Goal: Task Accomplishment & Management: Use online tool/utility

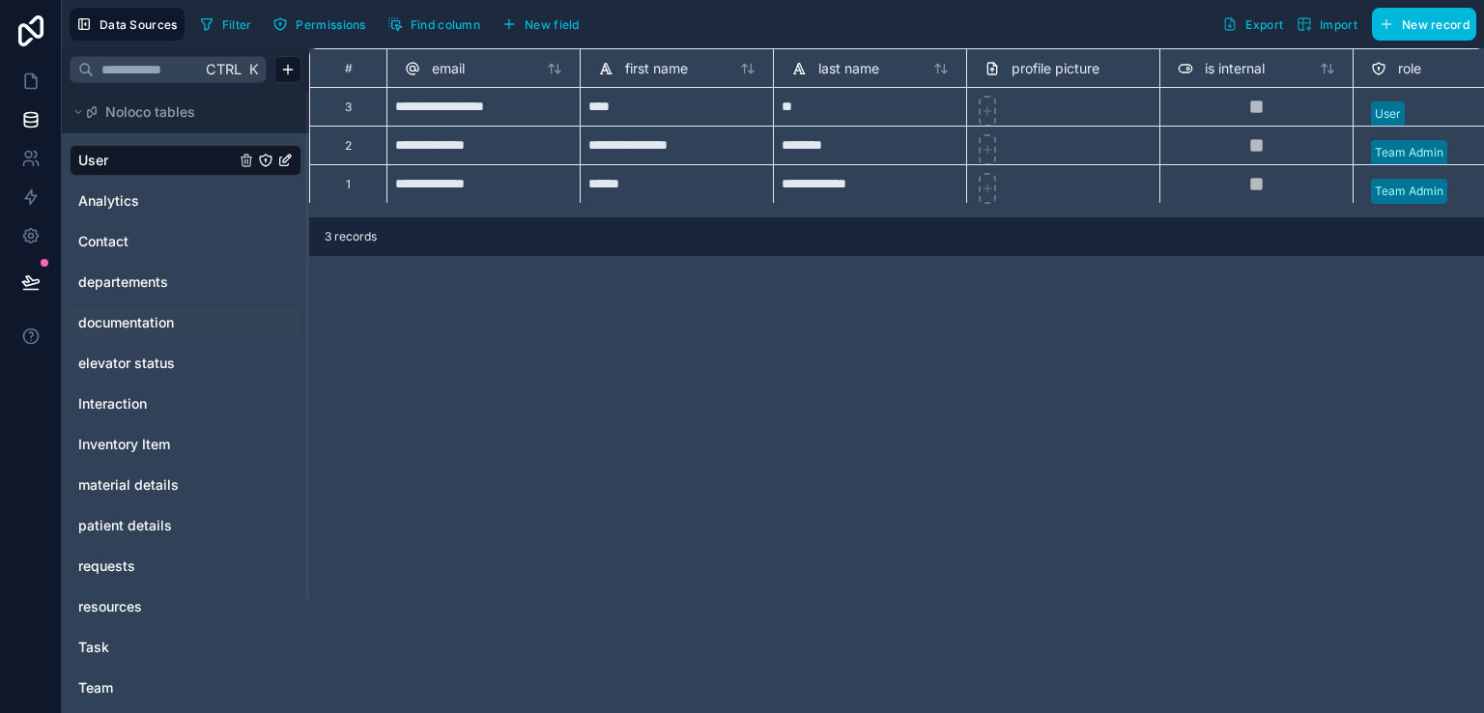
scroll to position [138, 0]
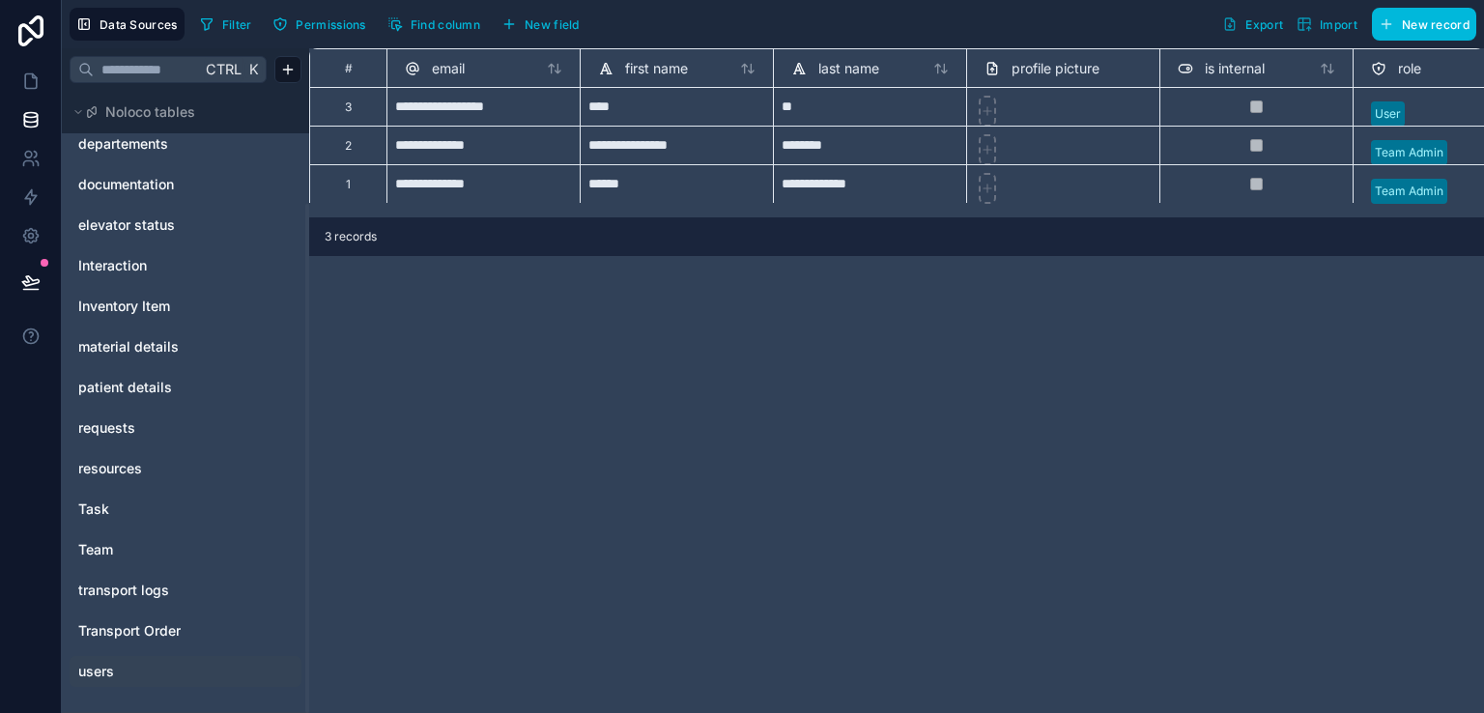
click at [138, 669] on link "users" at bounding box center [156, 671] width 156 height 19
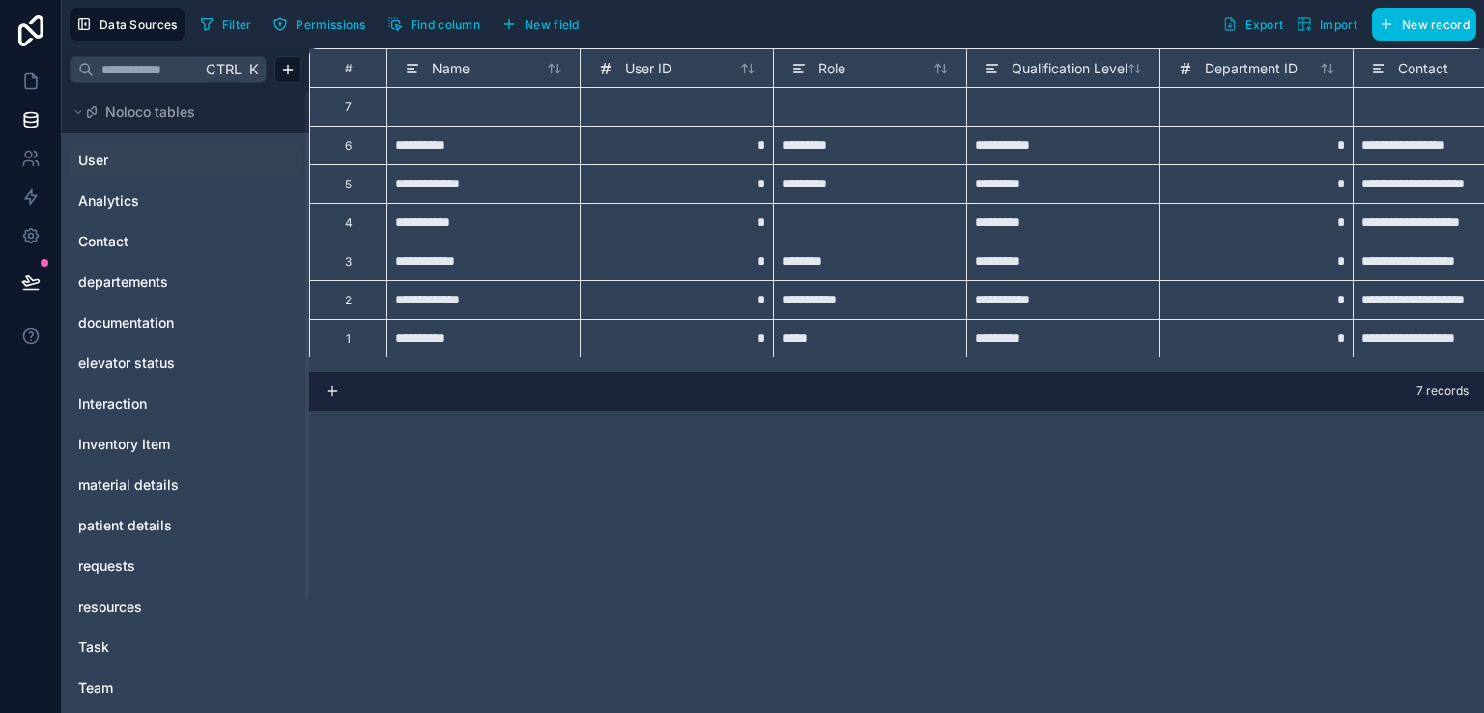
click at [118, 157] on link "User" at bounding box center [156, 160] width 156 height 19
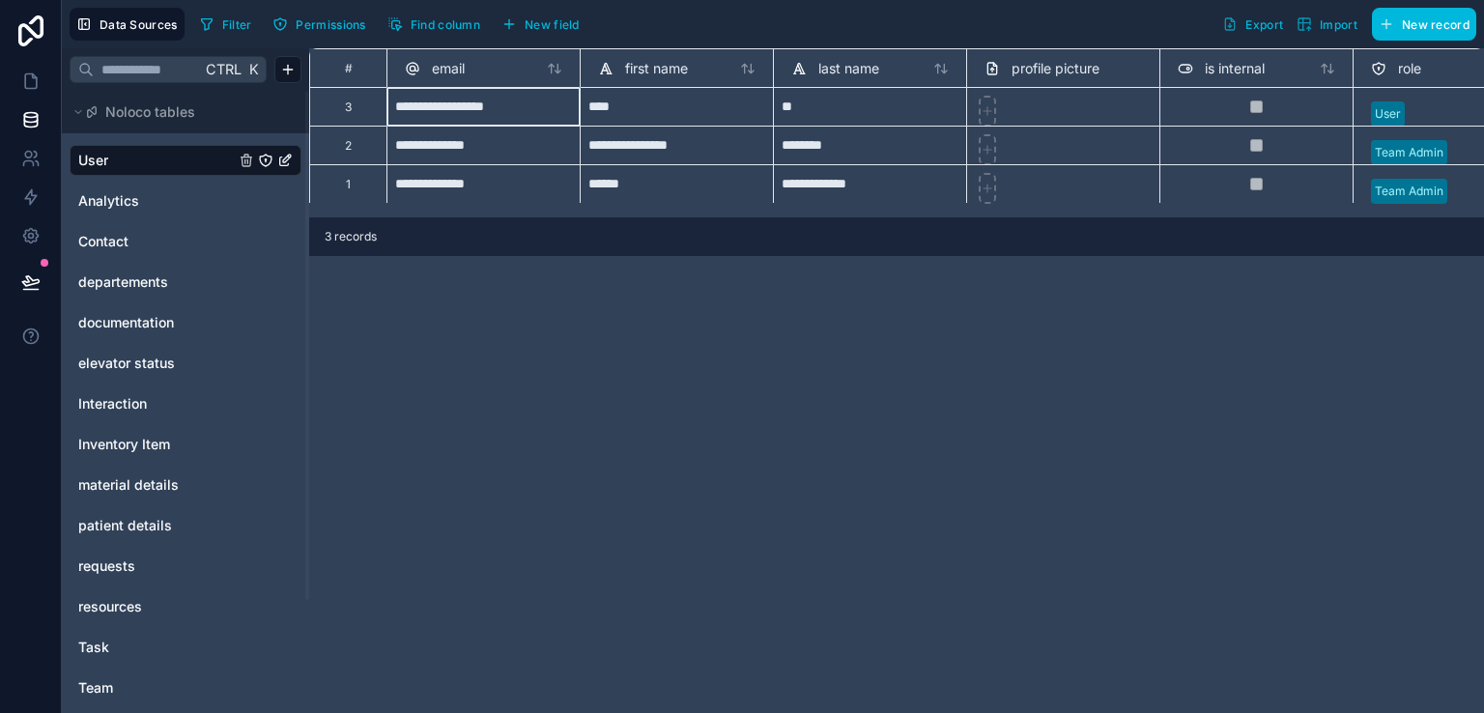
click at [464, 111] on div "**********" at bounding box center [482, 106] width 193 height 39
click at [464, 111] on input "**********" at bounding box center [483, 107] width 177 height 22
click at [529, 302] on div "**********" at bounding box center [896, 380] width 1174 height 664
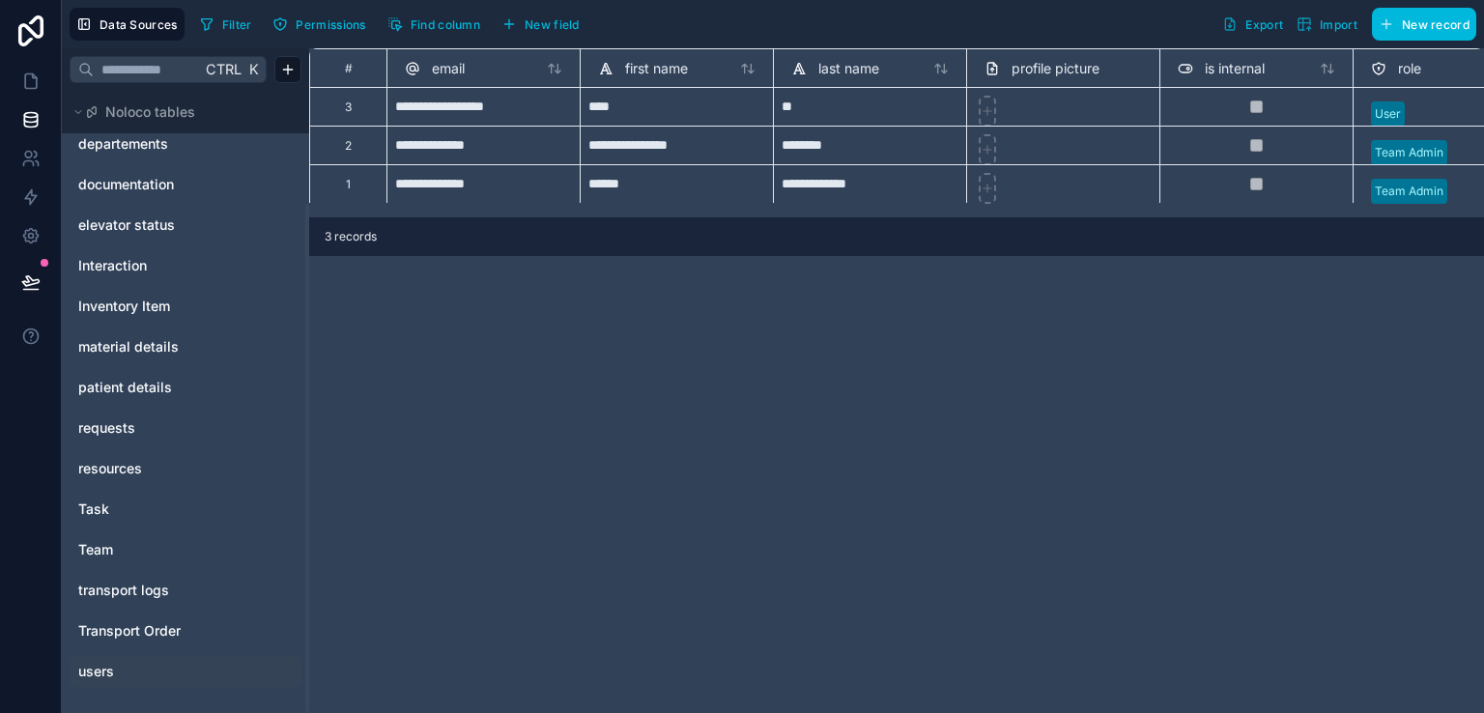
click at [115, 673] on link "users" at bounding box center [156, 671] width 156 height 19
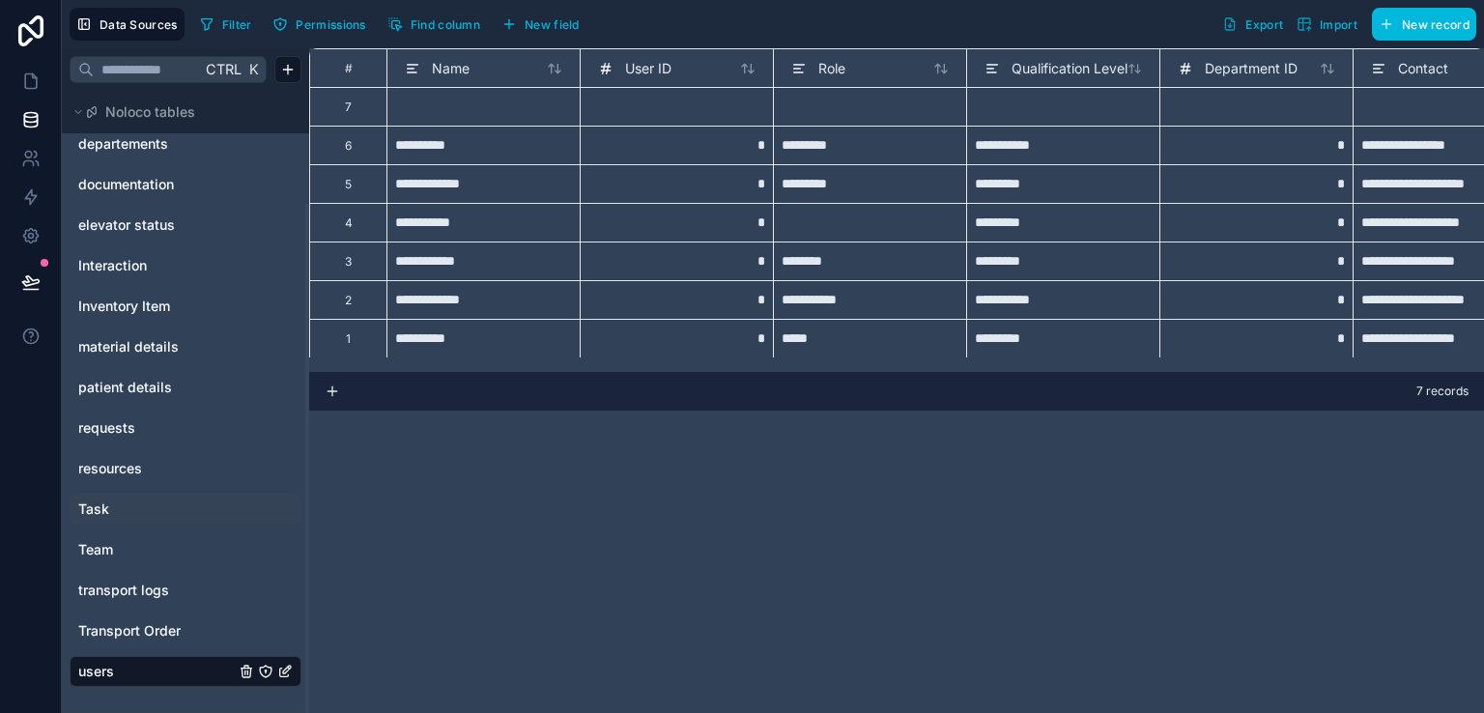
click at [134, 509] on link "Task" at bounding box center [156, 508] width 156 height 19
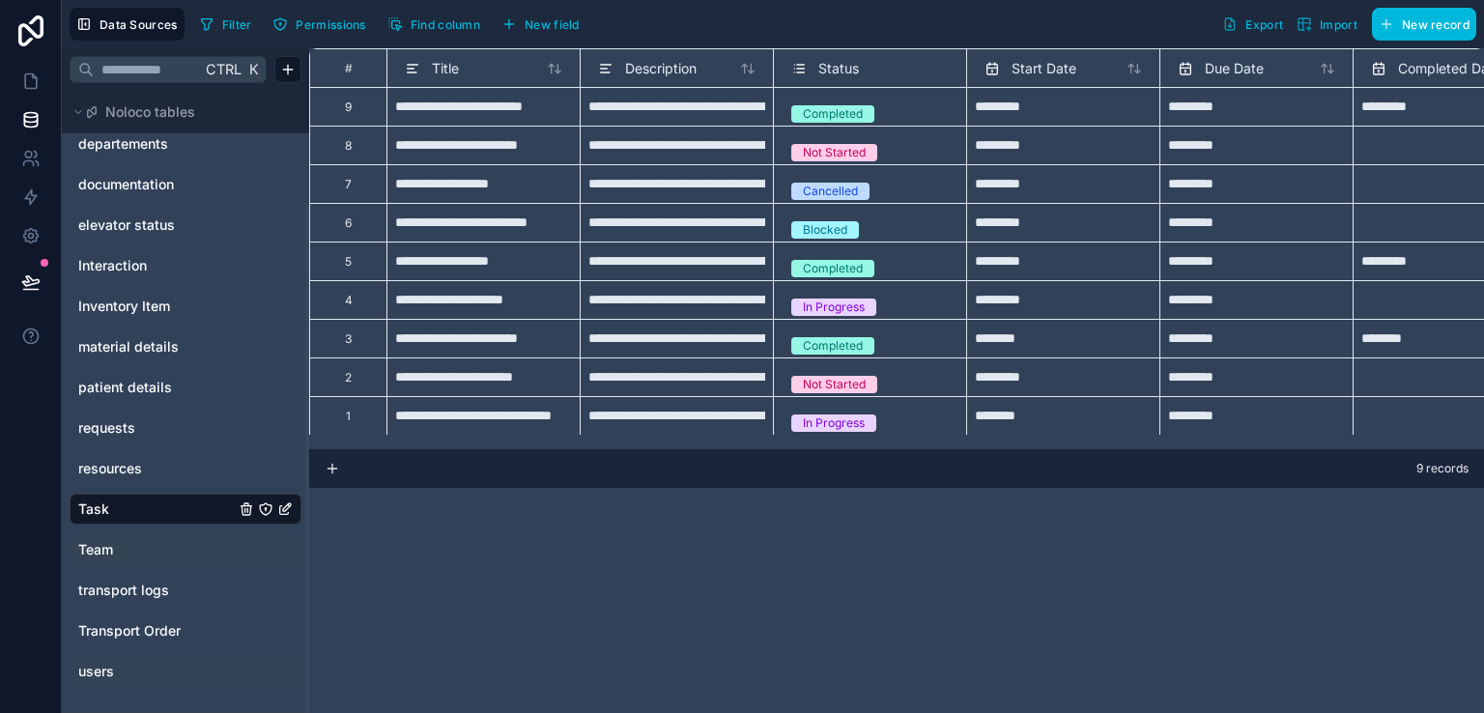
click at [119, 552] on link "Team" at bounding box center [156, 549] width 156 height 19
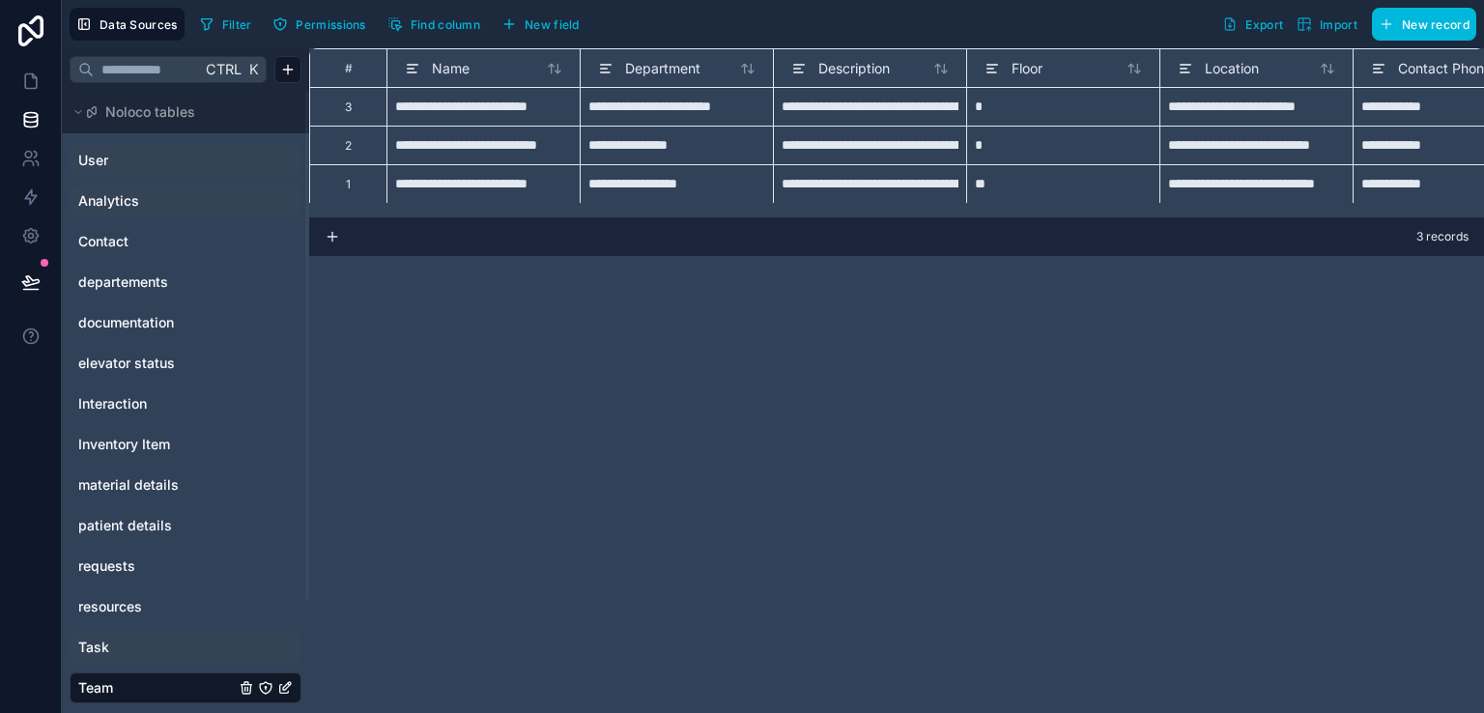
click at [137, 198] on span "Analytics" at bounding box center [108, 200] width 61 height 19
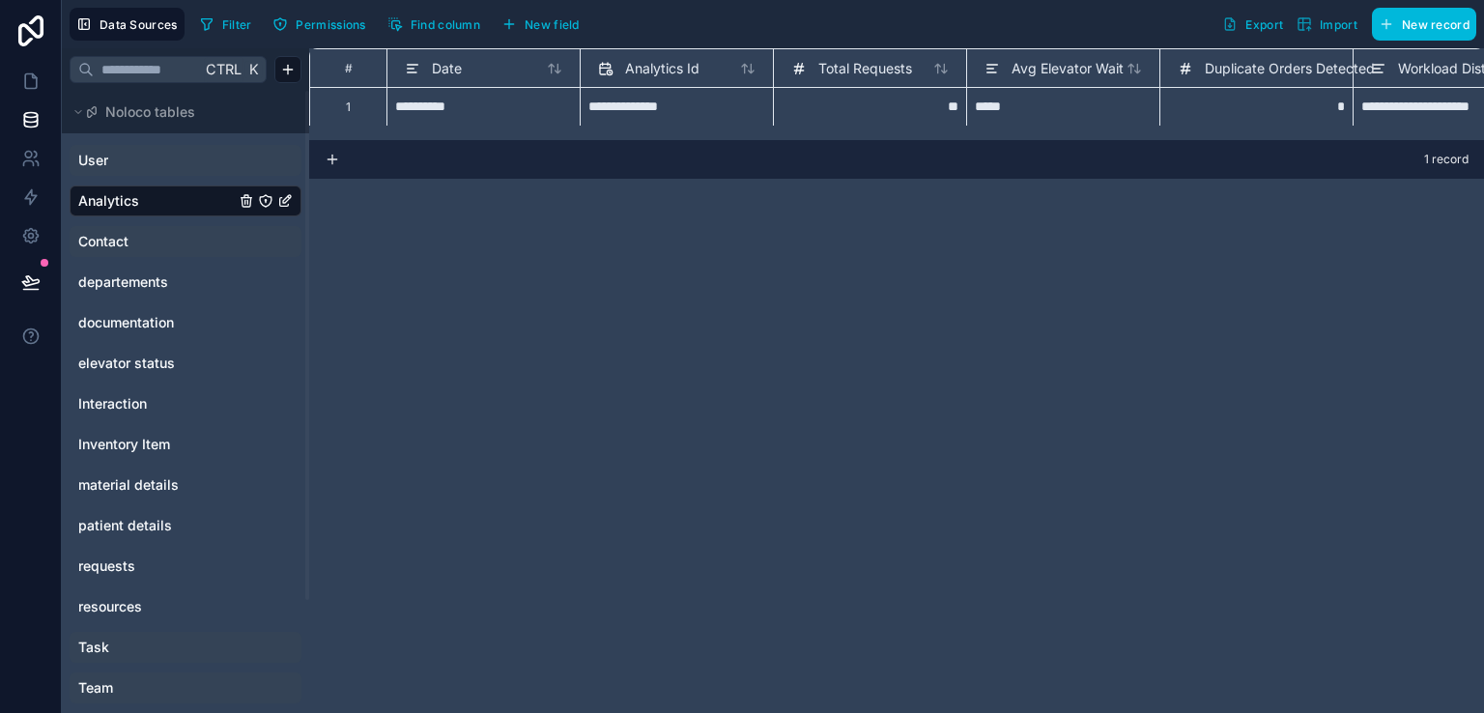
click at [159, 240] on link "Contact" at bounding box center [156, 241] width 156 height 19
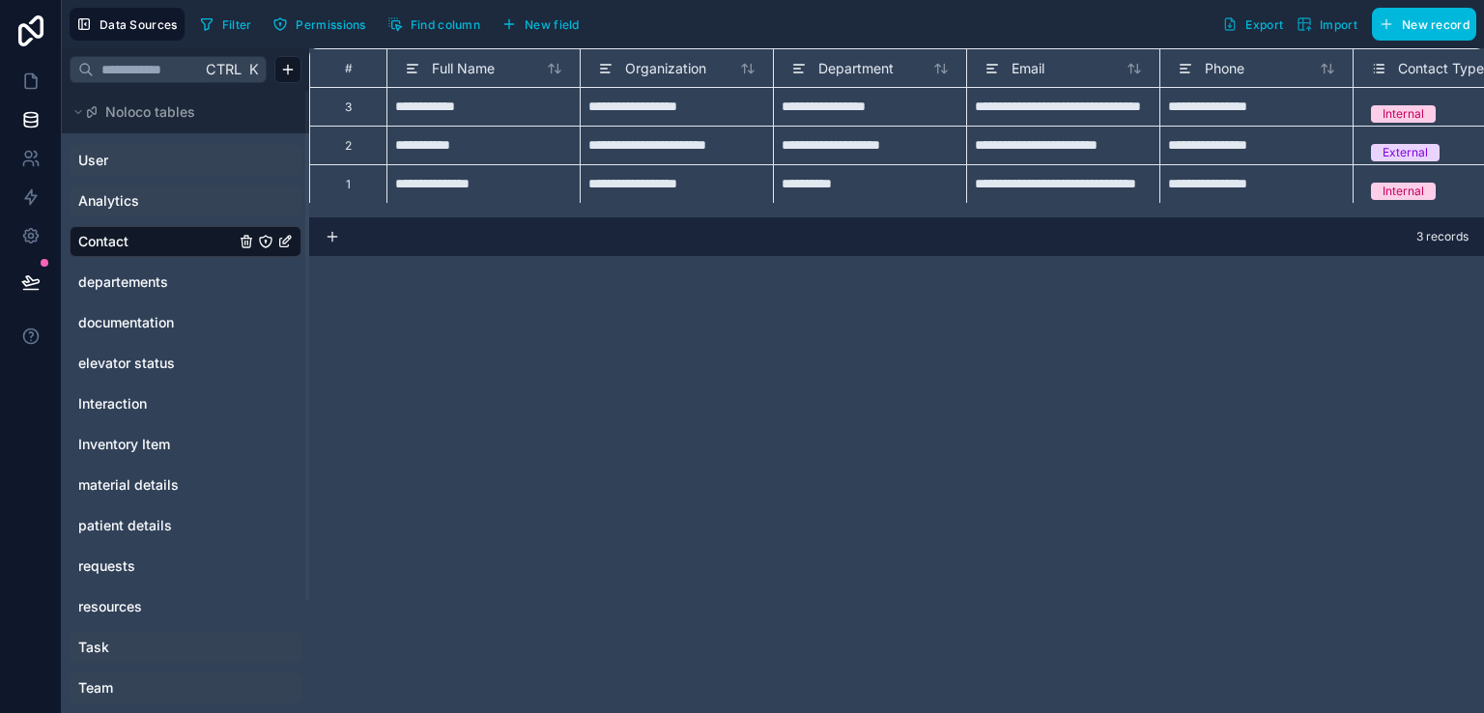
click at [131, 151] on link "User" at bounding box center [156, 160] width 156 height 19
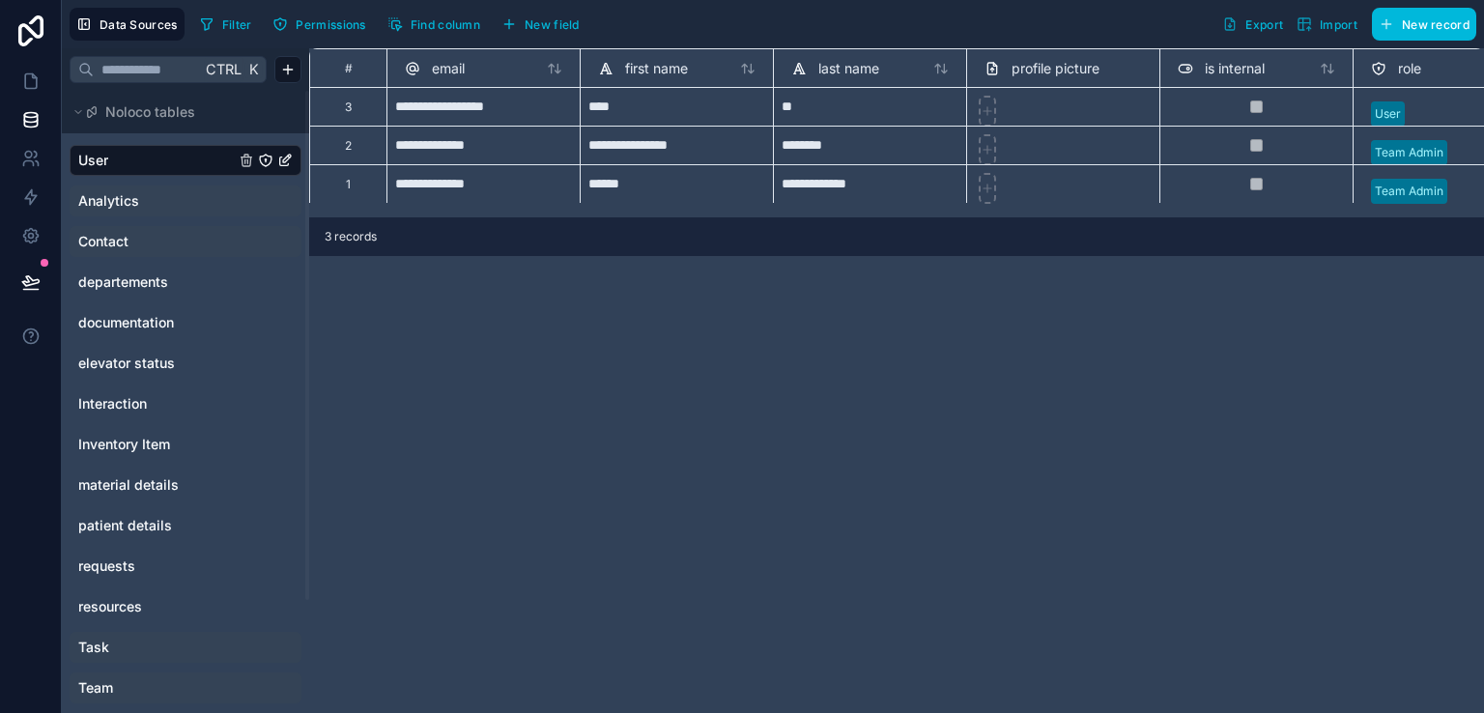
click at [134, 233] on link "Contact" at bounding box center [156, 241] width 156 height 19
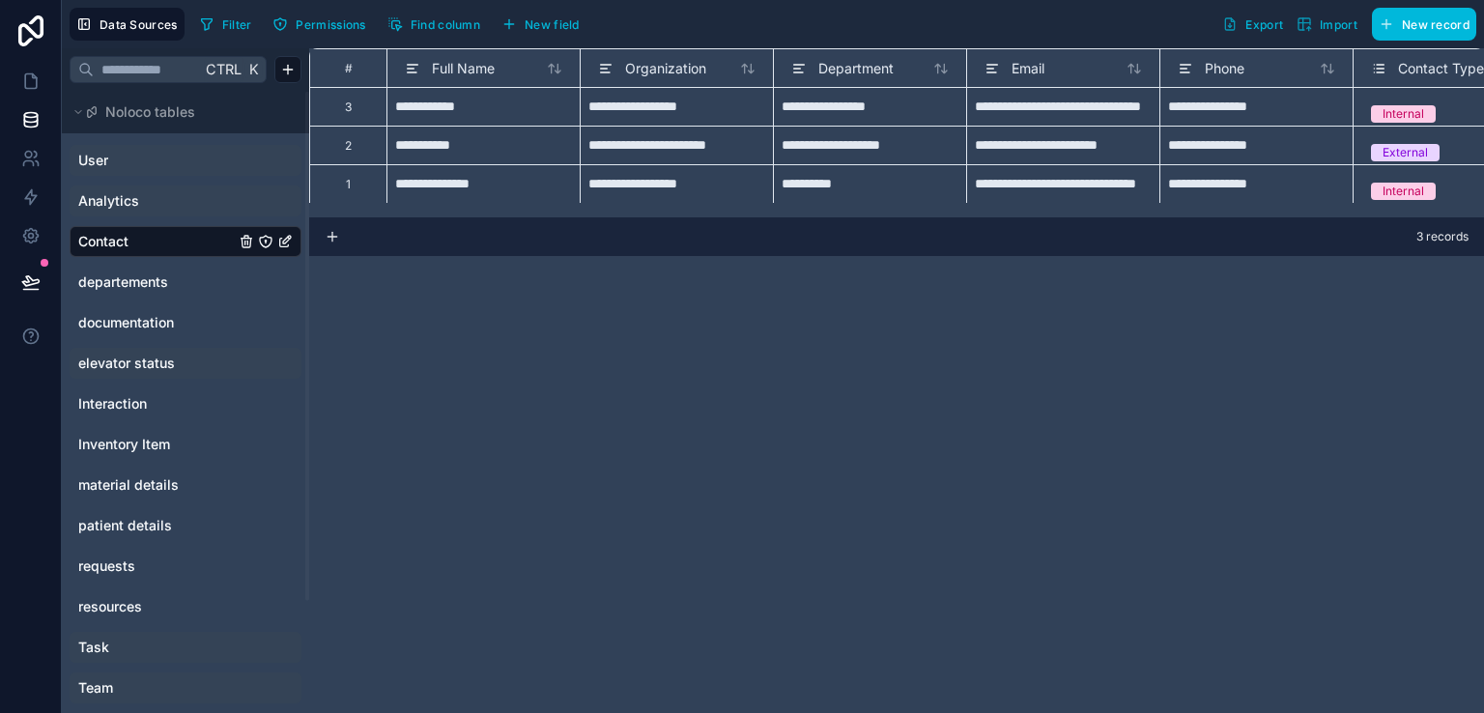
scroll to position [93, 0]
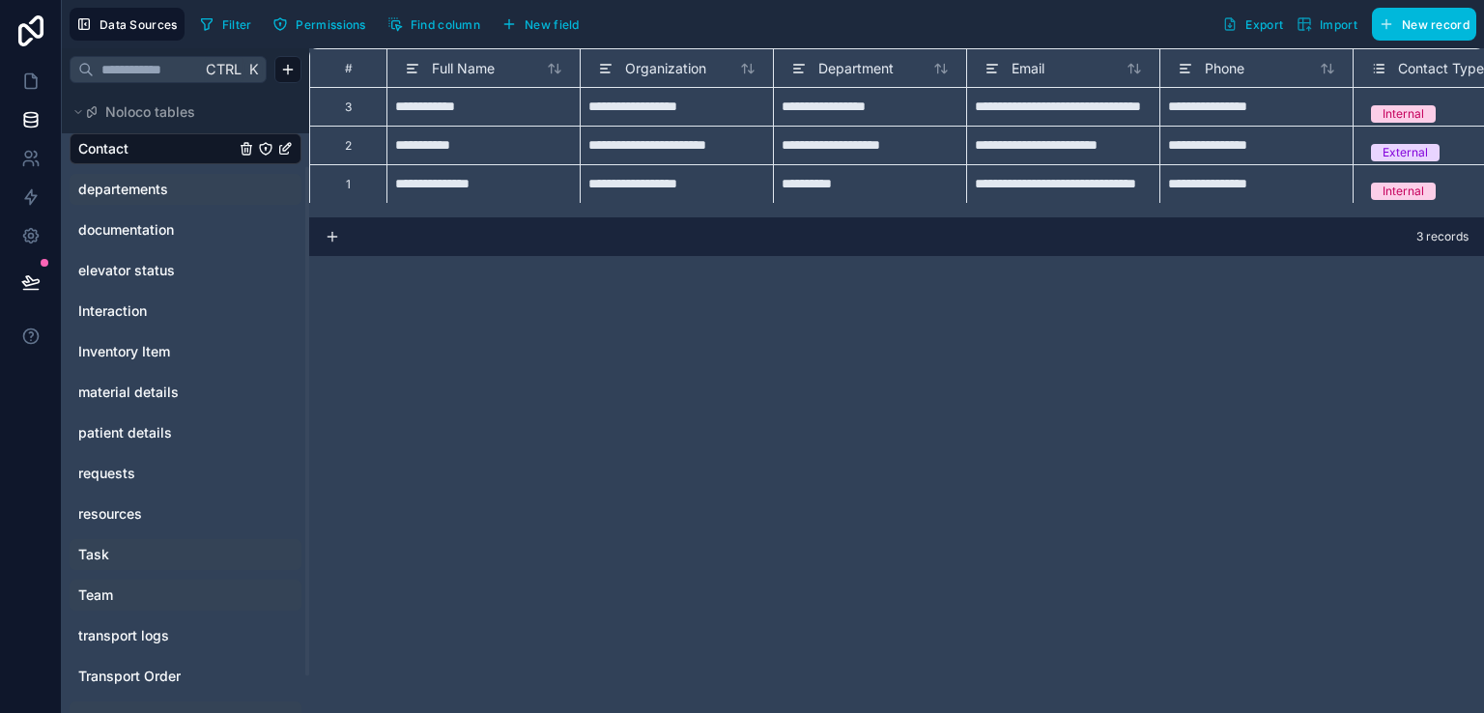
click at [176, 198] on div "departements" at bounding box center [186, 189] width 232 height 31
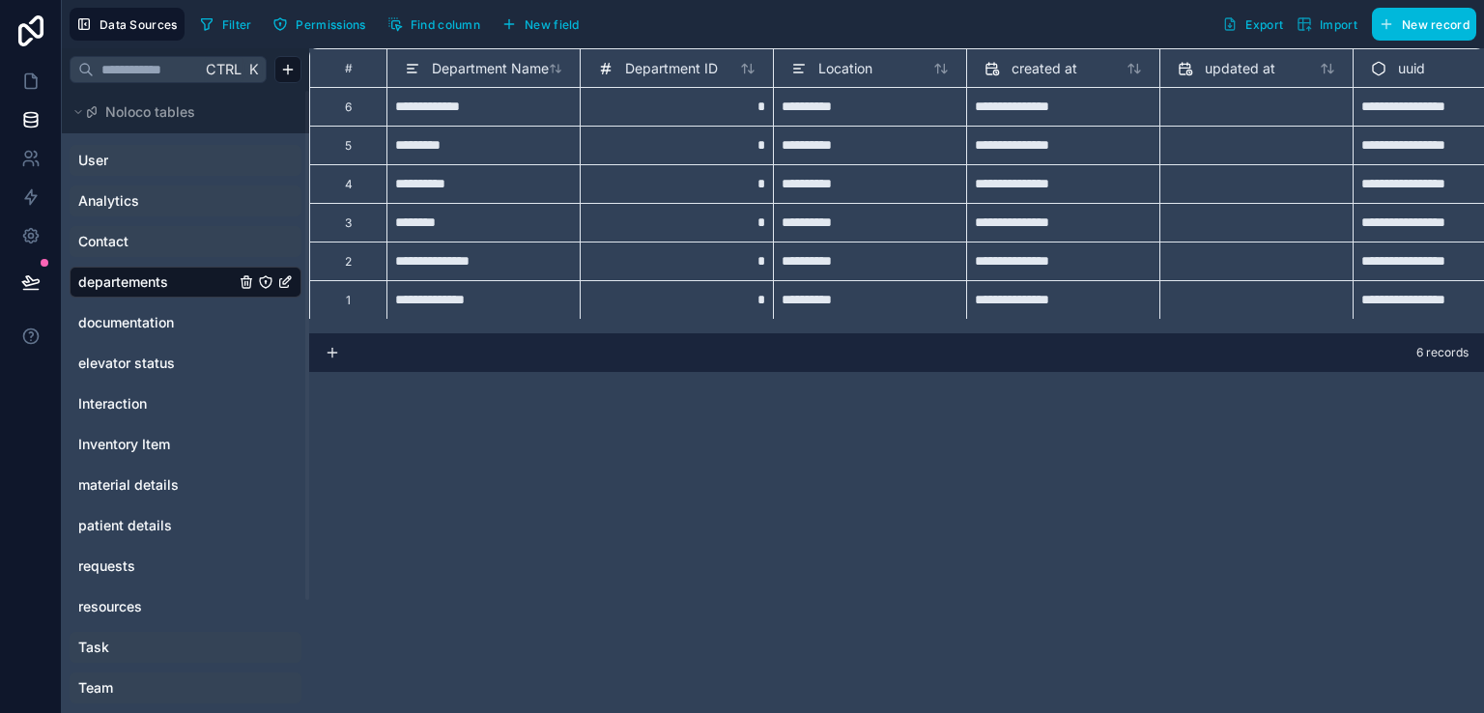
click at [168, 156] on link "User" at bounding box center [156, 160] width 156 height 19
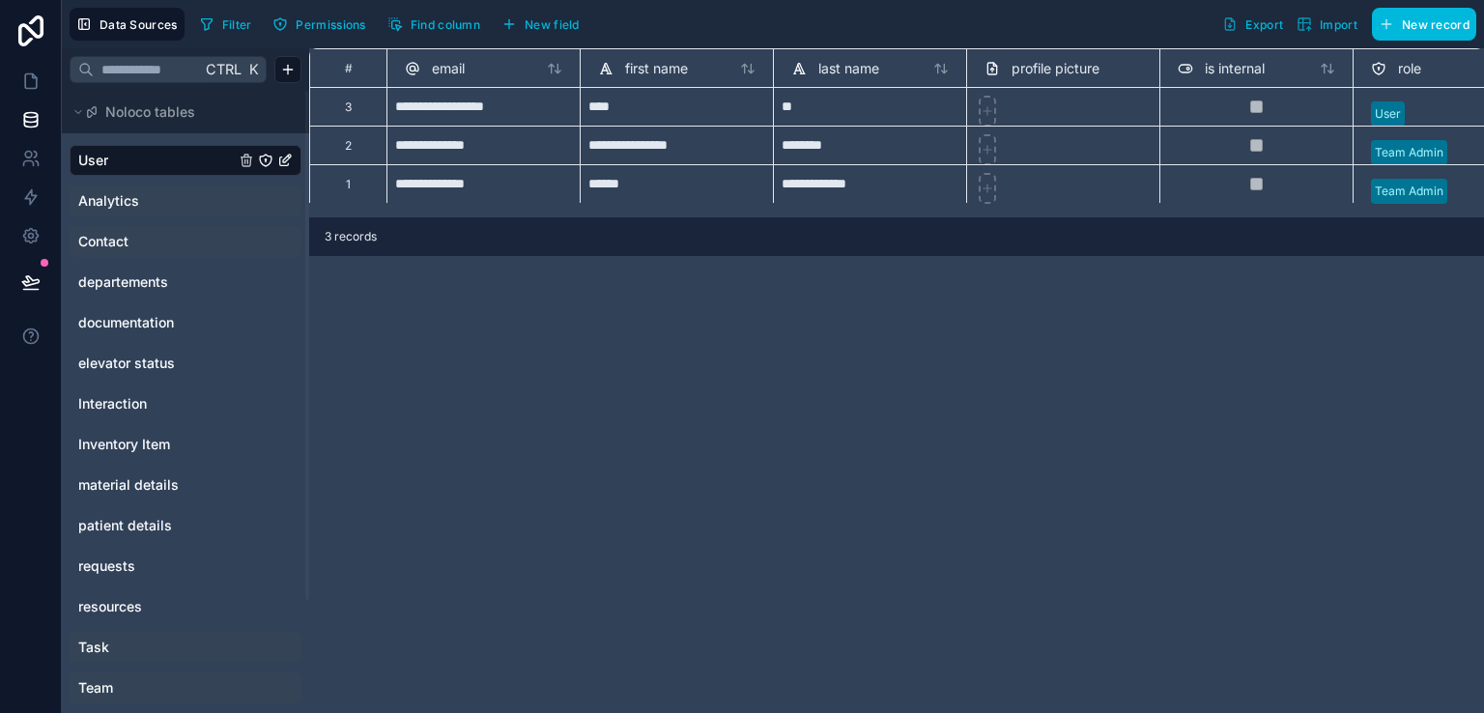
click at [154, 195] on link "Analytics" at bounding box center [156, 200] width 156 height 19
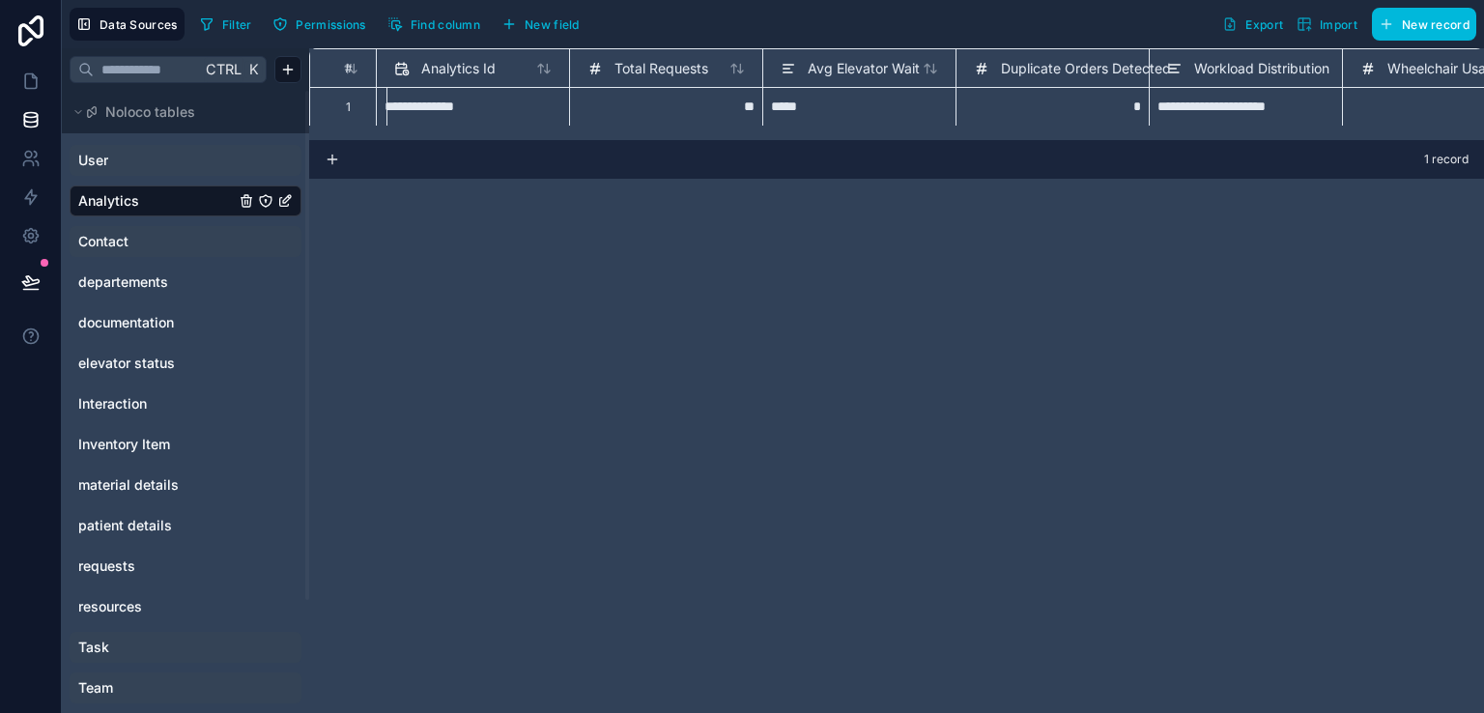
scroll to position [0, 197]
click at [242, 205] on icon "Analytics" at bounding box center [245, 202] width 9 height 9
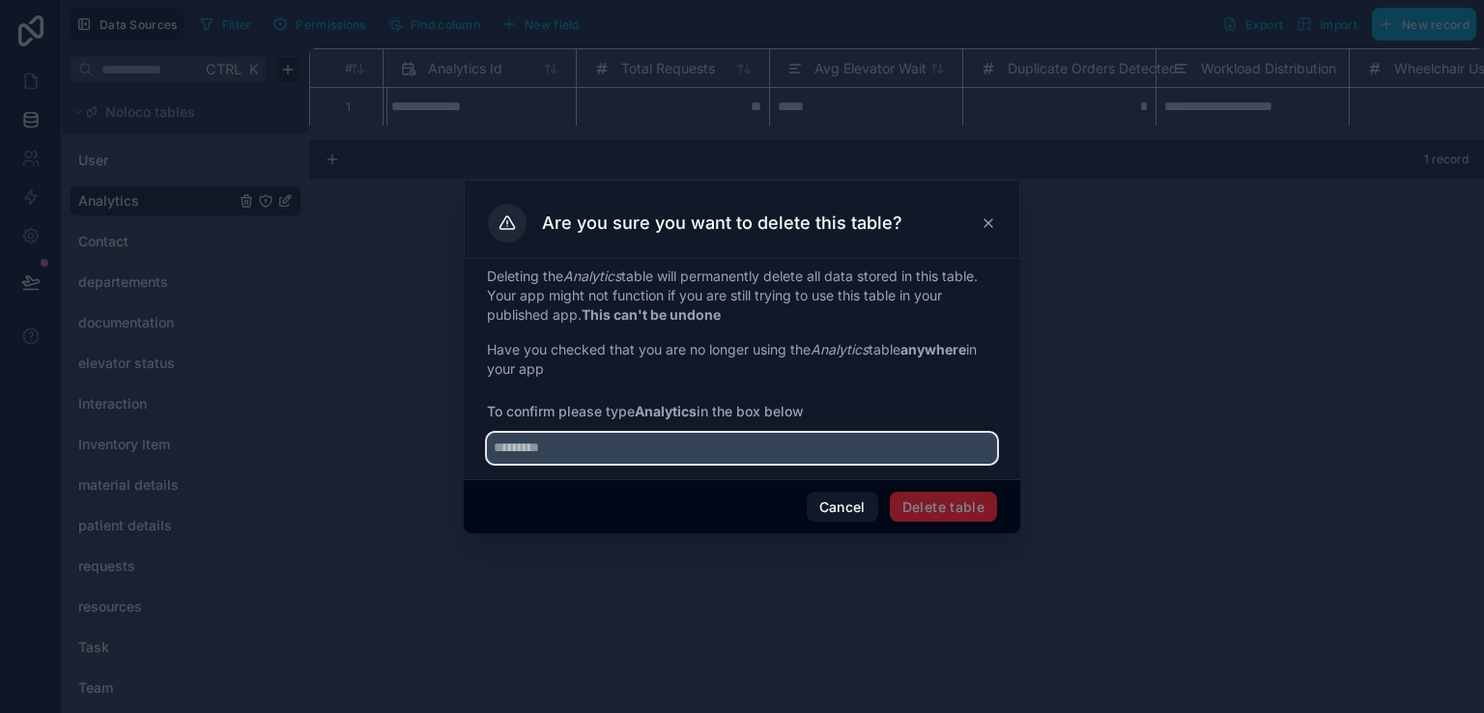
click at [817, 455] on input "text" at bounding box center [742, 448] width 510 height 31
type input "*********"
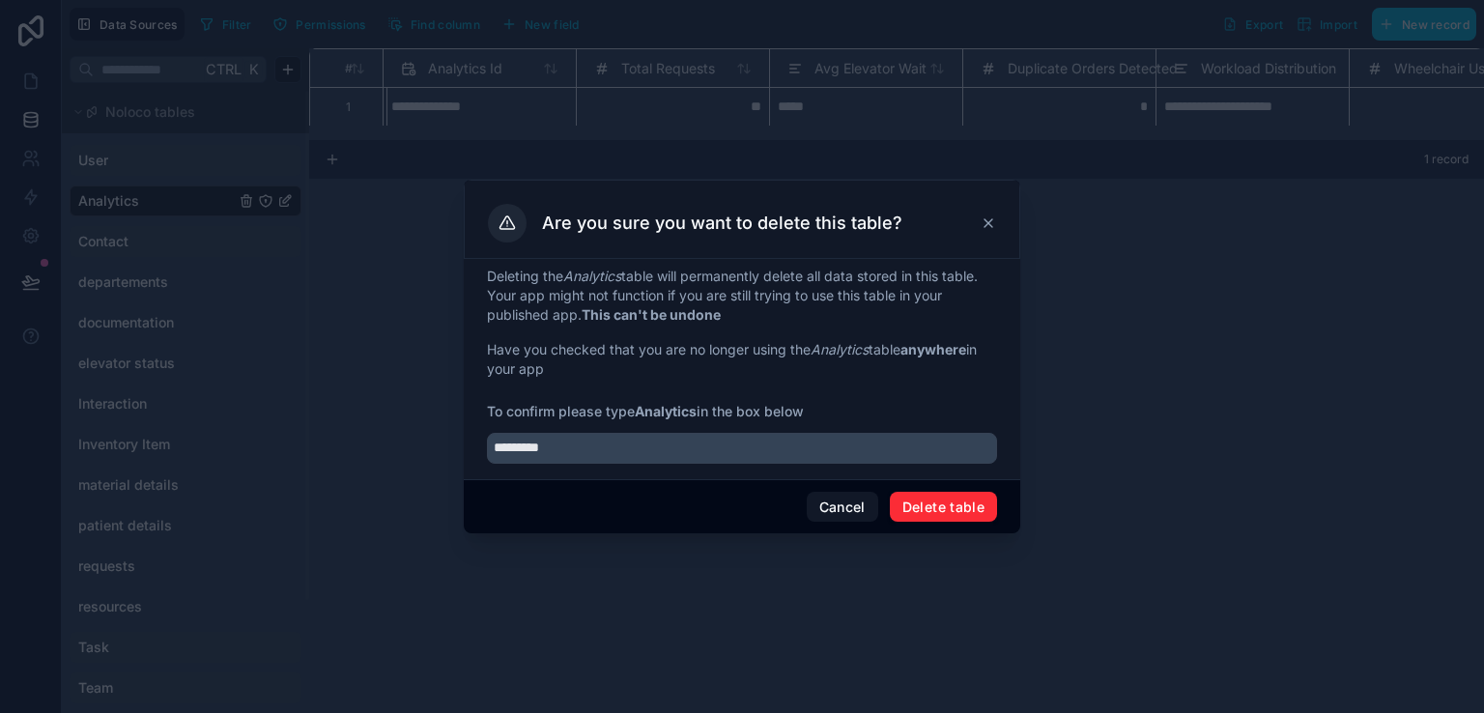
click at [915, 499] on button "Delete table" at bounding box center [943, 507] width 107 height 31
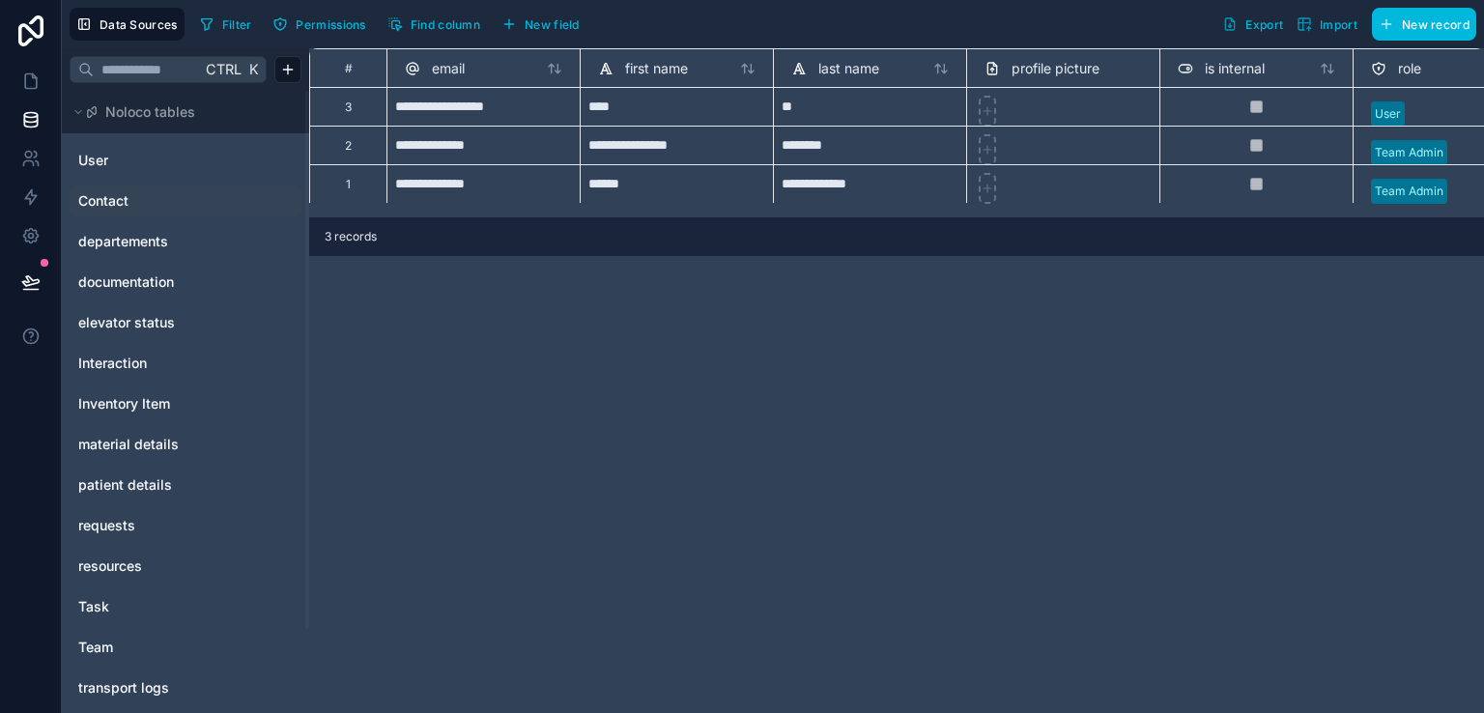
click at [147, 194] on link "Contact" at bounding box center [156, 200] width 156 height 19
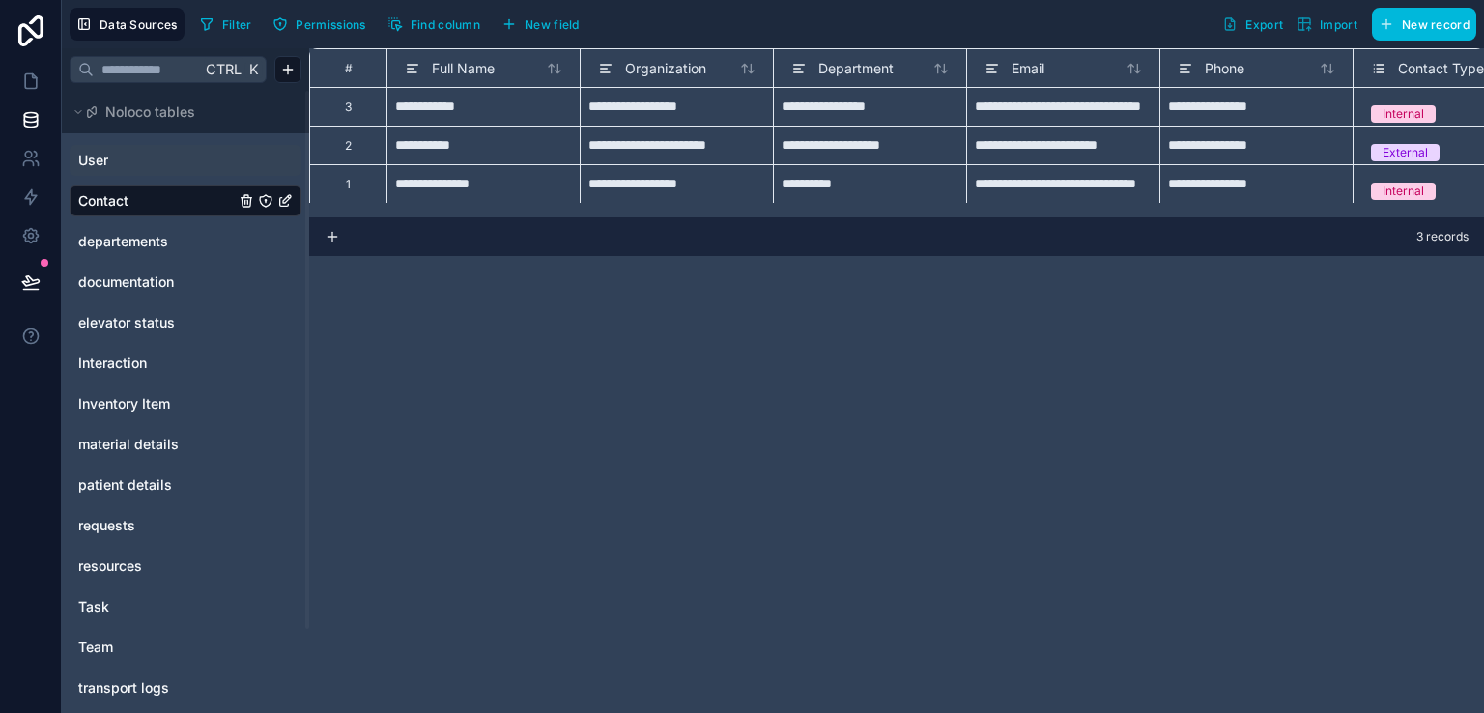
click at [146, 171] on div "User" at bounding box center [186, 160] width 232 height 31
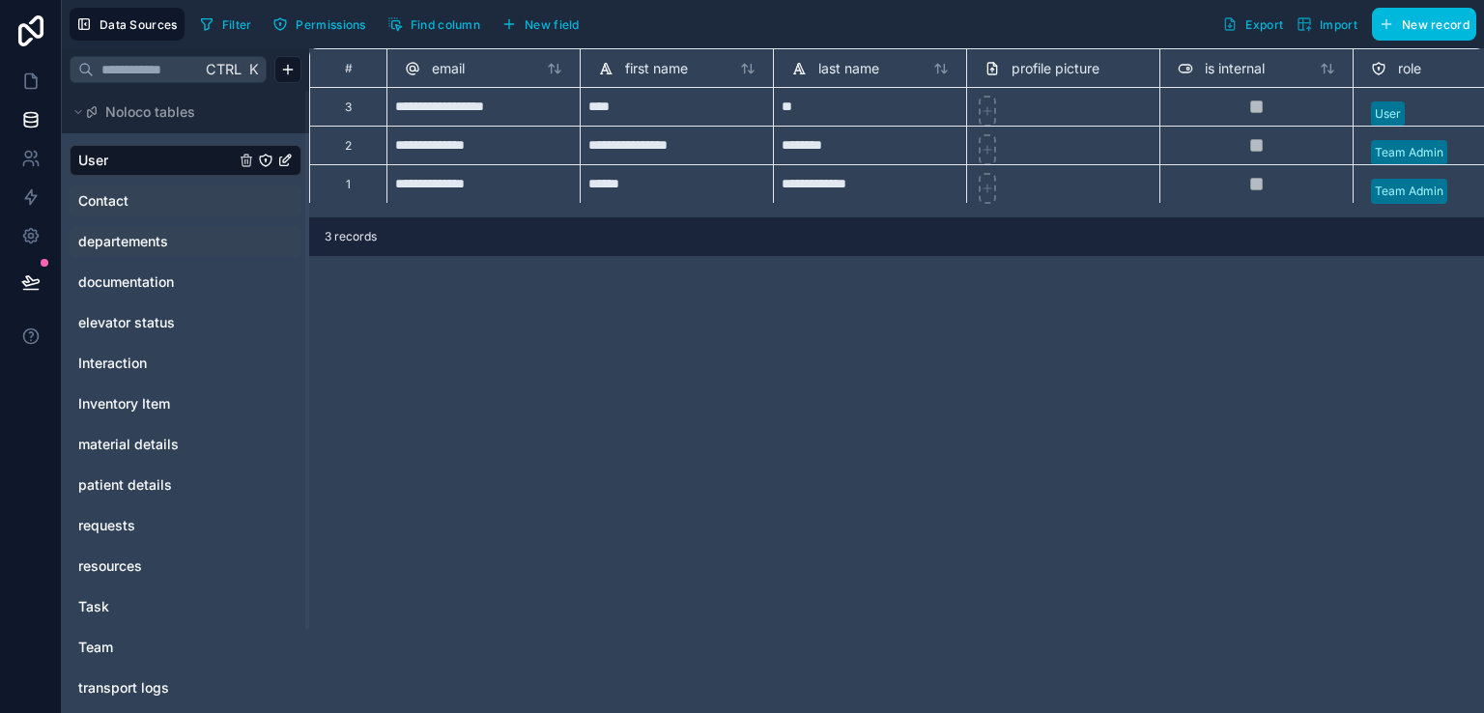
click at [133, 240] on span "departements" at bounding box center [123, 241] width 90 height 19
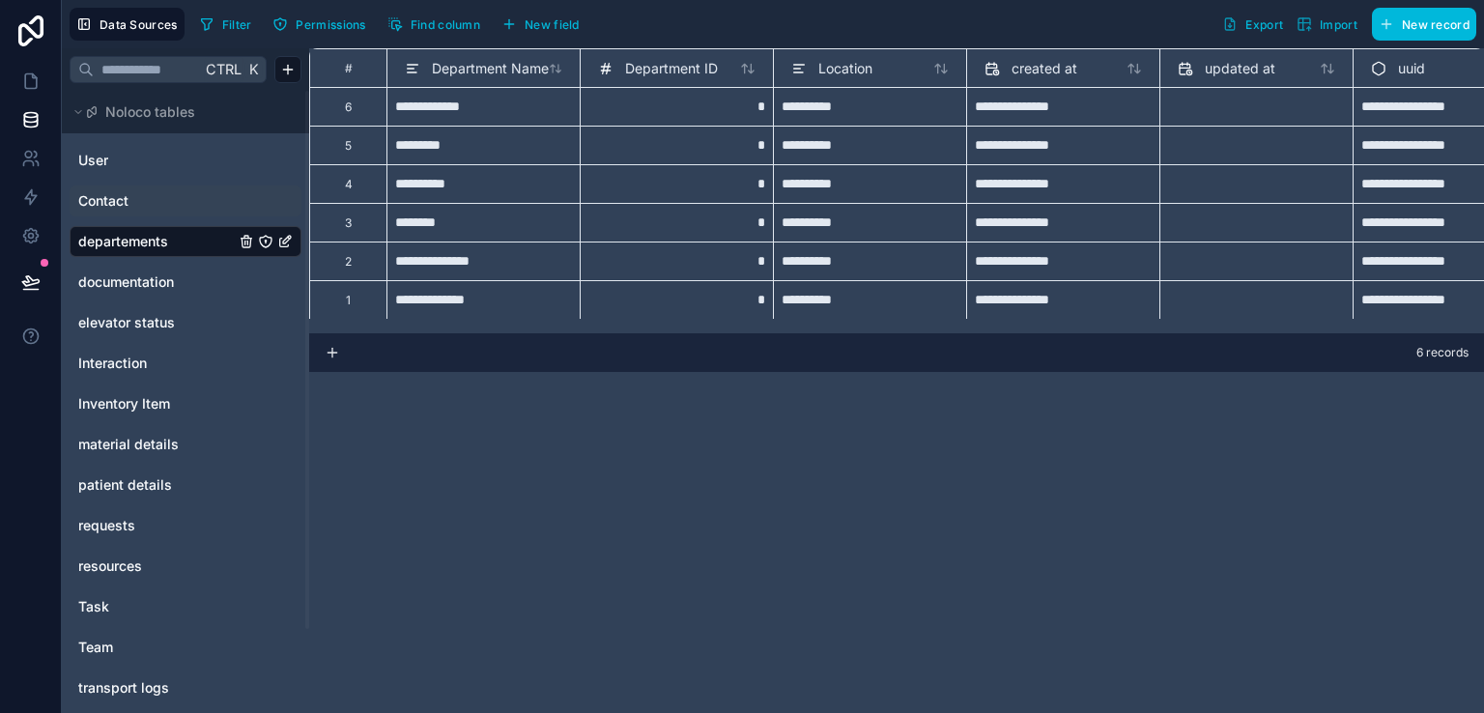
scroll to position [0, 62]
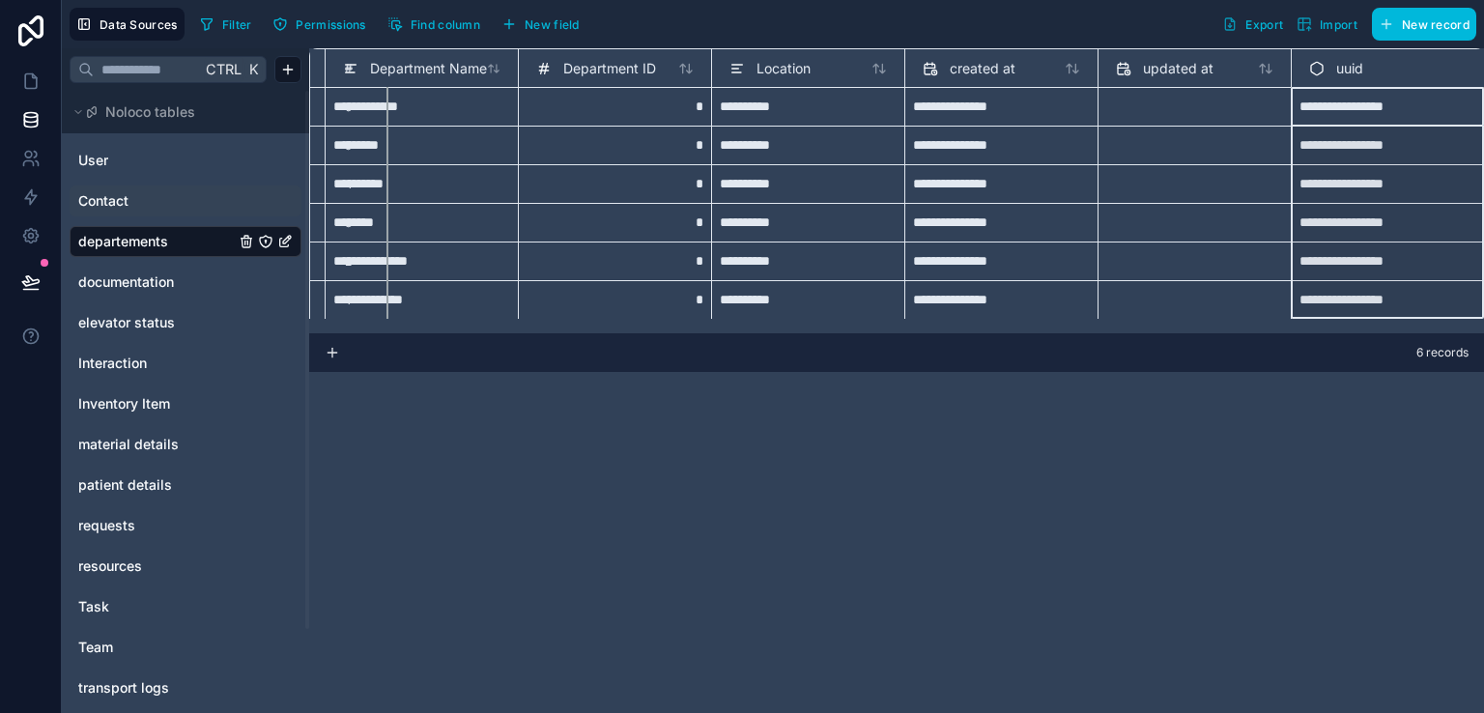
click at [1355, 73] on span "uuid" at bounding box center [1349, 68] width 27 height 19
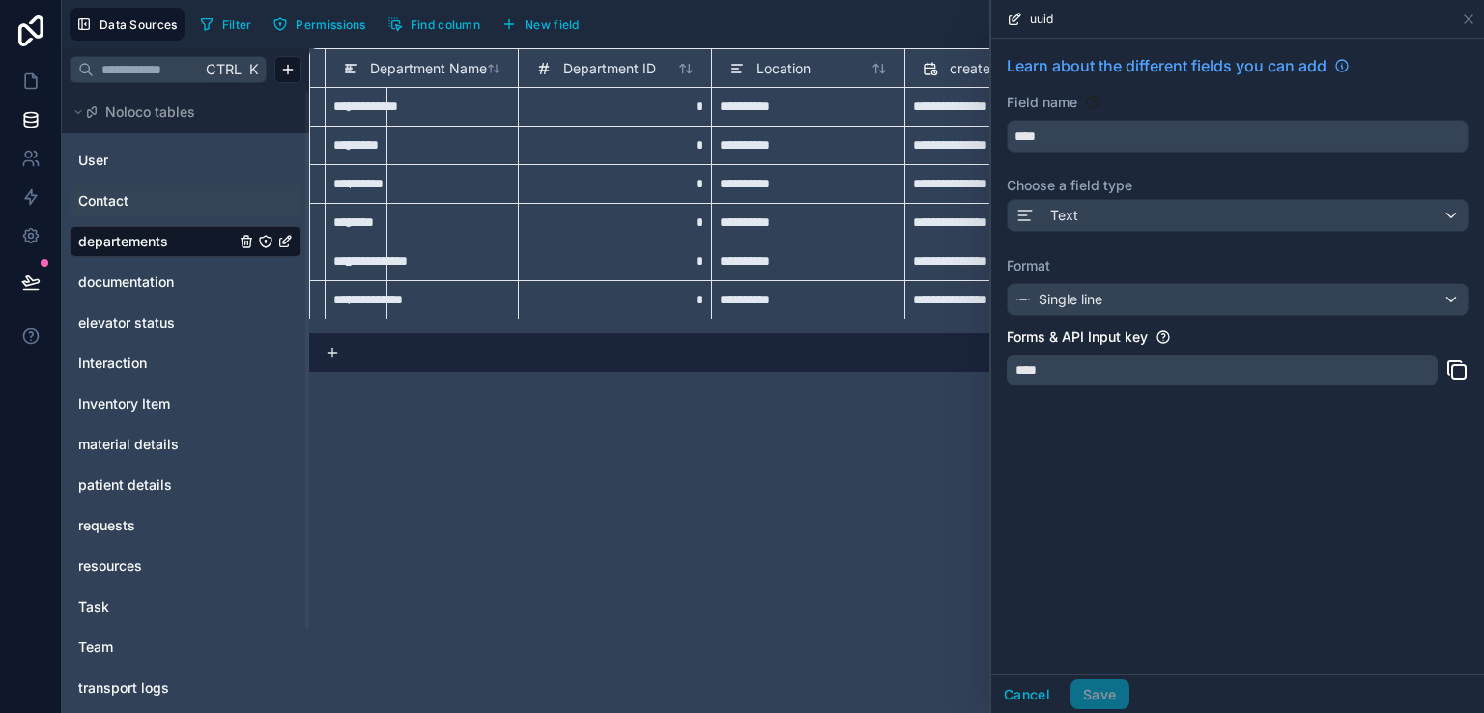
click at [963, 354] on div "6 records" at bounding box center [896, 352] width 1174 height 39
click at [1472, 12] on icon at bounding box center [1467, 19] width 15 height 15
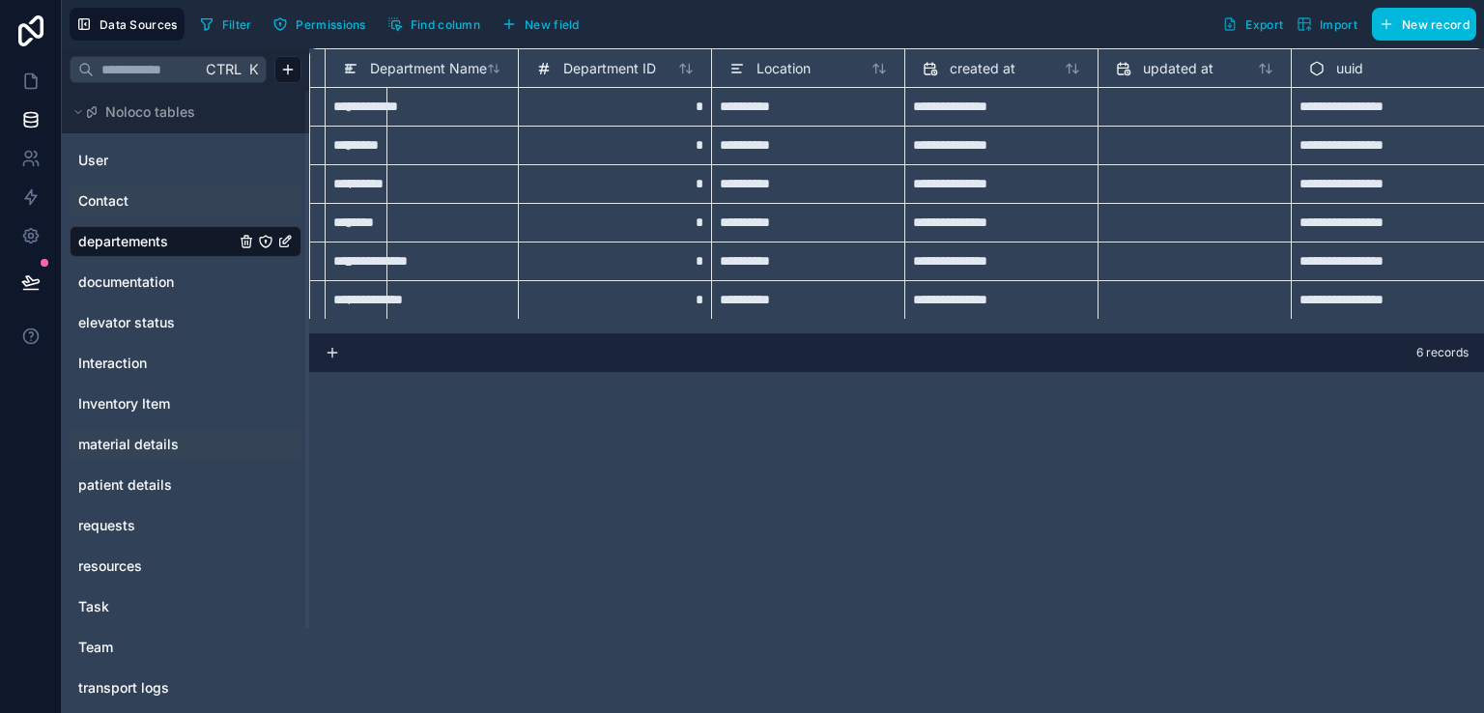
scroll to position [97, 0]
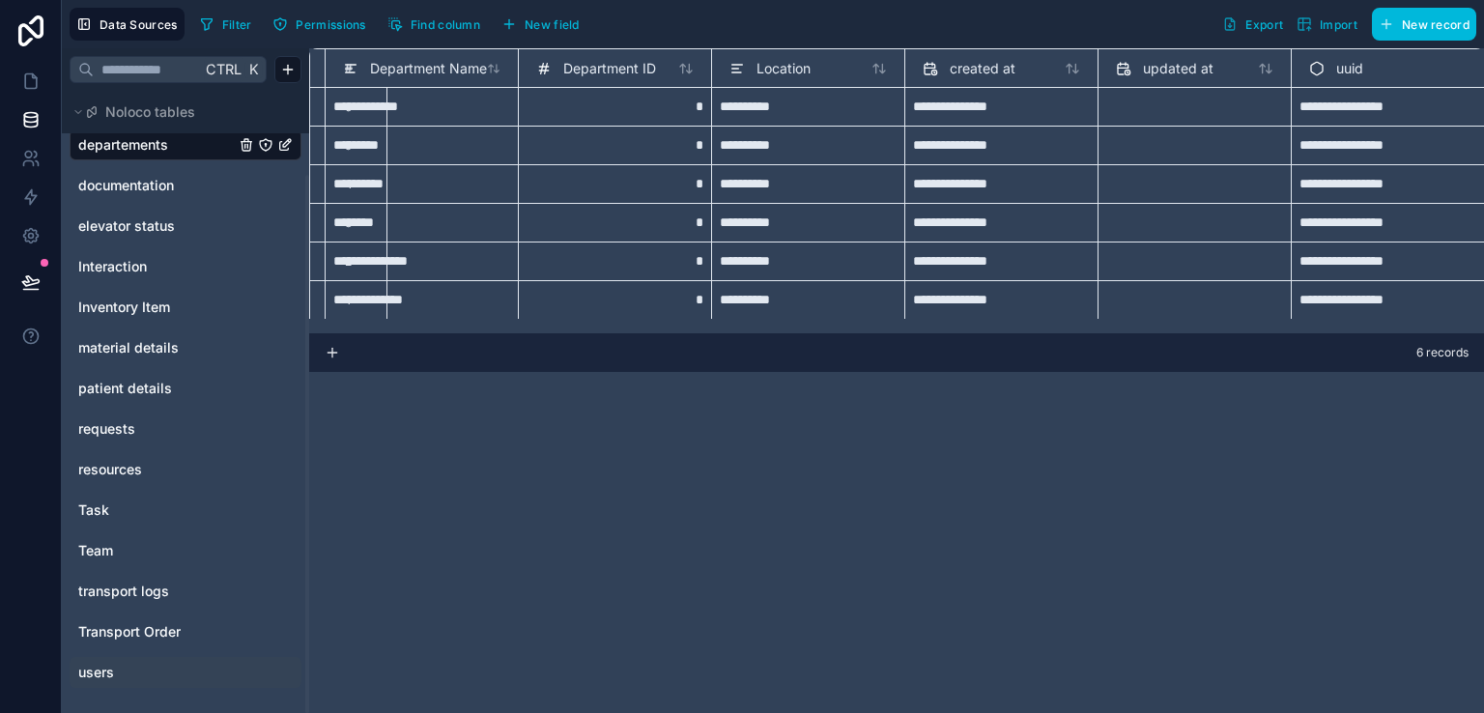
click at [137, 677] on link "users" at bounding box center [156, 672] width 156 height 19
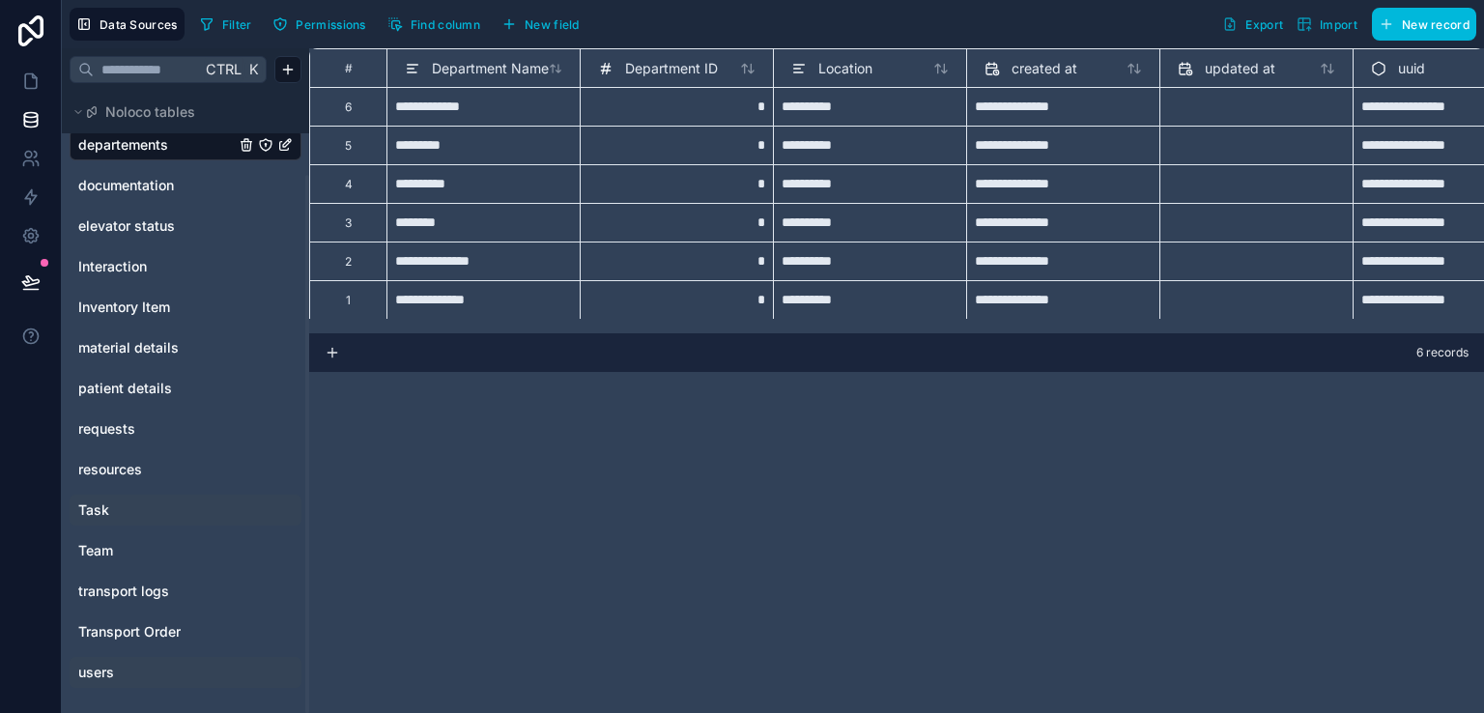
click at [149, 518] on link "Task" at bounding box center [156, 509] width 156 height 19
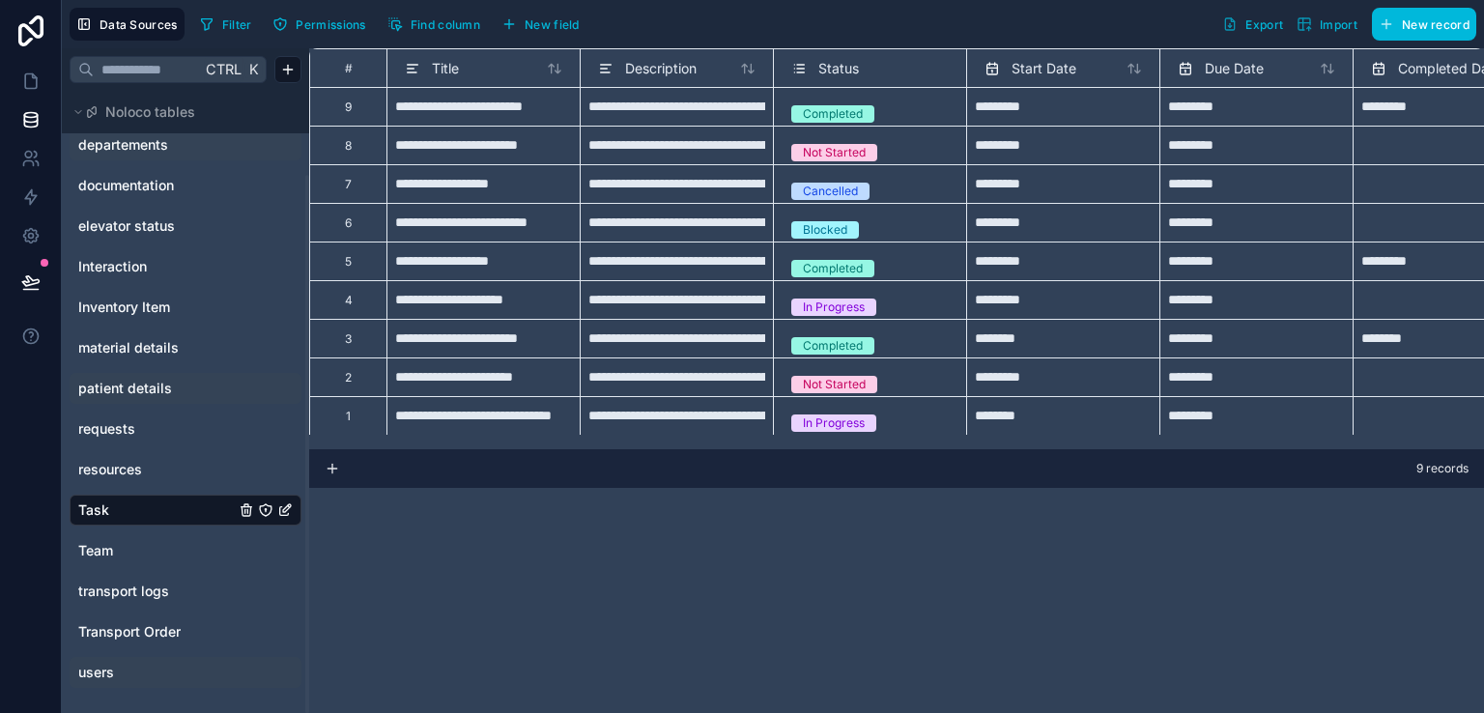
click at [162, 391] on span "patient details" at bounding box center [125, 388] width 94 height 19
click at [147, 394] on span "patient details" at bounding box center [125, 388] width 94 height 19
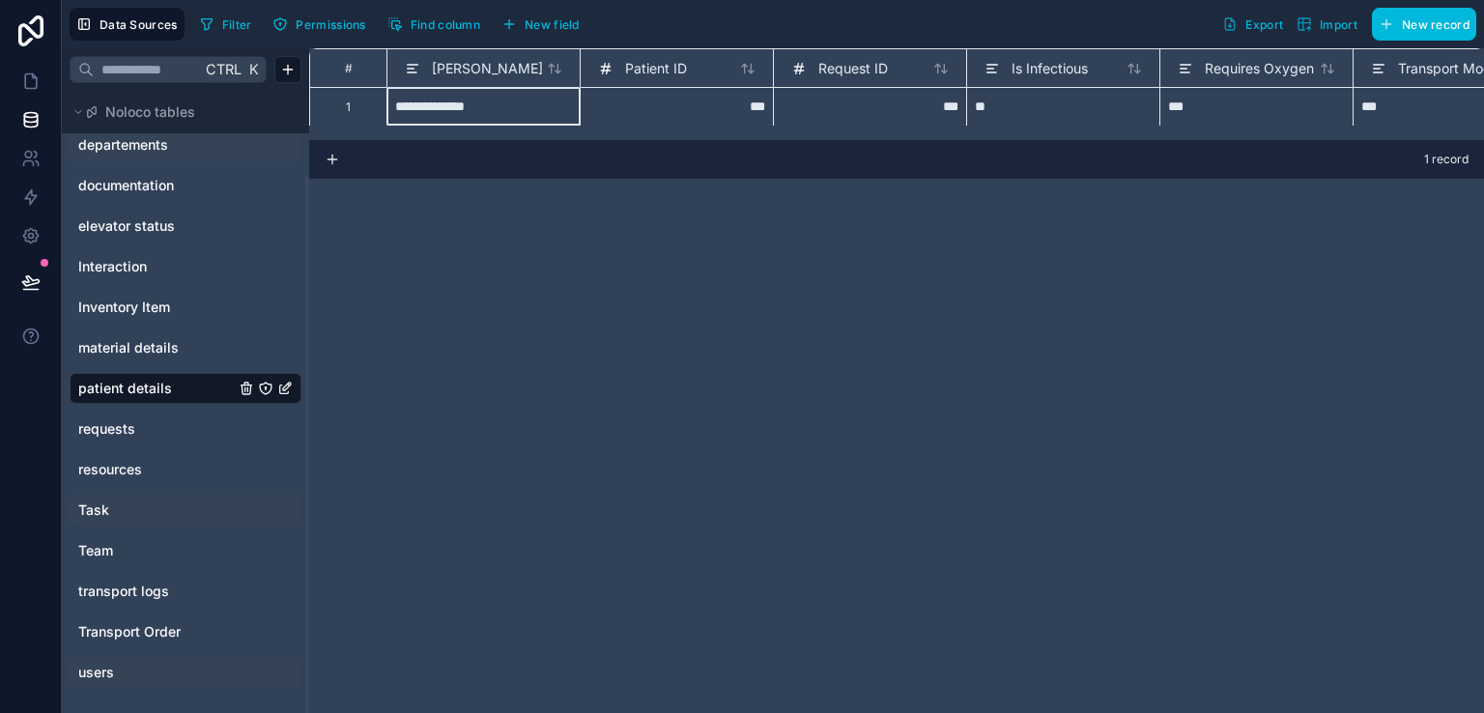
click at [513, 110] on div "**********" at bounding box center [482, 106] width 193 height 39
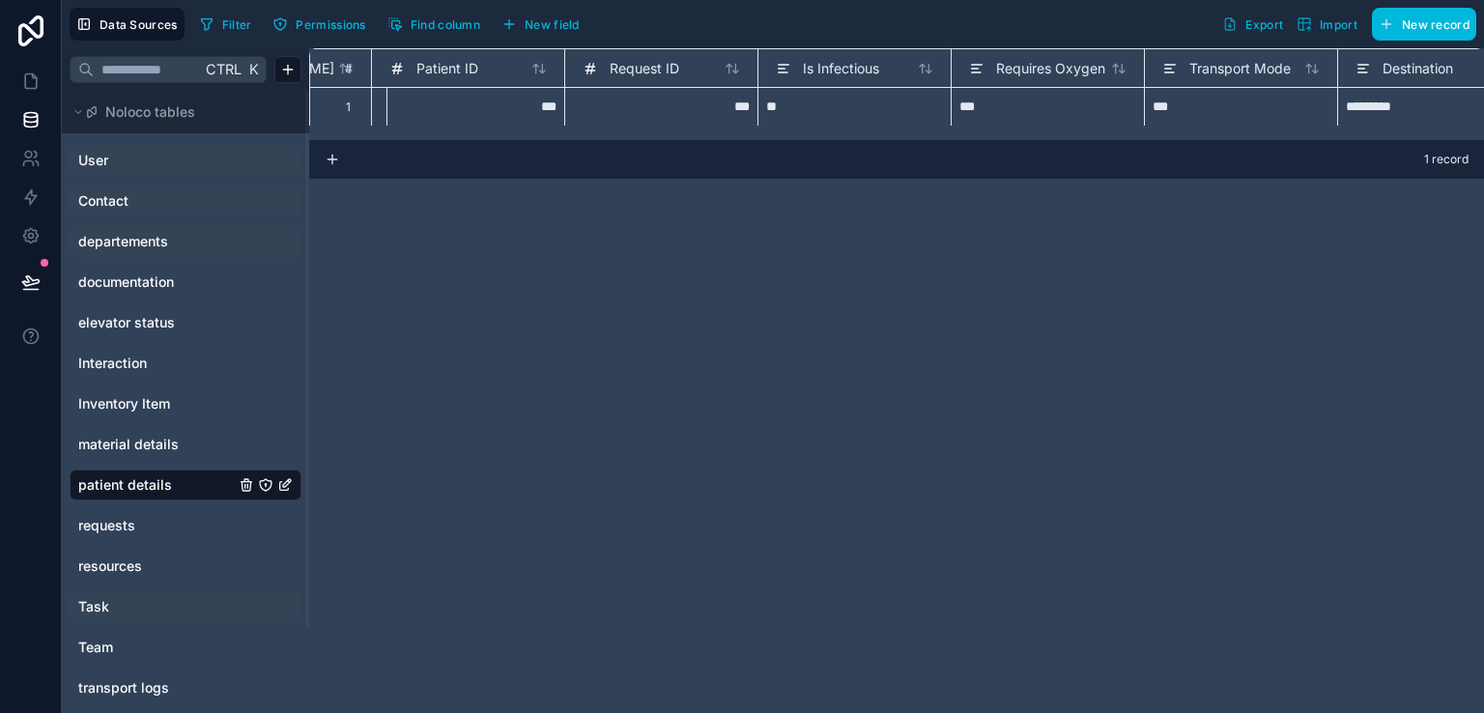
click at [140, 169] on link "User" at bounding box center [156, 160] width 156 height 19
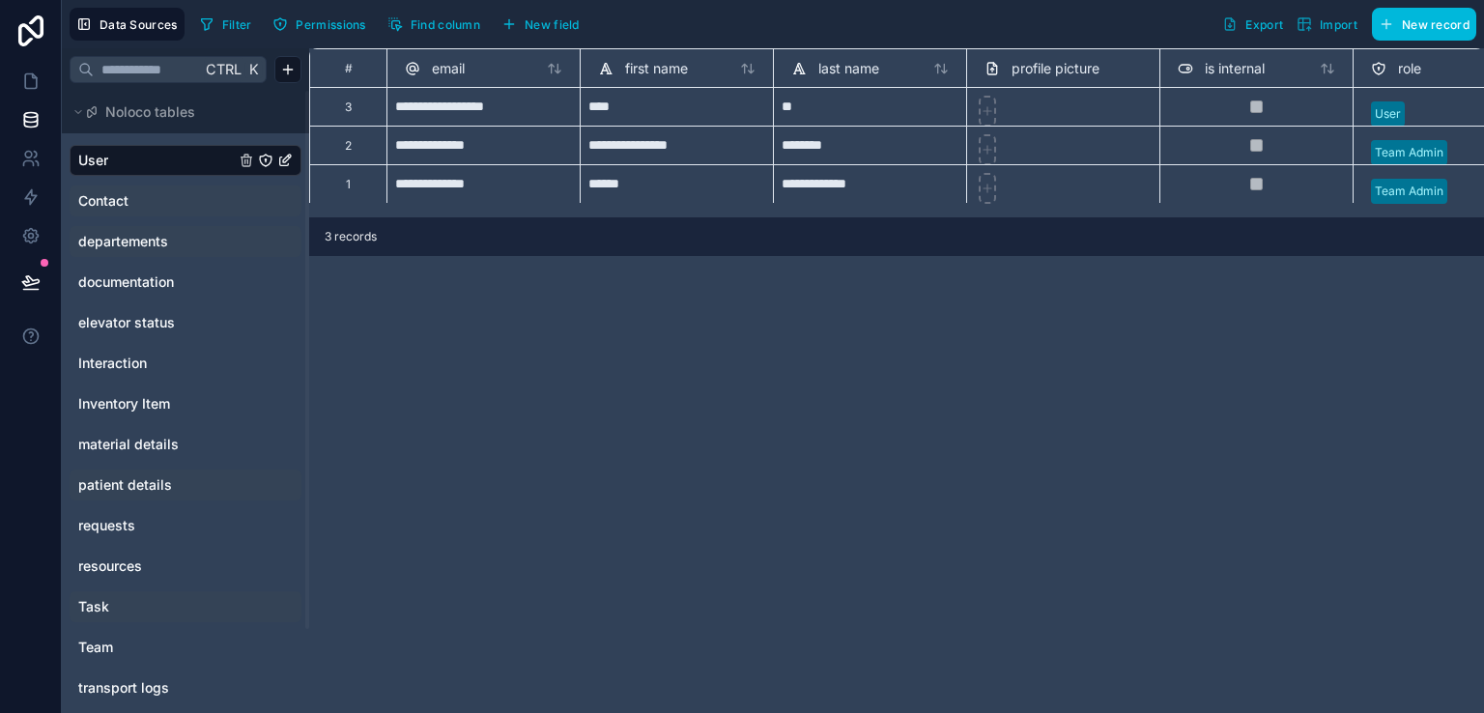
click at [329, 33] on button "Permissions" at bounding box center [319, 24] width 106 height 29
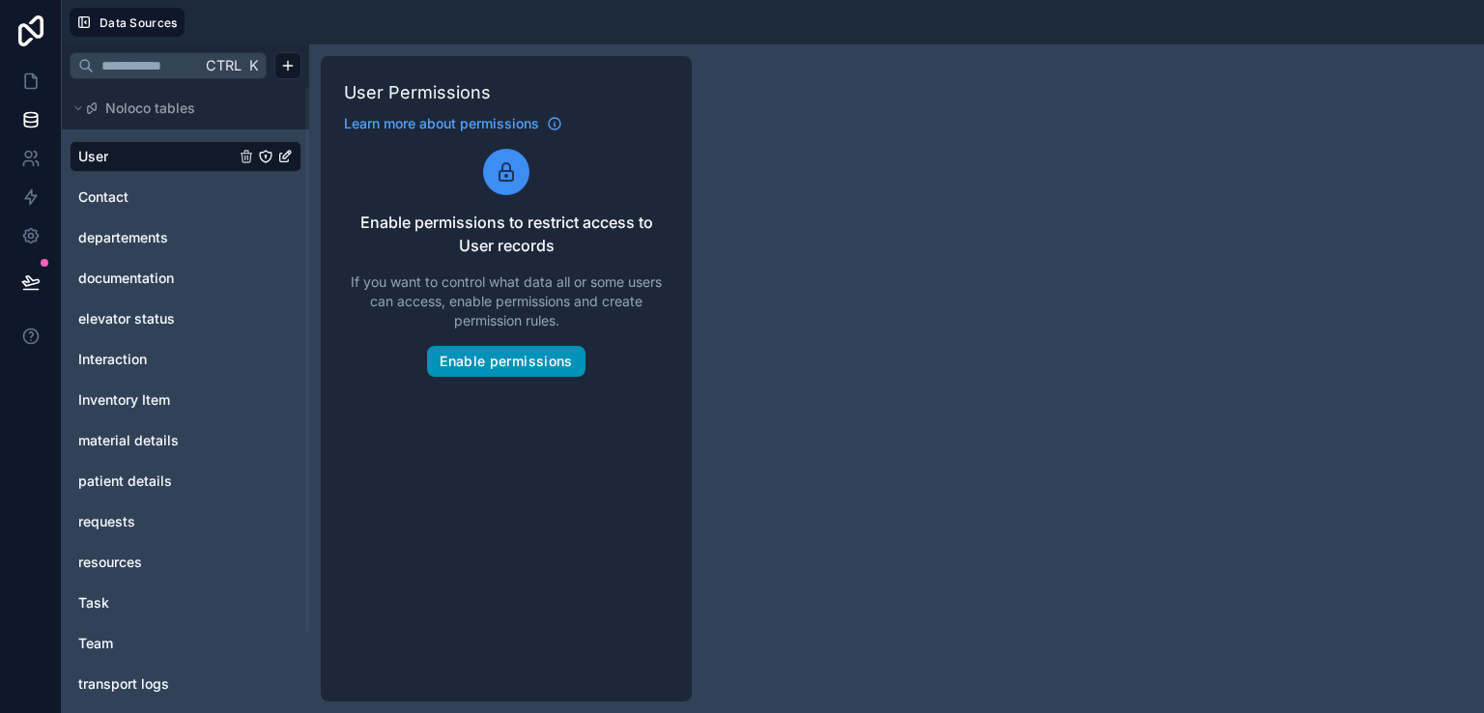
click at [502, 369] on button "Enable permissions" at bounding box center [505, 361] width 157 height 31
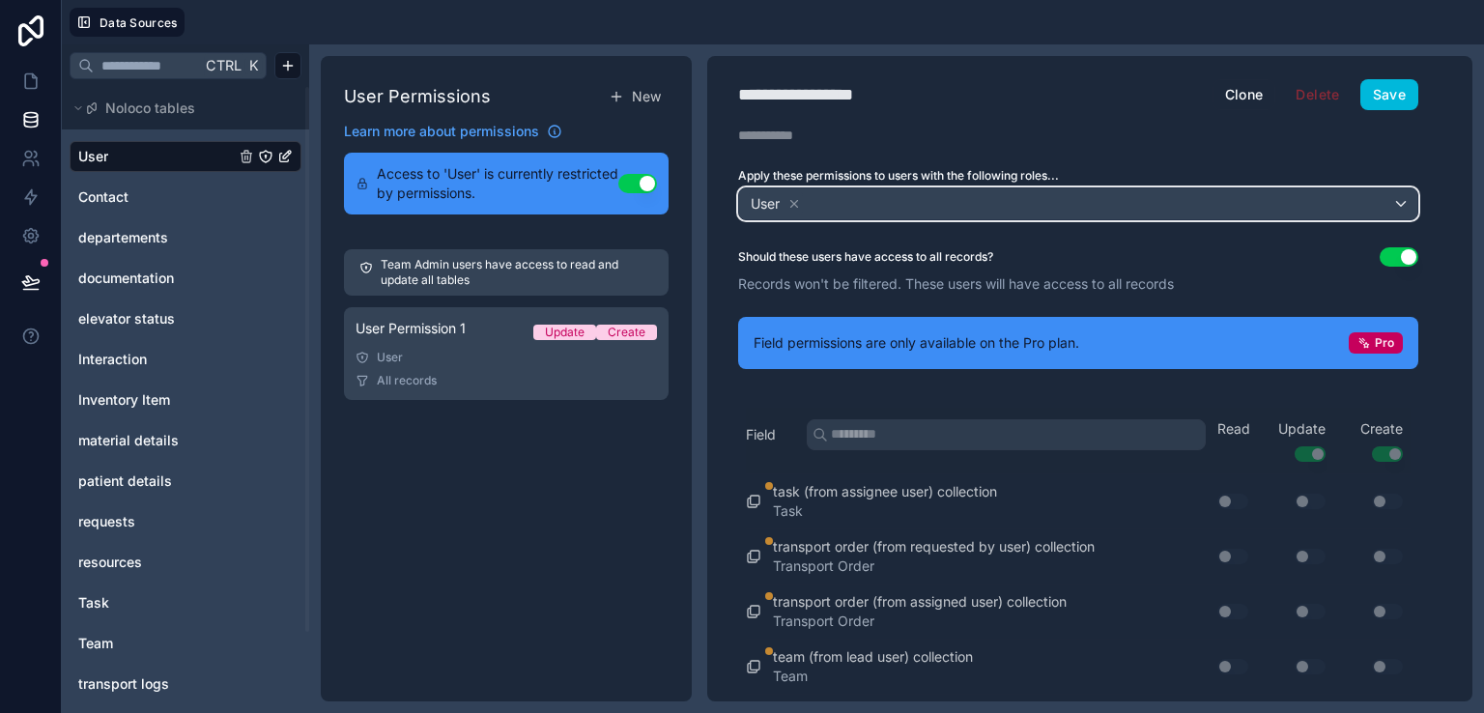
click at [877, 201] on div "User" at bounding box center [1078, 203] width 678 height 31
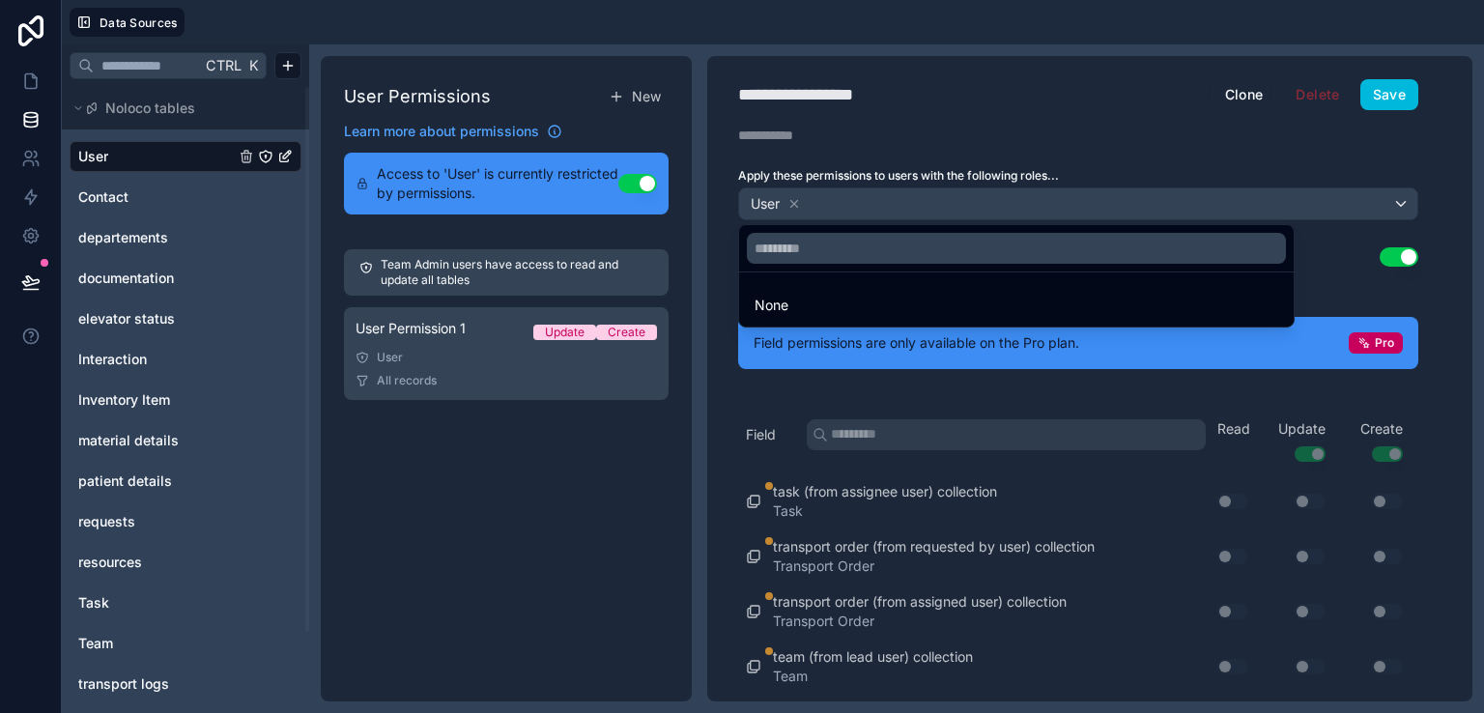
click at [877, 201] on div at bounding box center [742, 356] width 1484 height 713
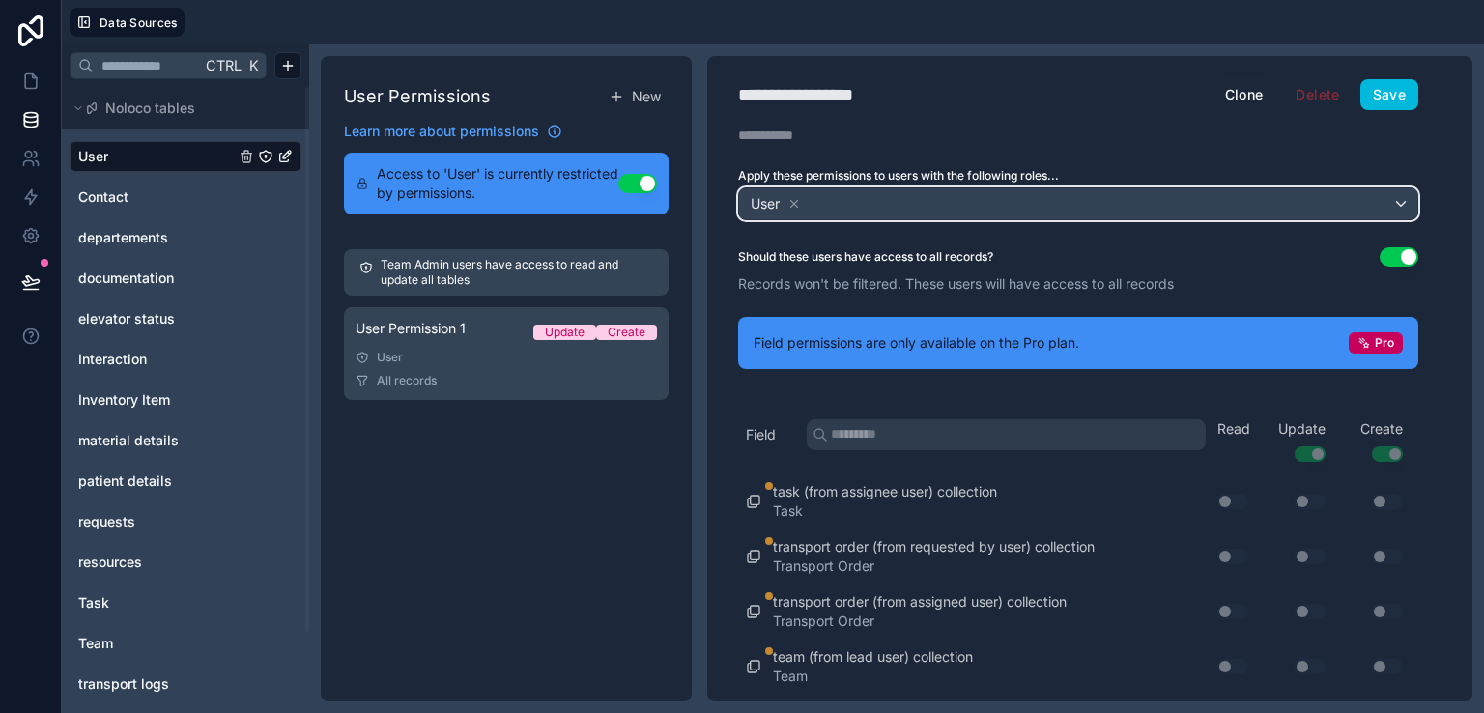
click at [877, 201] on div "User" at bounding box center [1078, 203] width 678 height 31
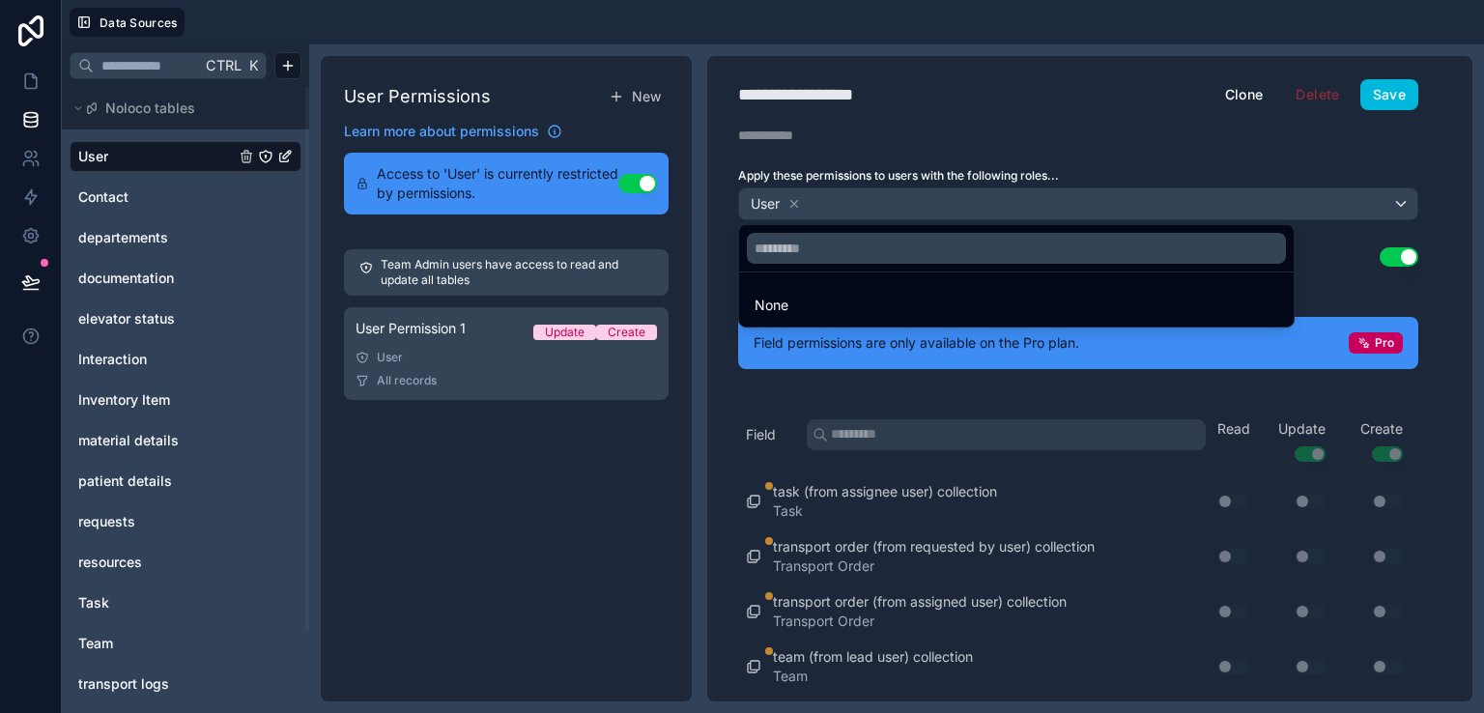
click at [844, 264] on div at bounding box center [1016, 248] width 554 height 46
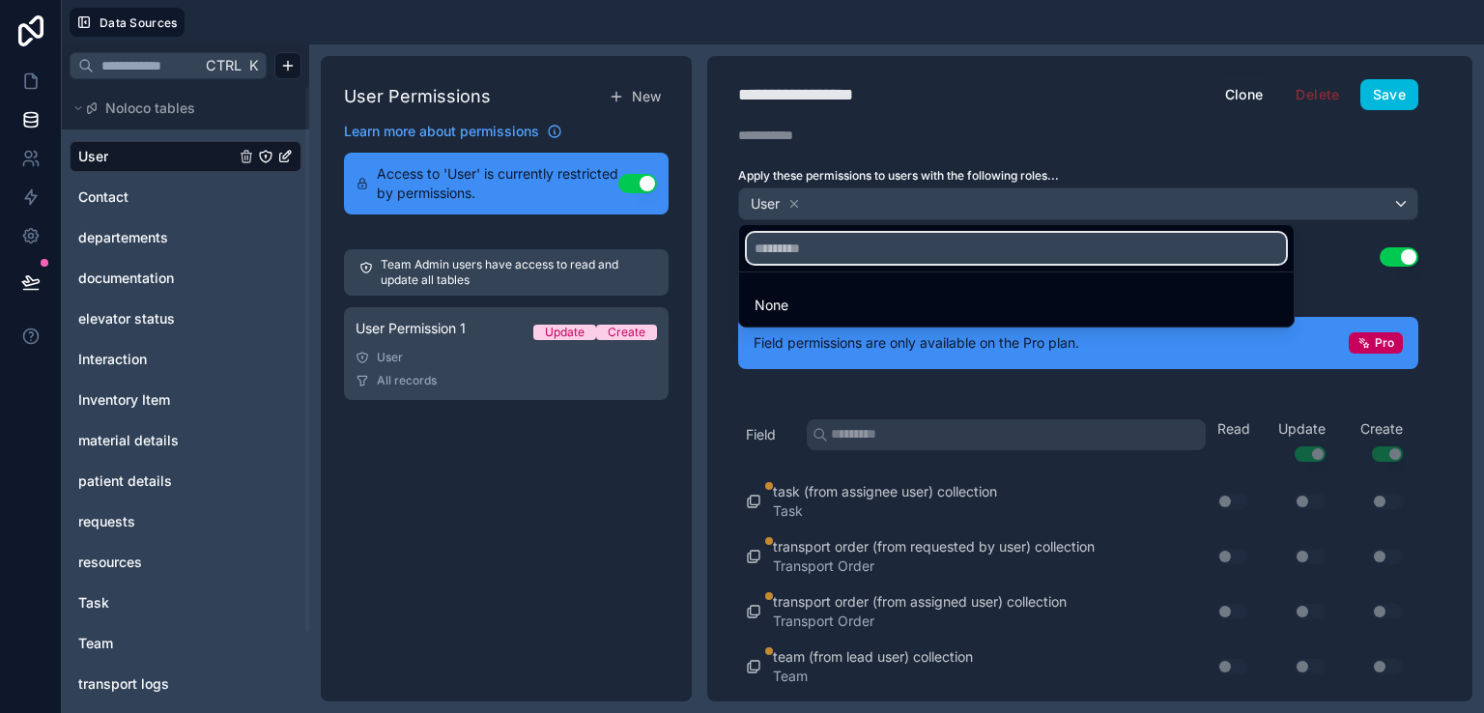
click at [841, 246] on input "text" at bounding box center [1016, 248] width 539 height 31
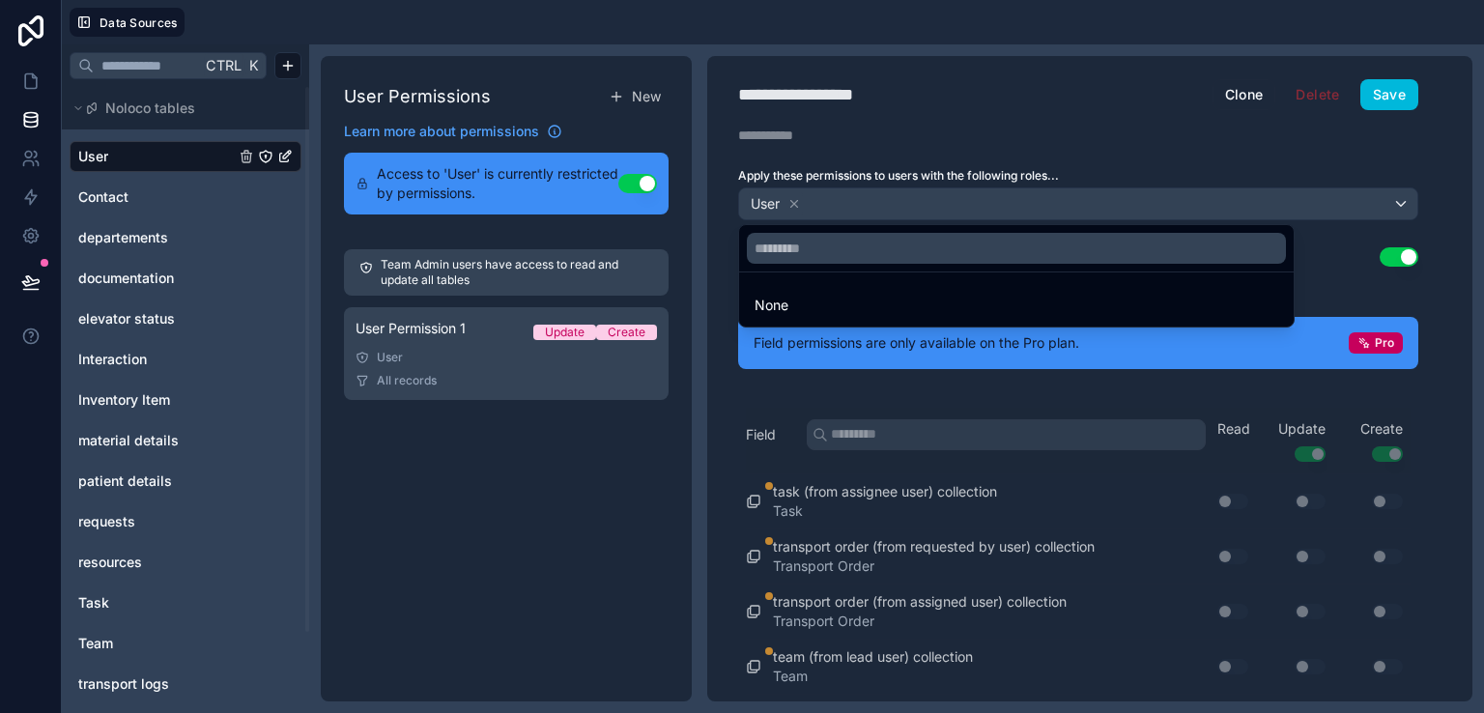
click at [736, 35] on div at bounding box center [742, 356] width 1484 height 713
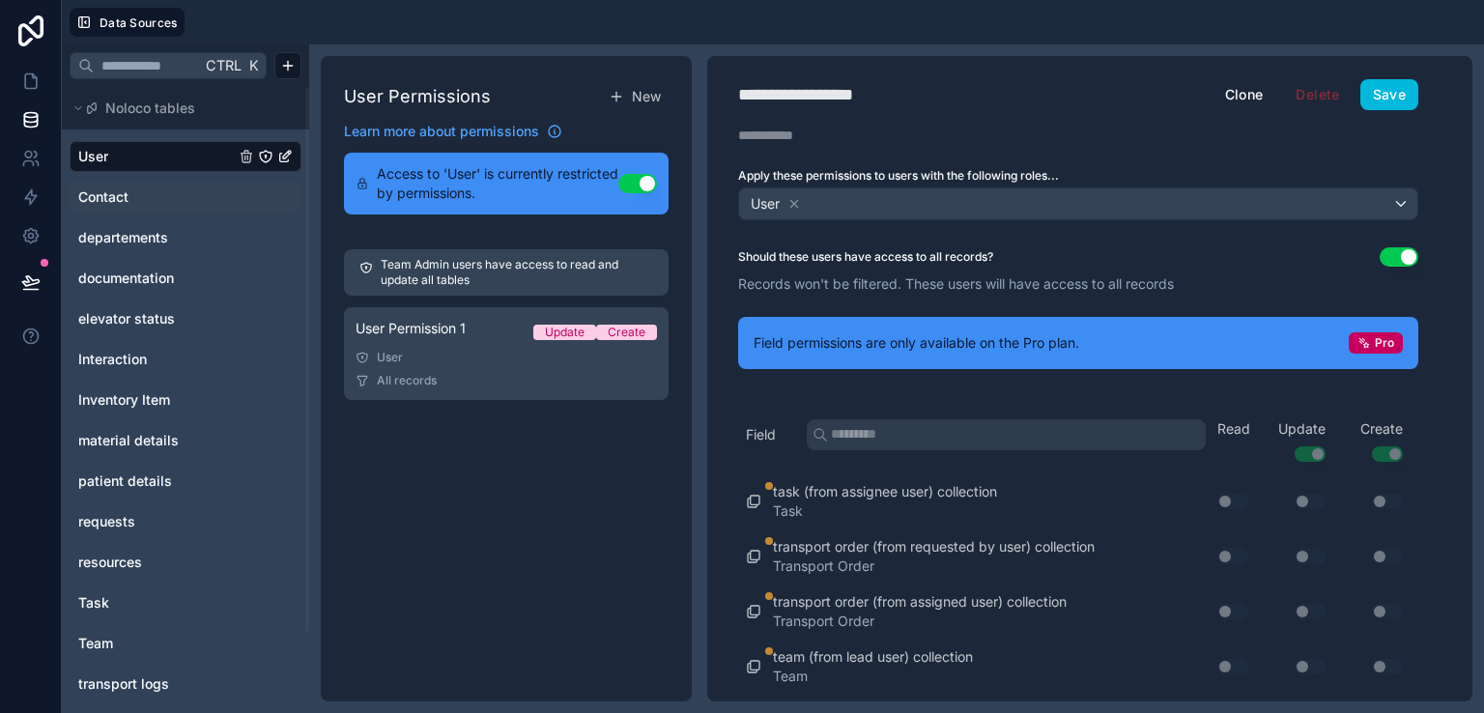
click at [131, 197] on link "Contact" at bounding box center [156, 196] width 156 height 19
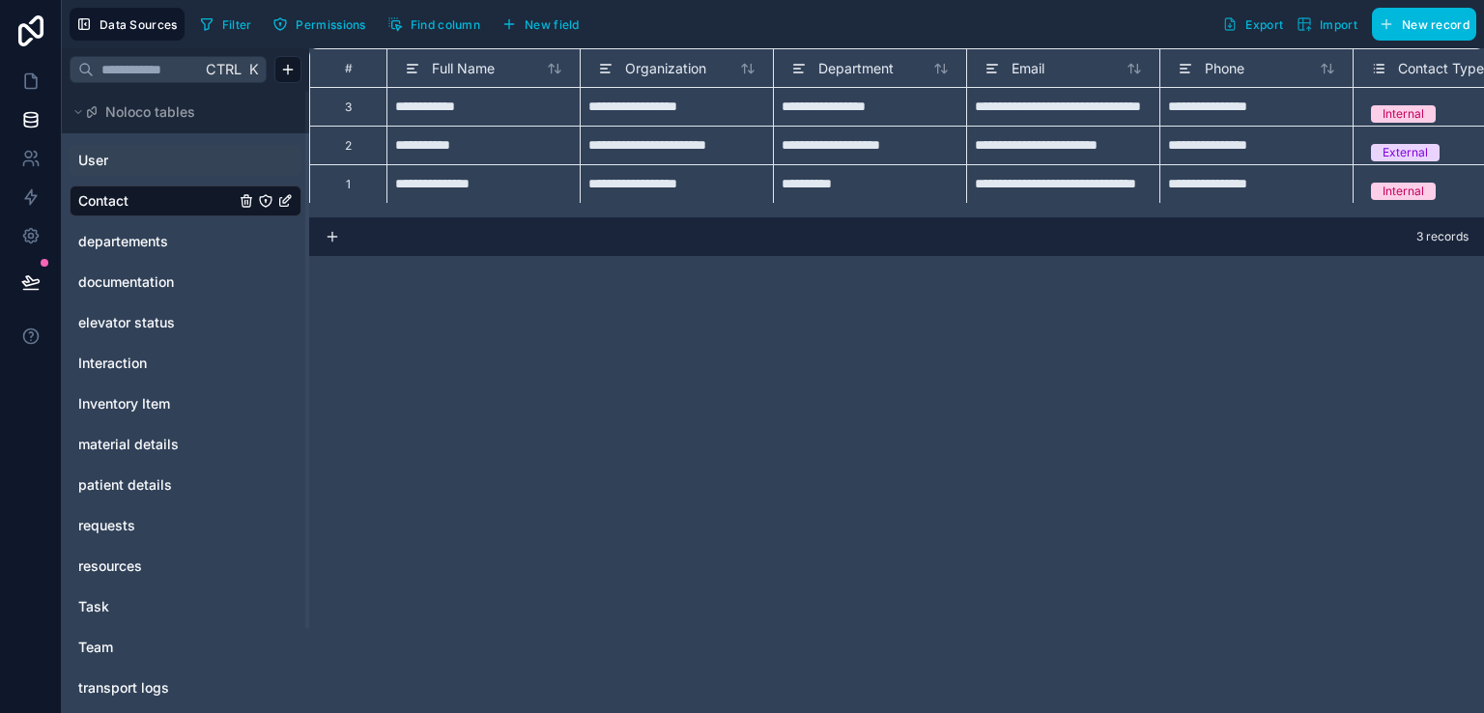
click at [135, 159] on link "User" at bounding box center [156, 160] width 156 height 19
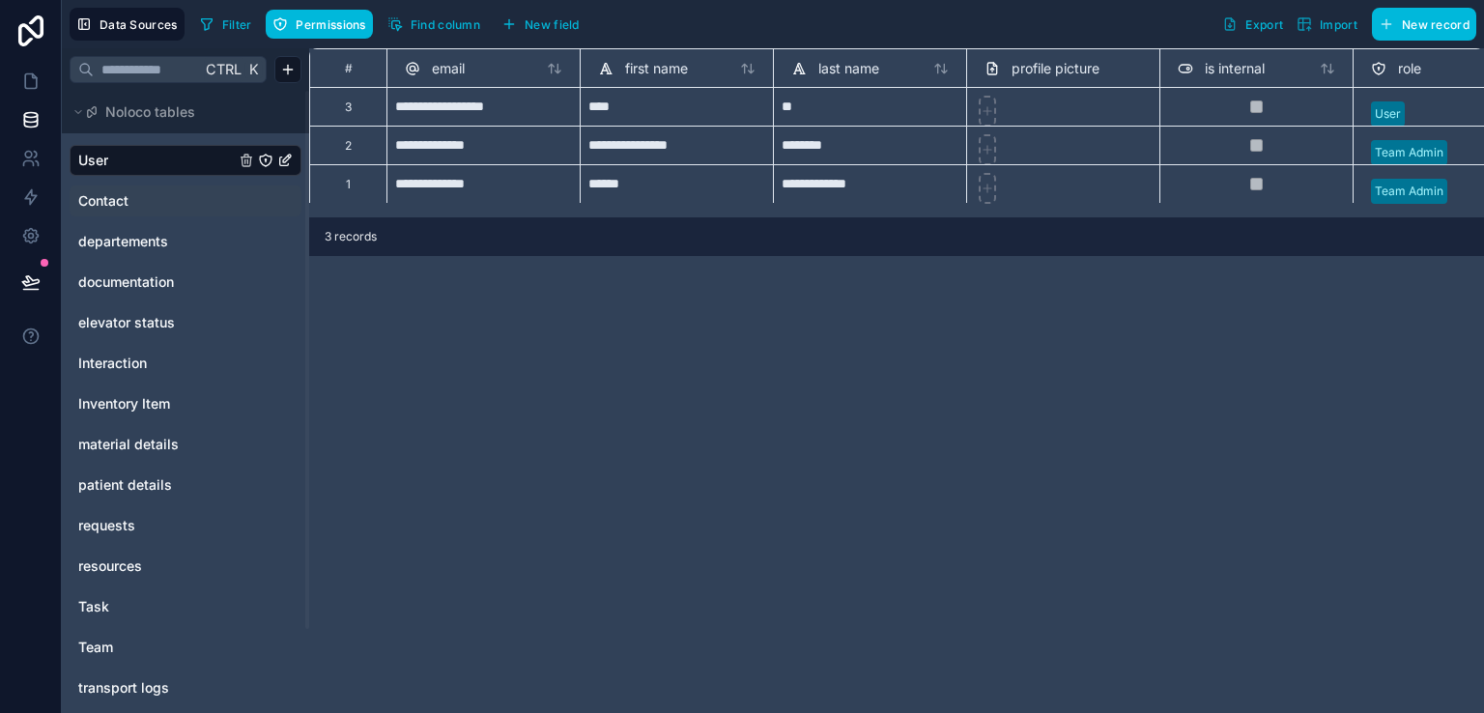
click at [133, 202] on link "Contact" at bounding box center [156, 200] width 156 height 19
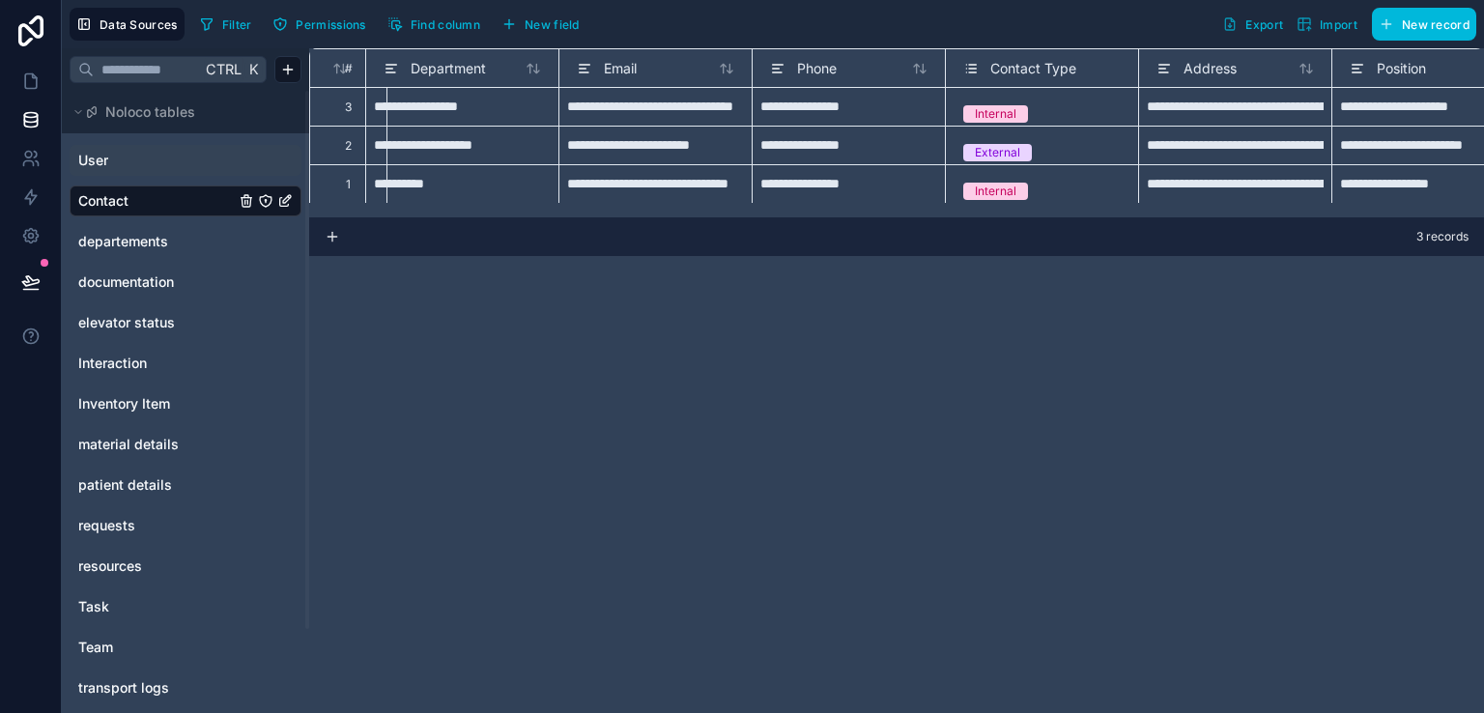
scroll to position [0, 409]
click at [215, 153] on link "User" at bounding box center [156, 160] width 156 height 19
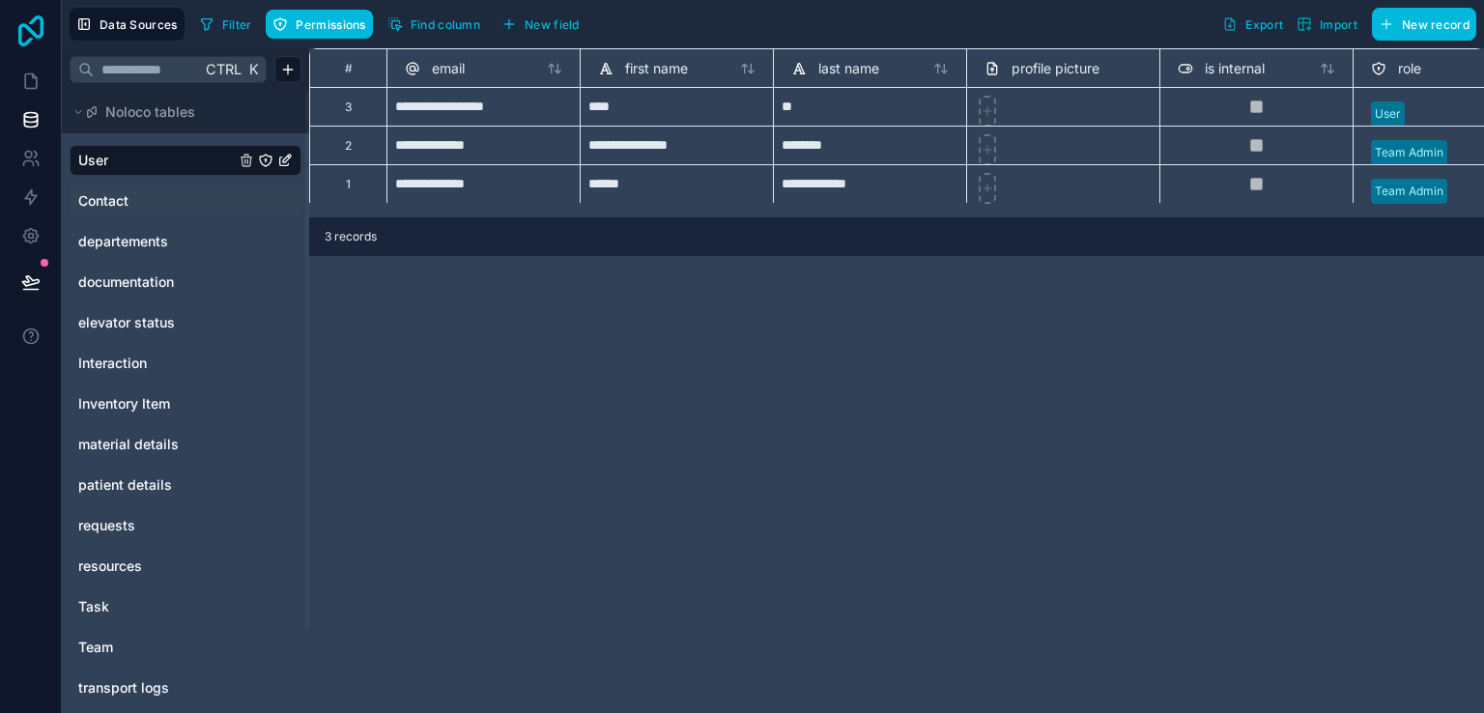
click at [30, 19] on icon at bounding box center [31, 30] width 39 height 31
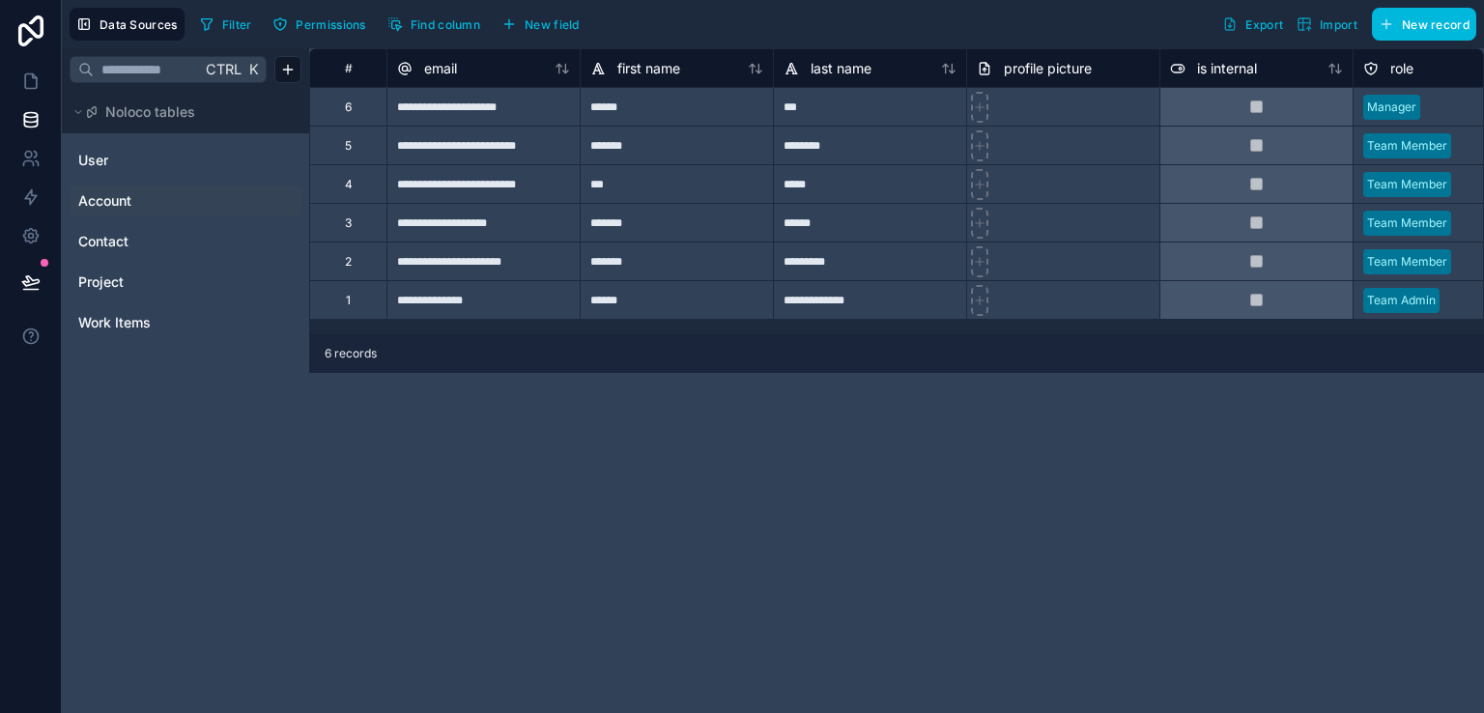
click at [198, 210] on link "Account" at bounding box center [156, 200] width 156 height 19
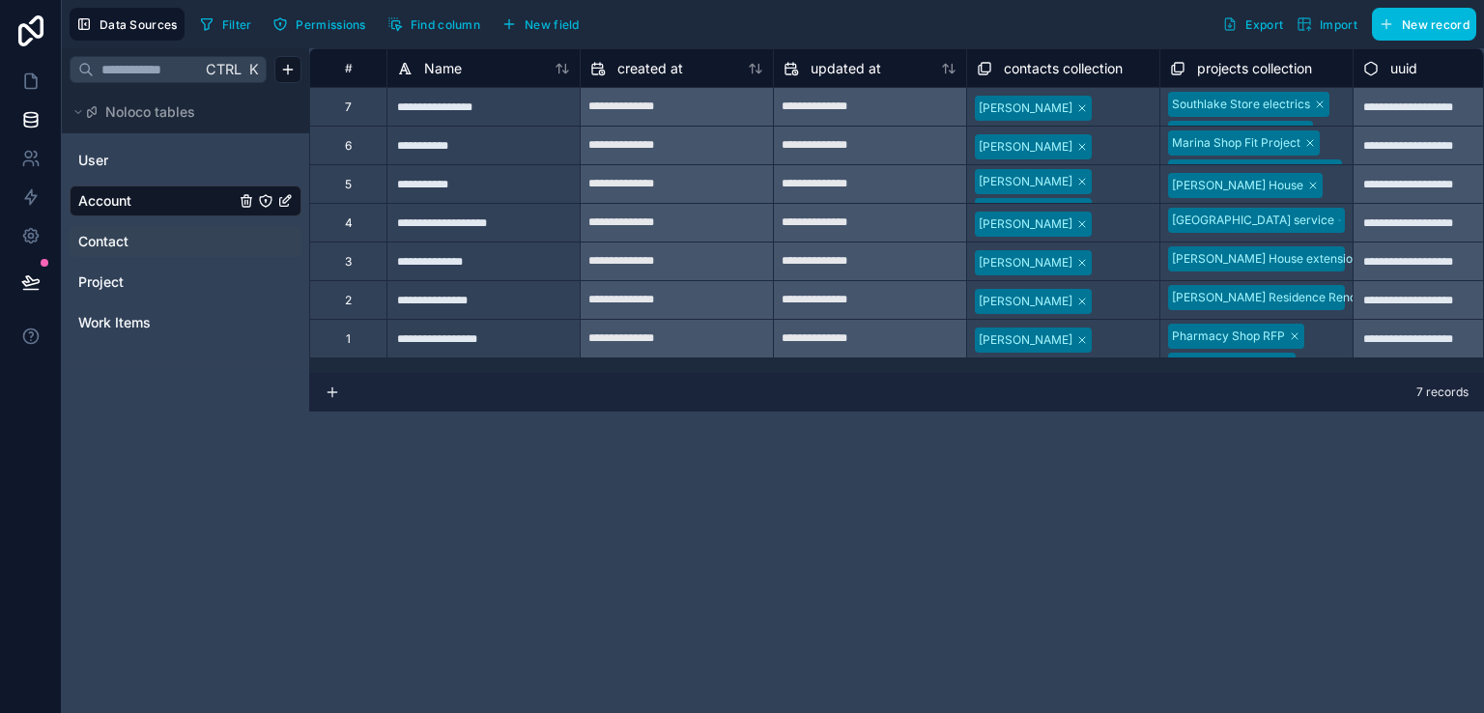
click at [189, 244] on link "Contact" at bounding box center [156, 241] width 156 height 19
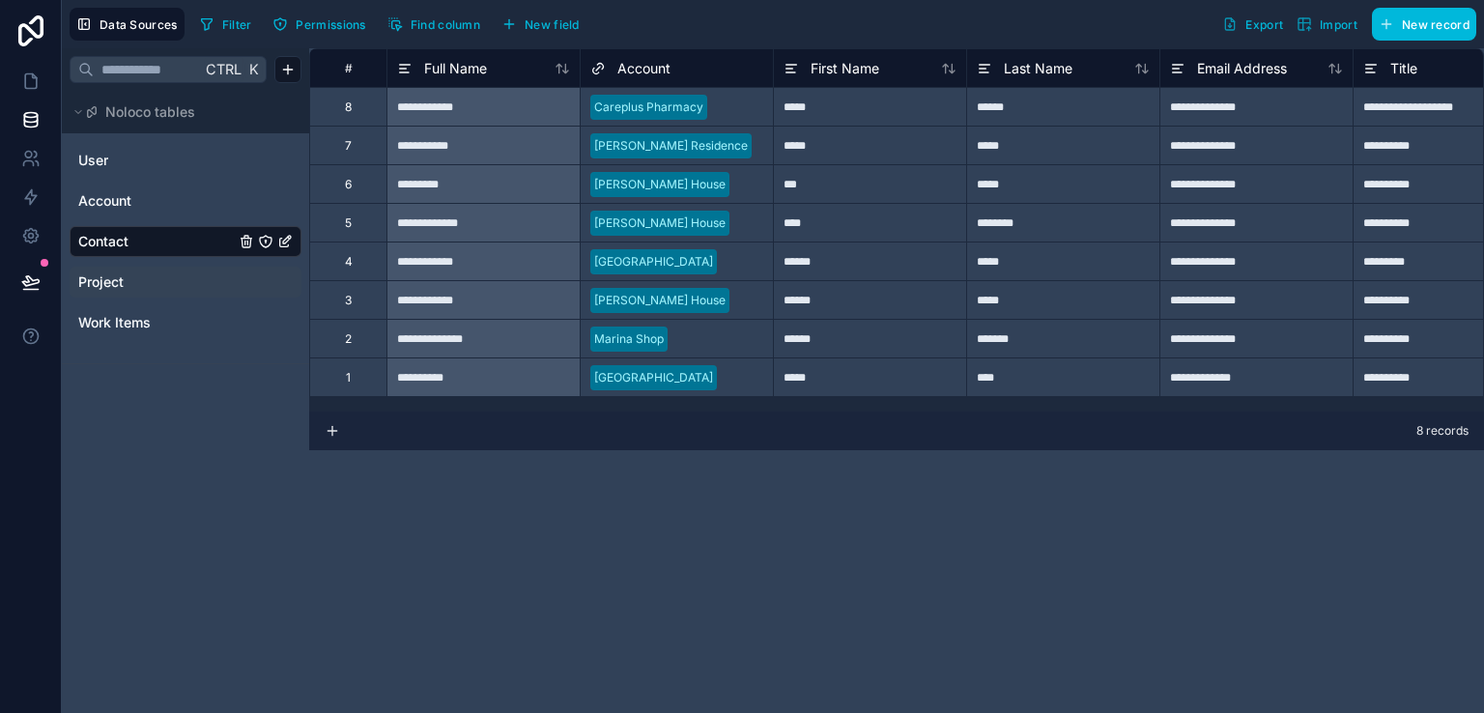
click at [179, 279] on link "Project" at bounding box center [156, 281] width 156 height 19
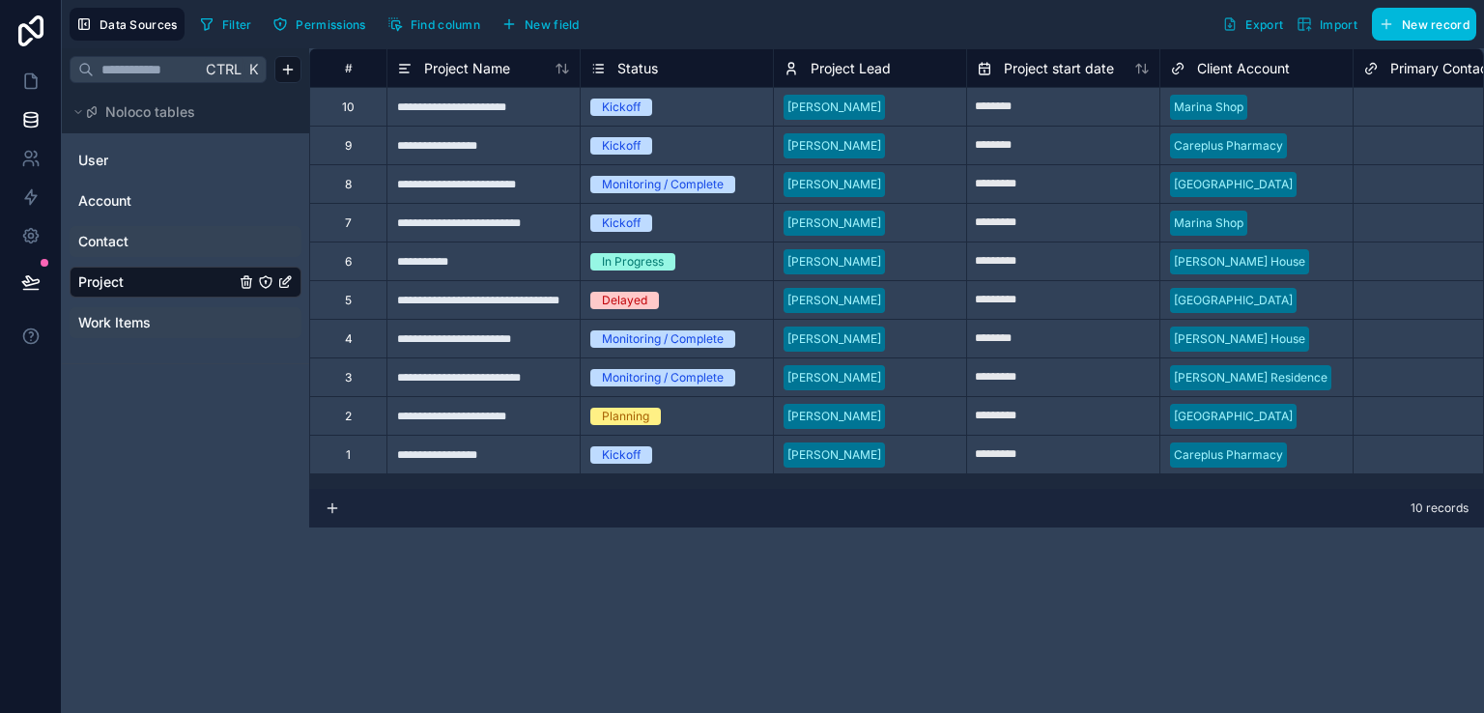
click at [178, 318] on link "Work Items" at bounding box center [156, 322] width 156 height 19
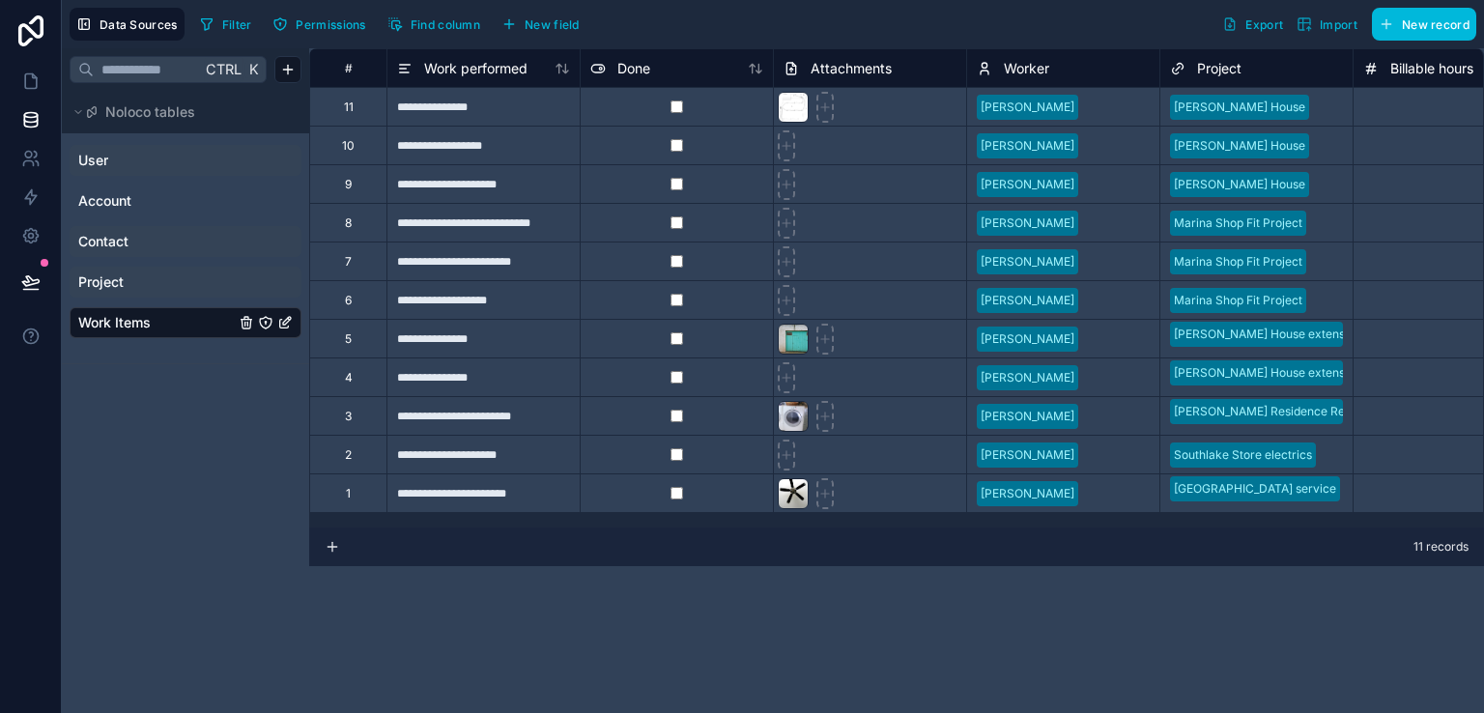
click at [140, 153] on link "User" at bounding box center [156, 160] width 156 height 19
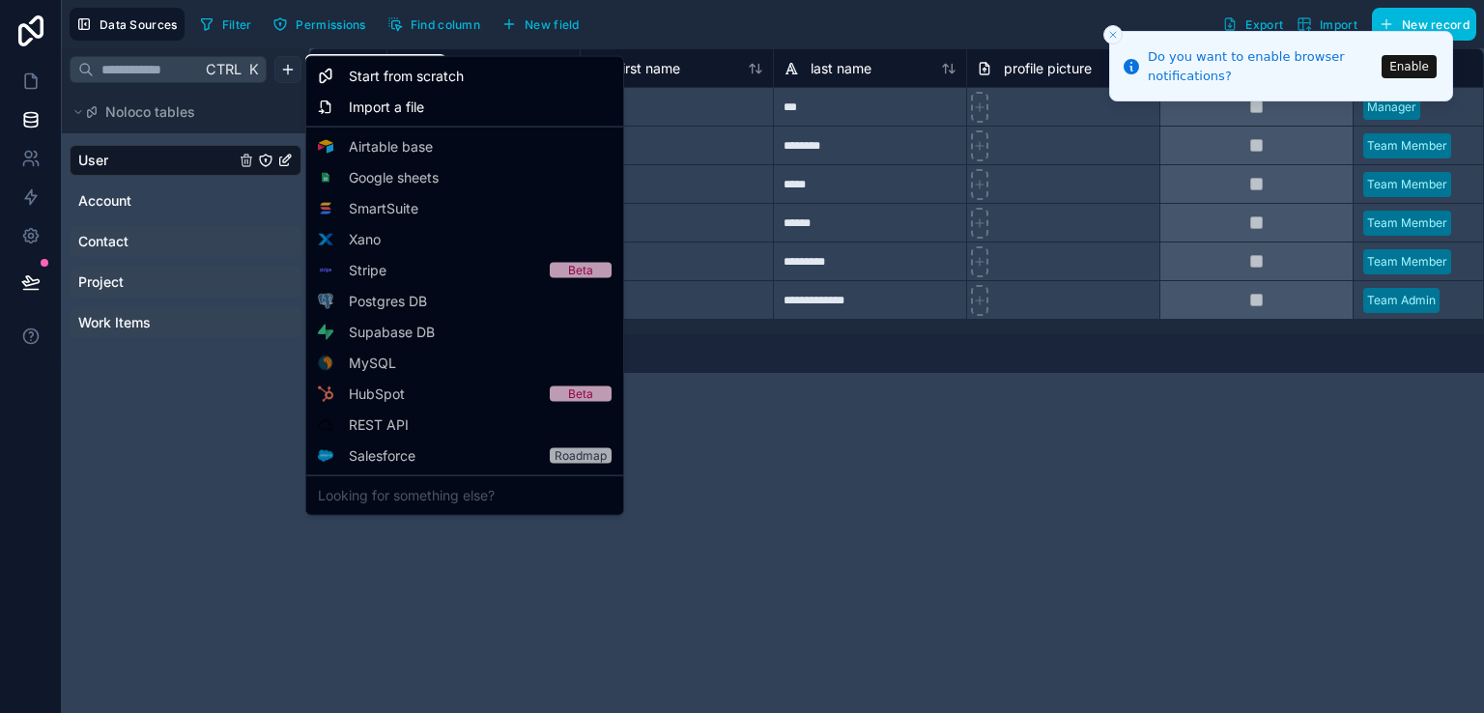
click at [284, 67] on html "**********" at bounding box center [742, 356] width 1484 height 713
click at [270, 95] on html "**********" at bounding box center [742, 356] width 1484 height 713
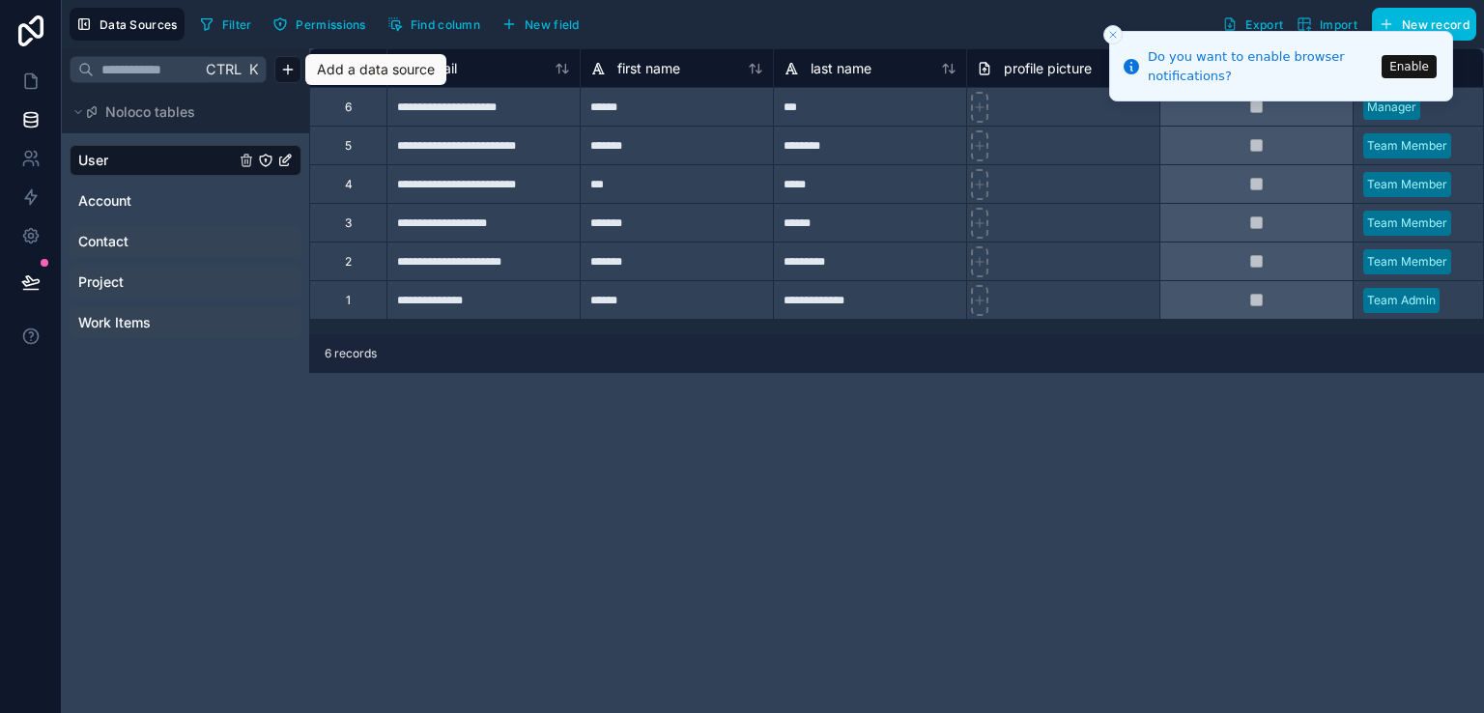
click at [236, 71] on span "Ctrl" at bounding box center [224, 69] width 40 height 24
drag, startPoint x: 217, startPoint y: 68, endPoint x: 286, endPoint y: 67, distance: 68.6
click at [286, 67] on div "Ctrl K" at bounding box center [185, 69] width 247 height 42
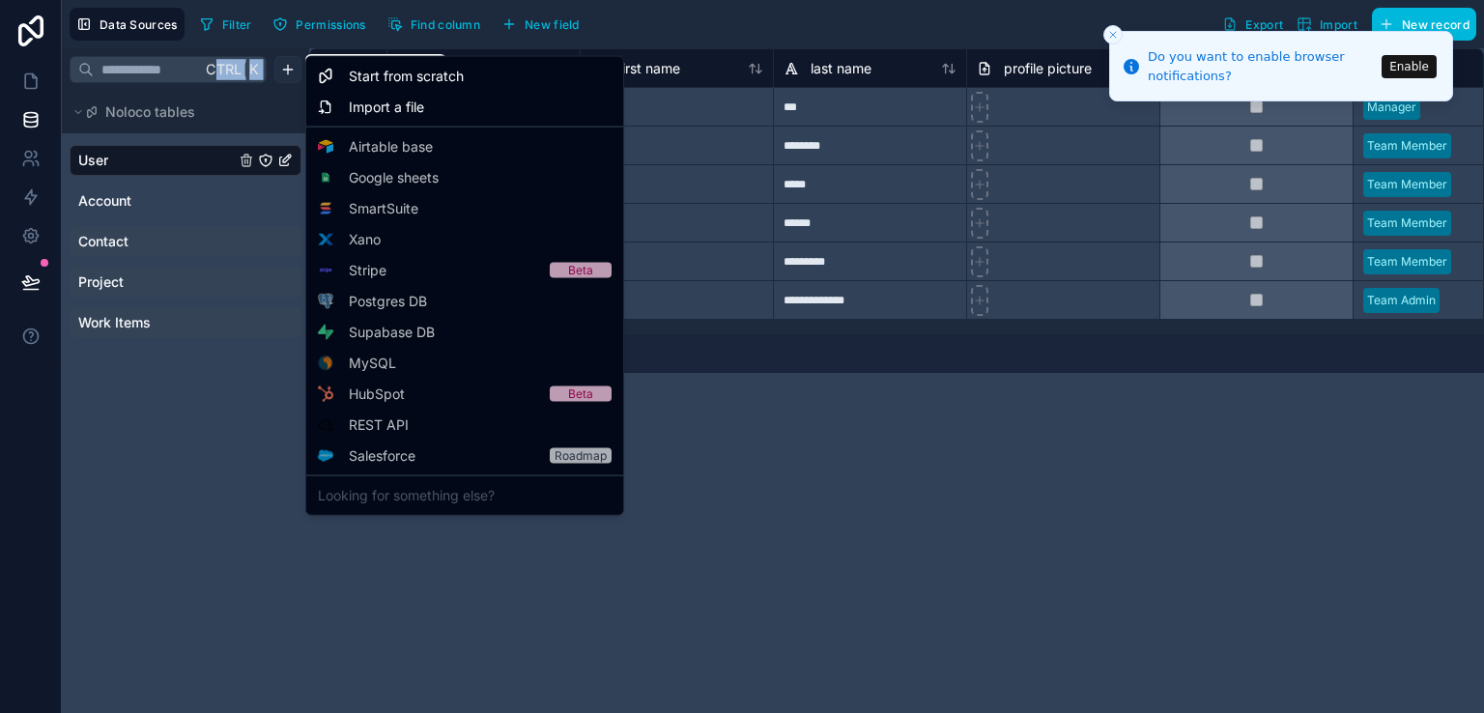
click at [286, 67] on html "**********" at bounding box center [742, 356] width 1484 height 713
click at [367, 103] on span "Import a file" at bounding box center [386, 107] width 75 height 19
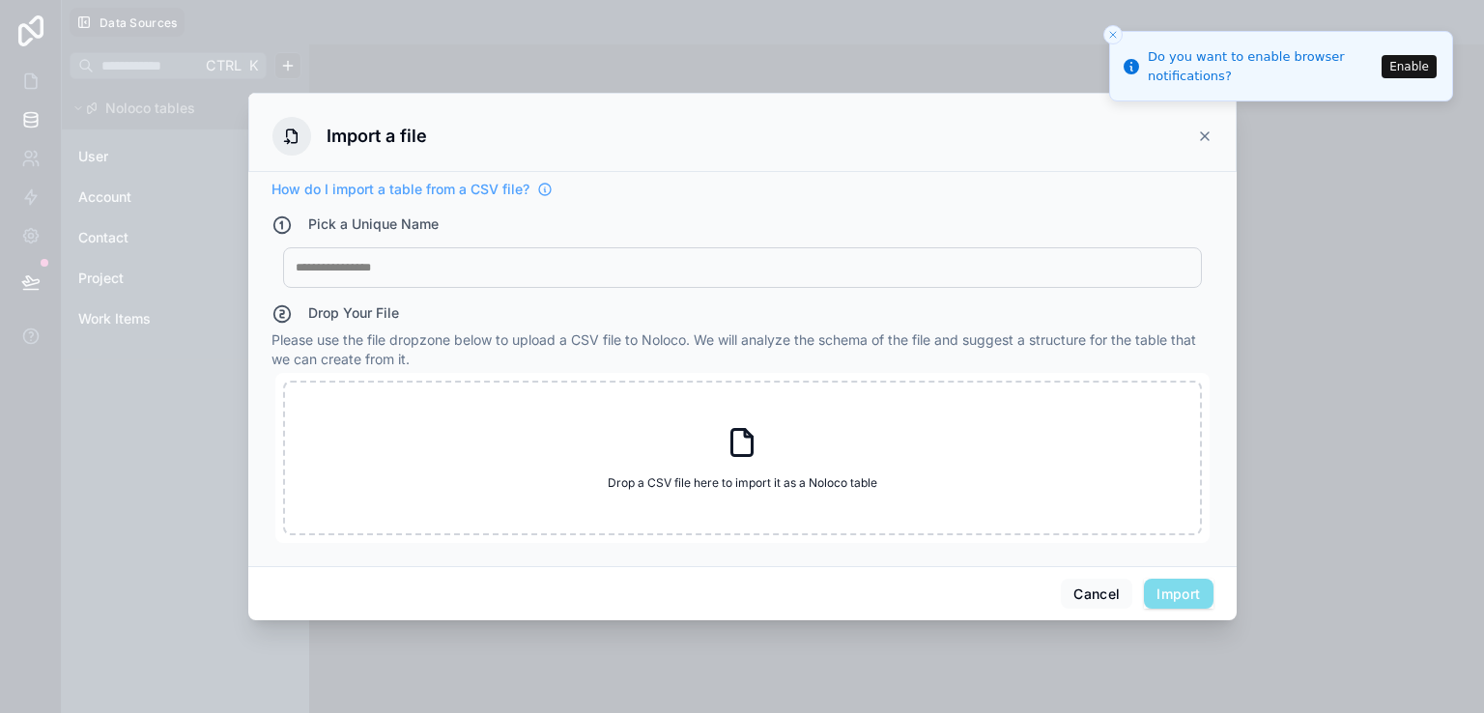
click at [375, 268] on div at bounding box center [742, 267] width 893 height 15
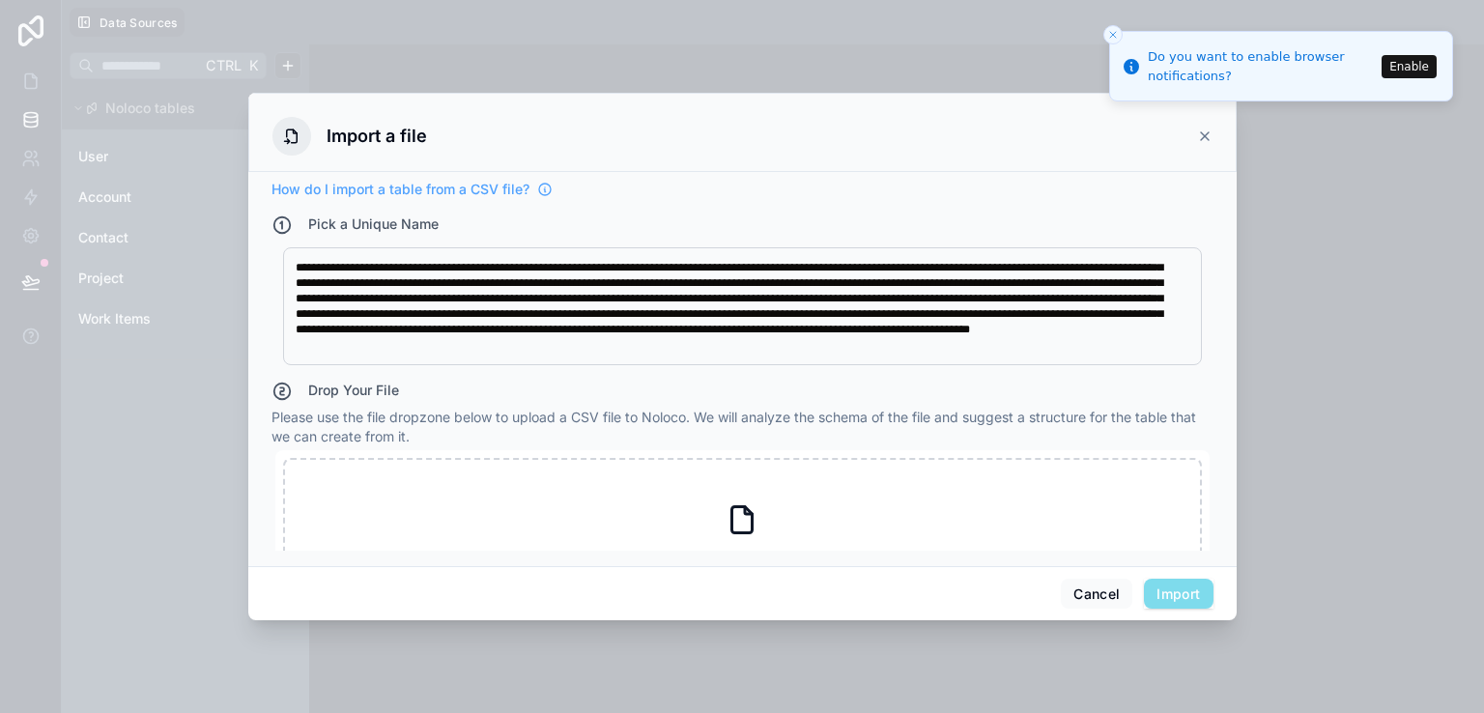
drag, startPoint x: 293, startPoint y: 269, endPoint x: 359, endPoint y: 312, distance: 79.6
click at [387, 331] on div "**********" at bounding box center [742, 306] width 919 height 118
click at [396, 349] on div "**********" at bounding box center [735, 306] width 879 height 93
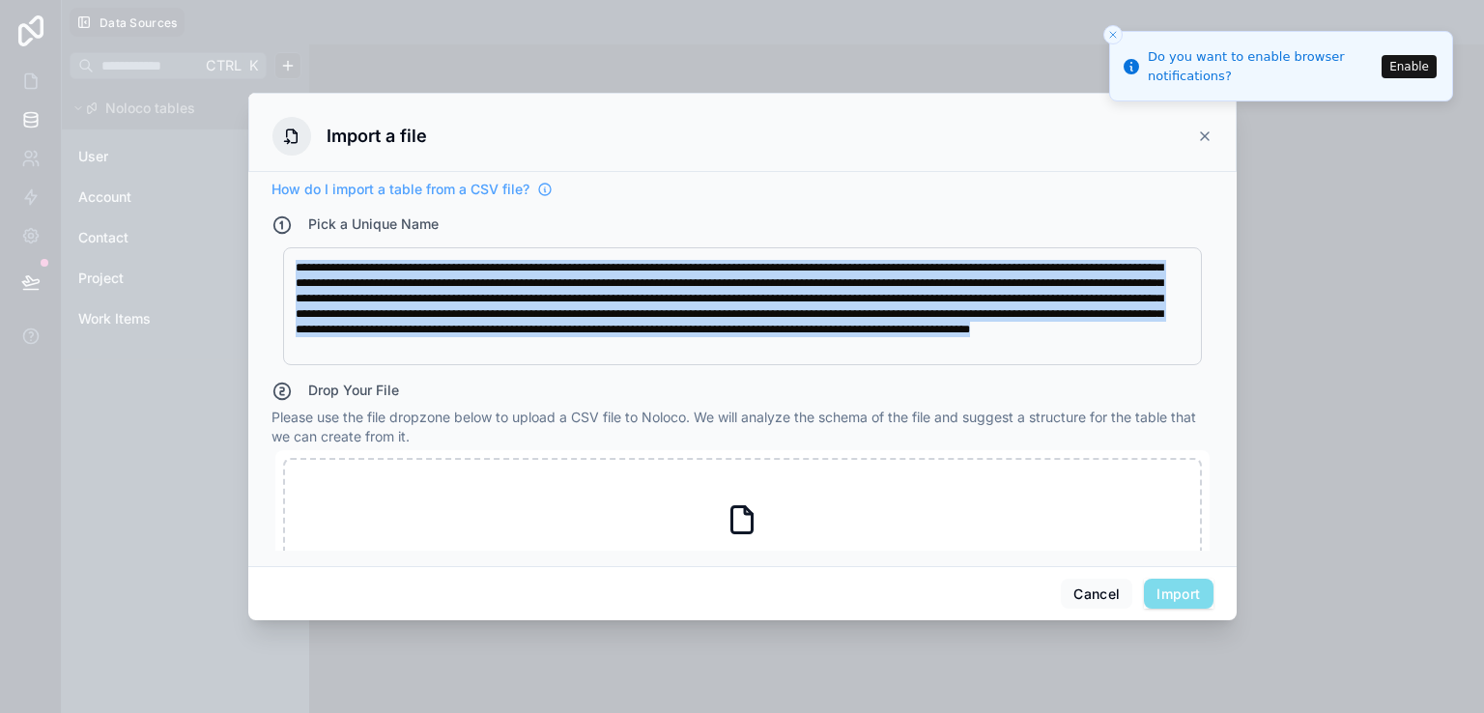
drag, startPoint x: 297, startPoint y: 268, endPoint x: 950, endPoint y: 358, distance: 660.1
click at [950, 358] on div "**********" at bounding box center [742, 306] width 919 height 118
type div "**********"
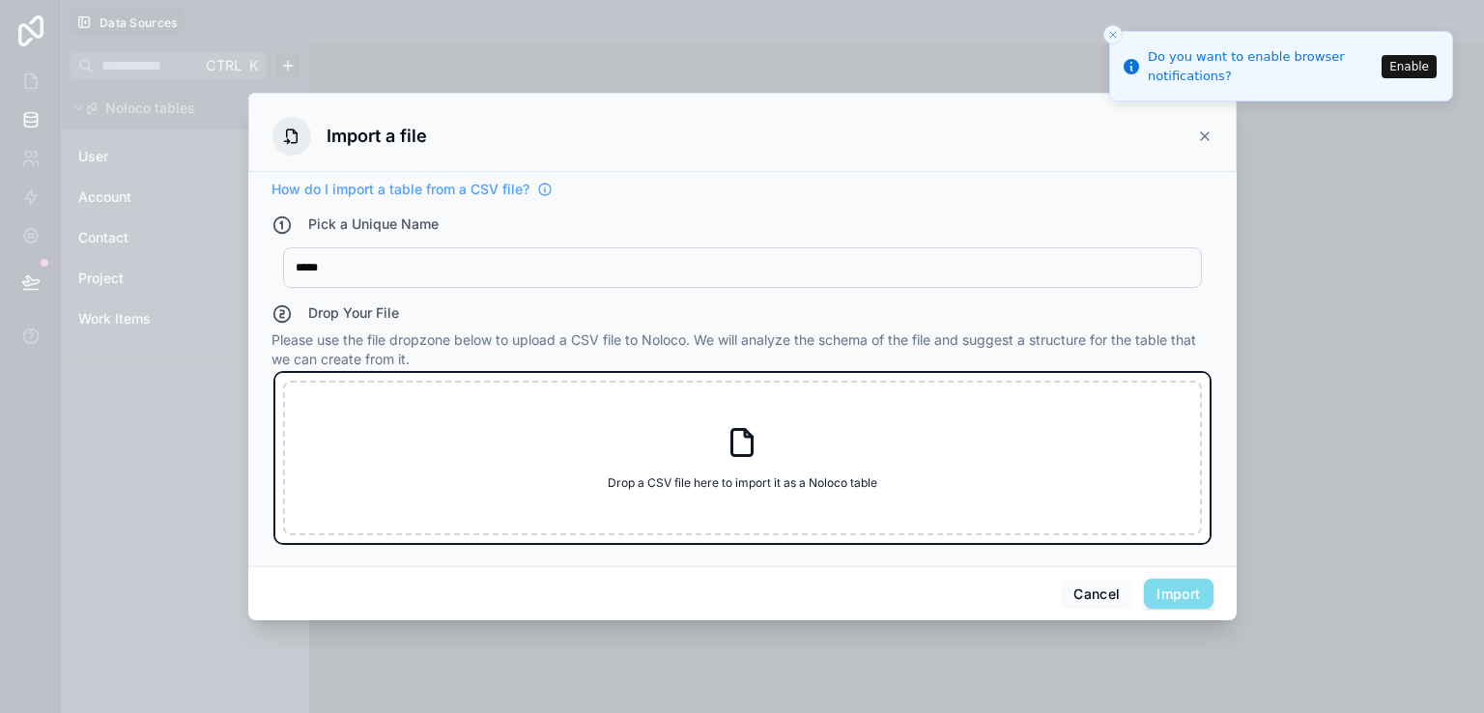
click at [779, 457] on div "Drop a CSV file here to import it as a Noloco table Drop a CSV file here to imp…" at bounding box center [742, 458] width 919 height 155
type input "**********"
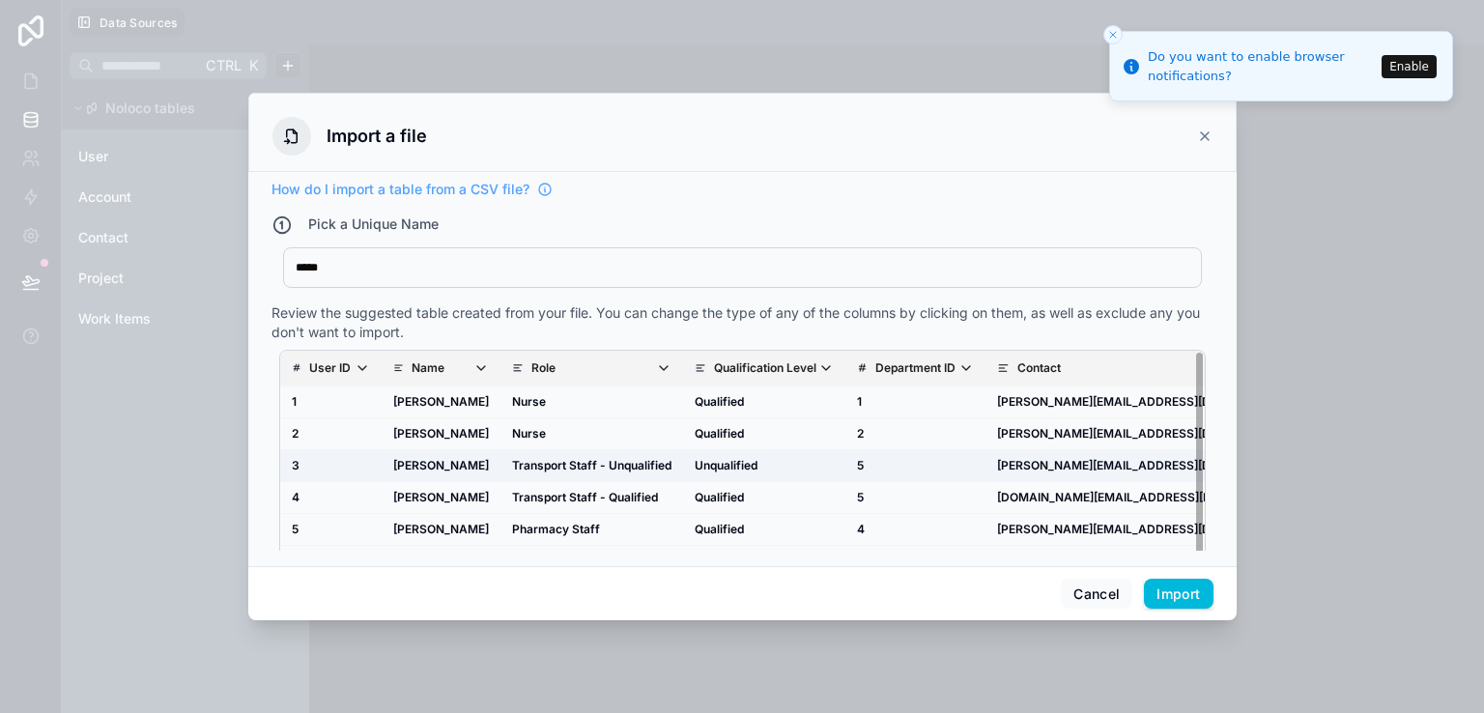
scroll to position [0, 99]
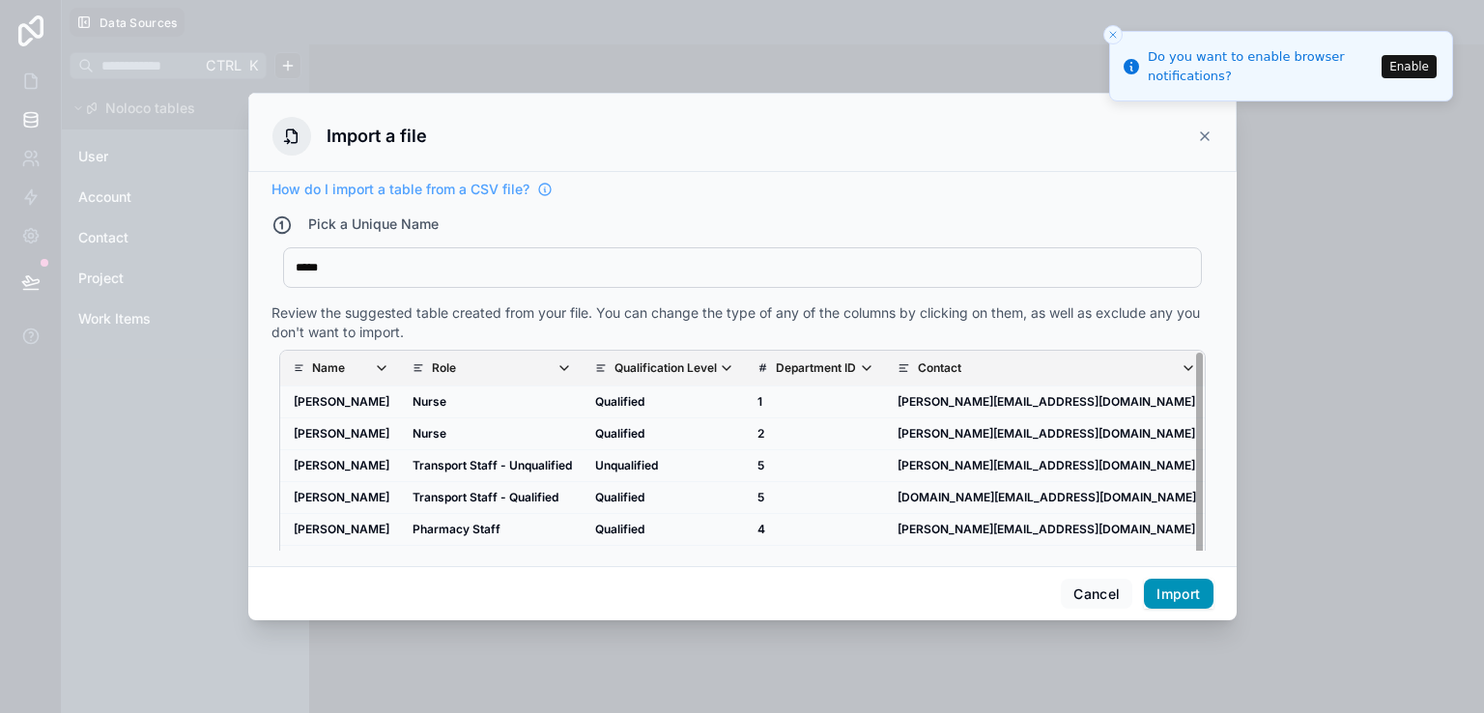
click at [1173, 596] on button "Import" at bounding box center [1178, 594] width 69 height 31
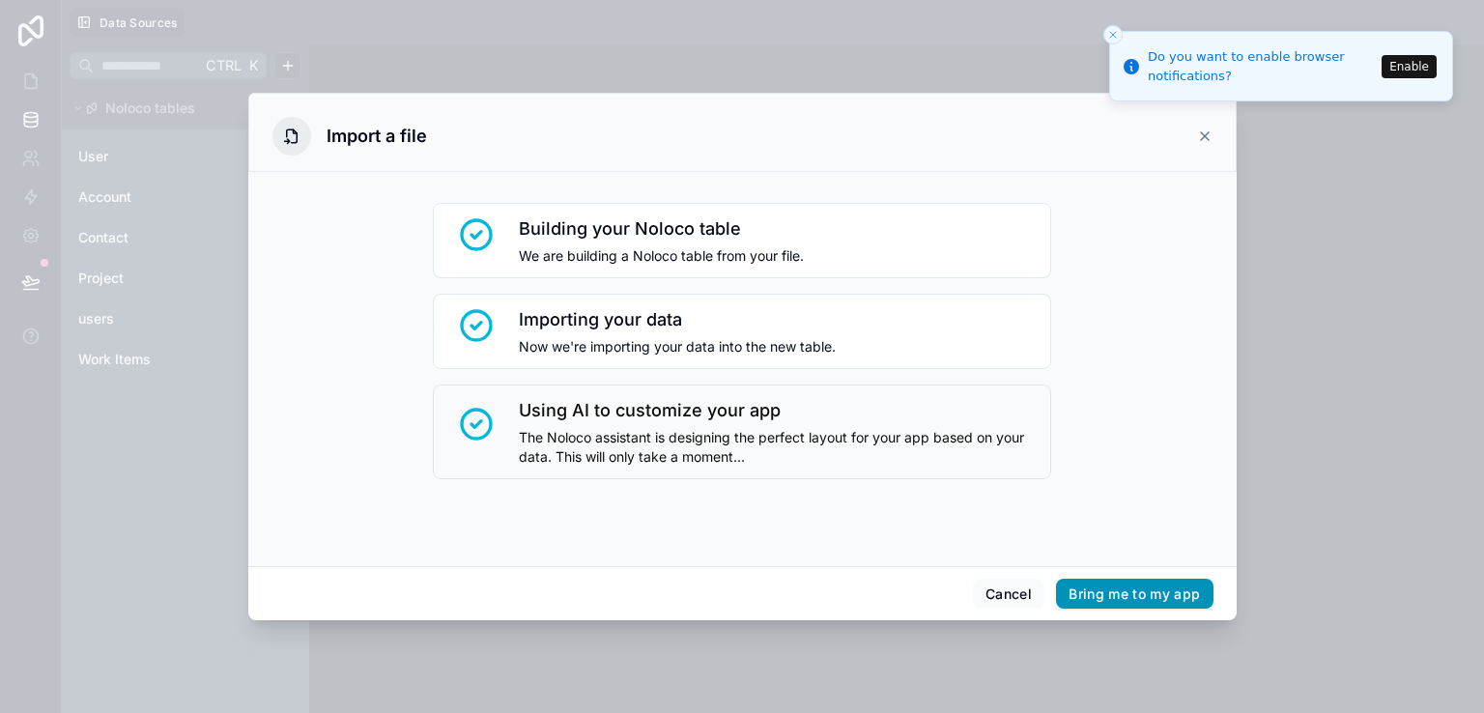
click at [1161, 596] on button "Bring me to my app" at bounding box center [1134, 594] width 156 height 31
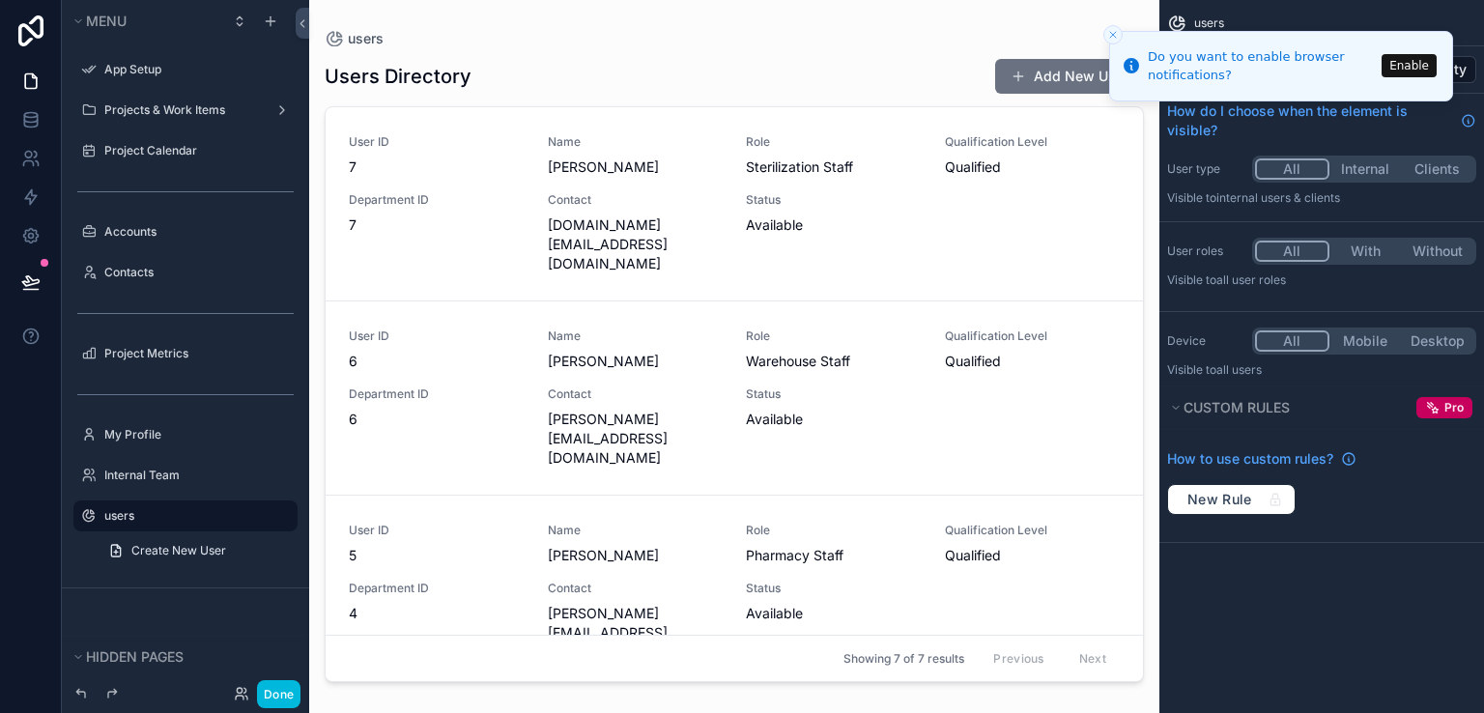
click at [1111, 30] on icon "Close toast" at bounding box center [1113, 35] width 12 height 12
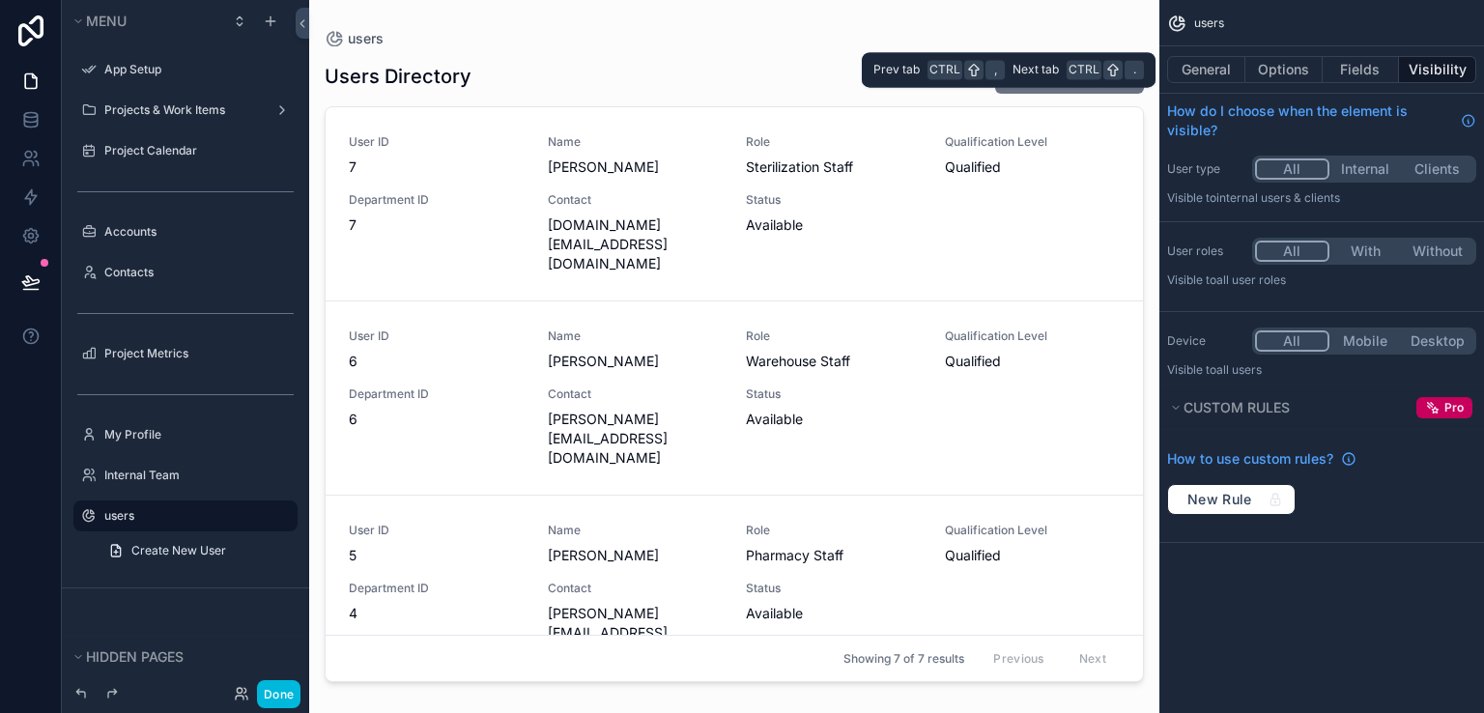
click at [1447, 77] on button "Visibility" at bounding box center [1437, 69] width 77 height 27
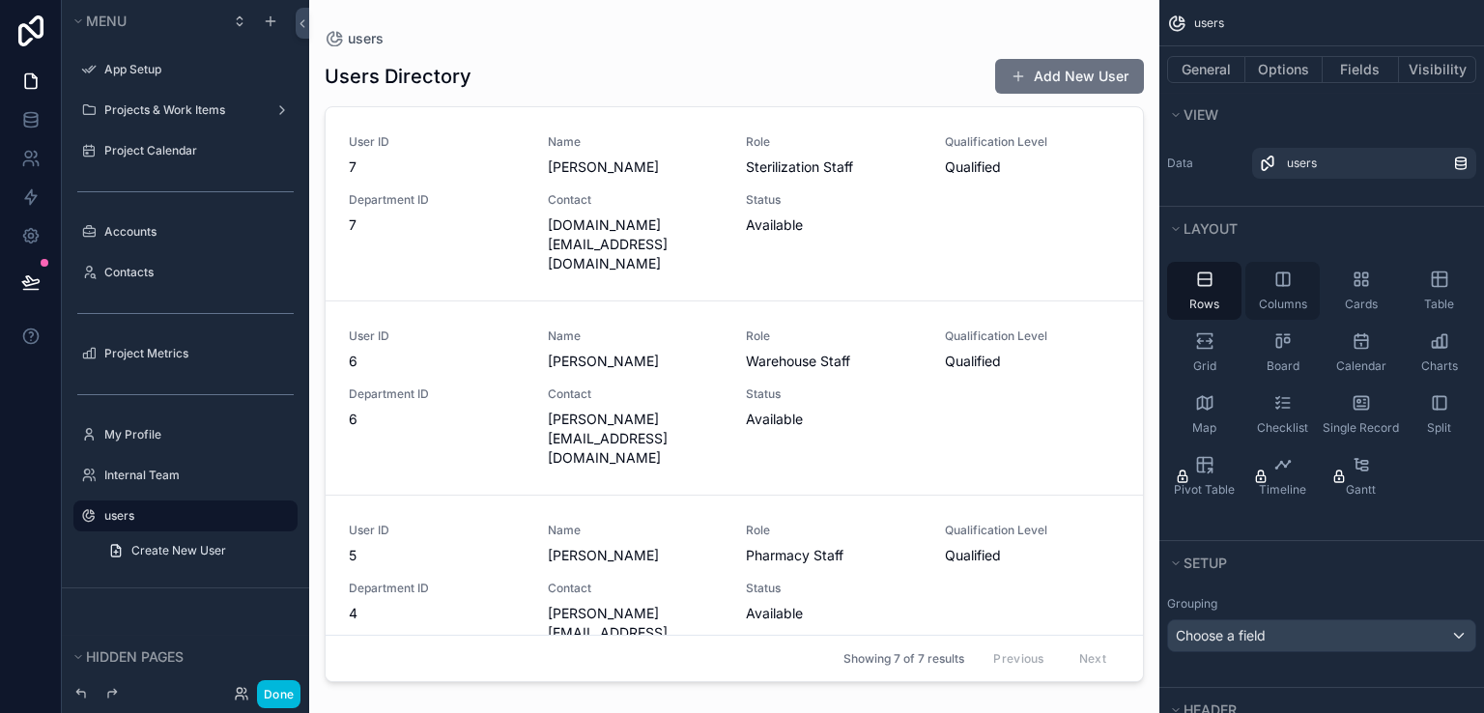
click at [1290, 283] on icon "scrollable content" at bounding box center [1282, 278] width 19 height 19
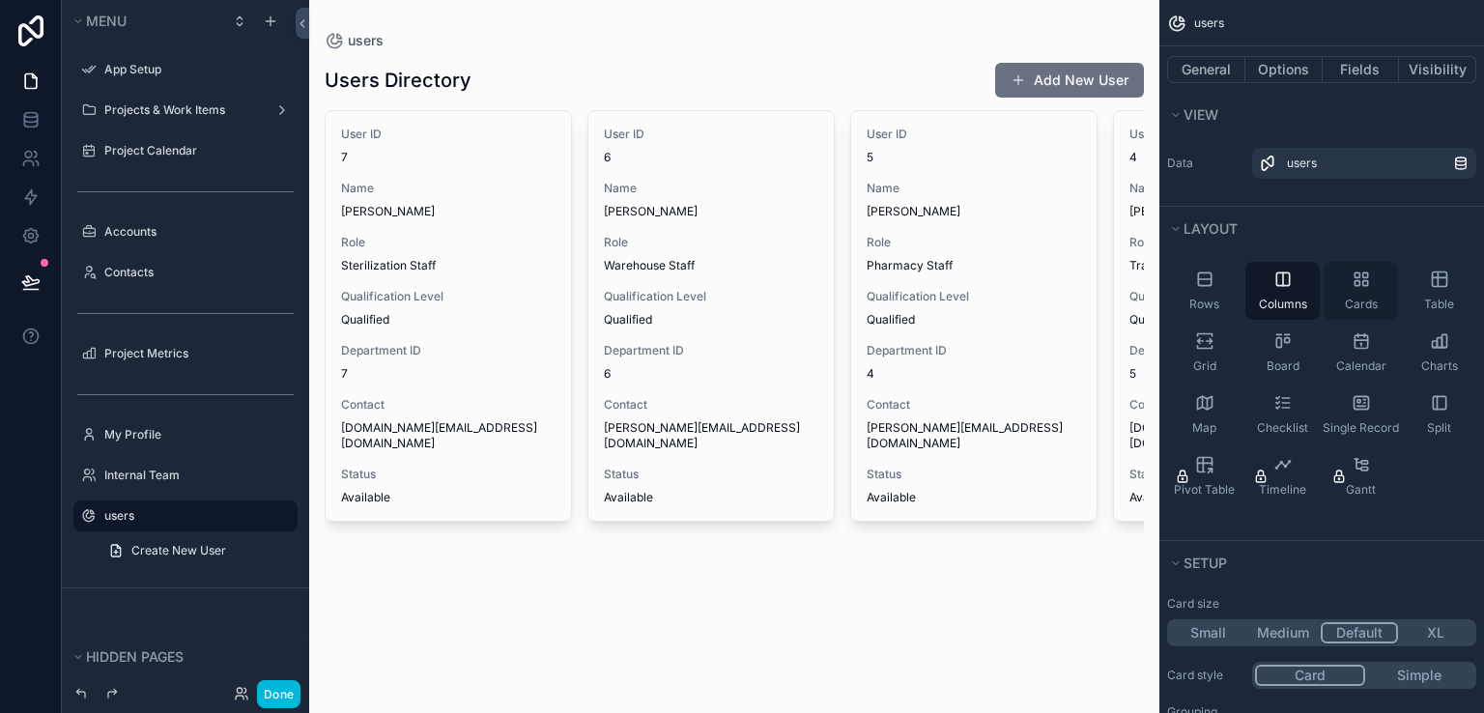
click at [1359, 295] on div "Cards" at bounding box center [1360, 291] width 74 height 58
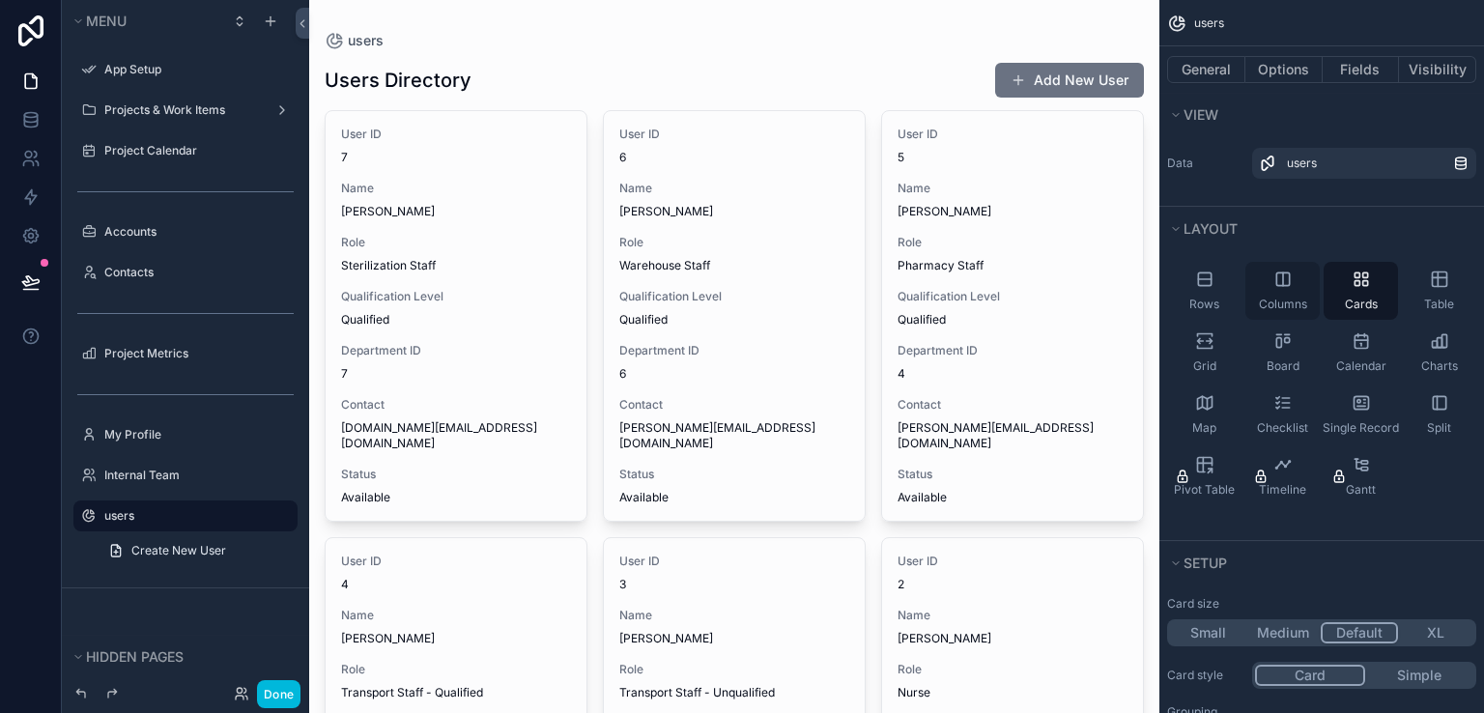
click at [1287, 297] on span "Columns" at bounding box center [1282, 304] width 48 height 15
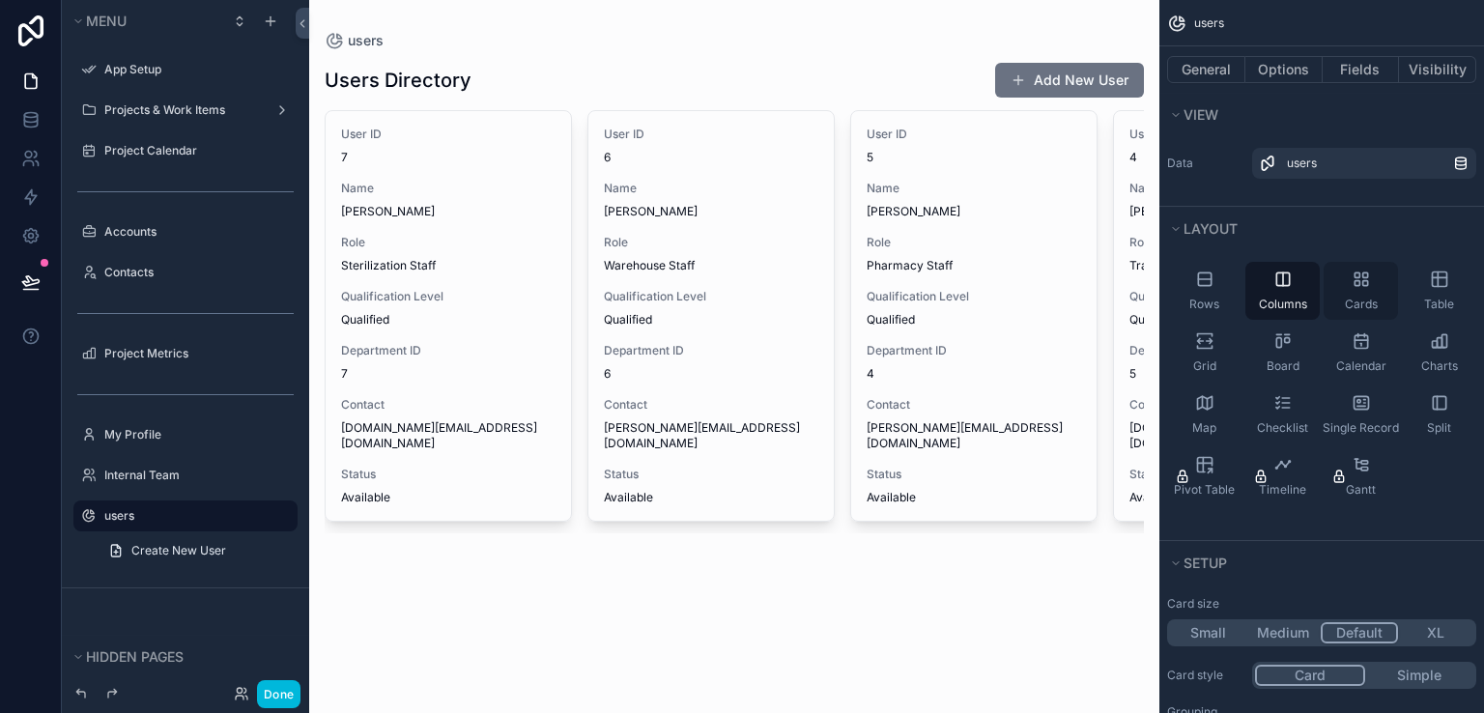
click at [1363, 295] on div "Cards" at bounding box center [1360, 291] width 74 height 58
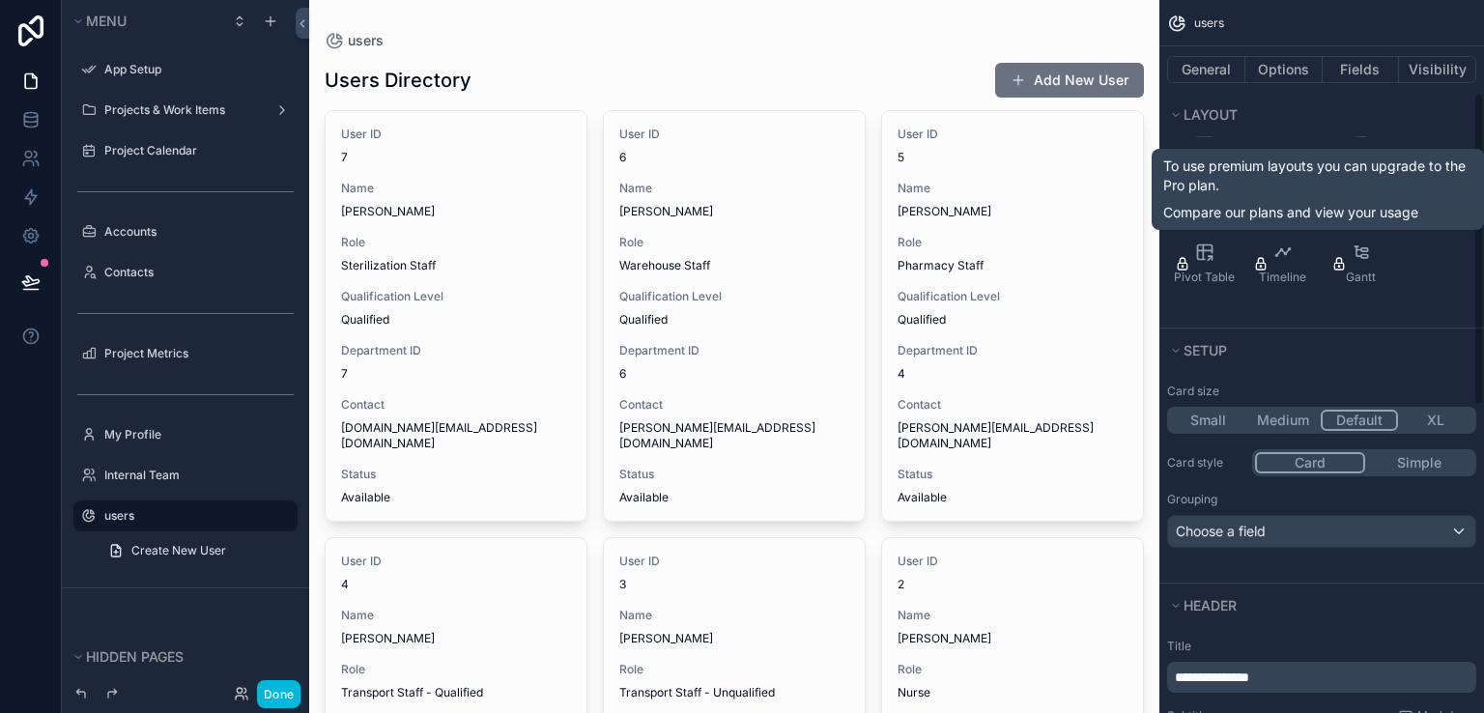
scroll to position [308, 0]
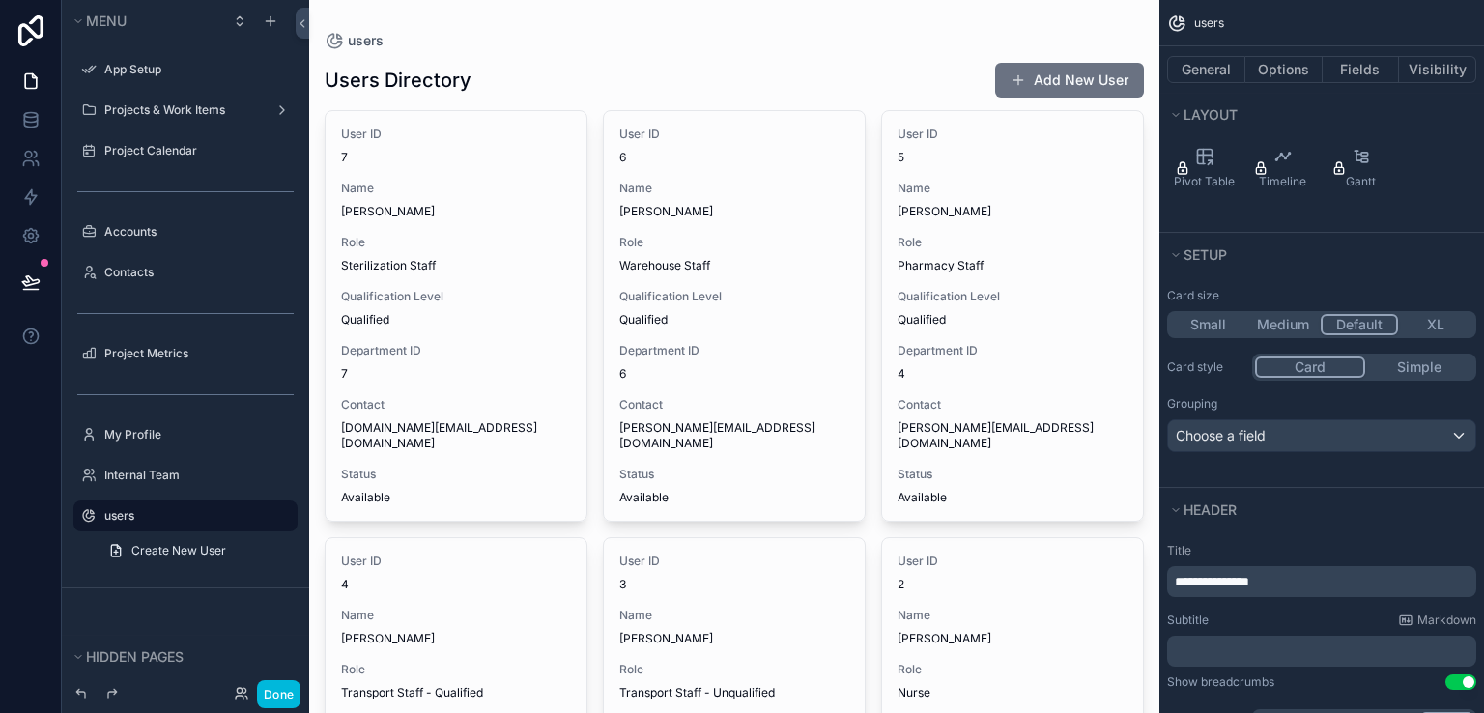
click at [1285, 321] on button "Medium" at bounding box center [1282, 324] width 75 height 21
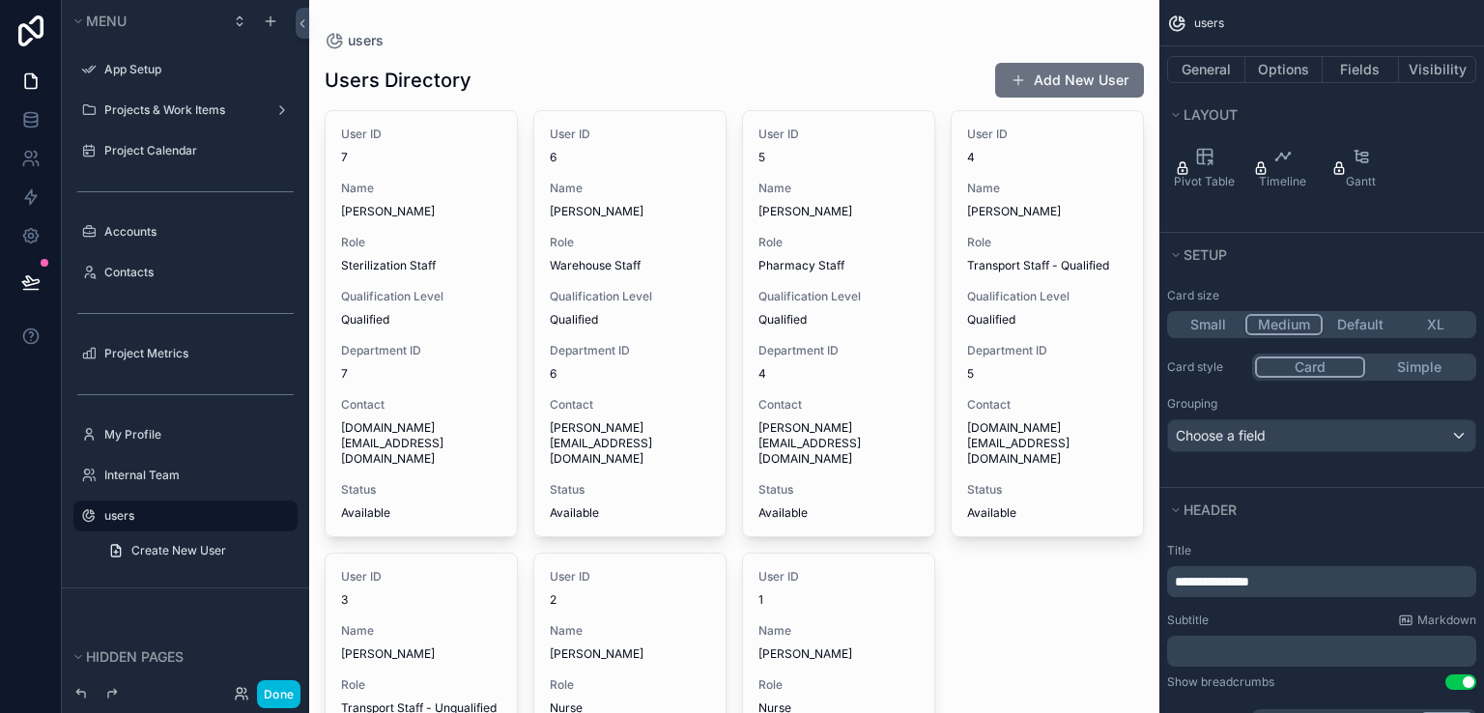
click at [1358, 322] on button "Default" at bounding box center [1359, 324] width 75 height 21
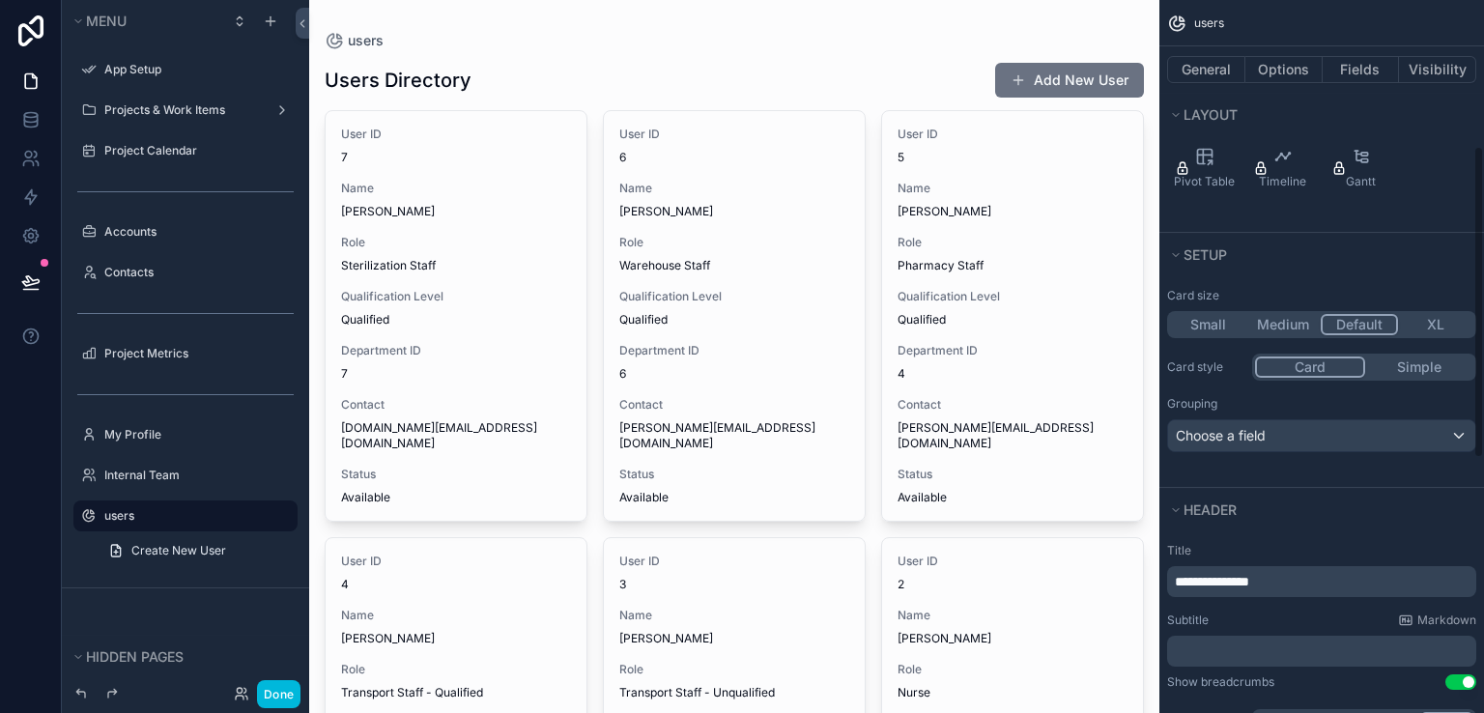
scroll to position [340, 0]
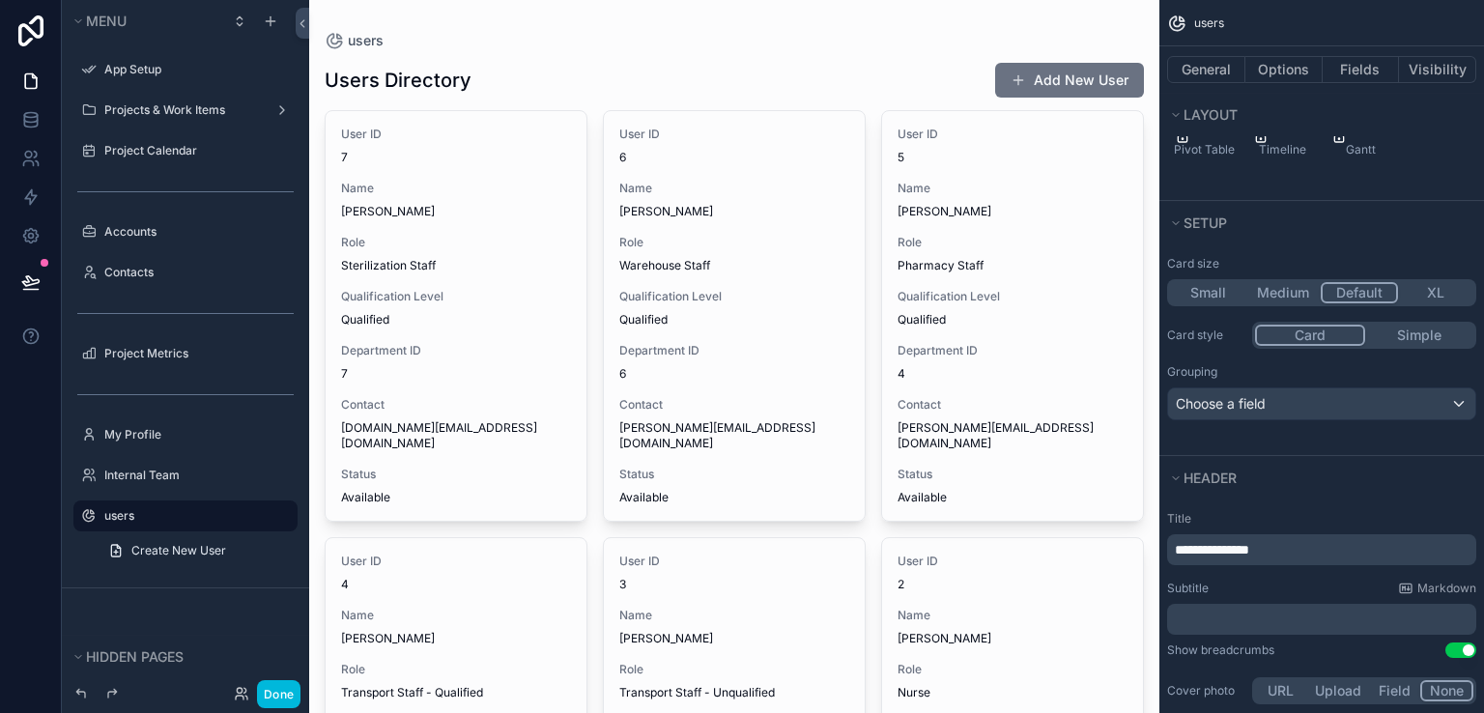
click at [1424, 344] on div "Card Simple" at bounding box center [1364, 335] width 224 height 27
click at [1424, 341] on button "Simple" at bounding box center [1419, 335] width 108 height 21
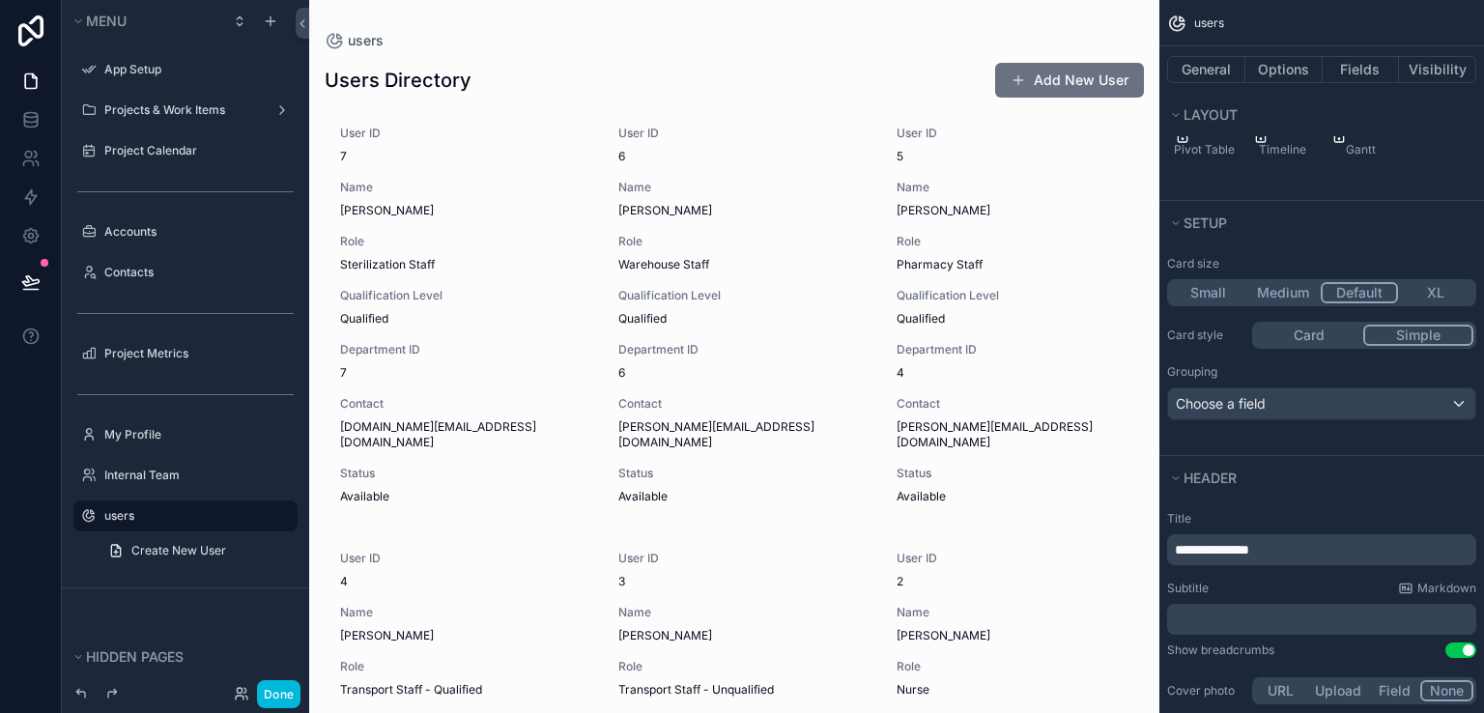
click at [1346, 340] on button "Card" at bounding box center [1309, 335] width 108 height 21
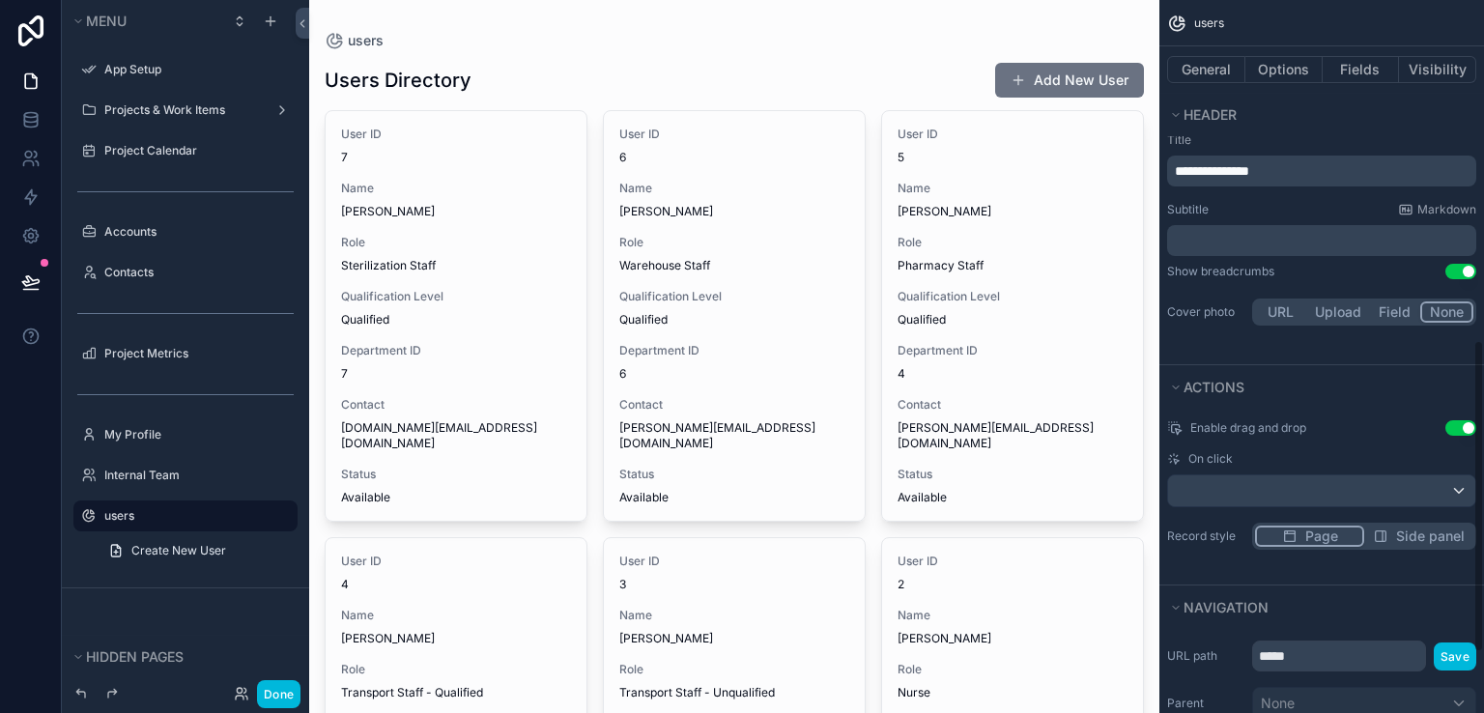
scroll to position [912, 0]
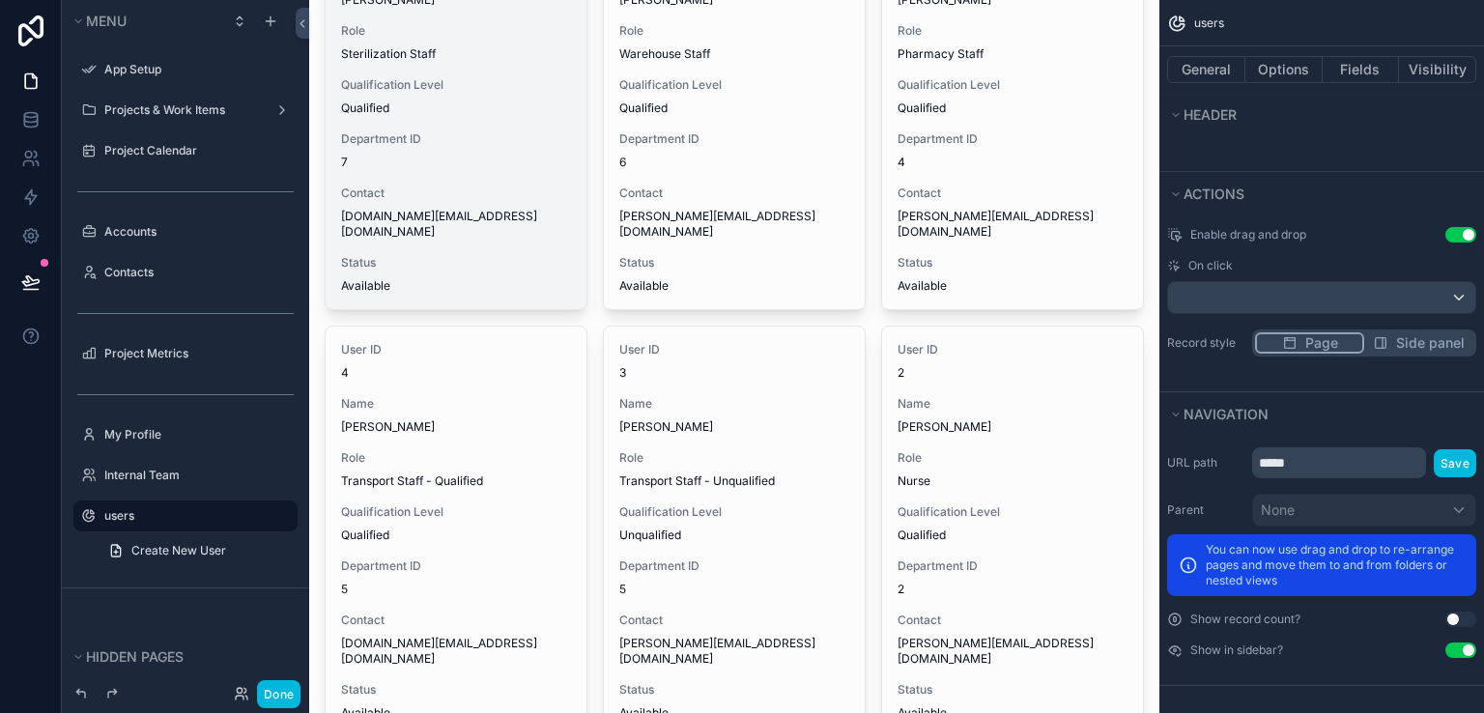
scroll to position [0, 0]
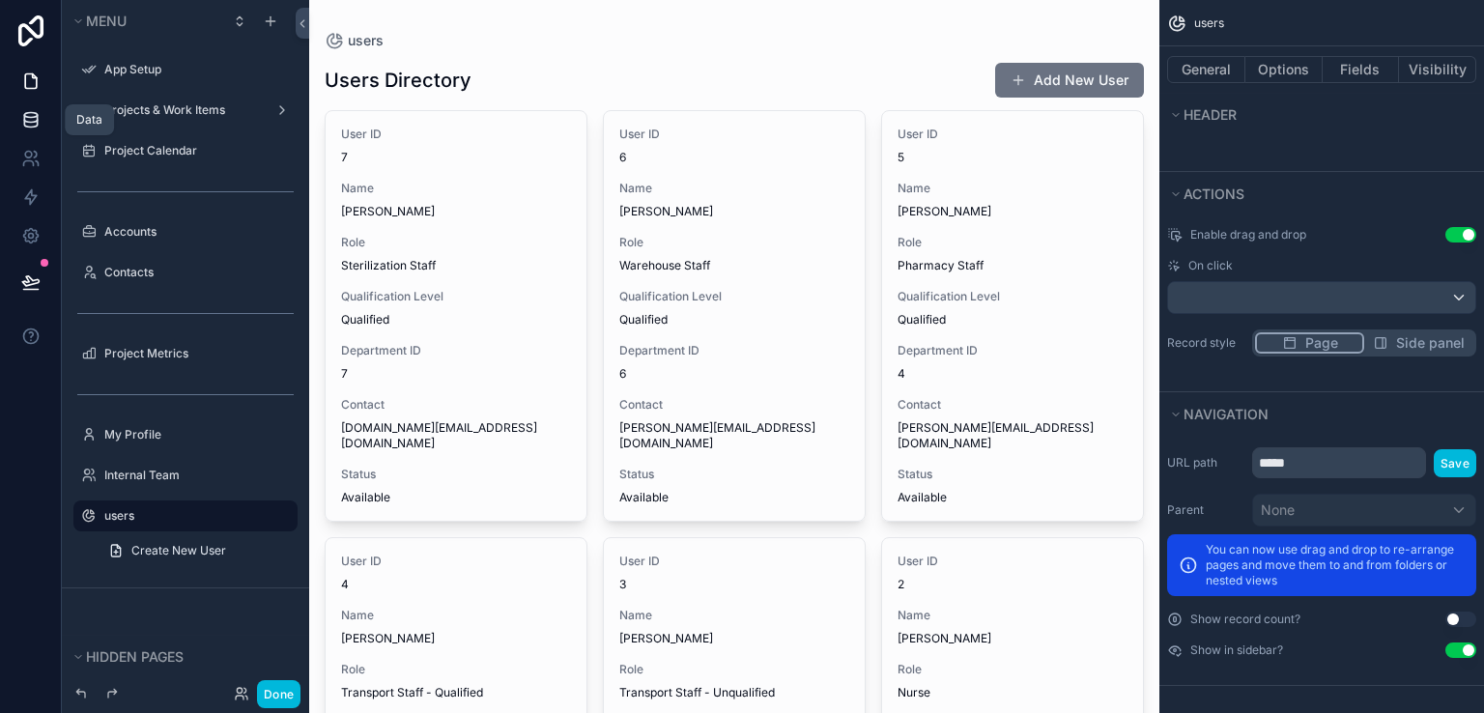
click at [40, 117] on link at bounding box center [30, 119] width 61 height 39
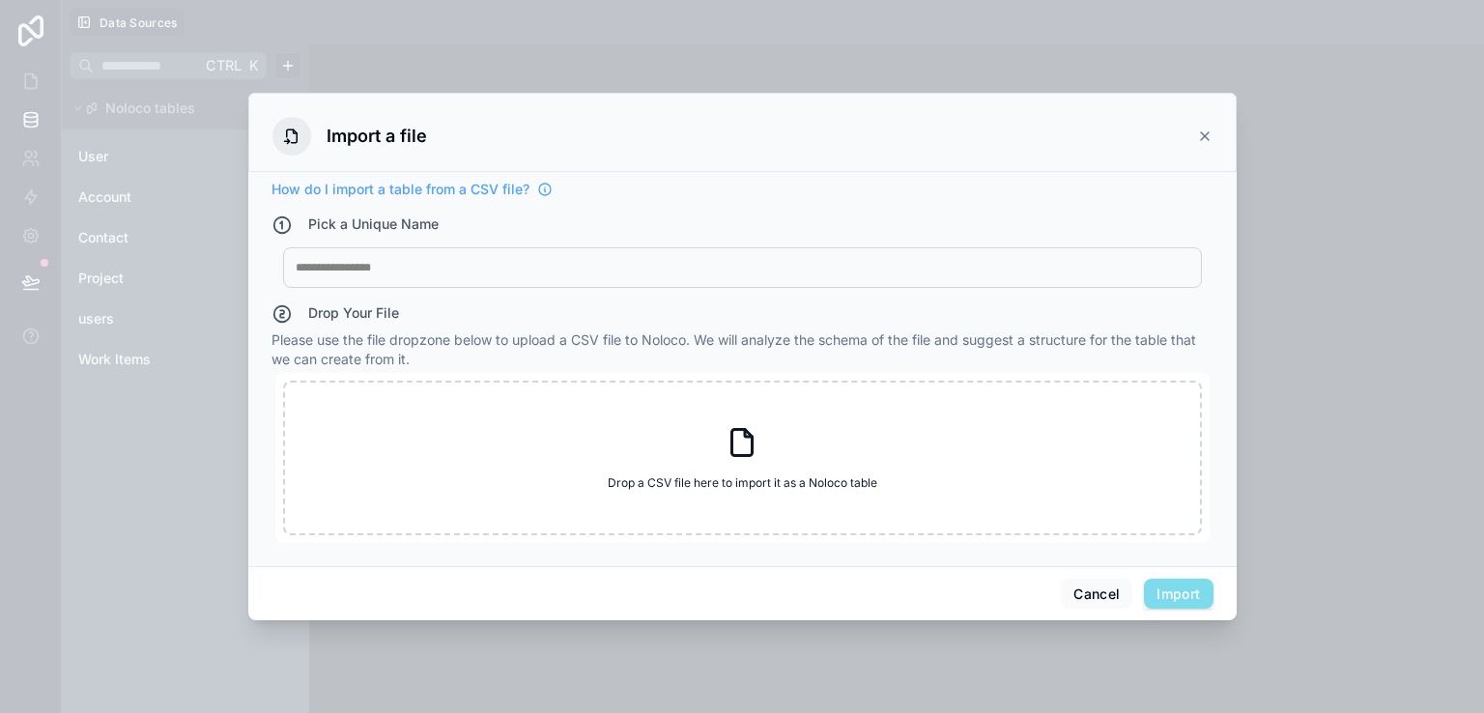
click at [1205, 140] on icon at bounding box center [1204, 135] width 15 height 15
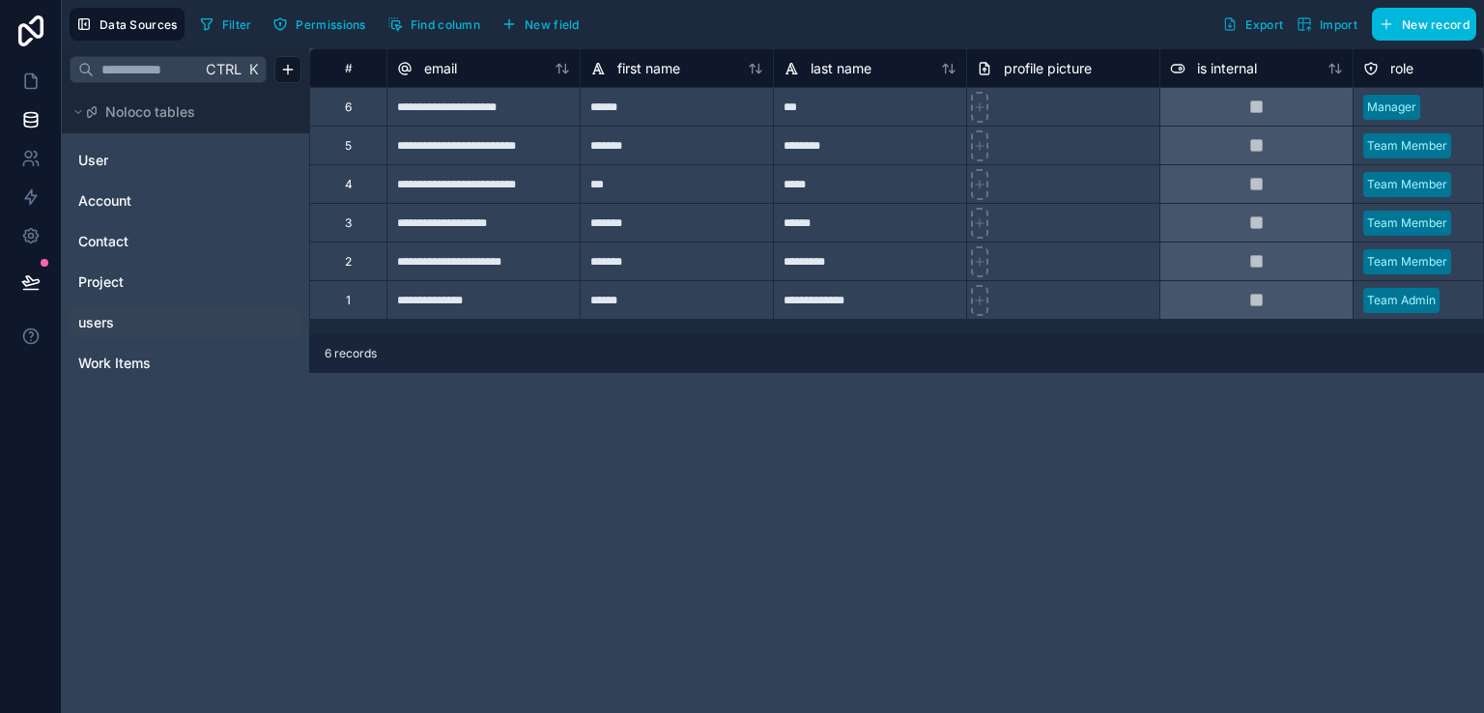
click at [155, 325] on link "users" at bounding box center [156, 322] width 156 height 19
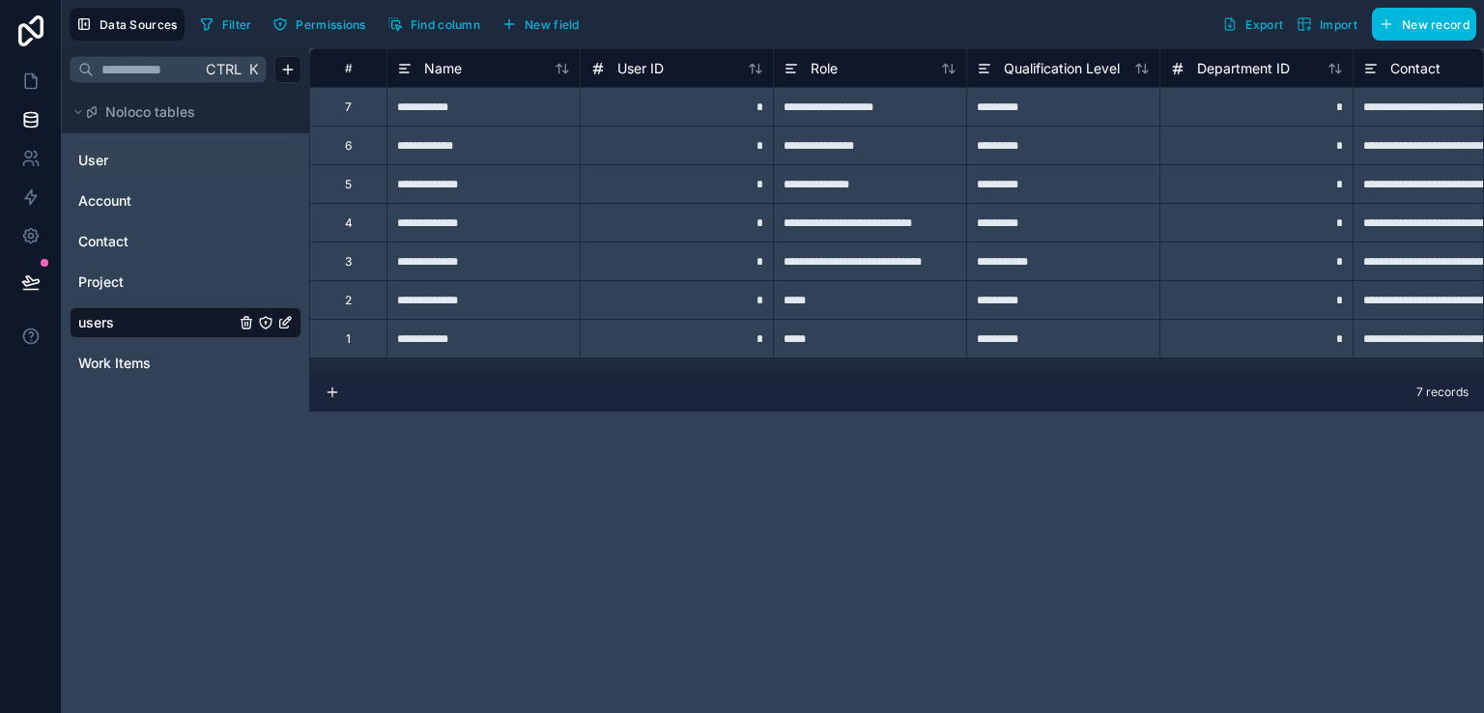
click at [178, 157] on link "User" at bounding box center [156, 160] width 156 height 19
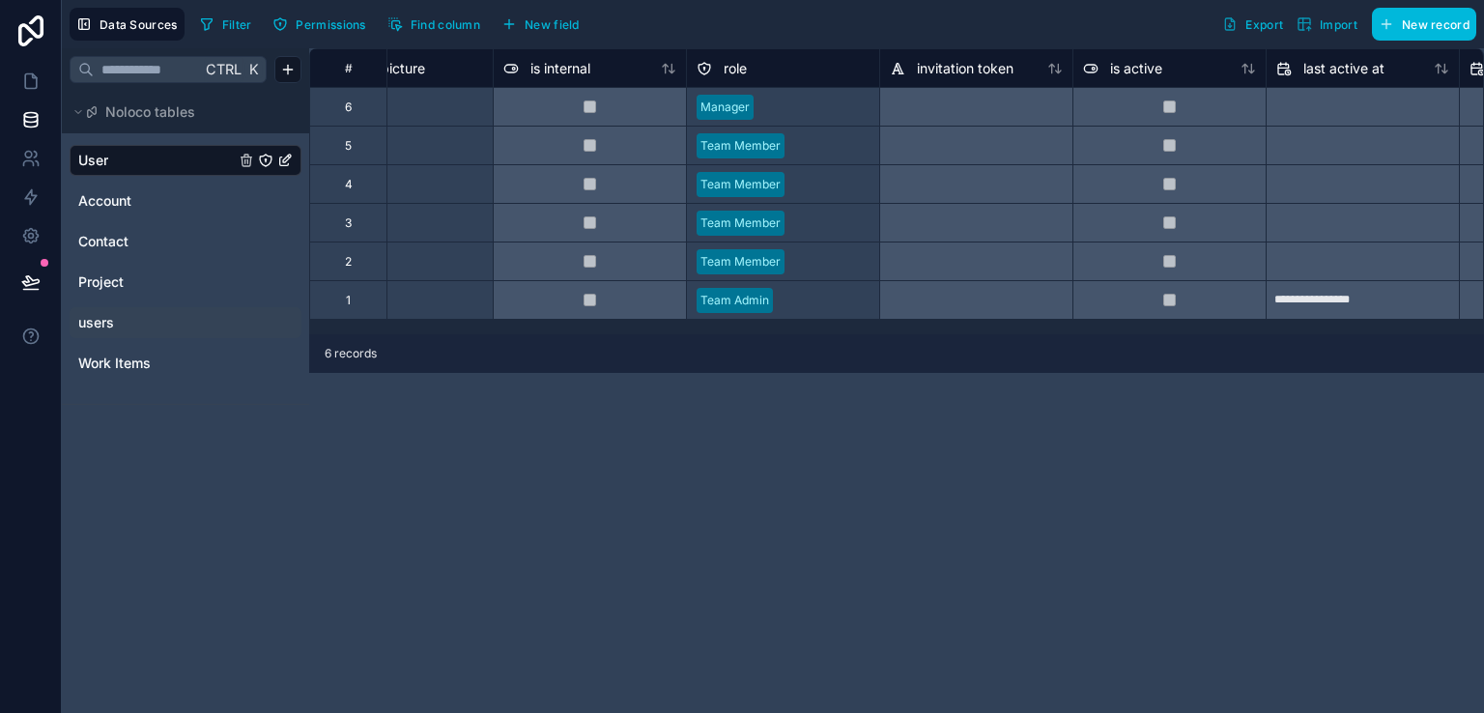
scroll to position [0, 663]
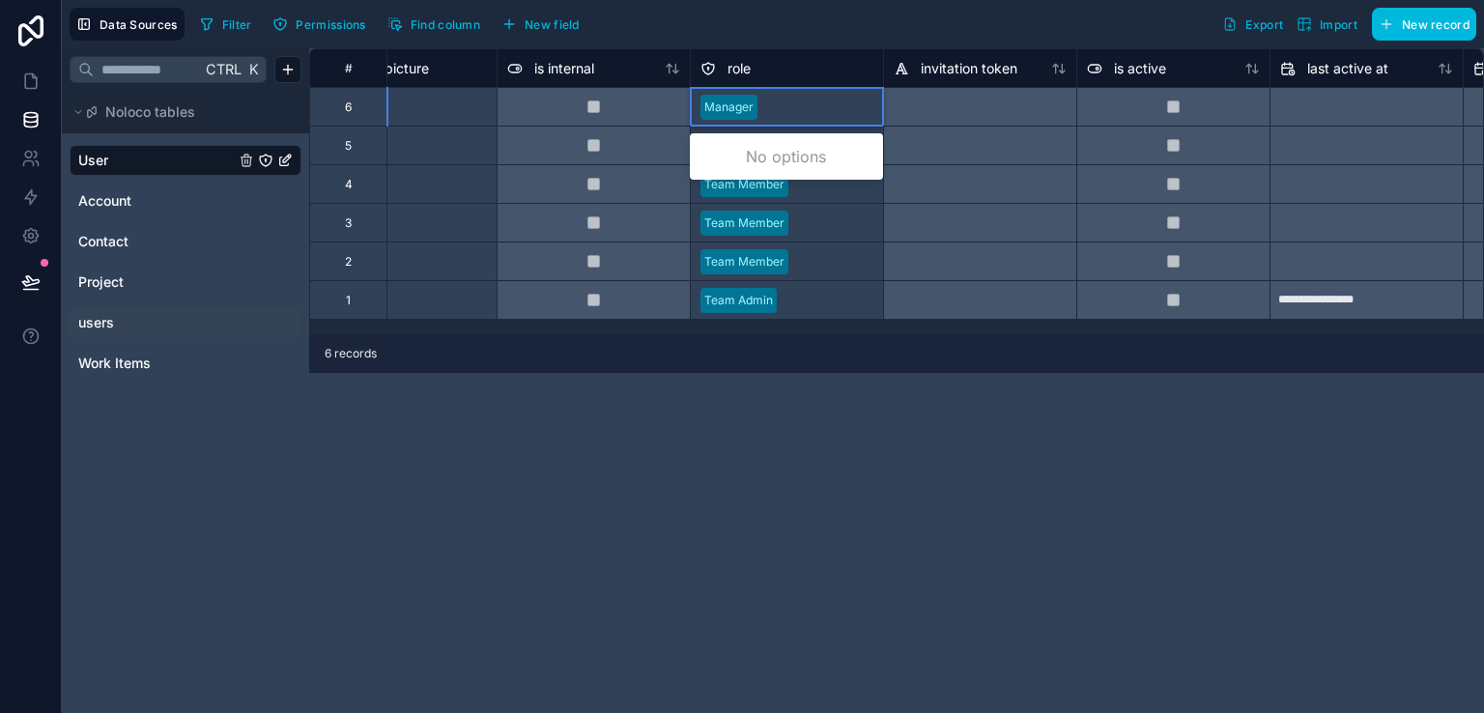
click at [761, 105] on div "Manager" at bounding box center [787, 107] width 192 height 29
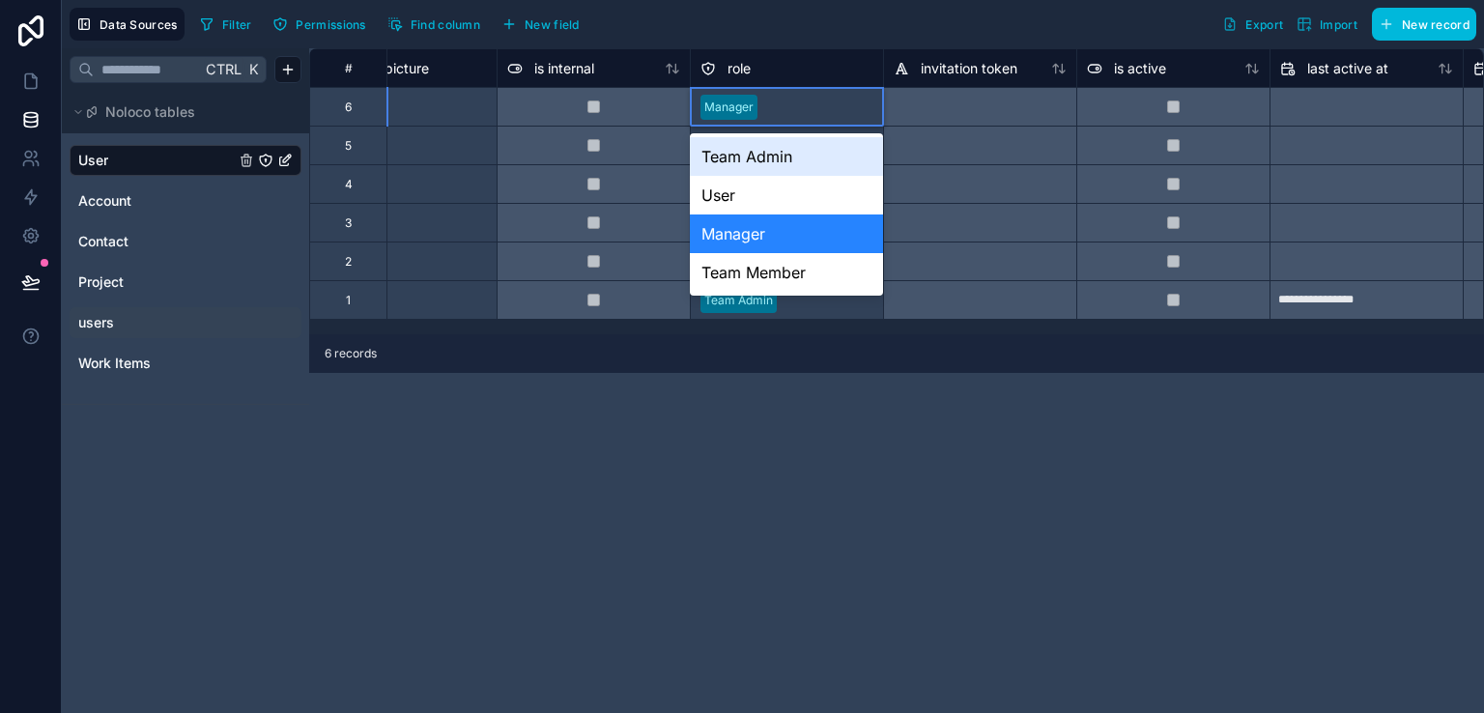
click at [761, 105] on div "Manager" at bounding box center [787, 107] width 192 height 29
click at [741, 192] on div "User" at bounding box center [786, 195] width 192 height 39
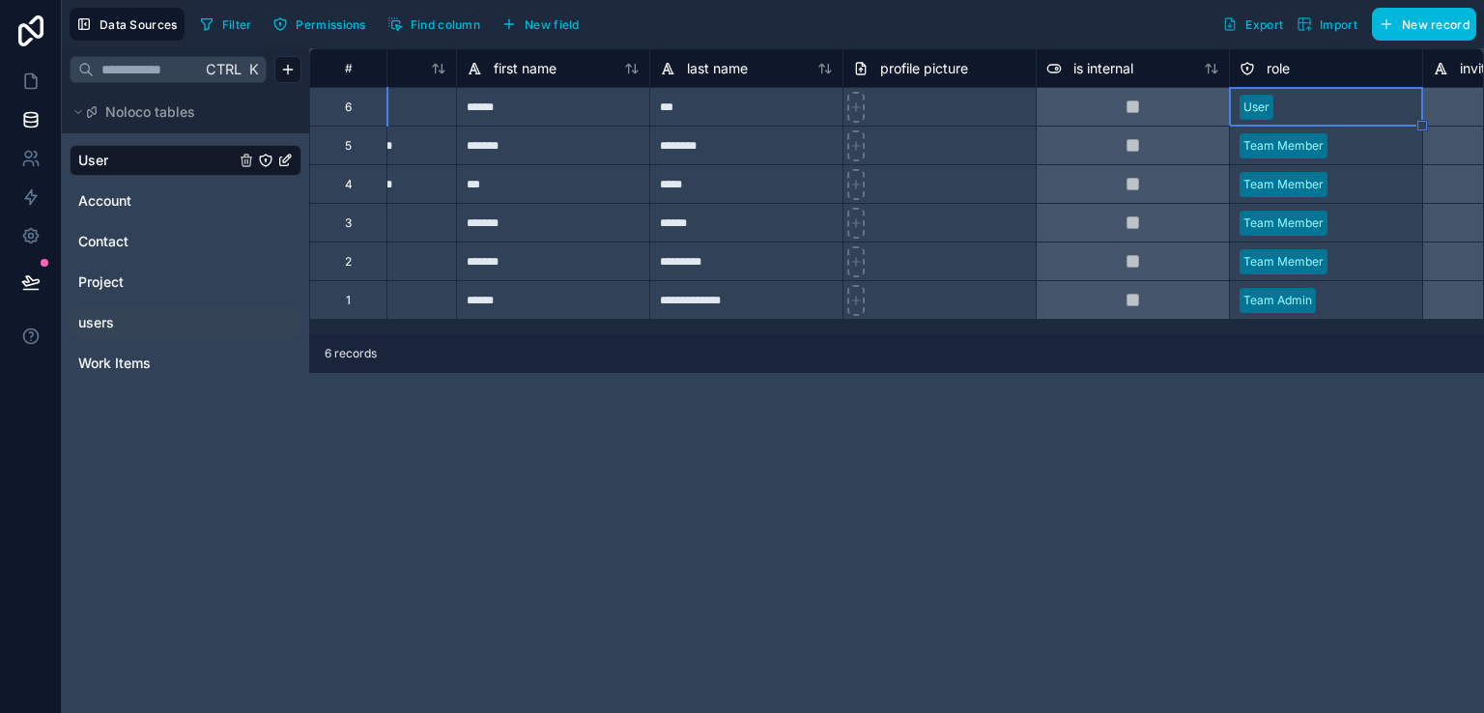
scroll to position [0, 0]
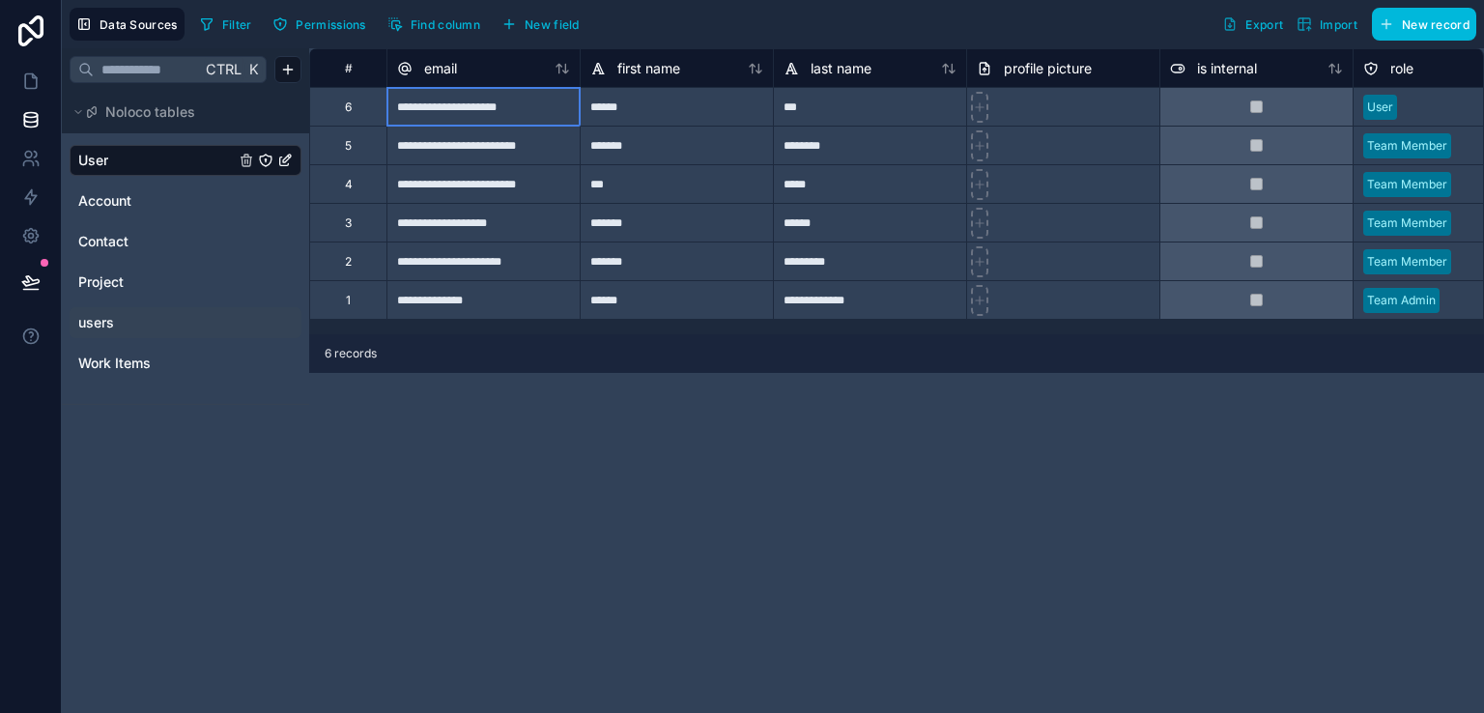
click at [506, 109] on div "**********" at bounding box center [482, 106] width 193 height 39
click at [506, 109] on input "**********" at bounding box center [483, 107] width 192 height 38
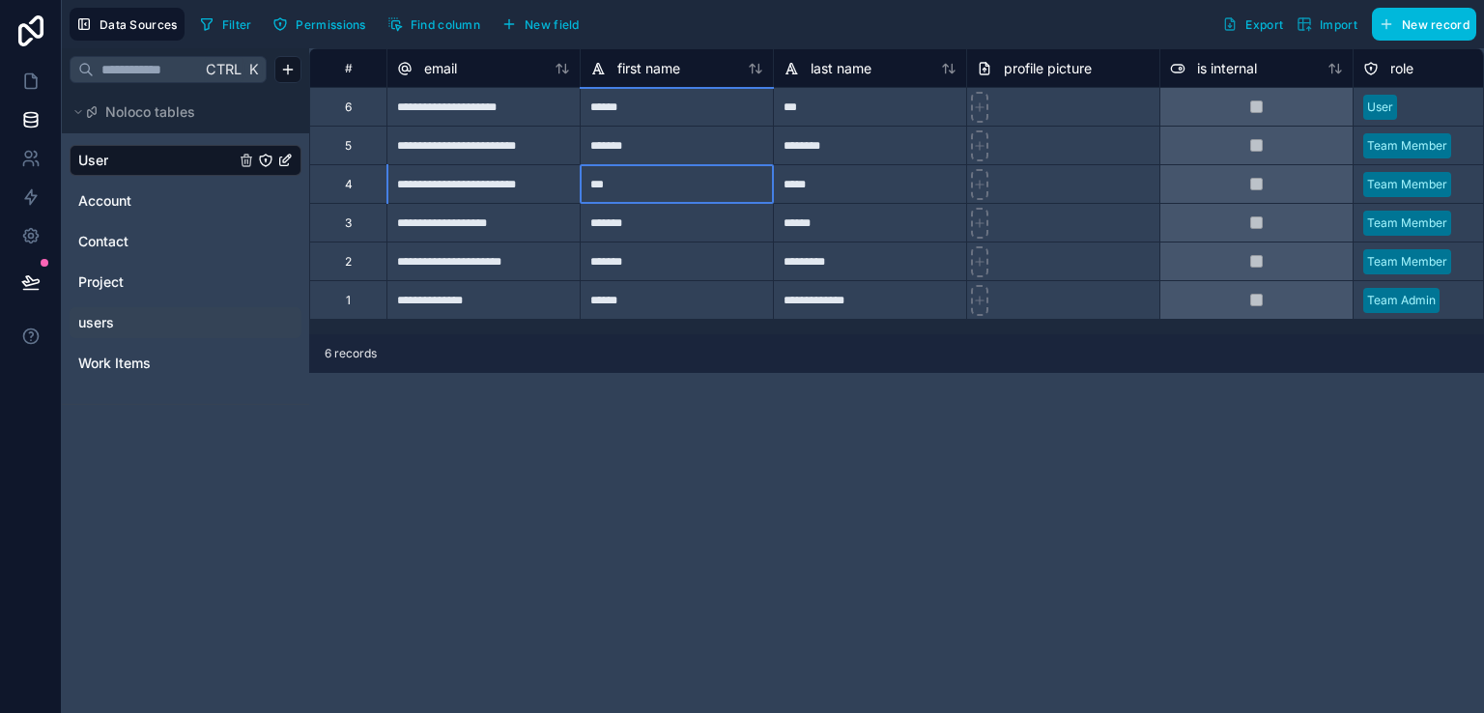
click at [642, 198] on div "***" at bounding box center [675, 183] width 193 height 39
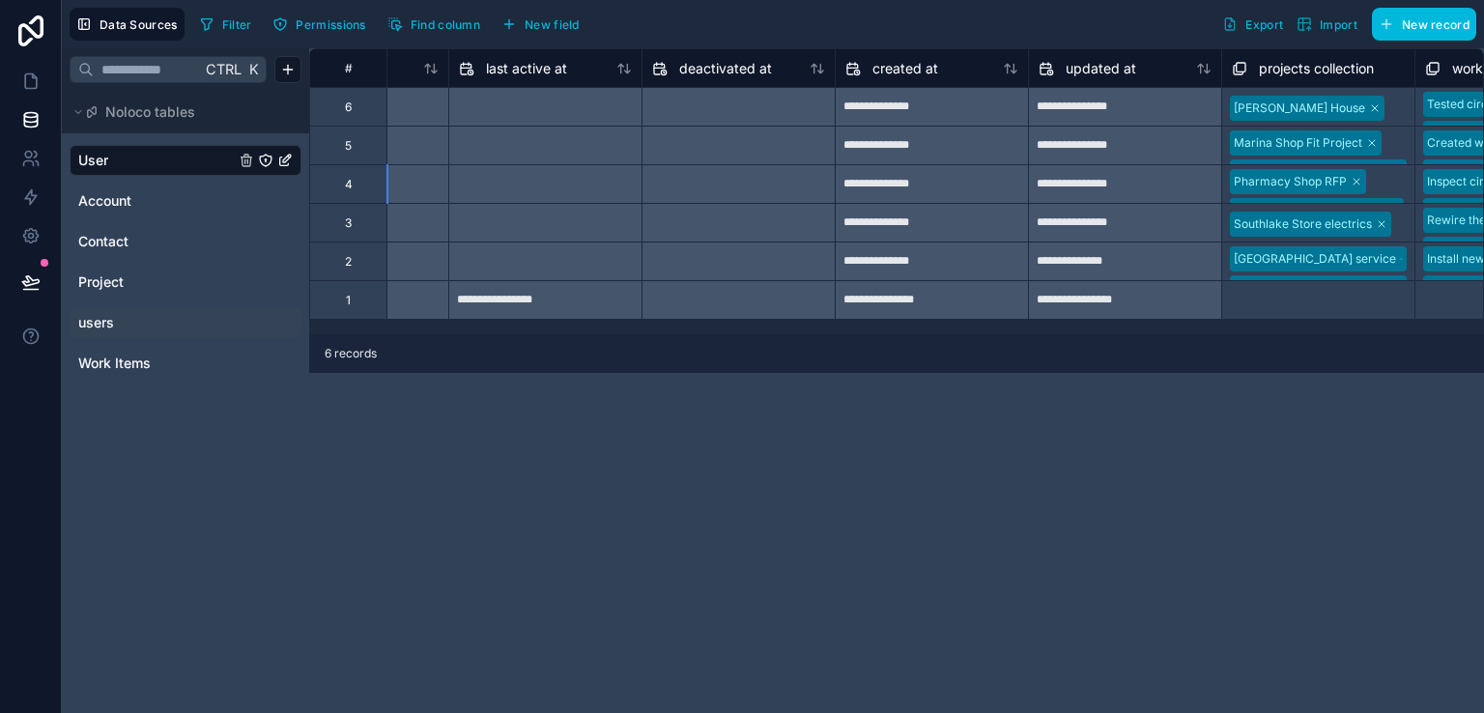
scroll to position [0, 1800]
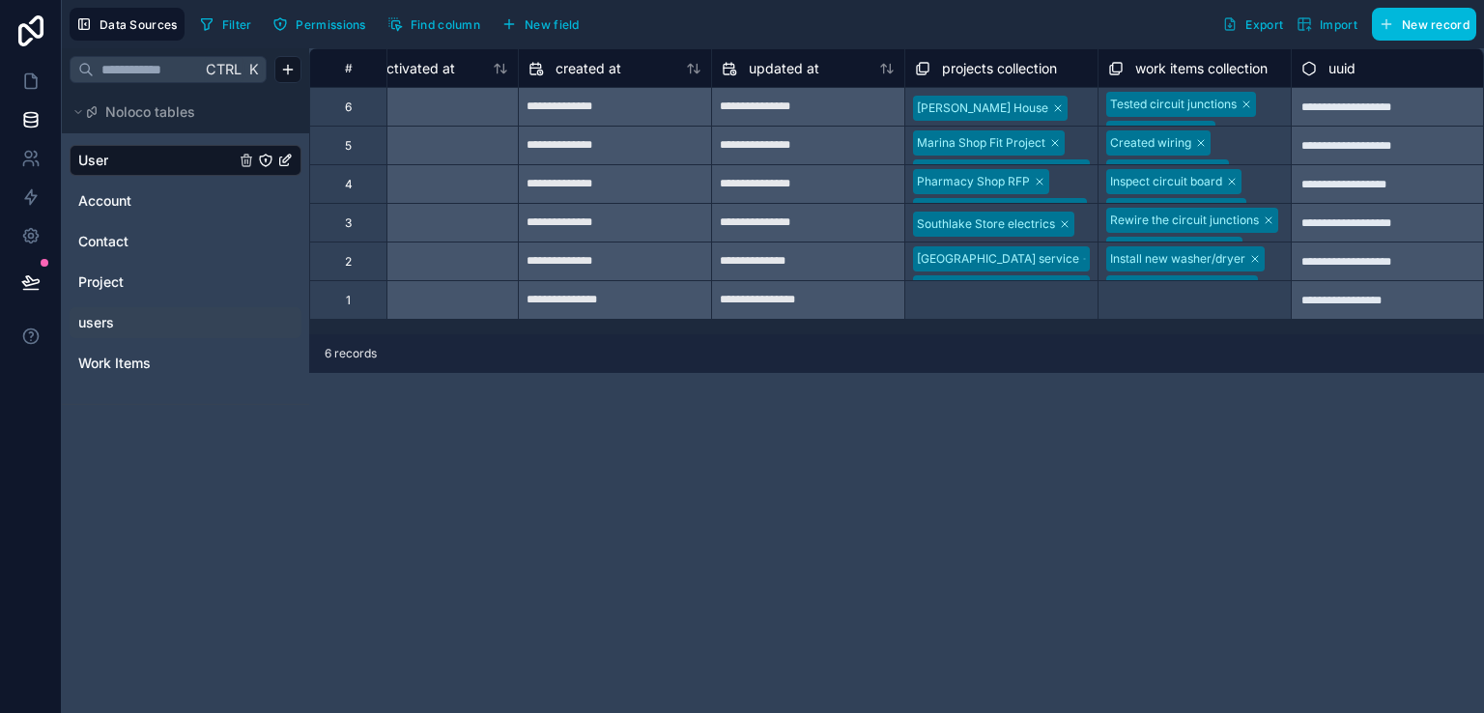
click at [201, 324] on link "users" at bounding box center [156, 322] width 156 height 19
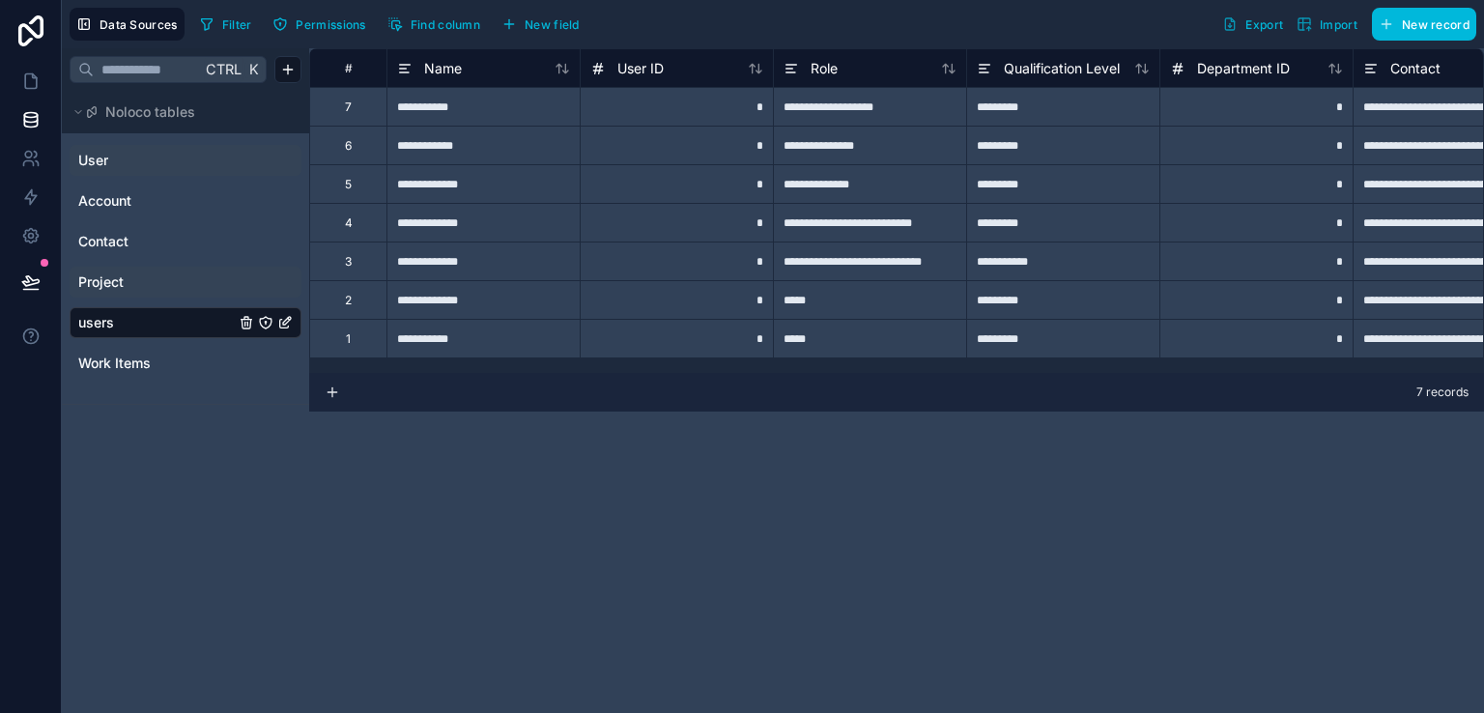
click at [102, 288] on span "Project" at bounding box center [100, 281] width 45 height 19
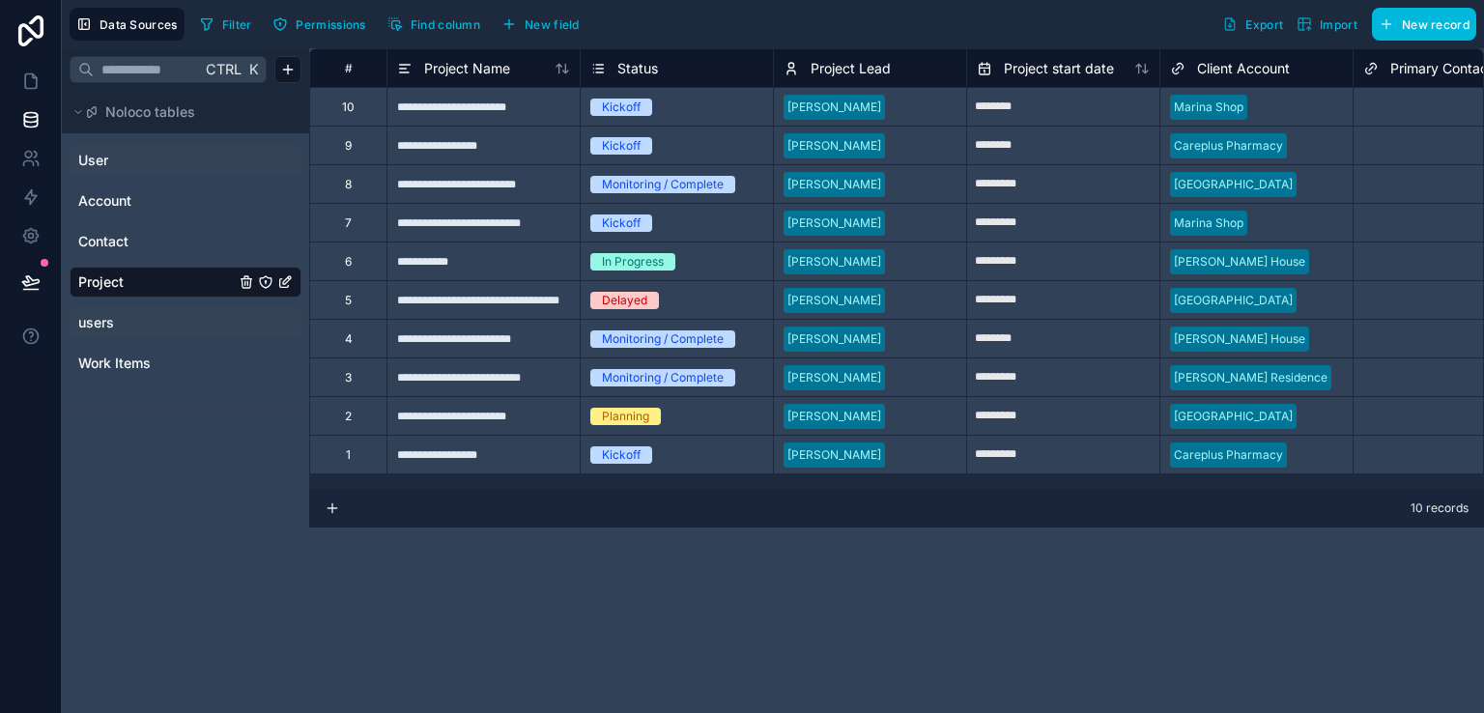
click at [136, 159] on link "User" at bounding box center [156, 160] width 156 height 19
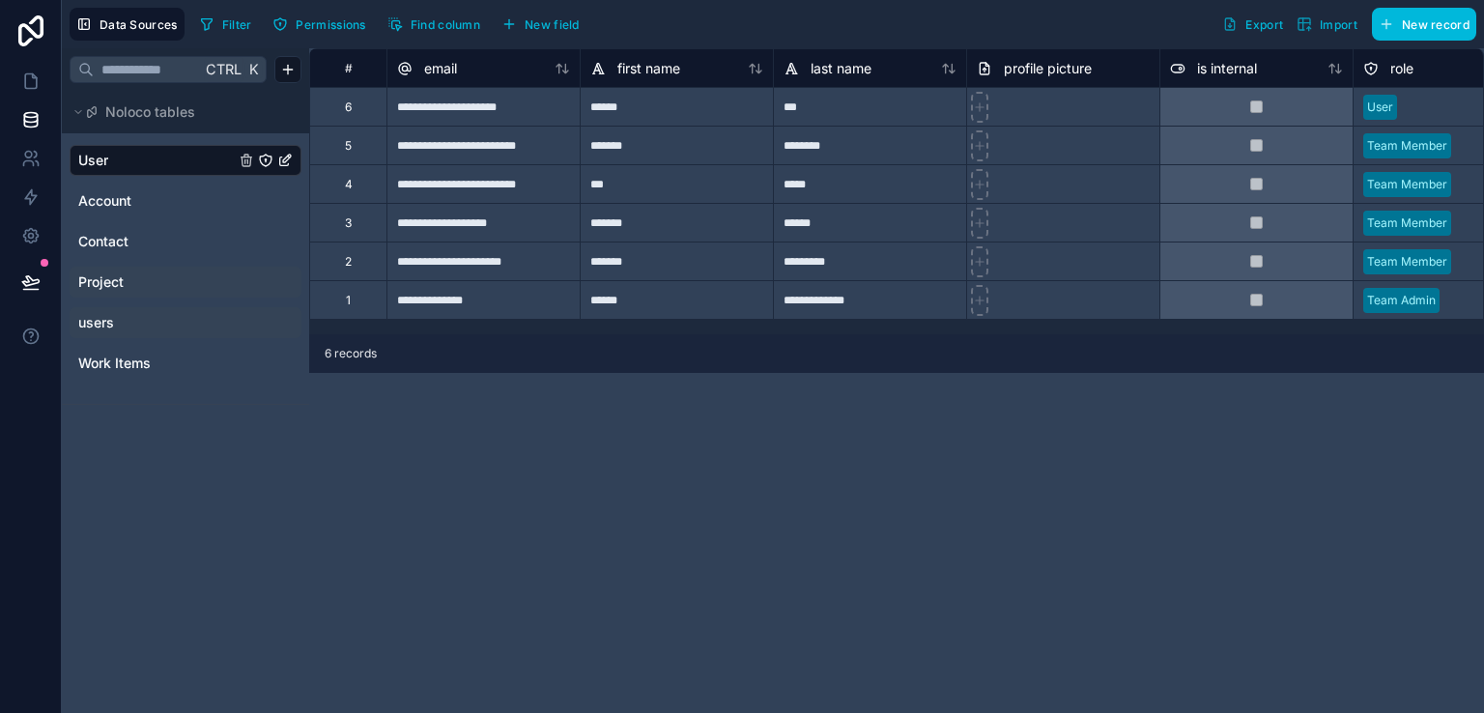
click at [104, 325] on span "users" at bounding box center [96, 322] width 36 height 19
click at [156, 326] on link "users" at bounding box center [156, 322] width 156 height 19
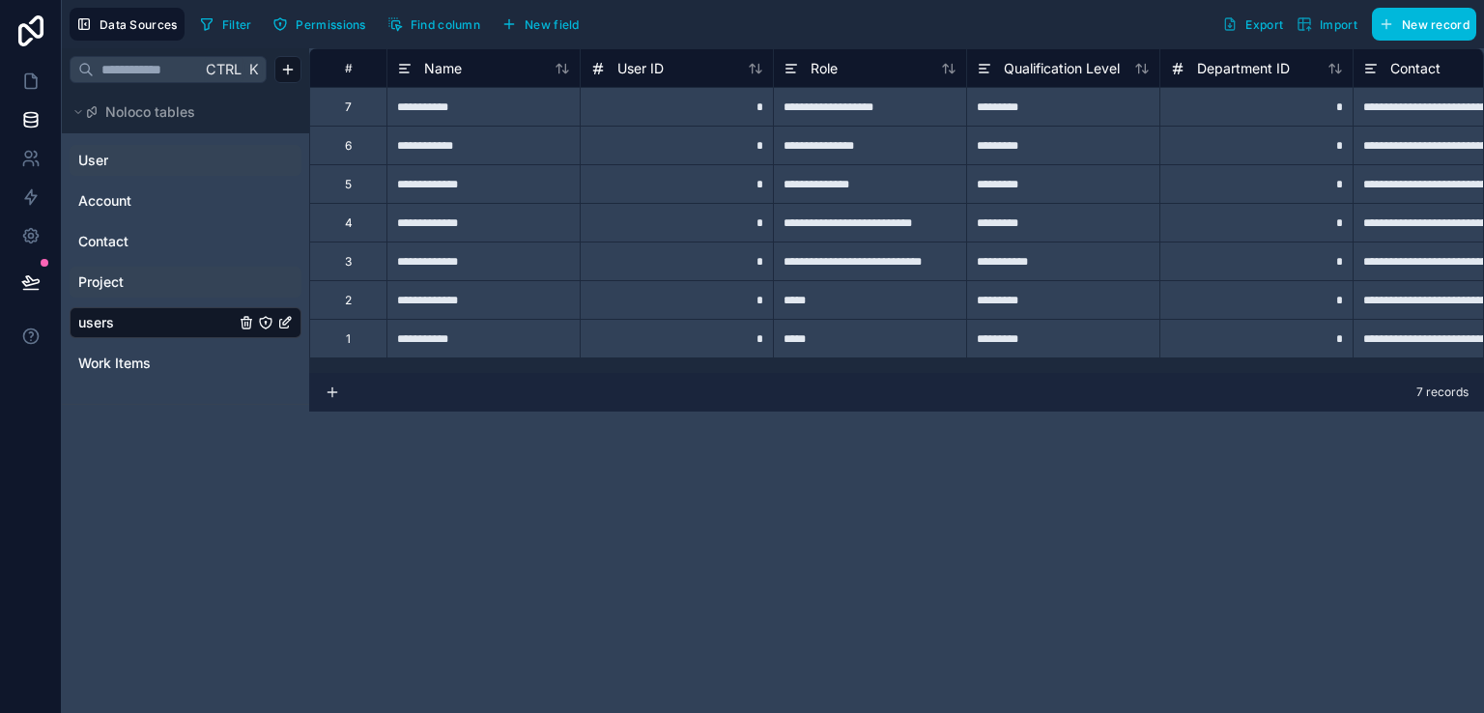
click at [136, 163] on link "User" at bounding box center [156, 160] width 156 height 19
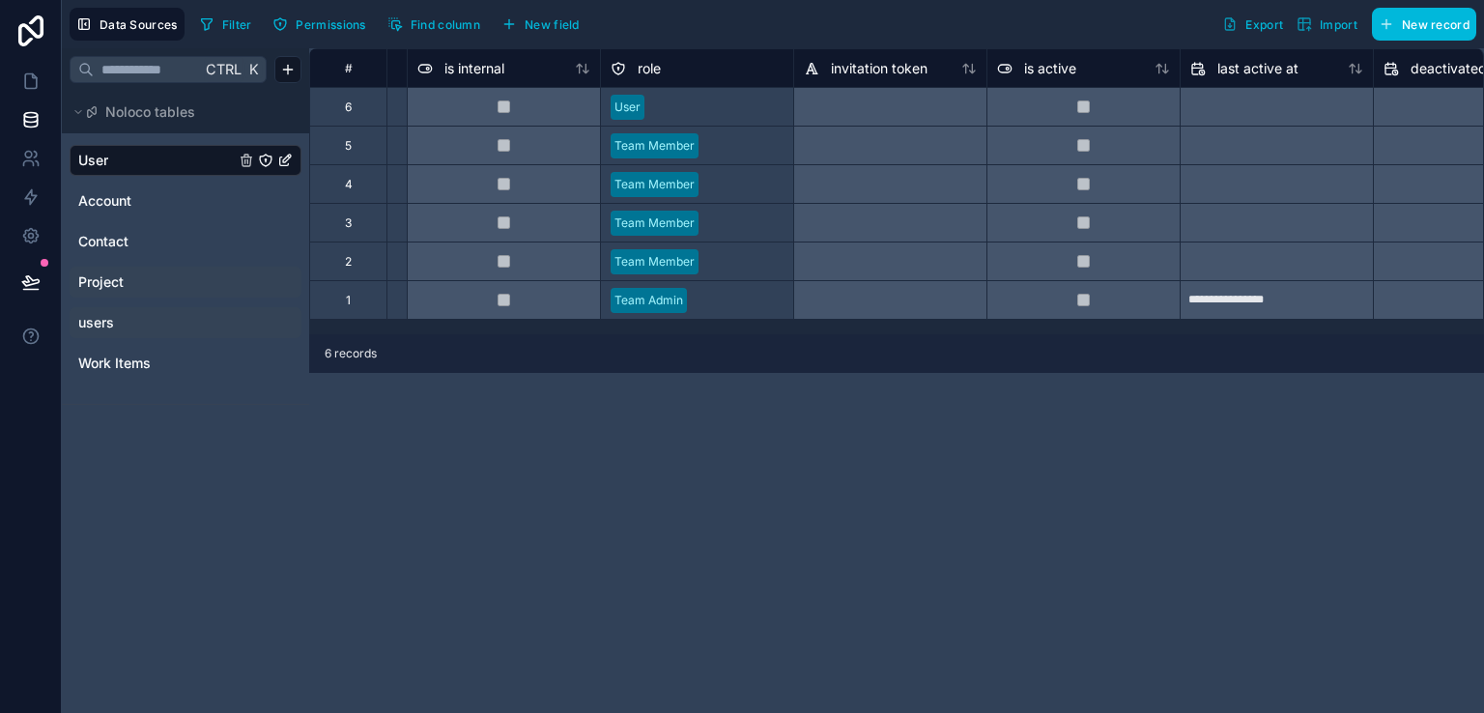
scroll to position [0, 706]
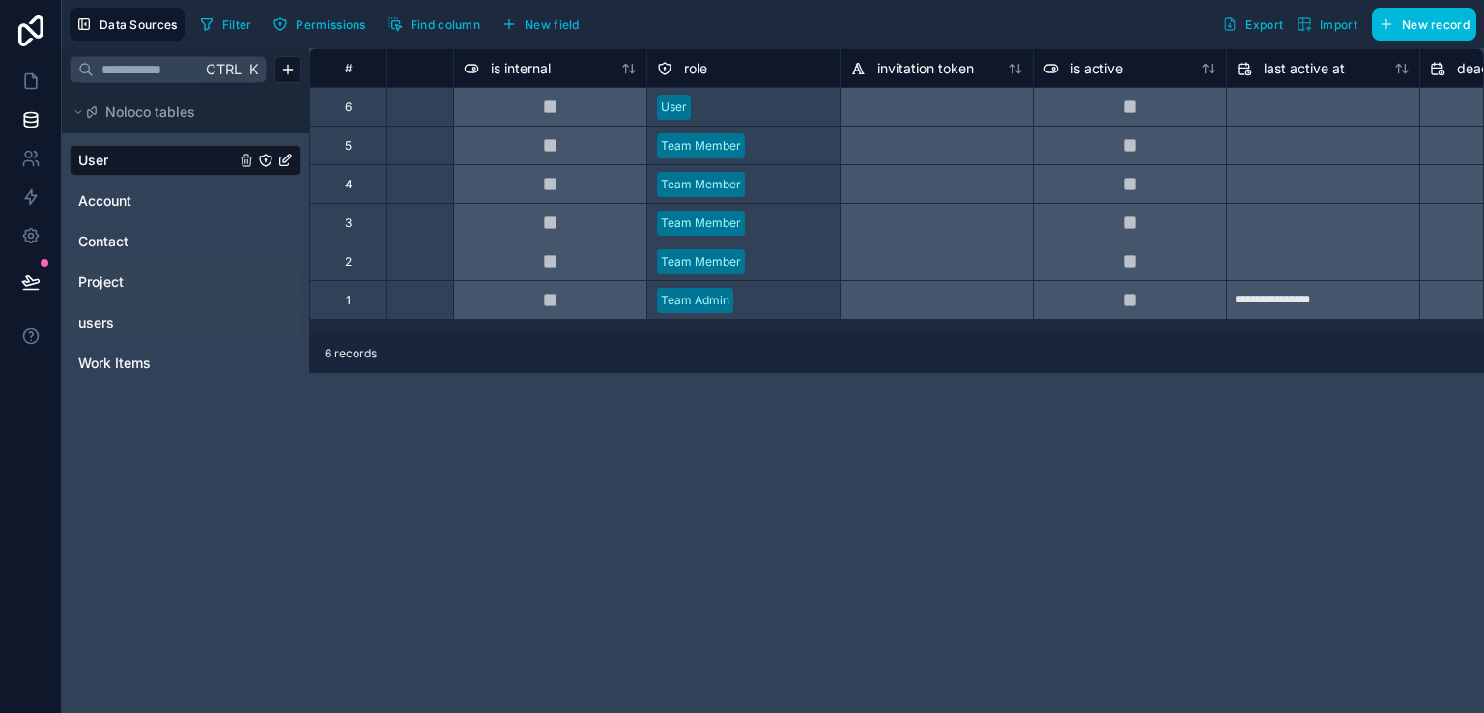
click at [162, 321] on link "users" at bounding box center [156, 322] width 156 height 19
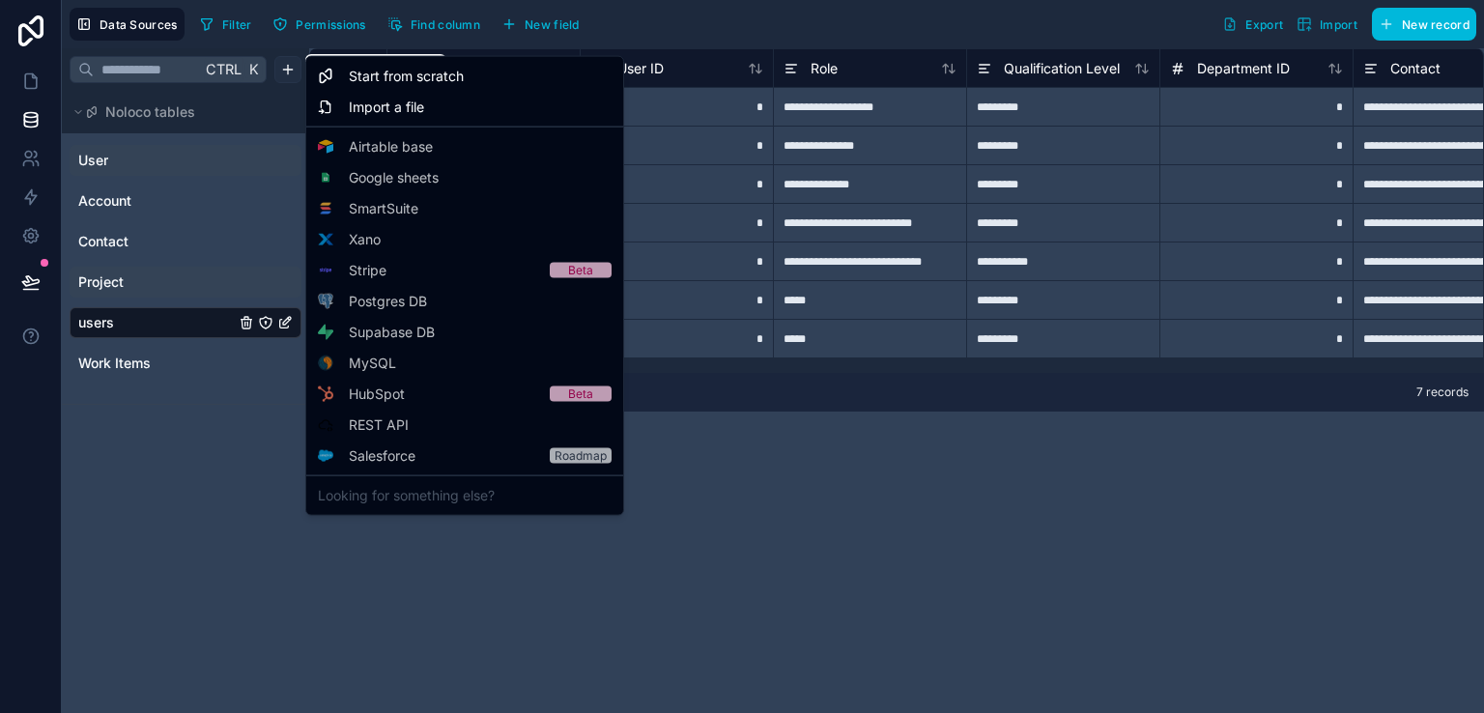
click at [291, 63] on html "**********" at bounding box center [742, 356] width 1484 height 713
click at [387, 104] on span "Import a file" at bounding box center [386, 107] width 75 height 19
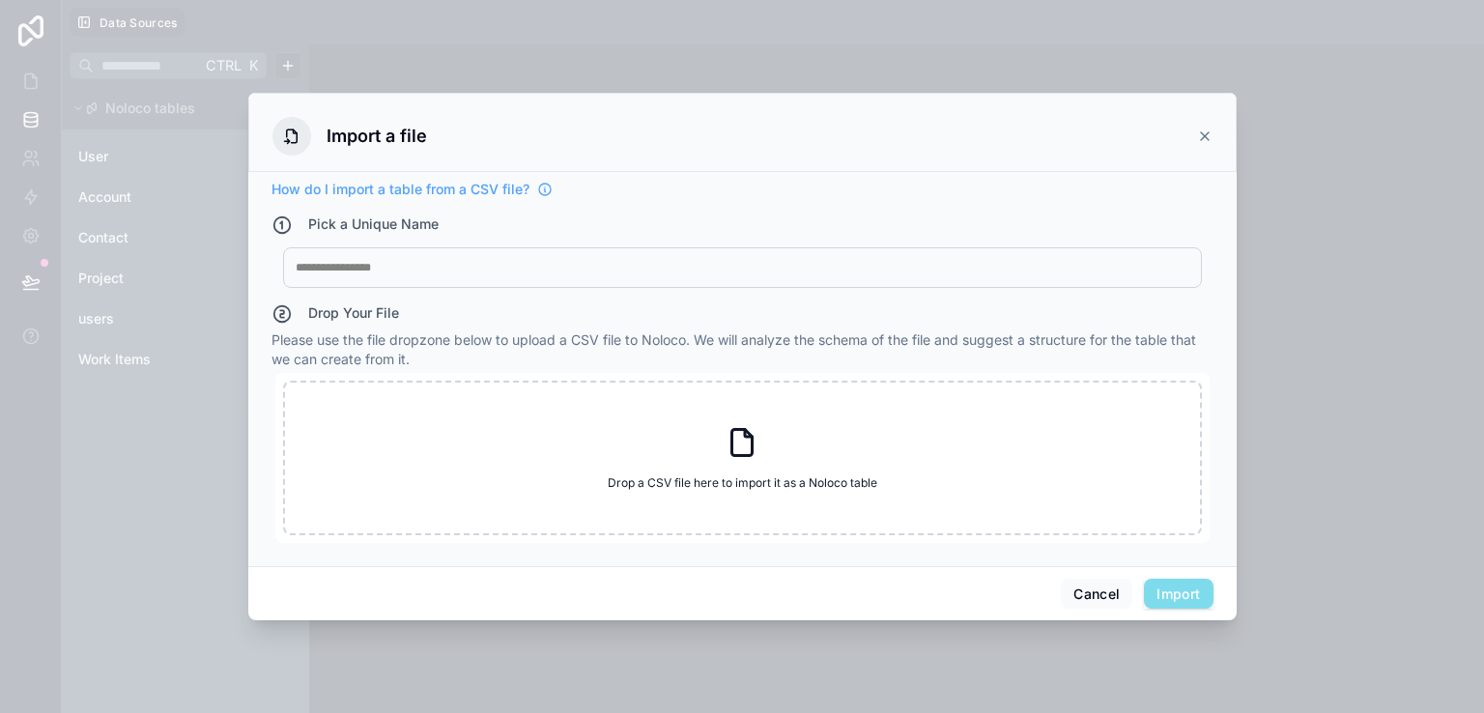
click at [402, 268] on div at bounding box center [742, 267] width 893 height 15
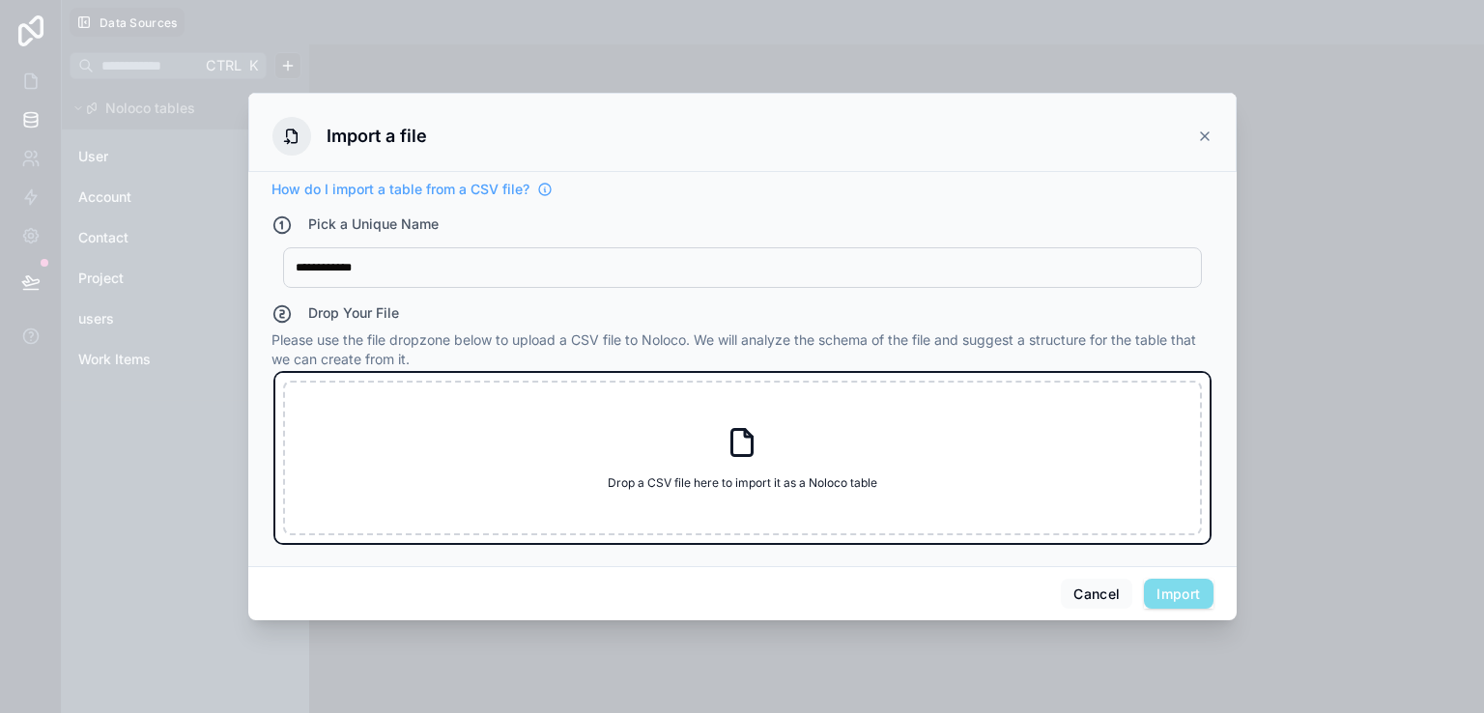
click at [424, 424] on div "Drop a CSV file here to import it as a Noloco table Drop a CSV file here to imp…" at bounding box center [742, 458] width 919 height 155
type input "**********"
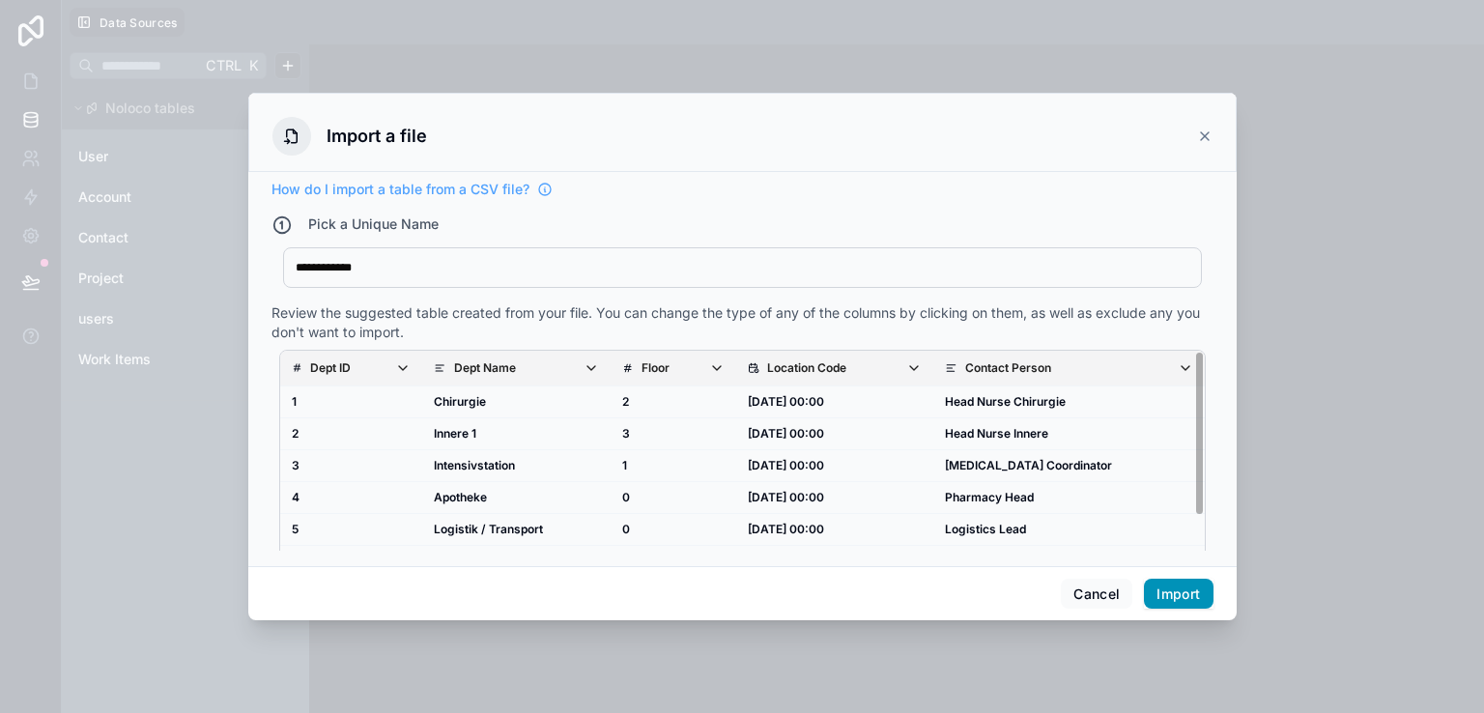
click at [1161, 596] on button "Import" at bounding box center [1178, 594] width 69 height 31
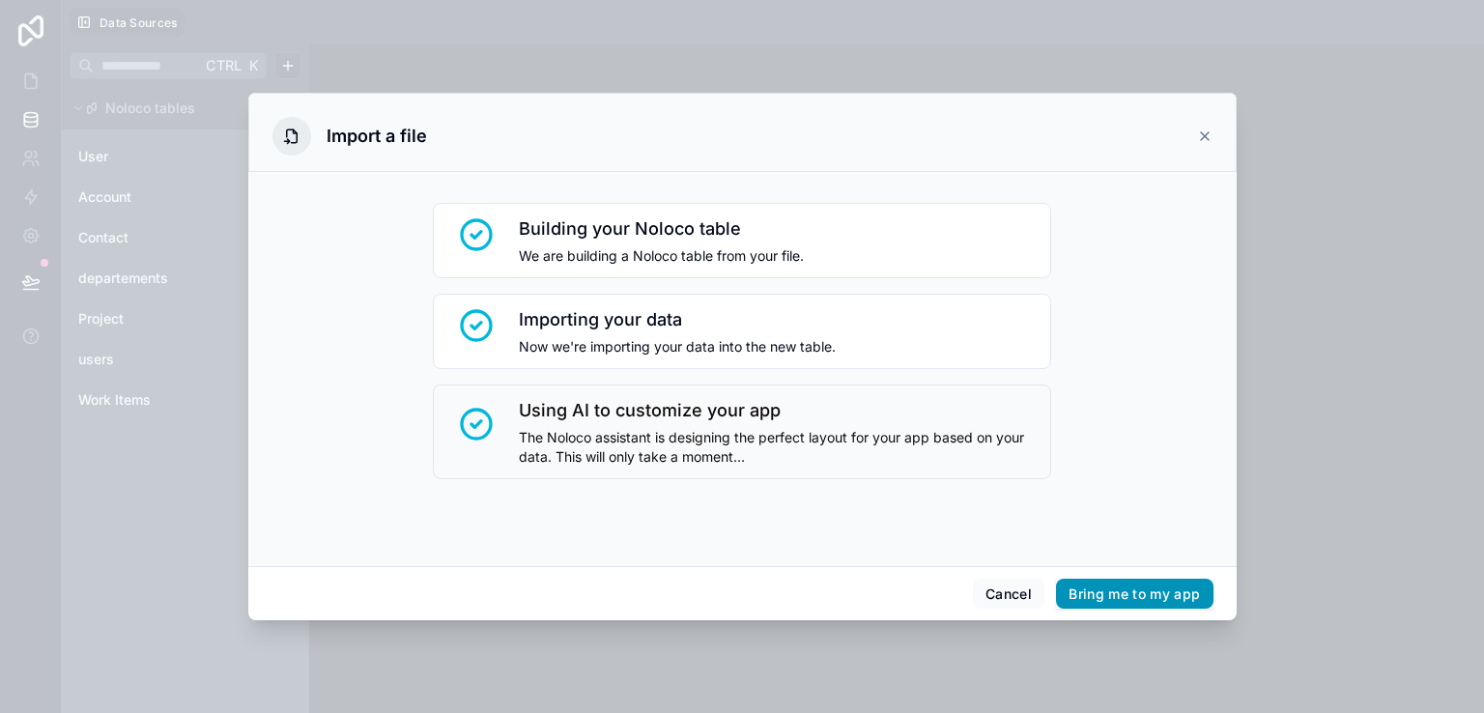
click at [1064, 579] on button "Bring me to my app" at bounding box center [1134, 594] width 156 height 31
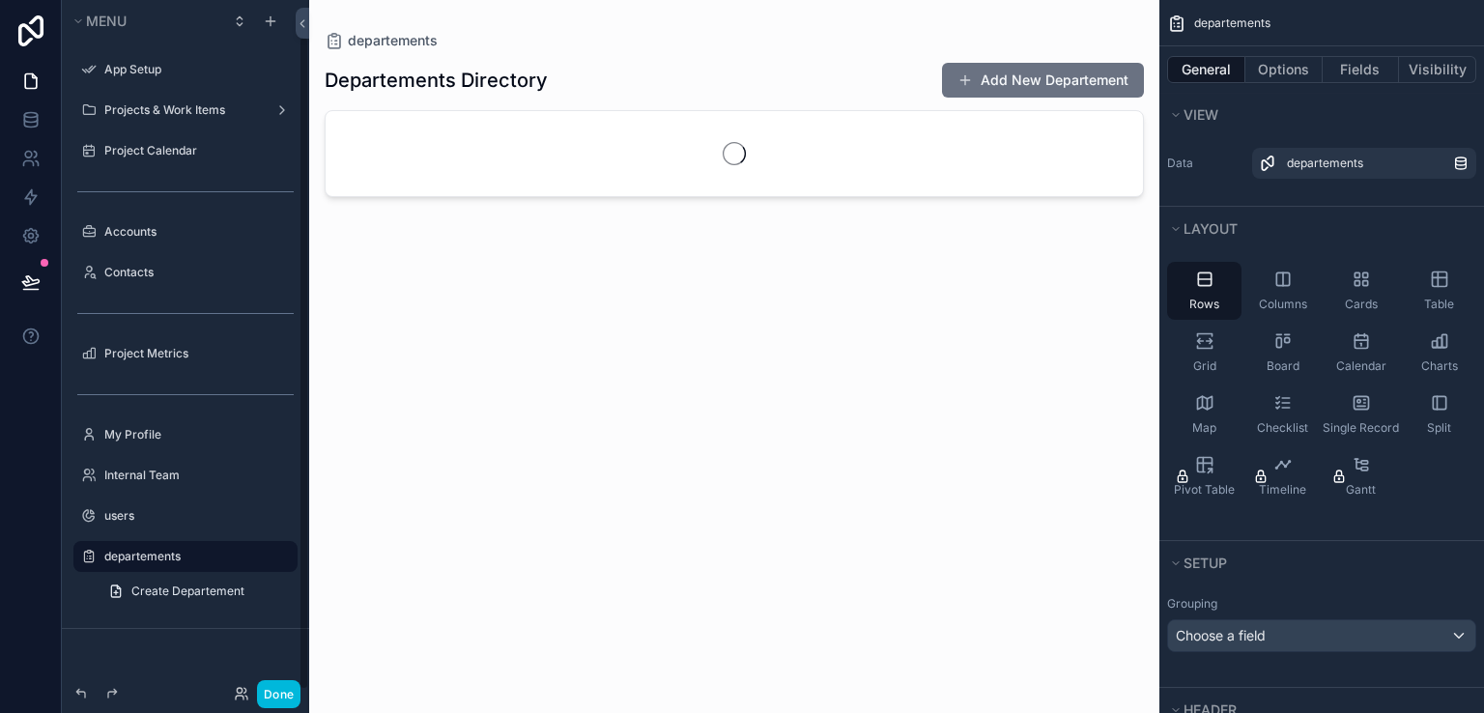
scroll to position [38, 0]
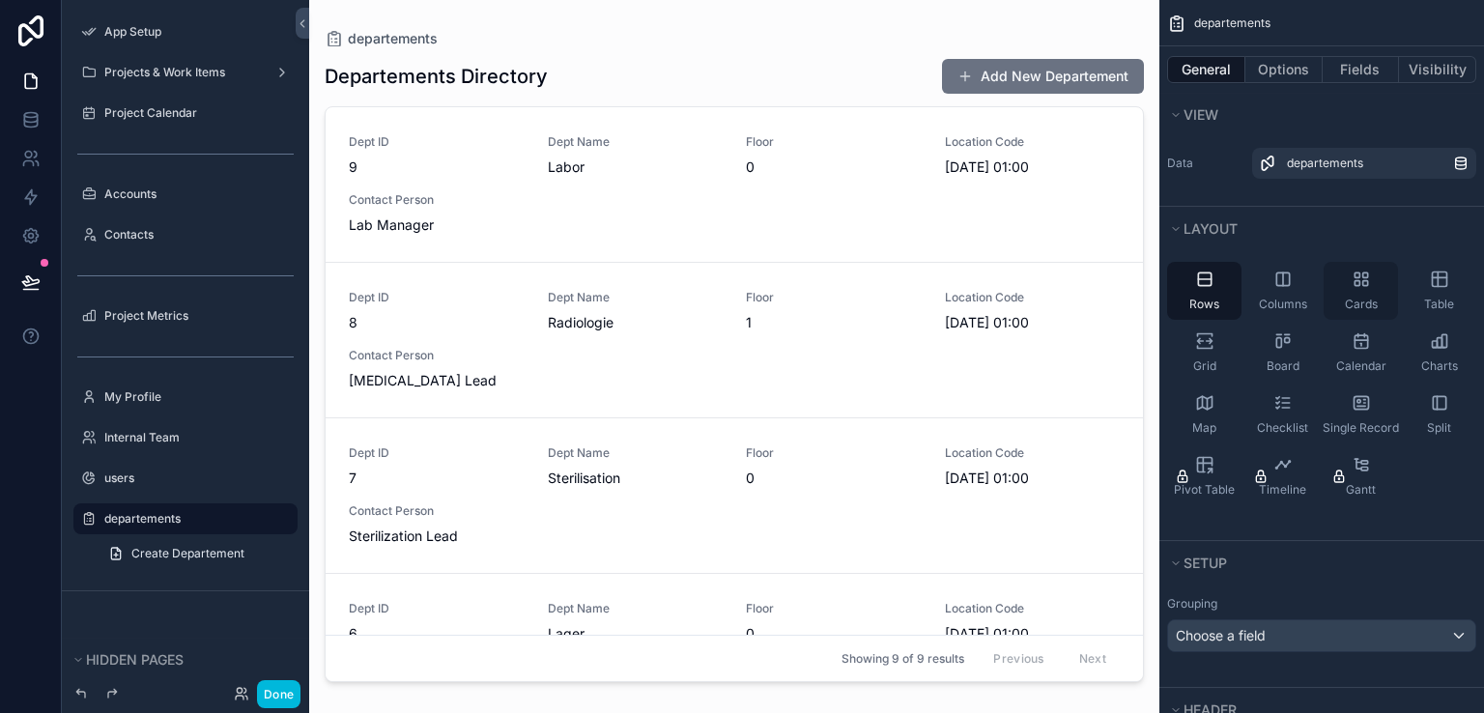
click at [1376, 306] on div "Cards" at bounding box center [1360, 291] width 74 height 58
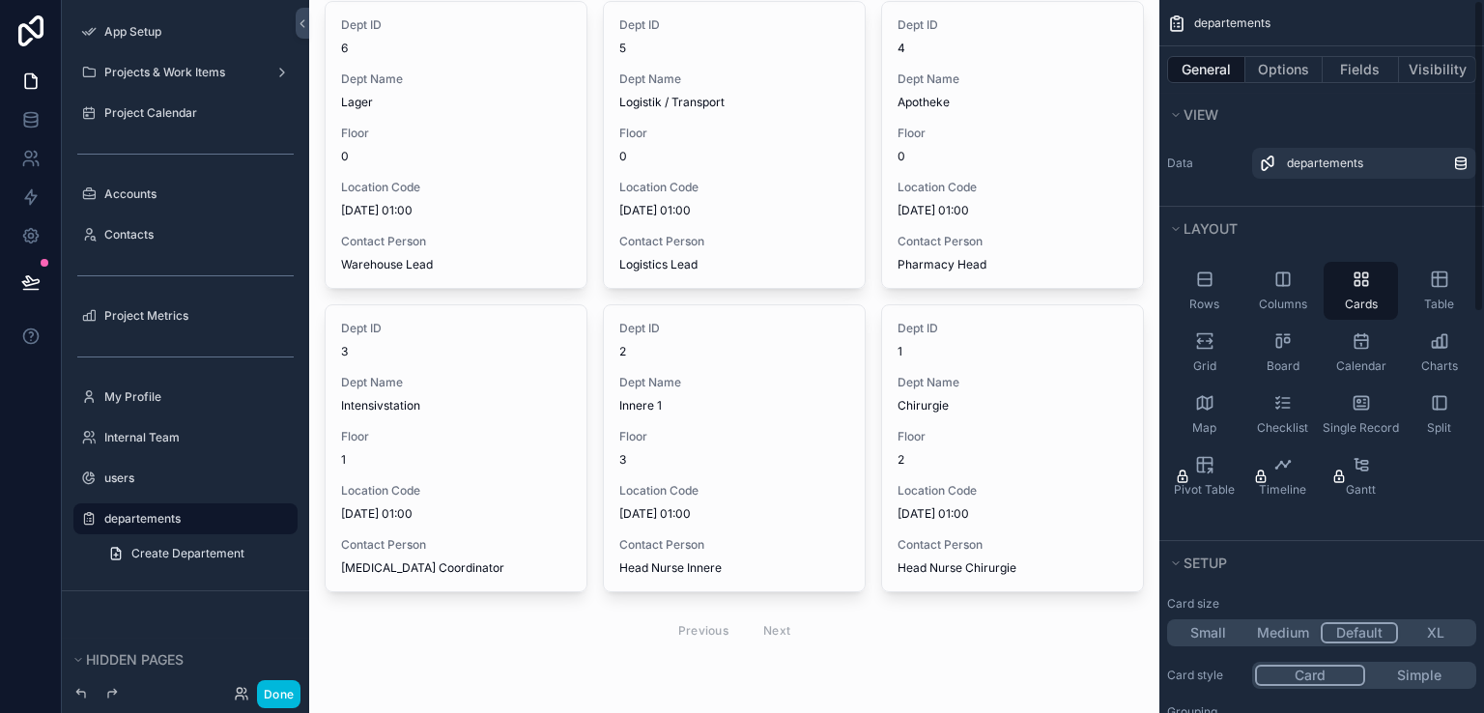
scroll to position [0, 0]
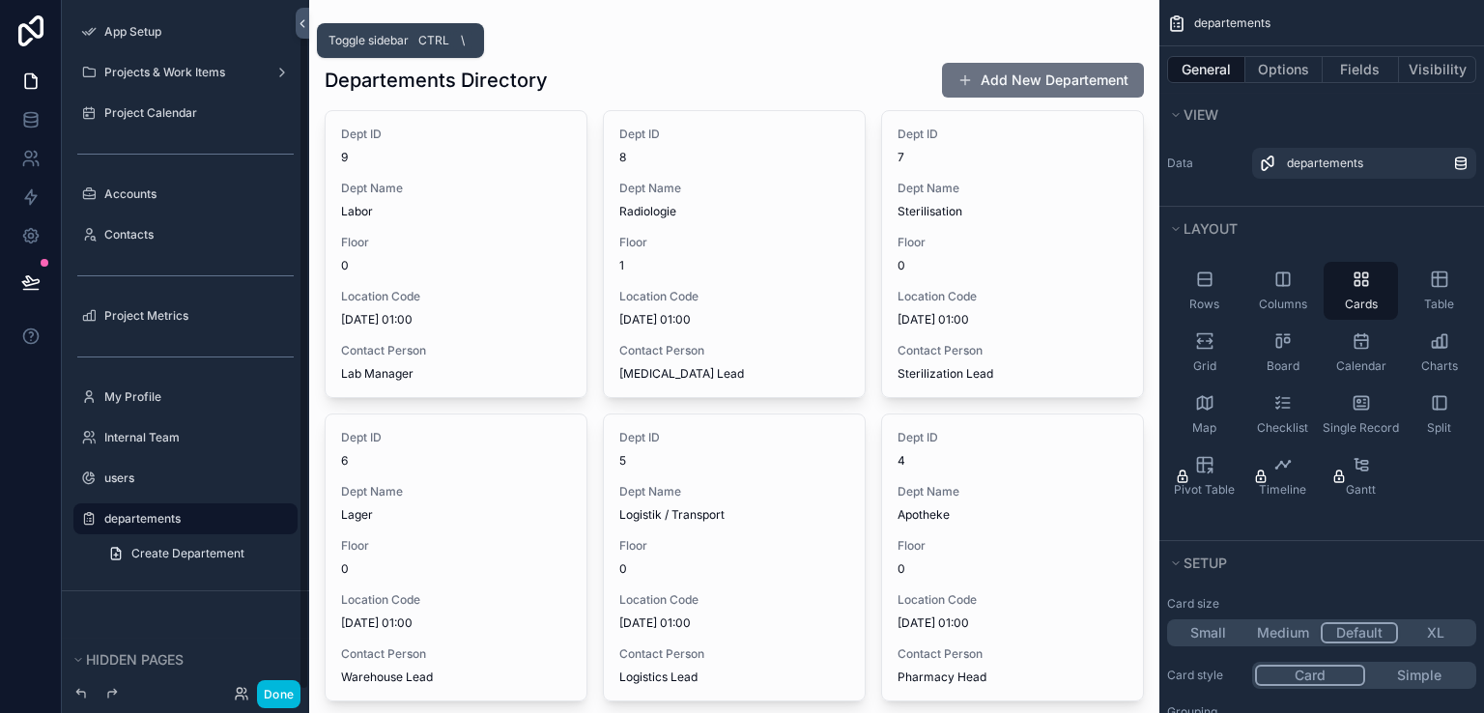
click at [301, 31] on button at bounding box center [303, 23] width 14 height 31
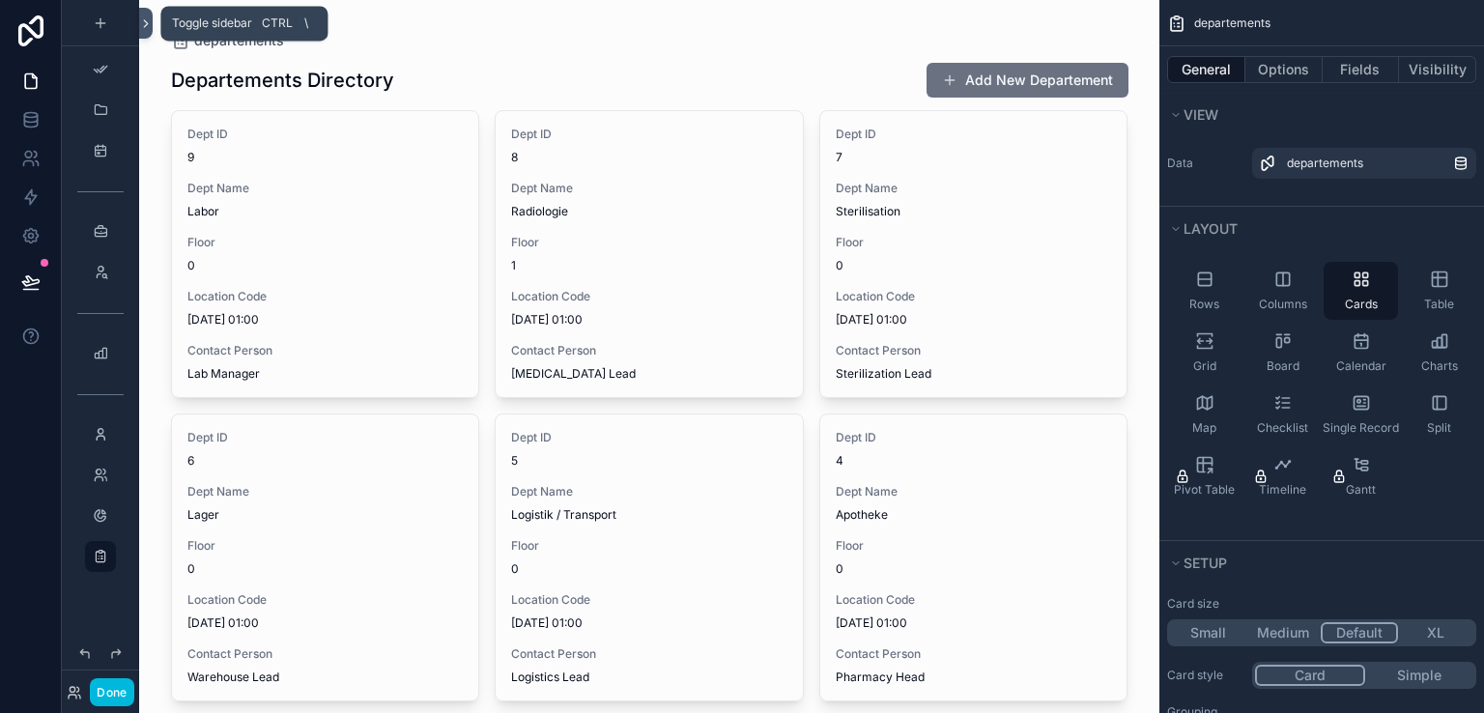
click at [151, 14] on button at bounding box center [146, 23] width 14 height 31
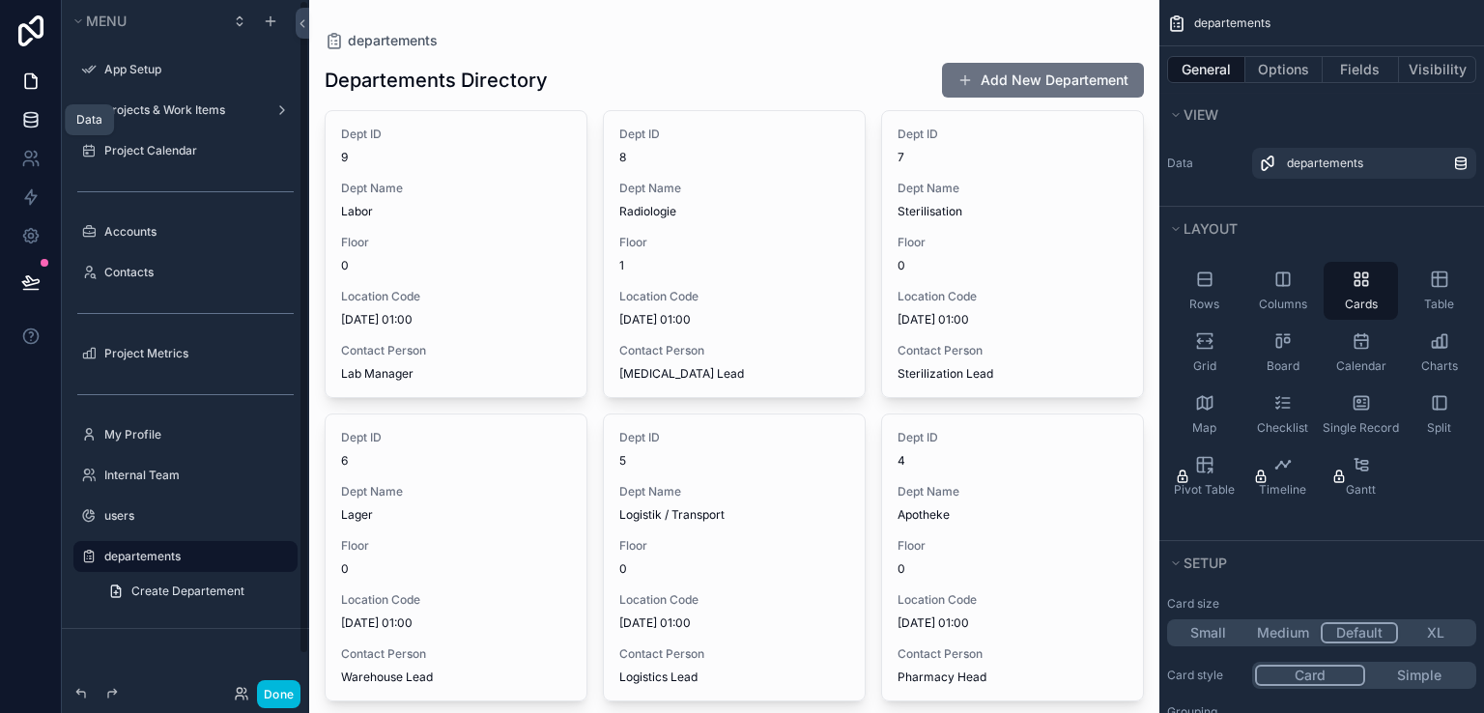
click at [39, 123] on icon at bounding box center [30, 119] width 19 height 19
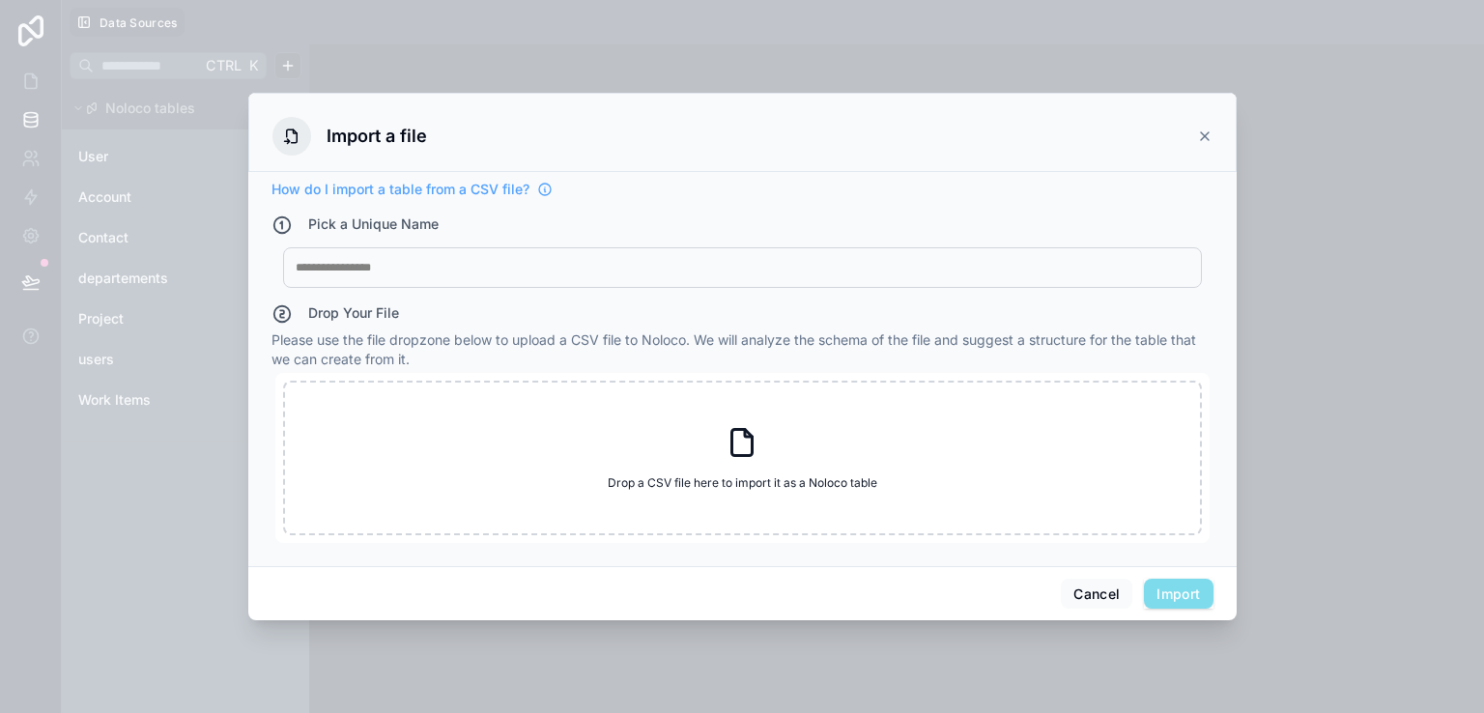
click at [1195, 144] on div "Import a file" at bounding box center [742, 136] width 940 height 39
click at [1203, 139] on icon at bounding box center [1204, 135] width 15 height 15
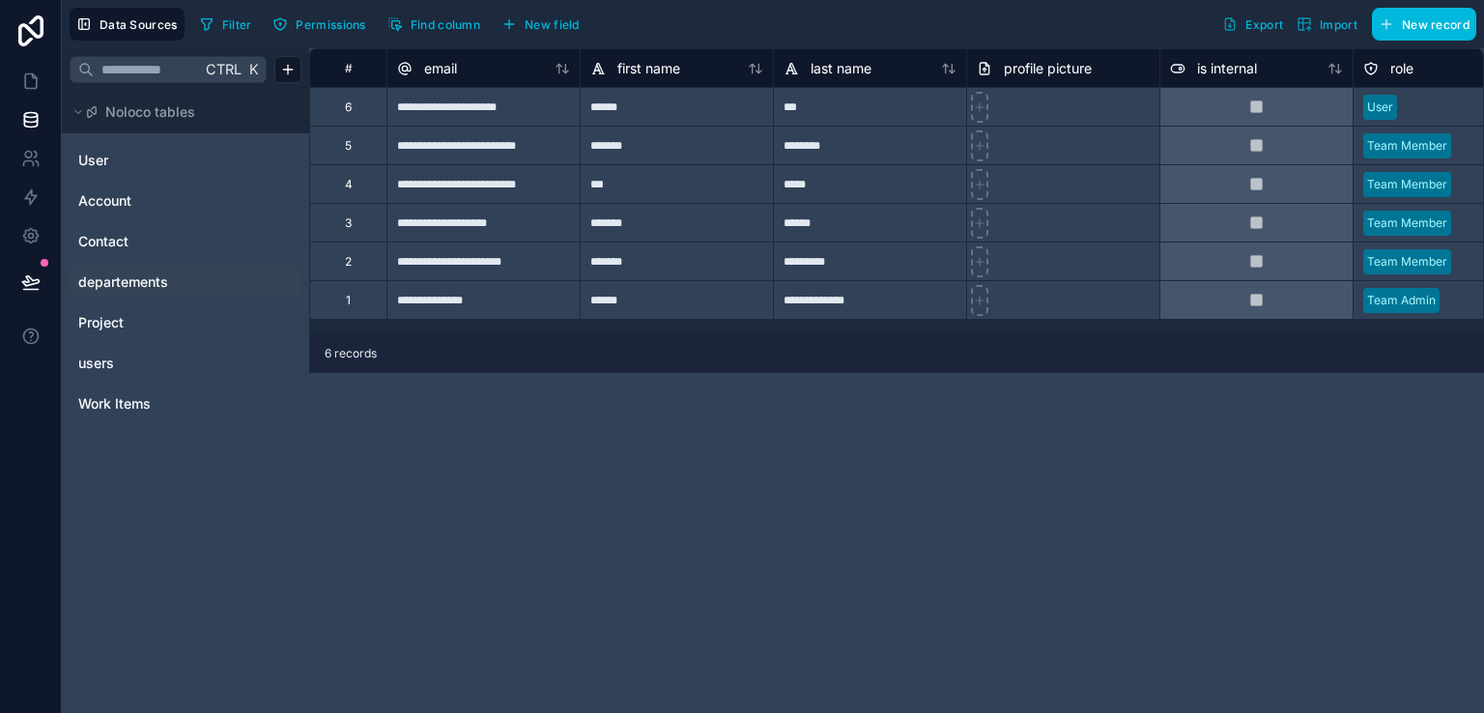
click at [185, 272] on link "departements" at bounding box center [156, 281] width 156 height 19
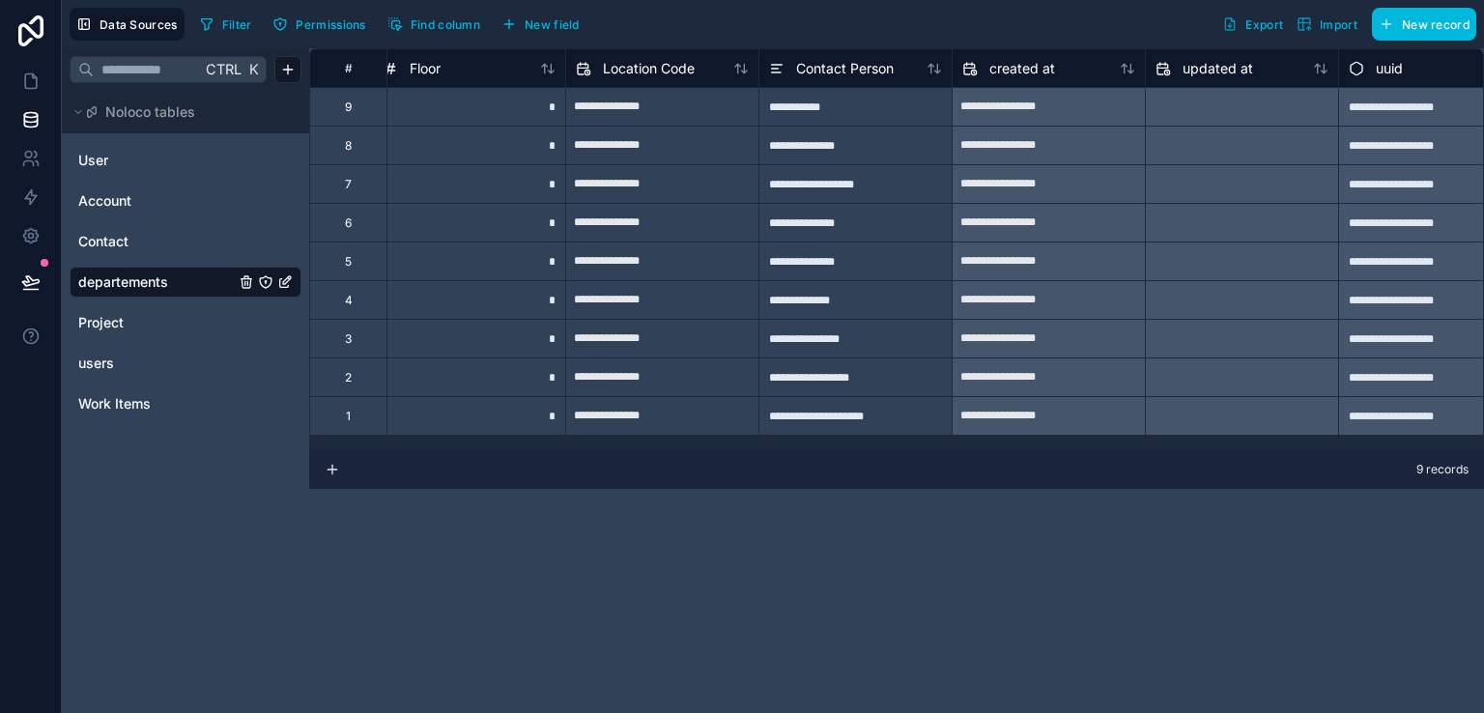
scroll to position [0, 448]
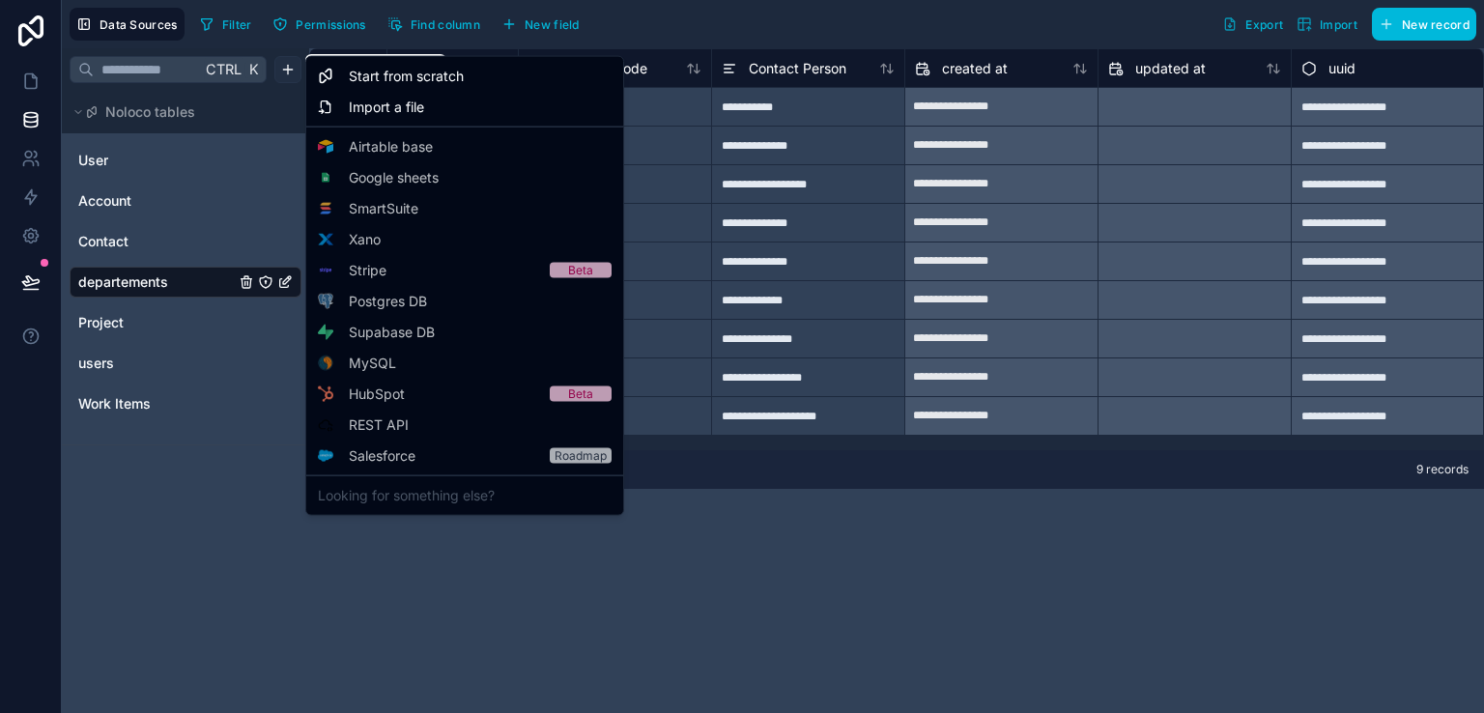
click at [292, 64] on html "**********" at bounding box center [742, 356] width 1484 height 713
click at [364, 108] on span "Import a file" at bounding box center [386, 107] width 75 height 19
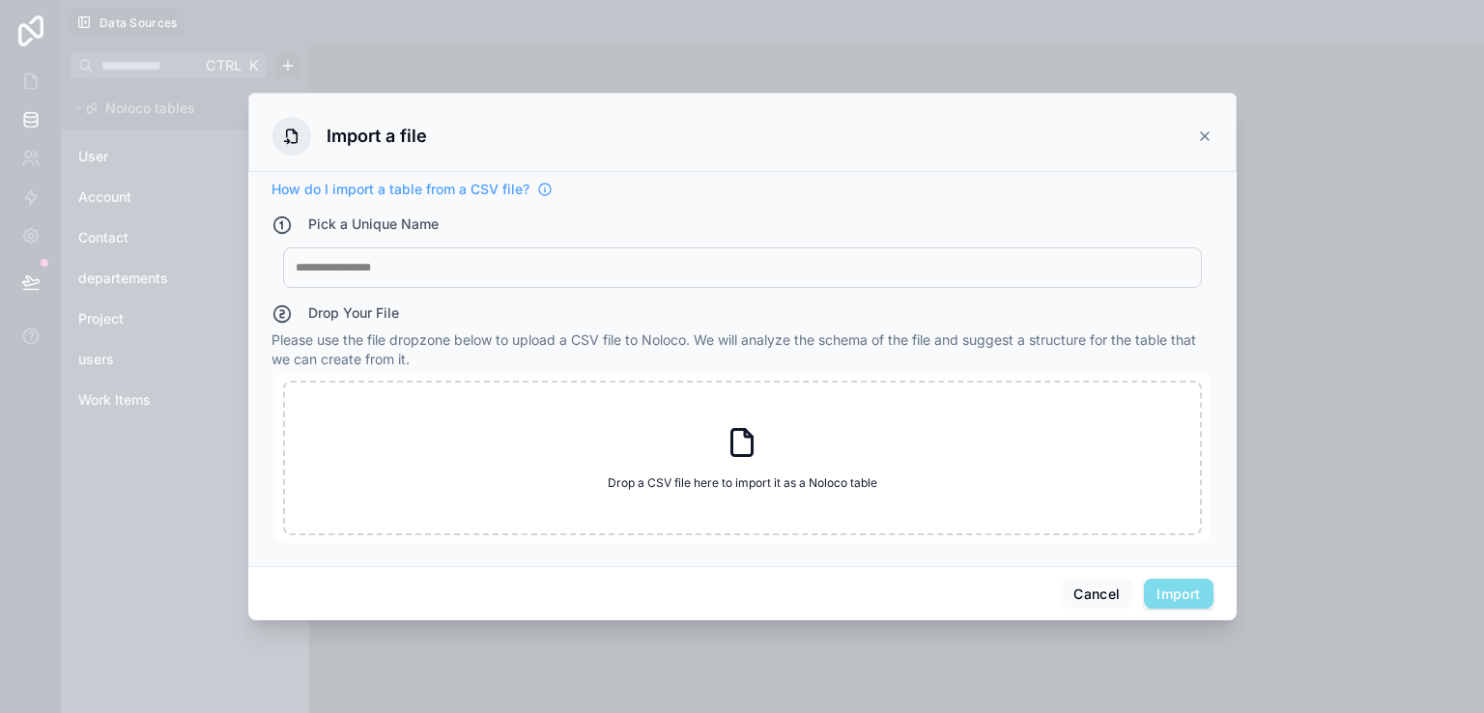
click at [386, 265] on div at bounding box center [742, 267] width 893 height 15
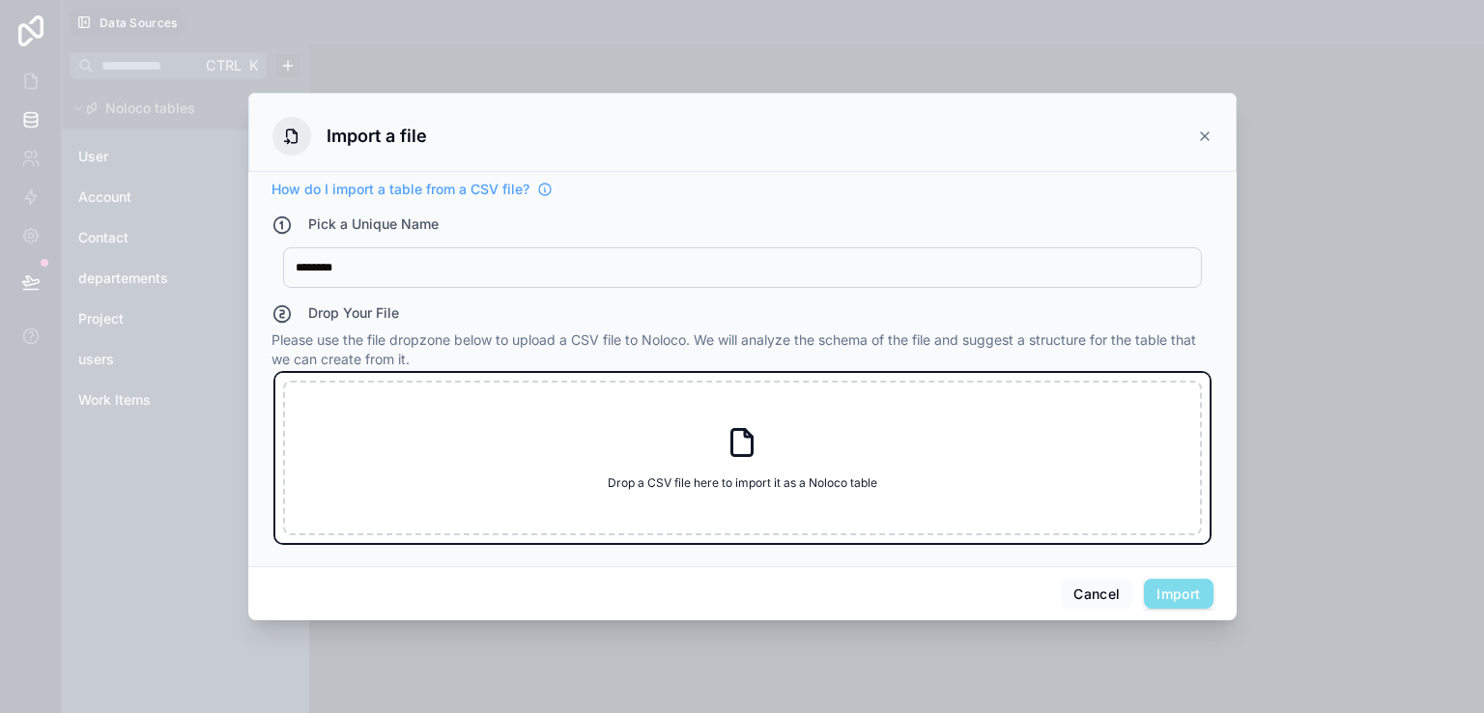
click at [444, 445] on div "Drop a CSV file here to import it as a Noloco table Drop a CSV file here to imp…" at bounding box center [742, 458] width 919 height 155
type input "**********"
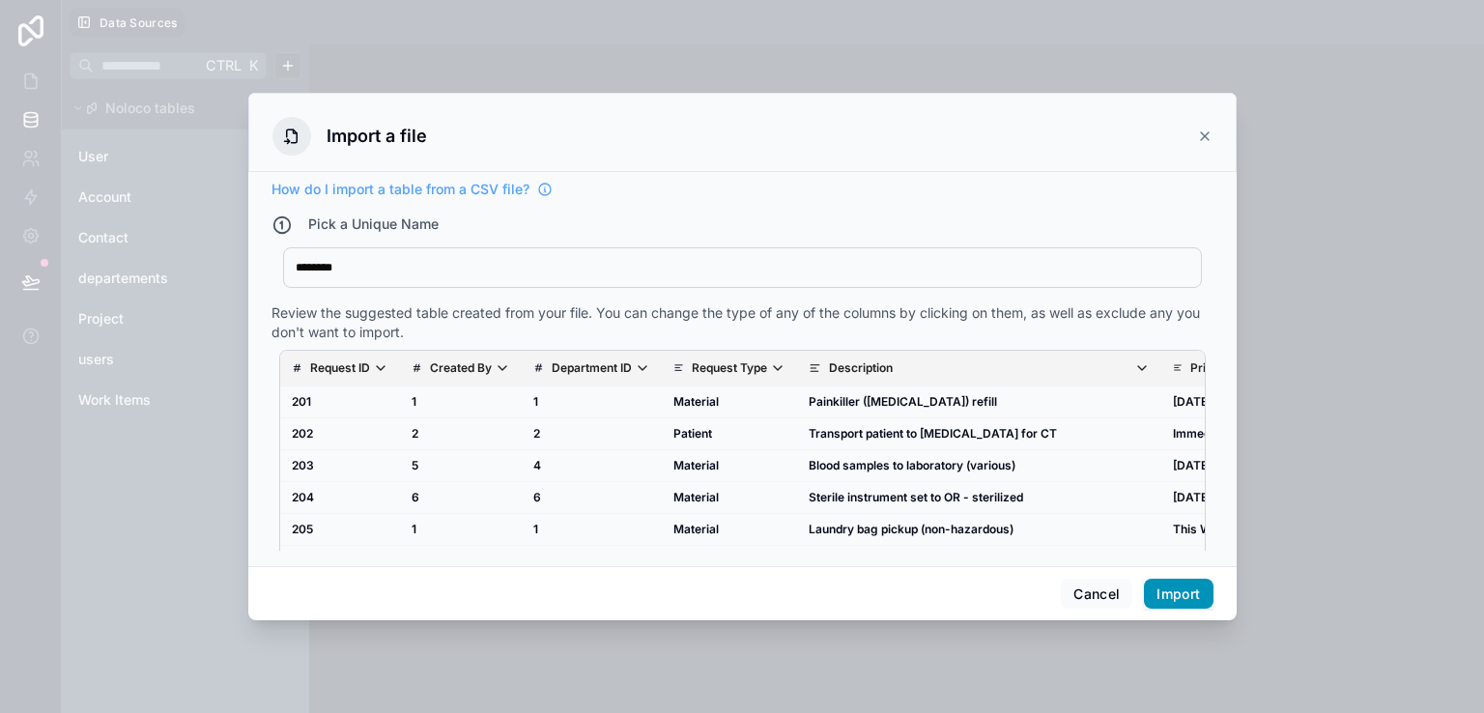
click at [1162, 591] on button "Import" at bounding box center [1178, 594] width 69 height 31
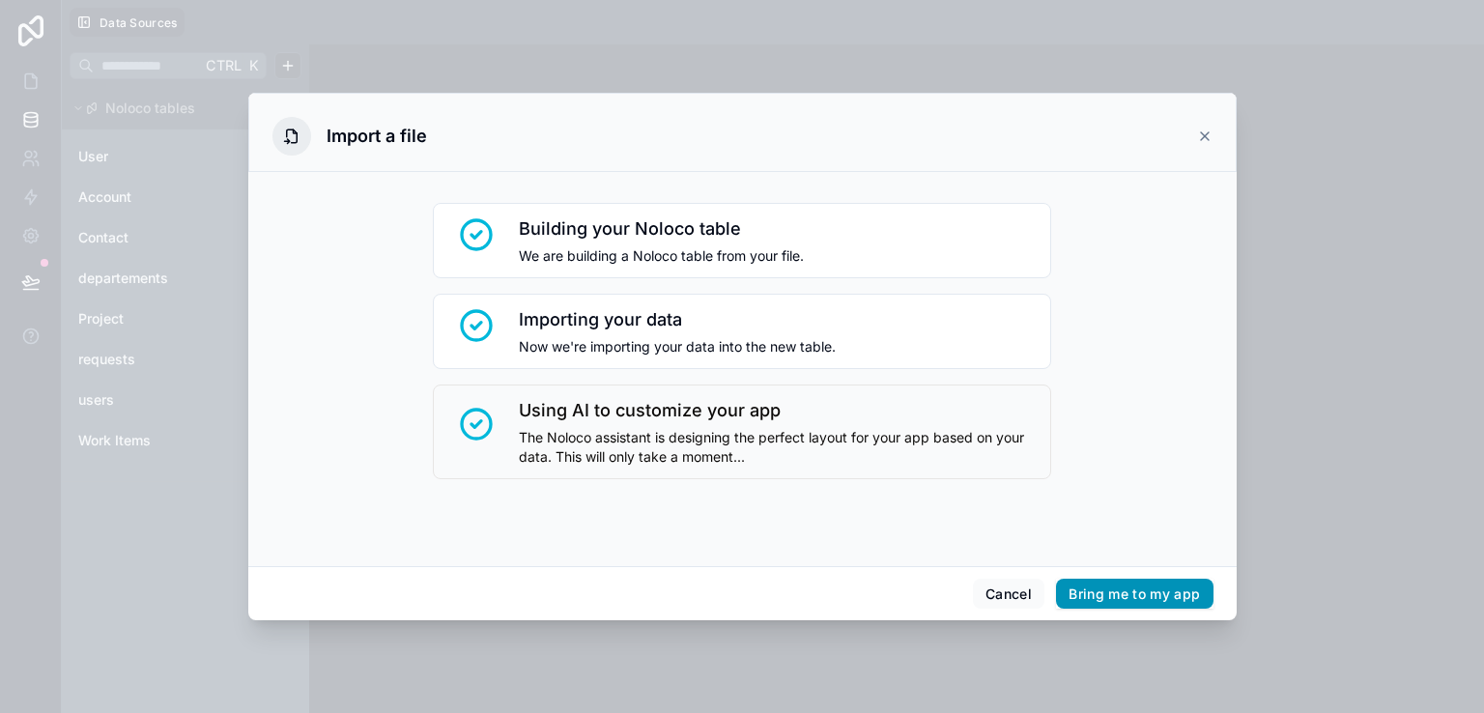
click at [1162, 591] on button "Bring me to my app" at bounding box center [1134, 594] width 156 height 31
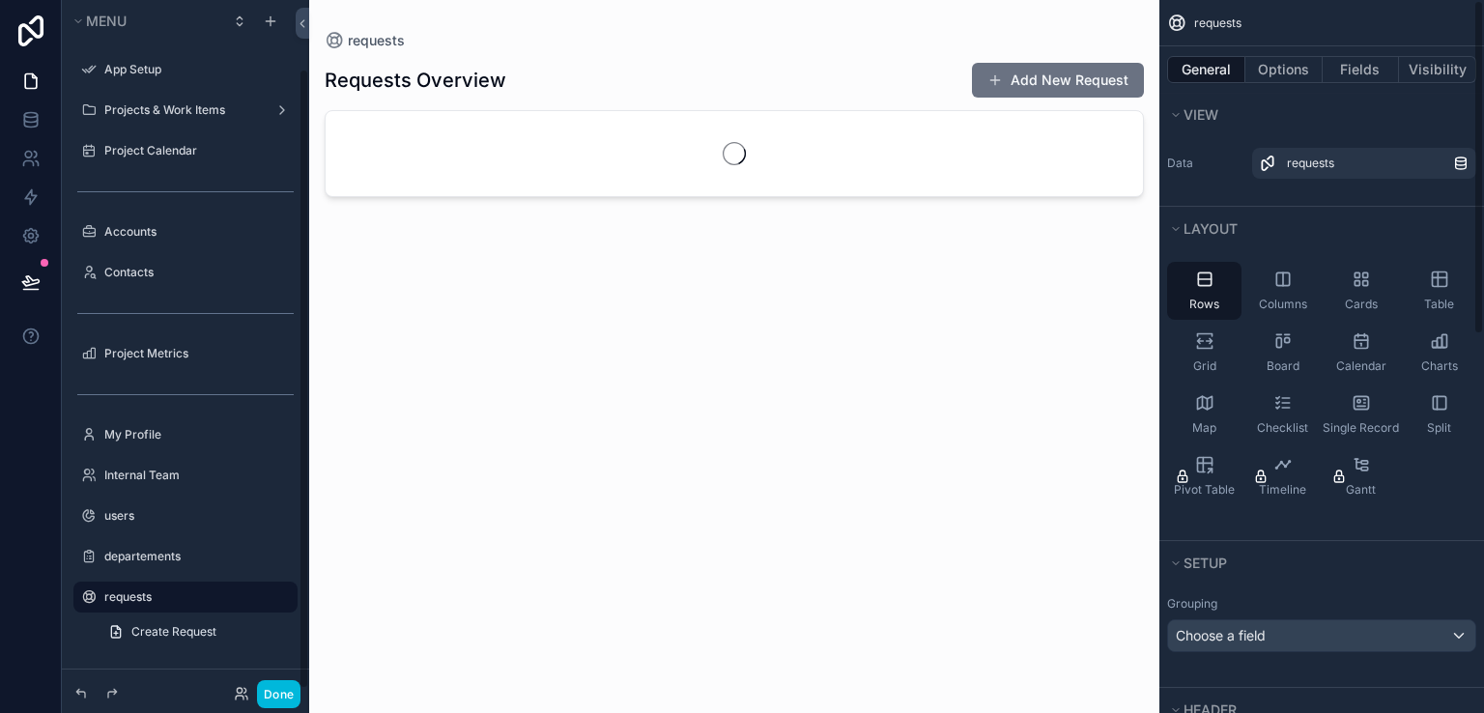
scroll to position [77, 0]
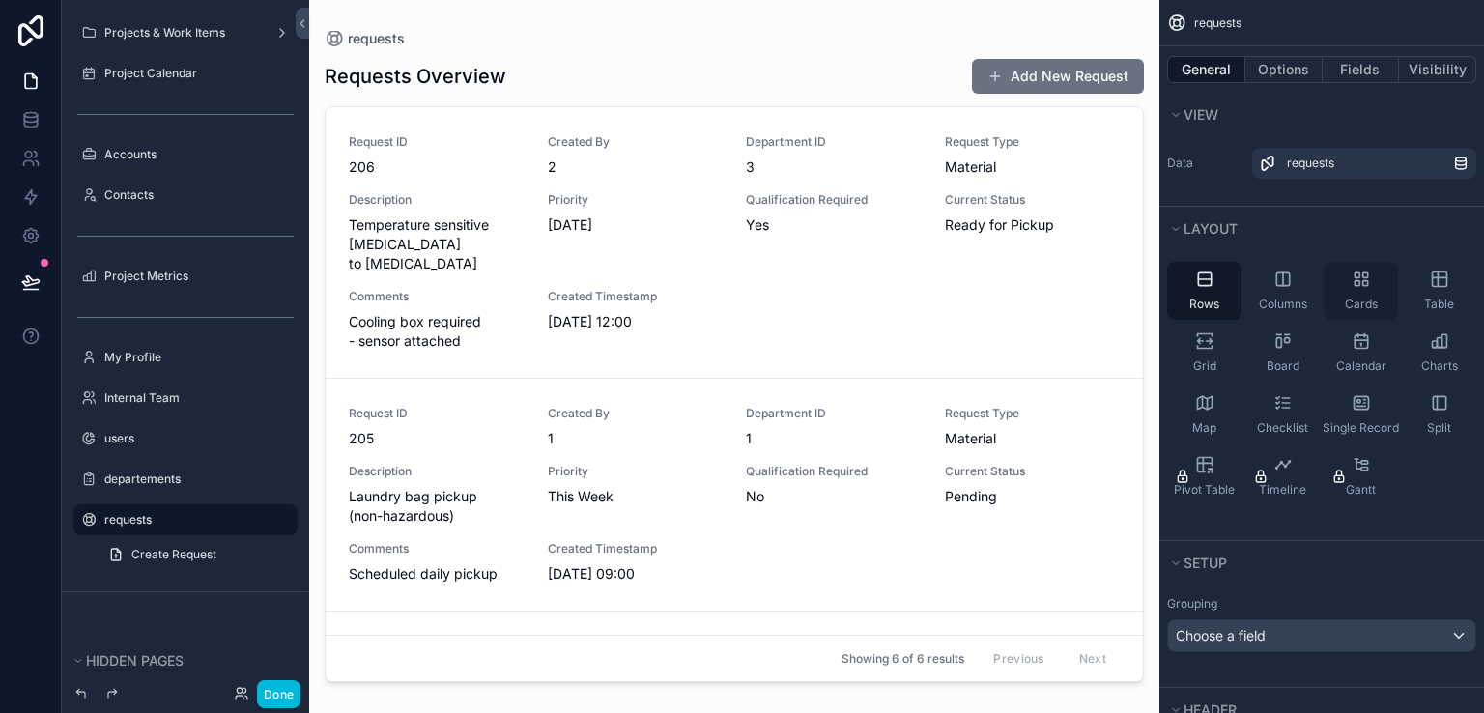
click at [1352, 297] on span "Cards" at bounding box center [1360, 304] width 33 height 15
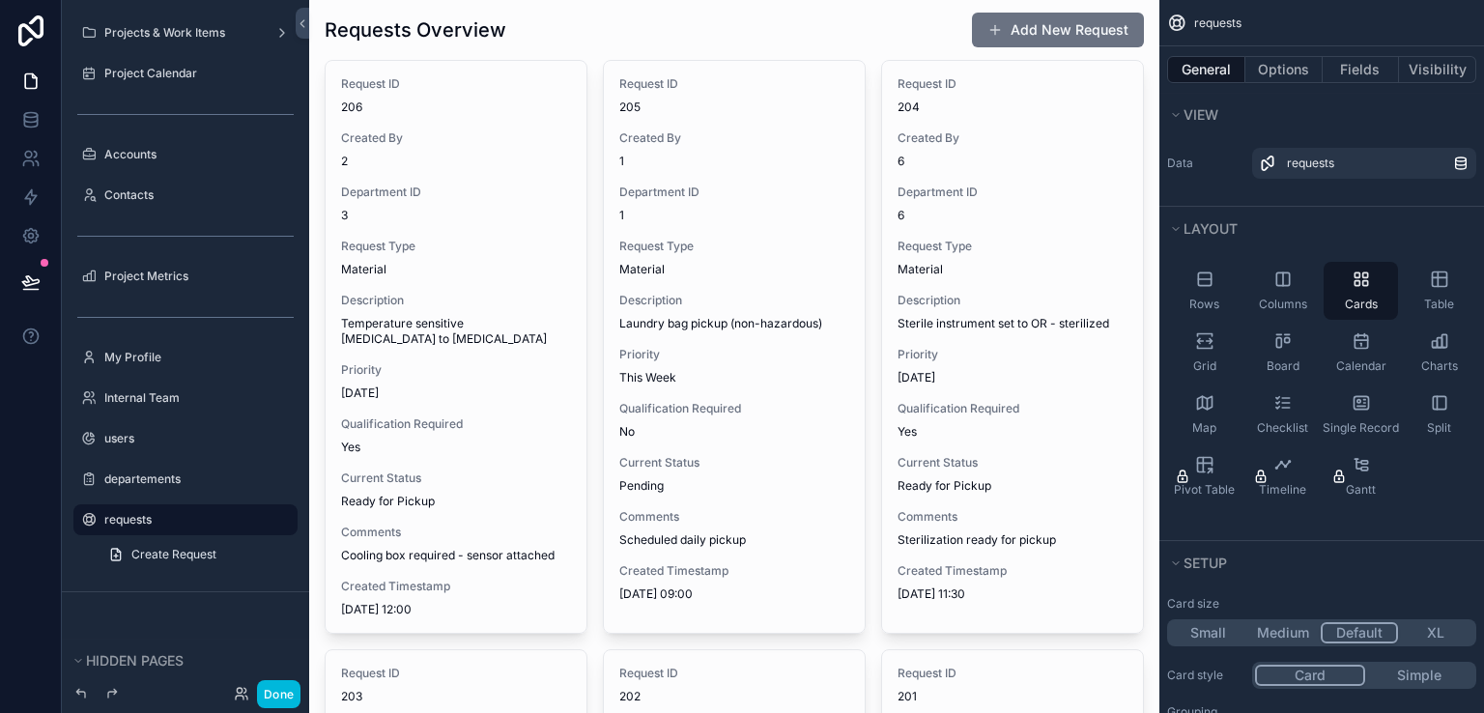
scroll to position [0, 0]
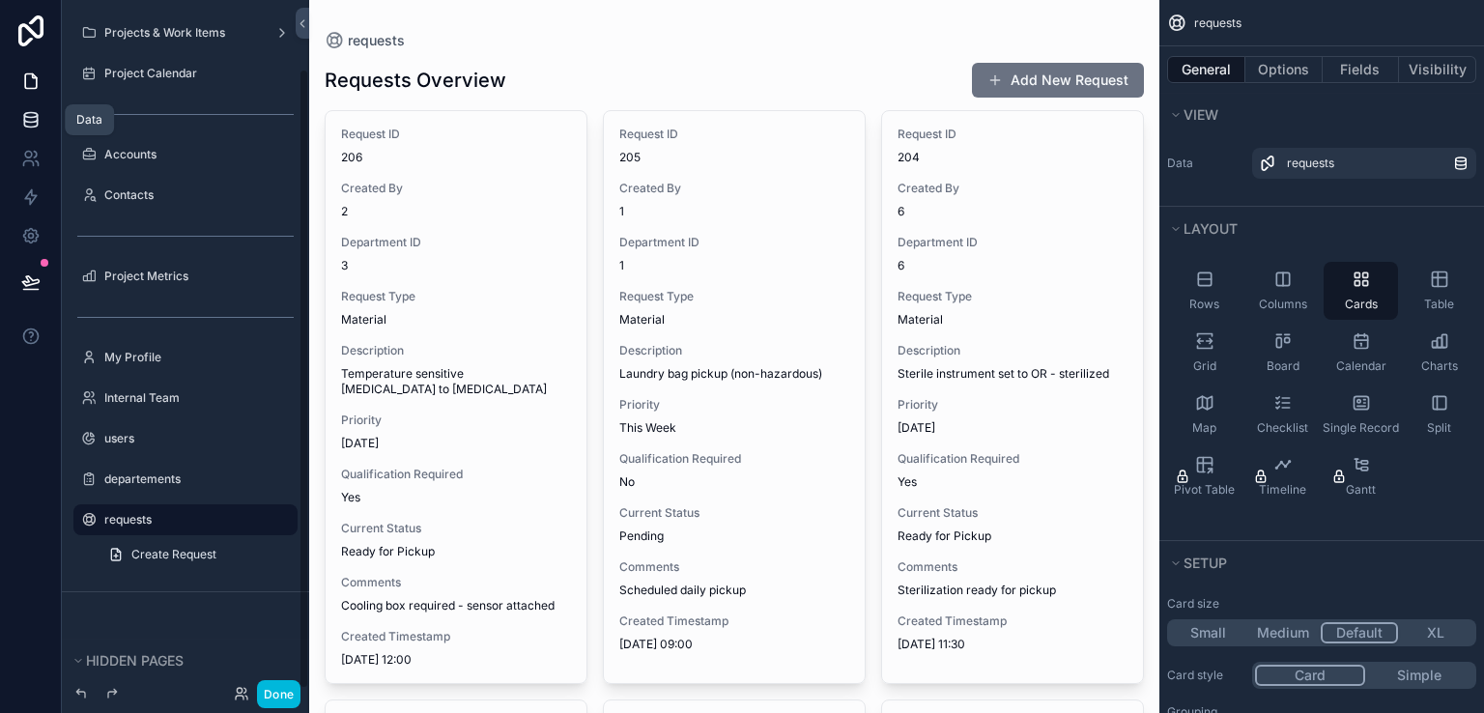
click at [40, 125] on link at bounding box center [30, 119] width 61 height 39
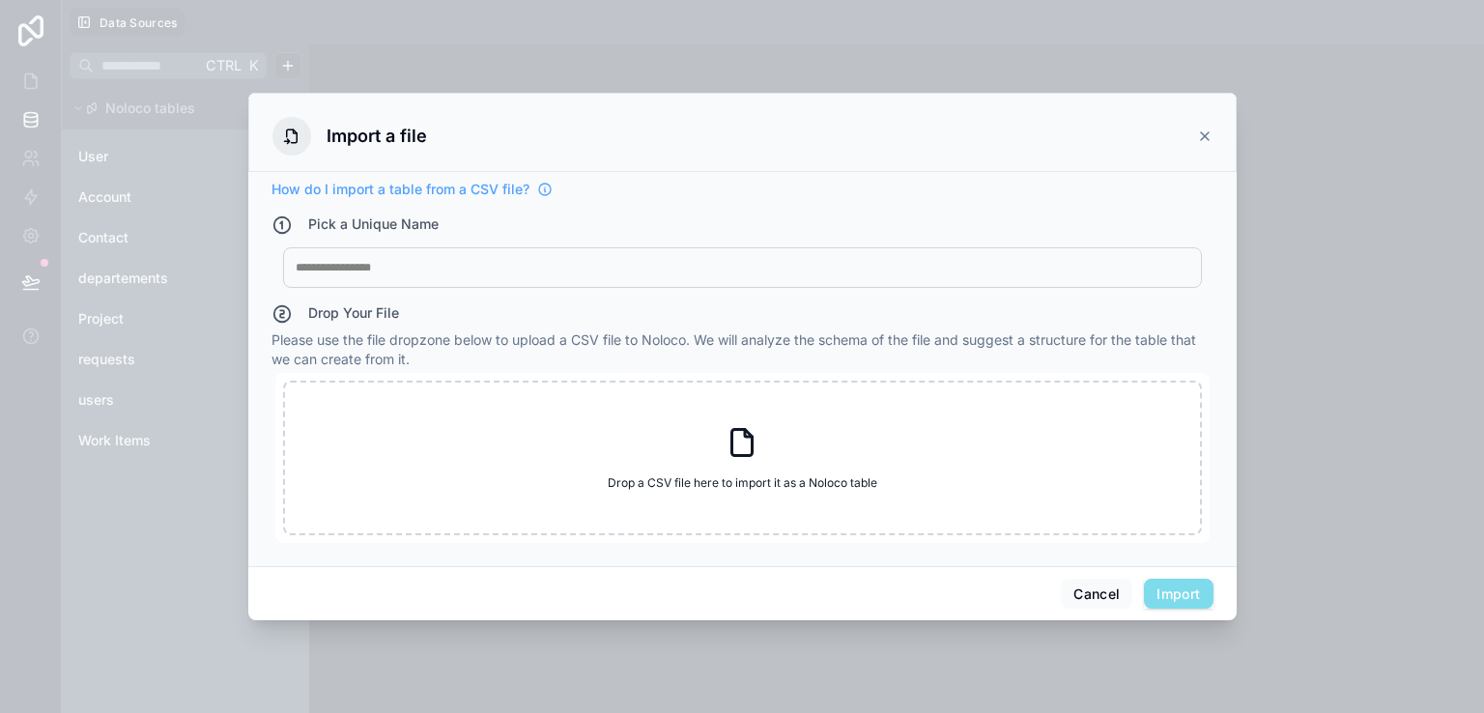
click at [1194, 130] on div "Import a file" at bounding box center [742, 136] width 940 height 39
click at [1205, 133] on icon at bounding box center [1205, 136] width 8 height 8
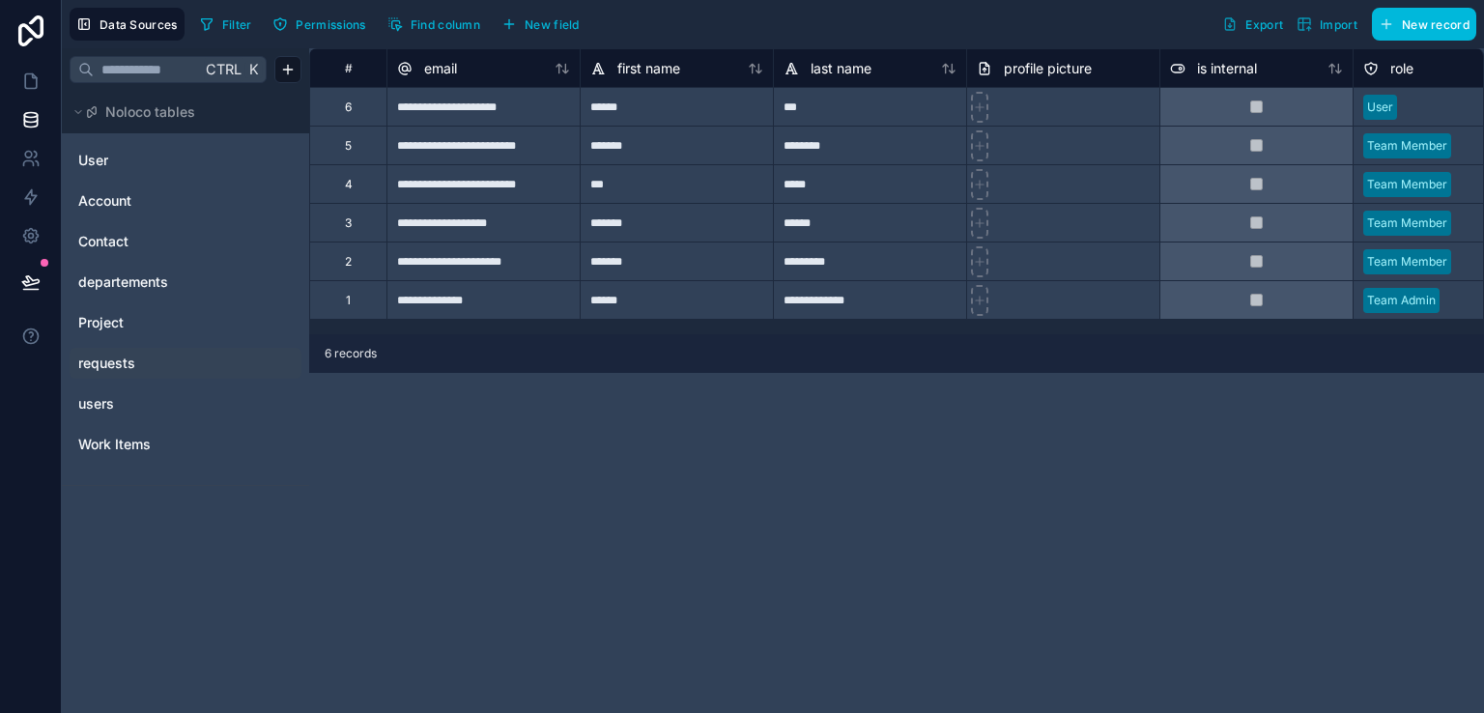
click at [97, 354] on span "requests" at bounding box center [106, 362] width 57 height 19
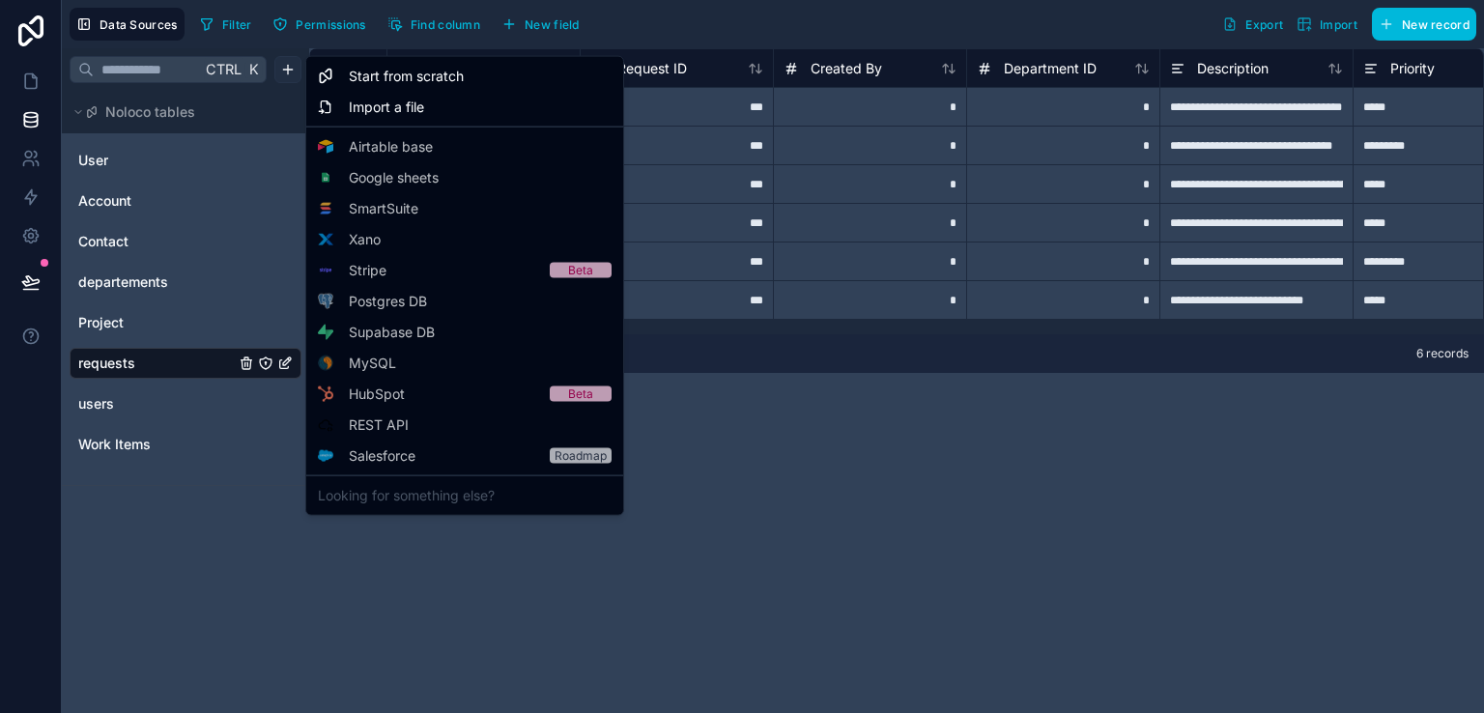
click at [281, 60] on html "**********" at bounding box center [742, 356] width 1484 height 713
click at [339, 99] on div "Import a file" at bounding box center [464, 107] width 309 height 31
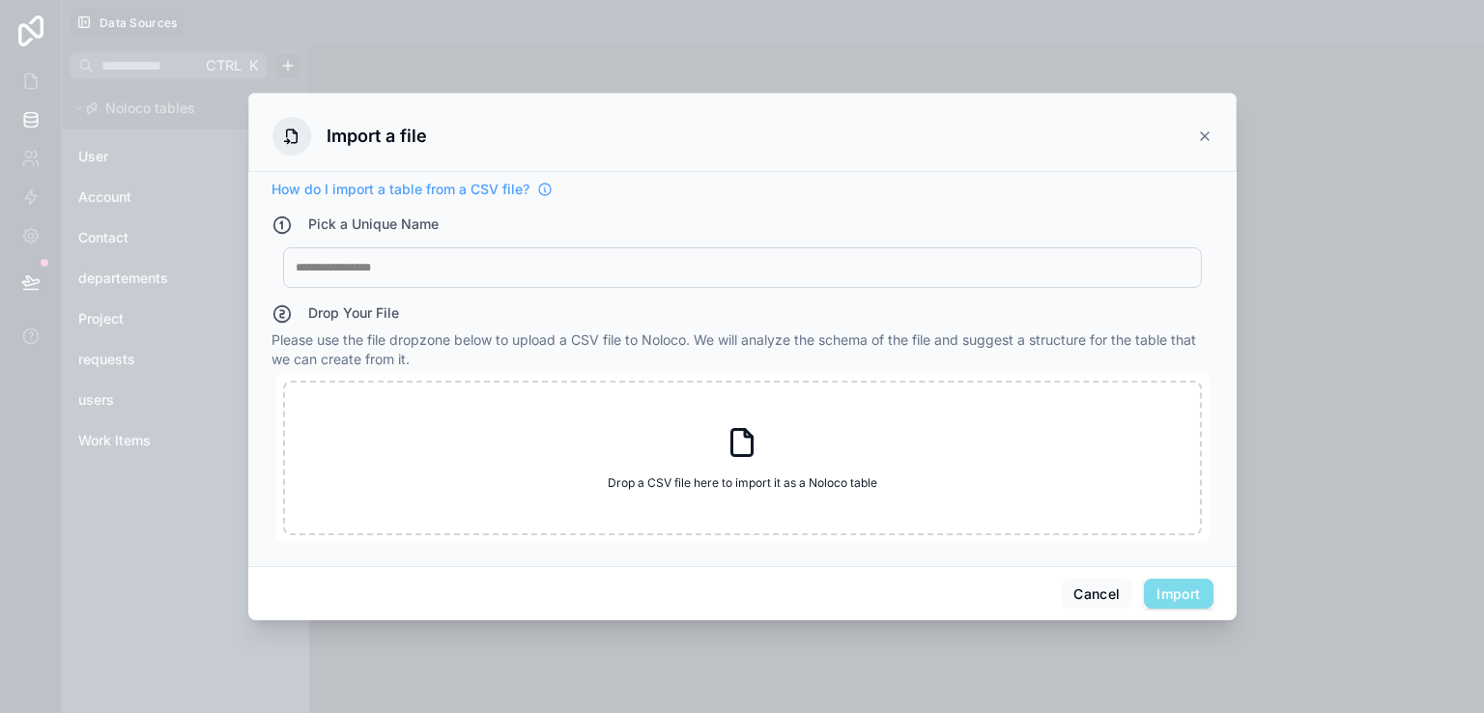
click at [417, 271] on div at bounding box center [742, 267] width 893 height 15
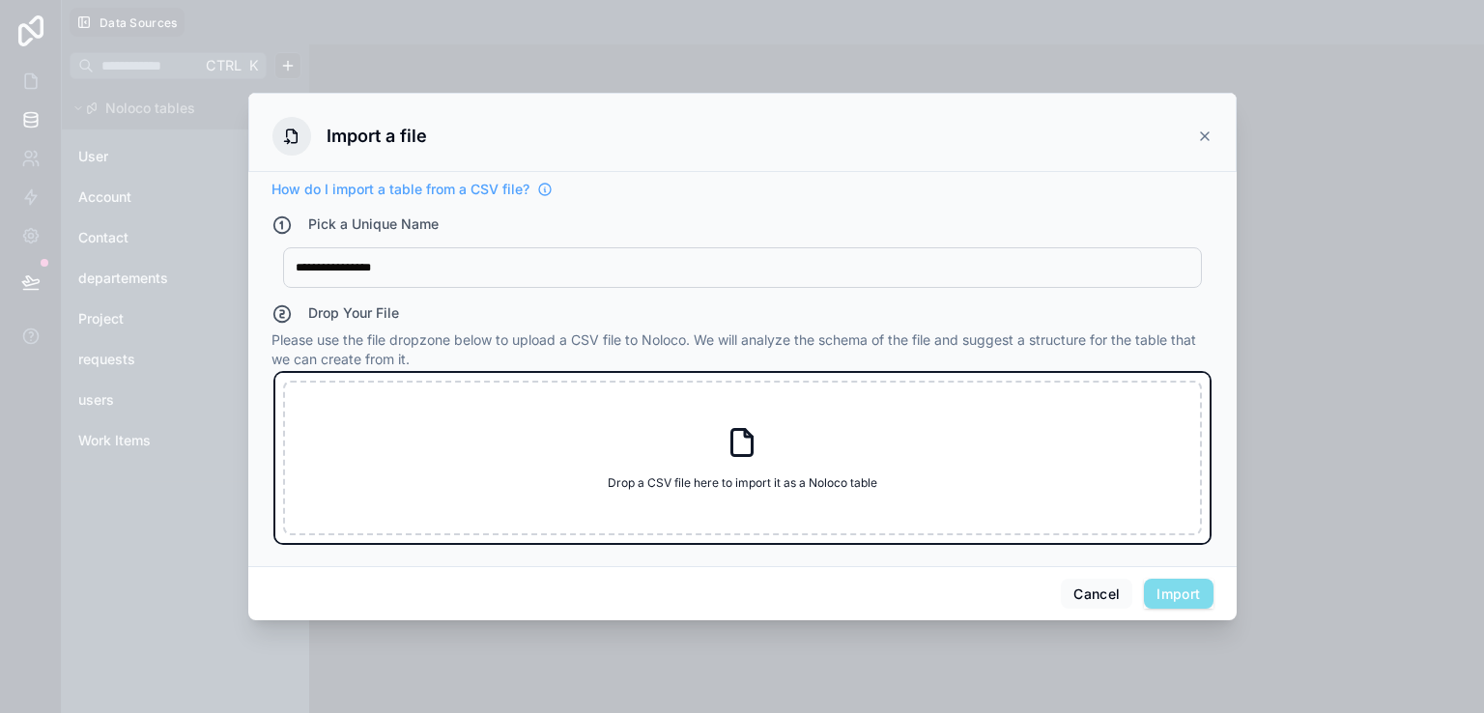
click at [477, 476] on div "Drop a CSV file here to import it as a Noloco table Drop a CSV file here to imp…" at bounding box center [742, 458] width 919 height 155
type input "**********"
click at [329, 147] on div "**********" at bounding box center [742, 357] width 988 height 528
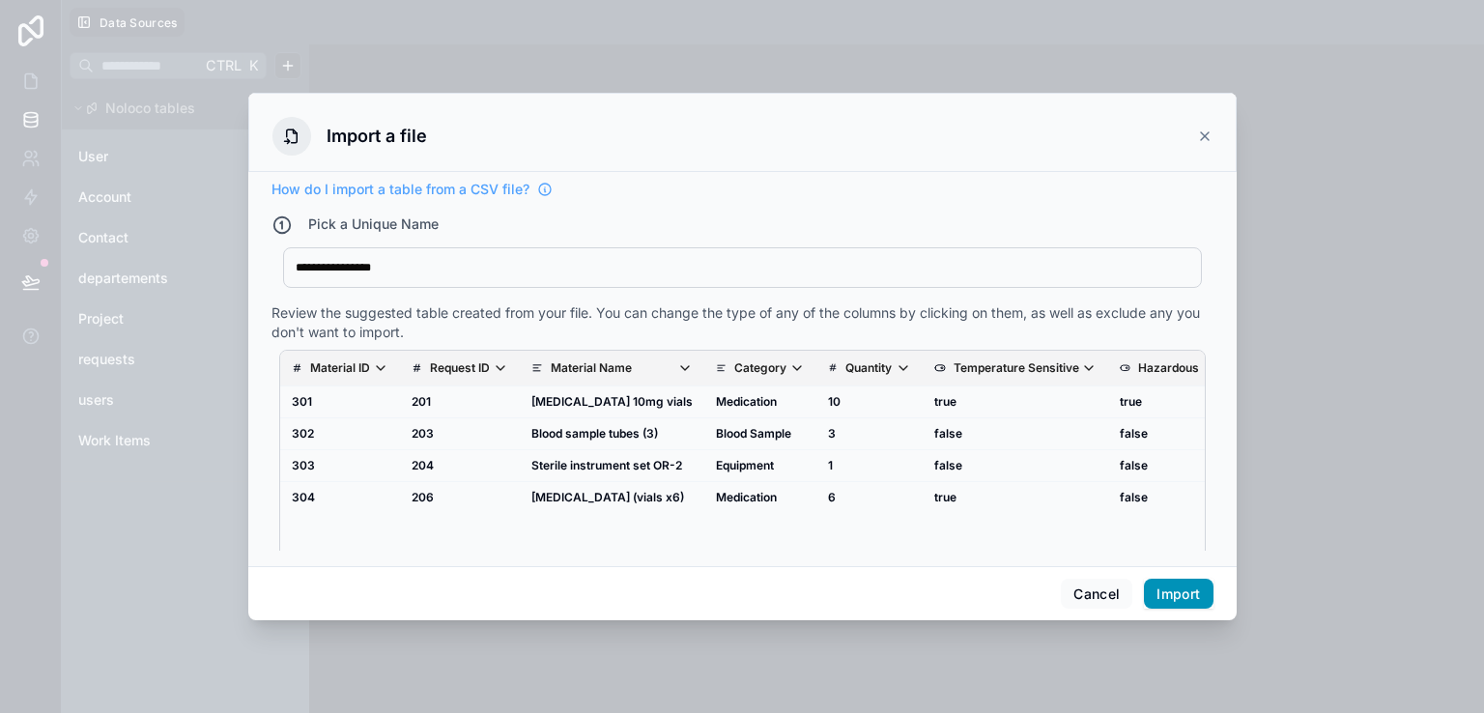
click at [1159, 589] on button "Import" at bounding box center [1178, 594] width 69 height 31
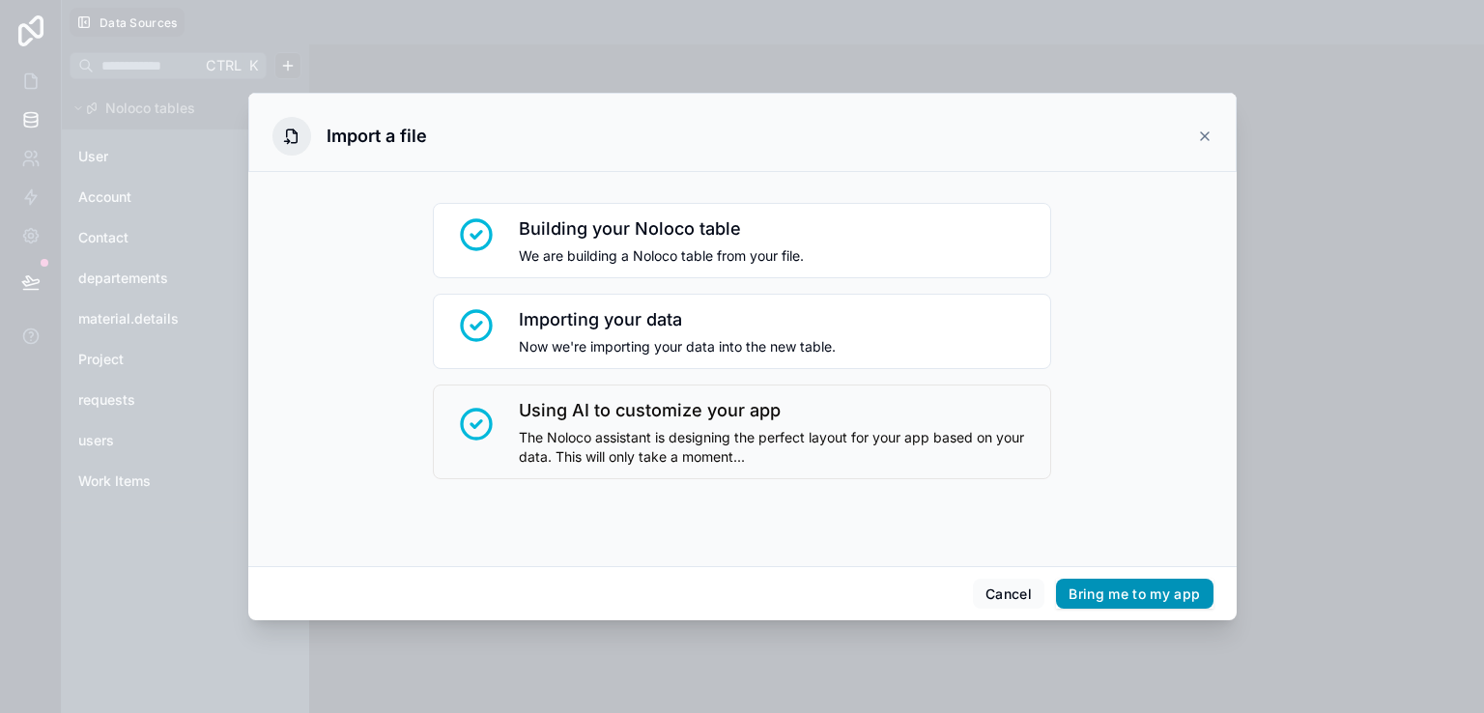
click at [1089, 591] on button "Bring me to my app" at bounding box center [1134, 594] width 156 height 31
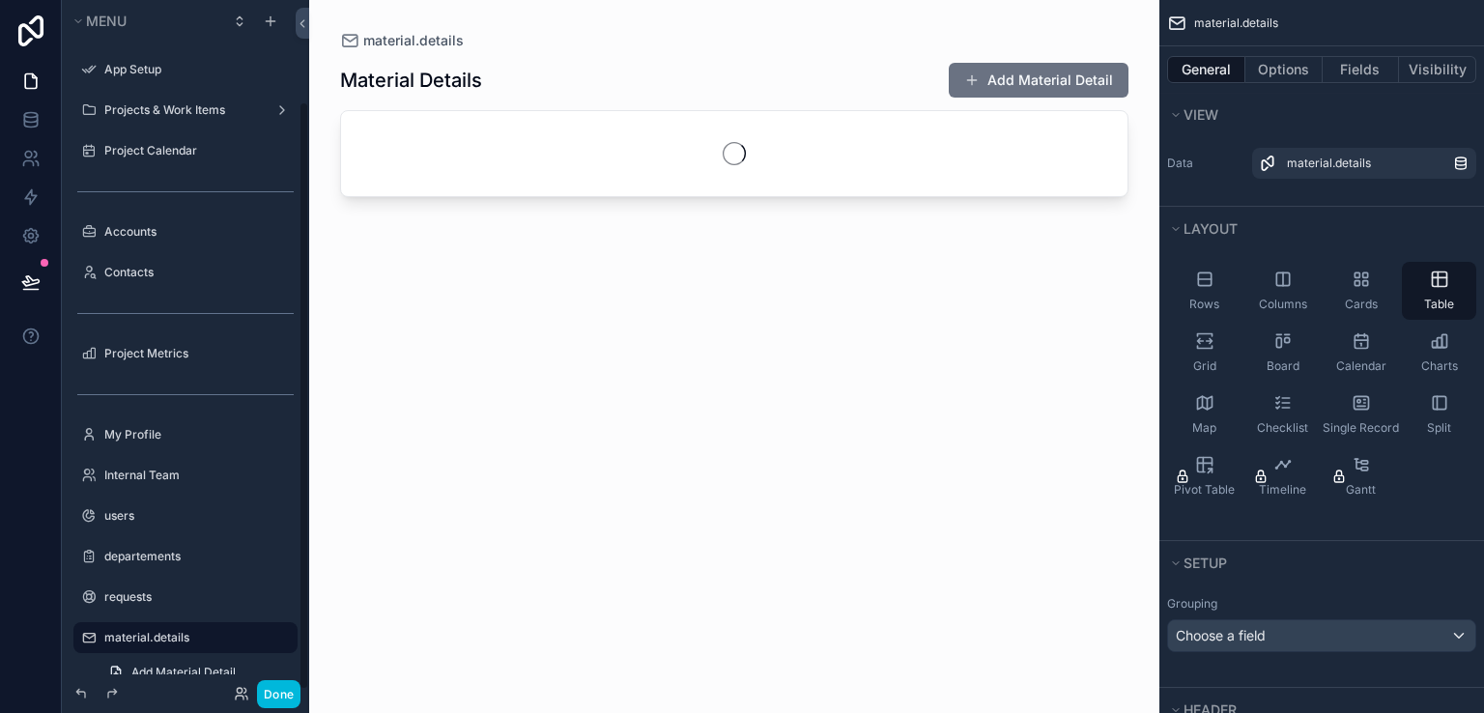
scroll to position [119, 0]
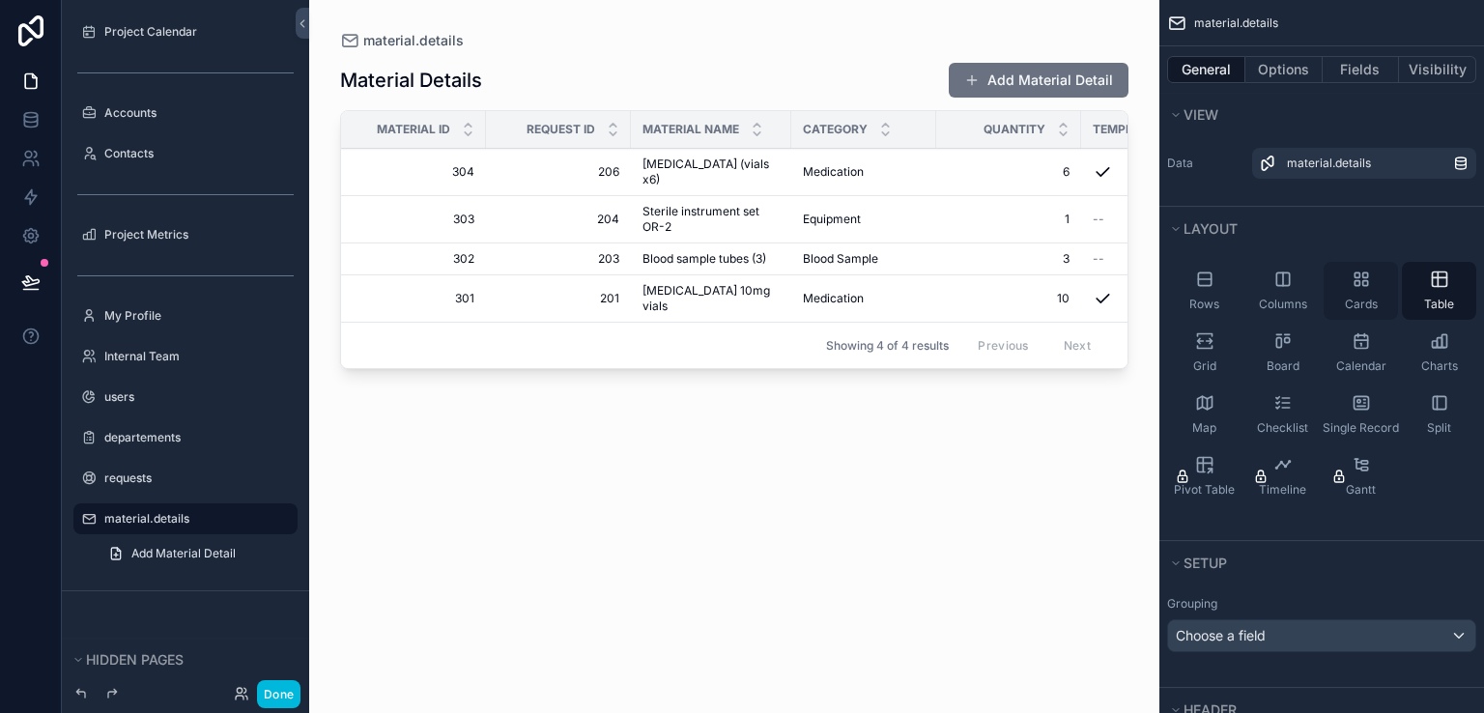
click at [1348, 293] on div "Cards" at bounding box center [1360, 291] width 74 height 58
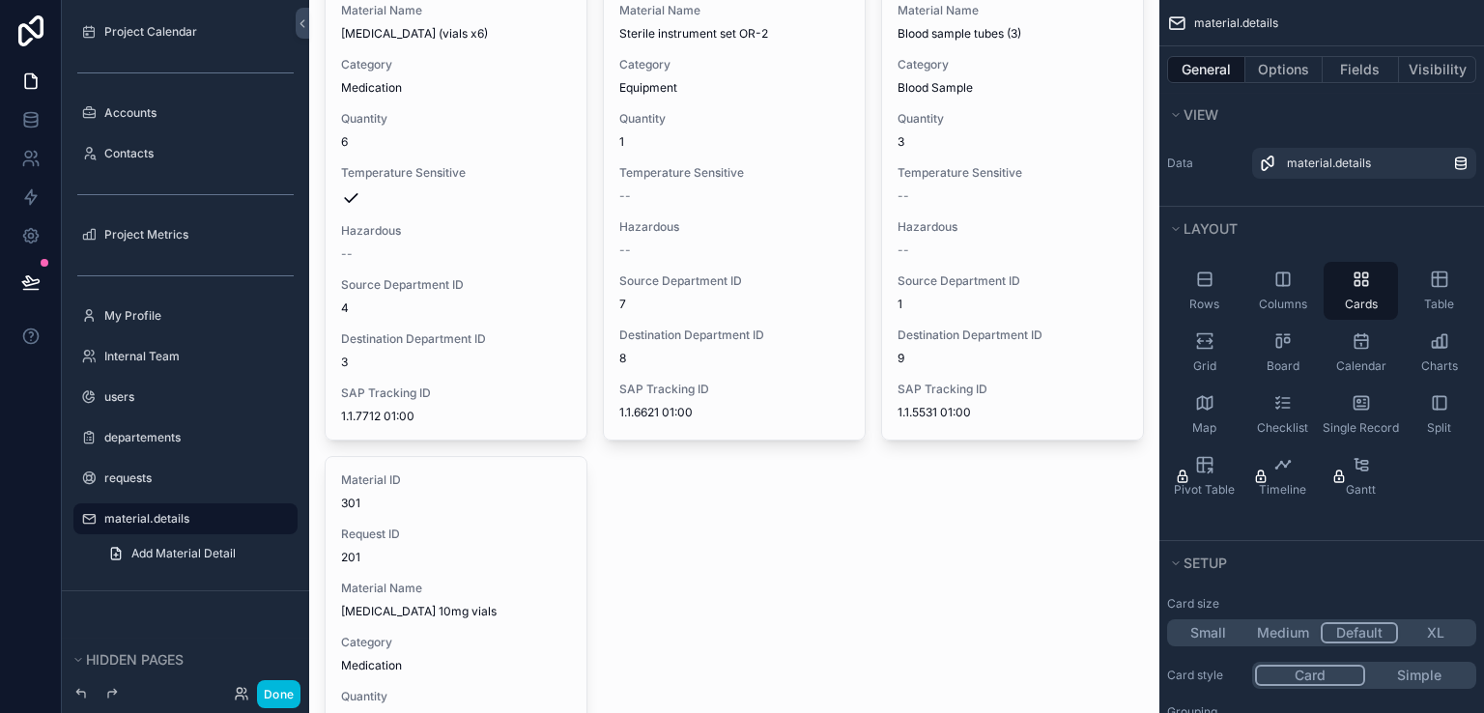
scroll to position [0, 0]
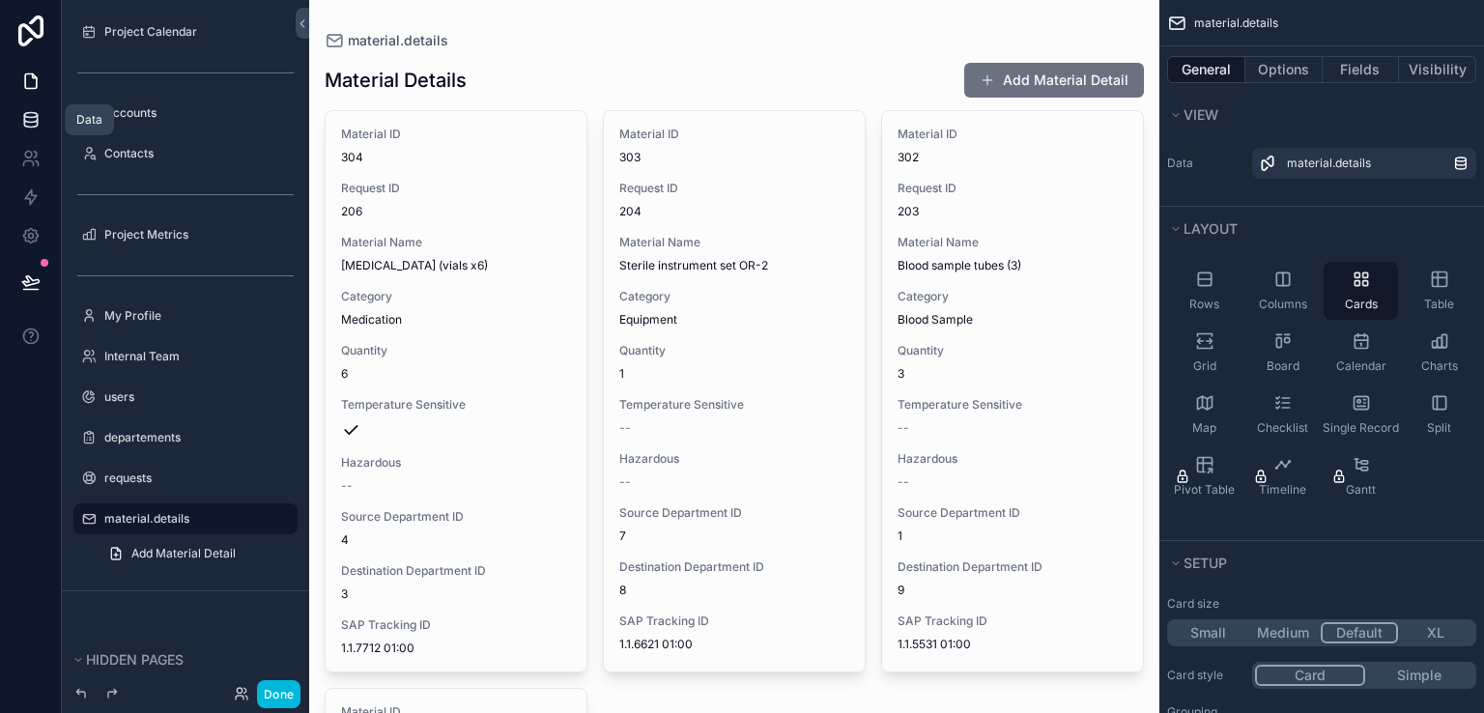
click at [17, 117] on link at bounding box center [30, 119] width 61 height 39
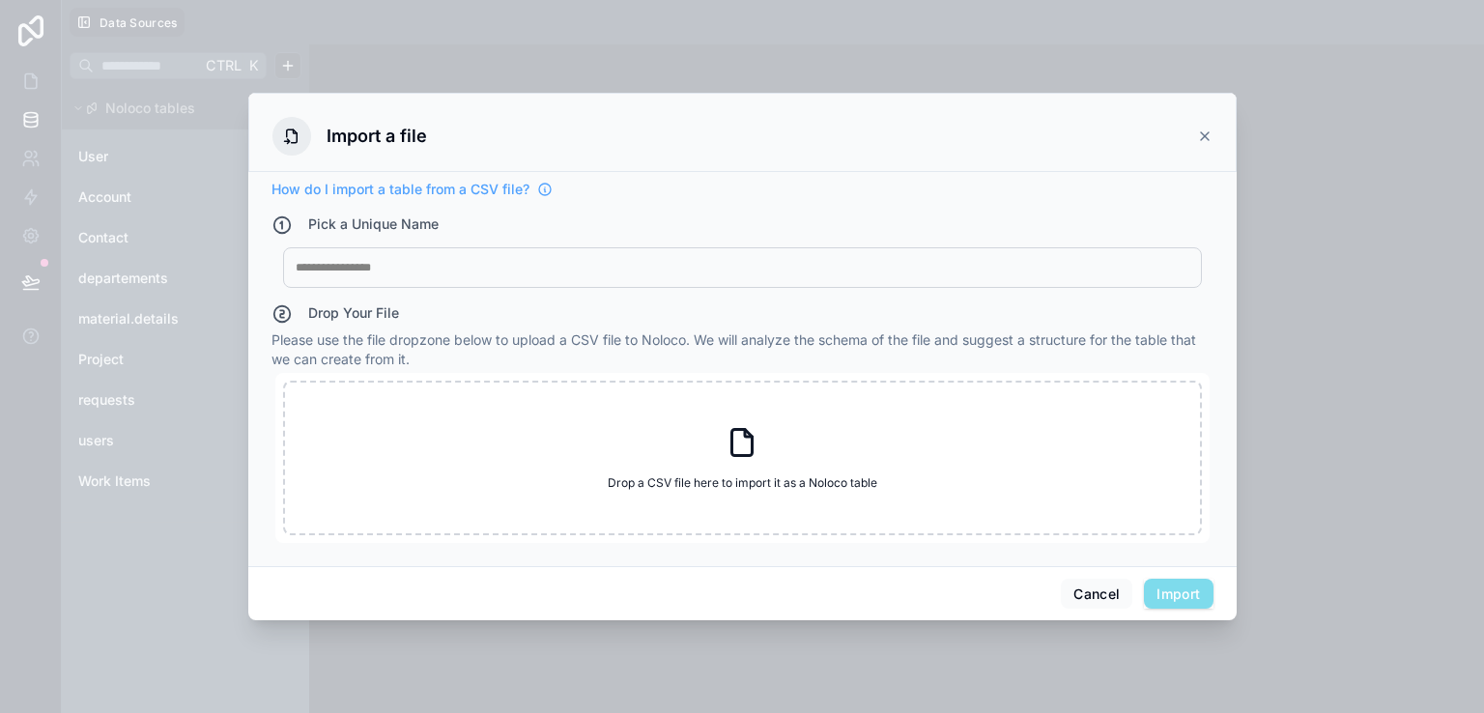
click at [1205, 130] on icon at bounding box center [1204, 135] width 15 height 15
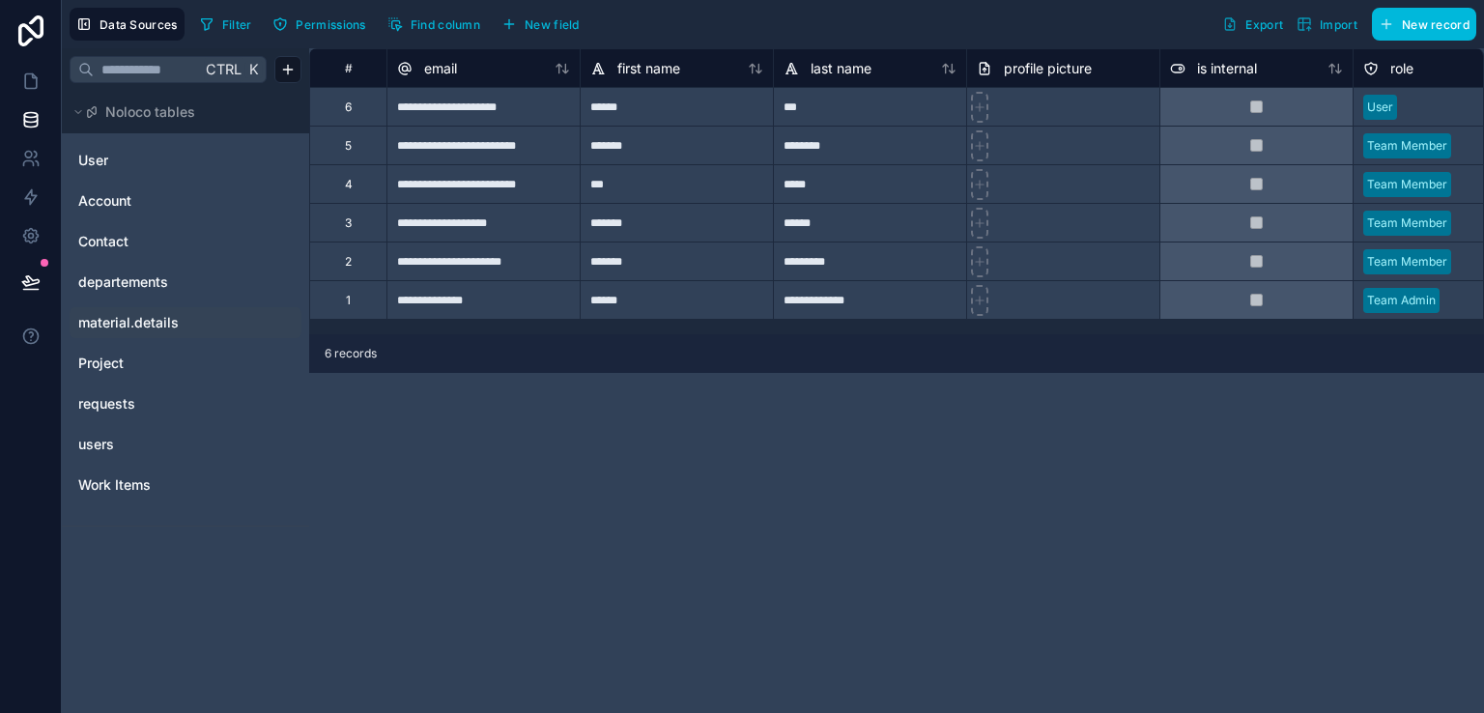
click at [158, 319] on span "material.details" at bounding box center [128, 322] width 100 height 19
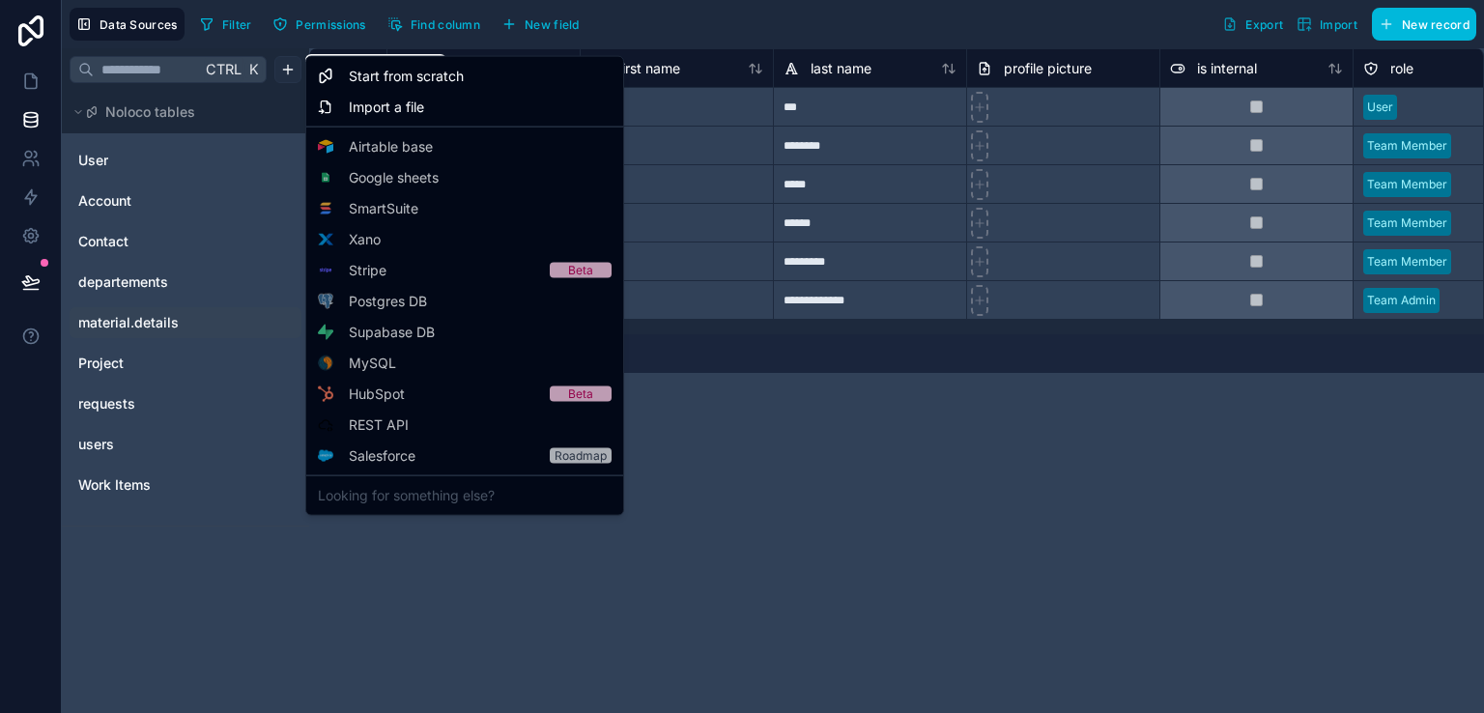
click at [287, 65] on html "**********" at bounding box center [742, 356] width 1484 height 713
click at [394, 112] on span "Import a file" at bounding box center [386, 107] width 75 height 19
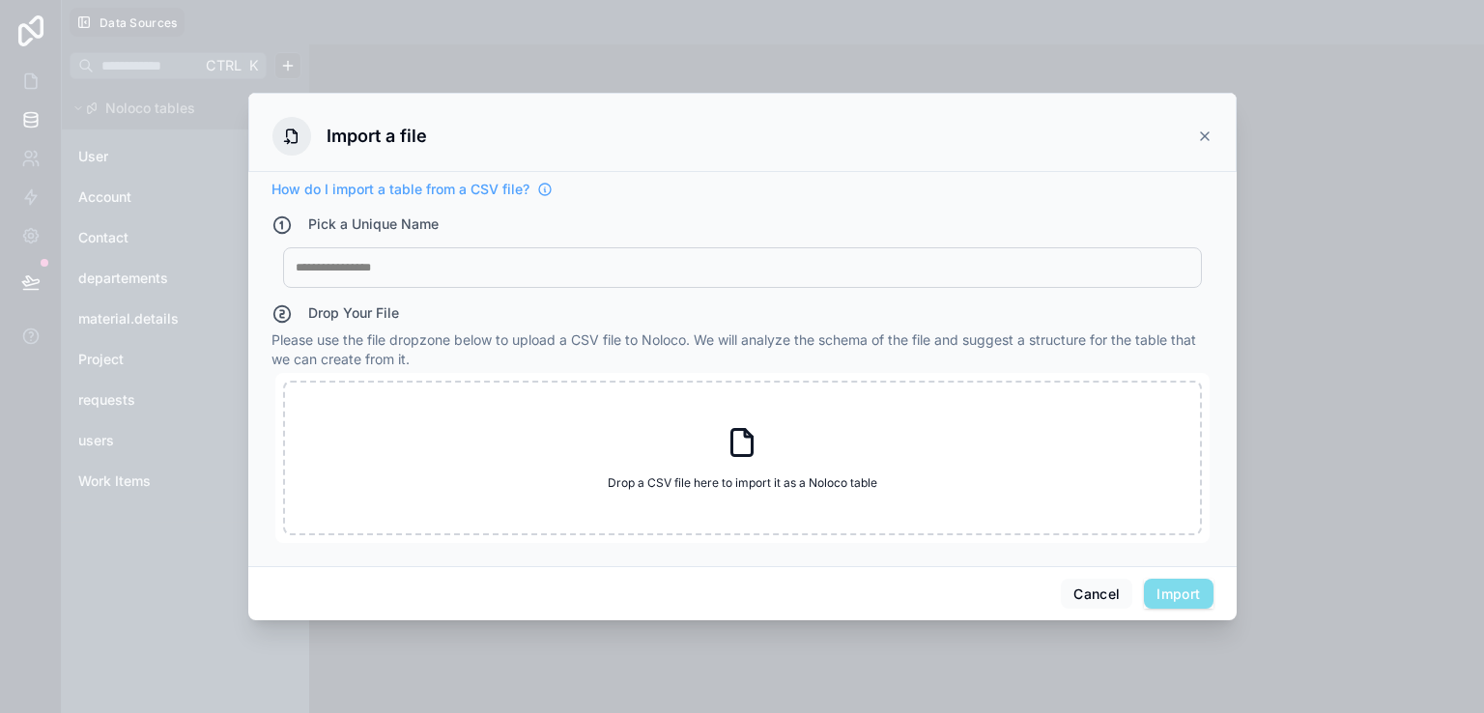
click at [402, 271] on div at bounding box center [742, 267] width 893 height 15
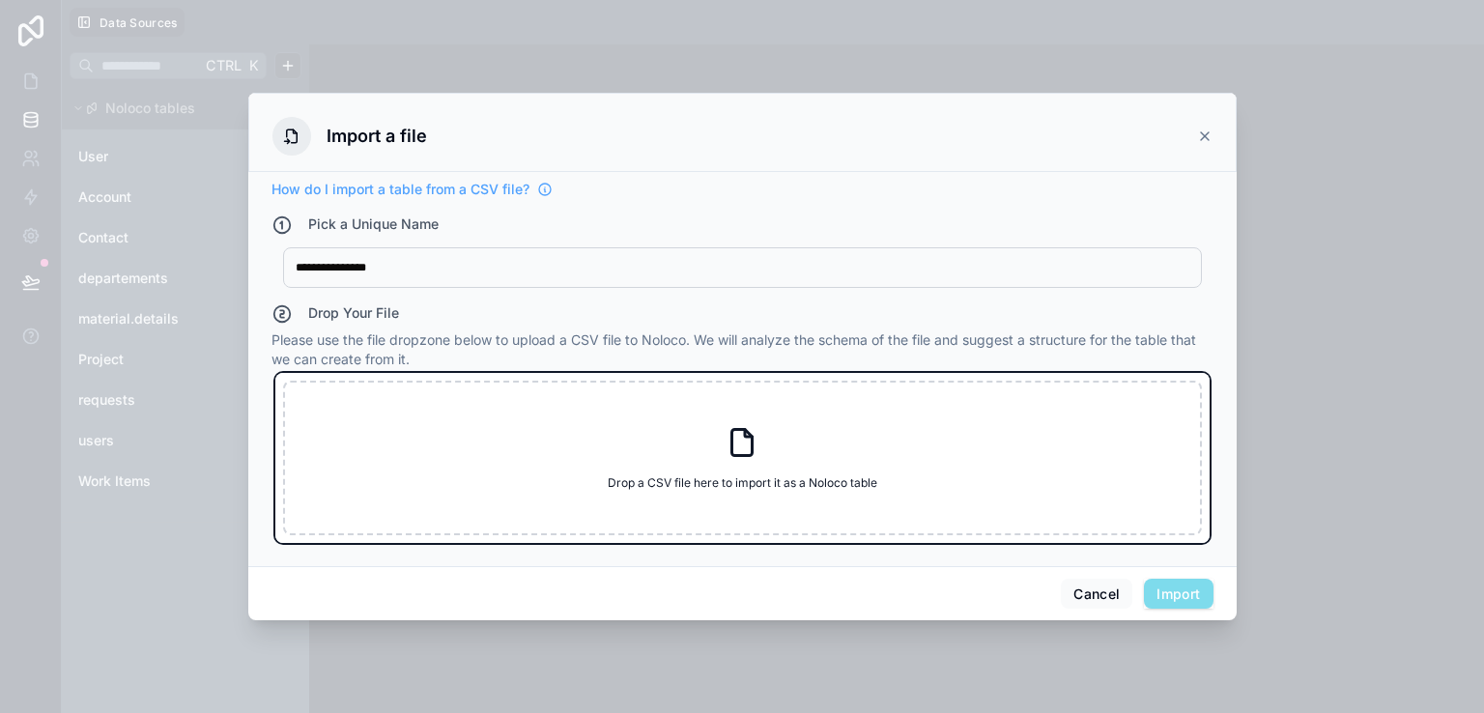
click at [431, 413] on div "Drop a CSV file here to import it as a Noloco table Drop a CSV file here to imp…" at bounding box center [742, 458] width 919 height 155
type input "**********"
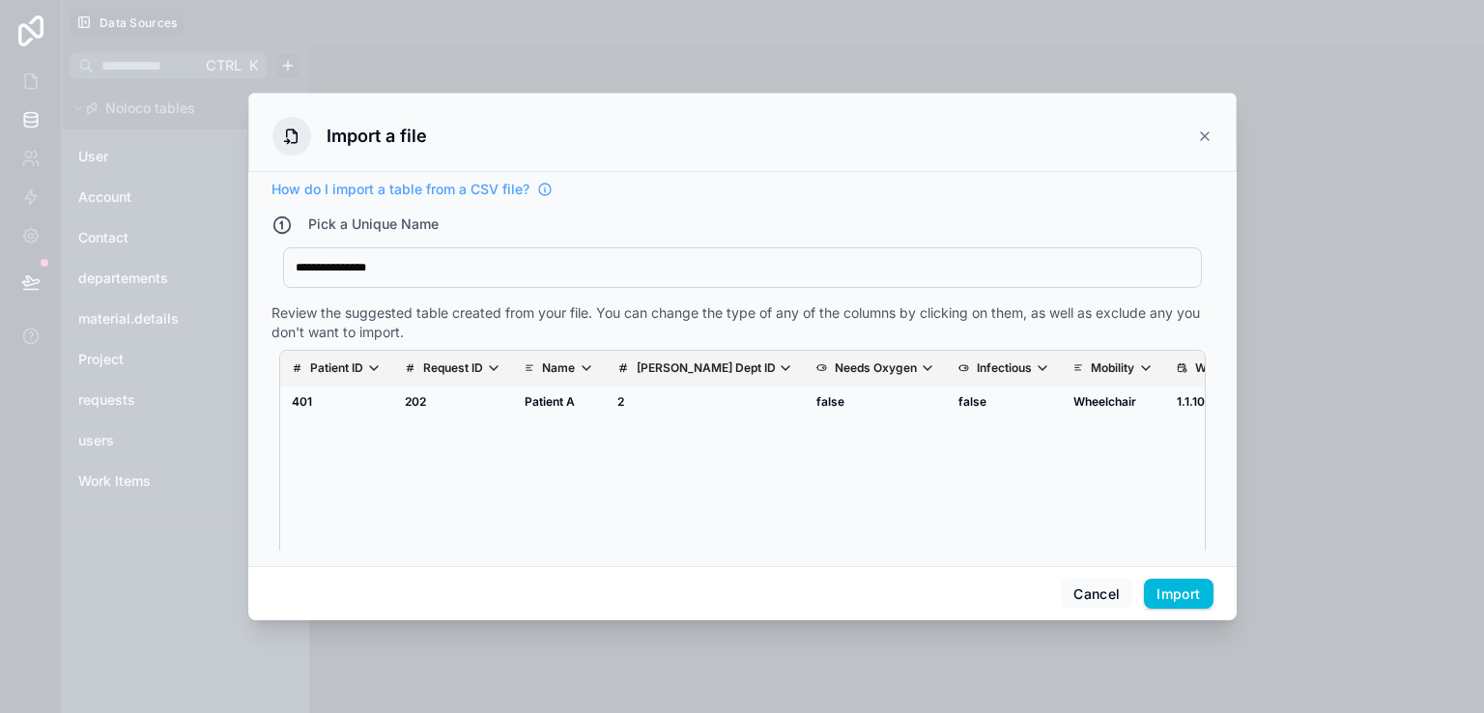
scroll to position [0, 63]
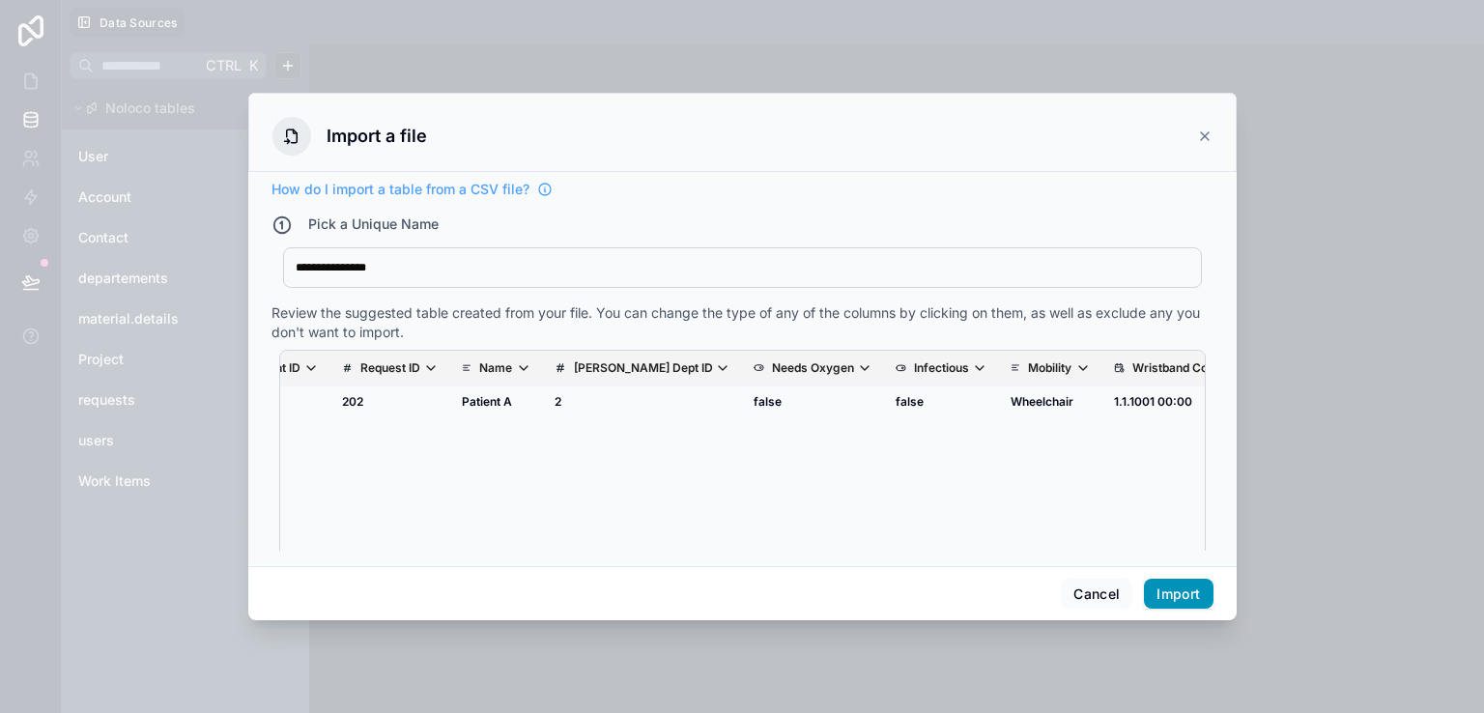
click at [1193, 583] on button "Import" at bounding box center [1178, 594] width 69 height 31
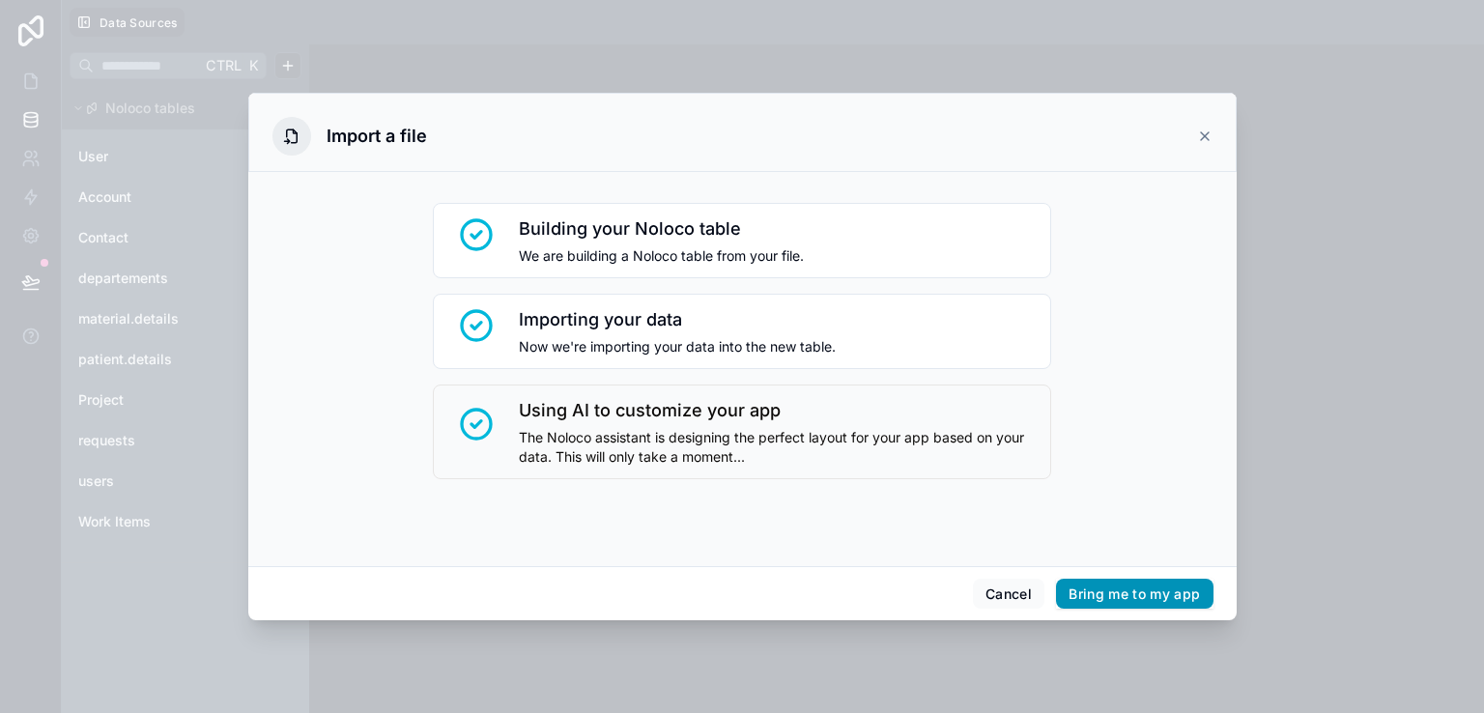
click at [1193, 583] on button "Bring me to my app" at bounding box center [1134, 594] width 156 height 31
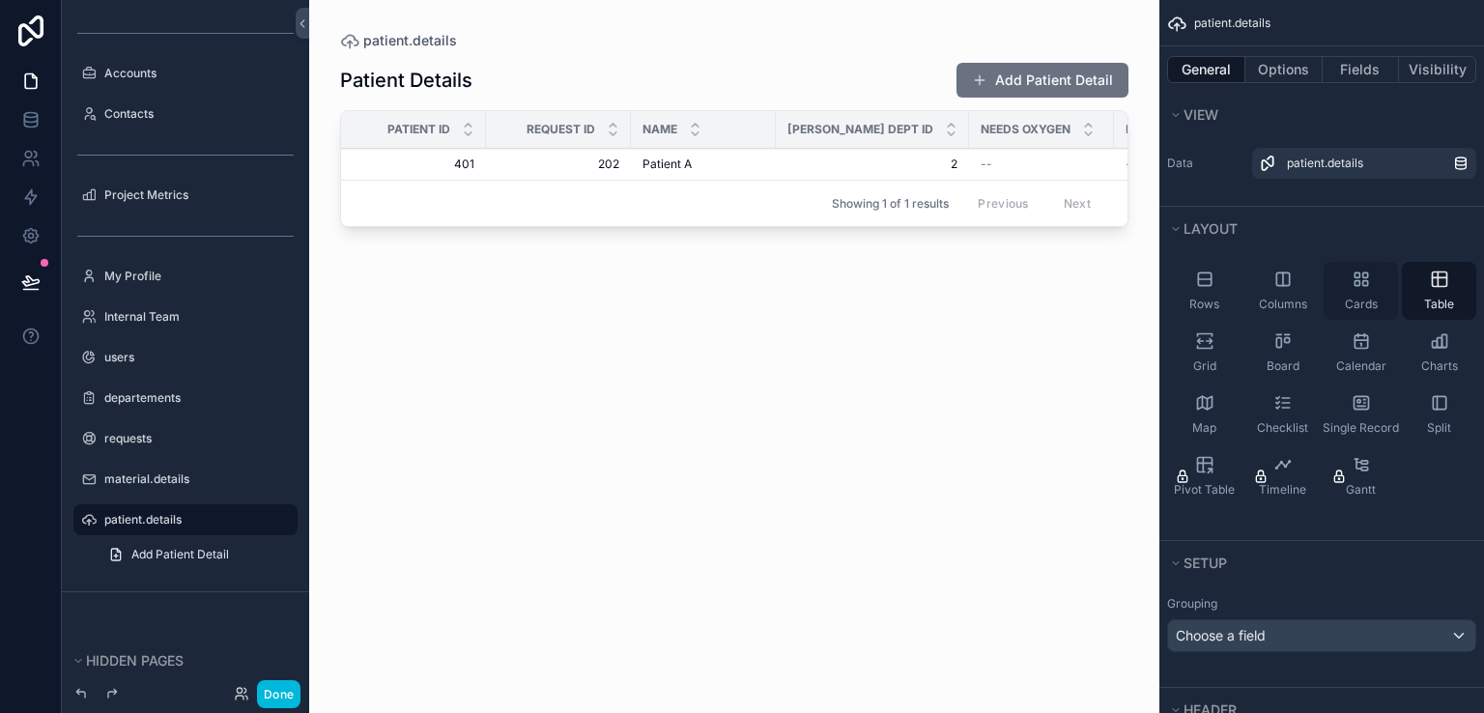
click at [1367, 291] on div "Cards" at bounding box center [1360, 291] width 74 height 58
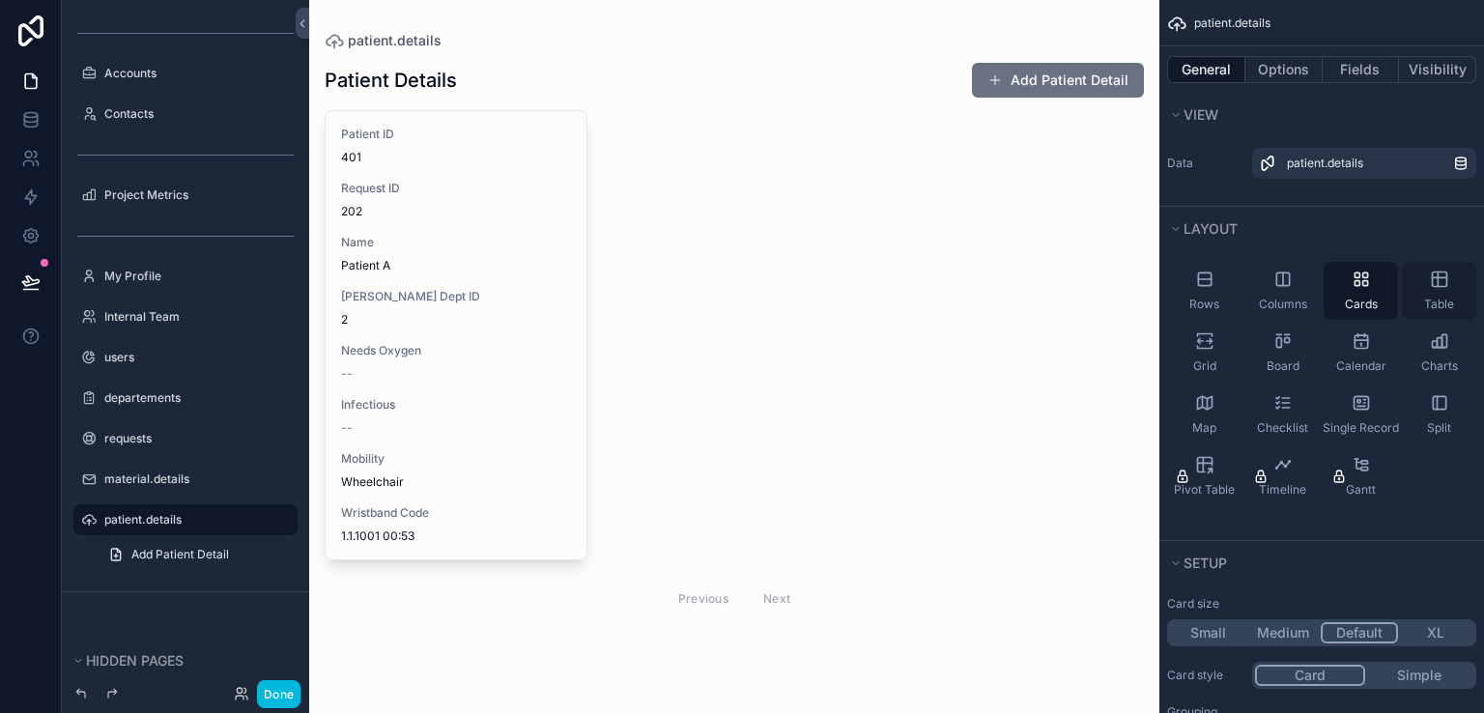
click at [1431, 287] on icon "scrollable content" at bounding box center [1438, 278] width 19 height 19
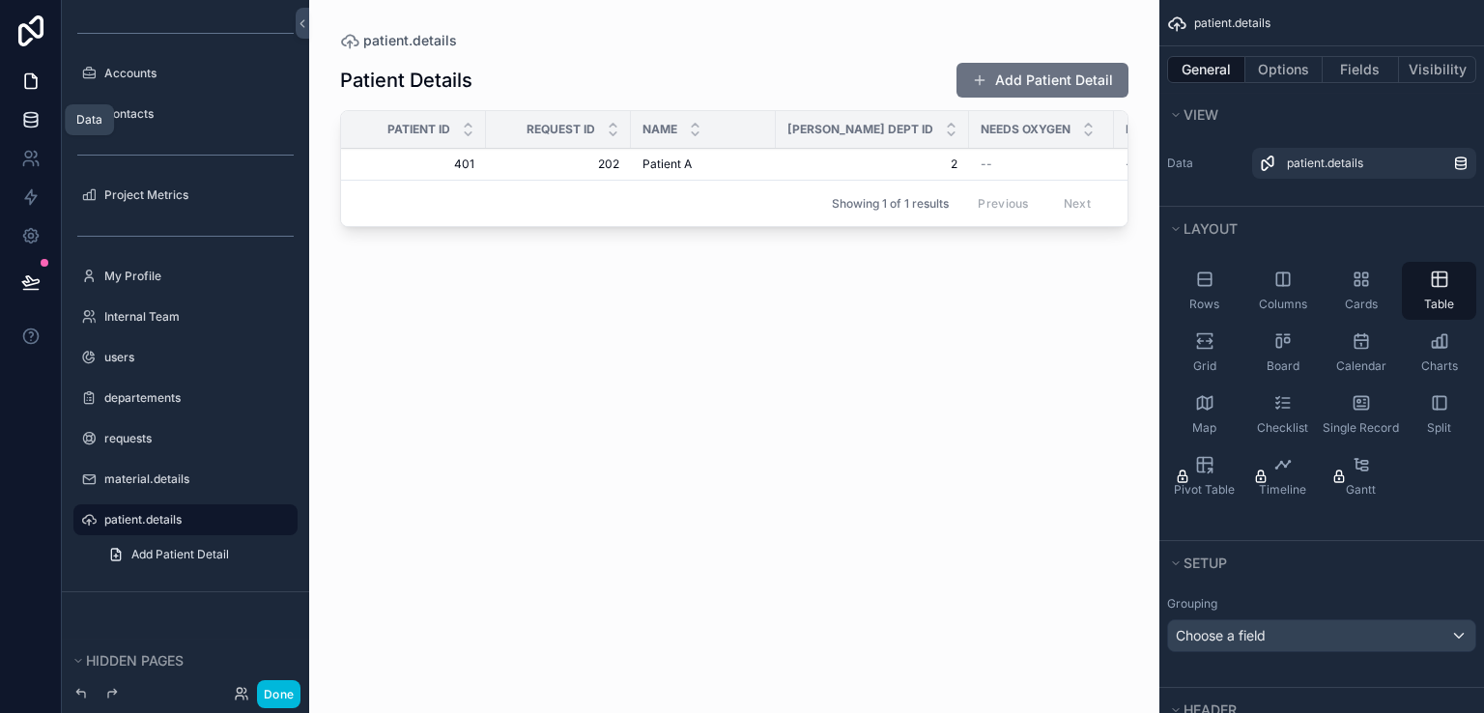
click at [42, 115] on link at bounding box center [30, 119] width 61 height 39
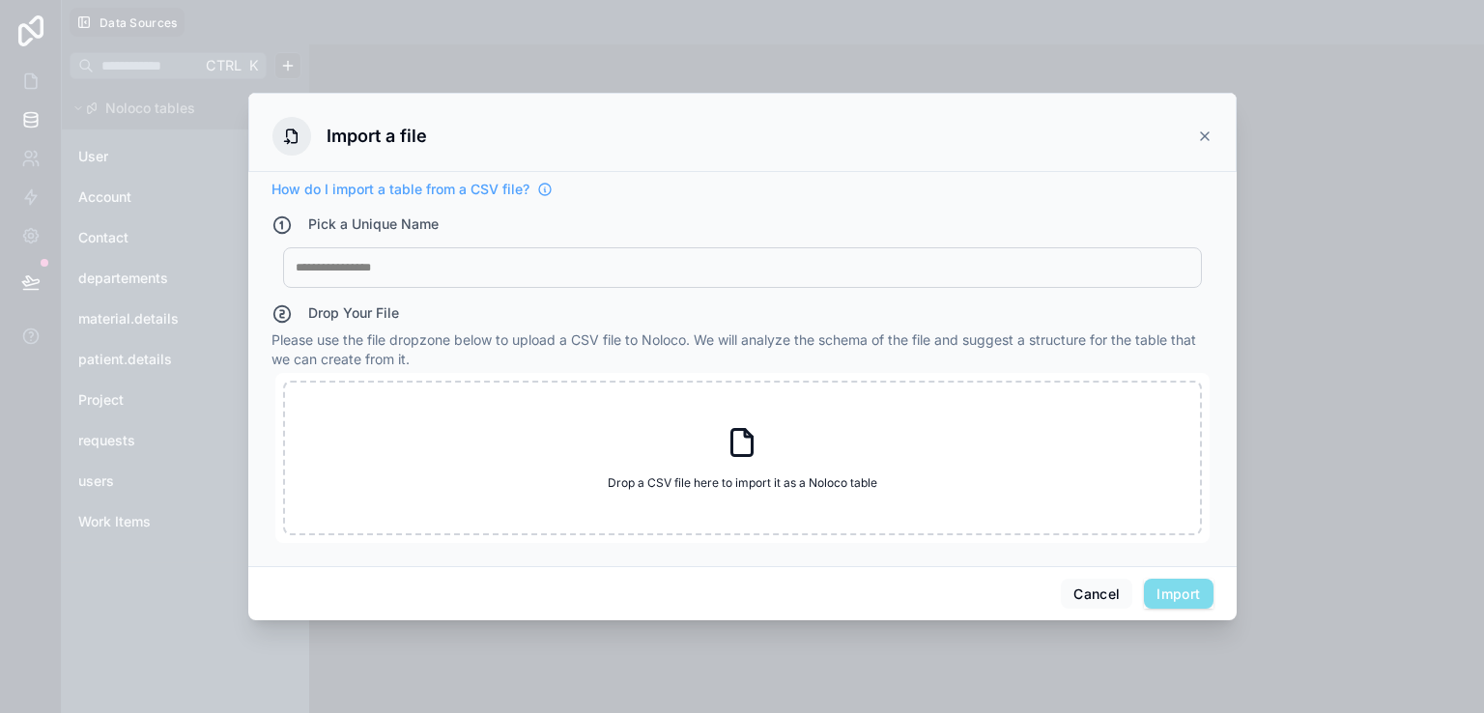
click at [1201, 133] on icon at bounding box center [1205, 136] width 8 height 8
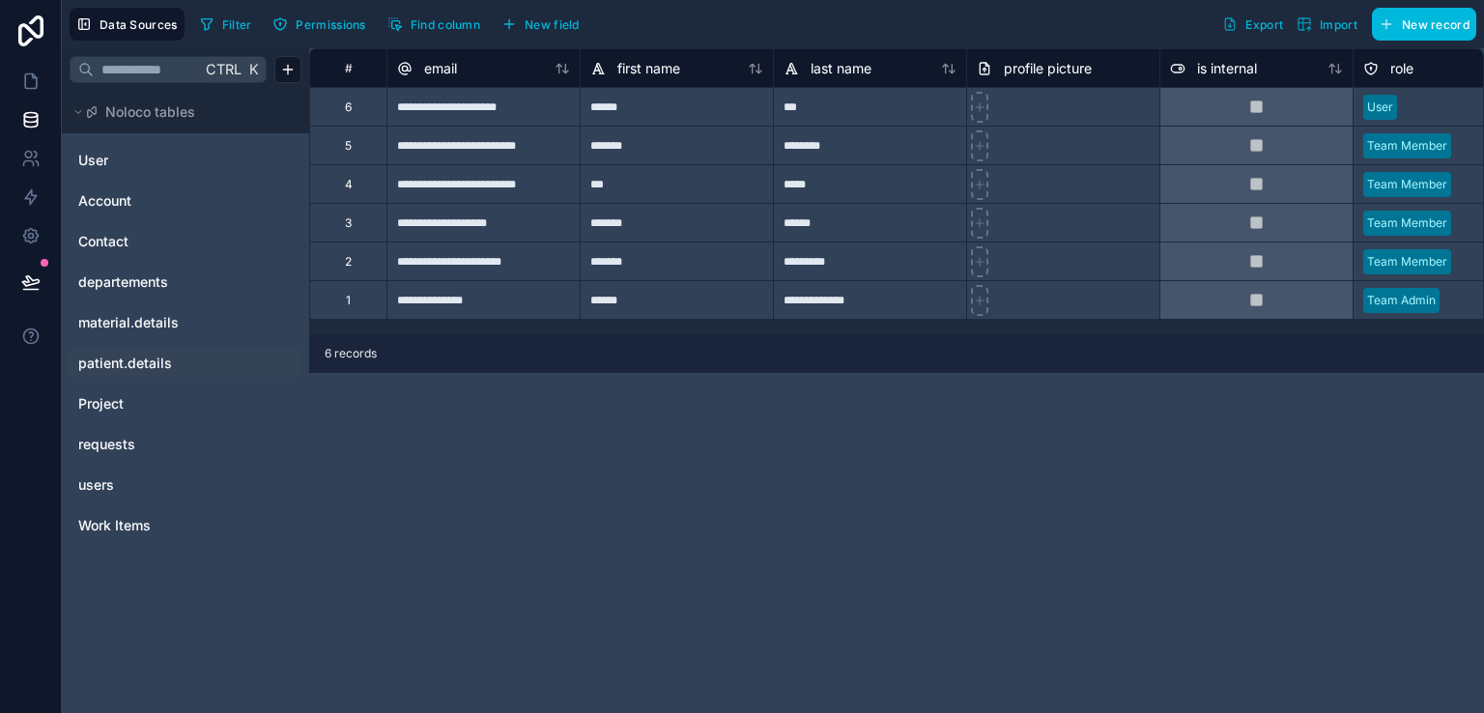
click at [127, 365] on span "patient.details" at bounding box center [125, 362] width 94 height 19
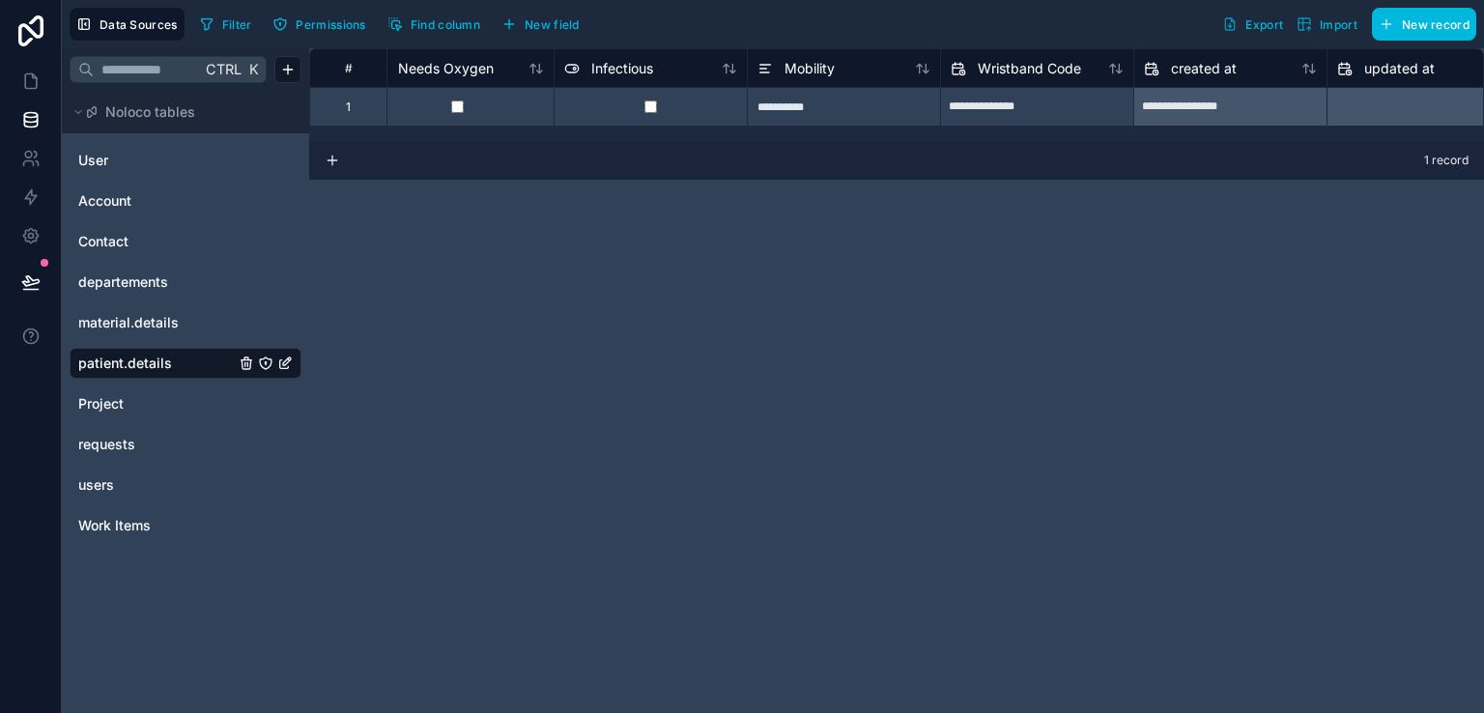
scroll to position [0, 810]
click at [176, 329] on span "material.details" at bounding box center [128, 322] width 100 height 19
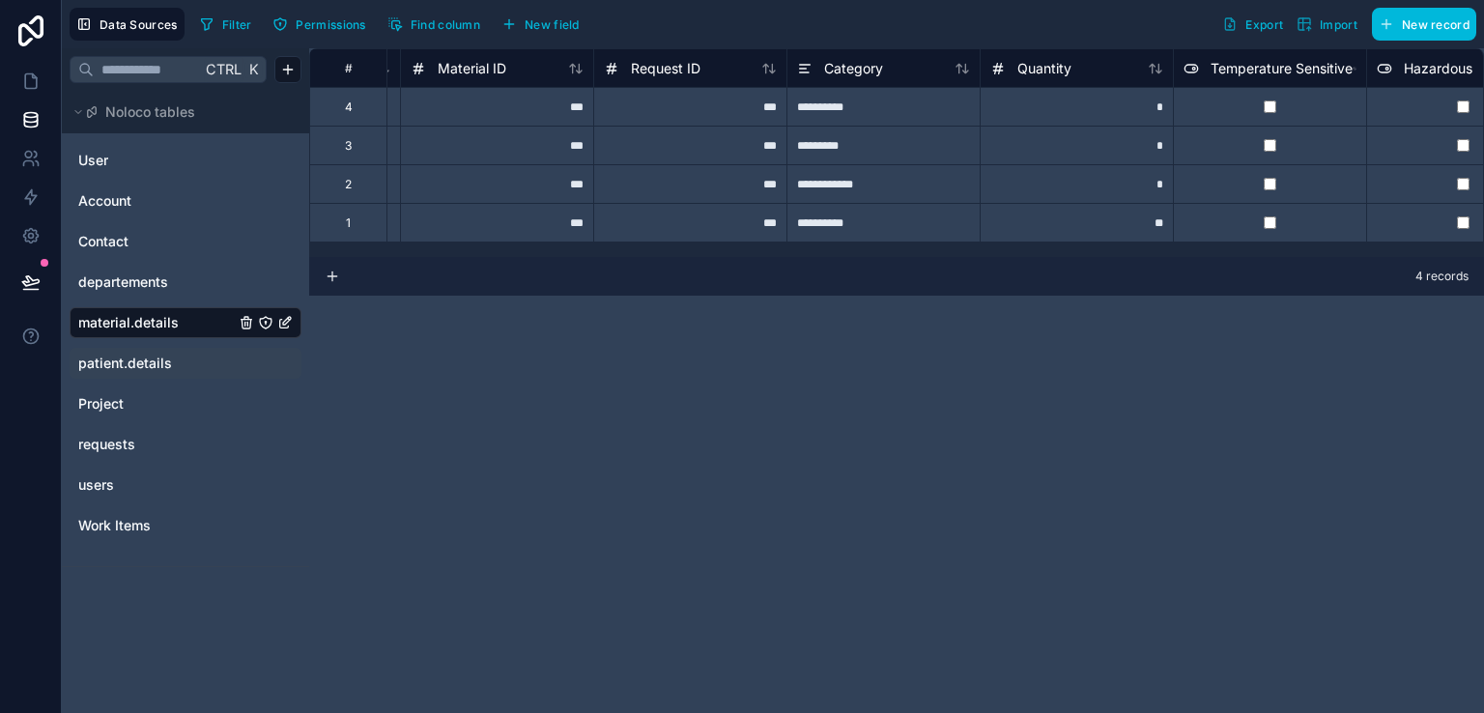
scroll to position [0, 164]
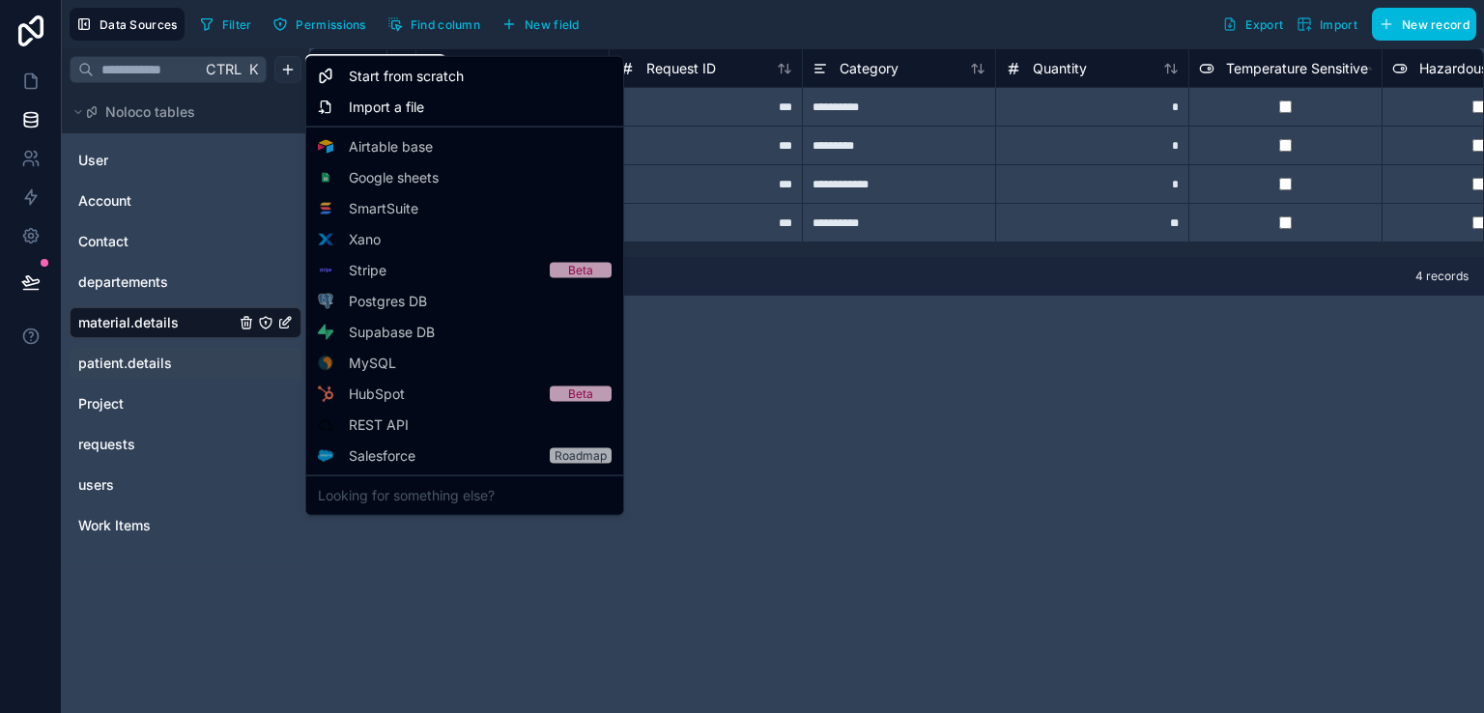
click at [278, 64] on html "**********" at bounding box center [742, 356] width 1484 height 713
click at [377, 103] on span "Import a file" at bounding box center [386, 107] width 75 height 19
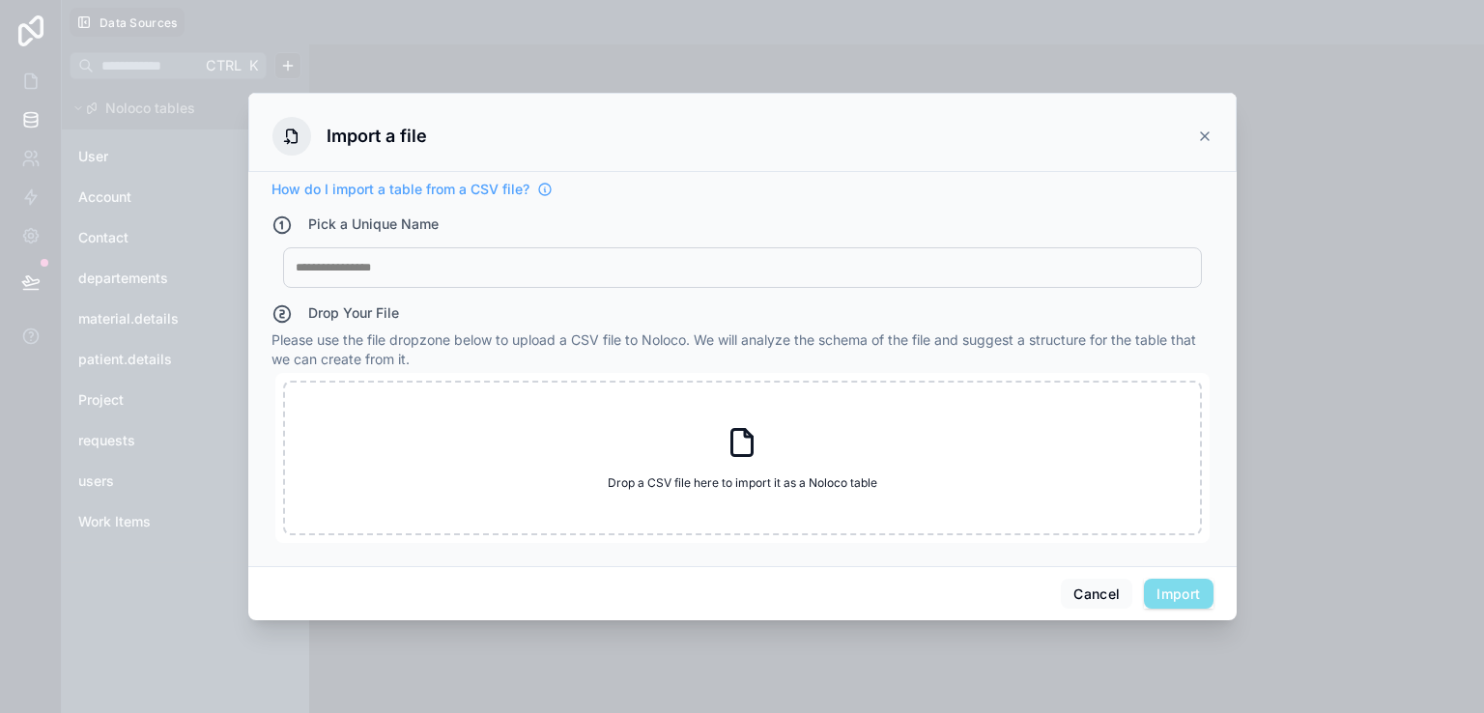
click at [401, 263] on div at bounding box center [742, 267] width 893 height 15
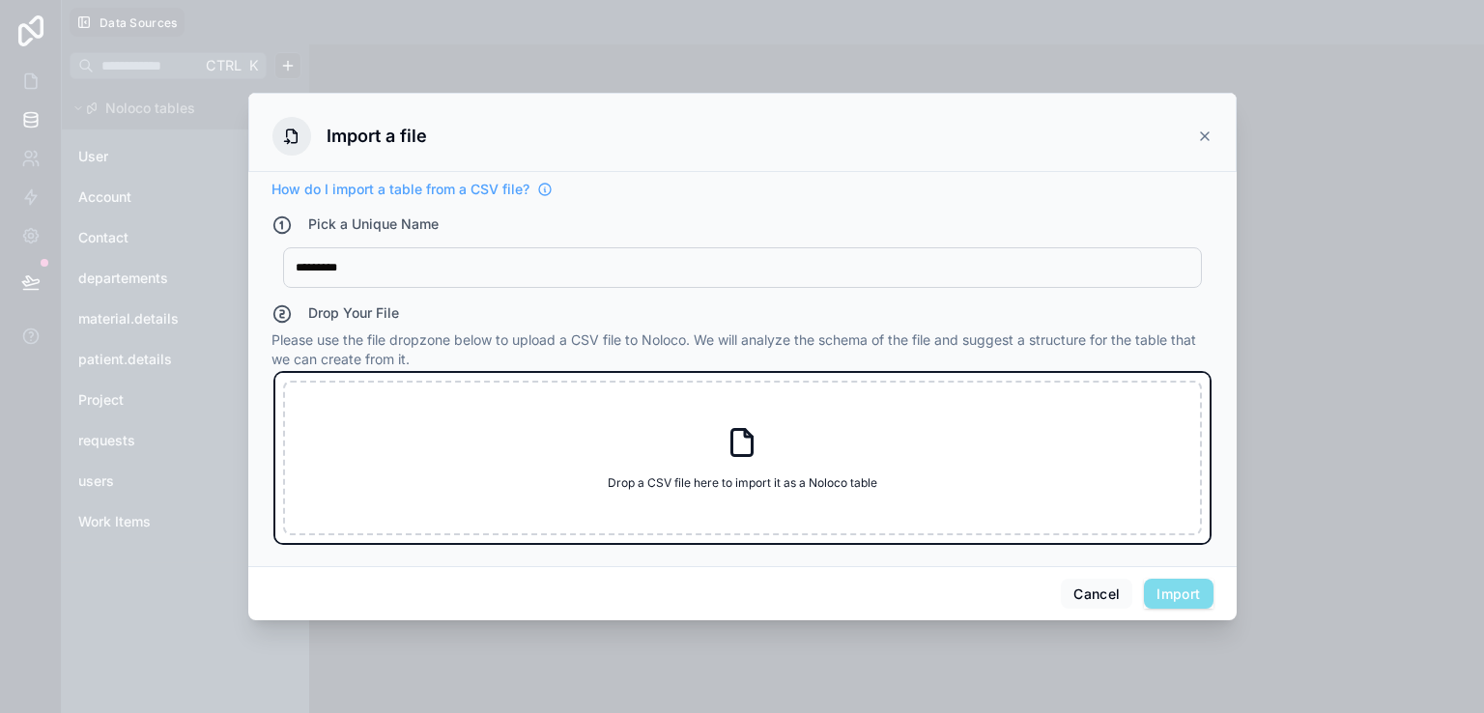
click at [434, 437] on div "Drop a CSV file here to import it as a Noloco table Drop a CSV file here to imp…" at bounding box center [742, 458] width 919 height 155
type input "**********"
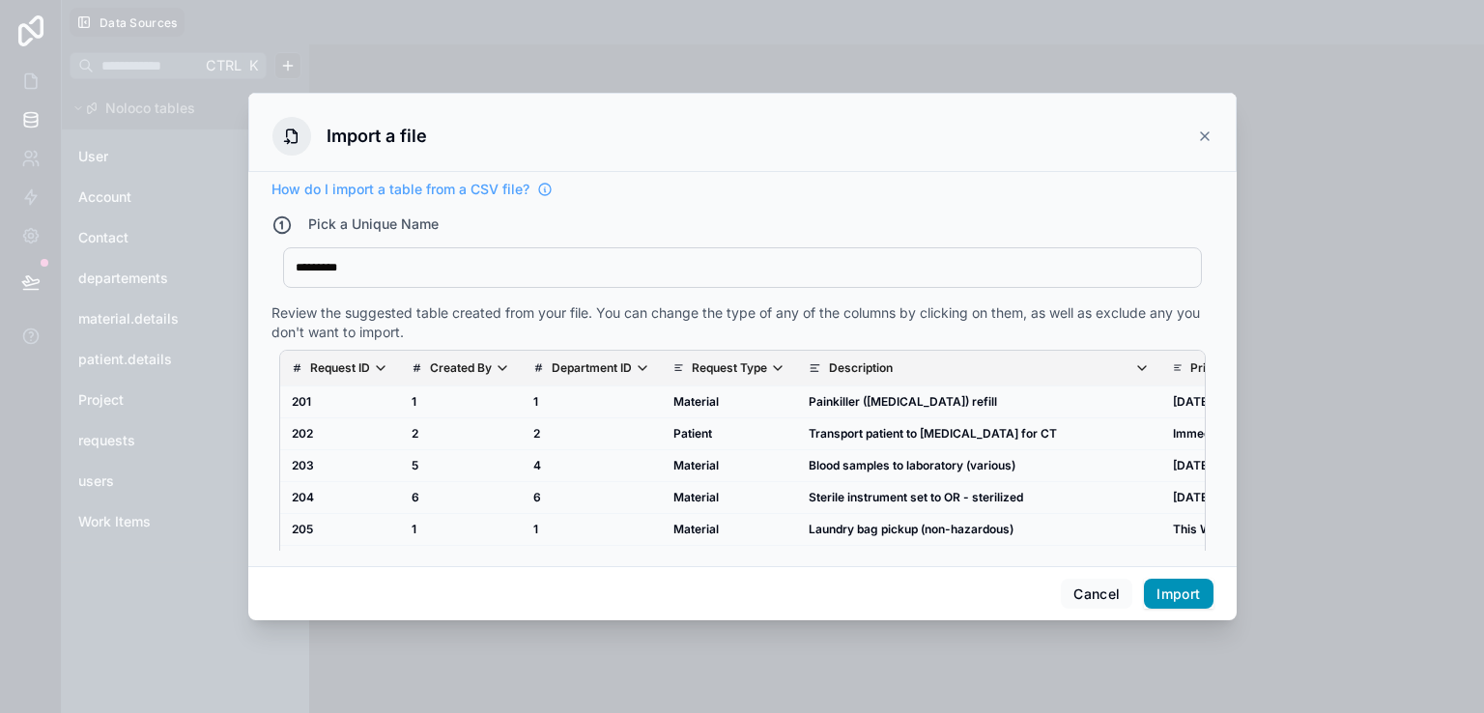
click at [1172, 592] on button "Import" at bounding box center [1178, 594] width 69 height 31
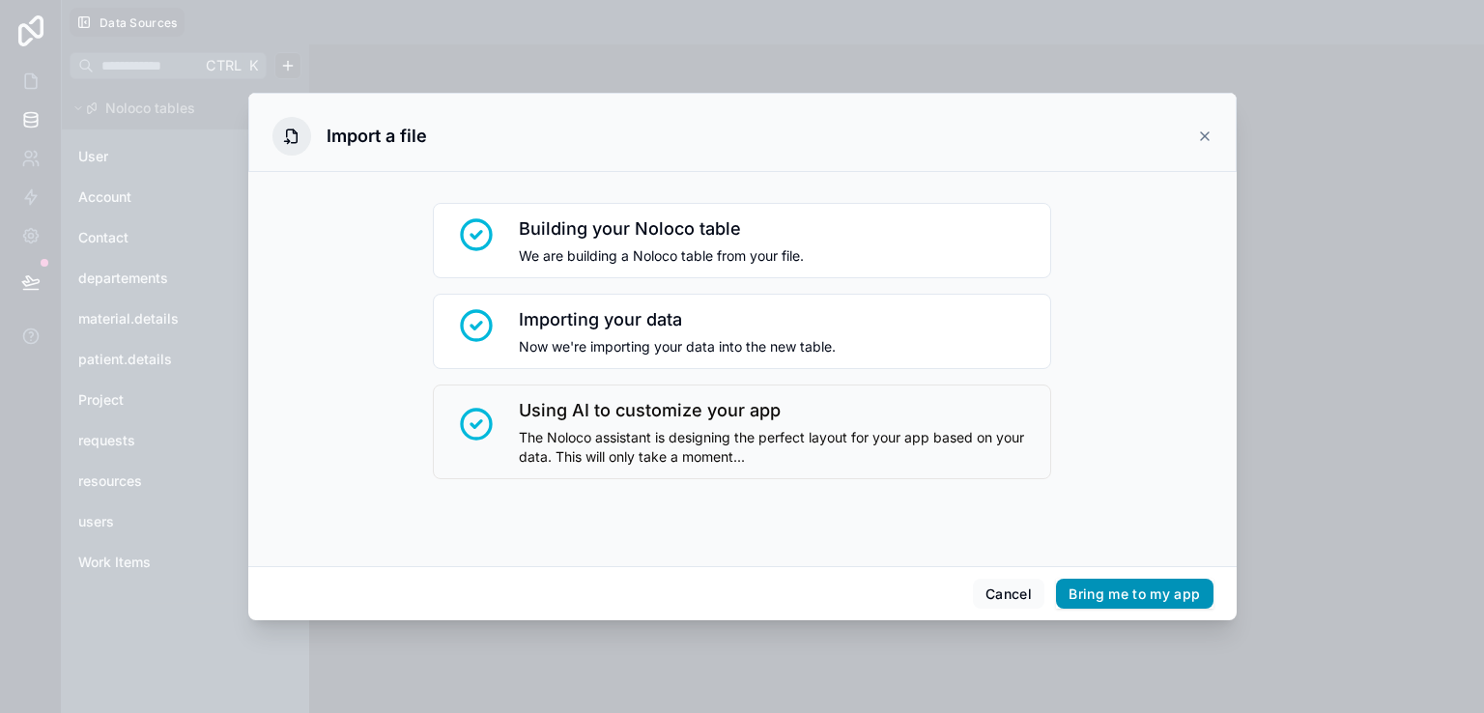
click at [1172, 592] on button "Bring me to my app" at bounding box center [1134, 594] width 156 height 31
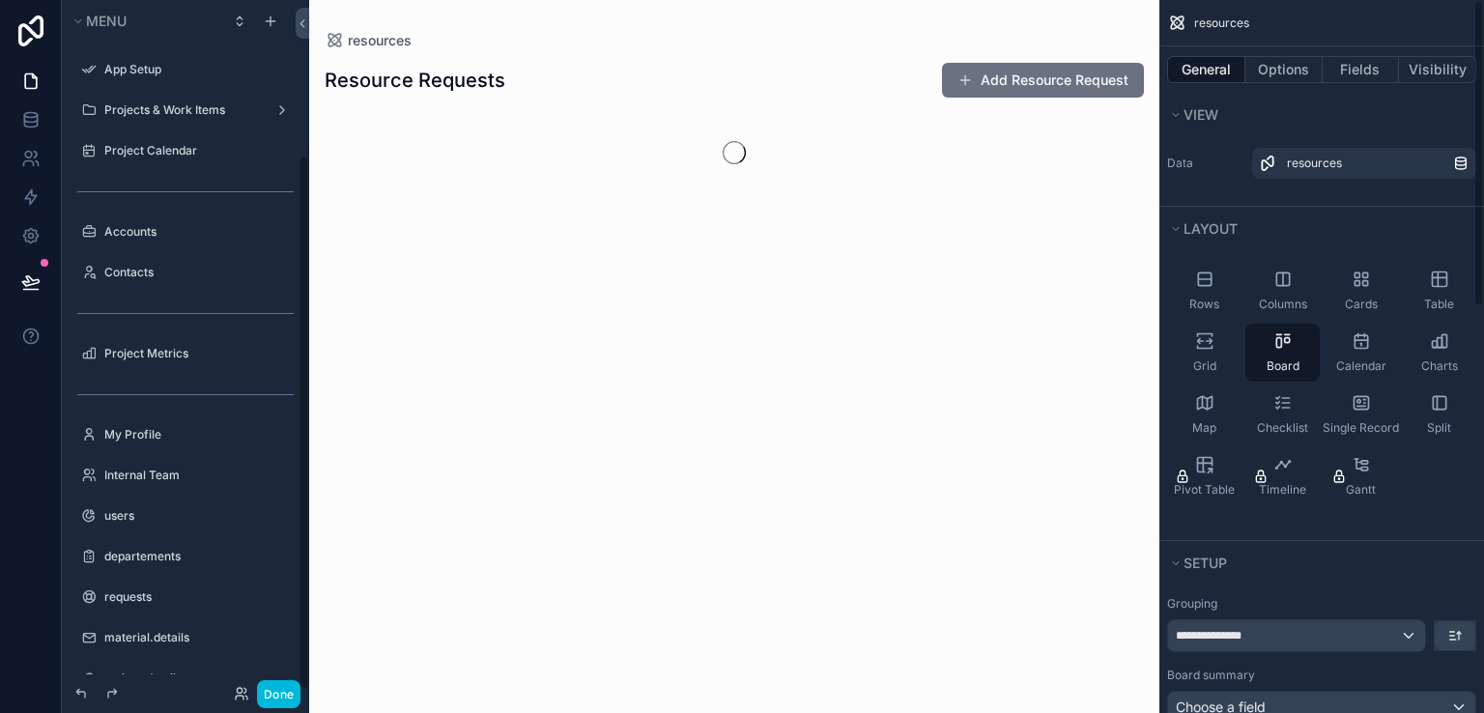
scroll to position [200, 0]
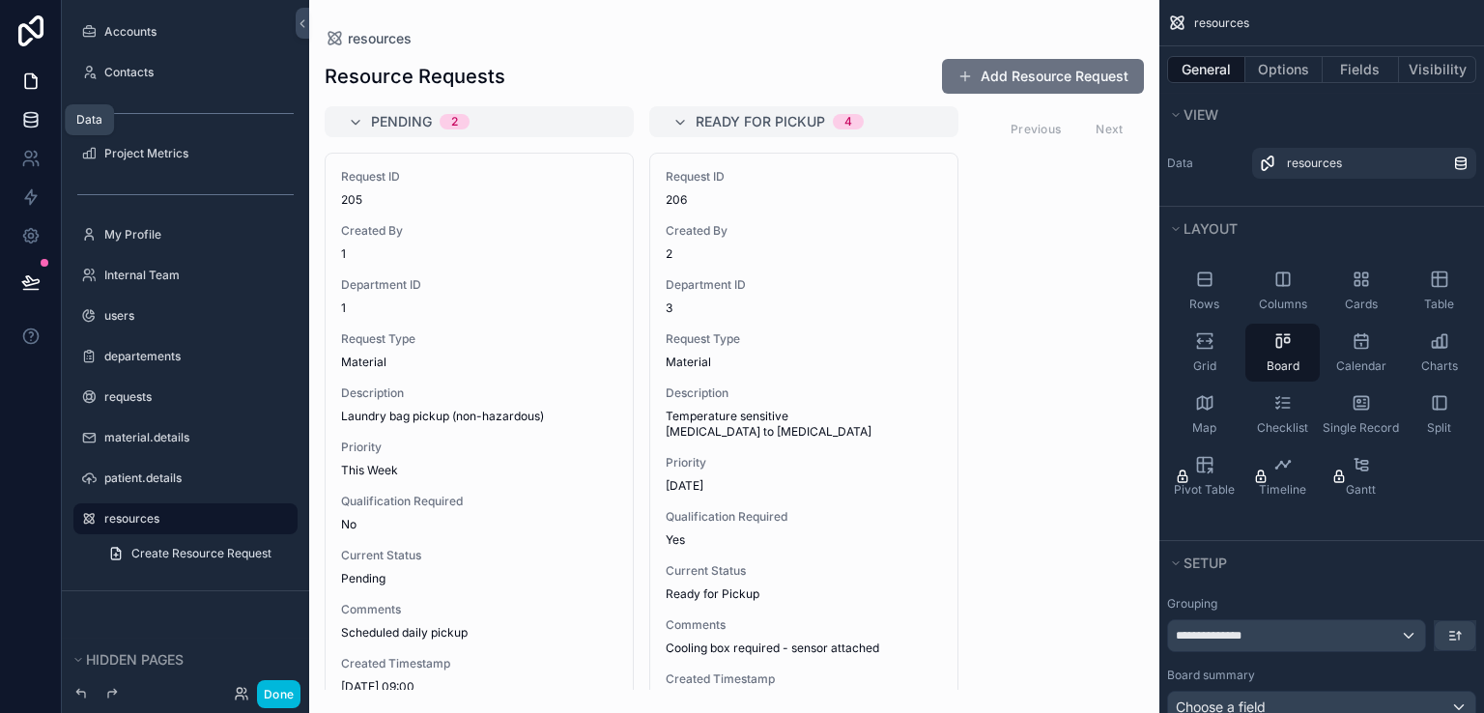
click at [32, 108] on link at bounding box center [30, 119] width 61 height 39
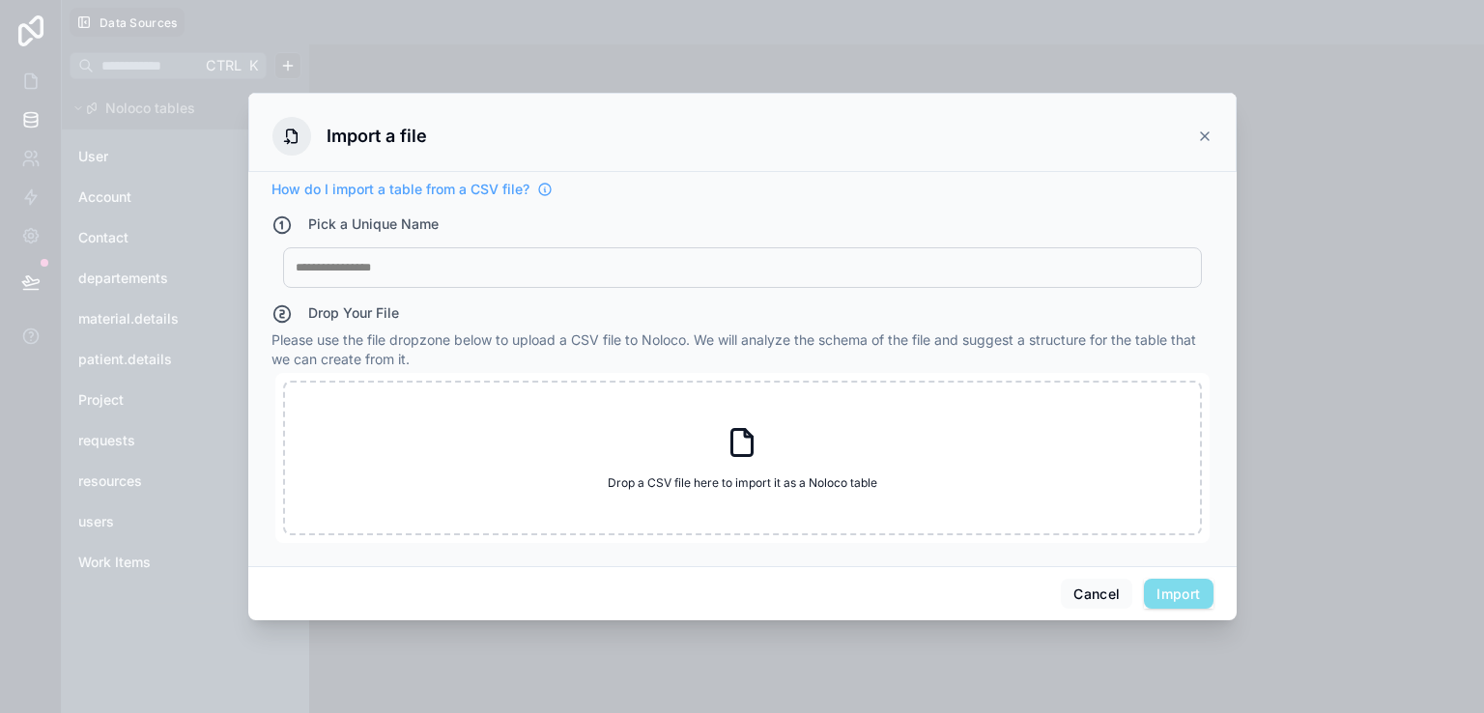
click at [1209, 135] on icon at bounding box center [1204, 135] width 15 height 15
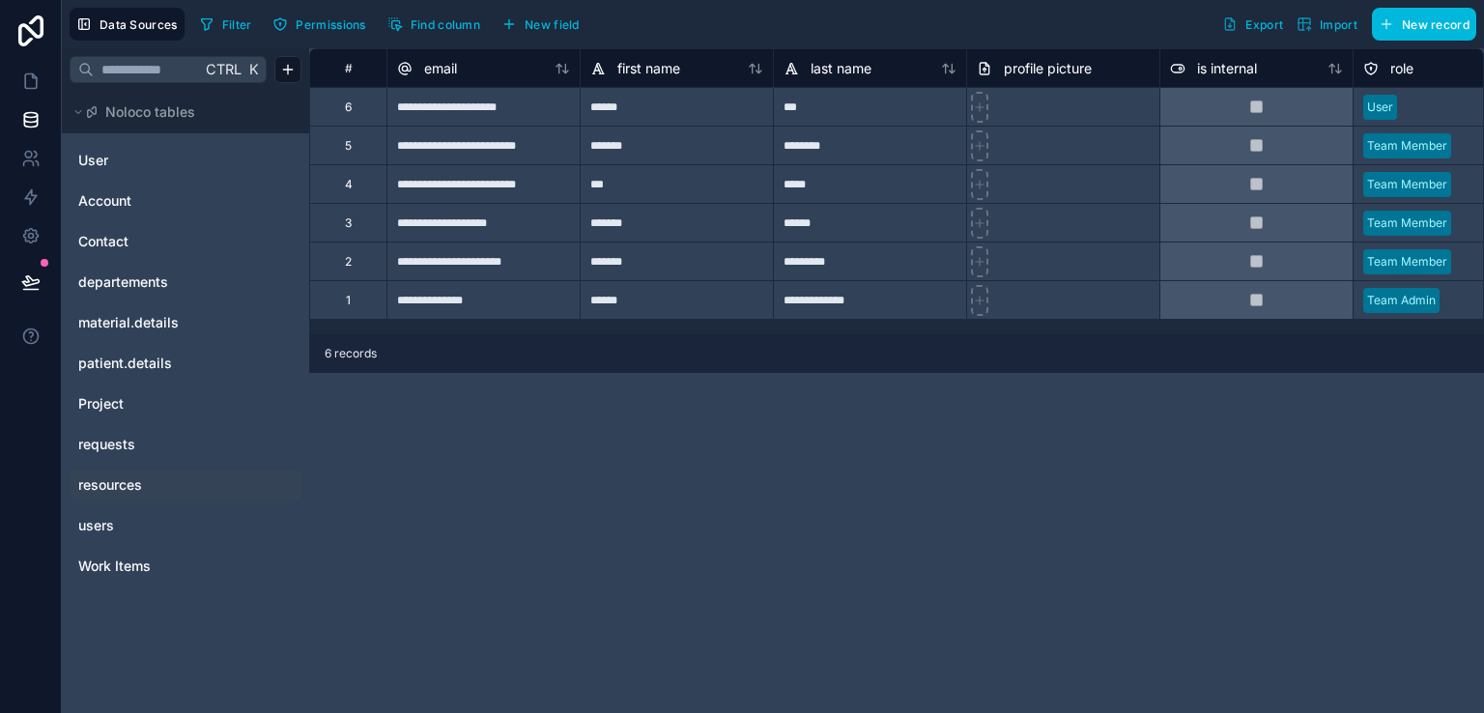
click at [144, 482] on link "resources" at bounding box center [156, 484] width 156 height 19
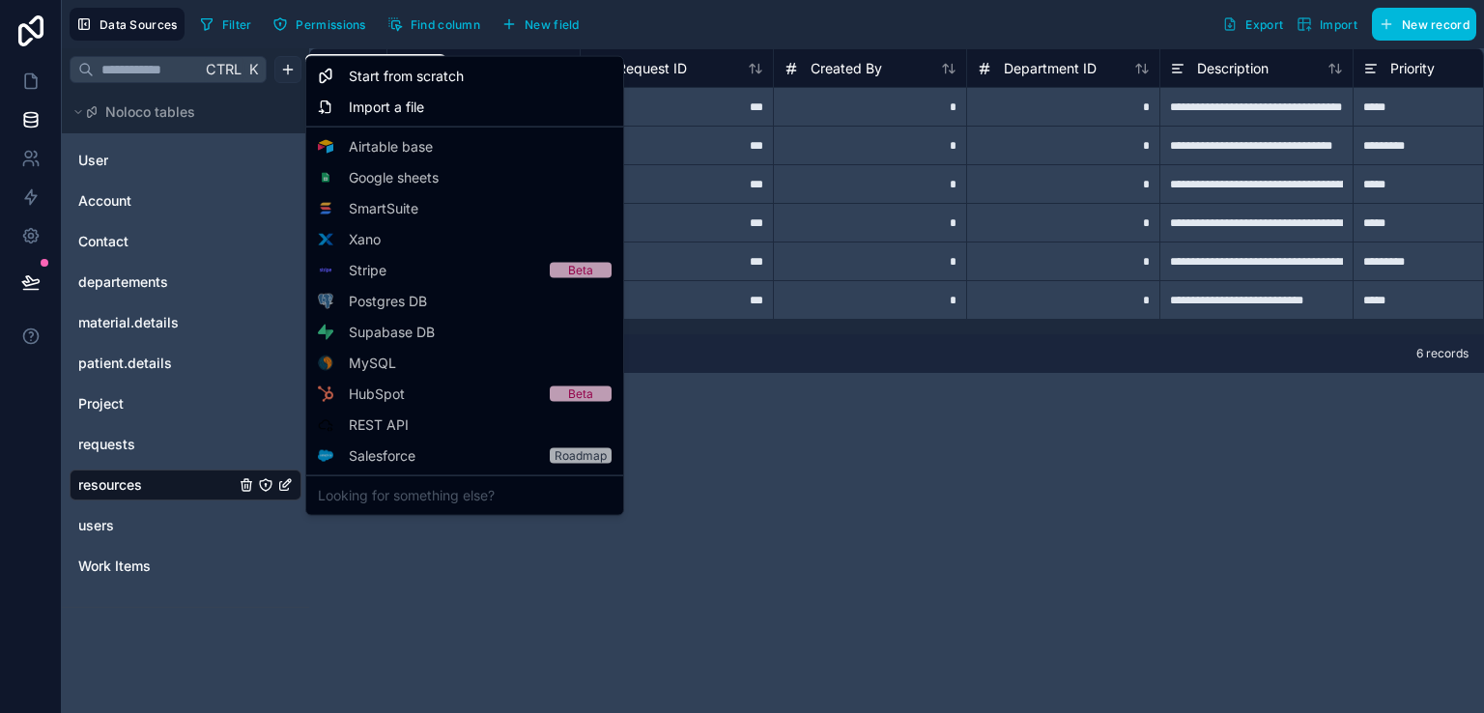
click at [290, 72] on html "**********" at bounding box center [742, 356] width 1484 height 713
click at [369, 110] on span "Import a file" at bounding box center [386, 107] width 75 height 19
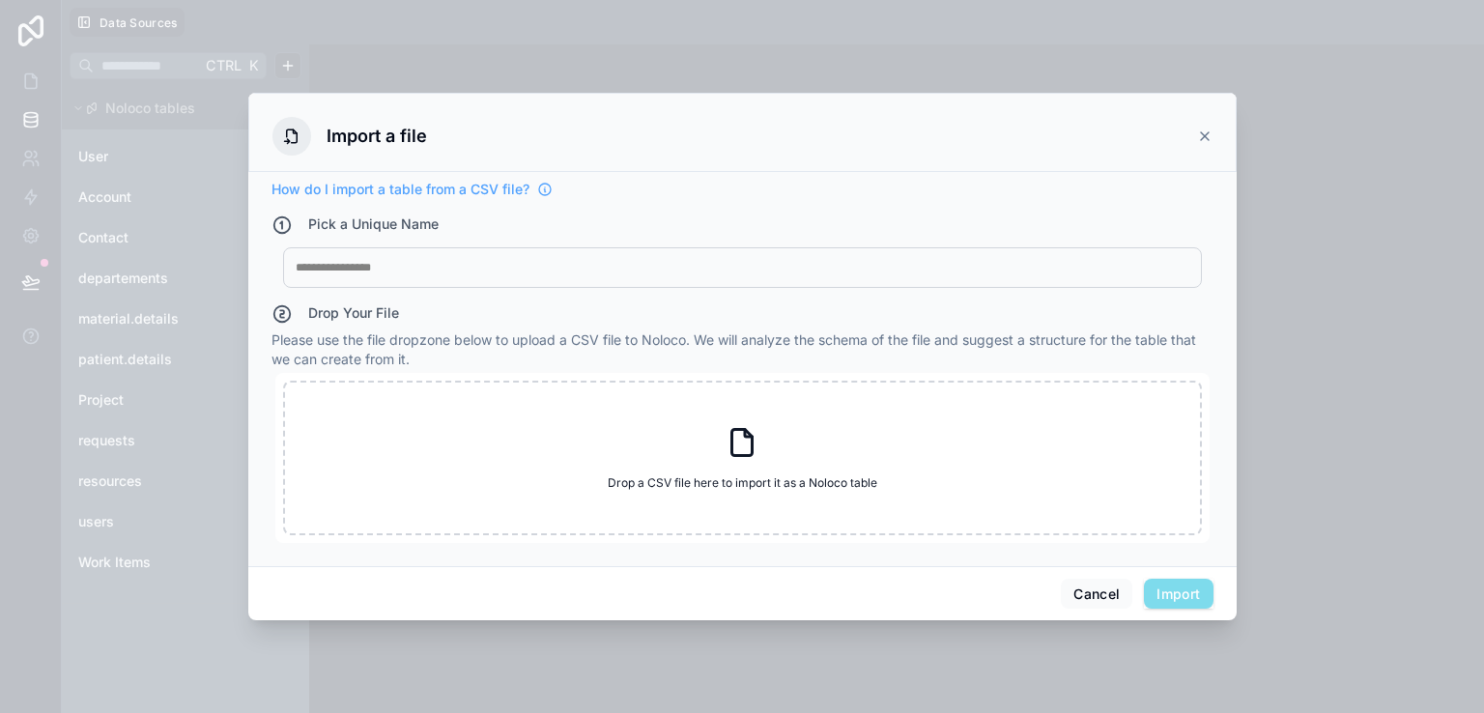
click at [401, 266] on div at bounding box center [742, 267] width 893 height 15
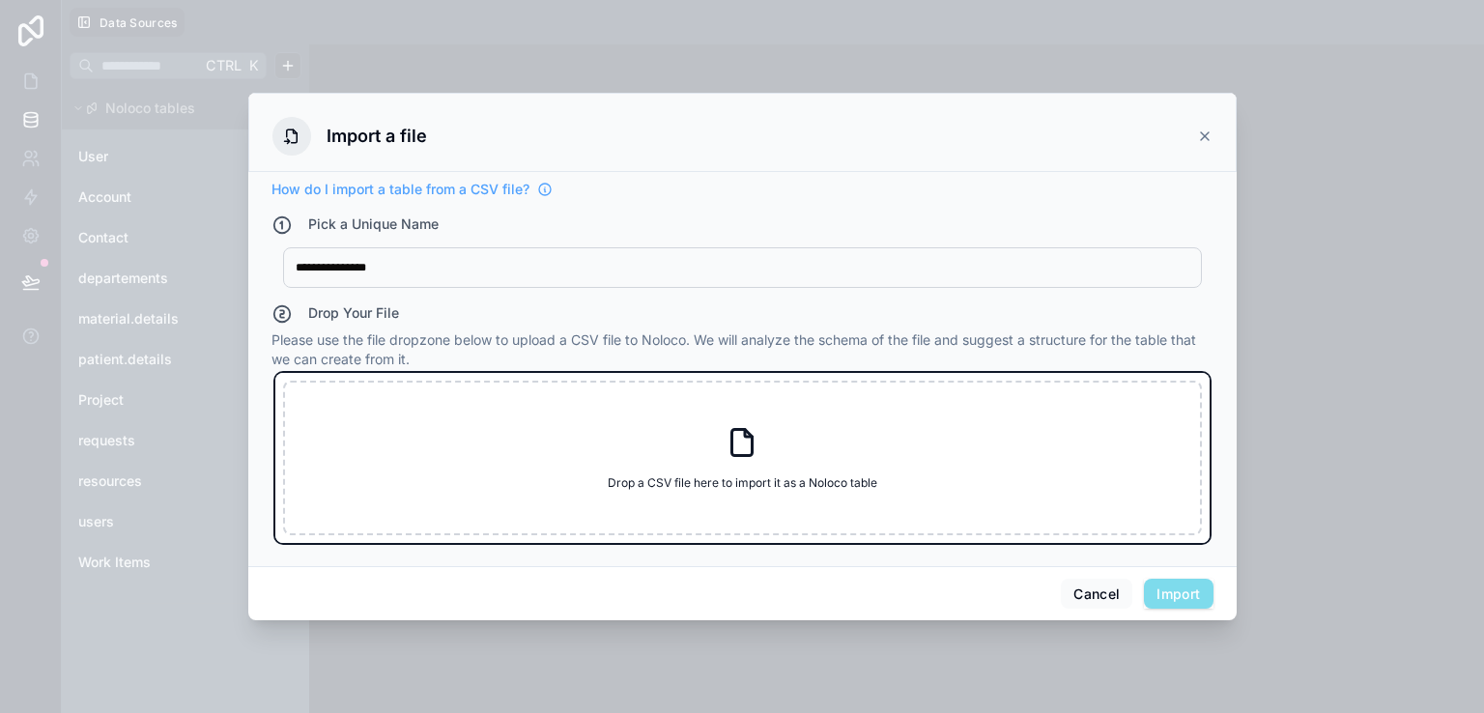
click at [466, 429] on div "Drop a CSV file here to import it as a Noloco table Drop a CSV file here to imp…" at bounding box center [742, 458] width 919 height 155
type input "**********"
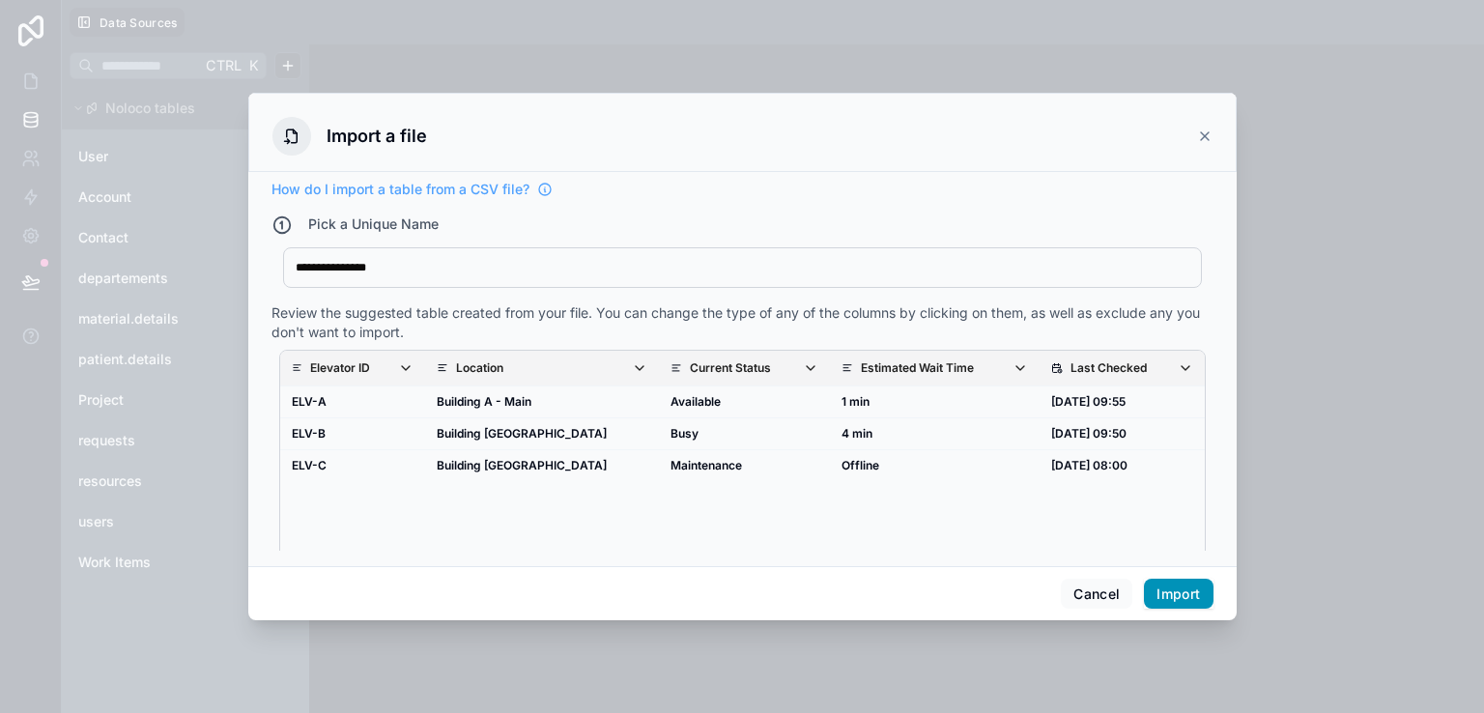
click at [1183, 601] on button "Import" at bounding box center [1178, 594] width 69 height 31
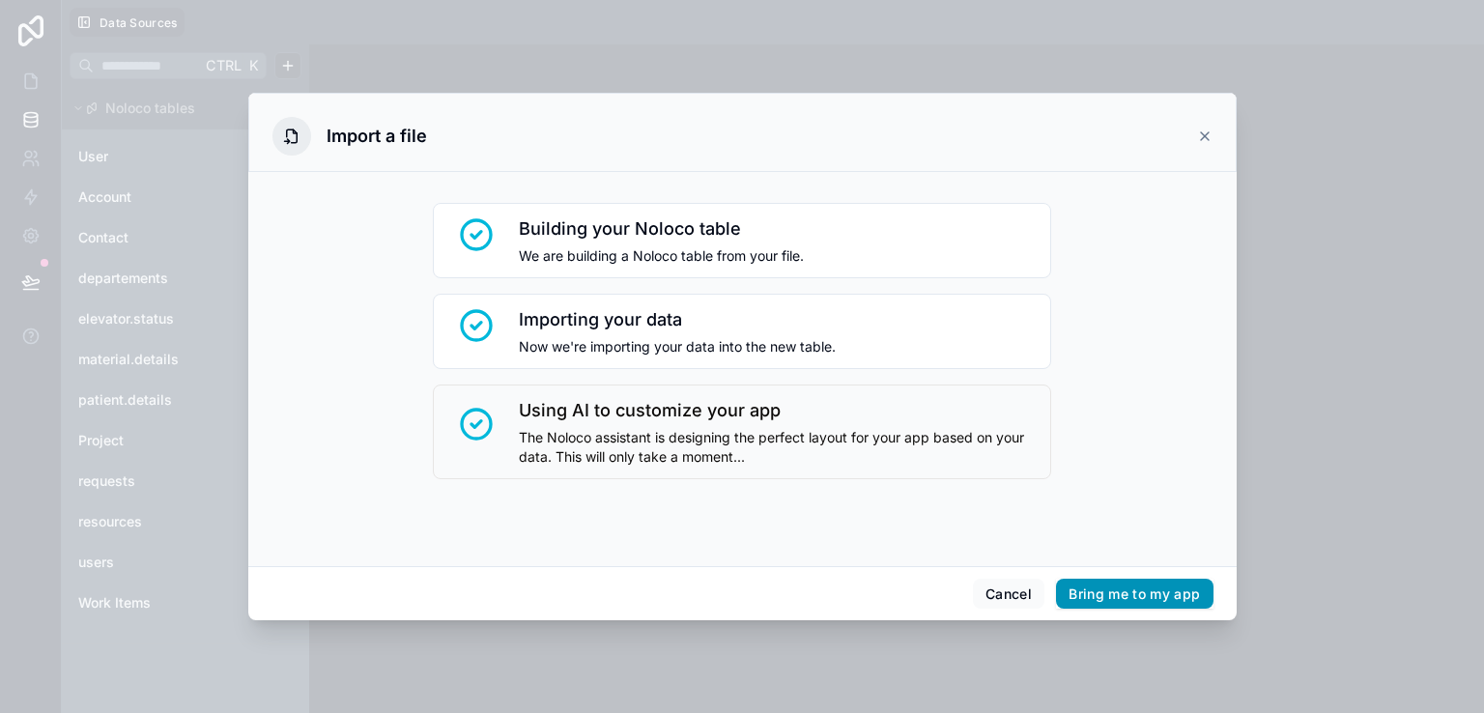
click at [1183, 601] on button "Bring me to my app" at bounding box center [1134, 594] width 156 height 31
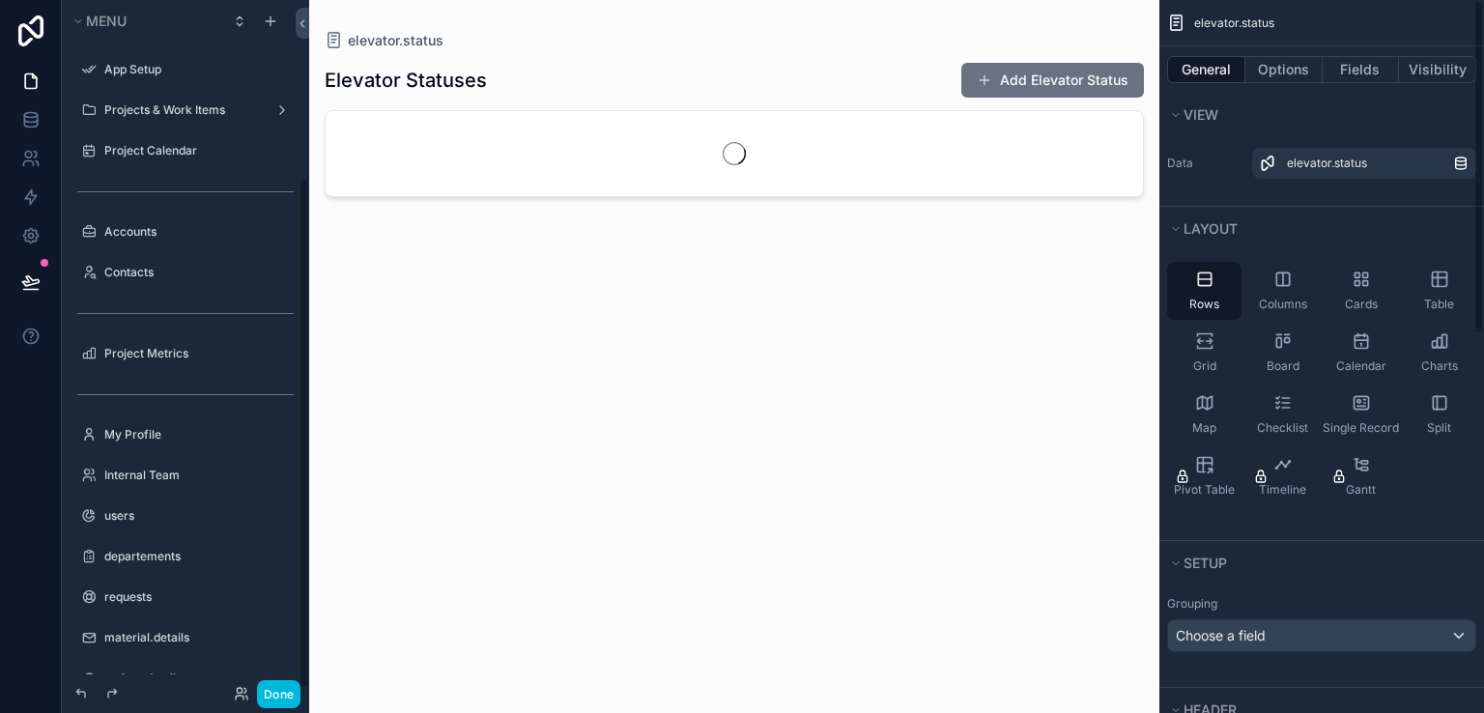
scroll to position [240, 0]
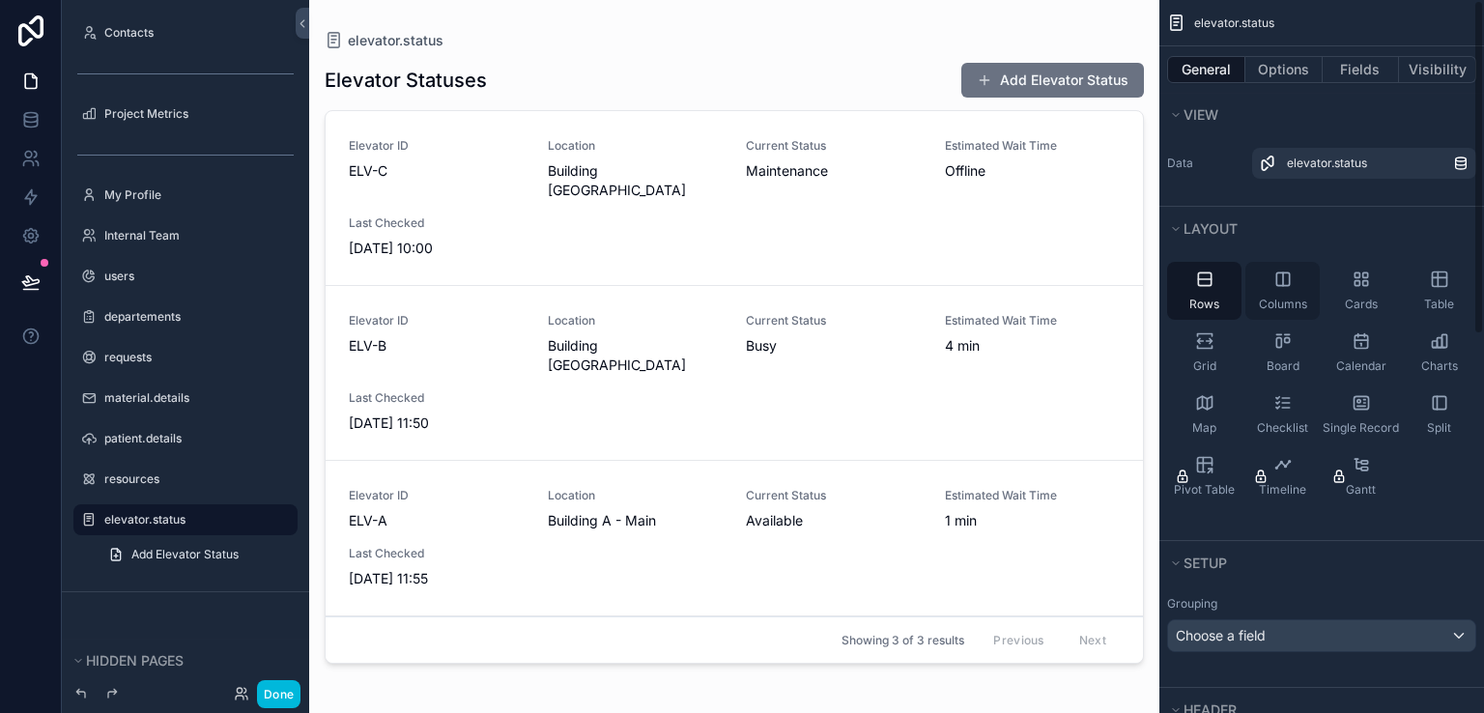
click at [1293, 300] on span "Columns" at bounding box center [1282, 304] width 48 height 15
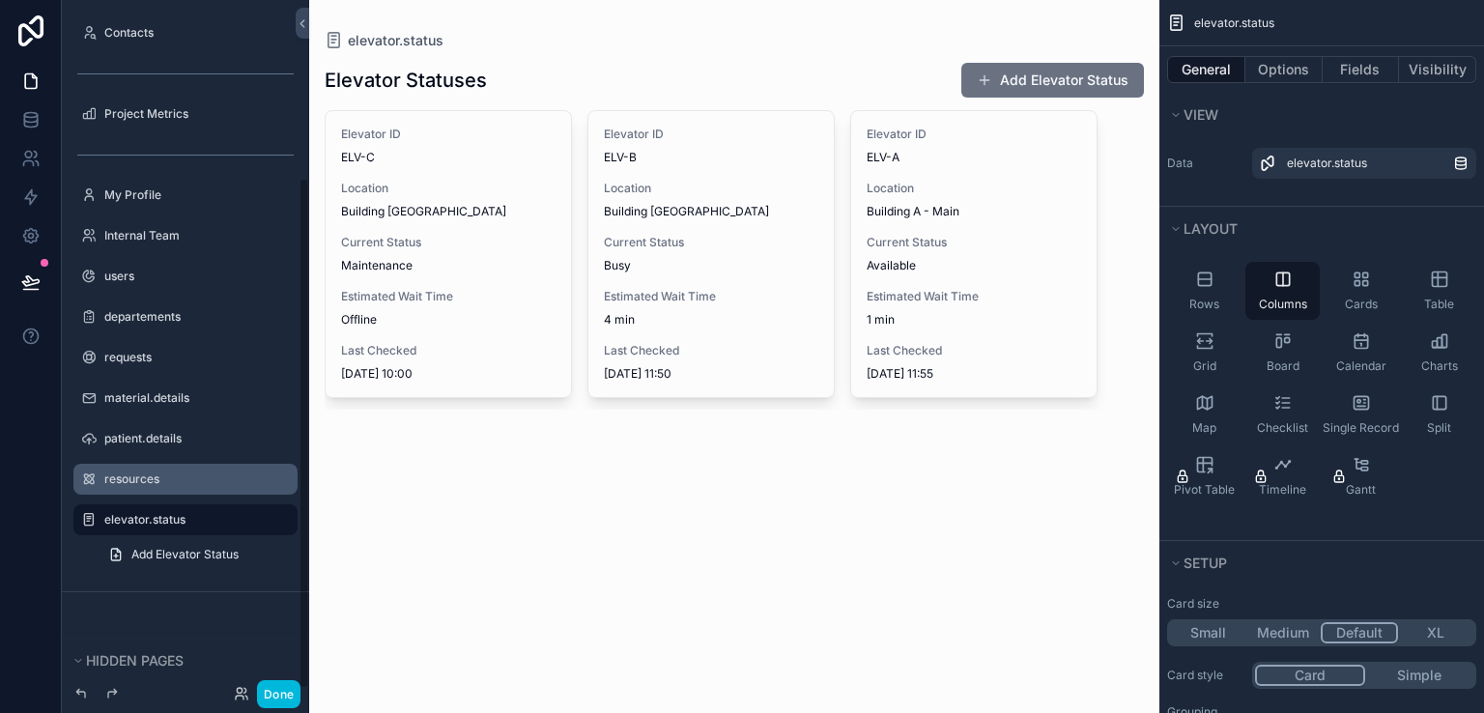
click at [190, 476] on label "resources" at bounding box center [195, 478] width 182 height 15
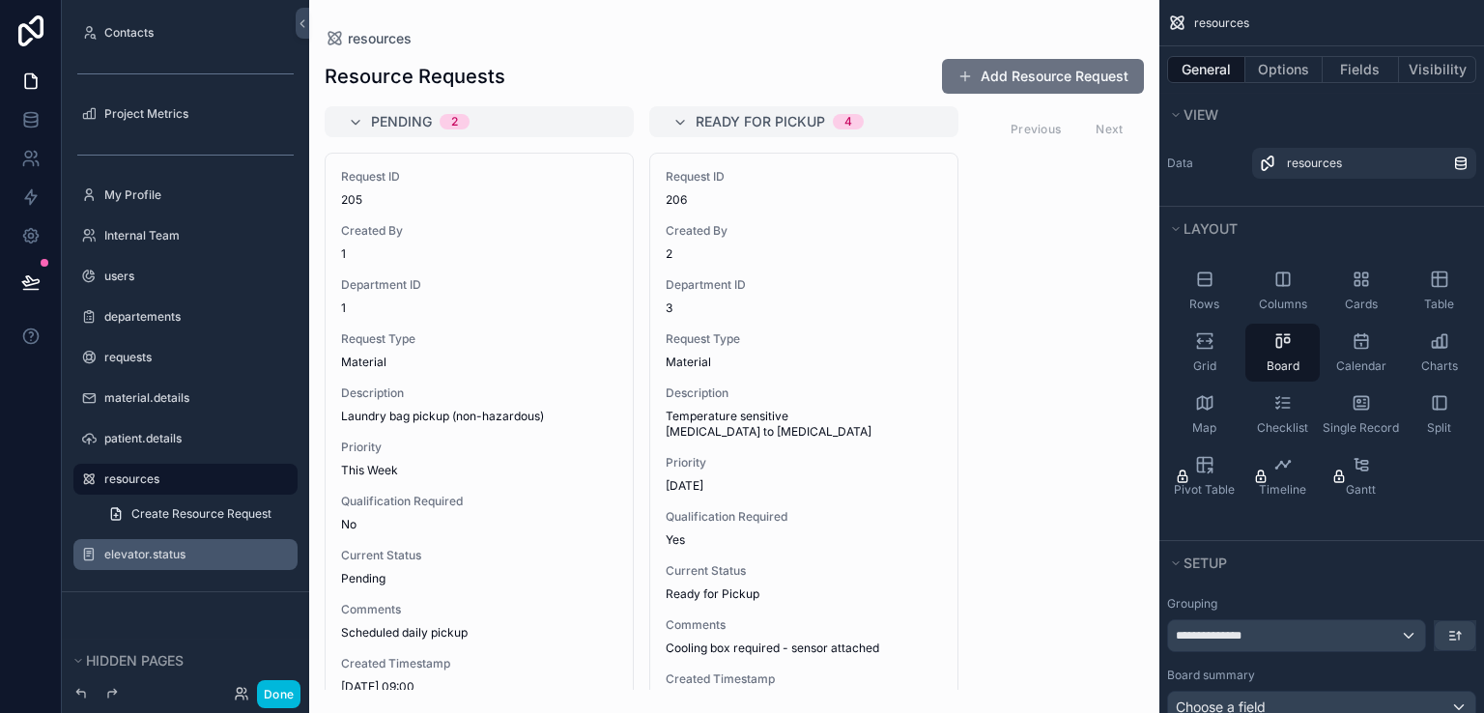
click at [168, 547] on div "elevator.status" at bounding box center [198, 554] width 189 height 15
click at [35, 127] on icon at bounding box center [30, 119] width 19 height 19
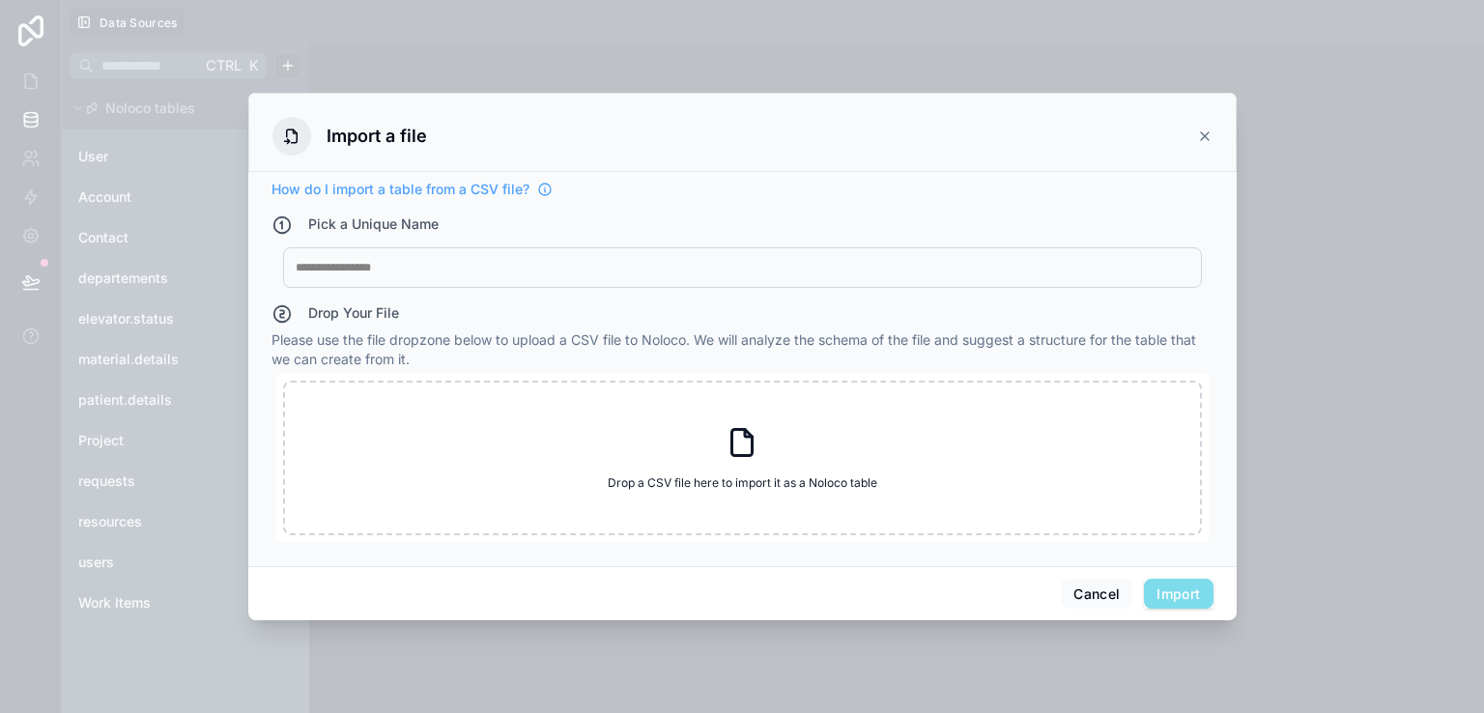
click at [1208, 134] on icon at bounding box center [1204, 135] width 15 height 15
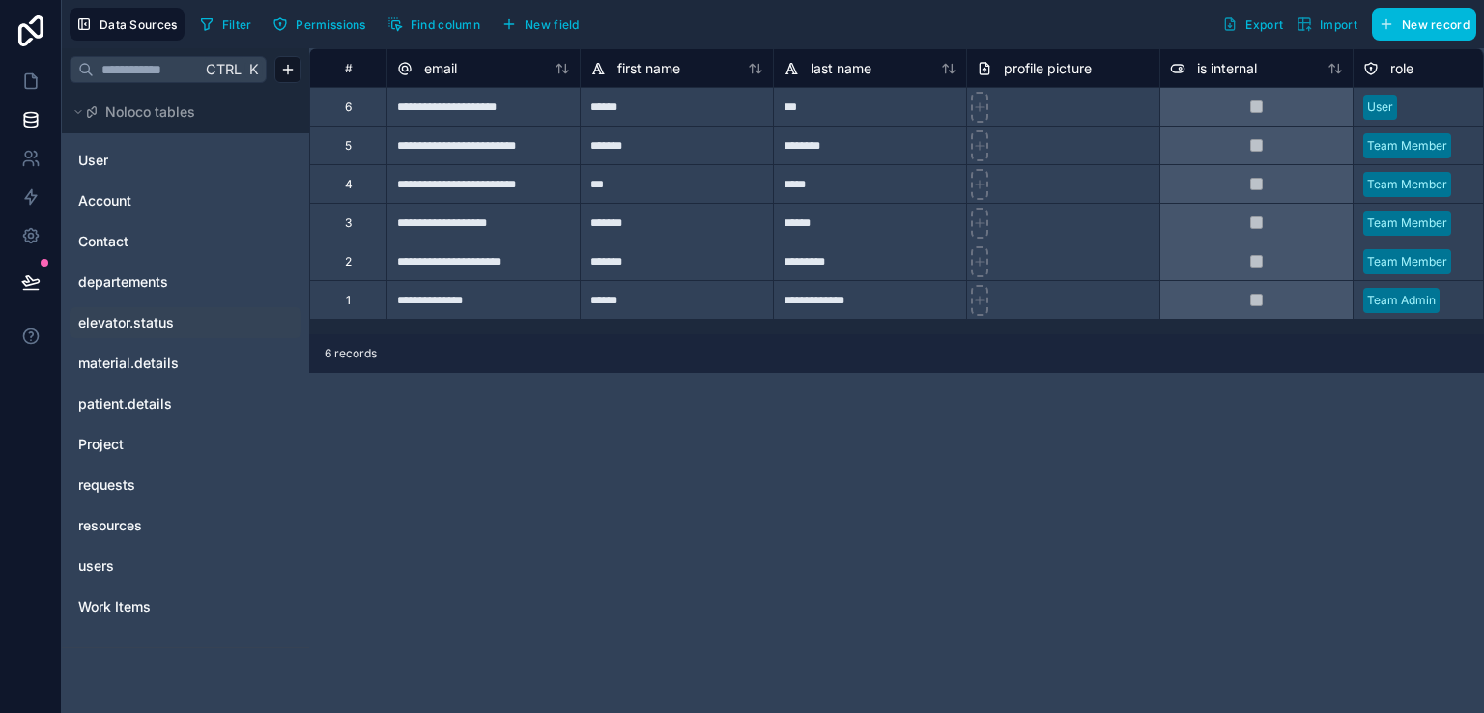
click at [149, 321] on span "elevator.status" at bounding box center [126, 322] width 96 height 19
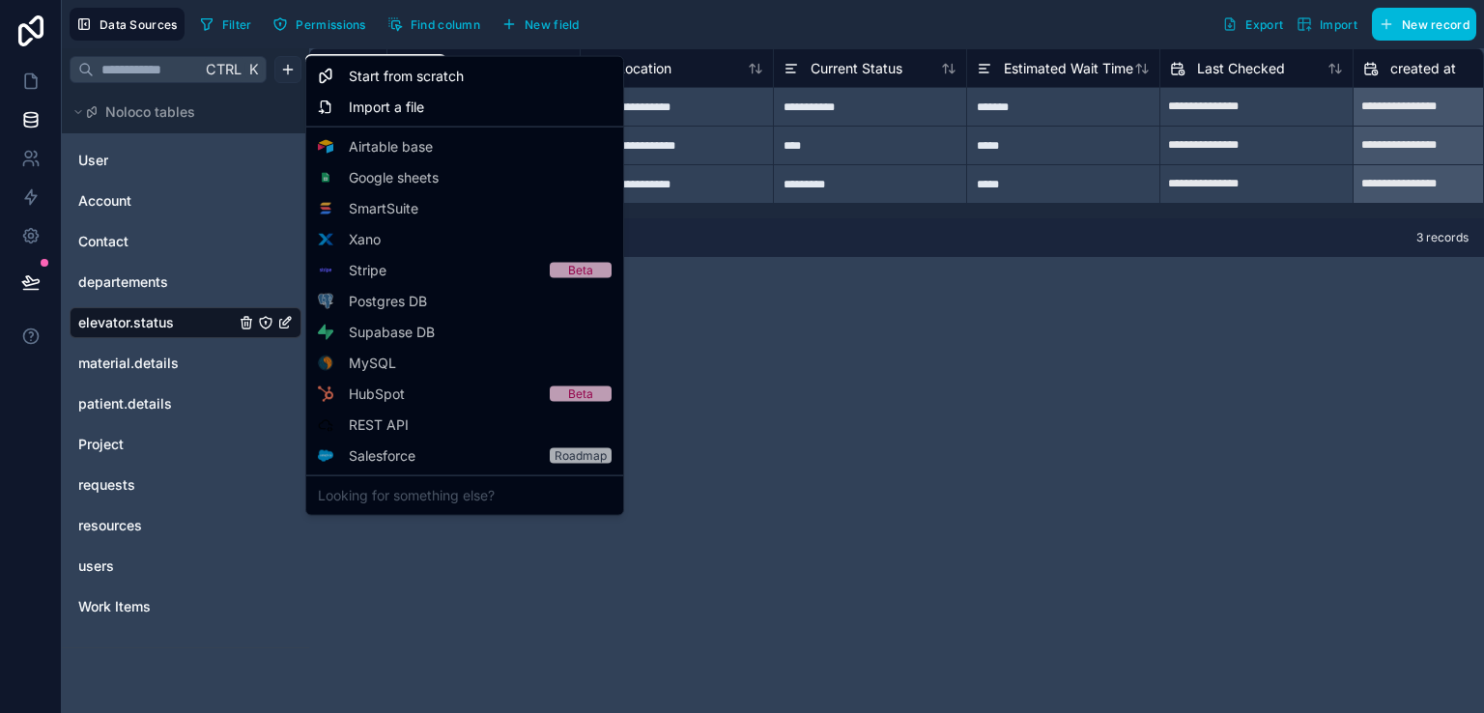
click at [282, 64] on html "**********" at bounding box center [742, 356] width 1484 height 713
click at [367, 111] on span "Import a file" at bounding box center [386, 107] width 75 height 19
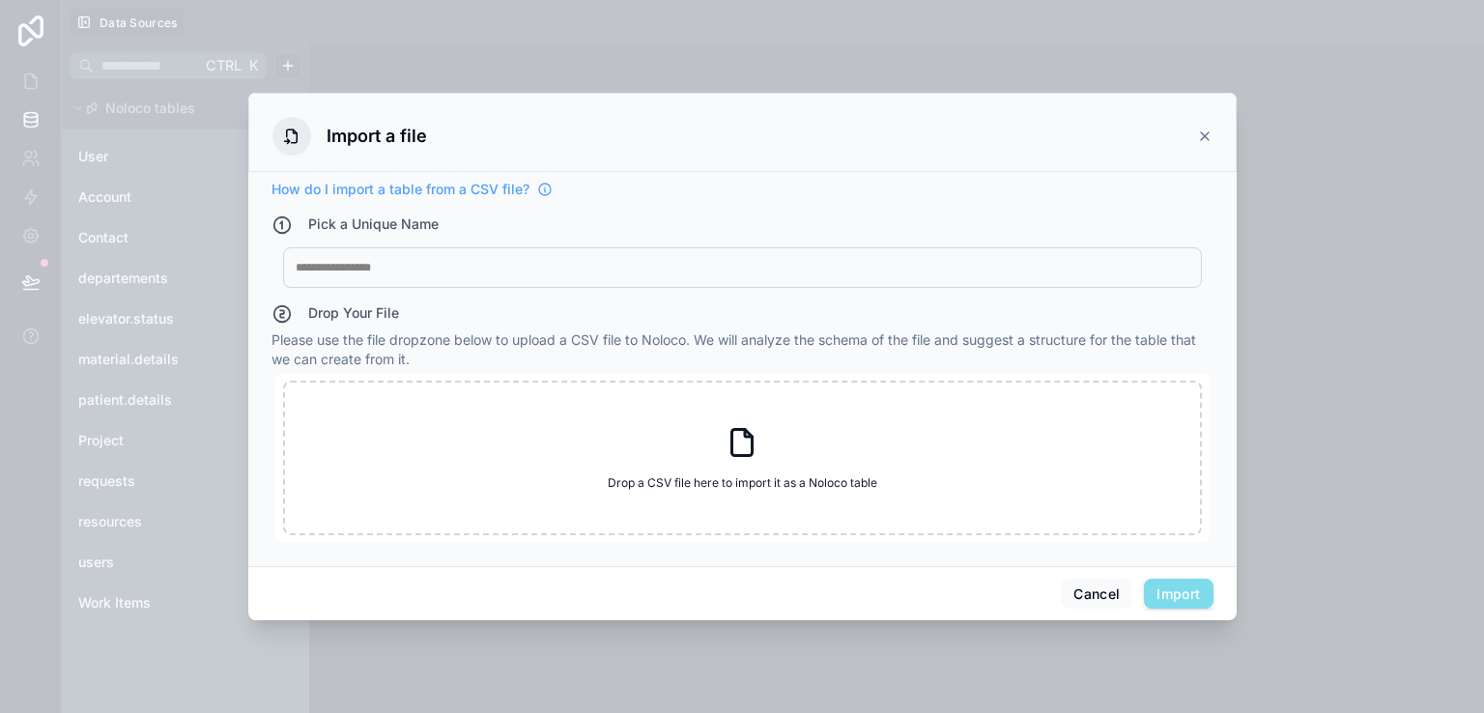
click at [413, 261] on div at bounding box center [742, 267] width 893 height 15
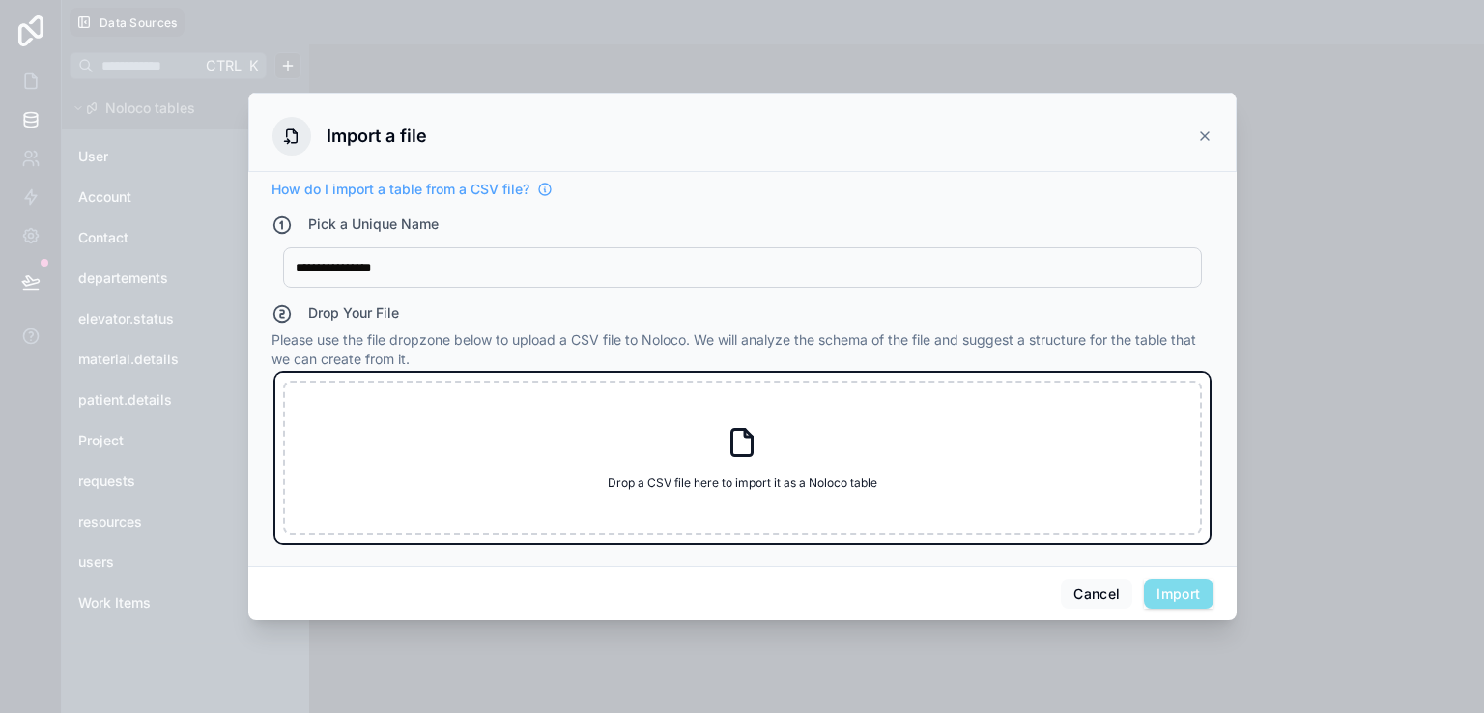
click at [431, 443] on div "Drop a CSV file here to import it as a Noloco table Drop a CSV file here to imp…" at bounding box center [742, 458] width 919 height 155
type input "**********"
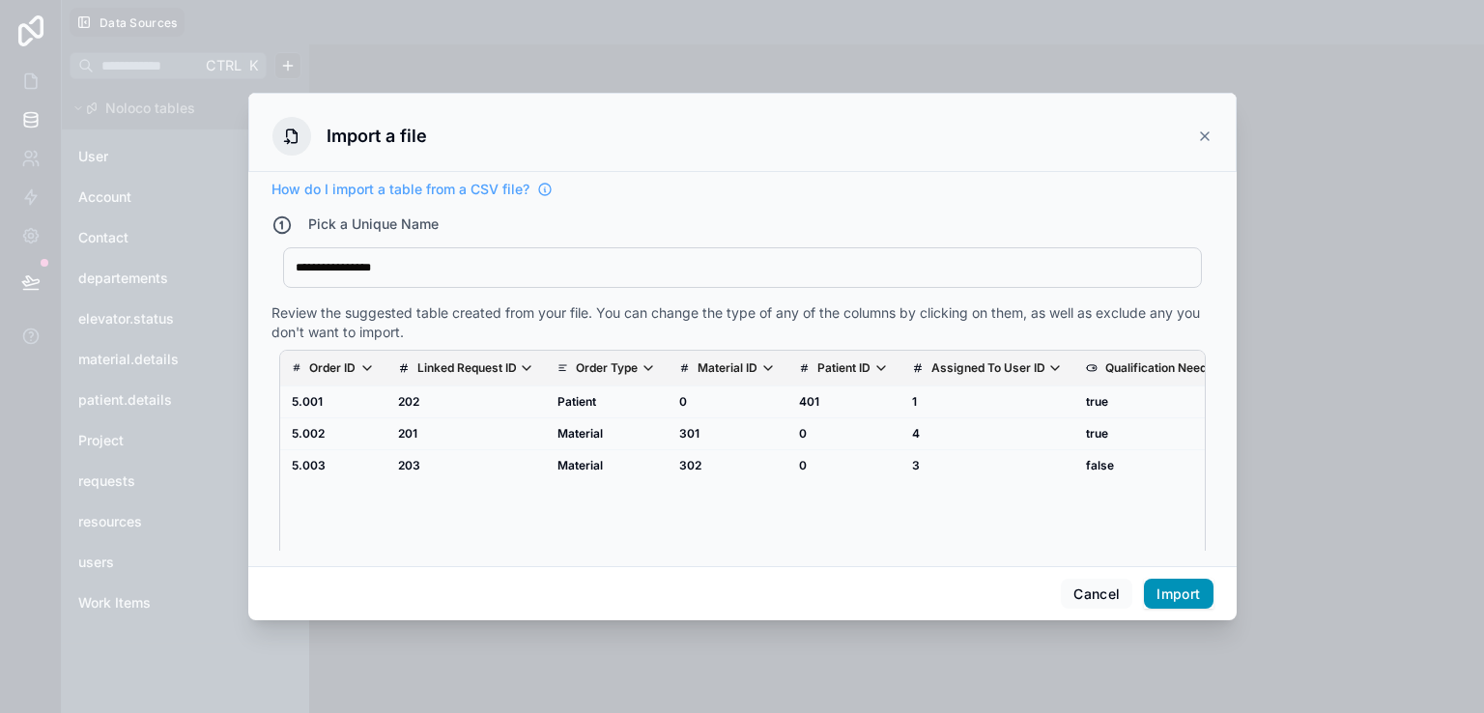
click at [1198, 603] on button "Import" at bounding box center [1178, 594] width 69 height 31
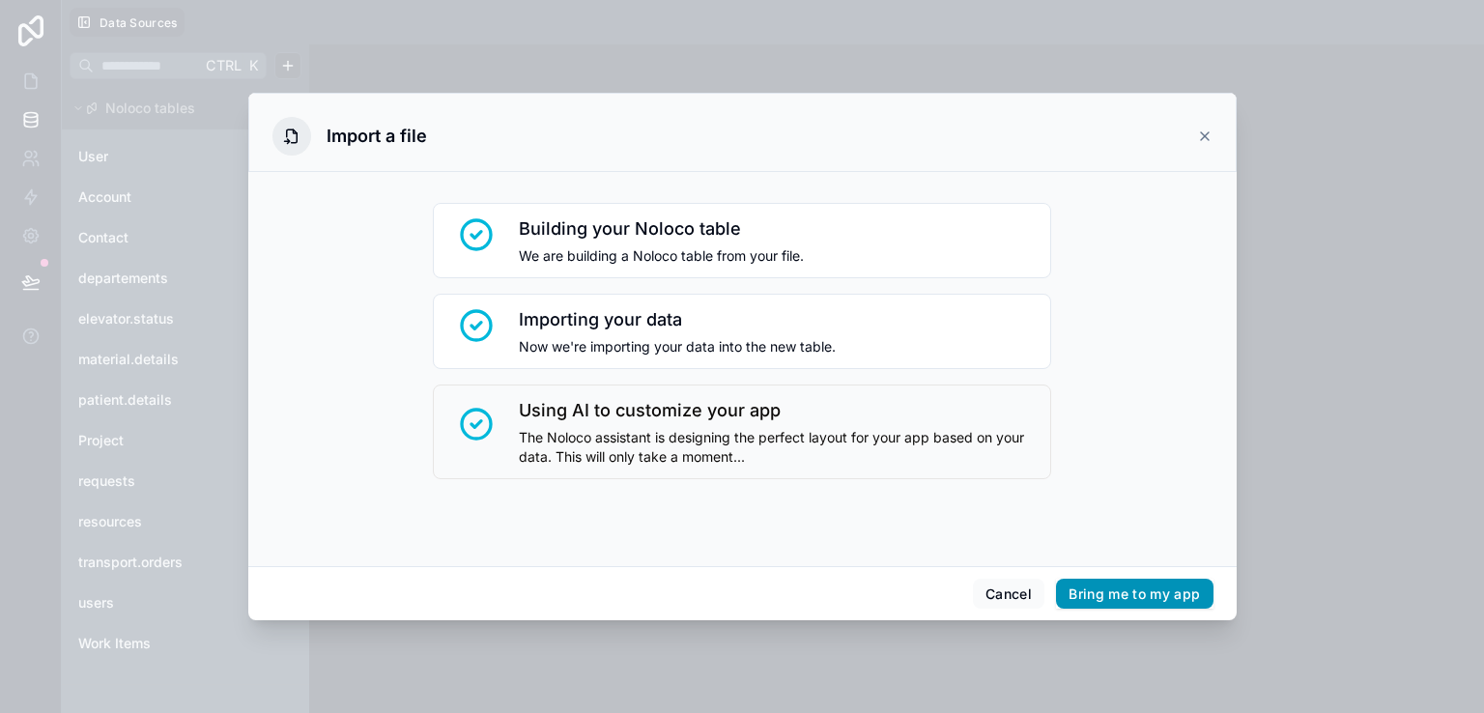
click at [1182, 591] on button "Bring me to my app" at bounding box center [1134, 594] width 156 height 31
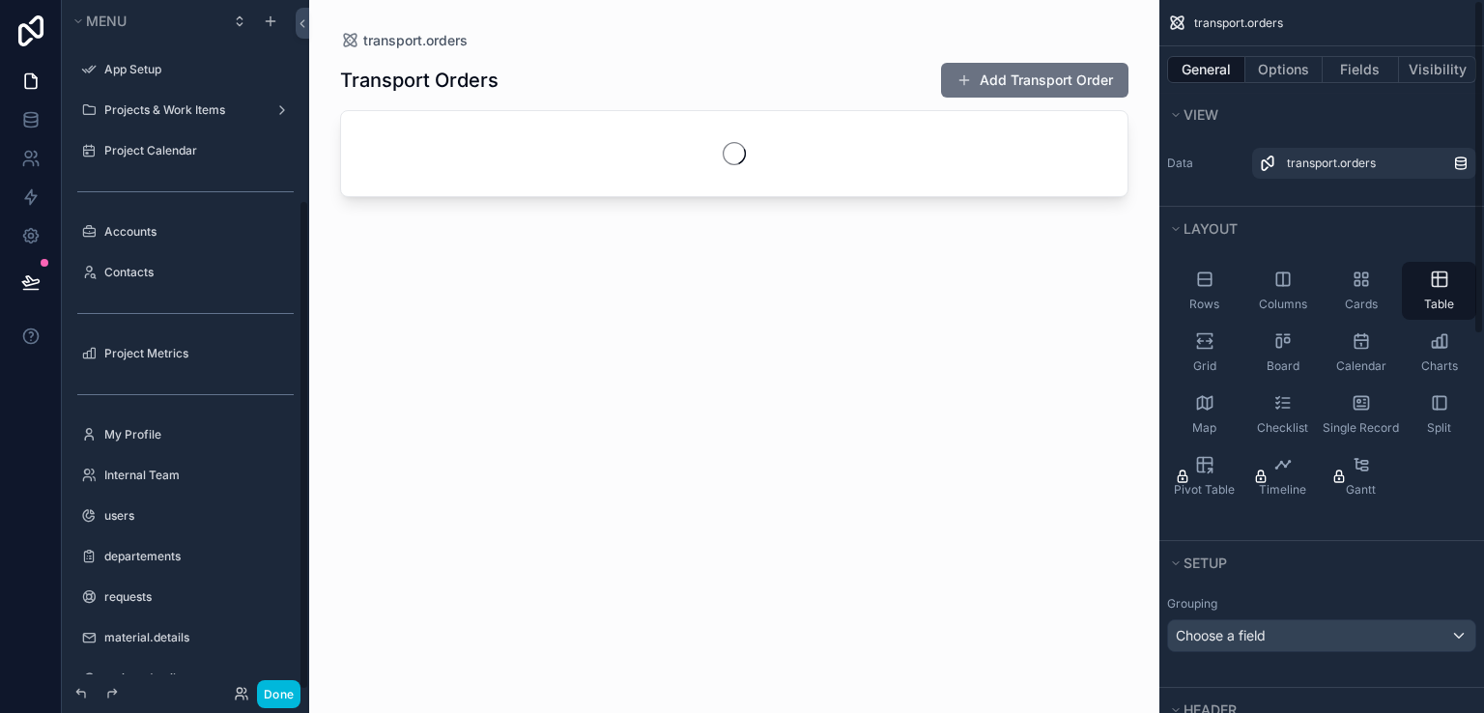
scroll to position [281, 0]
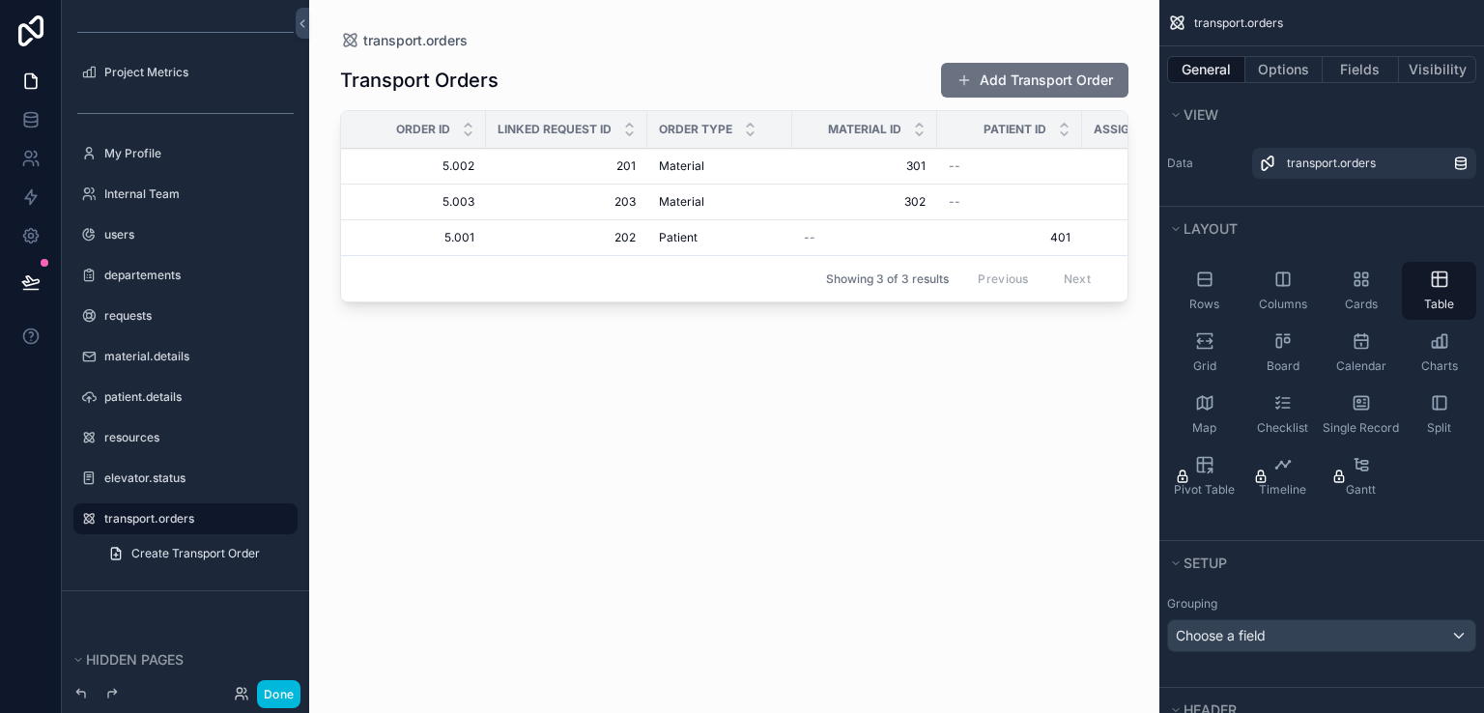
drag, startPoint x: 687, startPoint y: 308, endPoint x: 840, endPoint y: 314, distance: 153.7
click at [840, 314] on div "scrollable content" at bounding box center [734, 345] width 850 height 690
click at [1281, 297] on span "Columns" at bounding box center [1282, 304] width 48 height 15
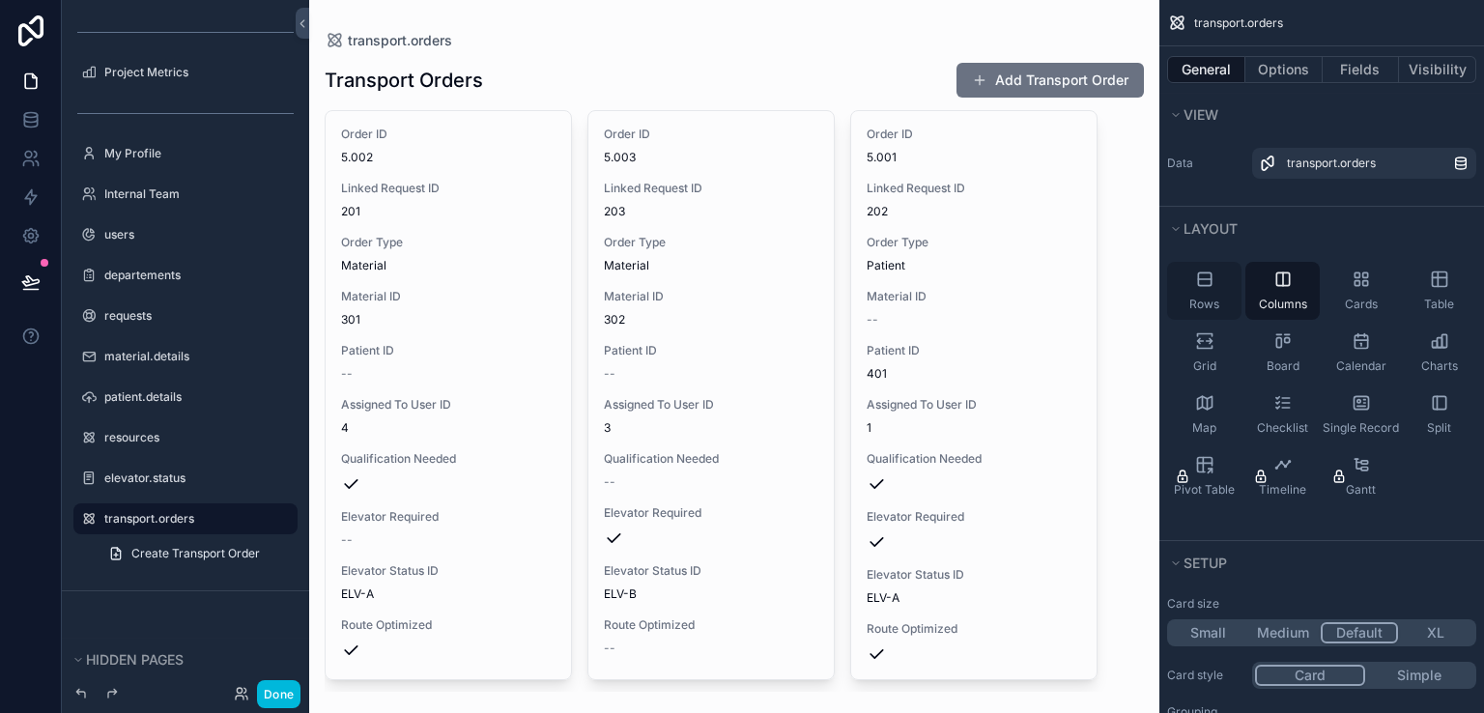
click at [1227, 292] on div "Rows" at bounding box center [1204, 291] width 74 height 58
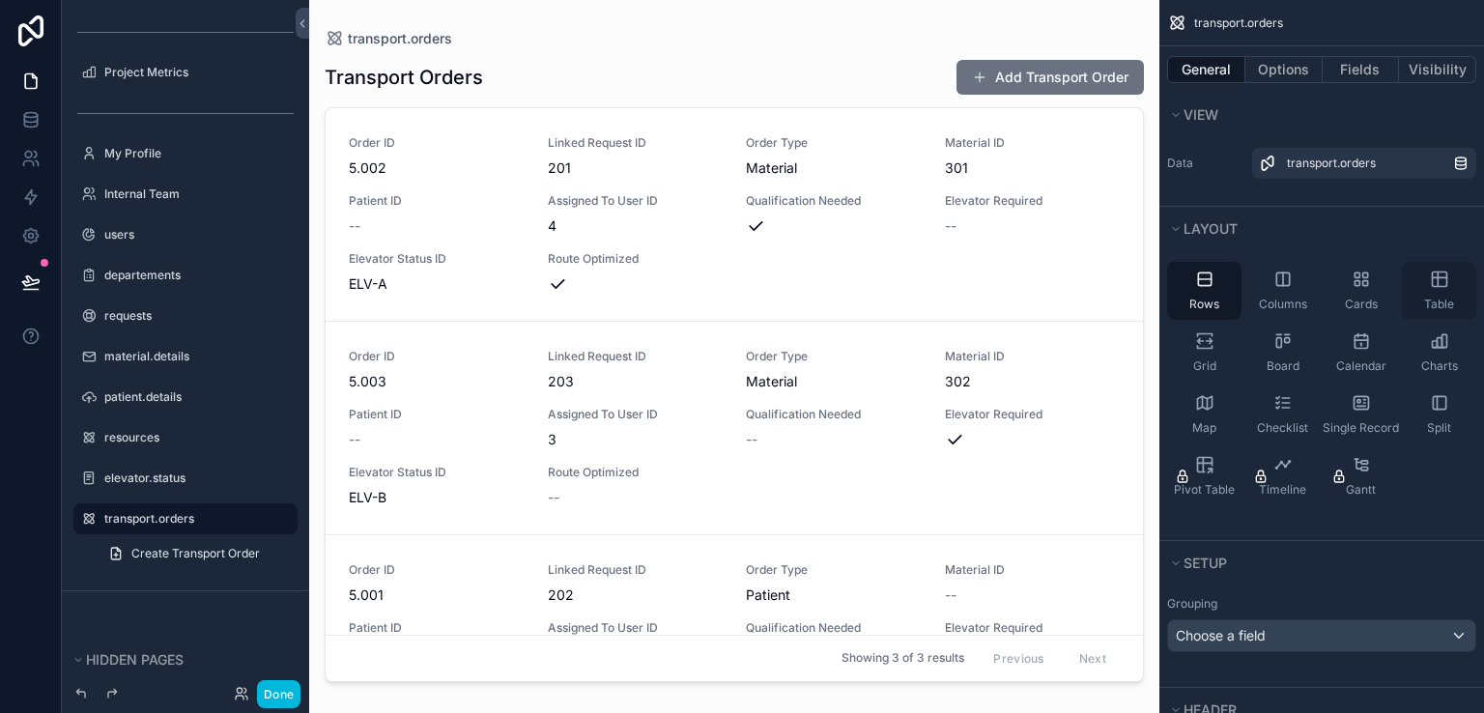
click at [1429, 289] on div "Table" at bounding box center [1438, 291] width 74 height 58
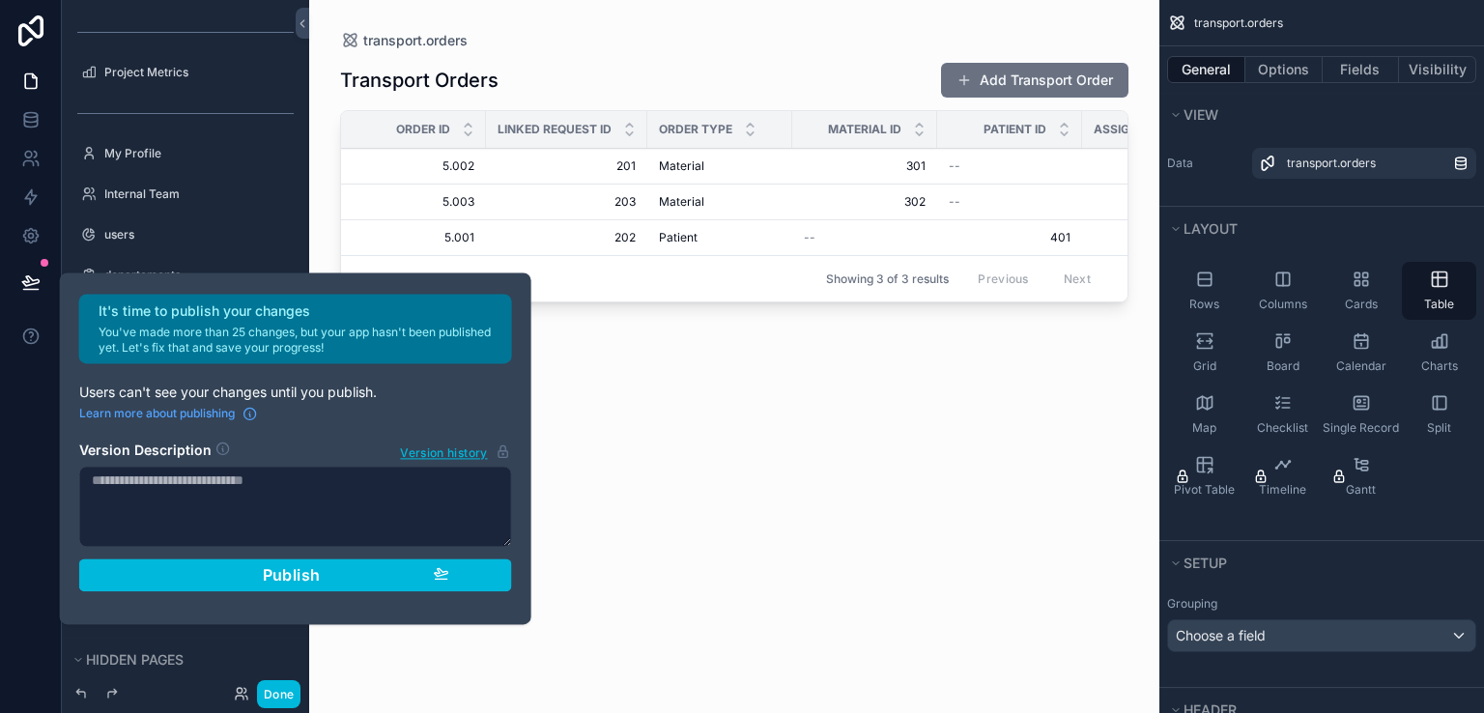
click at [596, 464] on div "Transport Orders Add Transport Order Order ID Linked Request ID Order Type Mate…" at bounding box center [734, 369] width 788 height 639
click at [18, 122] on link at bounding box center [30, 119] width 61 height 39
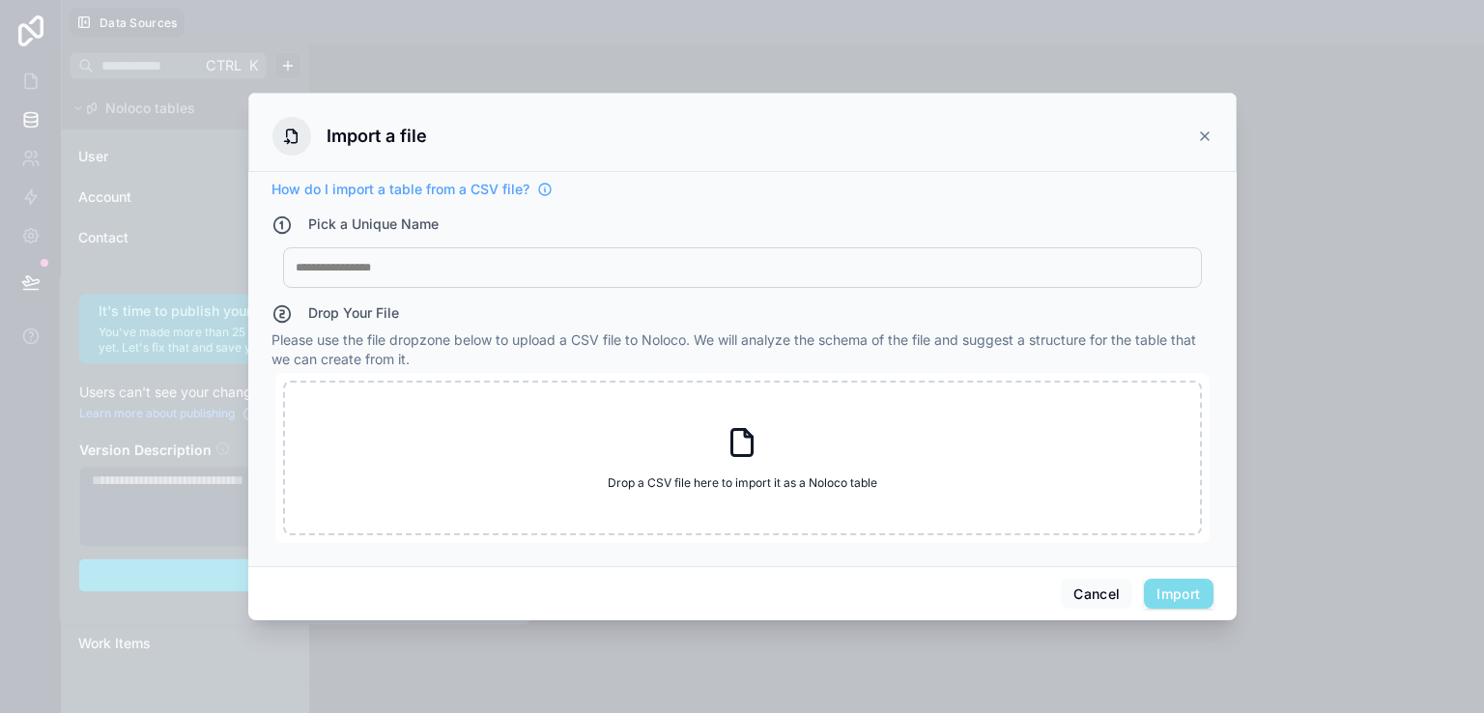
click at [1201, 140] on icon at bounding box center [1205, 136] width 8 height 8
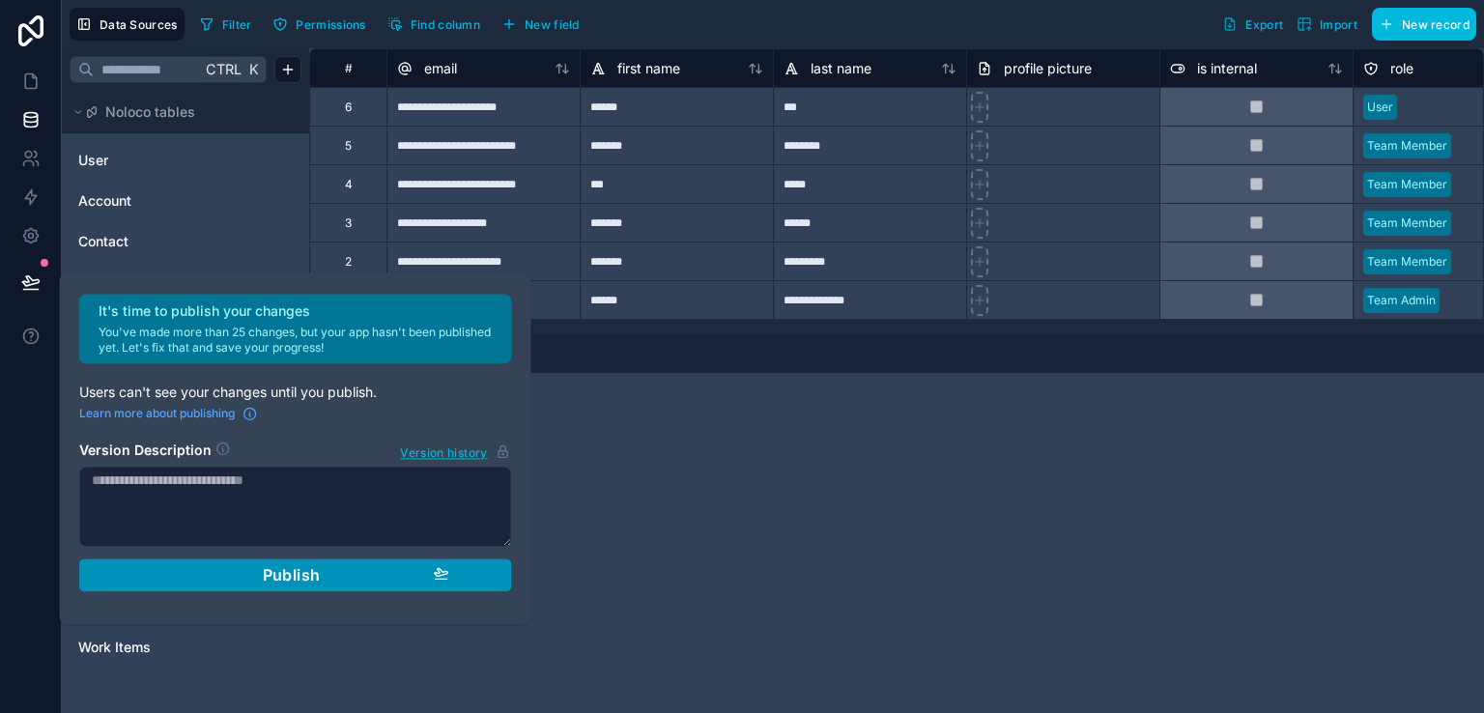
click at [394, 580] on div "Publish" at bounding box center [295, 574] width 307 height 19
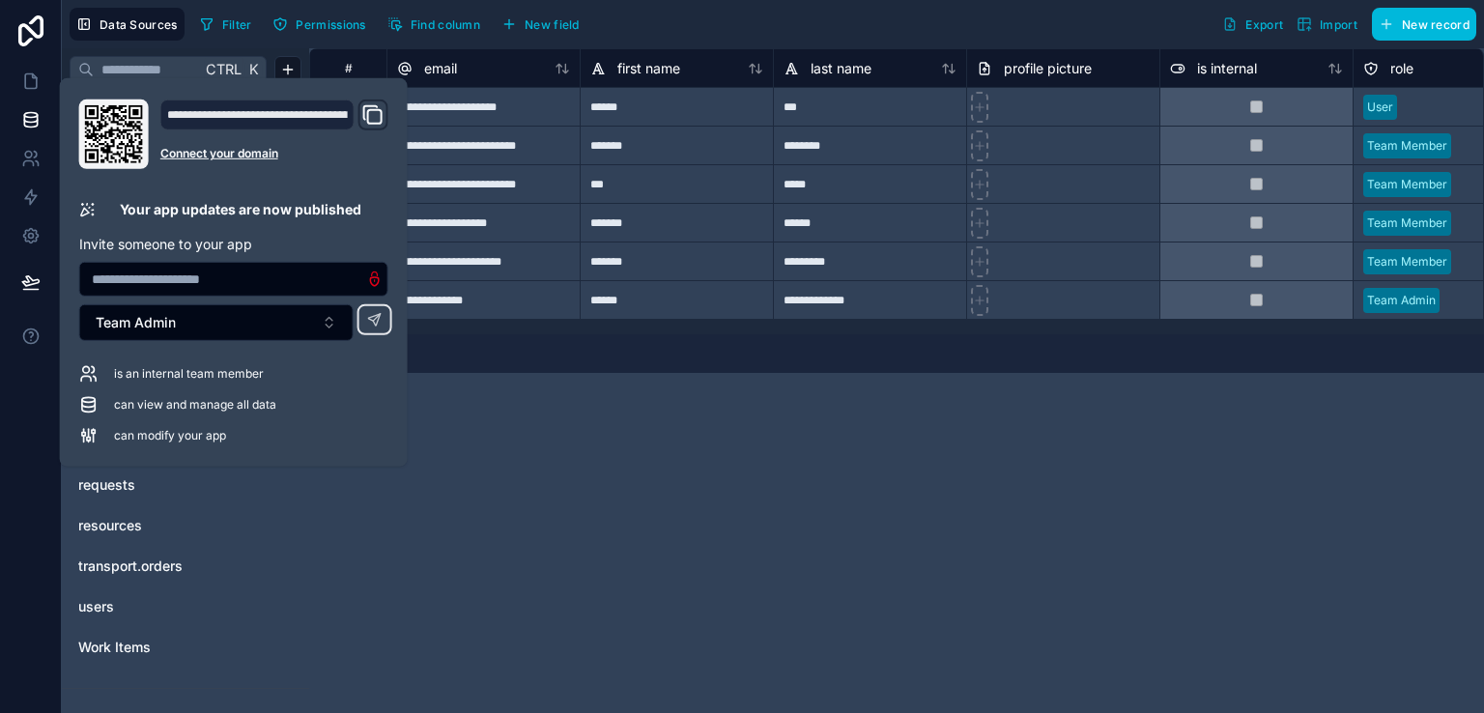
click at [248, 283] on input "text" at bounding box center [233, 279] width 307 height 27
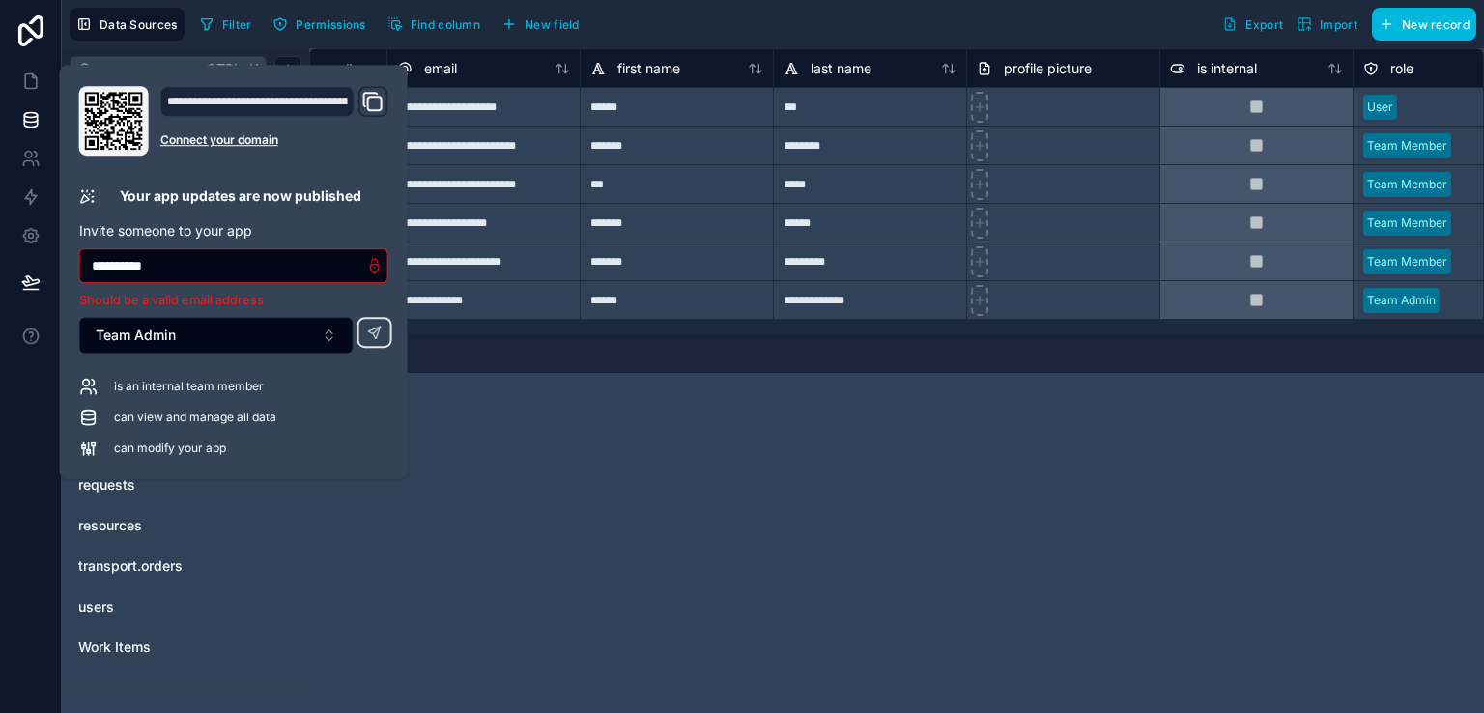
type input "**********"
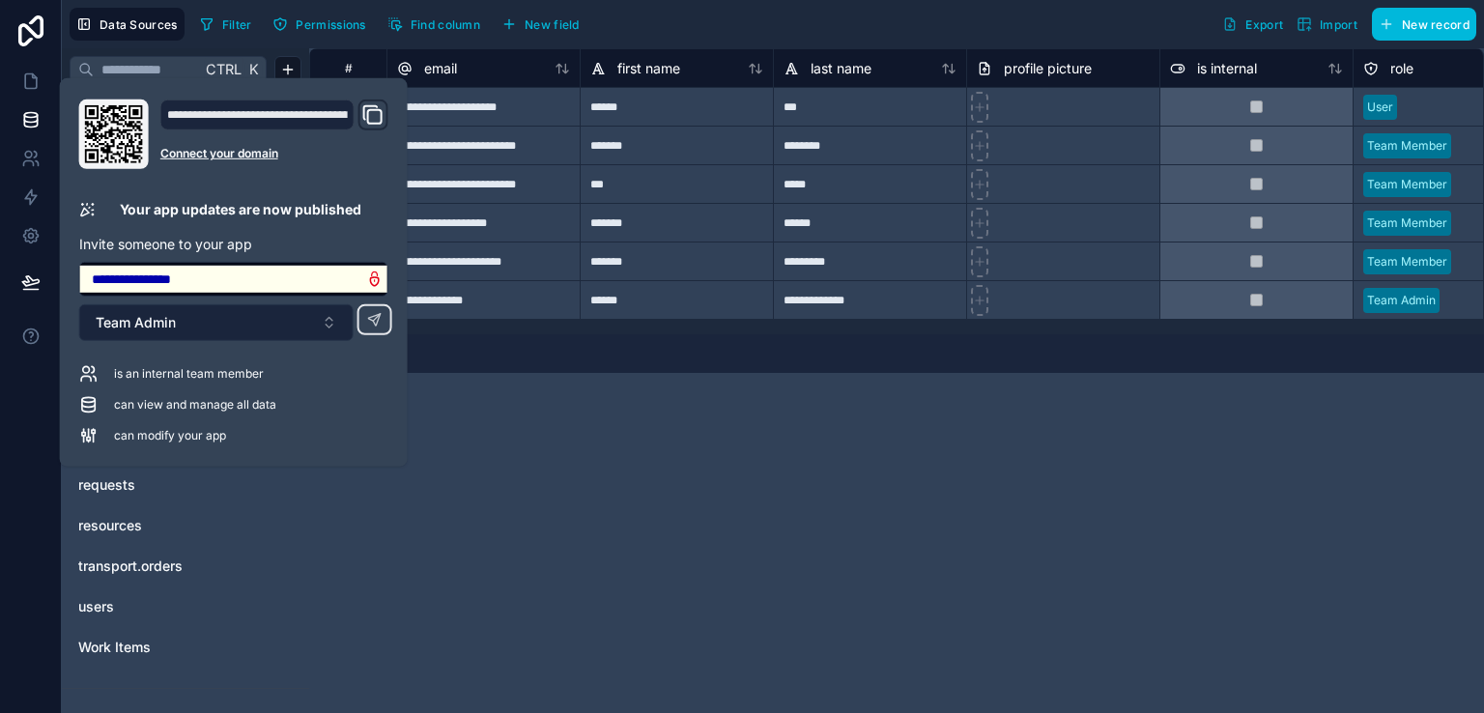
click at [199, 330] on button "Team Admin" at bounding box center [216, 322] width 274 height 37
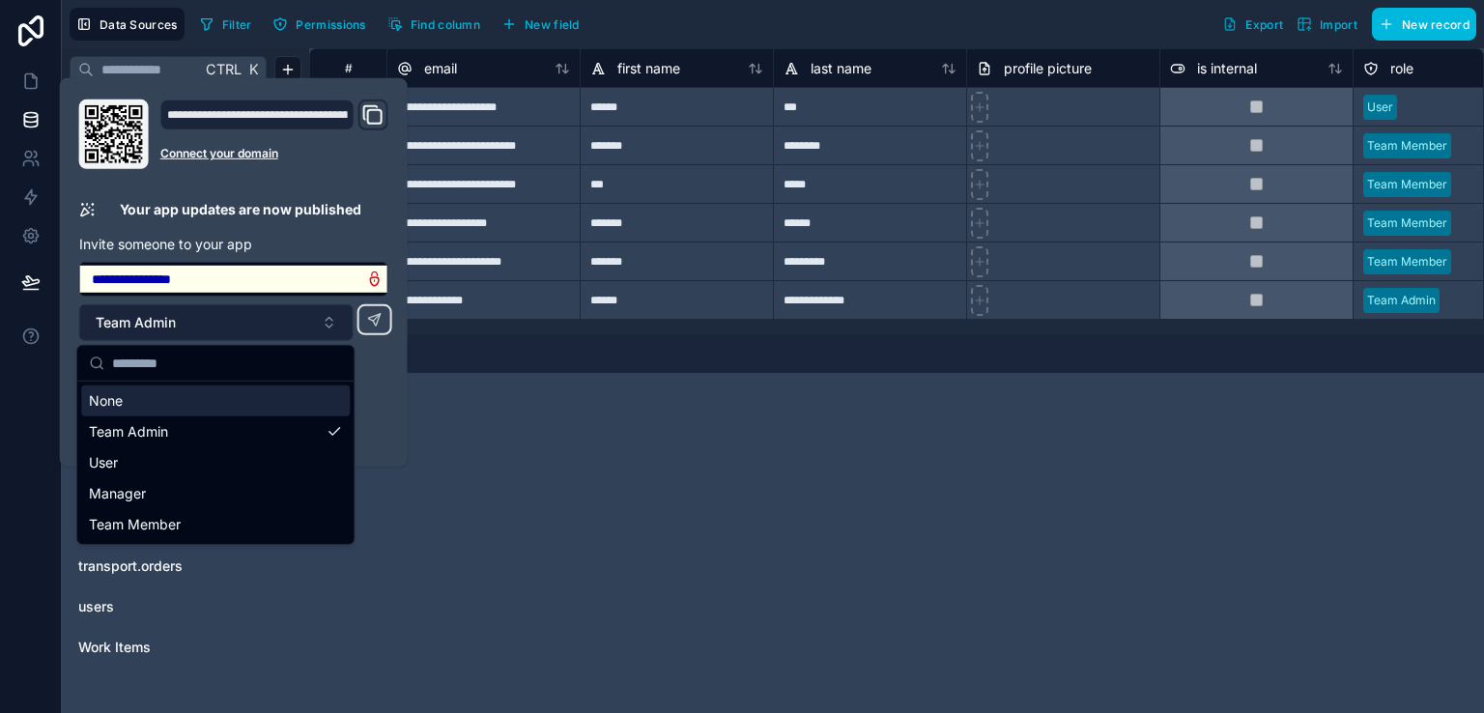
click at [199, 330] on button "Team Admin" at bounding box center [216, 322] width 274 height 37
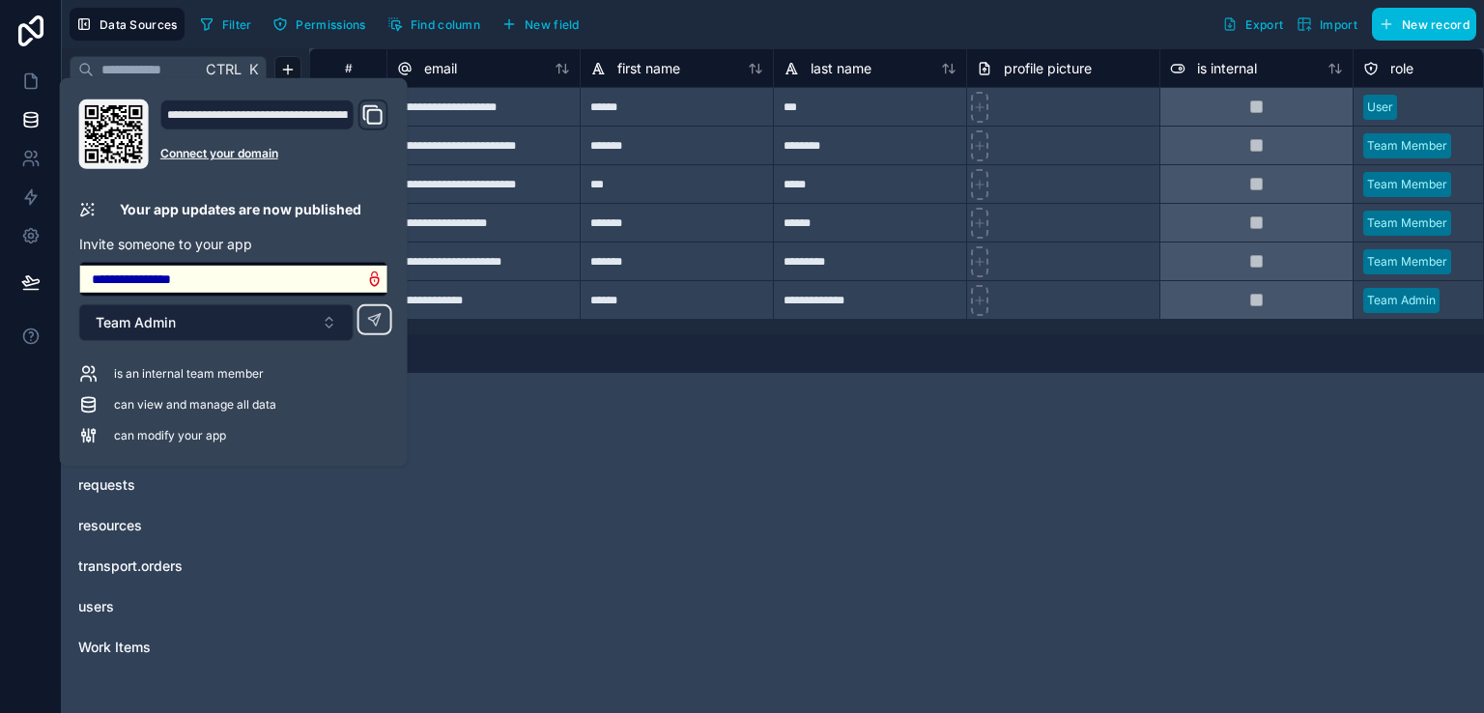
click at [199, 330] on button "Team Admin" at bounding box center [216, 322] width 274 height 37
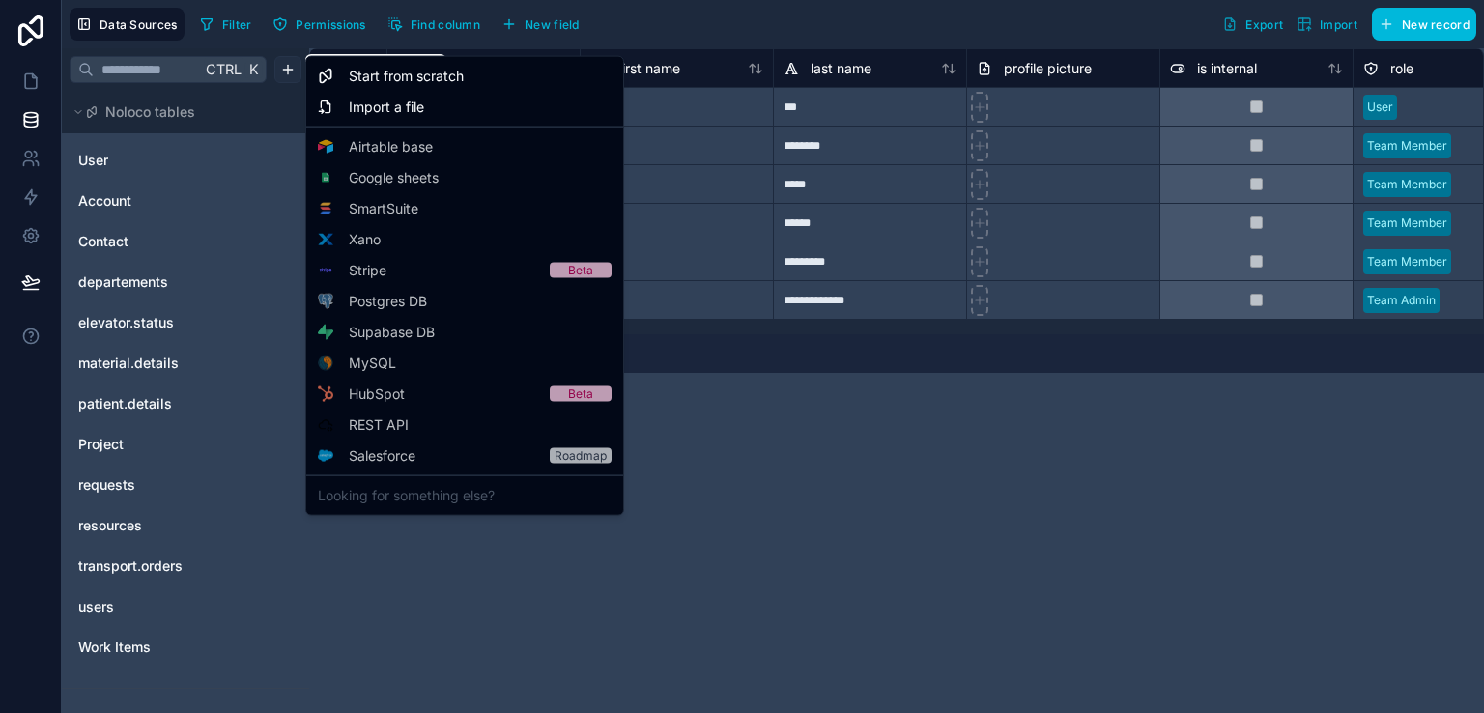
click at [290, 71] on html "**********" at bounding box center [742, 356] width 1484 height 713
click at [391, 100] on span "Import a file" at bounding box center [386, 107] width 75 height 19
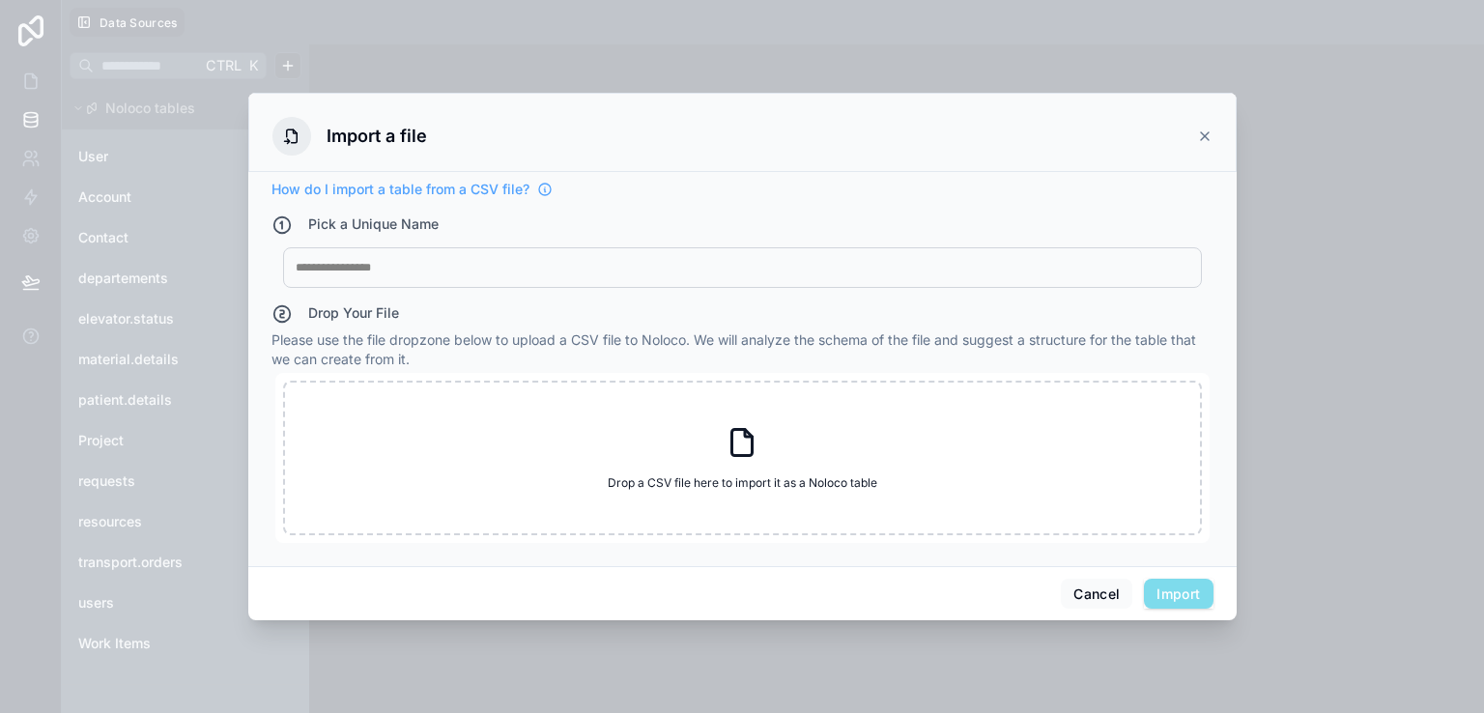
click at [444, 251] on div "My Imported File" at bounding box center [742, 267] width 919 height 41
click at [433, 280] on div "My Imported File" at bounding box center [742, 267] width 919 height 41
click at [484, 262] on div at bounding box center [742, 267] width 893 height 15
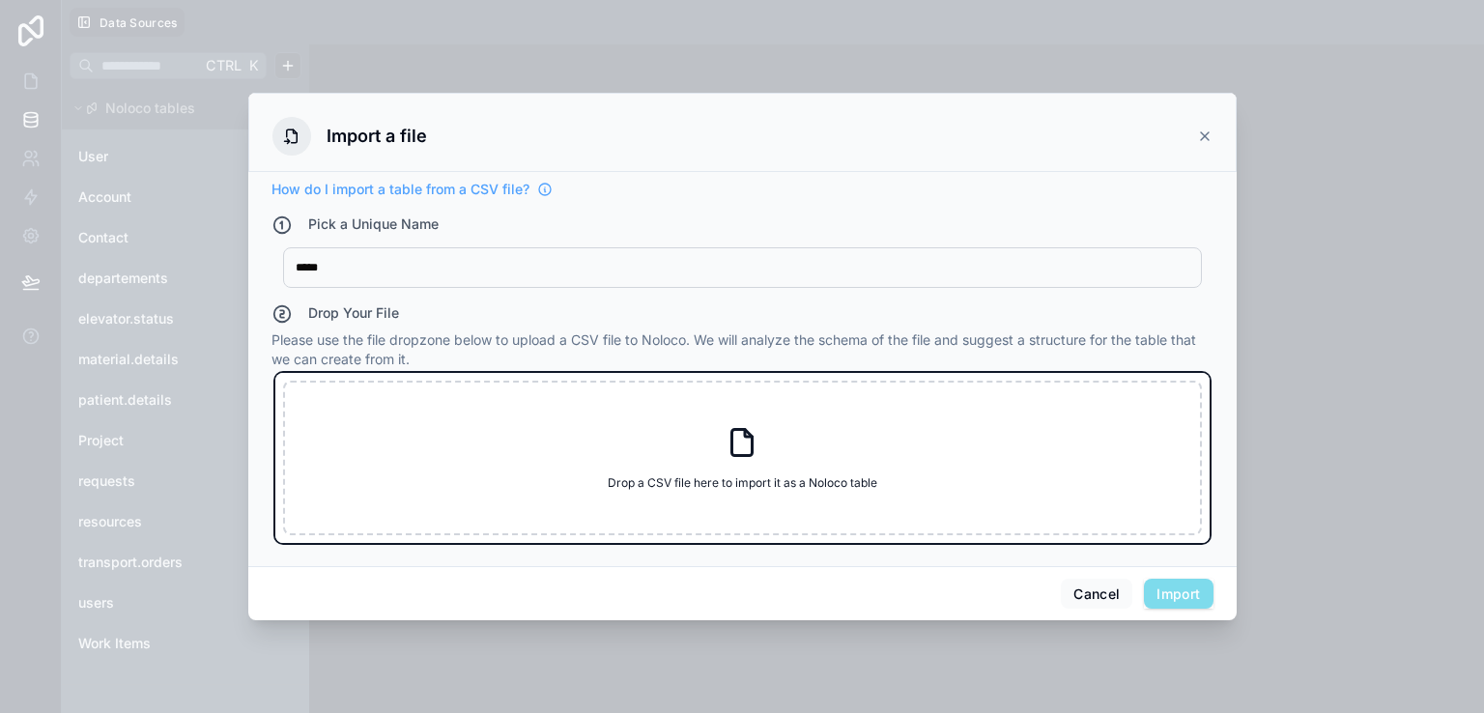
click at [573, 523] on div "Drop a CSV file here to import it as a Noloco table Drop a CSV file here to imp…" at bounding box center [742, 458] width 919 height 155
type input "**********"
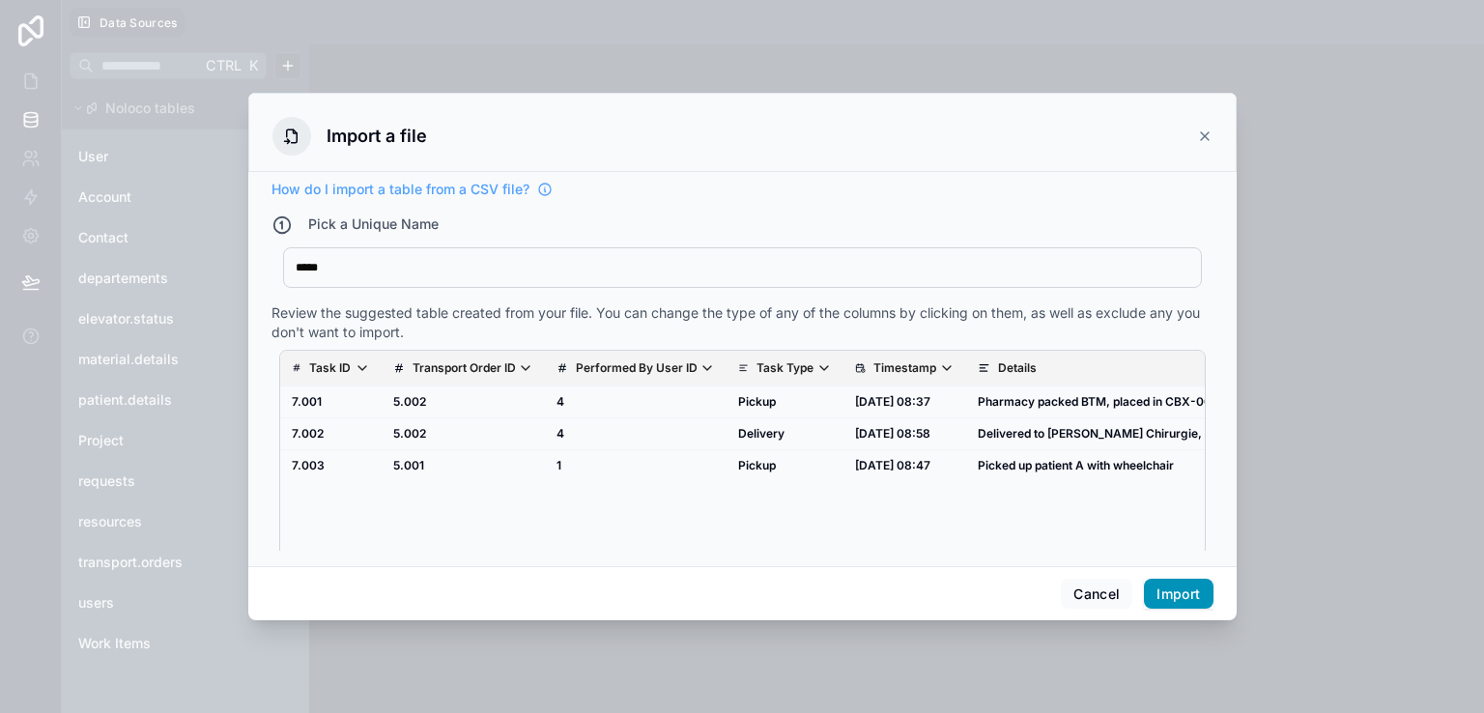
click at [1184, 593] on button "Import" at bounding box center [1178, 594] width 69 height 31
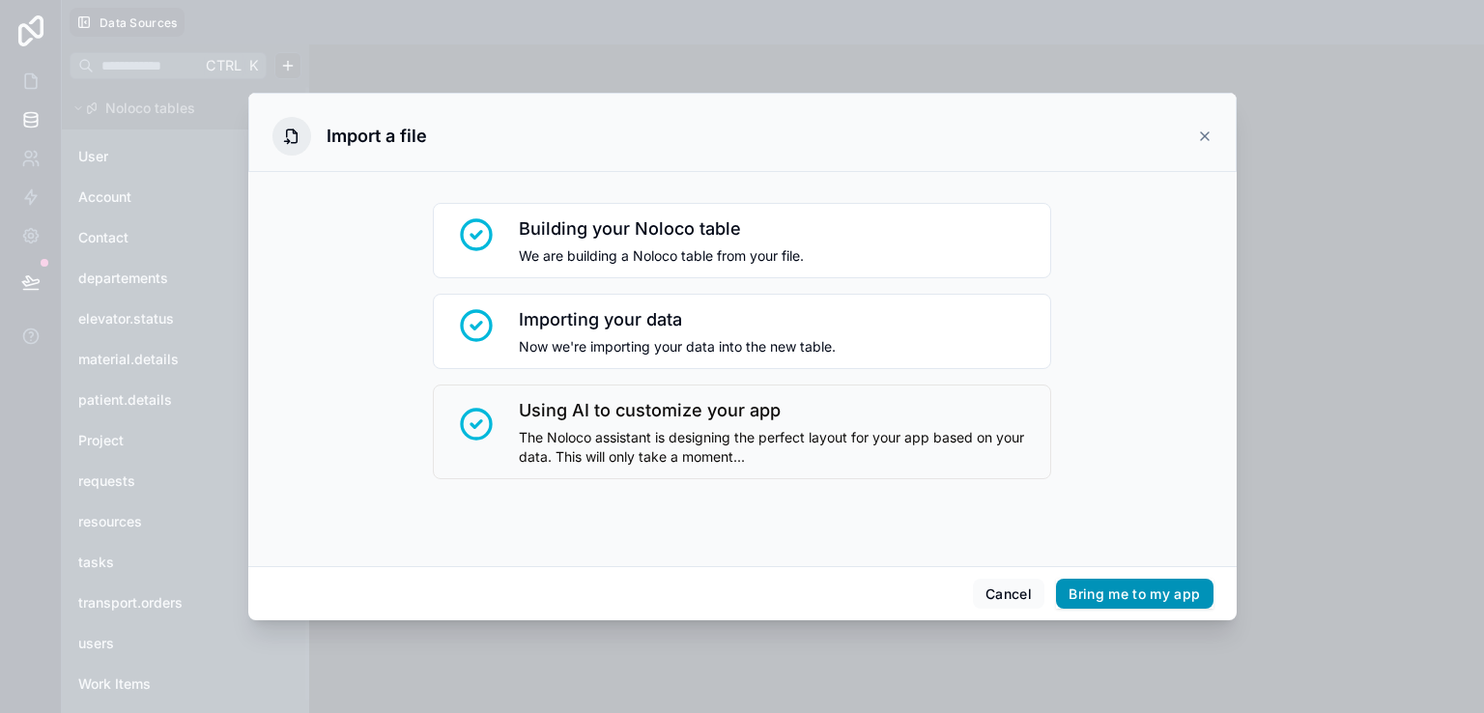
click at [1184, 593] on button "Bring me to my app" at bounding box center [1134, 594] width 156 height 31
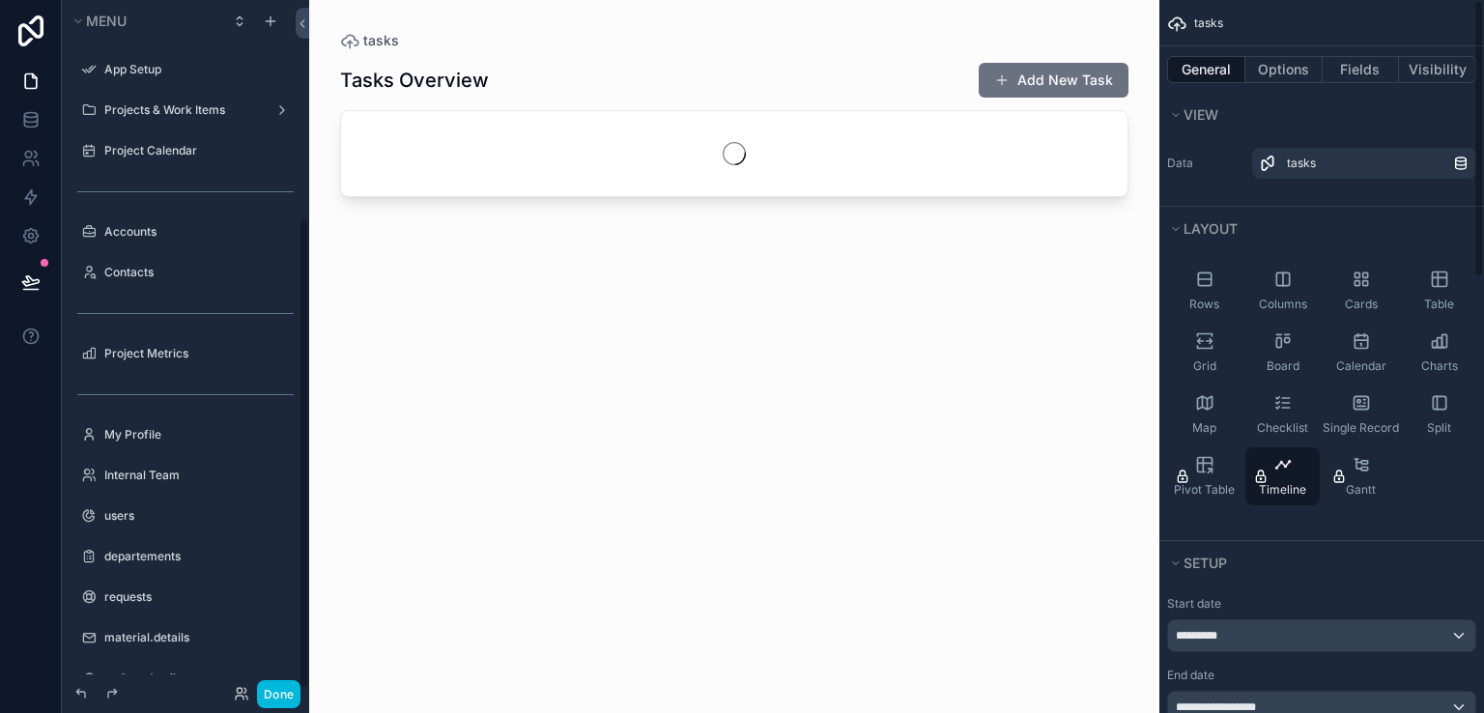
scroll to position [321, 0]
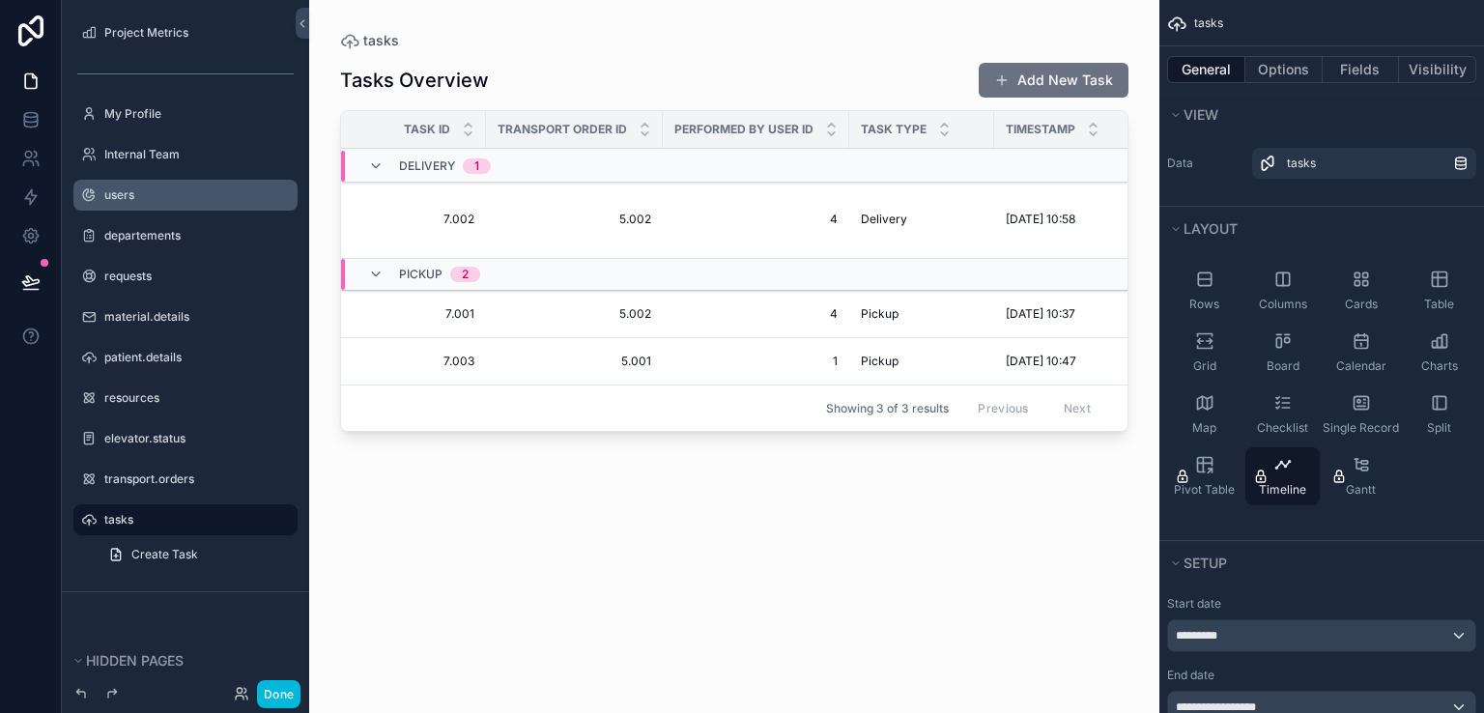
click at [185, 203] on div "users" at bounding box center [198, 194] width 189 height 15
click at [35, 118] on icon at bounding box center [30, 119] width 19 height 19
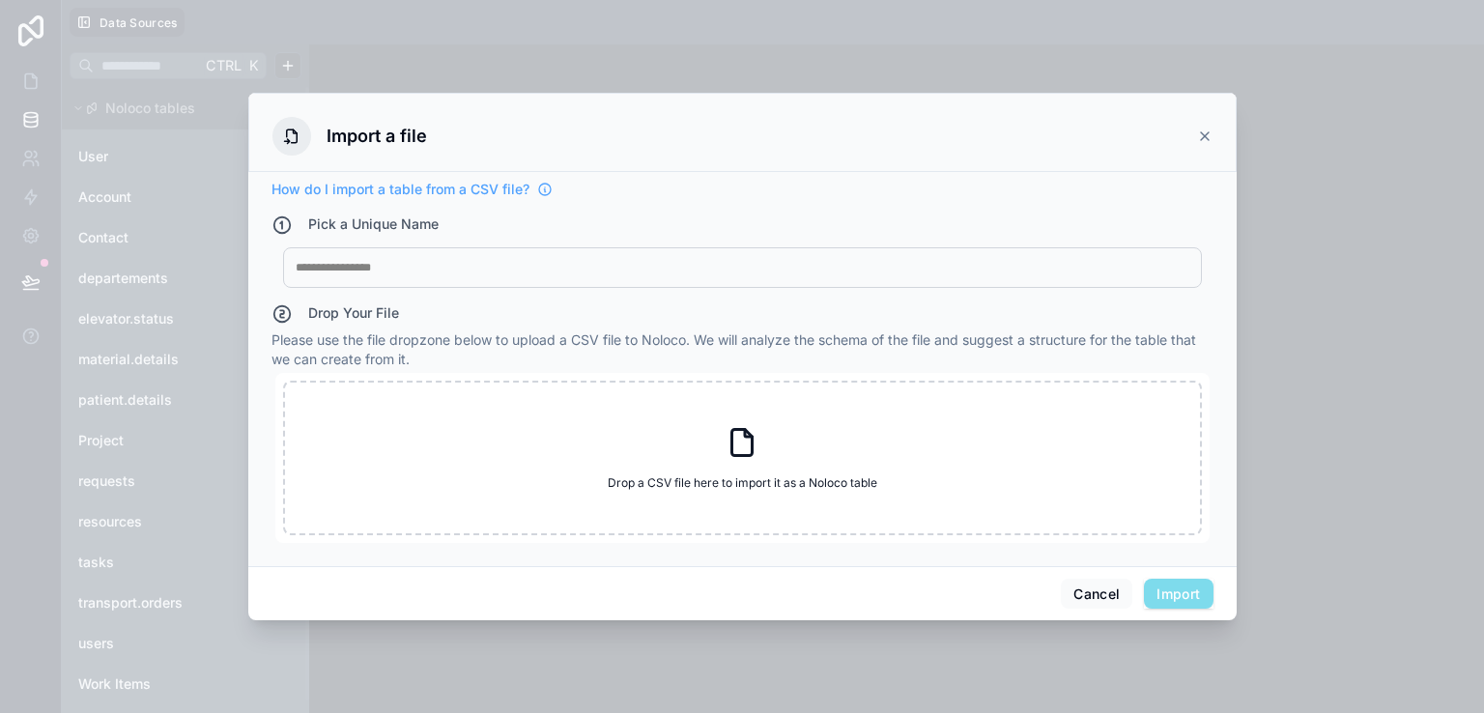
click at [1202, 135] on icon at bounding box center [1205, 136] width 8 height 8
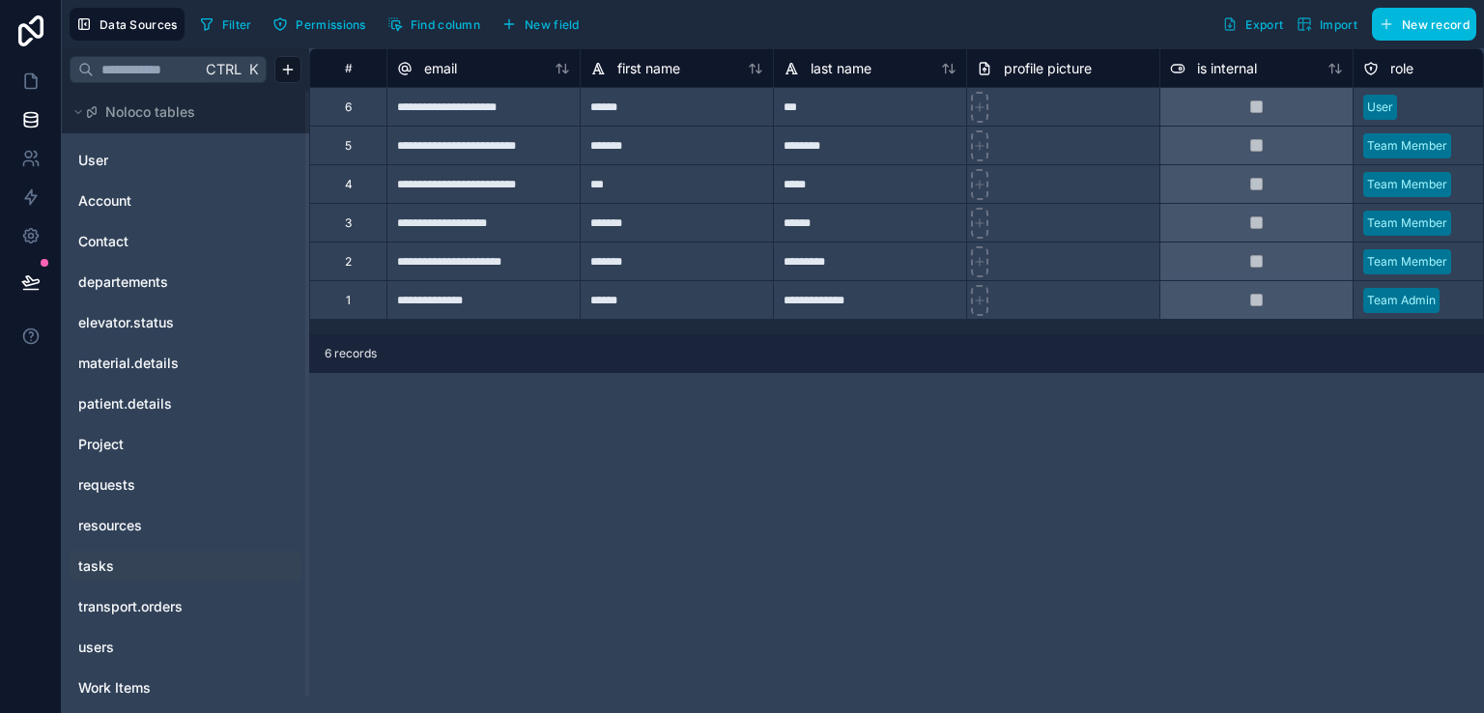
click at [148, 565] on link "tasks" at bounding box center [156, 565] width 156 height 19
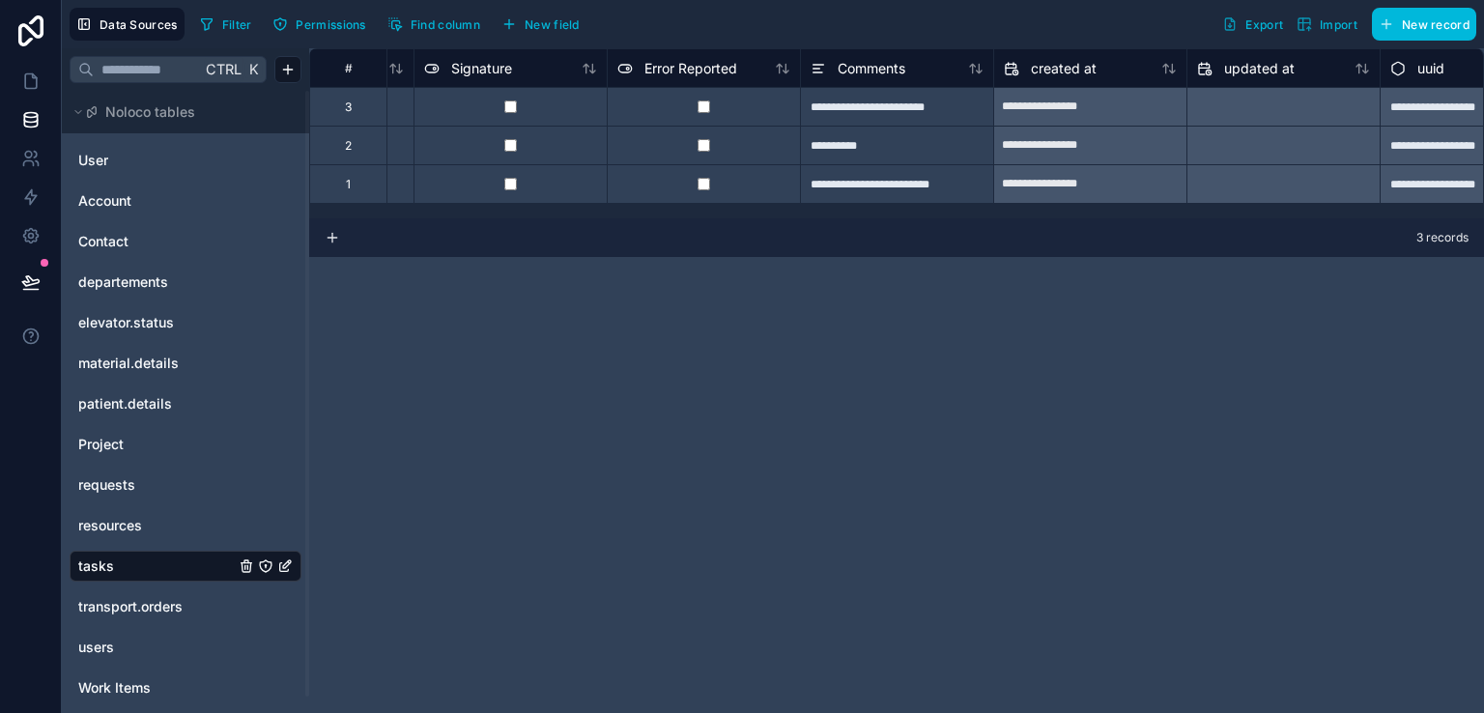
scroll to position [0, 1327]
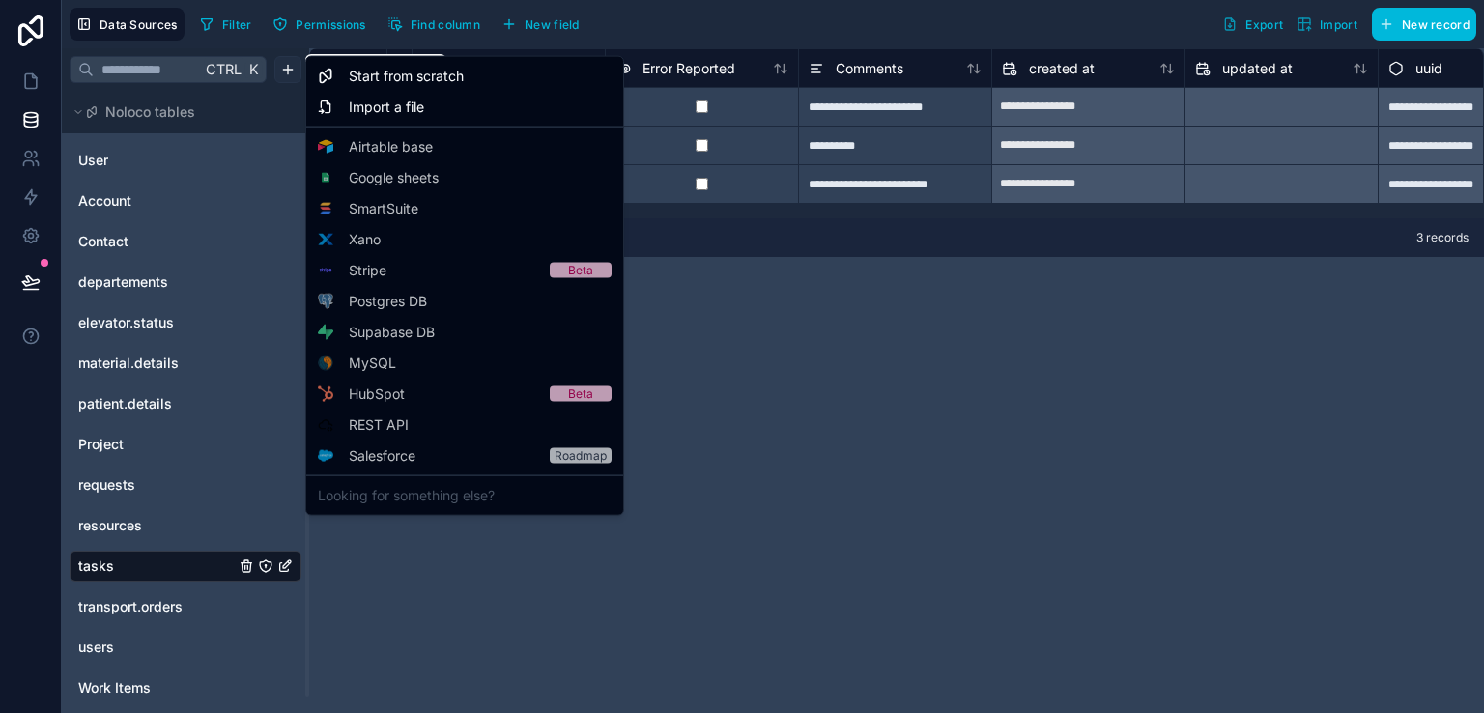
click at [286, 67] on html "**********" at bounding box center [742, 356] width 1484 height 713
click at [362, 106] on span "Import a file" at bounding box center [386, 107] width 75 height 19
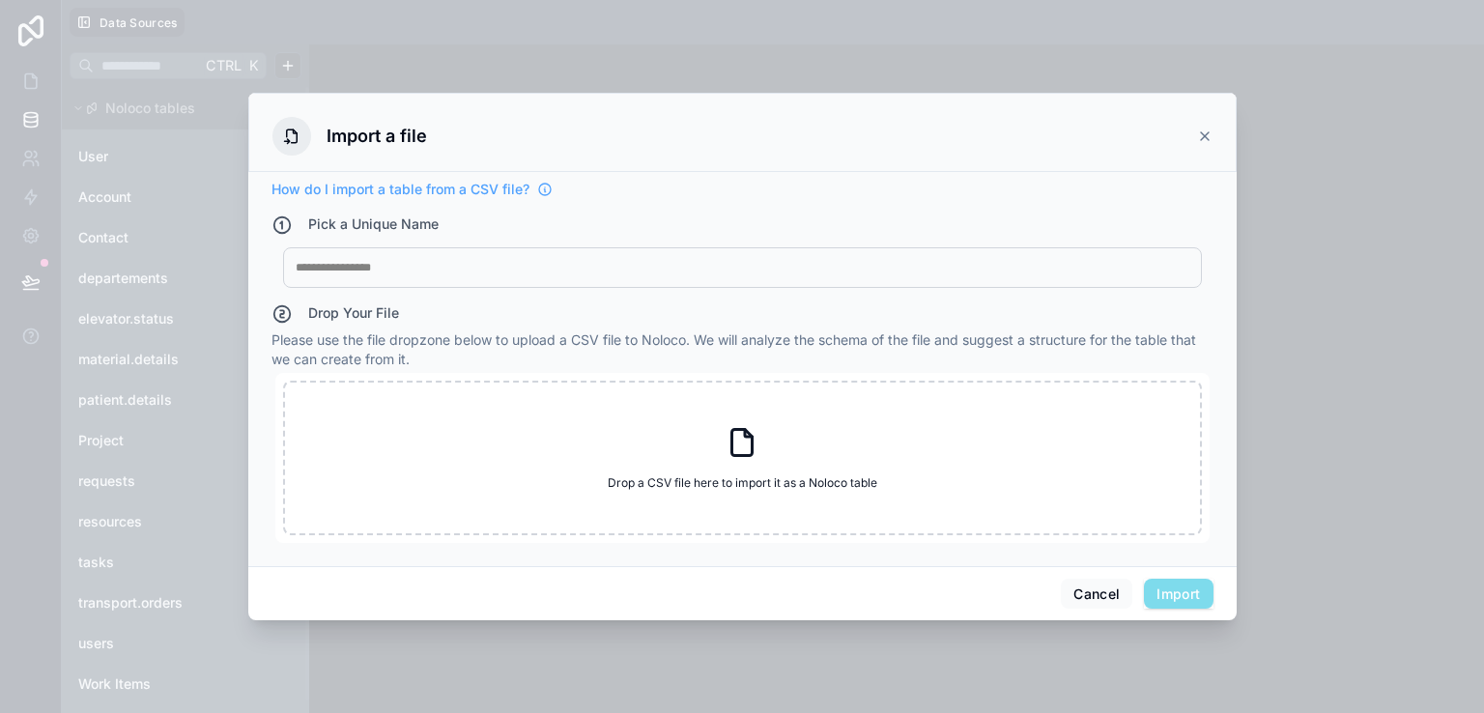
click at [361, 252] on div "My Imported File" at bounding box center [742, 267] width 919 height 41
click at [362, 270] on div at bounding box center [742, 267] width 893 height 15
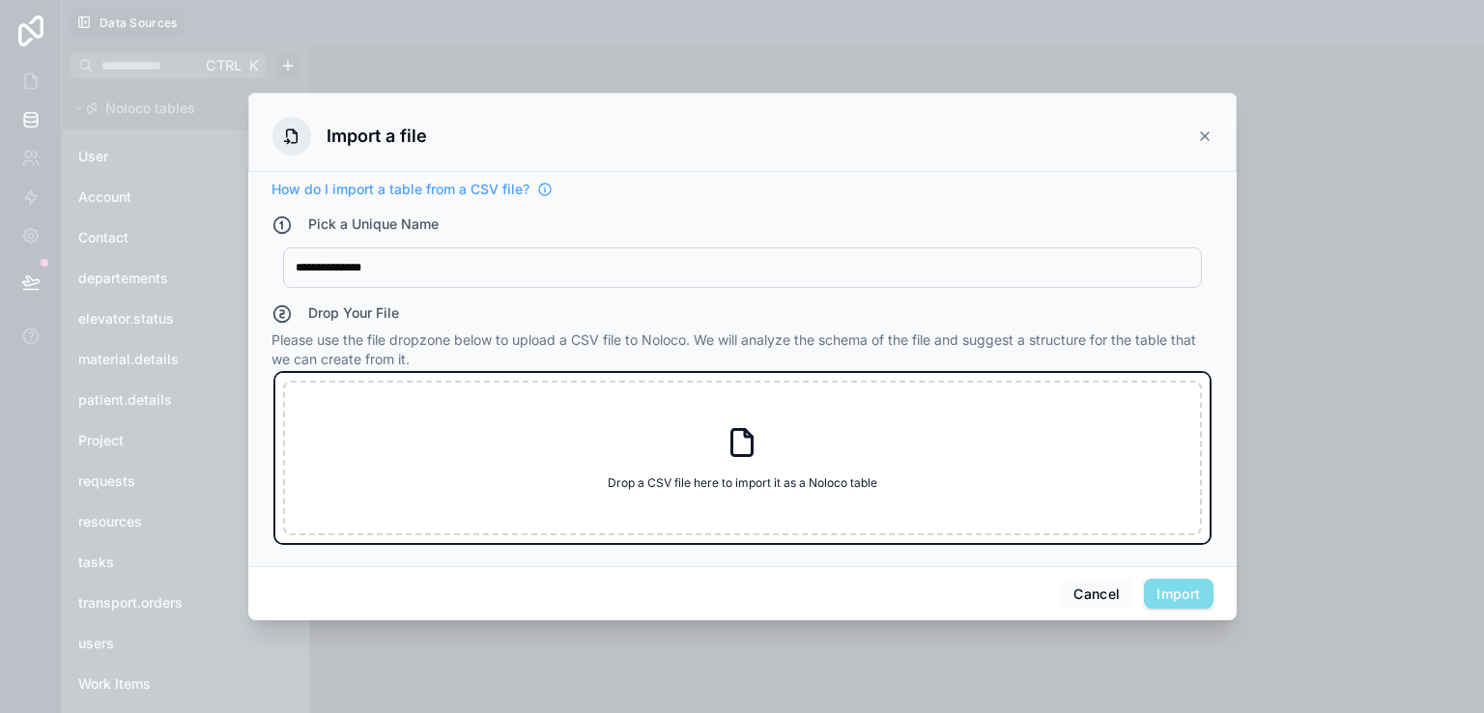
click at [410, 418] on div "Drop a CSV file here to import it as a Noloco table Drop a CSV file here to imp…" at bounding box center [742, 458] width 919 height 155
type input "**********"
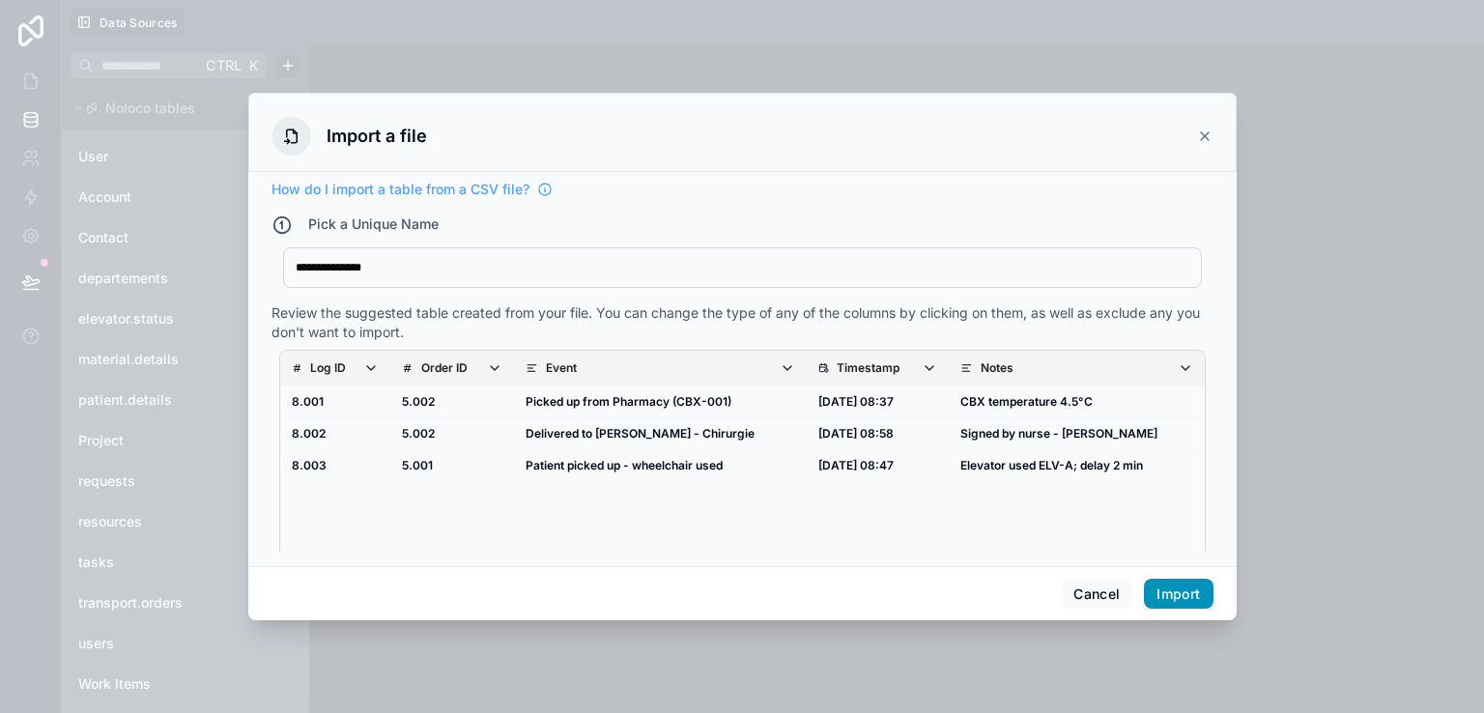
click at [1184, 590] on button "Import" at bounding box center [1178, 594] width 69 height 31
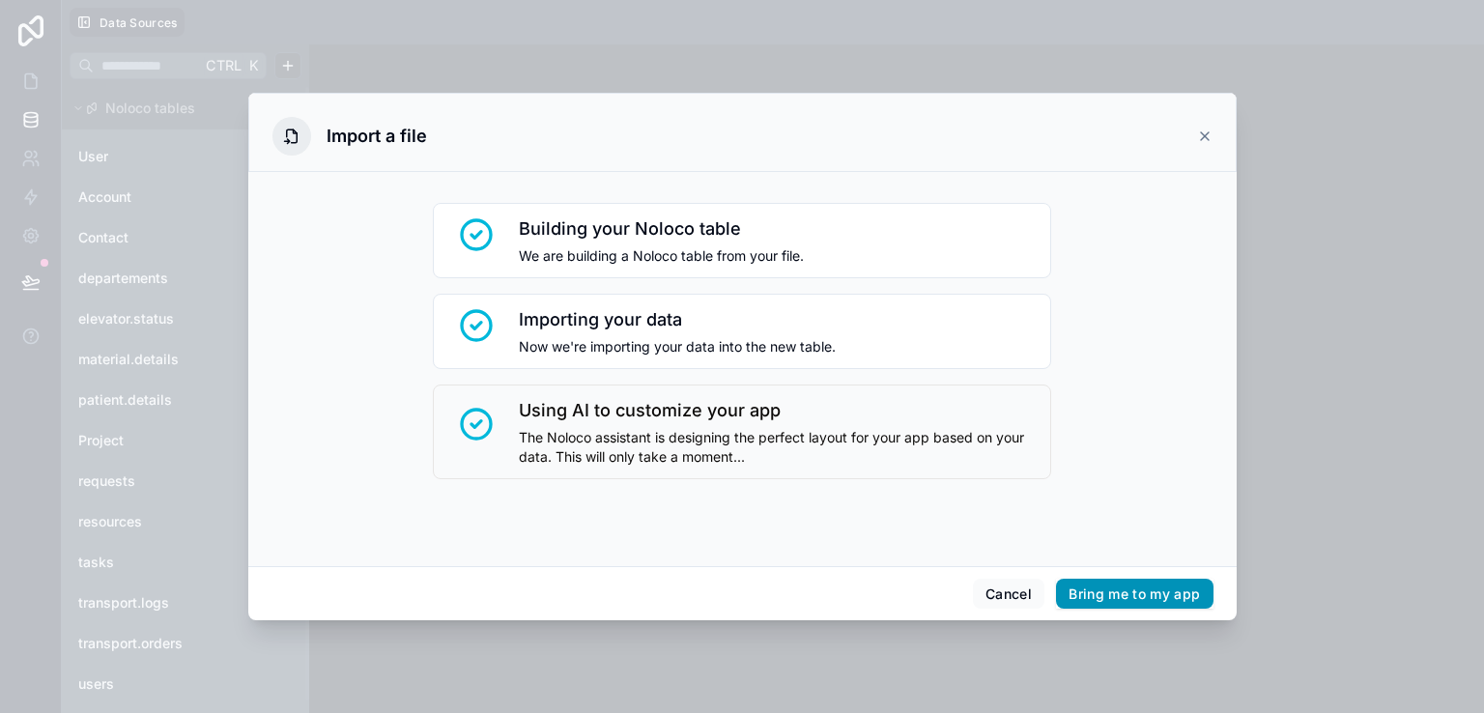
click at [1087, 584] on button "Bring me to my app" at bounding box center [1134, 594] width 156 height 31
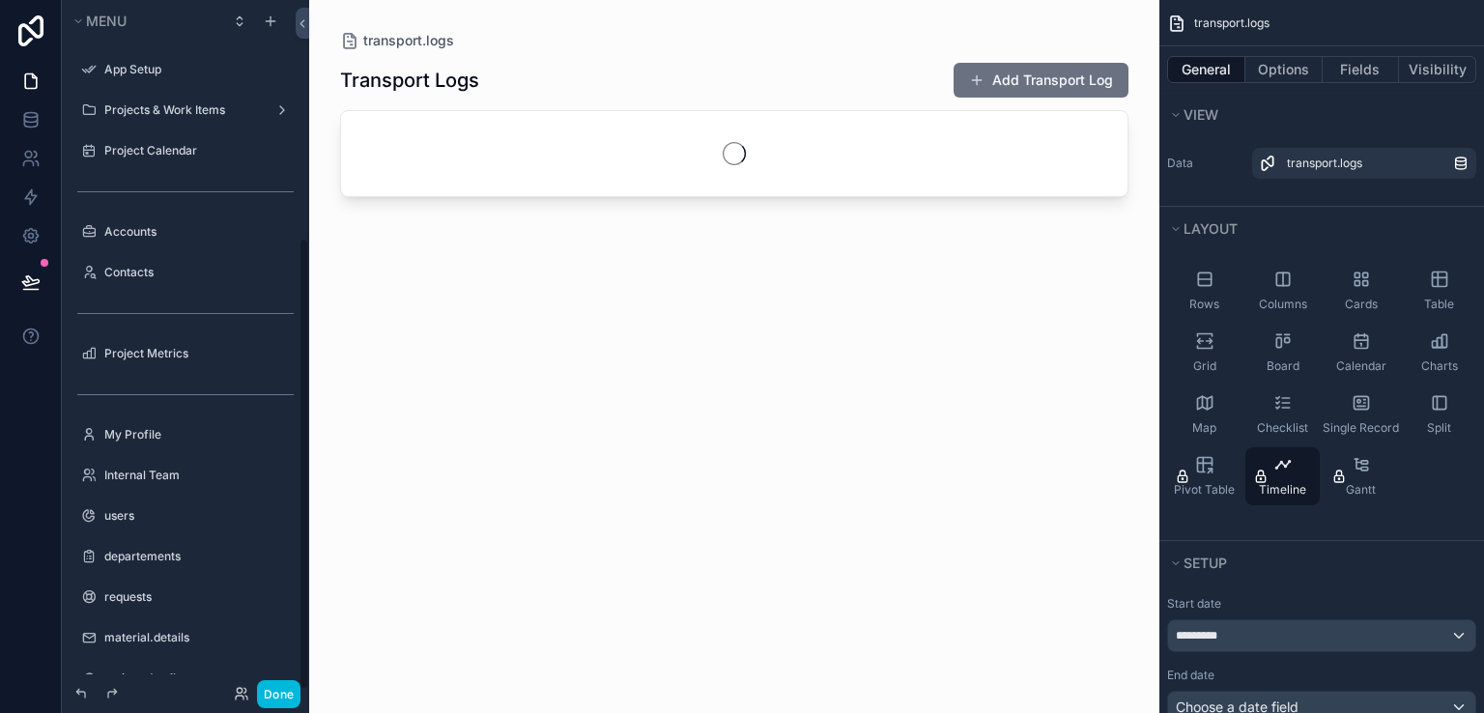
scroll to position [362, 0]
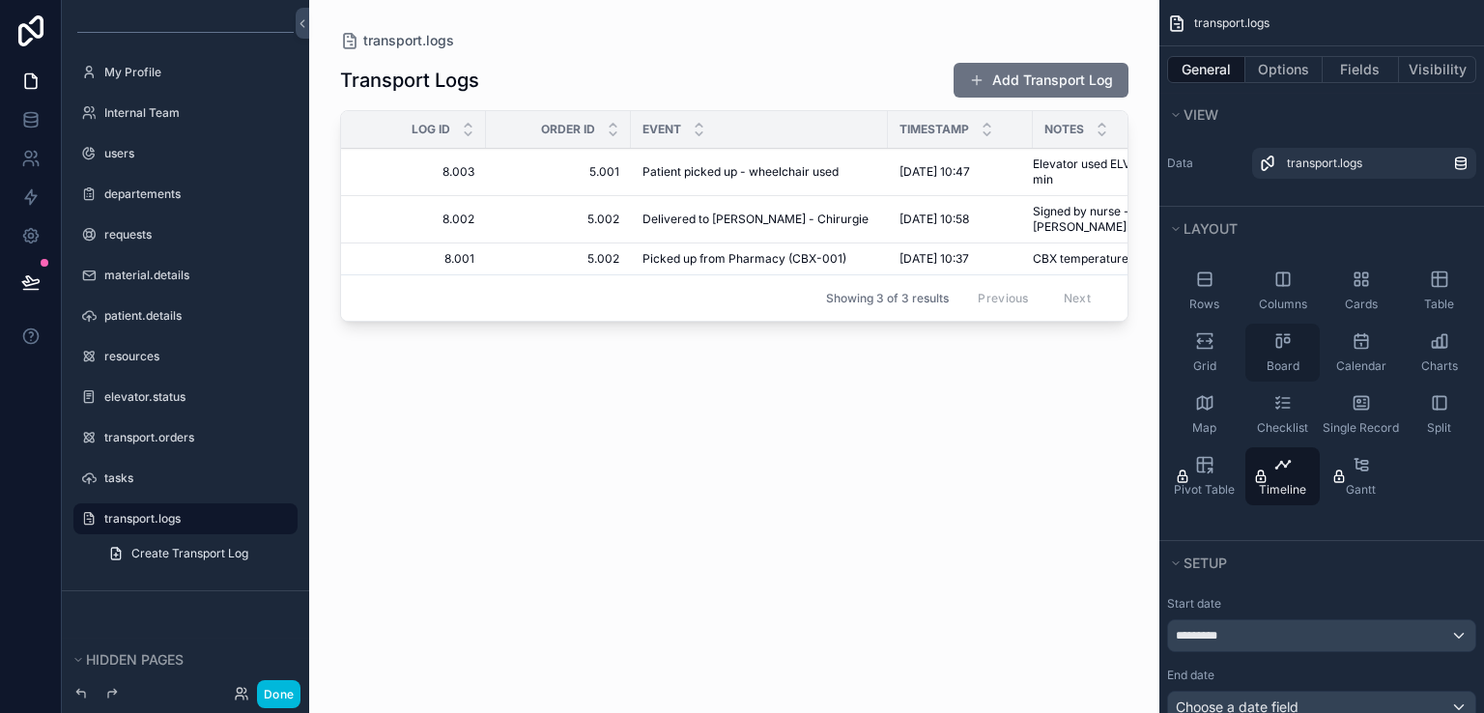
click at [1298, 365] on div "Board" at bounding box center [1282, 353] width 74 height 58
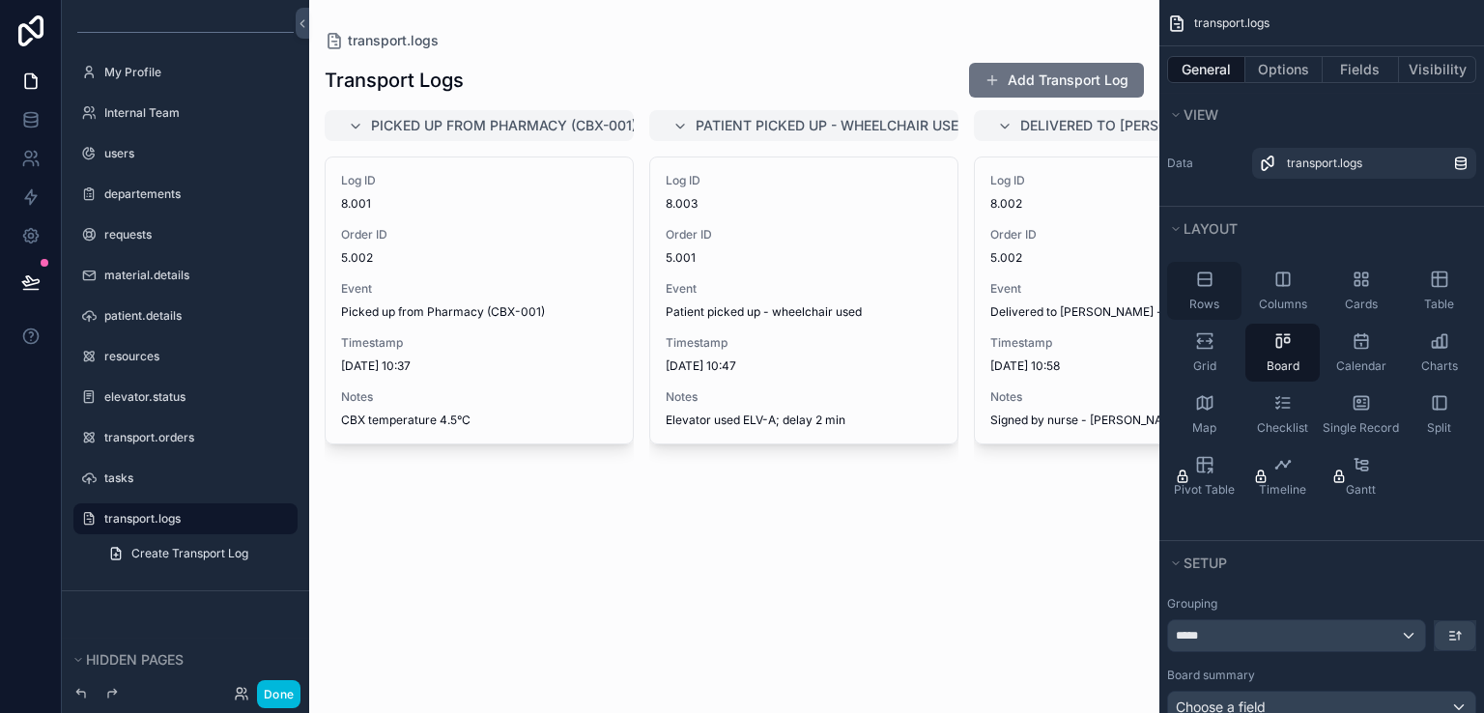
click at [1240, 298] on div "Rows" at bounding box center [1204, 291] width 74 height 58
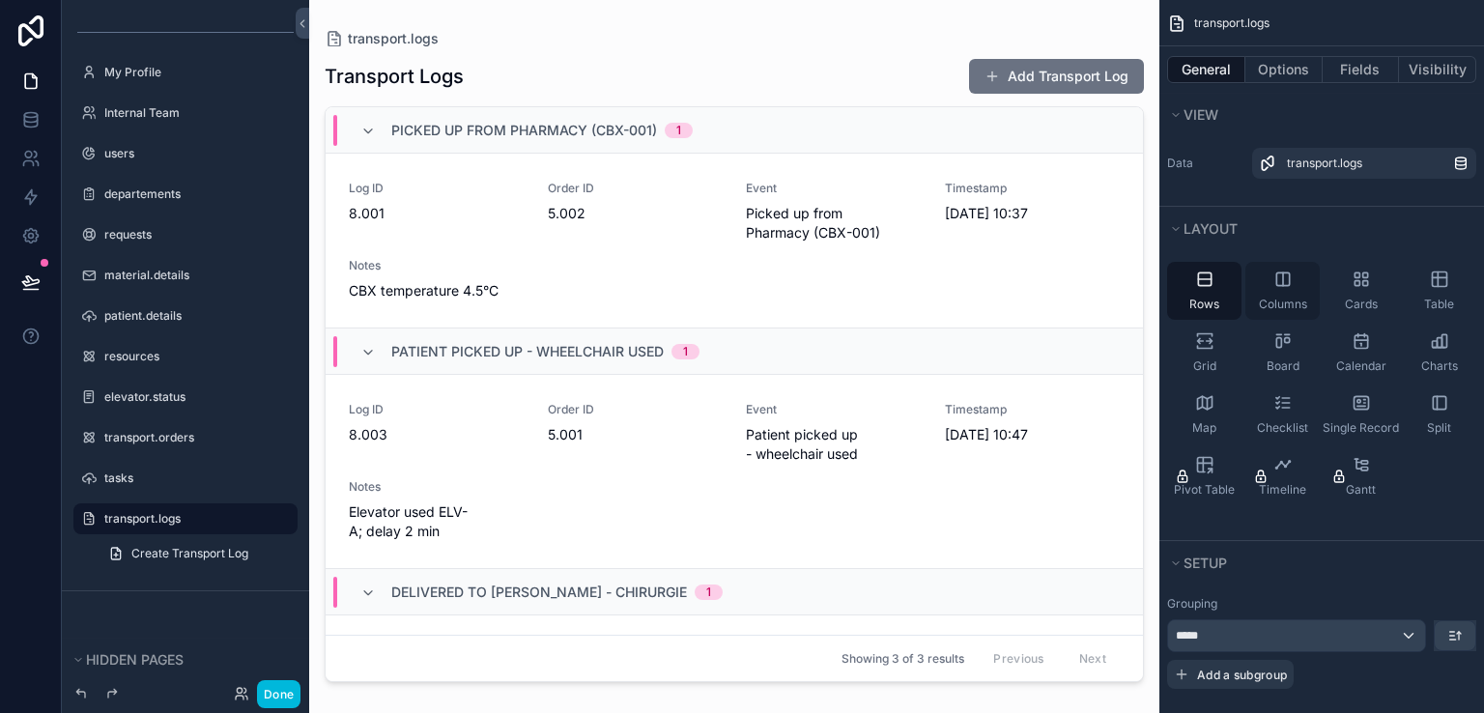
click at [1290, 293] on div "Columns" at bounding box center [1282, 291] width 74 height 58
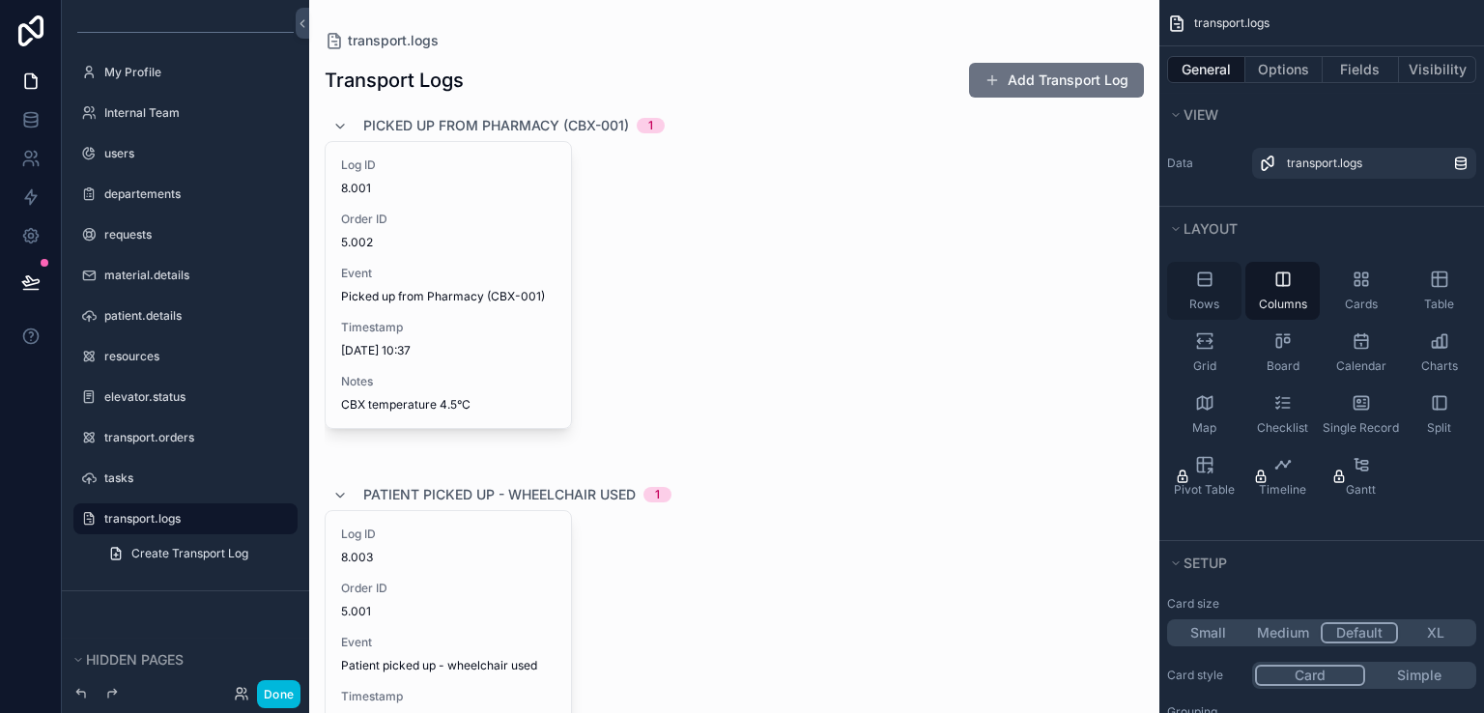
click at [1207, 287] on icon "scrollable content" at bounding box center [1204, 278] width 19 height 19
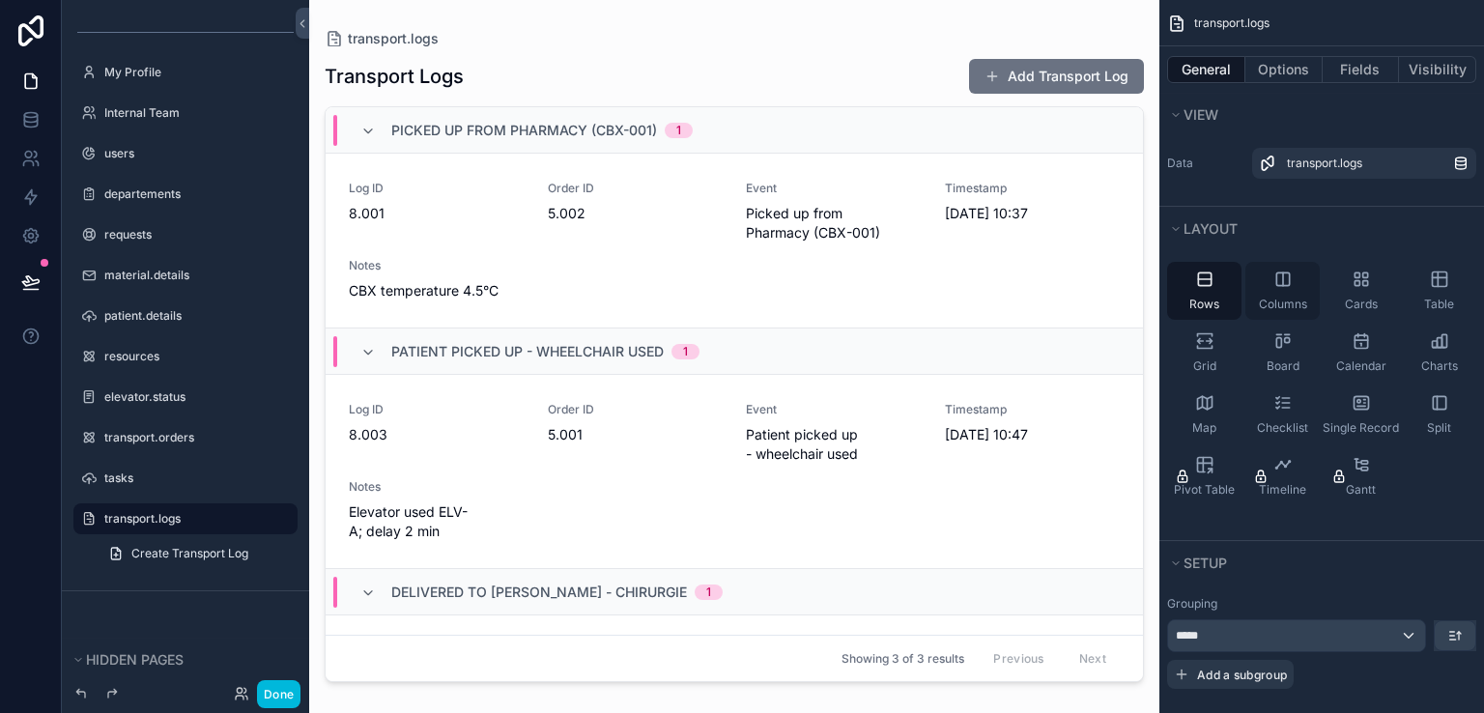
click at [1267, 290] on div "Columns" at bounding box center [1282, 291] width 74 height 58
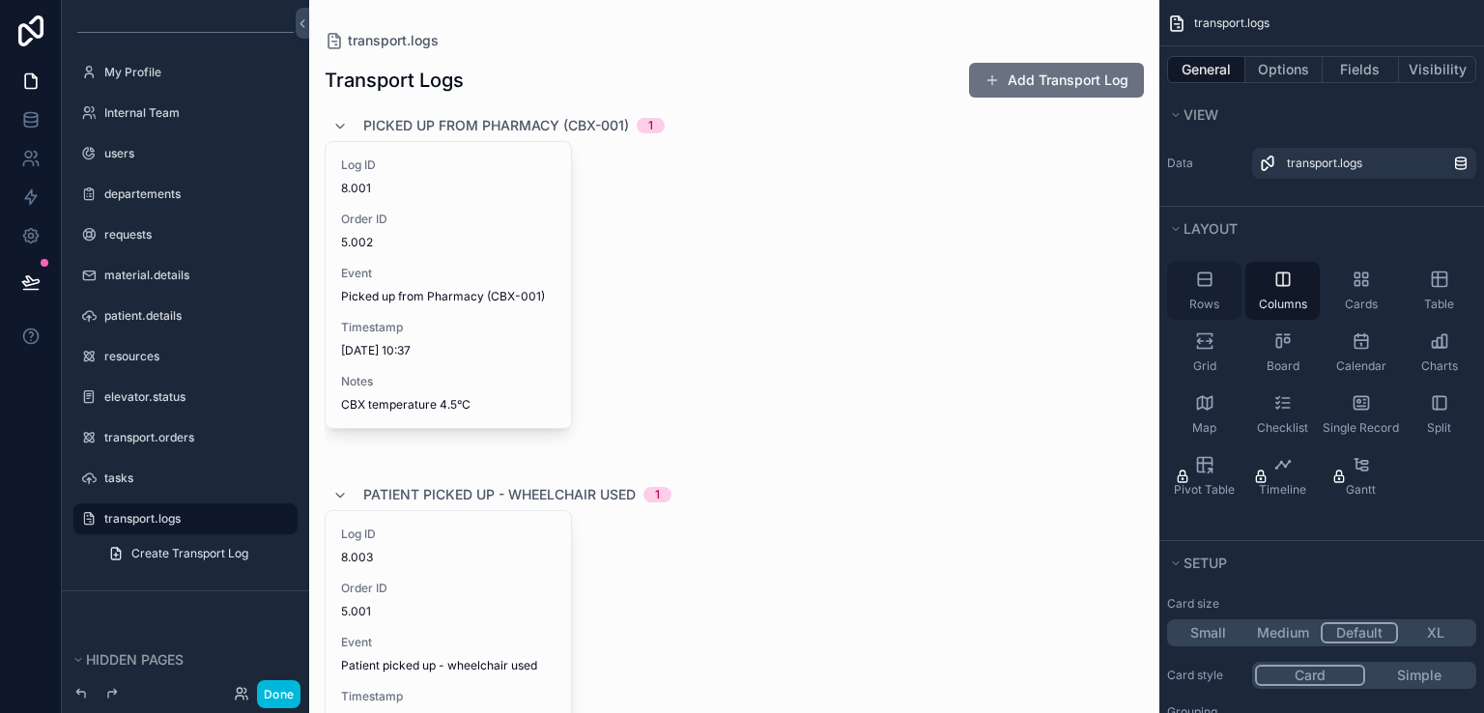
click at [1213, 290] on div "Rows" at bounding box center [1204, 291] width 74 height 58
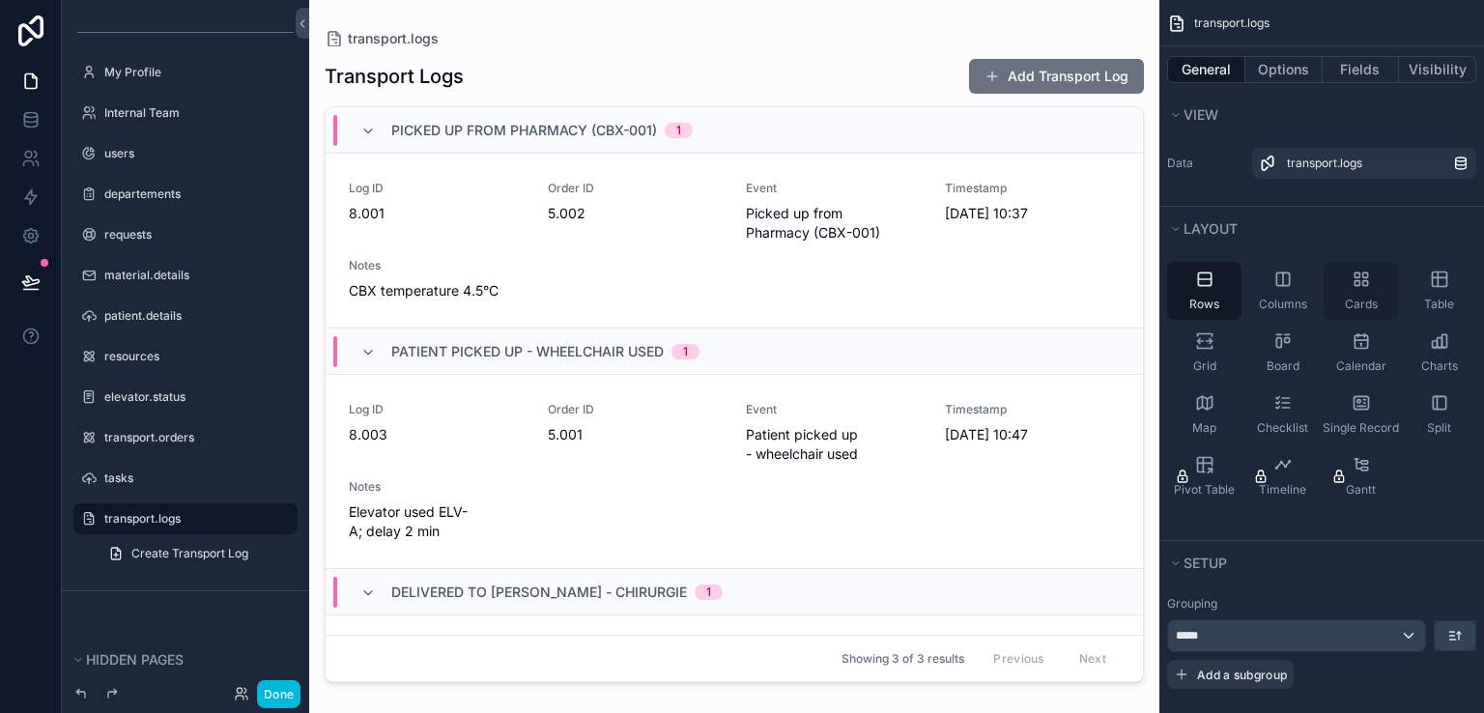
click at [1362, 285] on icon "scrollable content" at bounding box center [1364, 283] width 5 height 5
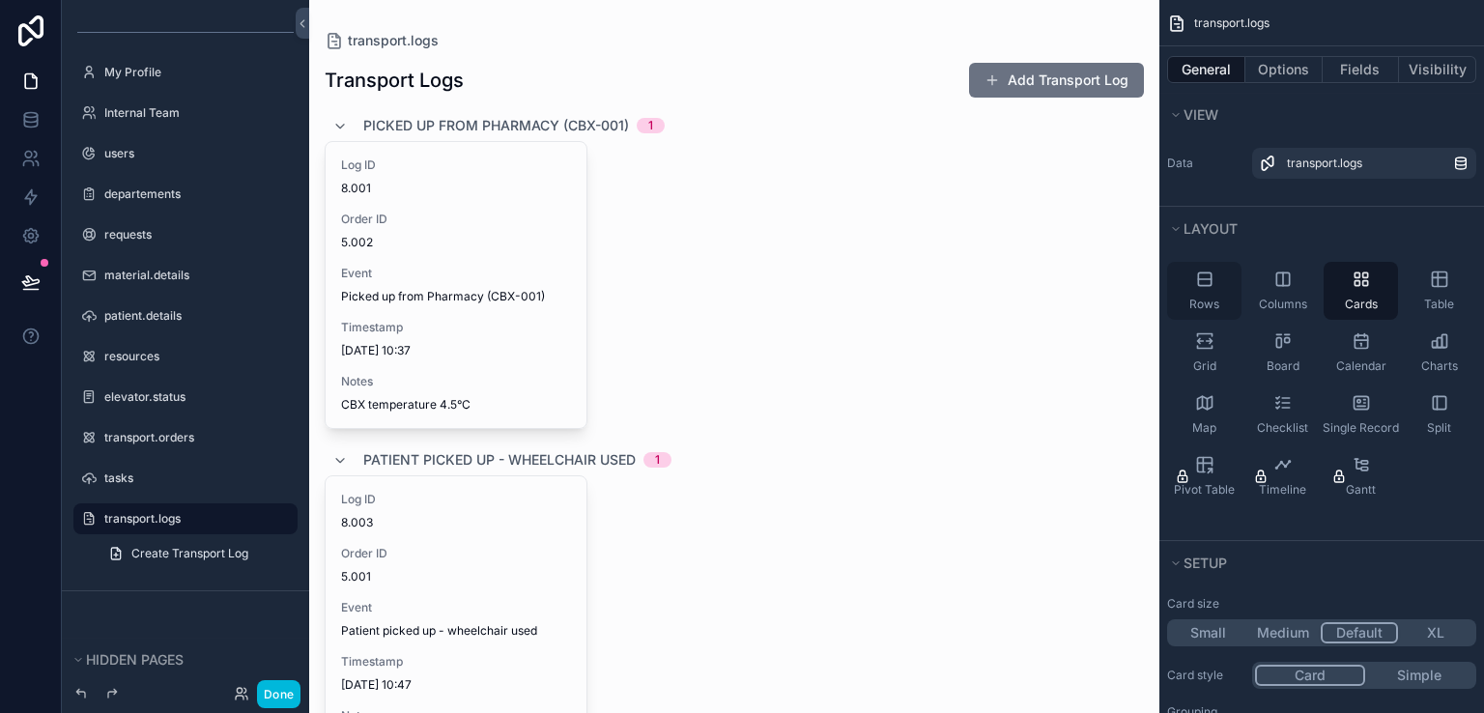
click at [1213, 275] on icon "scrollable content" at bounding box center [1204, 278] width 19 height 19
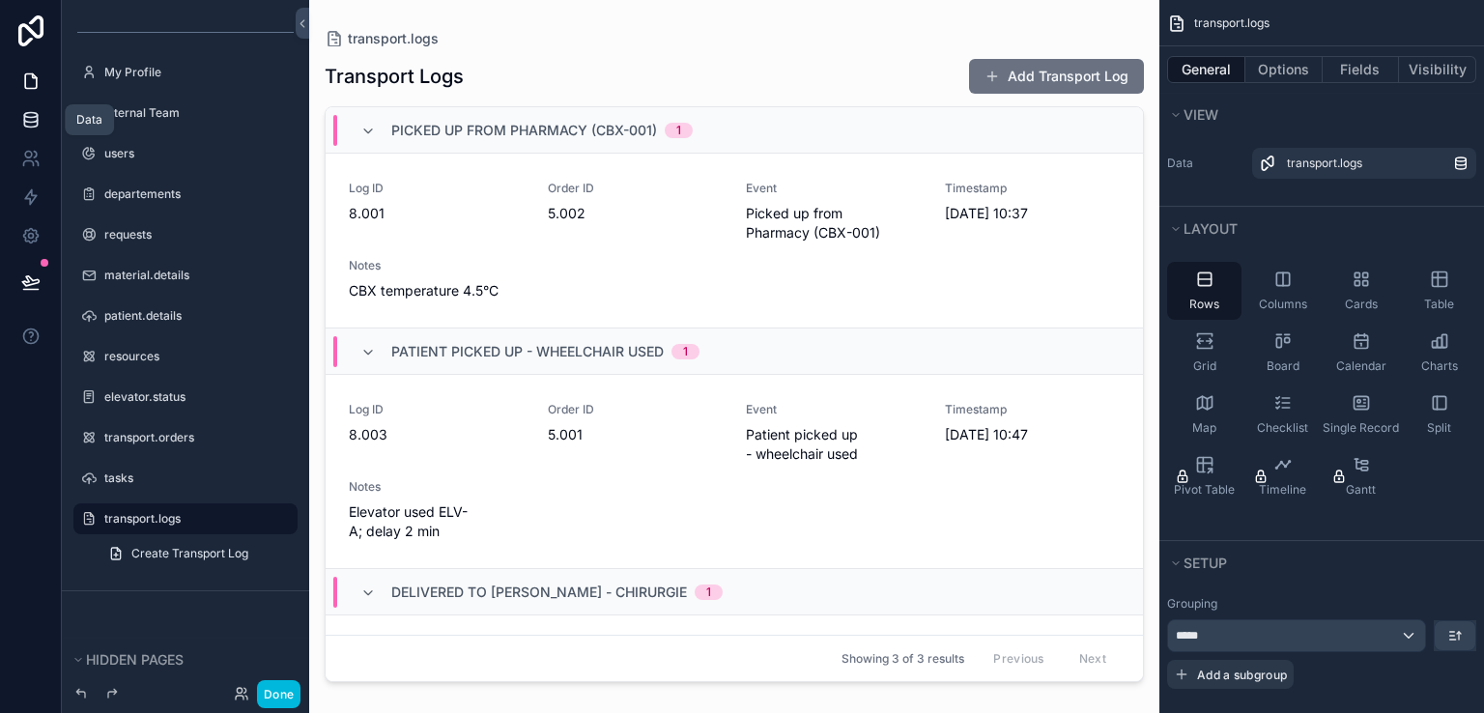
click at [40, 120] on link at bounding box center [30, 119] width 61 height 39
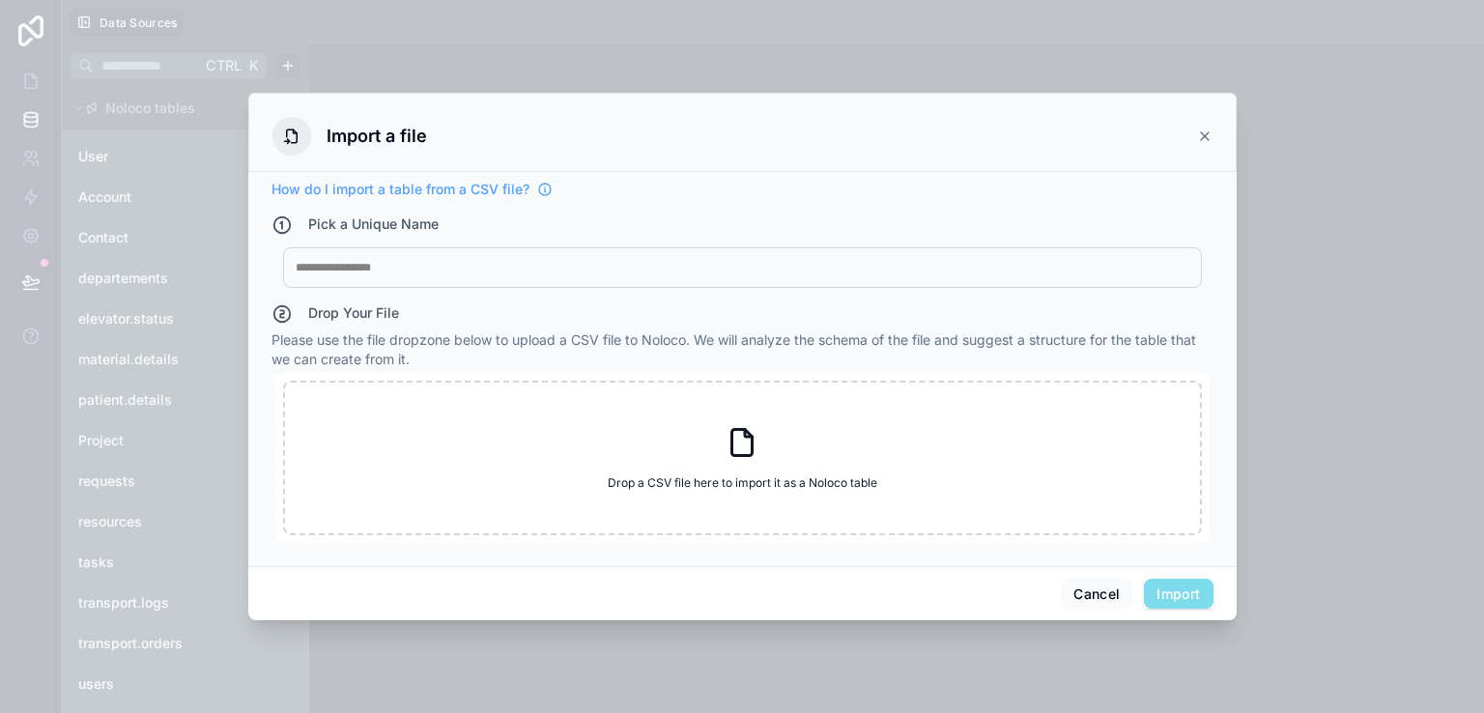
click at [356, 271] on div at bounding box center [742, 267] width 893 height 15
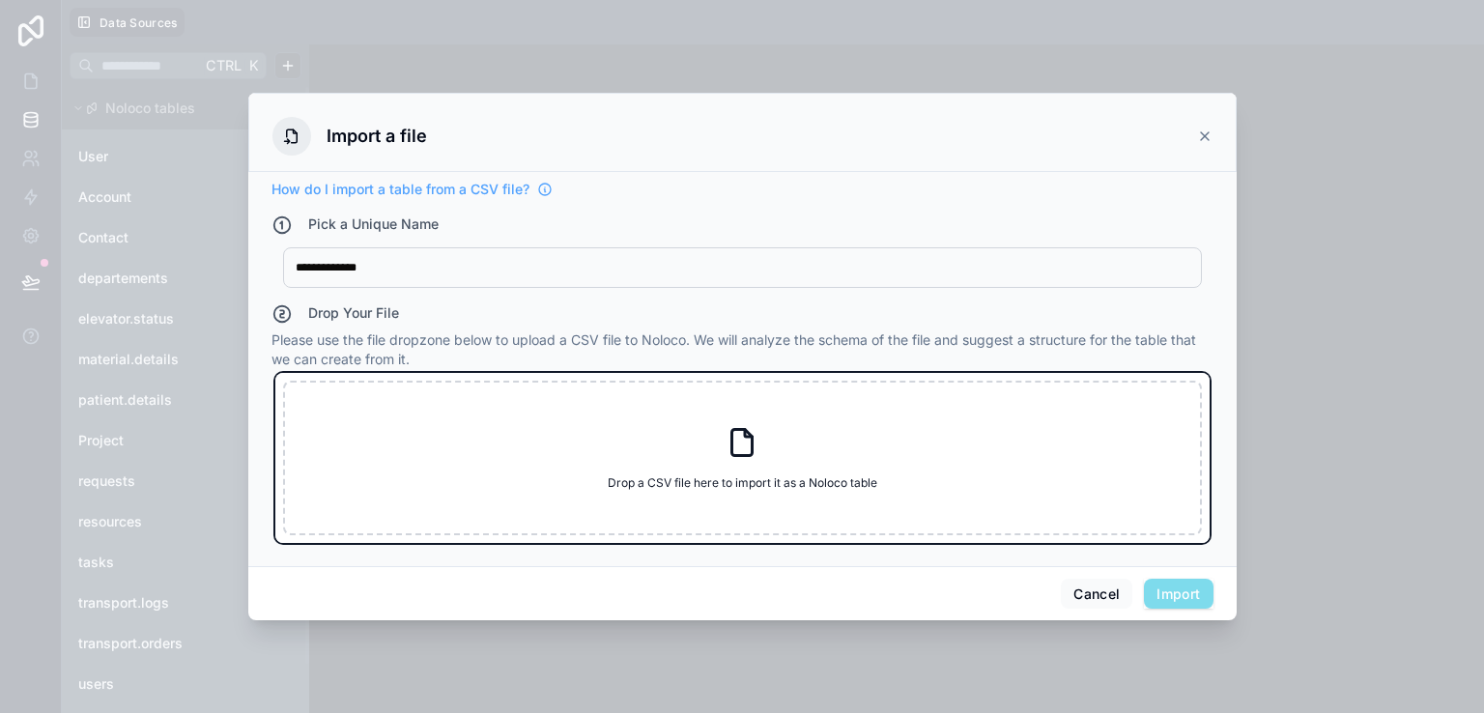
click at [411, 459] on div "Drop a CSV file here to import it as a Noloco table Drop a CSV file here to imp…" at bounding box center [742, 458] width 919 height 155
type input "**********"
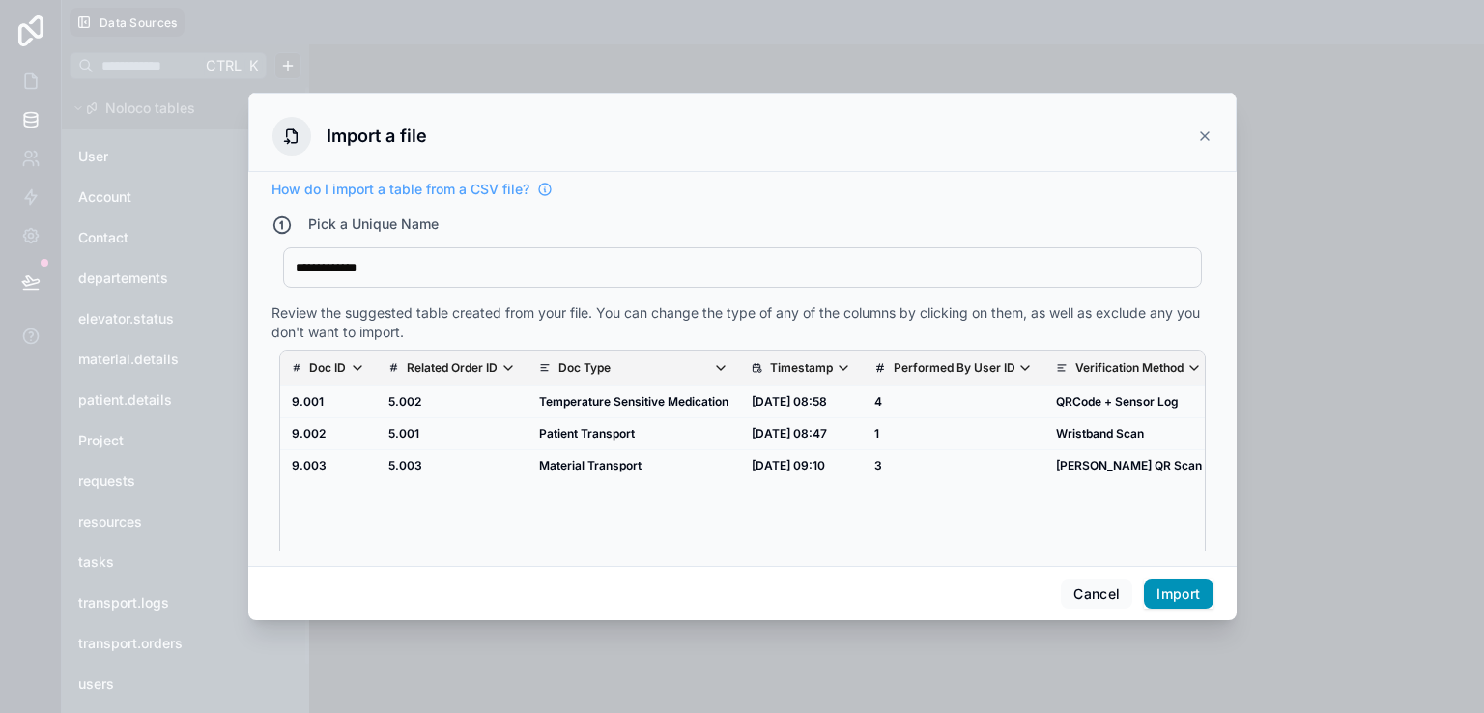
click at [1159, 584] on button "Import" at bounding box center [1178, 594] width 69 height 31
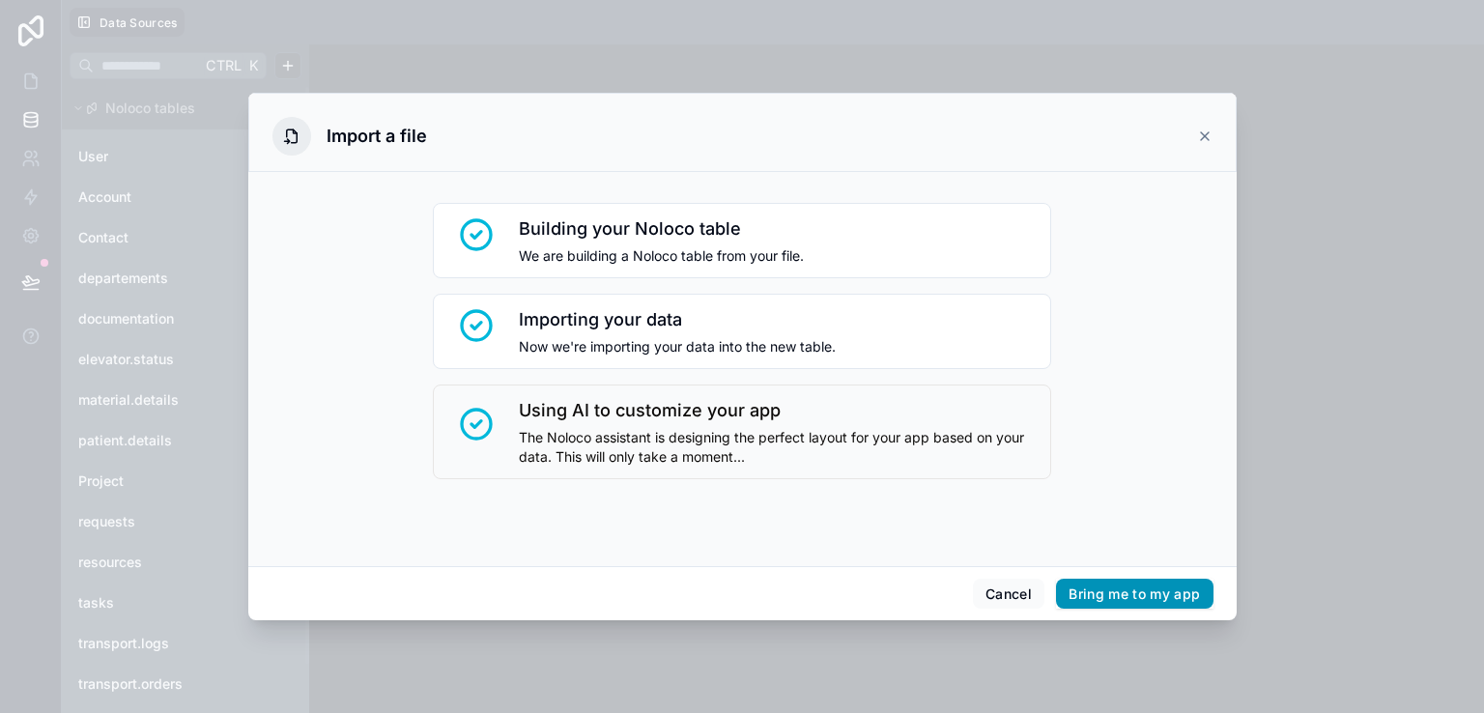
click at [1128, 584] on button "Bring me to my app" at bounding box center [1134, 594] width 156 height 31
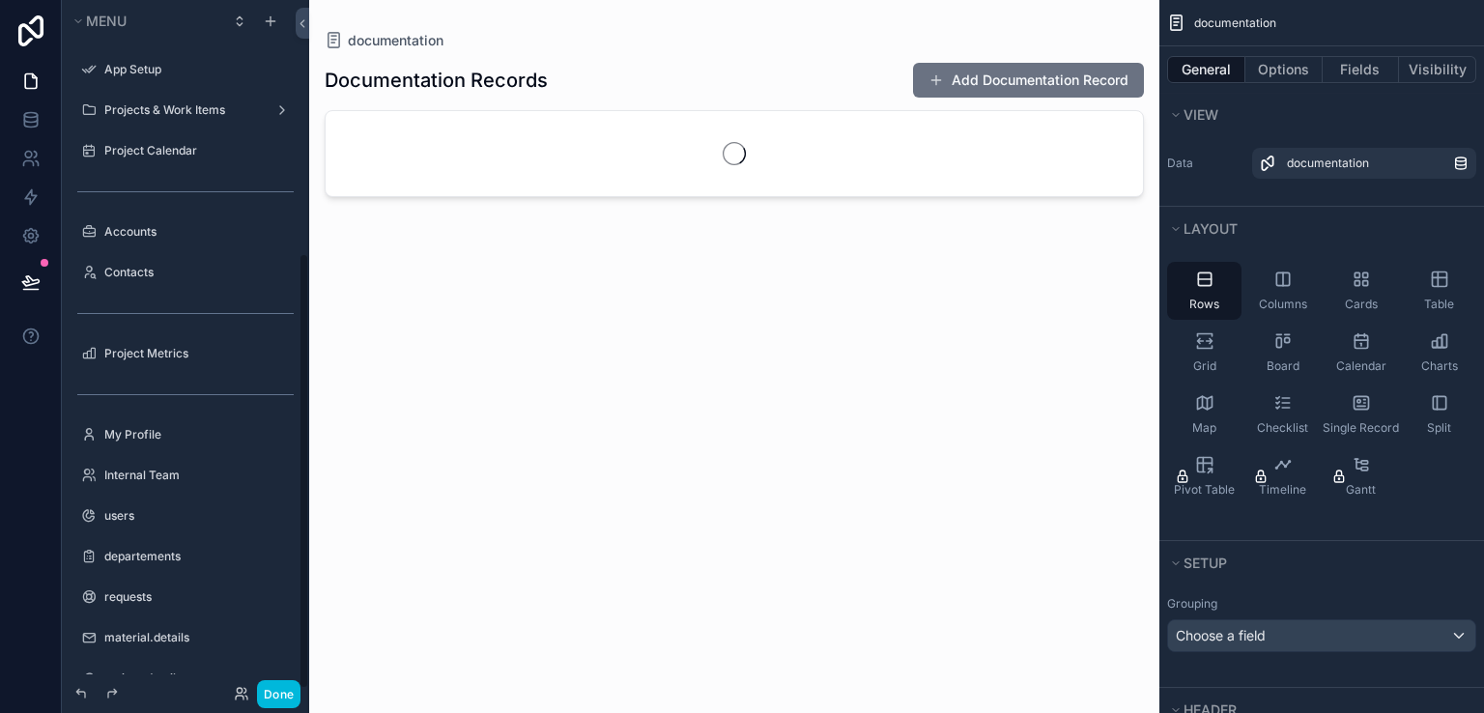
scroll to position [402, 0]
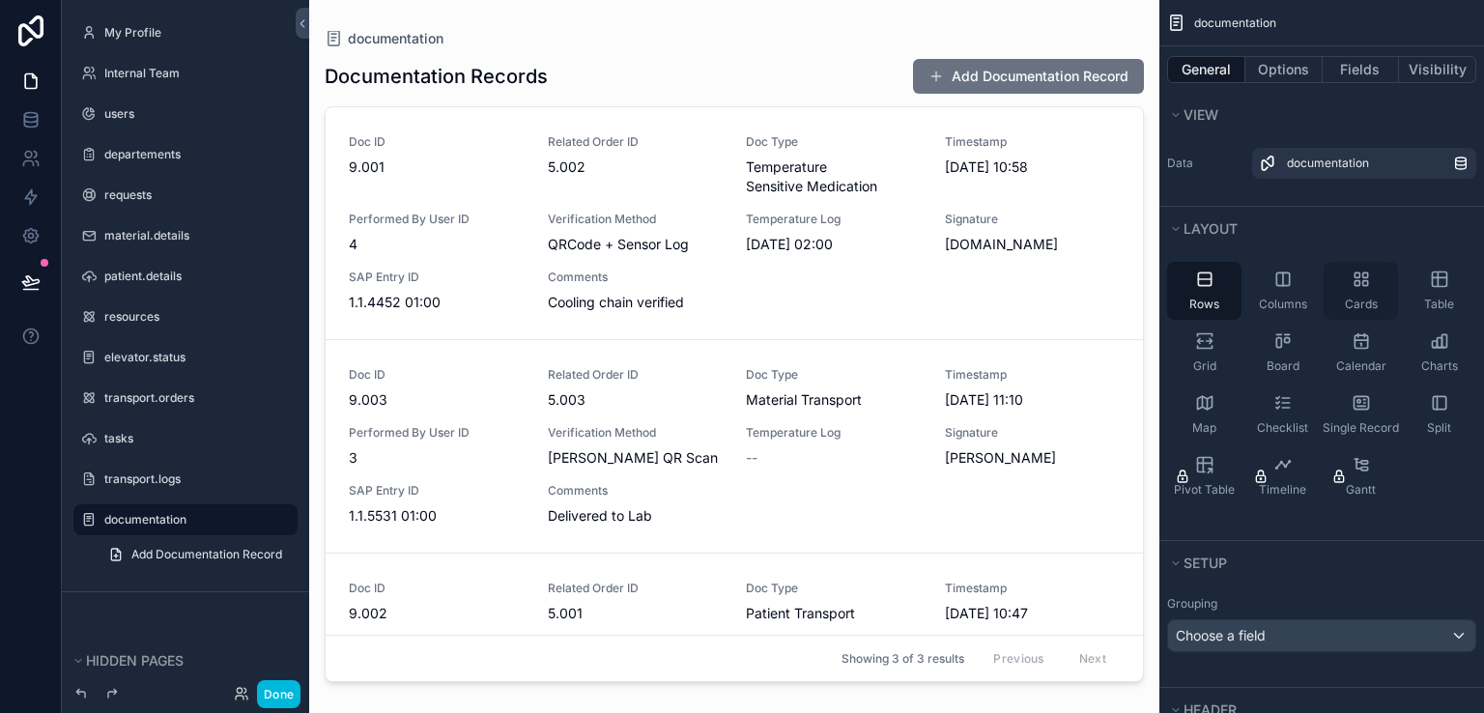
click at [1360, 297] on span "Cards" at bounding box center [1360, 304] width 33 height 15
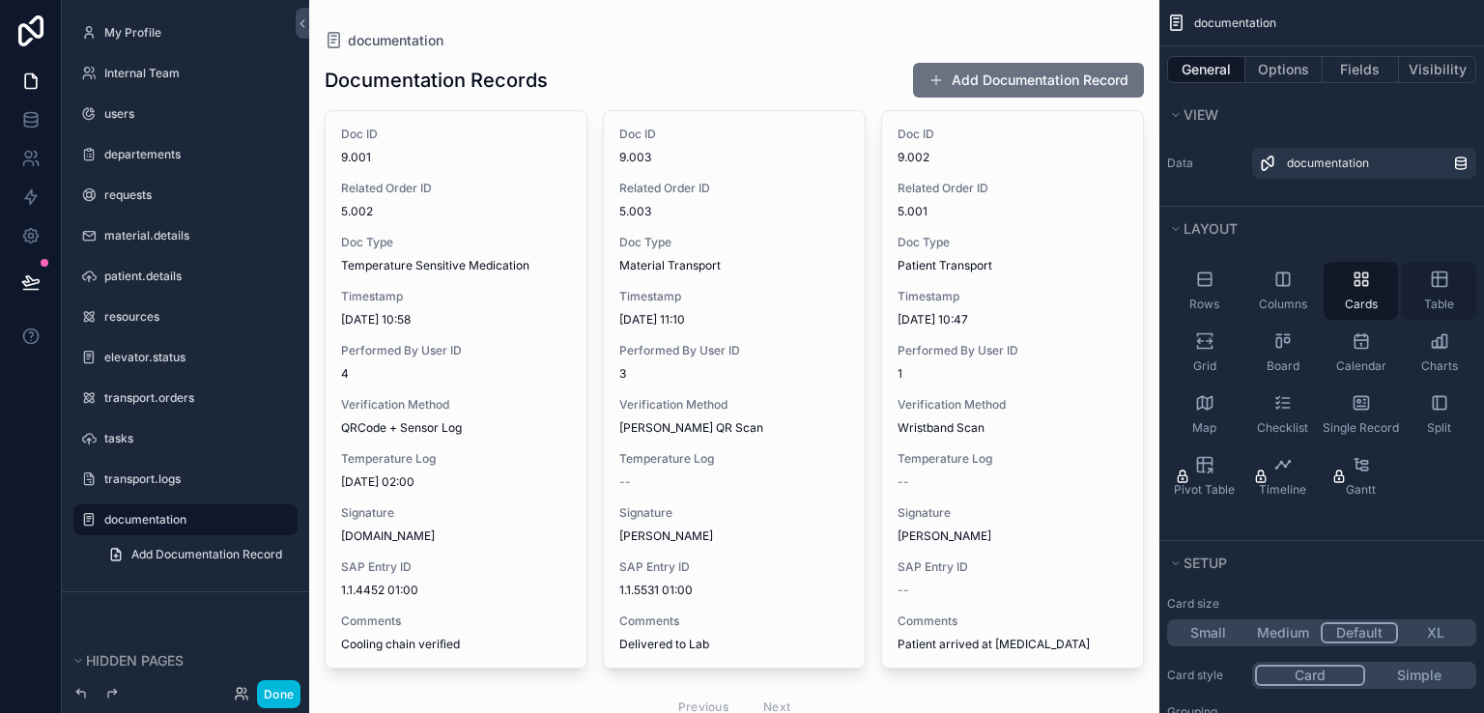
click at [1417, 295] on div "Table" at bounding box center [1438, 291] width 74 height 58
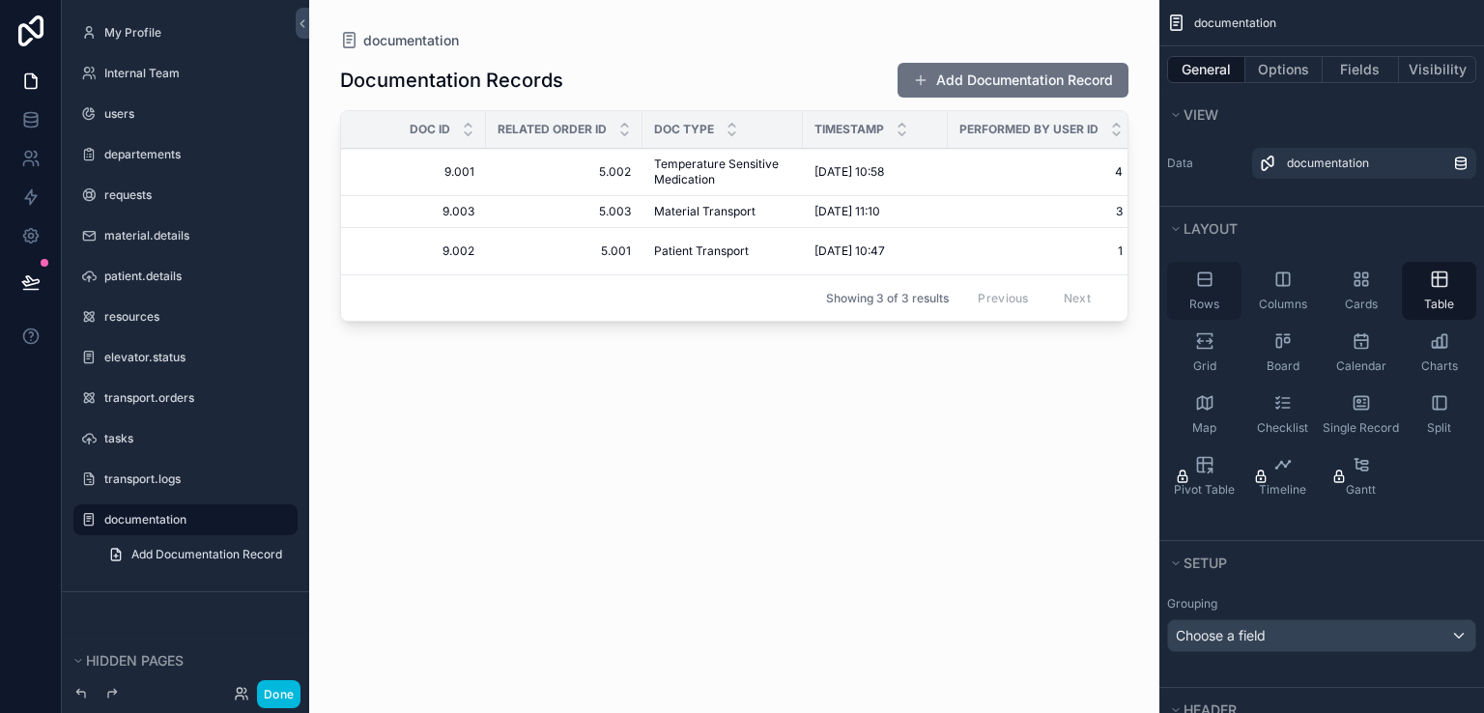
click at [1210, 286] on icon "scrollable content" at bounding box center [1204, 278] width 19 height 19
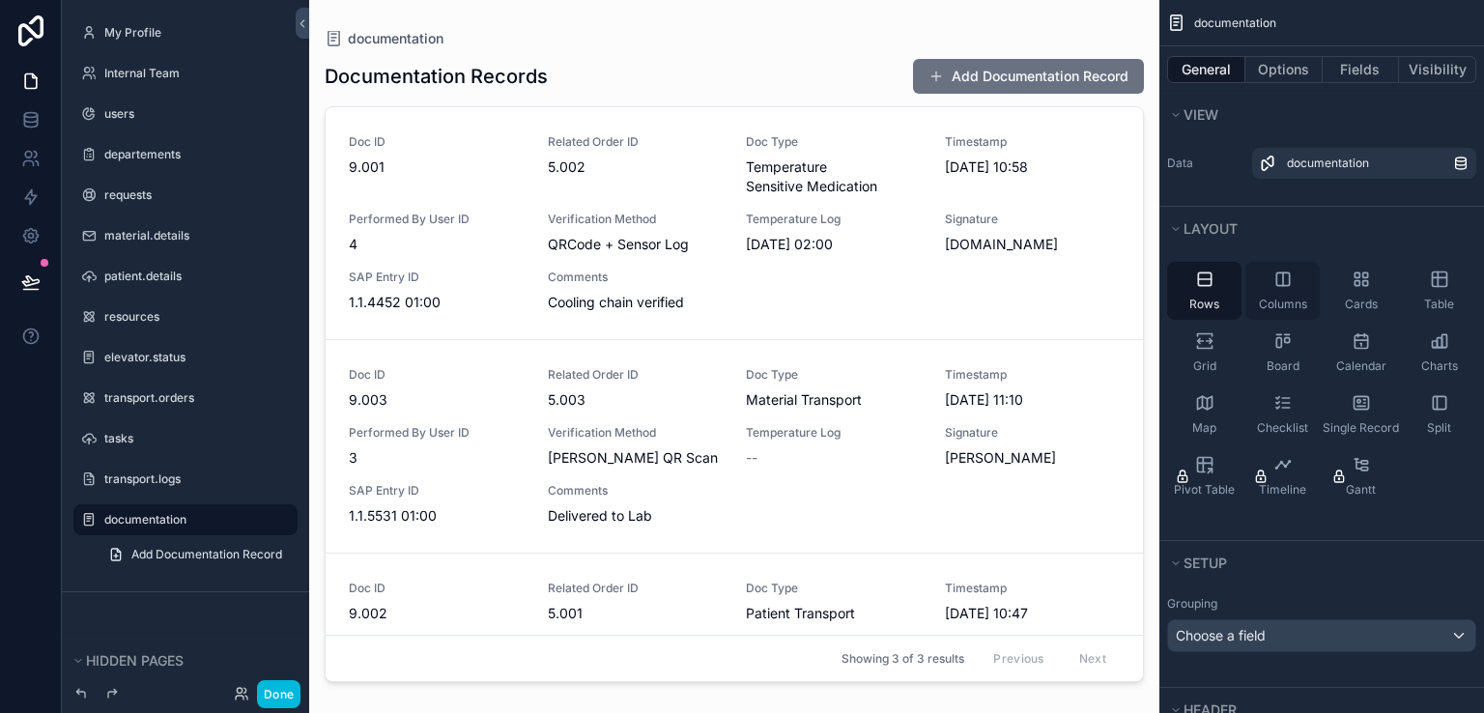
click at [1279, 288] on div "Columns" at bounding box center [1282, 291] width 74 height 58
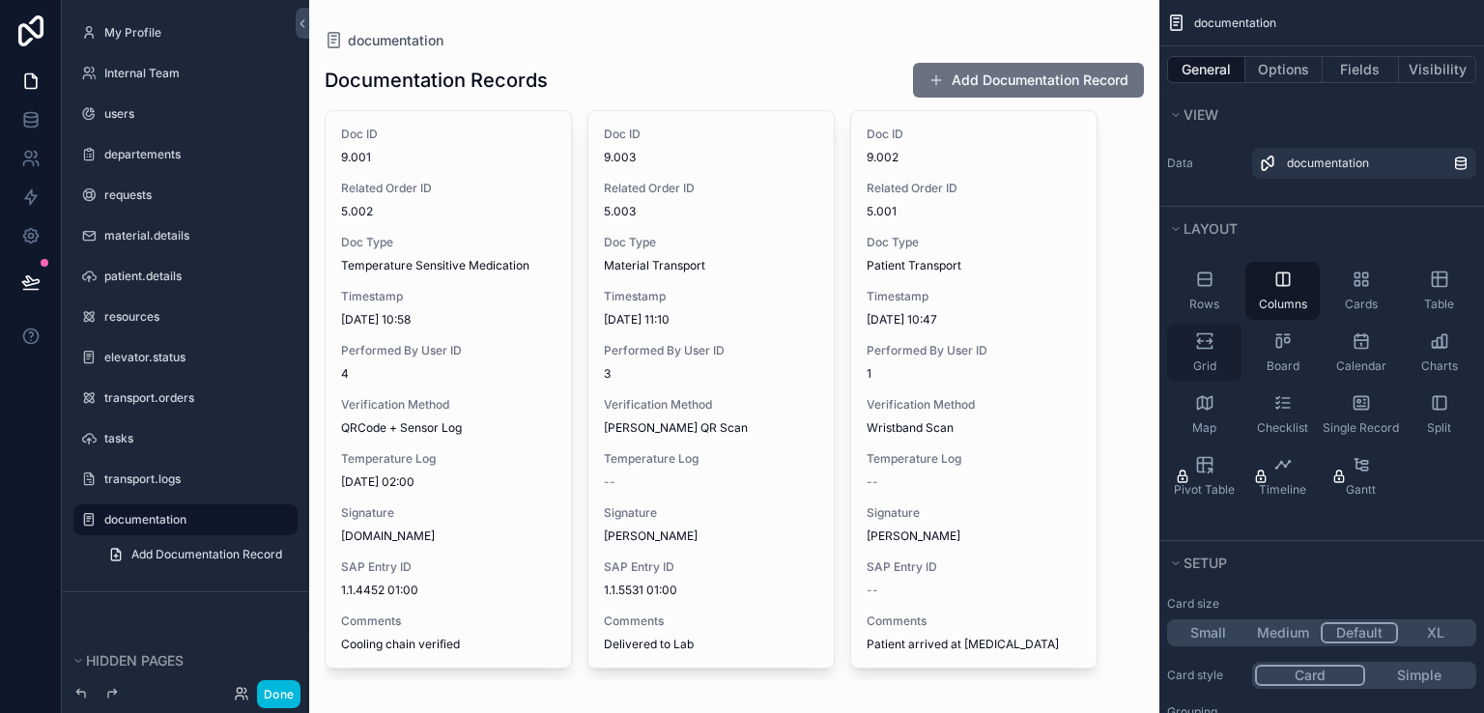
click at [1204, 348] on icon "scrollable content" at bounding box center [1204, 347] width 14 height 3
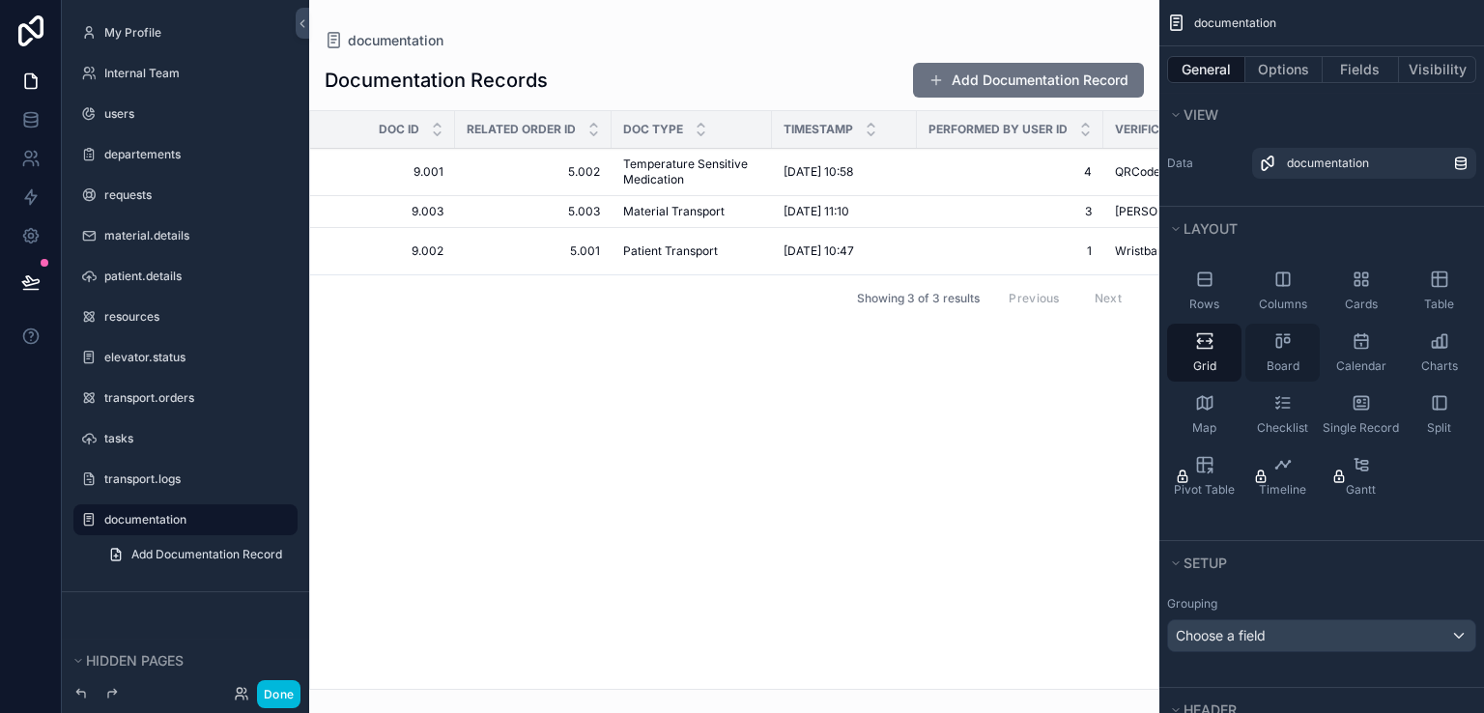
click at [1259, 352] on div "Board" at bounding box center [1282, 353] width 74 height 58
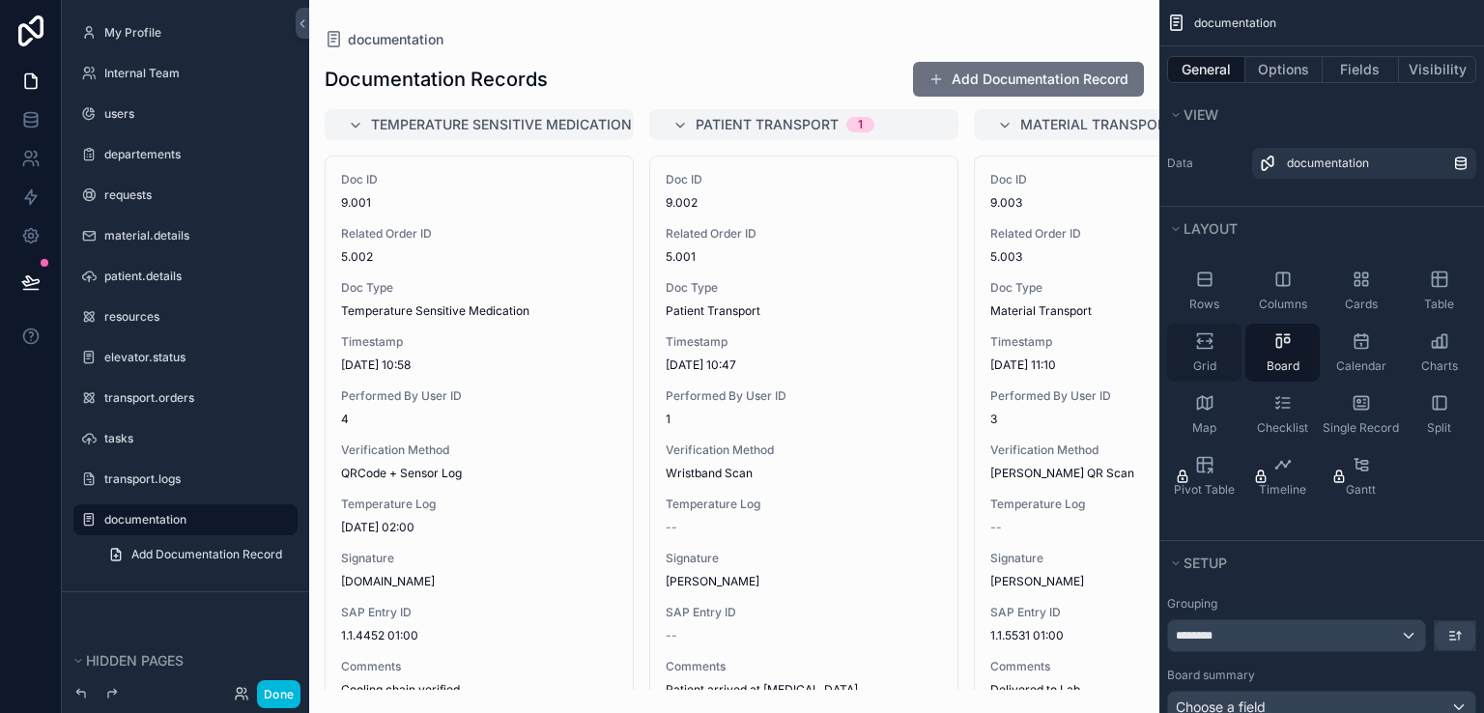
click at [1200, 358] on span "Grid" at bounding box center [1204, 365] width 23 height 15
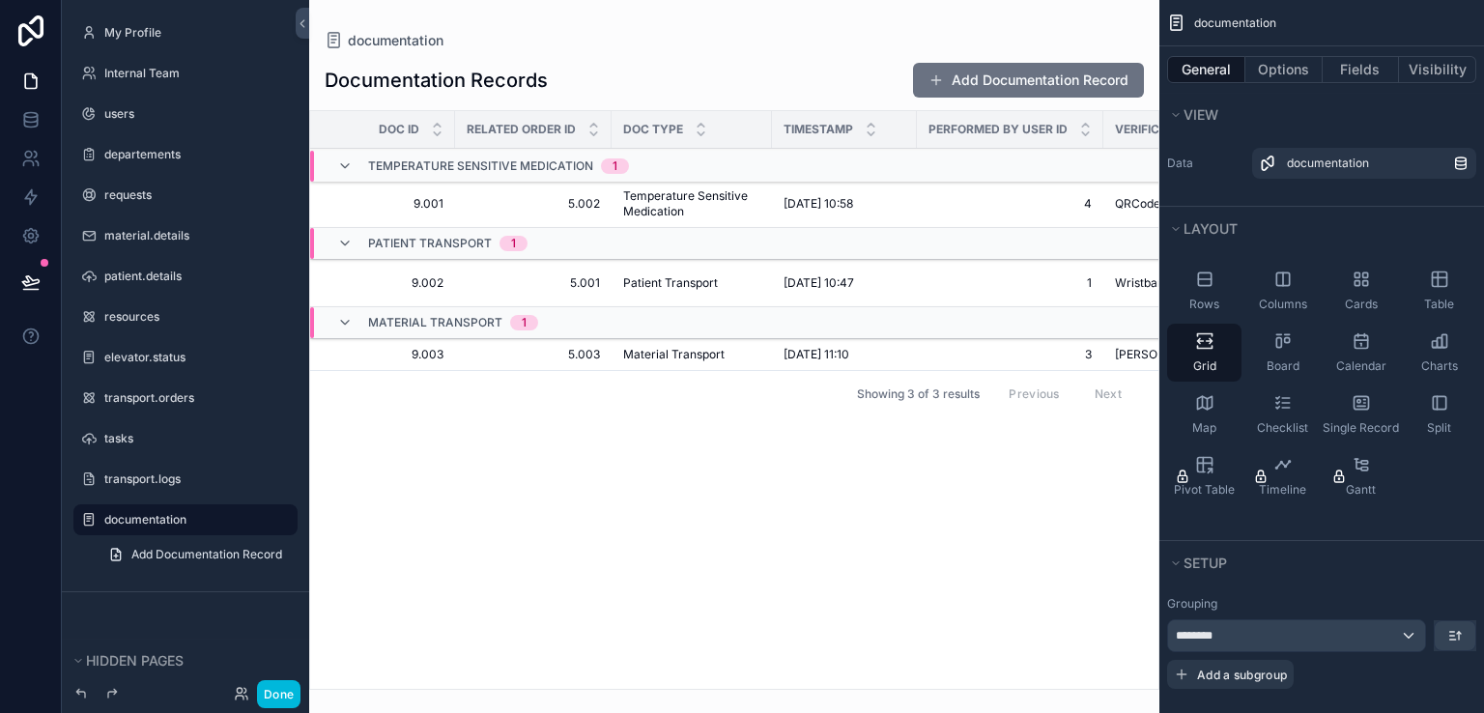
drag, startPoint x: 674, startPoint y: 681, endPoint x: 753, endPoint y: 673, distance: 79.6
click at [753, 673] on div "scrollable content" at bounding box center [734, 356] width 850 height 713
click at [1277, 353] on div "Board" at bounding box center [1282, 353] width 74 height 58
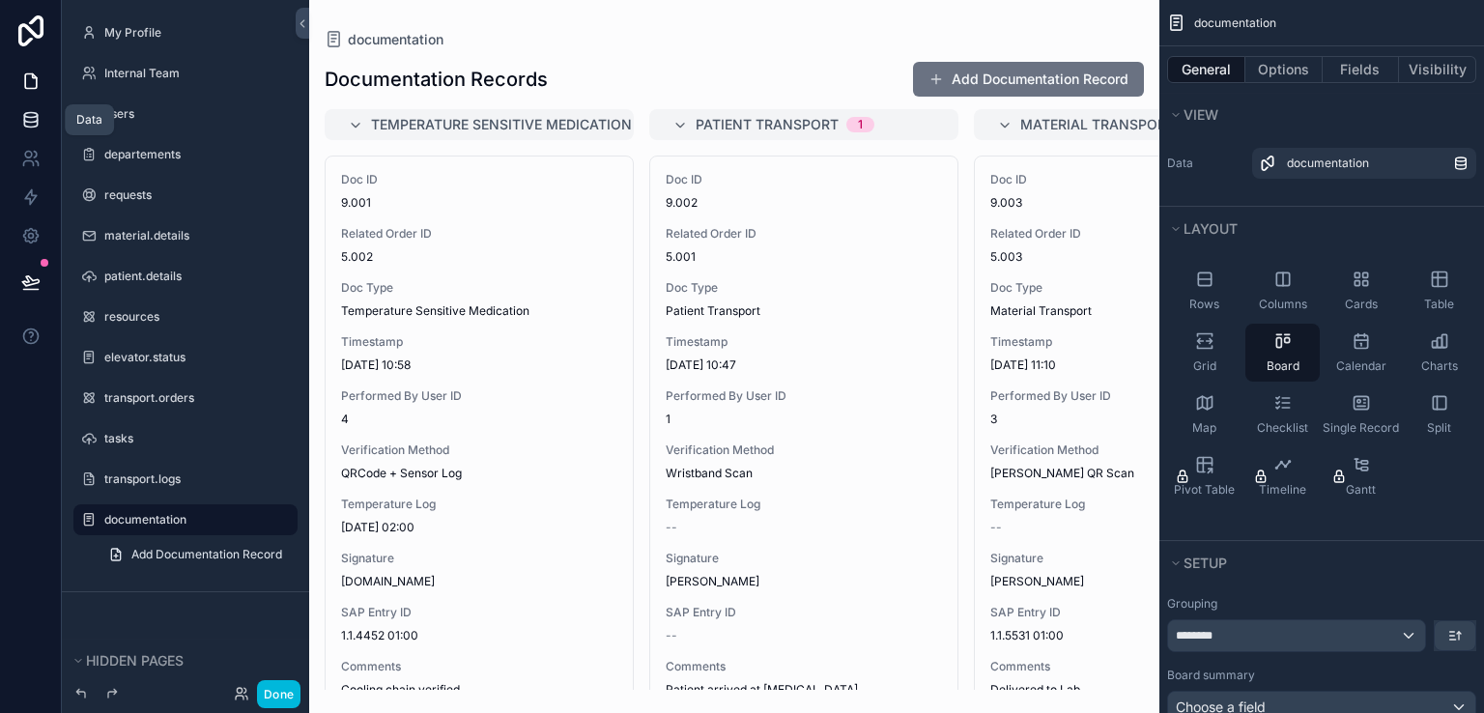
click at [36, 125] on icon at bounding box center [30, 124] width 13 height 8
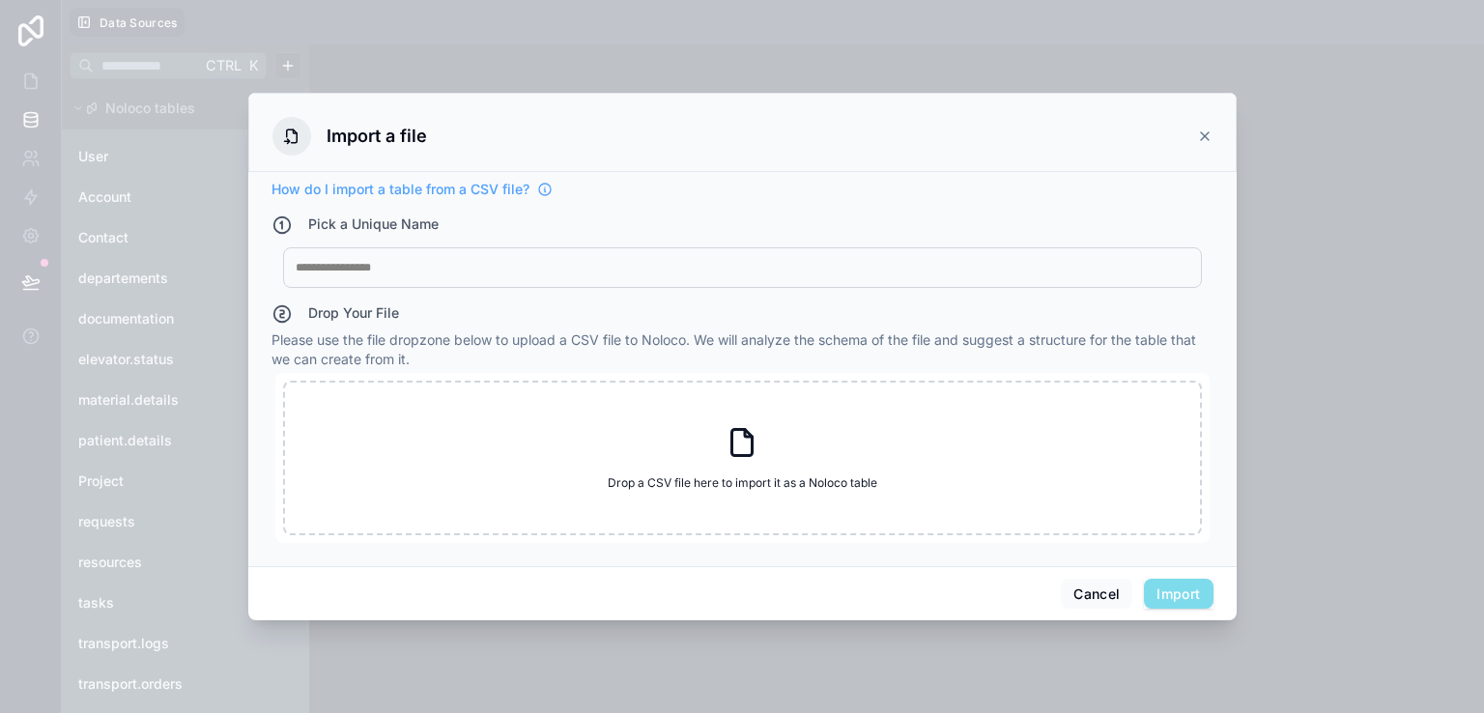
click at [466, 277] on div "My Imported File" at bounding box center [742, 267] width 919 height 41
click at [464, 275] on div "My Imported File" at bounding box center [742, 267] width 919 height 41
click at [508, 263] on div at bounding box center [742, 267] width 893 height 15
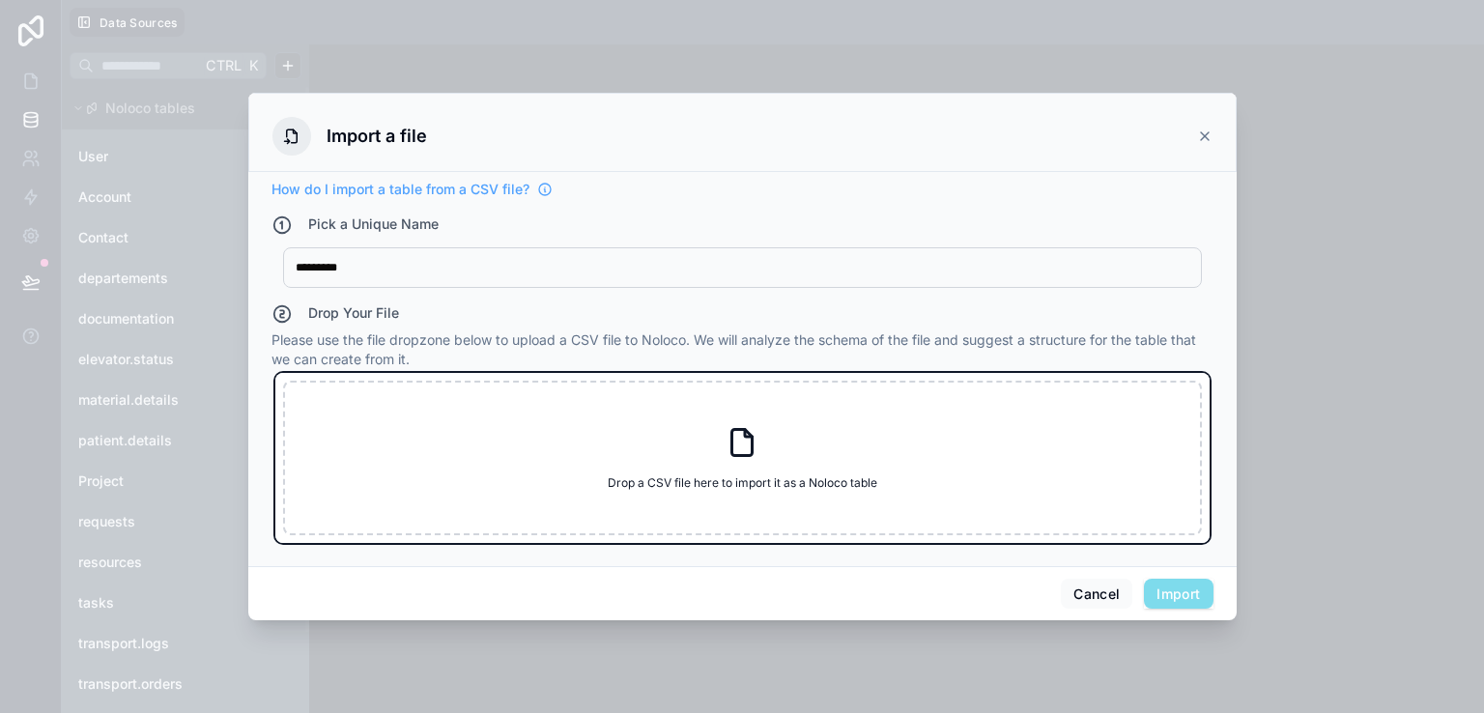
click at [550, 469] on div "Drop a CSV file here to import it as a Noloco table Drop a CSV file here to imp…" at bounding box center [742, 458] width 919 height 155
type input "**********"
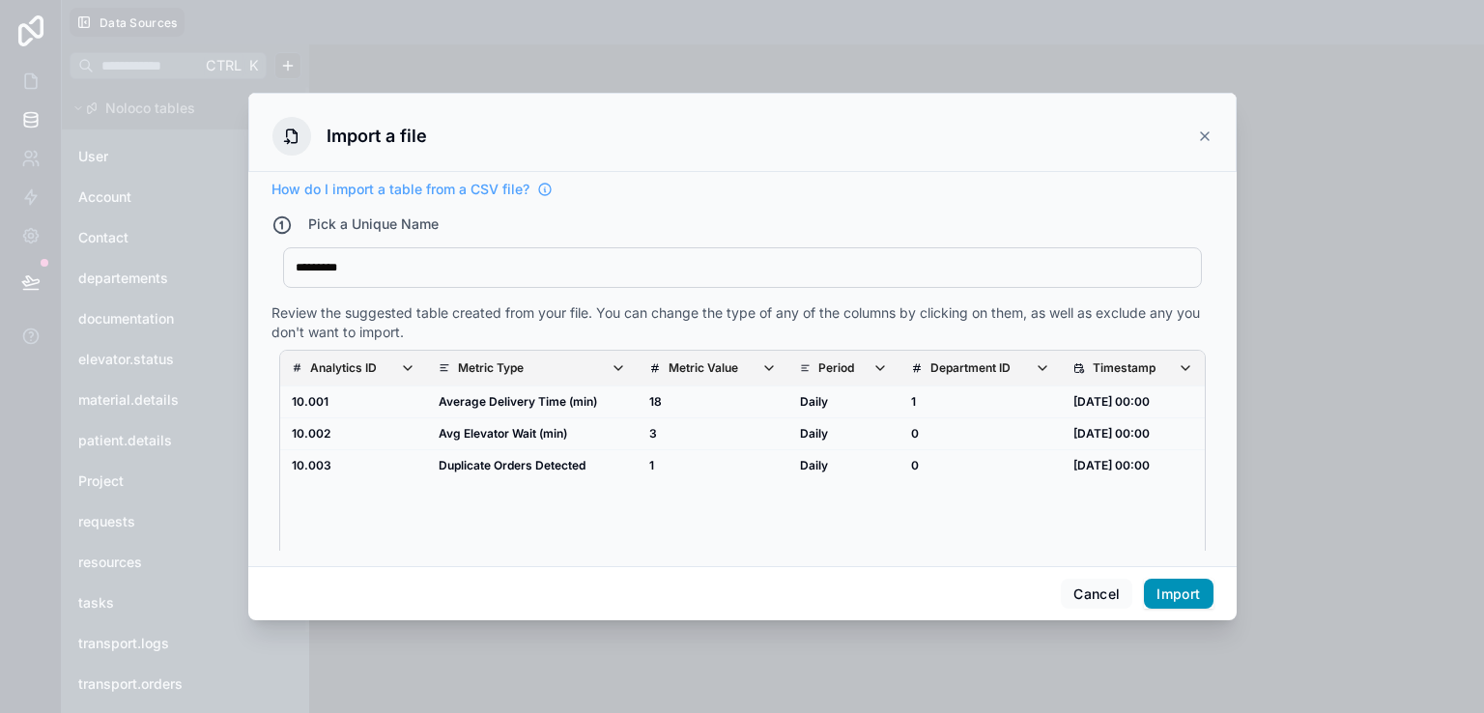
click at [1158, 588] on button "Import" at bounding box center [1178, 594] width 69 height 31
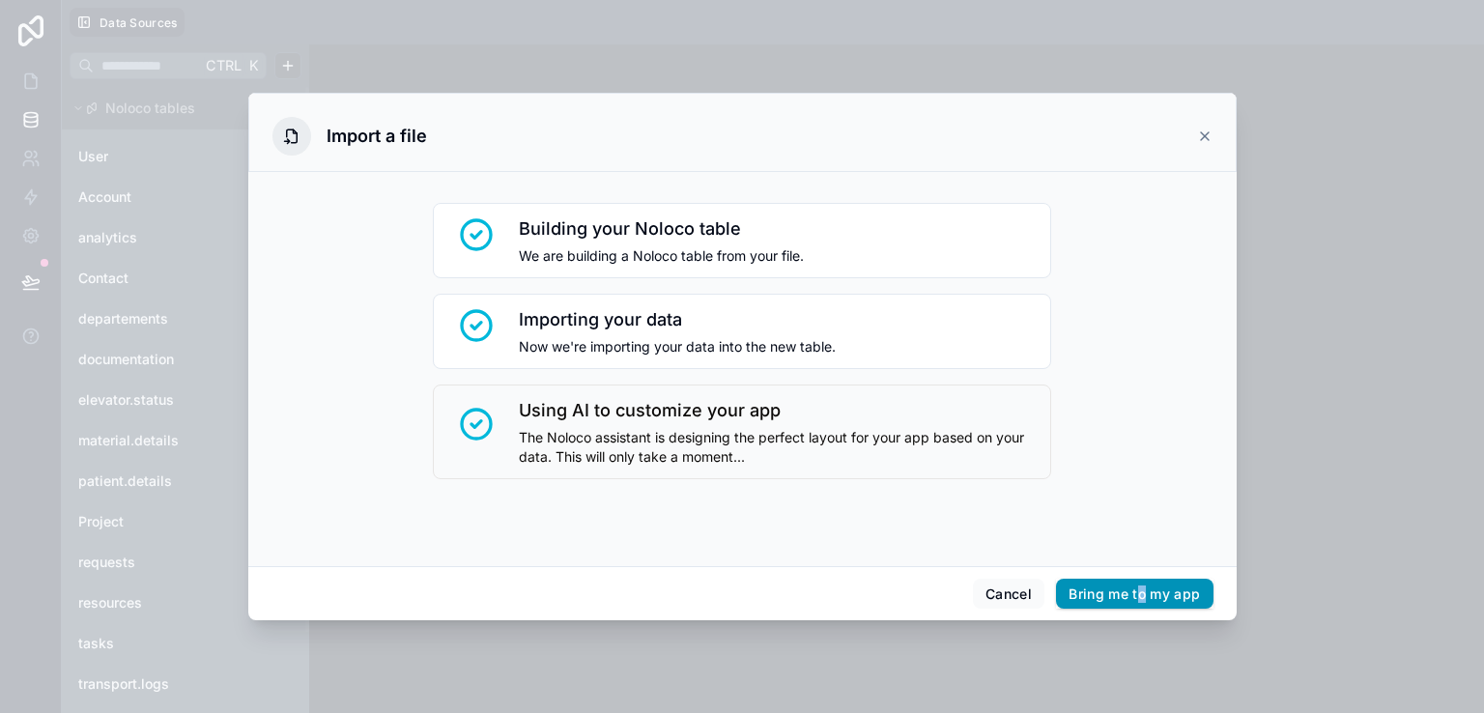
click at [1141, 603] on div "Cancel Bring me to my app" at bounding box center [742, 593] width 988 height 55
click at [1141, 603] on button "Bring me to my app" at bounding box center [1134, 594] width 156 height 31
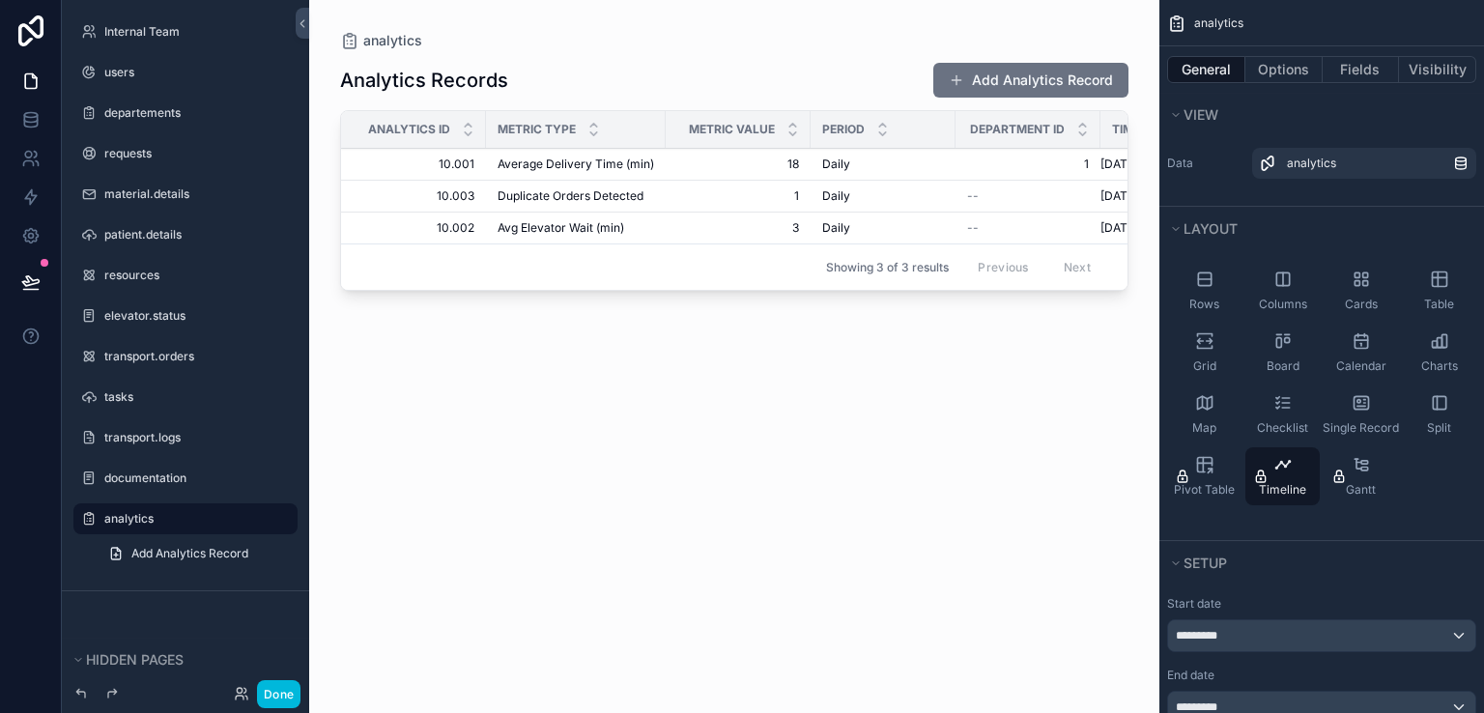
scroll to position [0, 116]
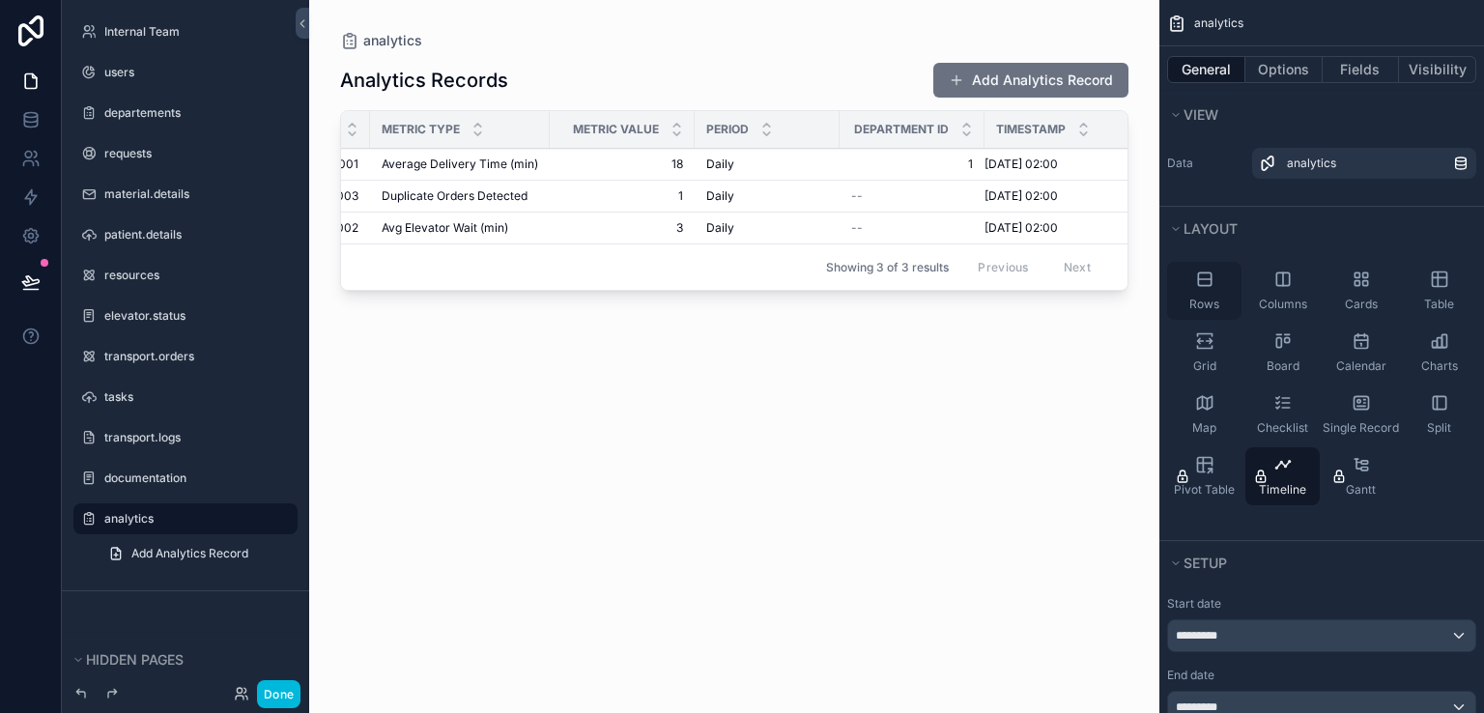
click at [1214, 307] on span "Rows" at bounding box center [1204, 304] width 30 height 15
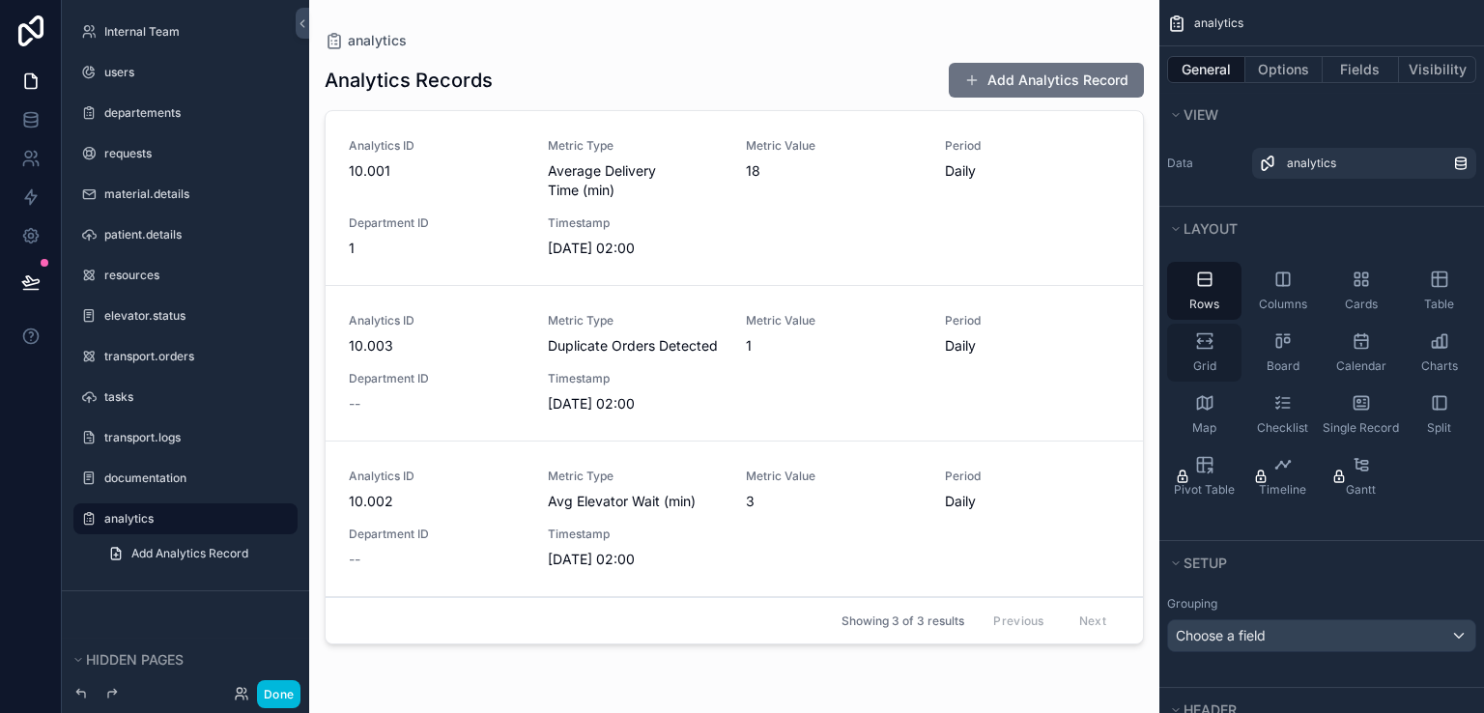
click at [1213, 349] on icon "scrollable content" at bounding box center [1204, 340] width 19 height 19
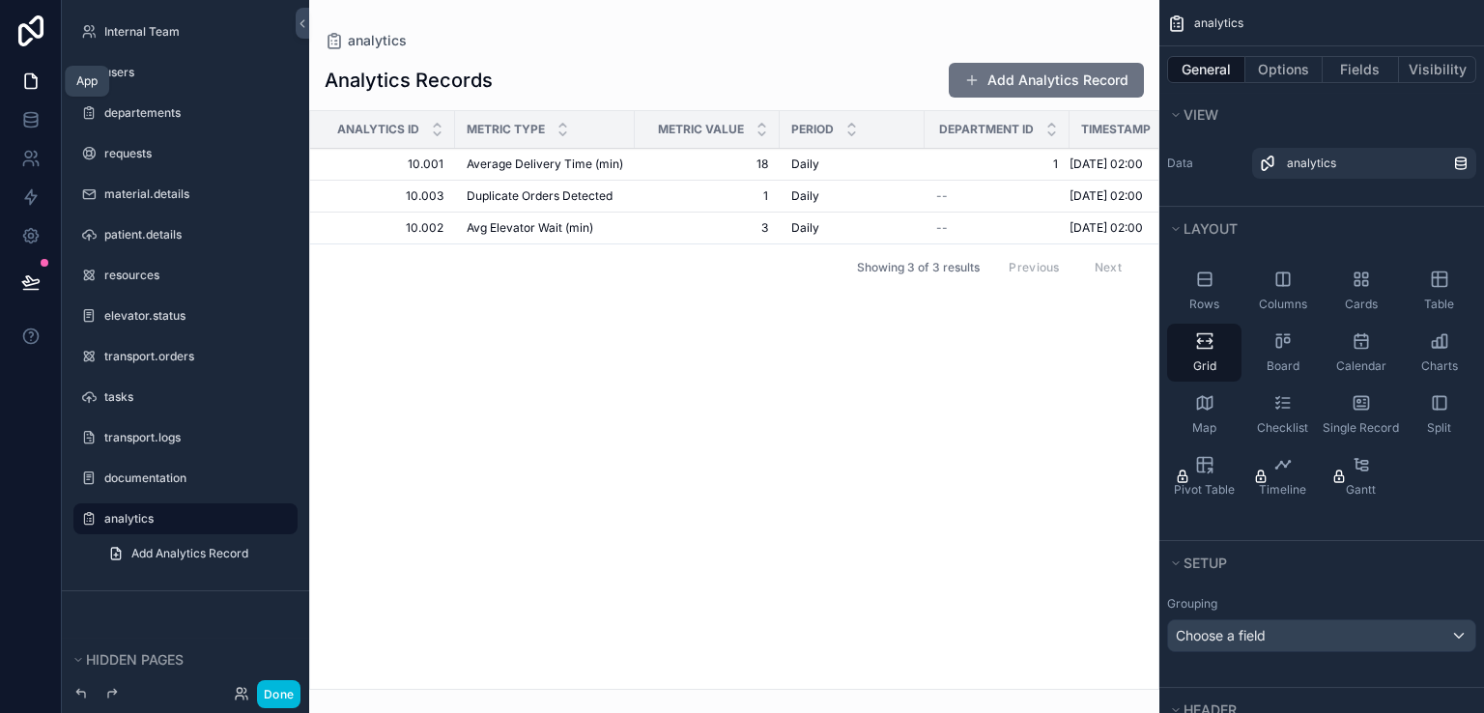
click at [26, 86] on icon at bounding box center [30, 80] width 19 height 19
click at [27, 105] on link at bounding box center [30, 119] width 61 height 39
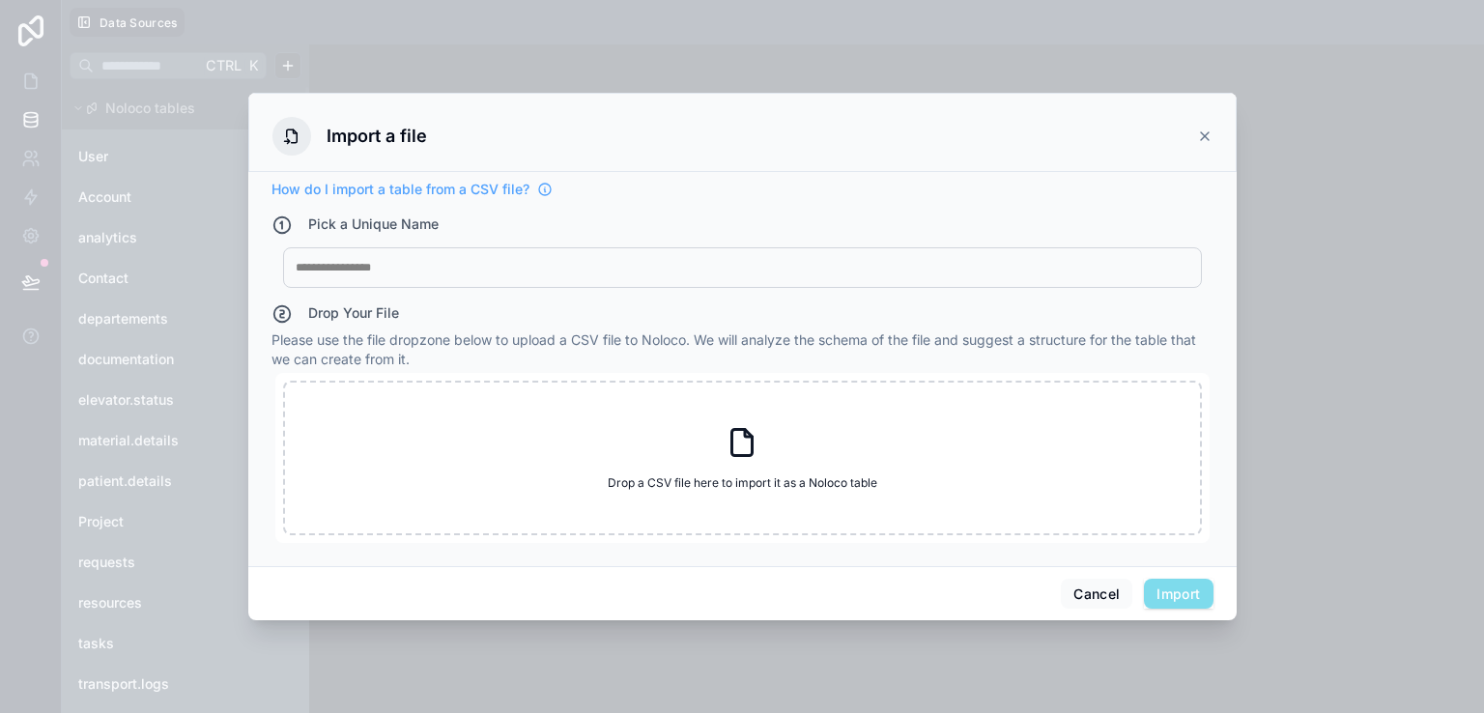
click at [1205, 132] on icon at bounding box center [1204, 135] width 15 height 15
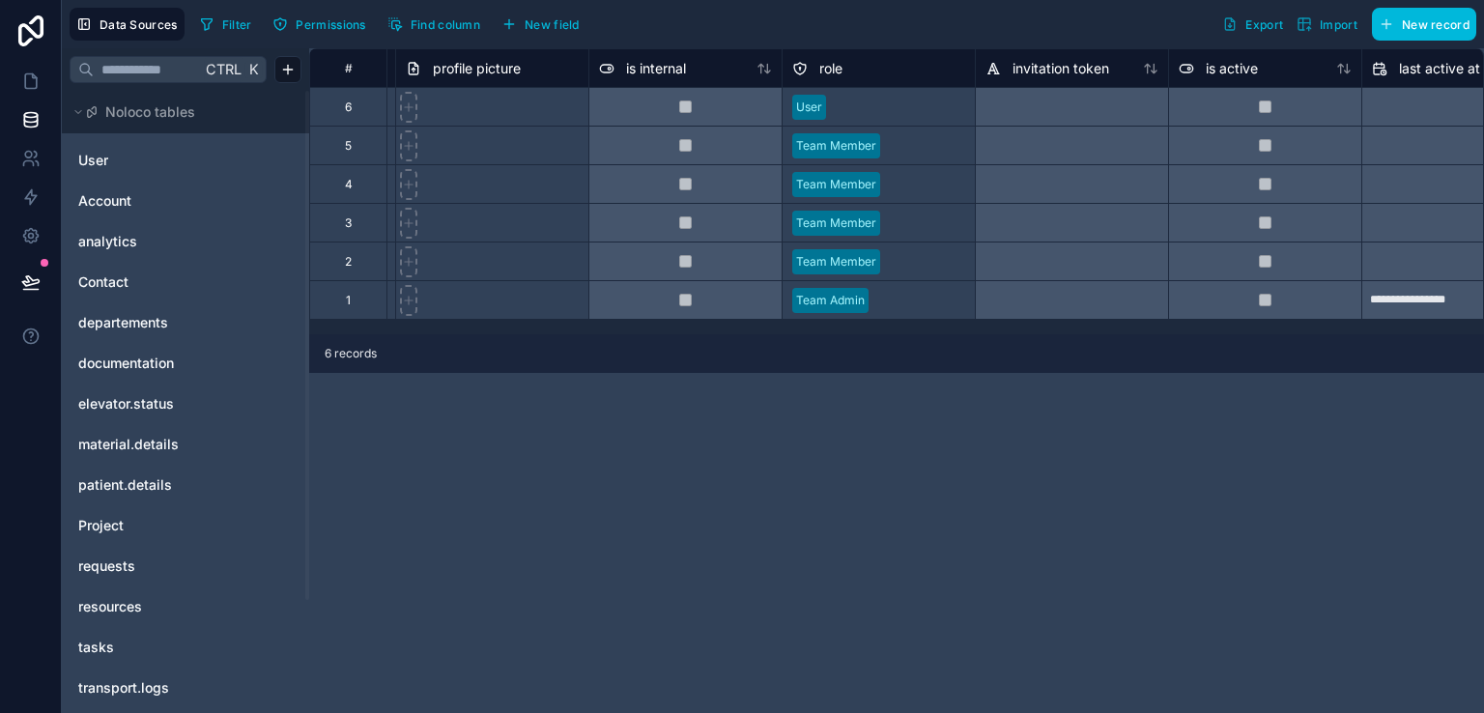
scroll to position [0, 585]
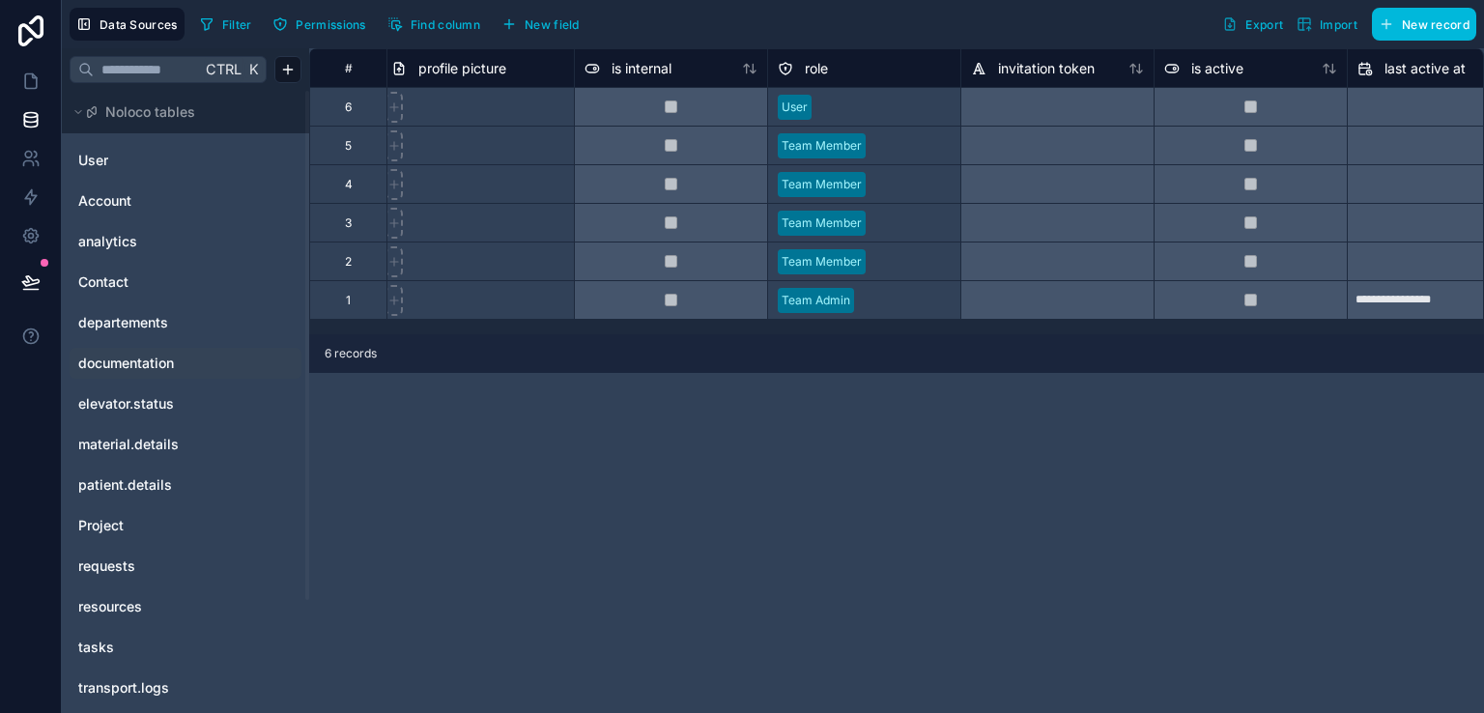
click at [135, 357] on span "documentation" at bounding box center [126, 362] width 96 height 19
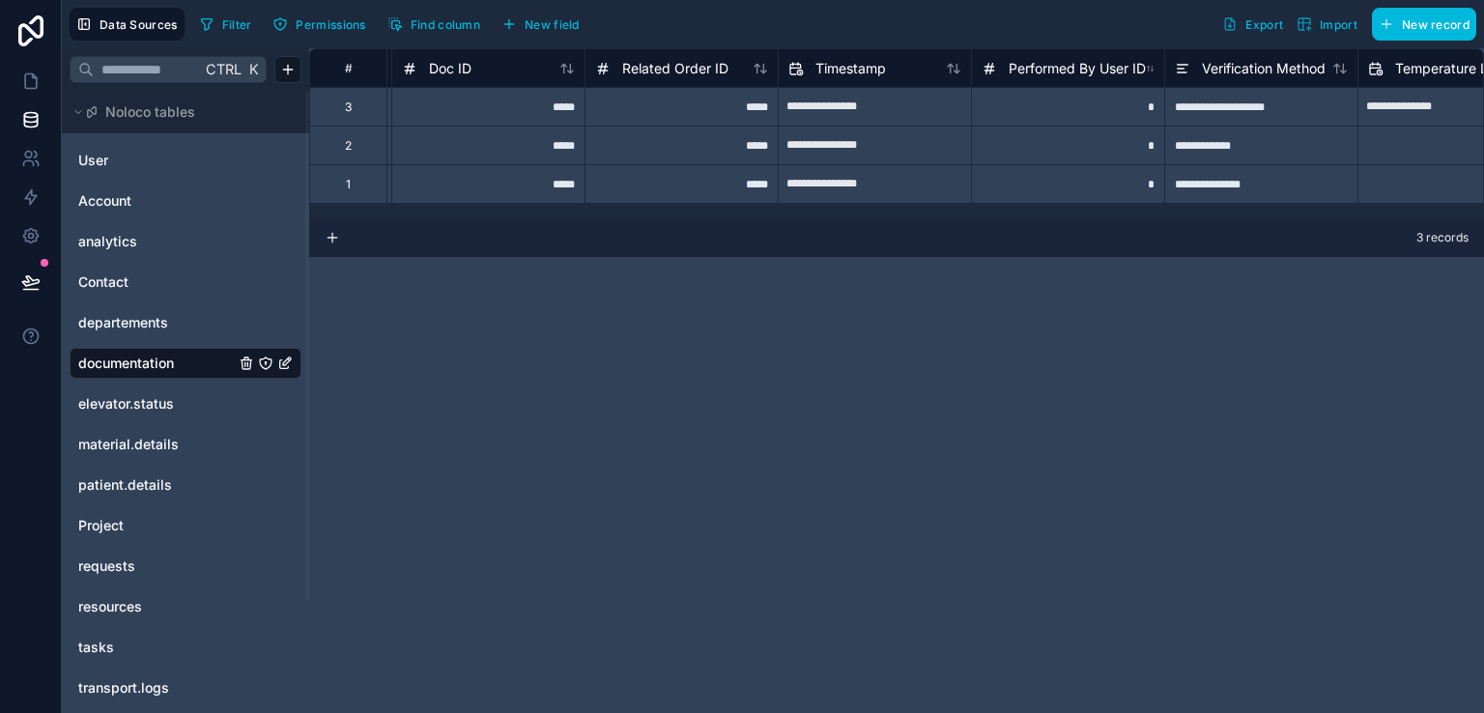
scroll to position [0, 189]
click at [842, 78] on div "Timestamp" at bounding box center [836, 68] width 98 height 23
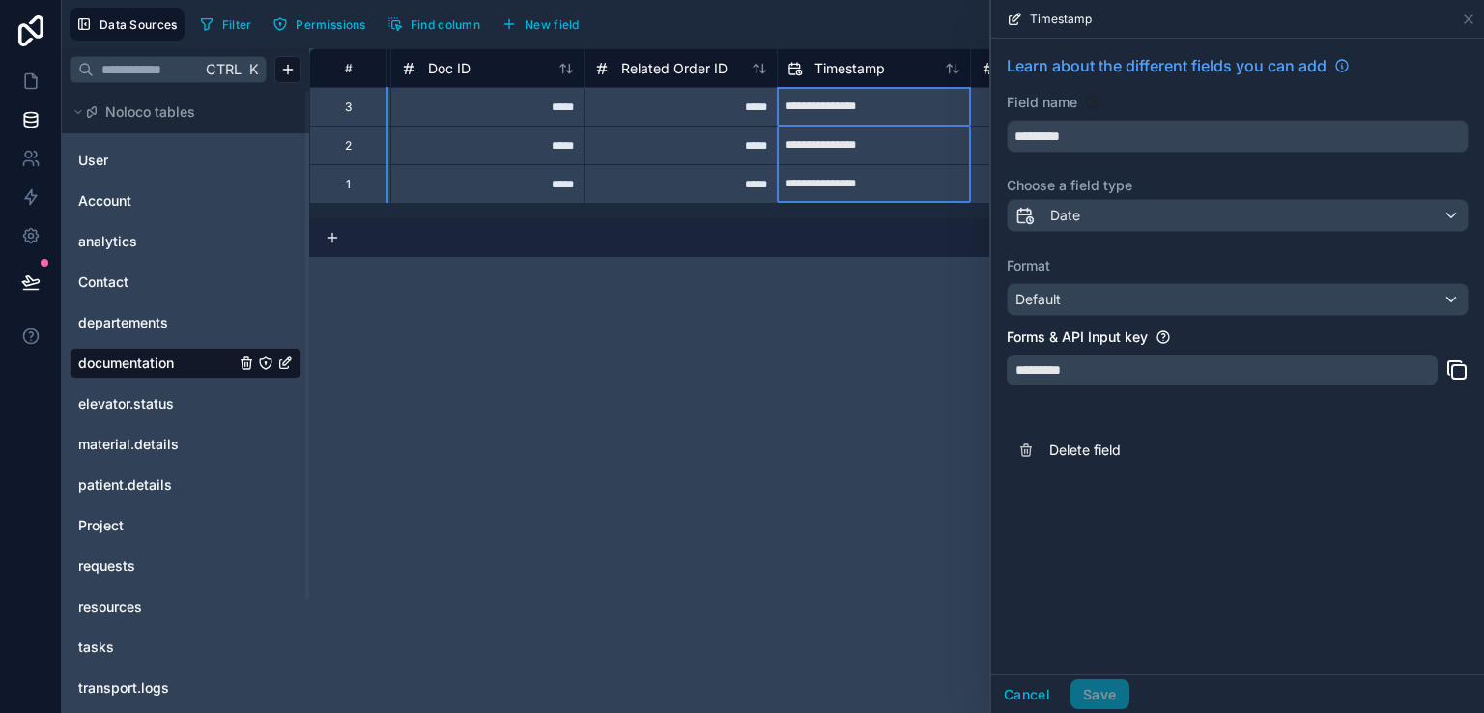
click at [877, 106] on input "**********" at bounding box center [873, 107] width 192 height 31
select select "****"
select select "*"
click at [812, 394] on div "**********" at bounding box center [896, 380] width 1174 height 664
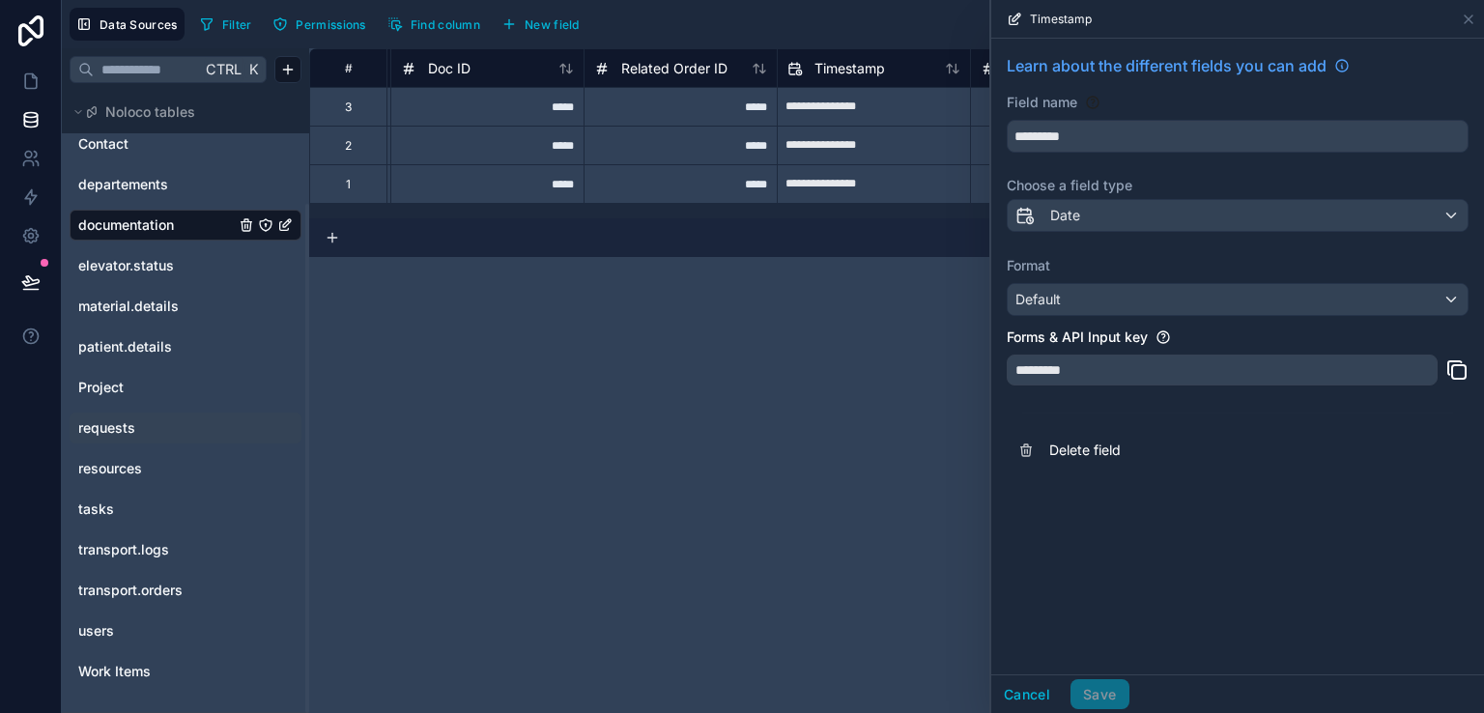
click at [142, 415] on div "requests" at bounding box center [186, 427] width 232 height 31
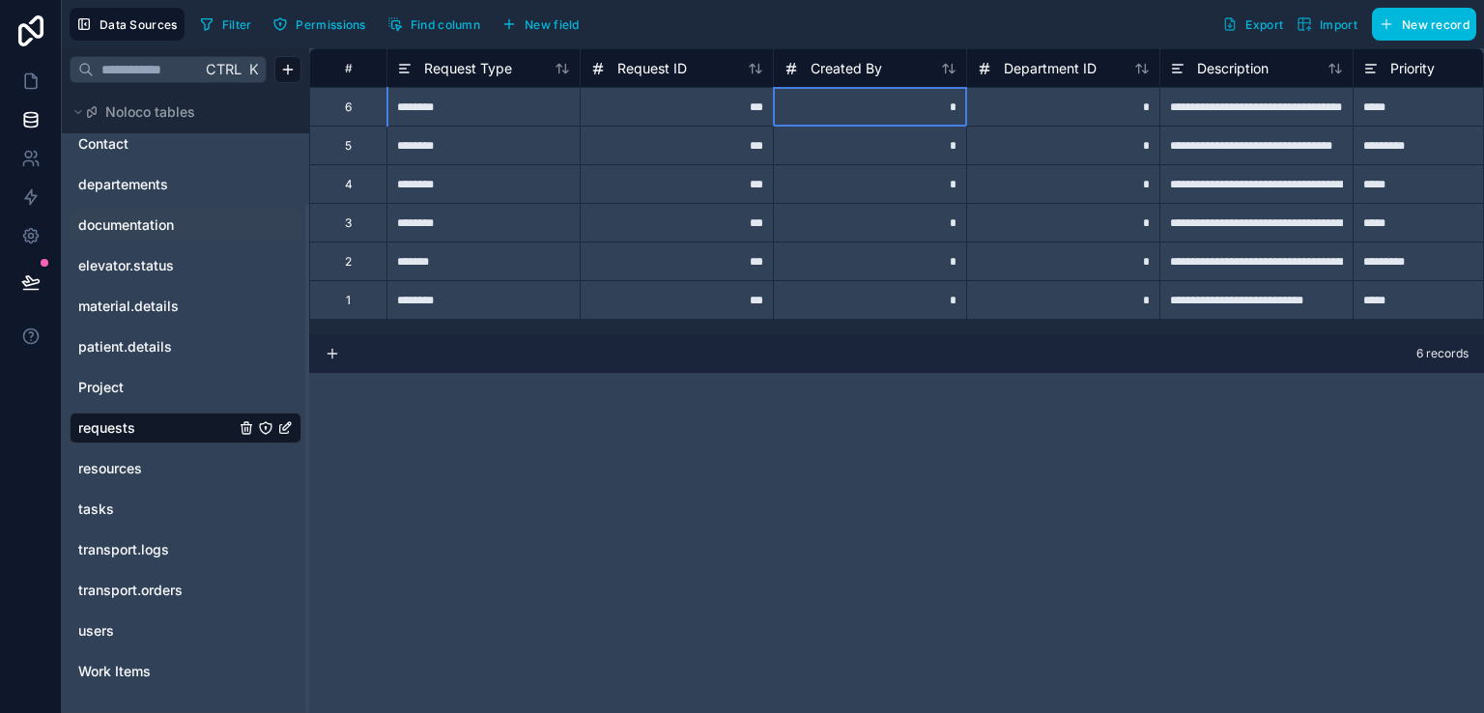
click at [855, 111] on div "*" at bounding box center [869, 106] width 193 height 39
click at [867, 72] on span "Created By" at bounding box center [845, 68] width 71 height 19
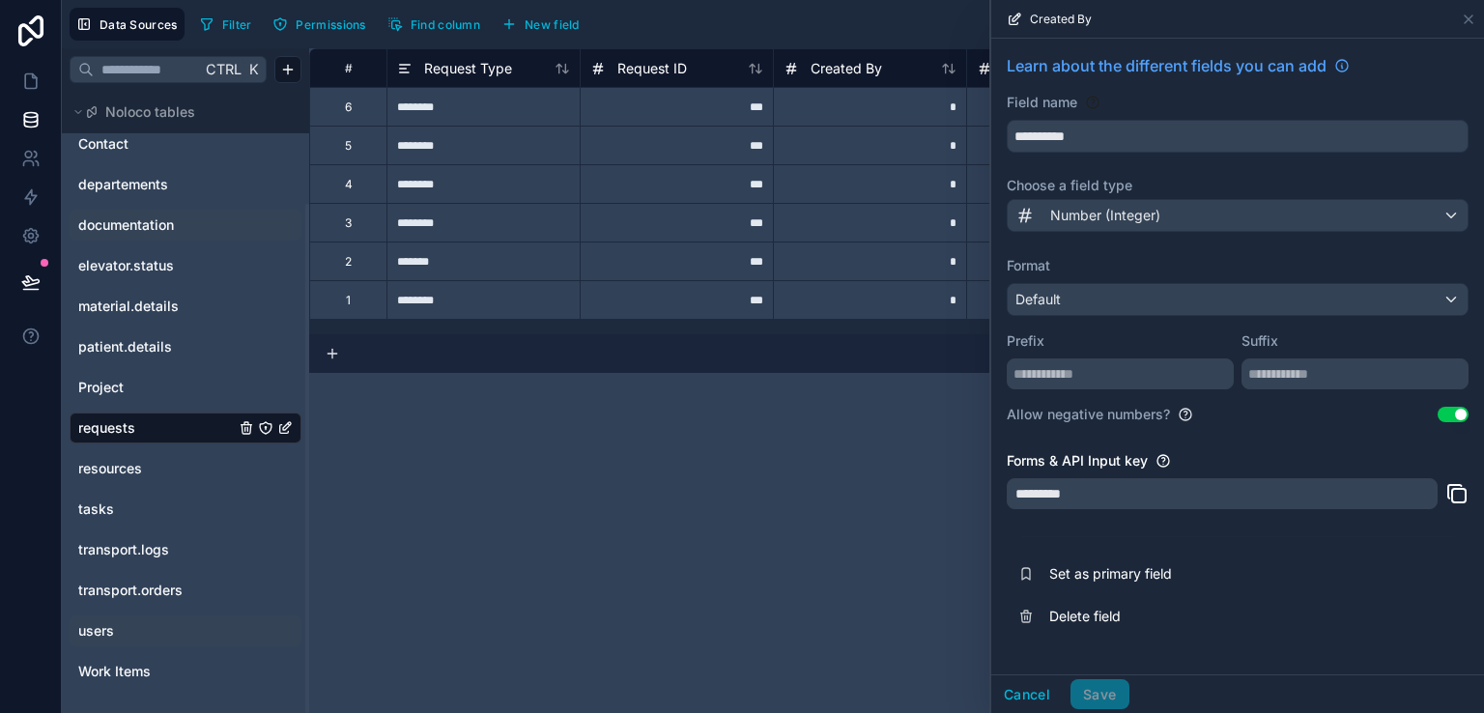
click at [110, 623] on span "users" at bounding box center [96, 630] width 36 height 19
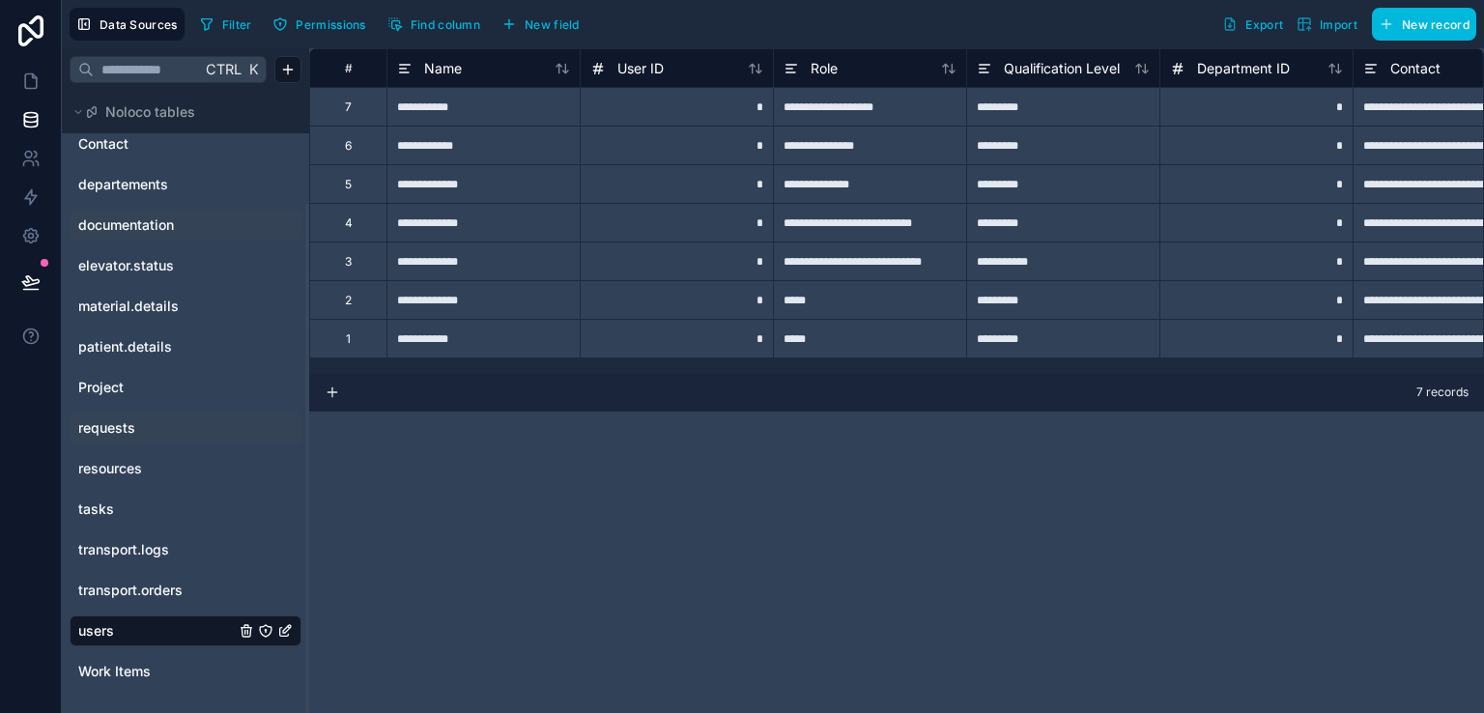
click at [136, 420] on link "requests" at bounding box center [156, 427] width 156 height 19
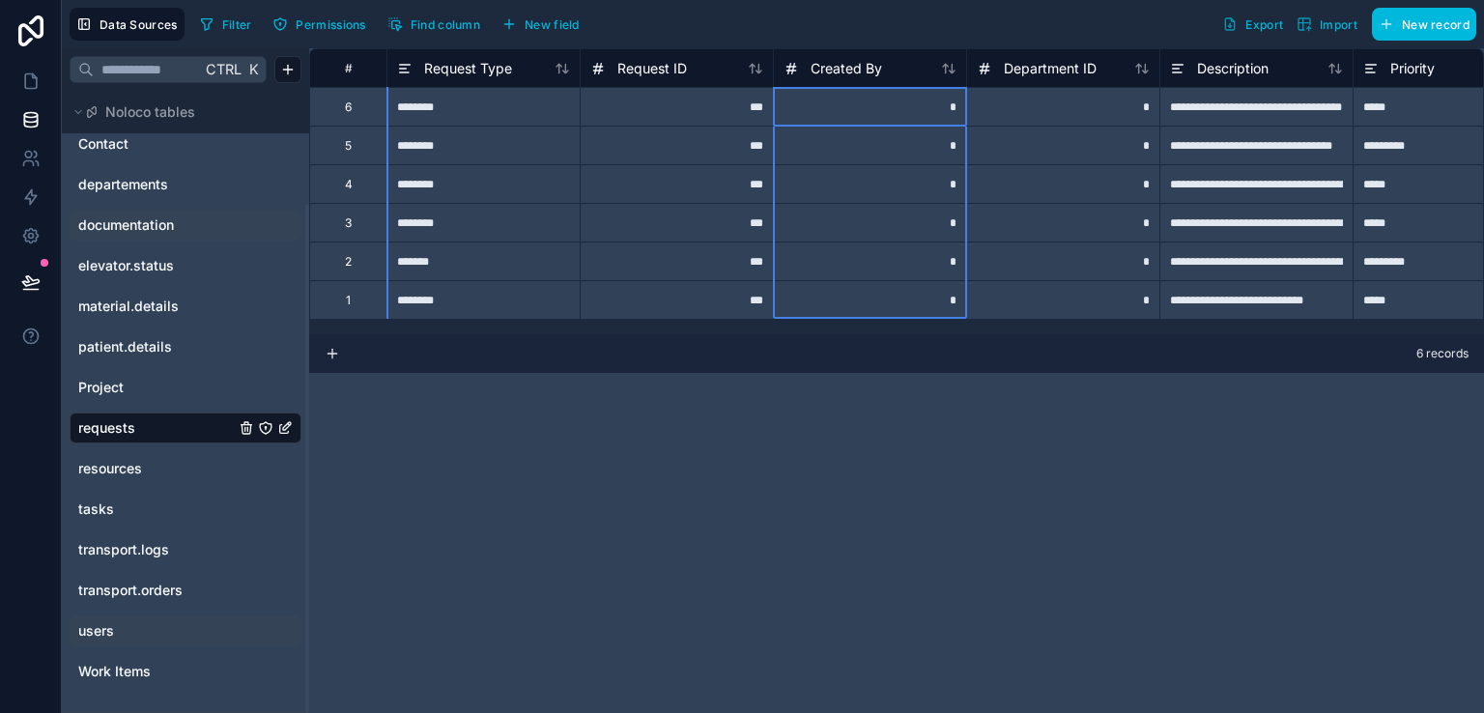
click at [903, 82] on div "Created By" at bounding box center [869, 67] width 193 height 39
click at [901, 63] on div "Created By" at bounding box center [869, 68] width 173 height 23
click at [865, 71] on span "Created By" at bounding box center [845, 68] width 71 height 19
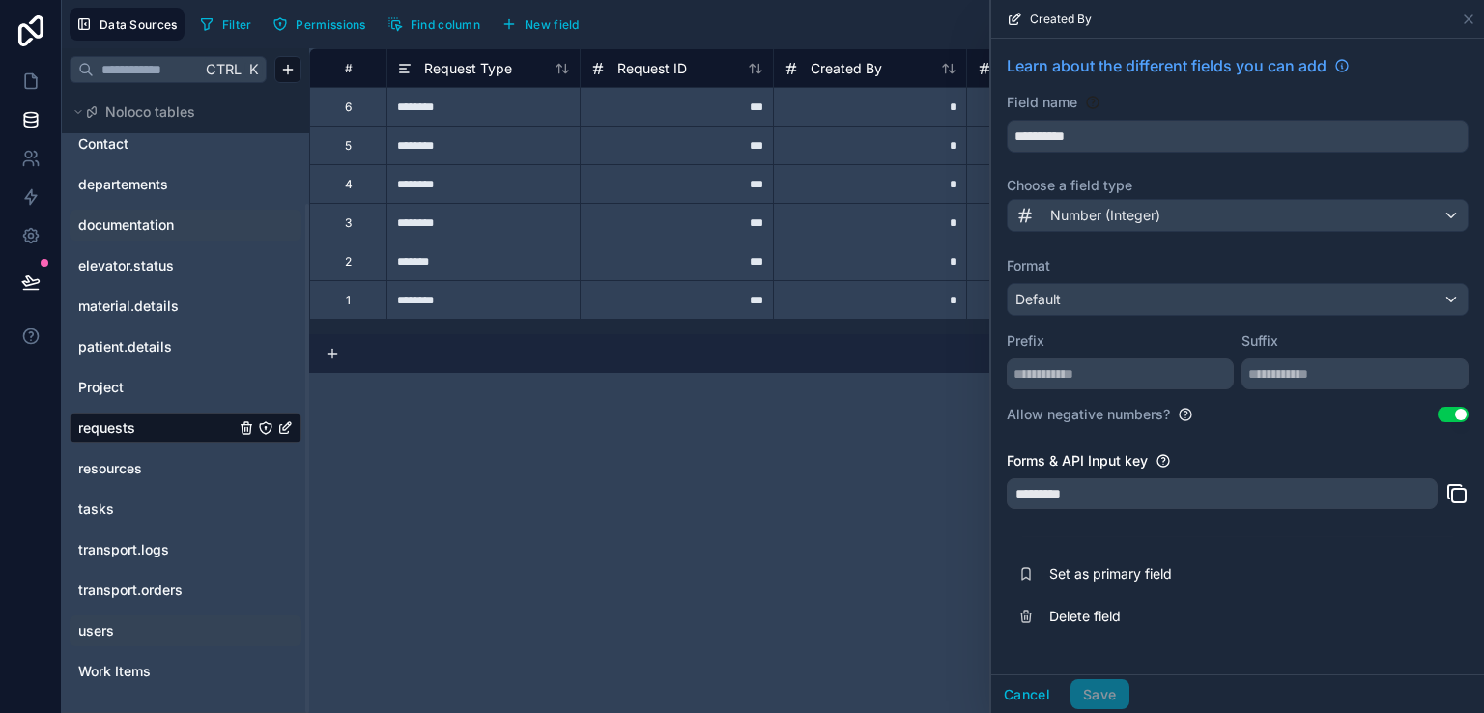
click at [918, 480] on div "**********" at bounding box center [896, 380] width 1174 height 664
click at [1465, 21] on icon at bounding box center [1468, 19] width 8 height 8
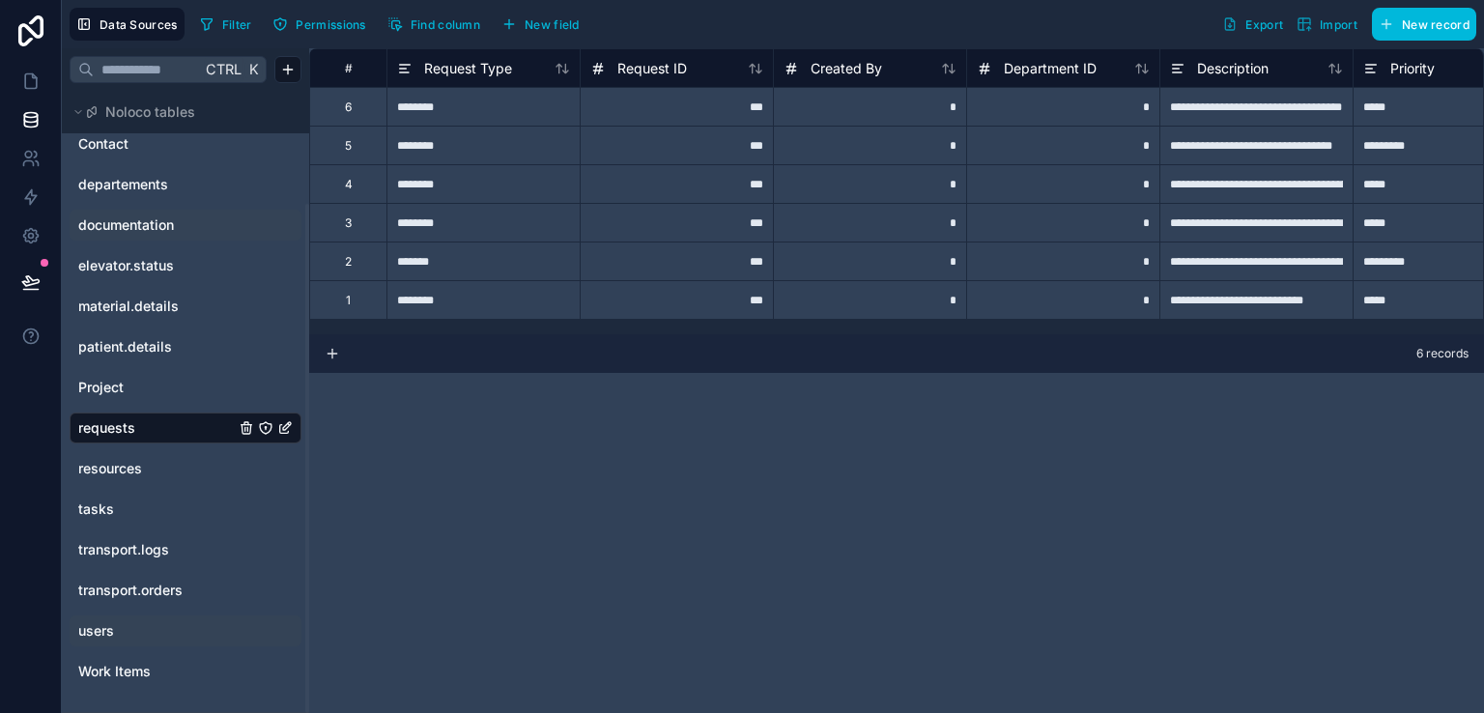
click at [566, 29] on span "New field" at bounding box center [551, 24] width 55 height 14
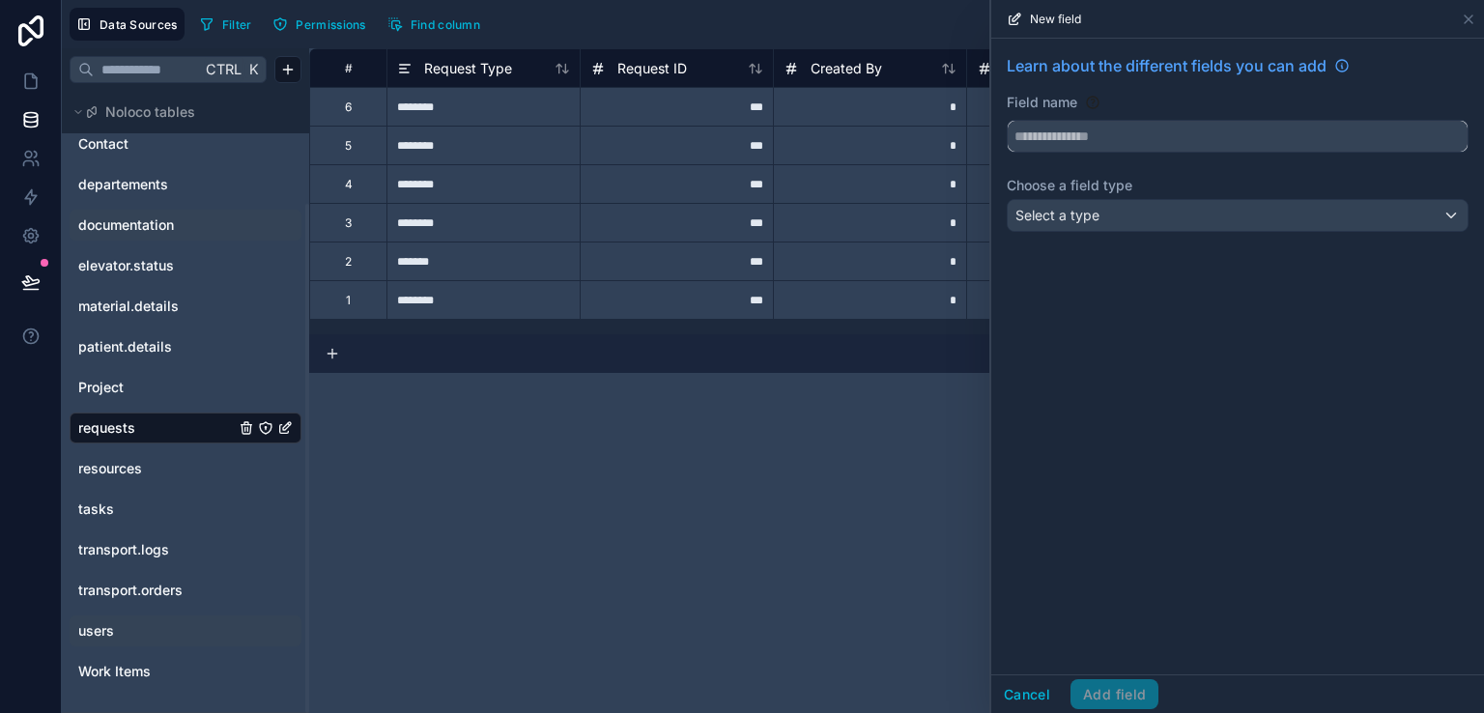
click at [1059, 142] on input "text" at bounding box center [1237, 136] width 460 height 31
type input "*"
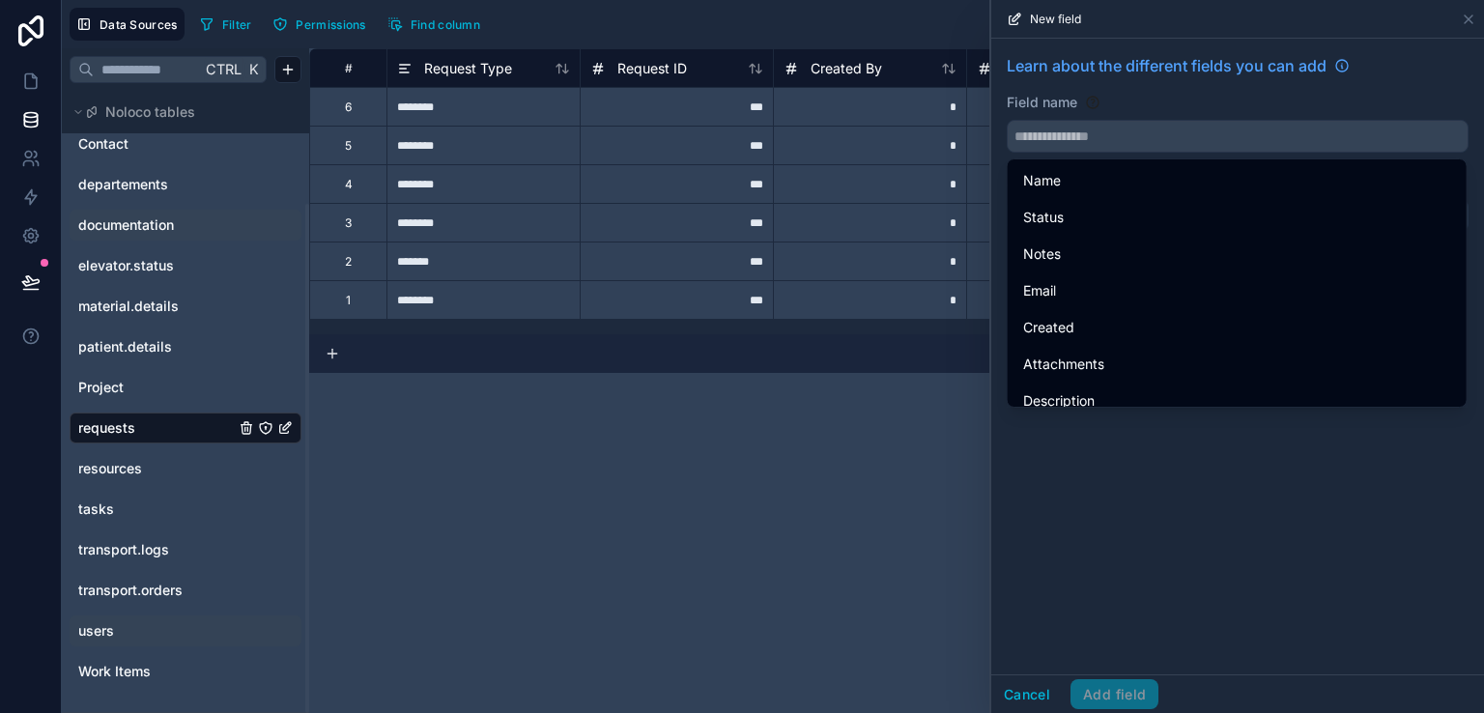
click at [1076, 499] on div "Learn about the different fields you can add Field name Choose a field type Sel…" at bounding box center [1237, 357] width 493 height 636
click at [1085, 133] on input "text" at bounding box center [1237, 136] width 460 height 31
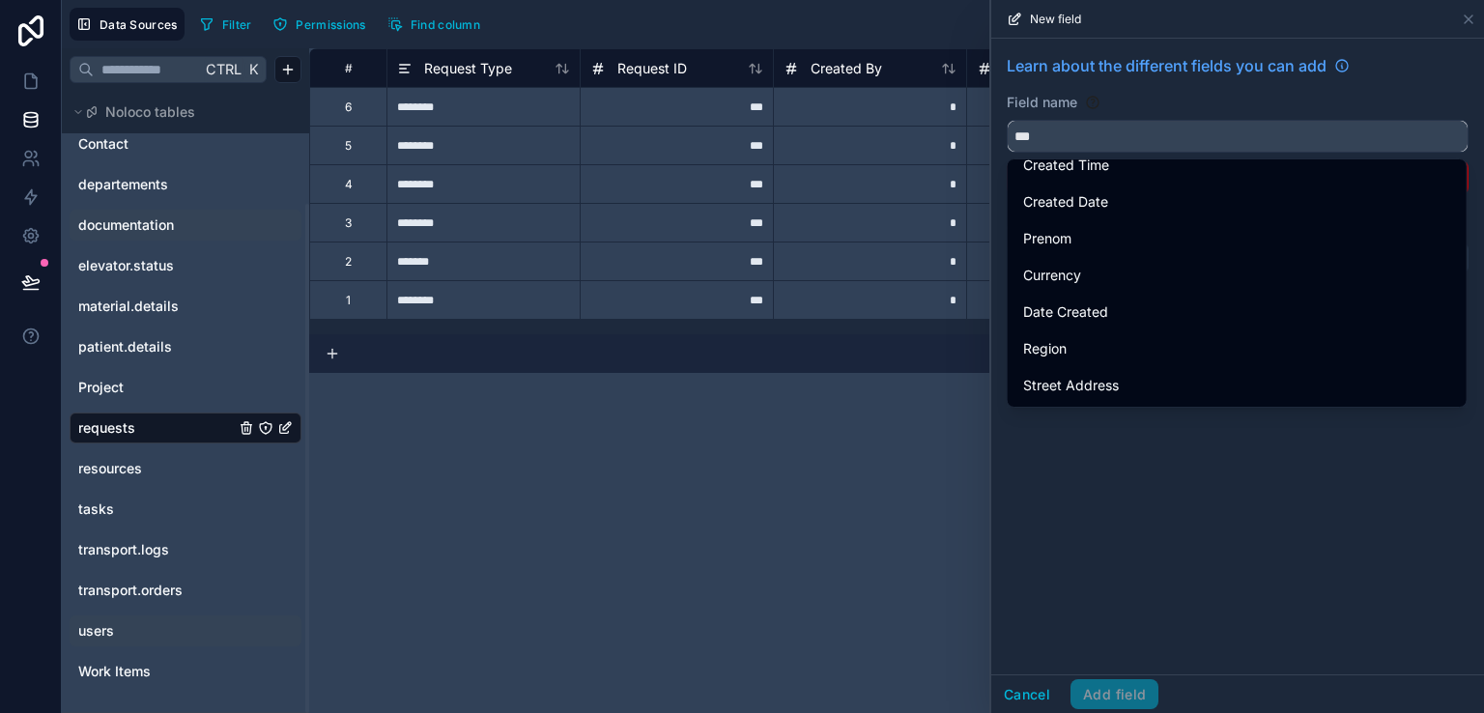
scroll to position [0, 0]
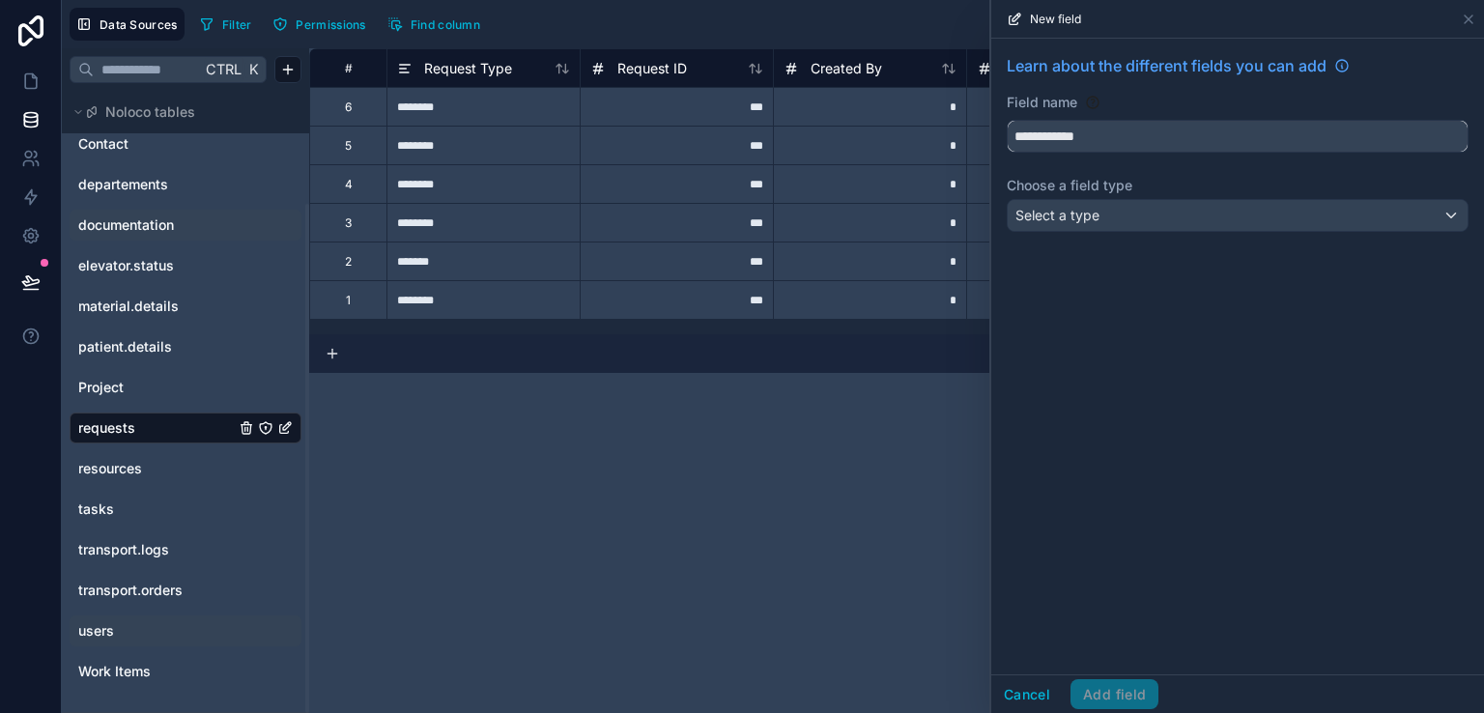
type input "**********"
click at [1081, 215] on span "Select a type" at bounding box center [1057, 215] width 84 height 16
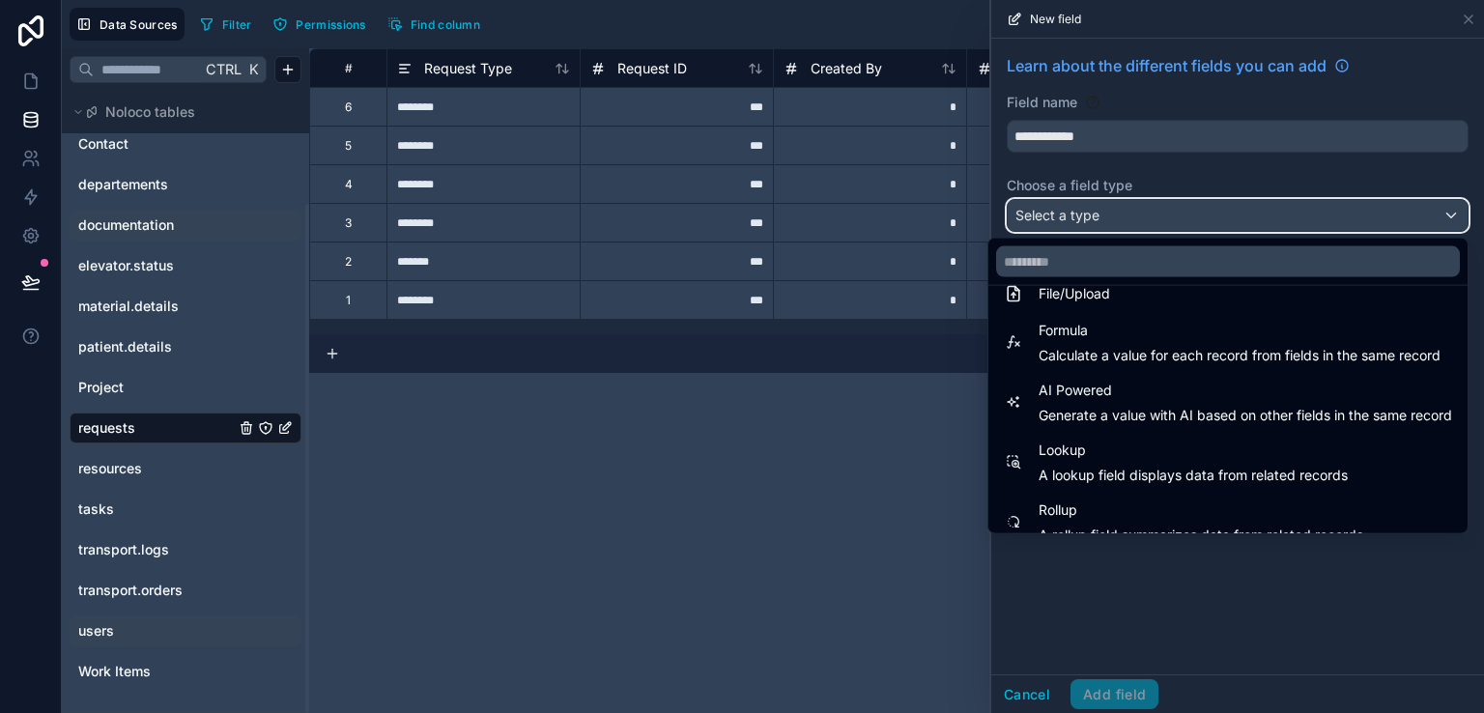
scroll to position [506, 0]
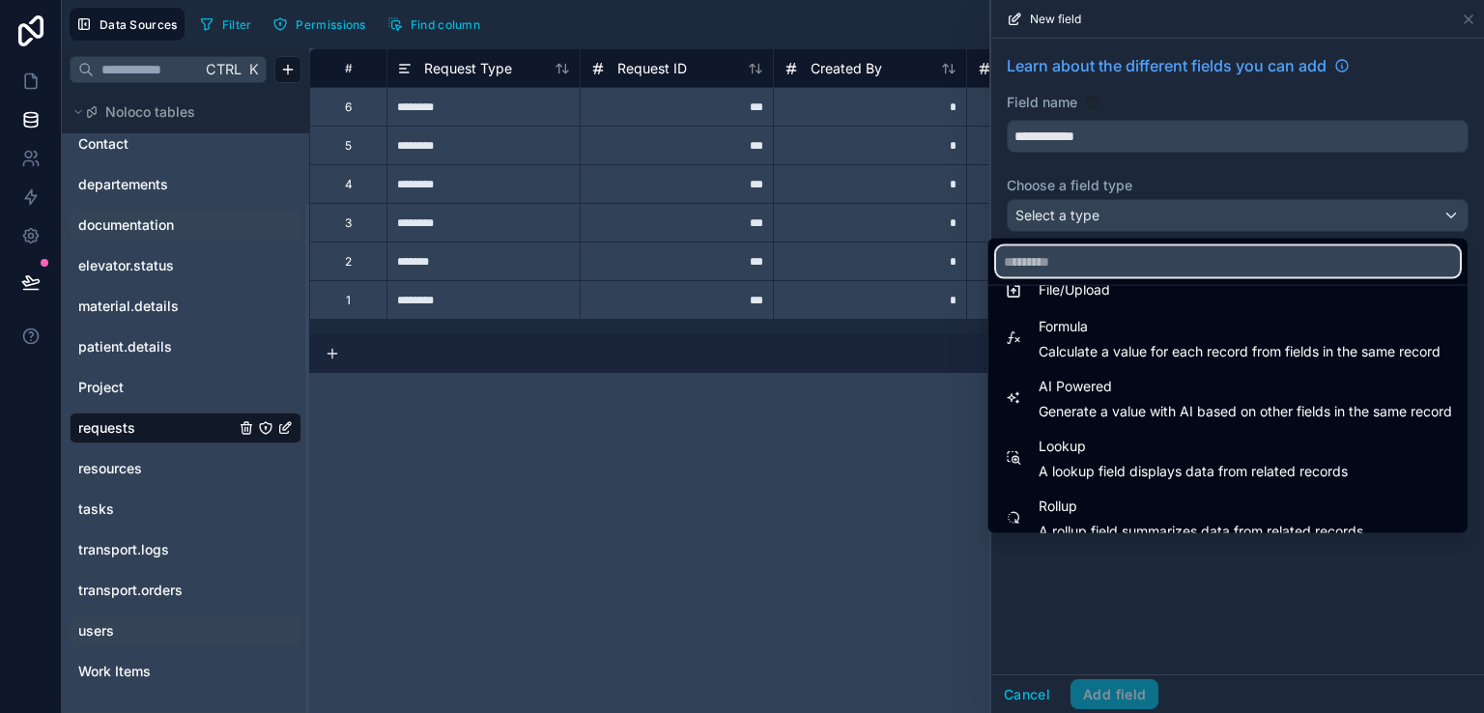
click at [1049, 251] on input "text" at bounding box center [1228, 261] width 464 height 31
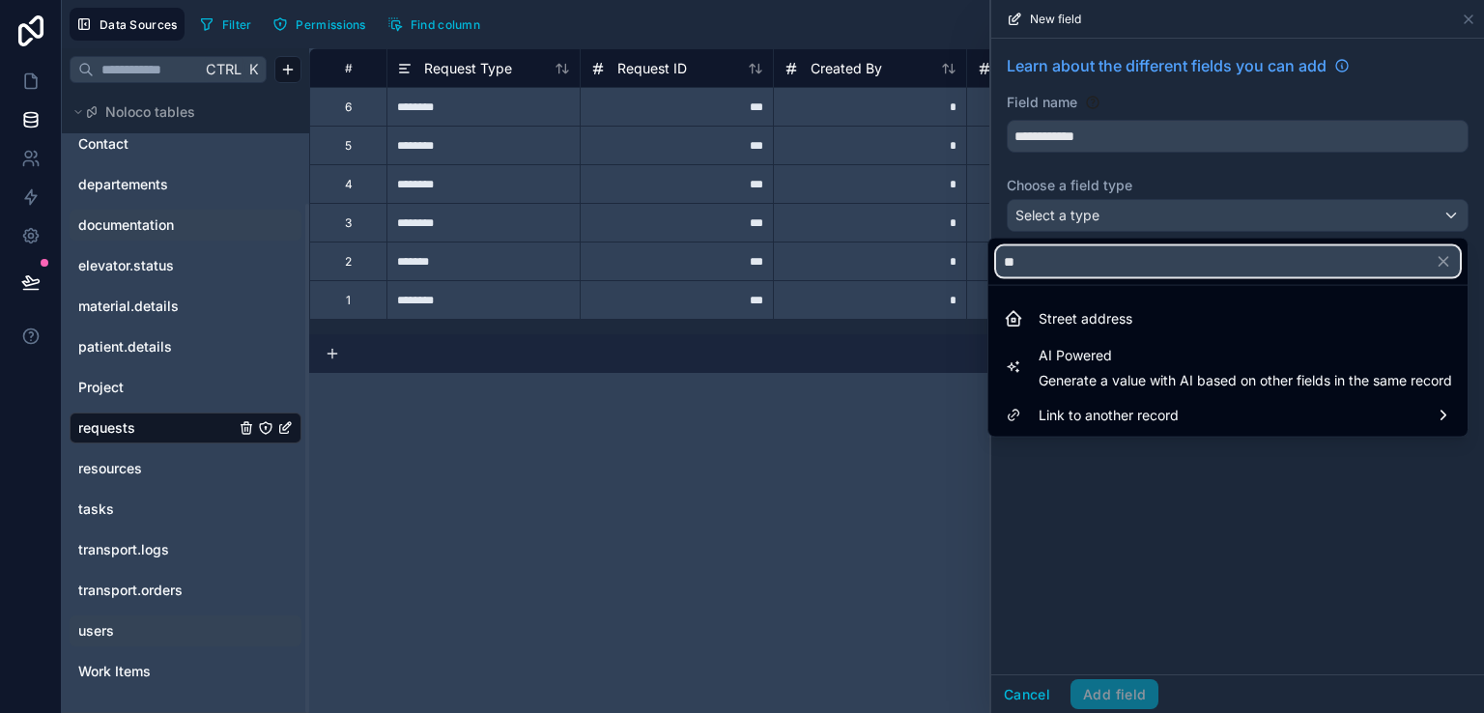
scroll to position [0, 0]
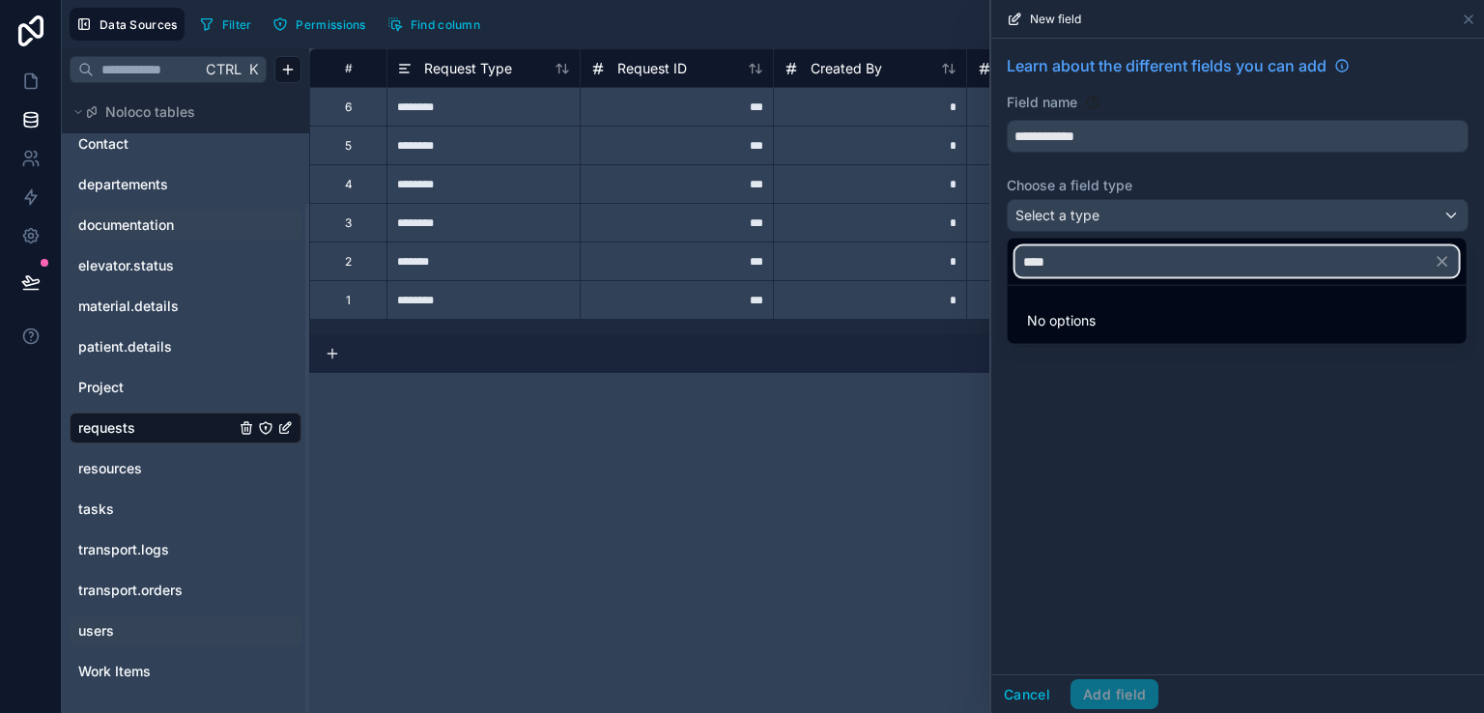
type input "****"
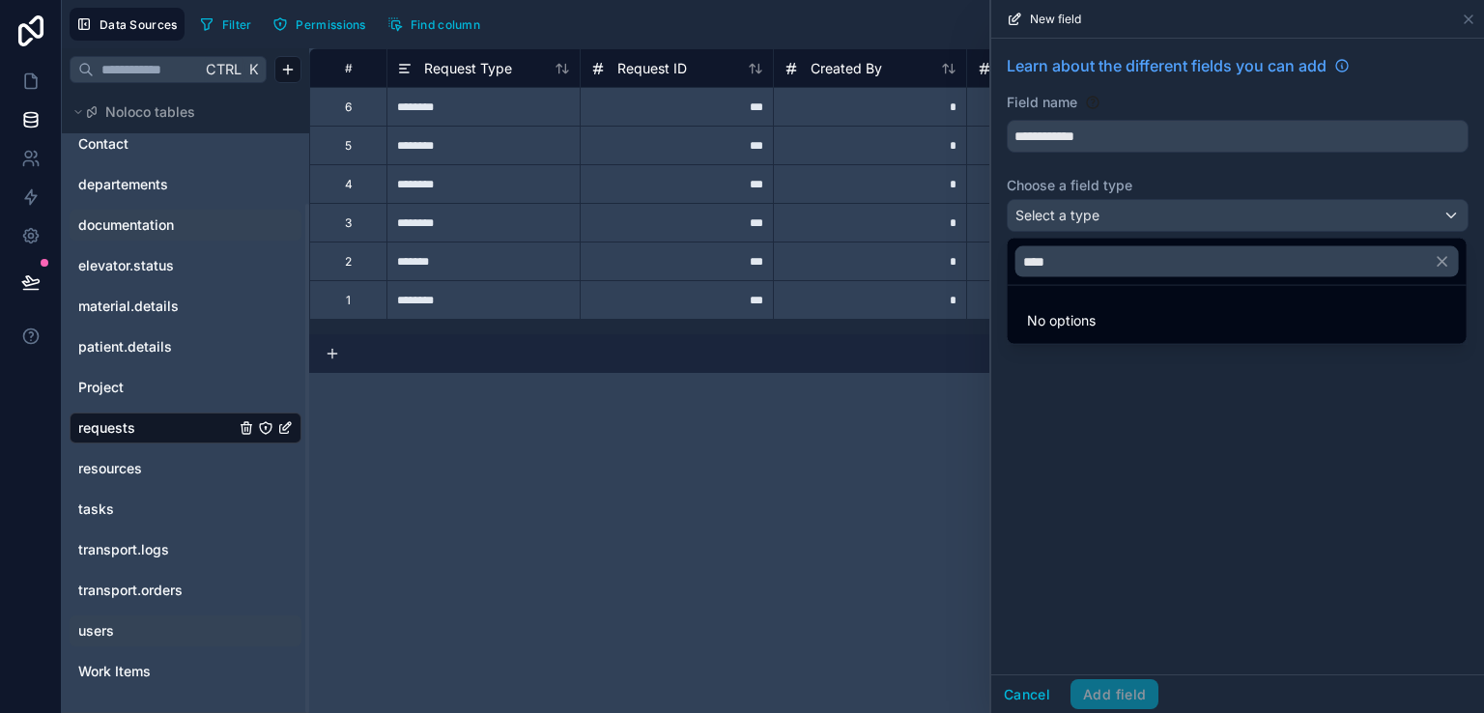
click at [1465, 15] on div at bounding box center [1237, 356] width 493 height 713
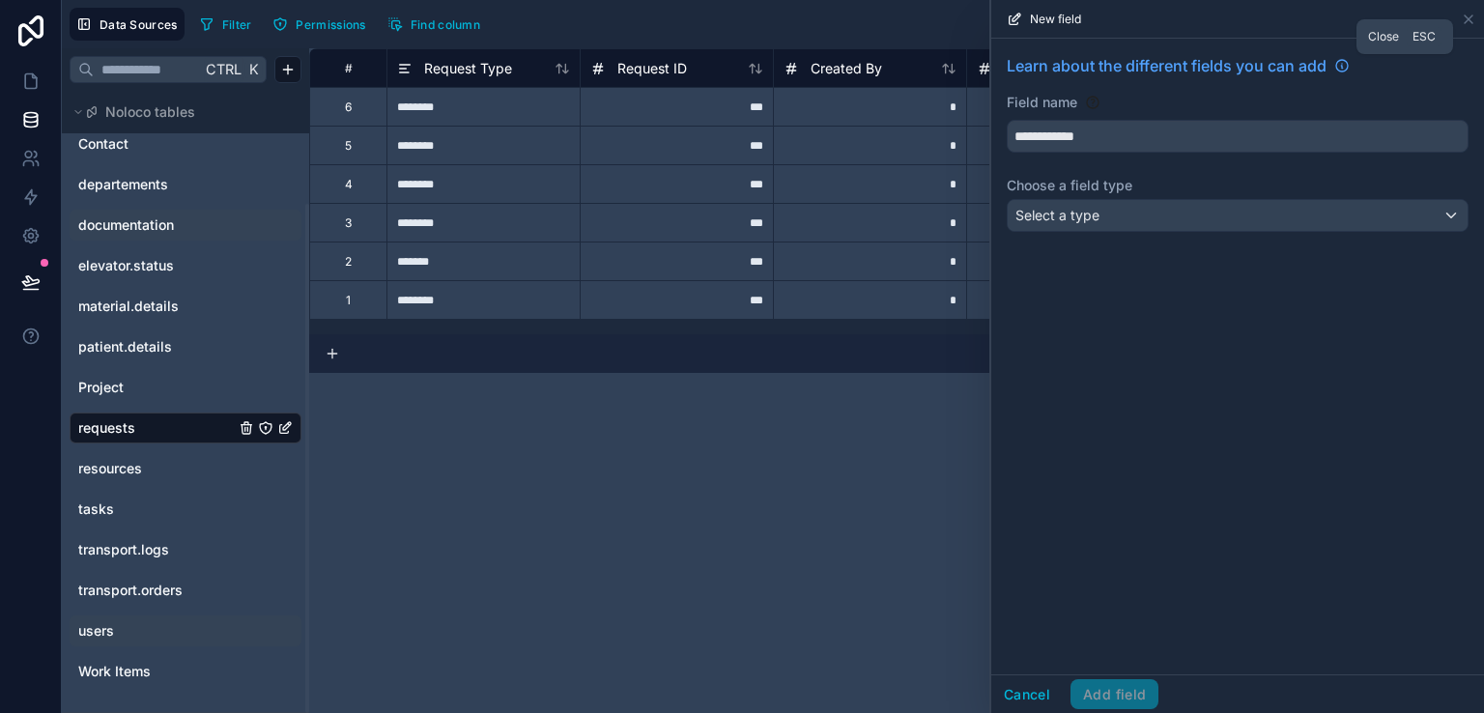
click at [1465, 15] on icon at bounding box center [1467, 19] width 15 height 15
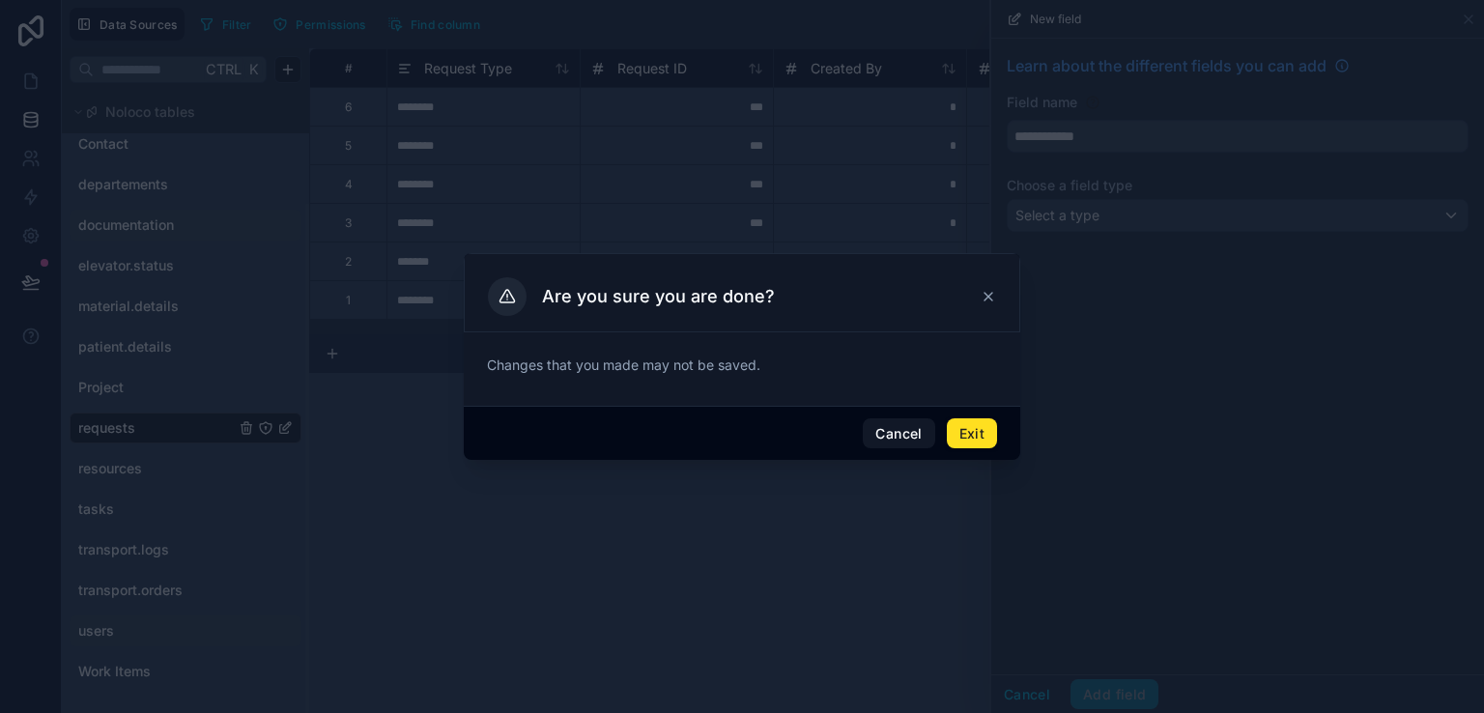
click at [955, 429] on button "Exit" at bounding box center [972, 433] width 50 height 31
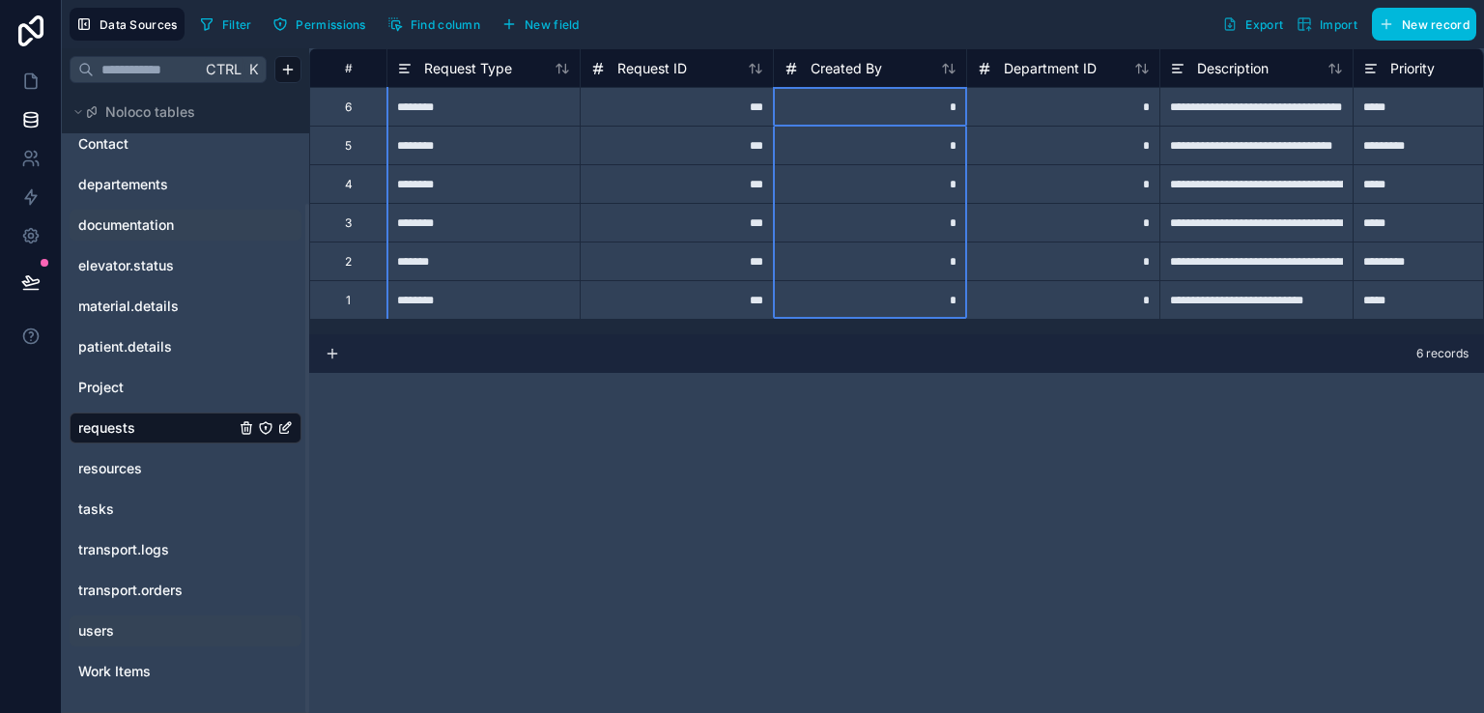
click at [898, 67] on div "Created By" at bounding box center [869, 68] width 173 height 23
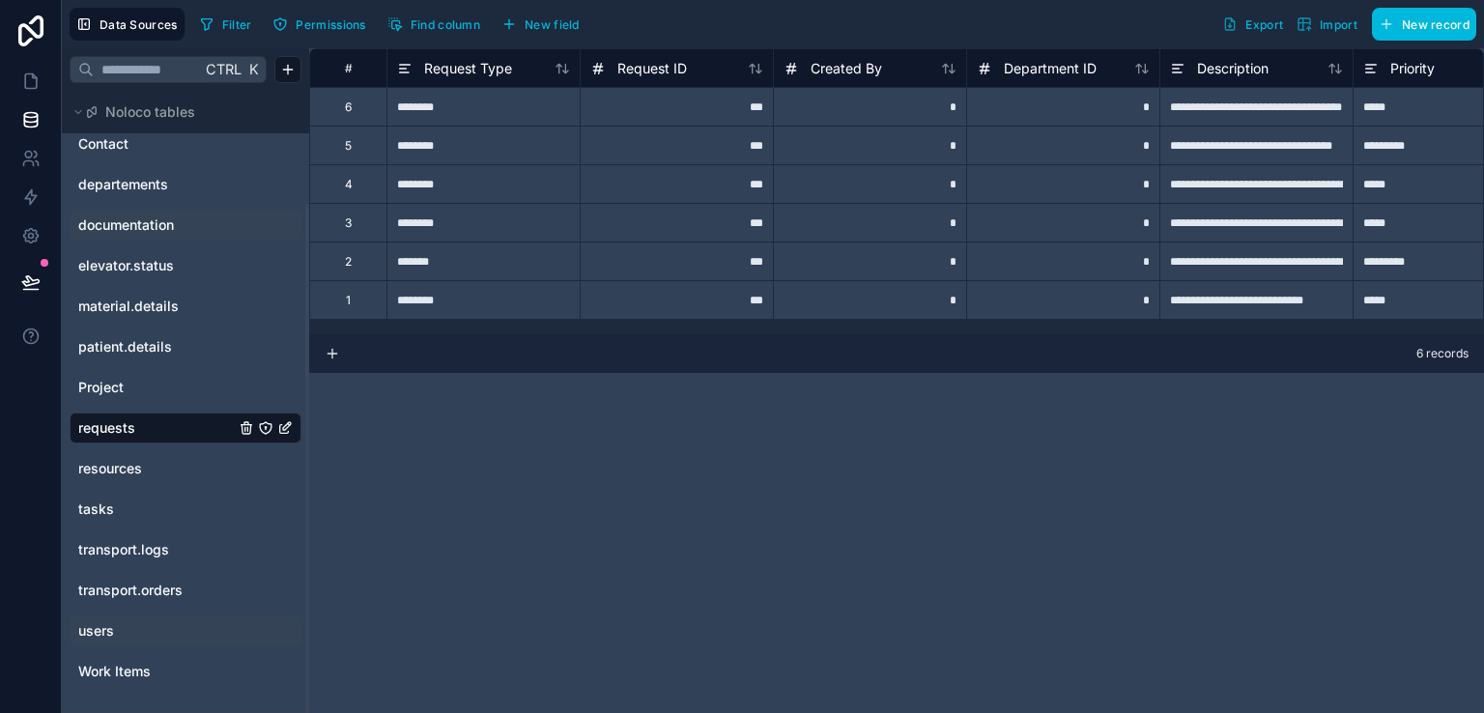
click at [546, 19] on span "New field" at bounding box center [551, 24] width 55 height 14
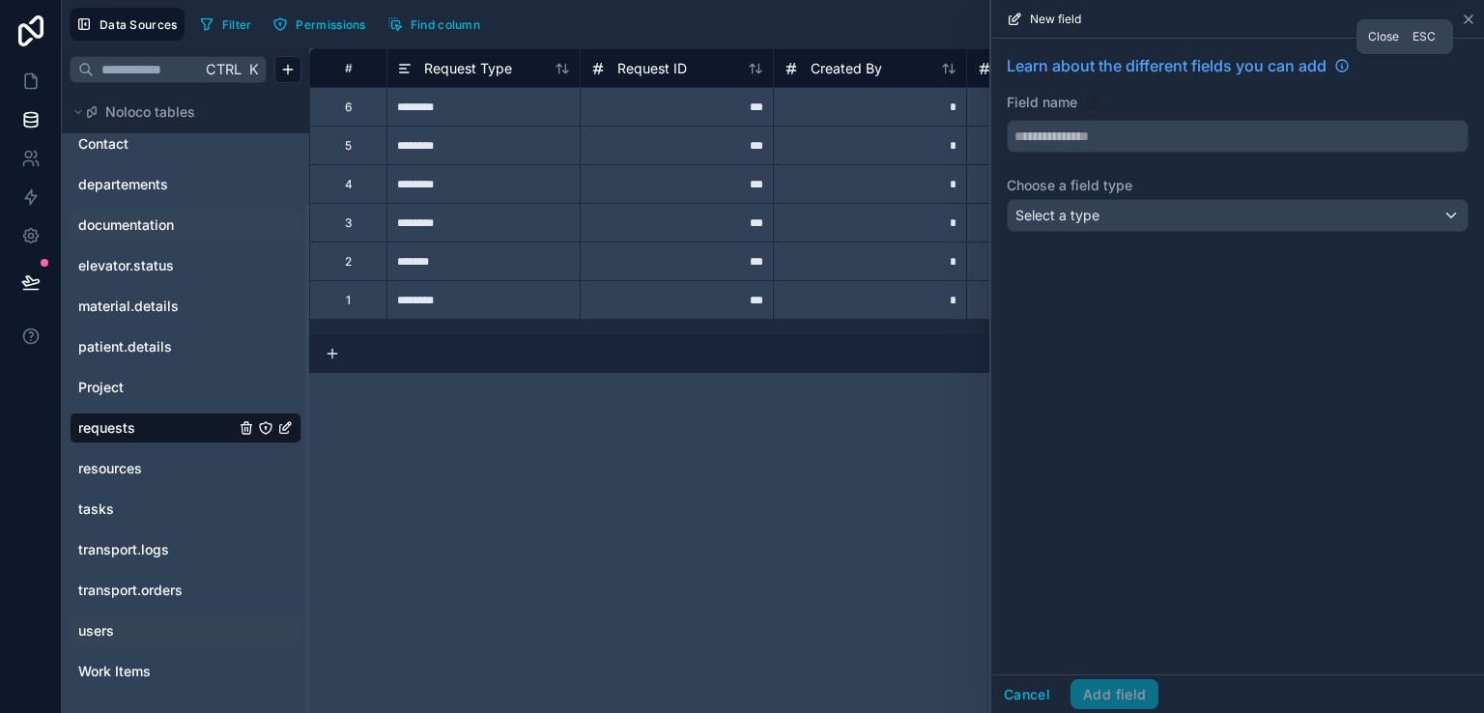
click at [1472, 17] on icon at bounding box center [1467, 19] width 15 height 15
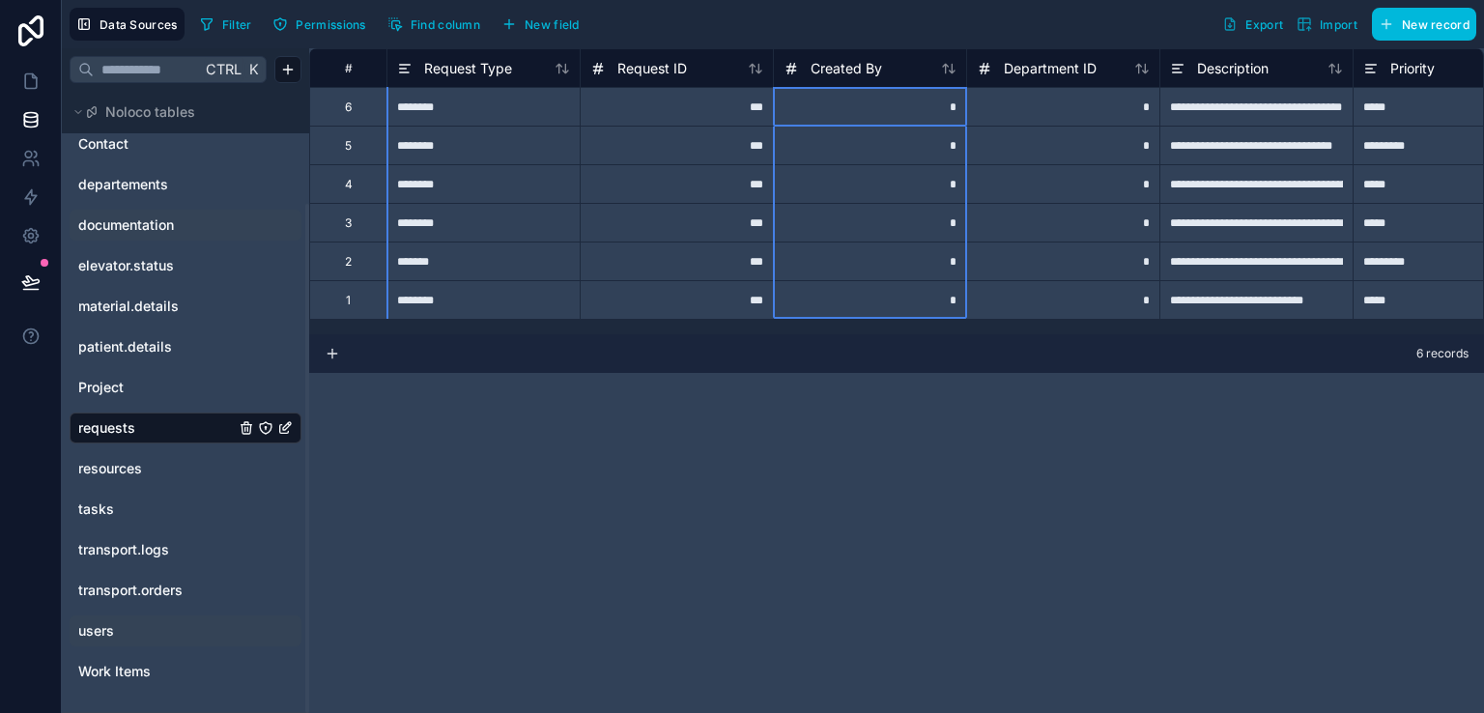
click at [855, 71] on span "Created By" at bounding box center [845, 68] width 71 height 19
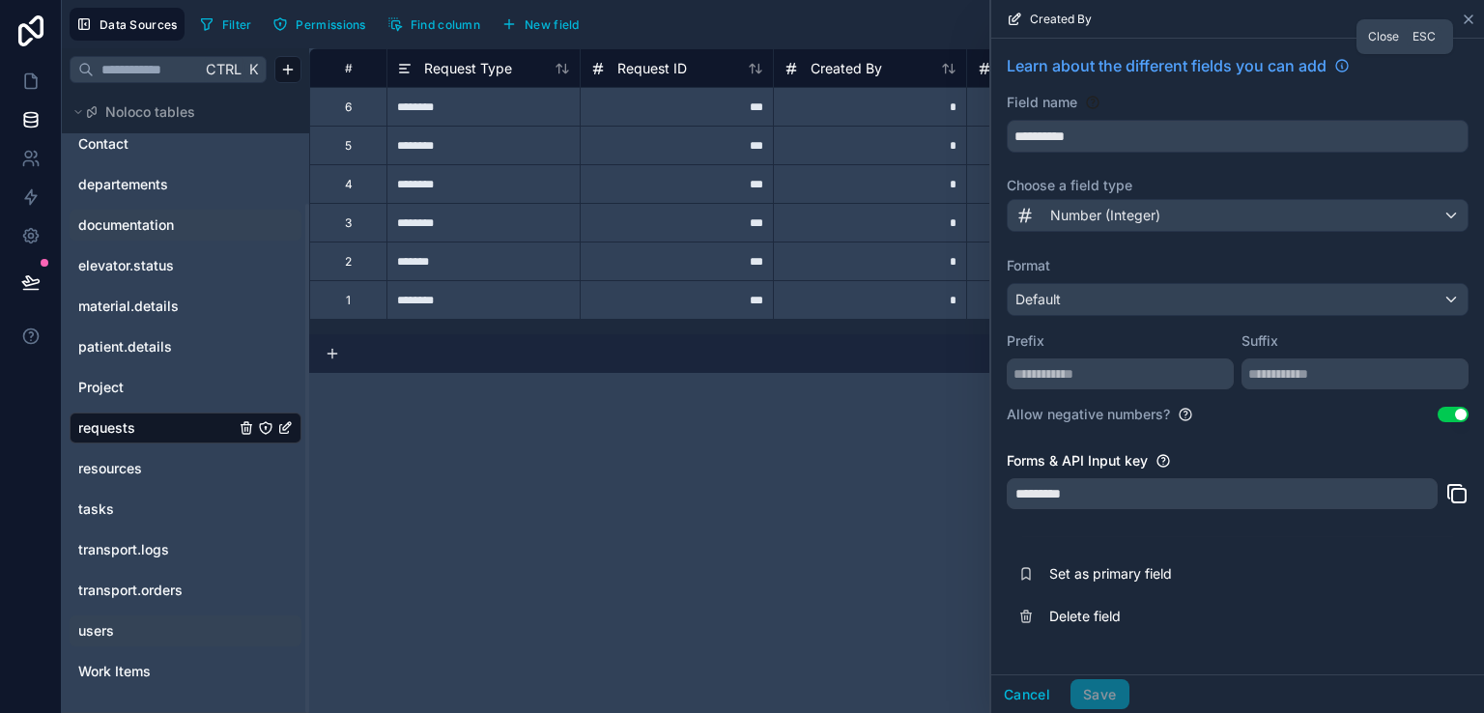
click at [1468, 14] on icon at bounding box center [1467, 19] width 15 height 15
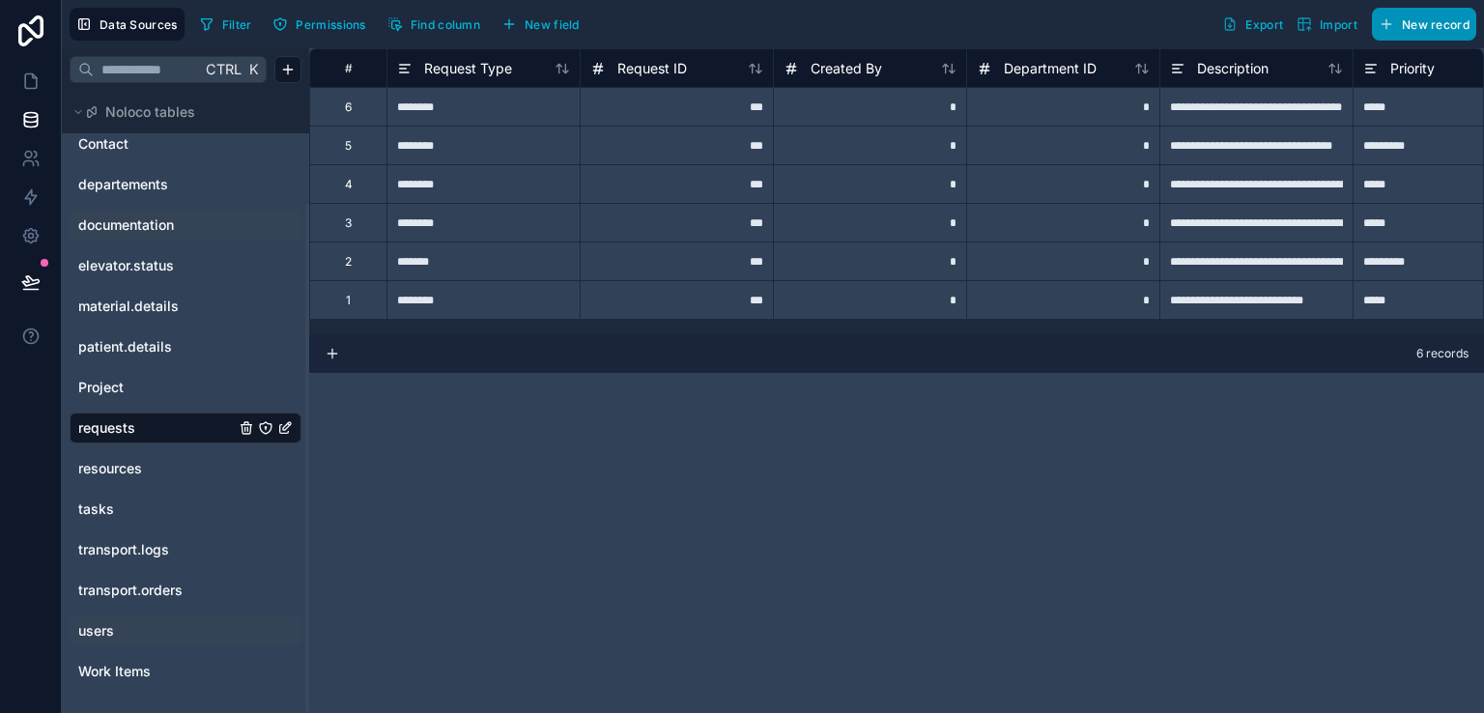
click at [1408, 33] on button "New record" at bounding box center [1423, 24] width 104 height 33
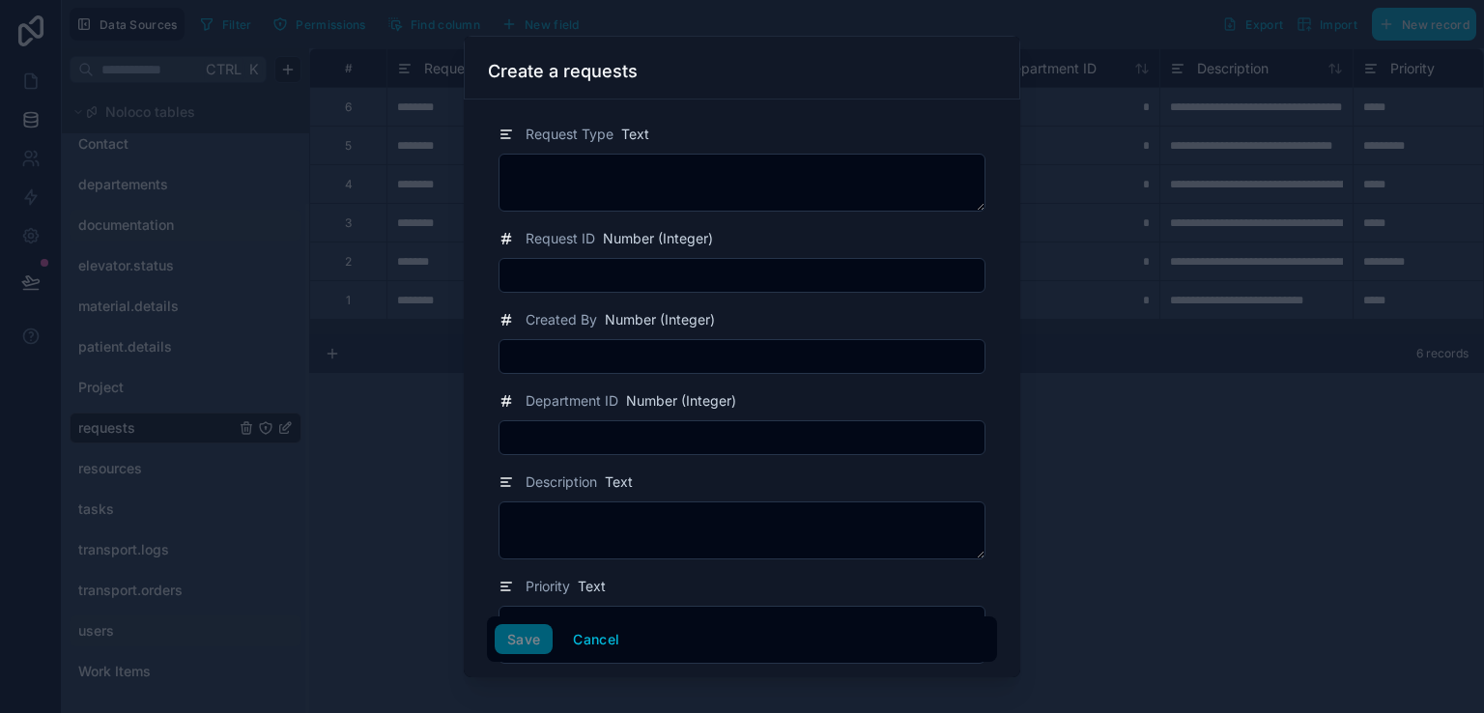
click at [1186, 503] on div at bounding box center [742, 356] width 1484 height 713
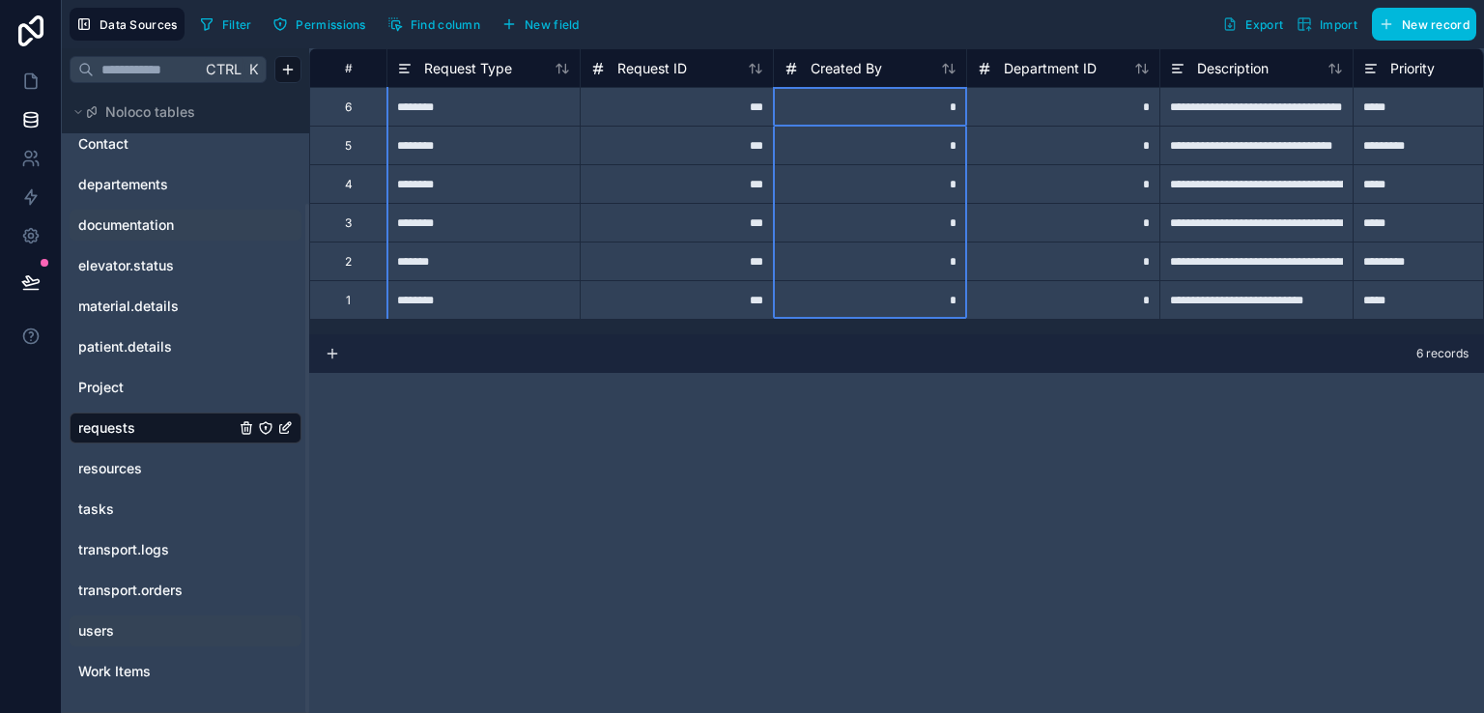
click at [862, 77] on div "Created By" at bounding box center [832, 68] width 99 height 23
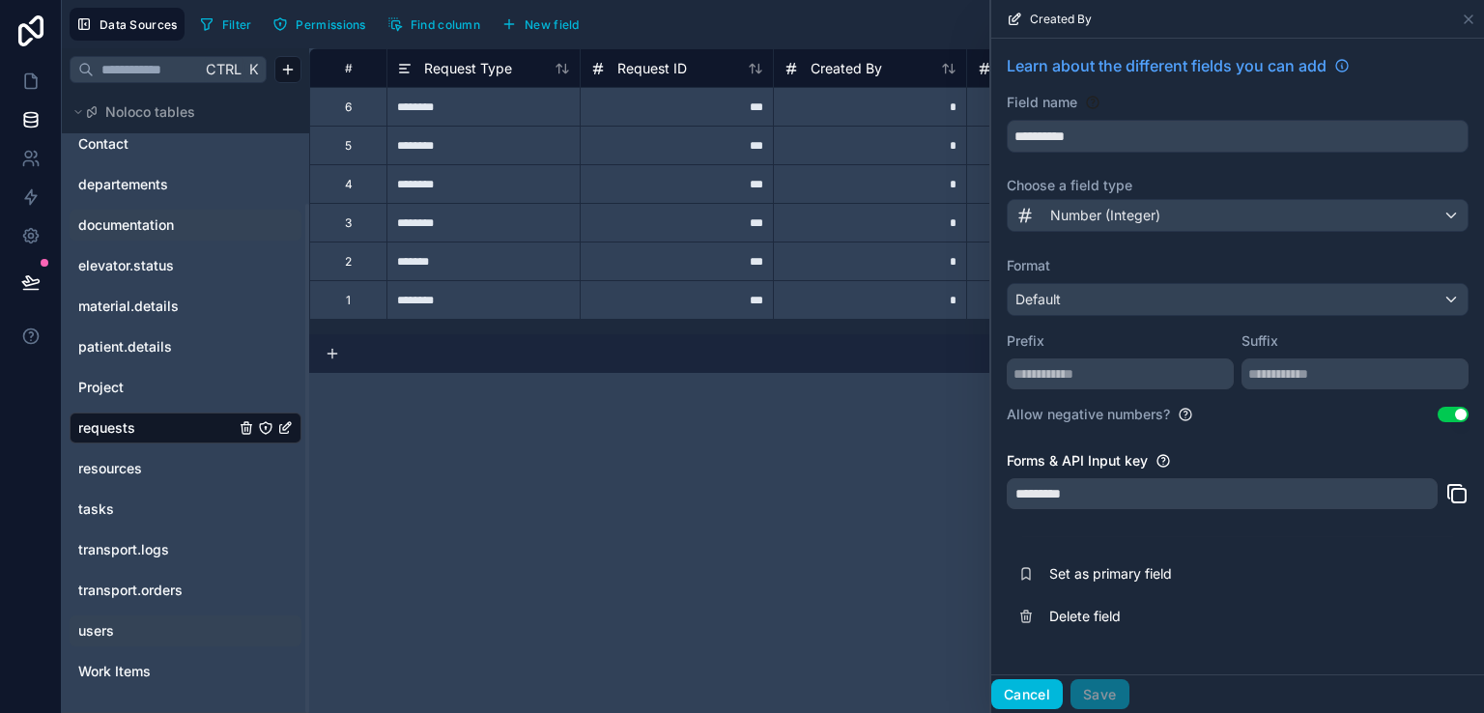
click at [1037, 696] on button "Cancel" at bounding box center [1026, 694] width 71 height 31
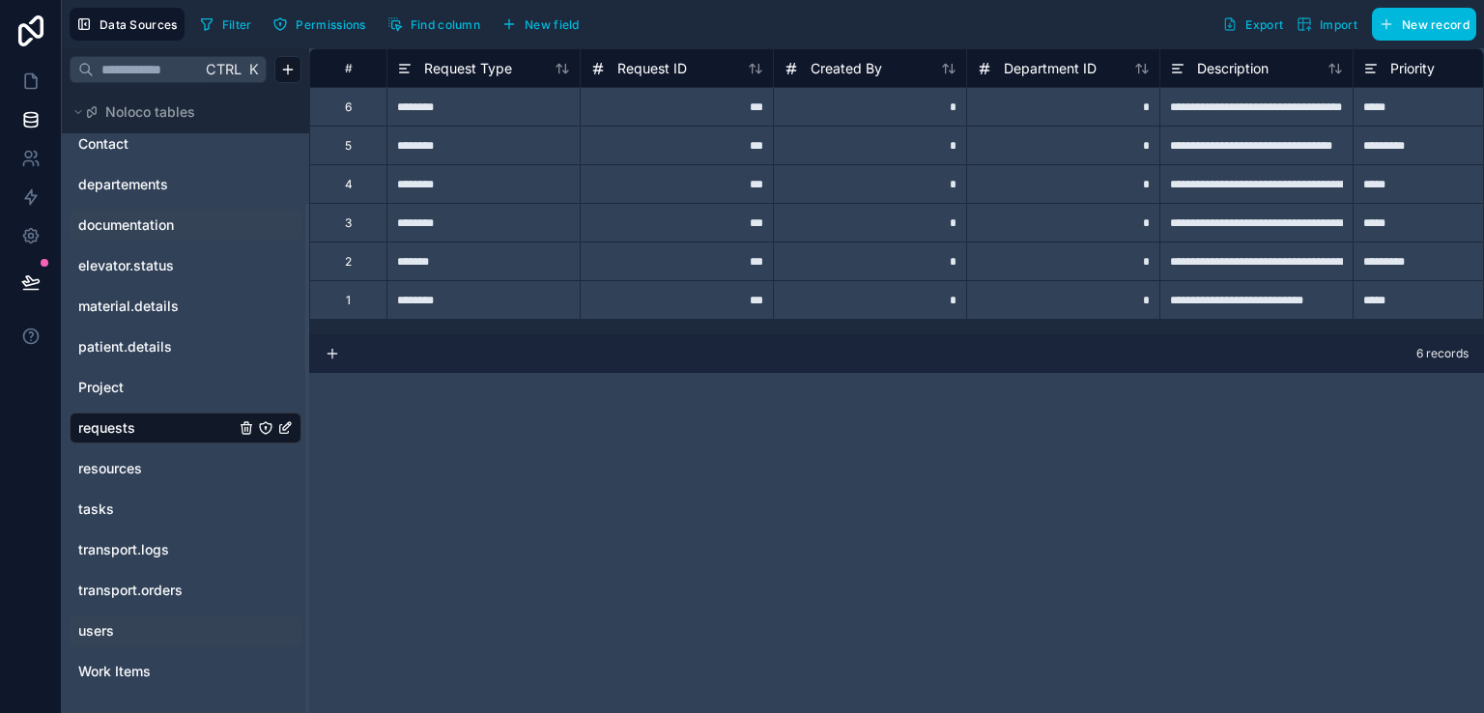
click at [523, 20] on button "New field" at bounding box center [541, 24] width 92 height 29
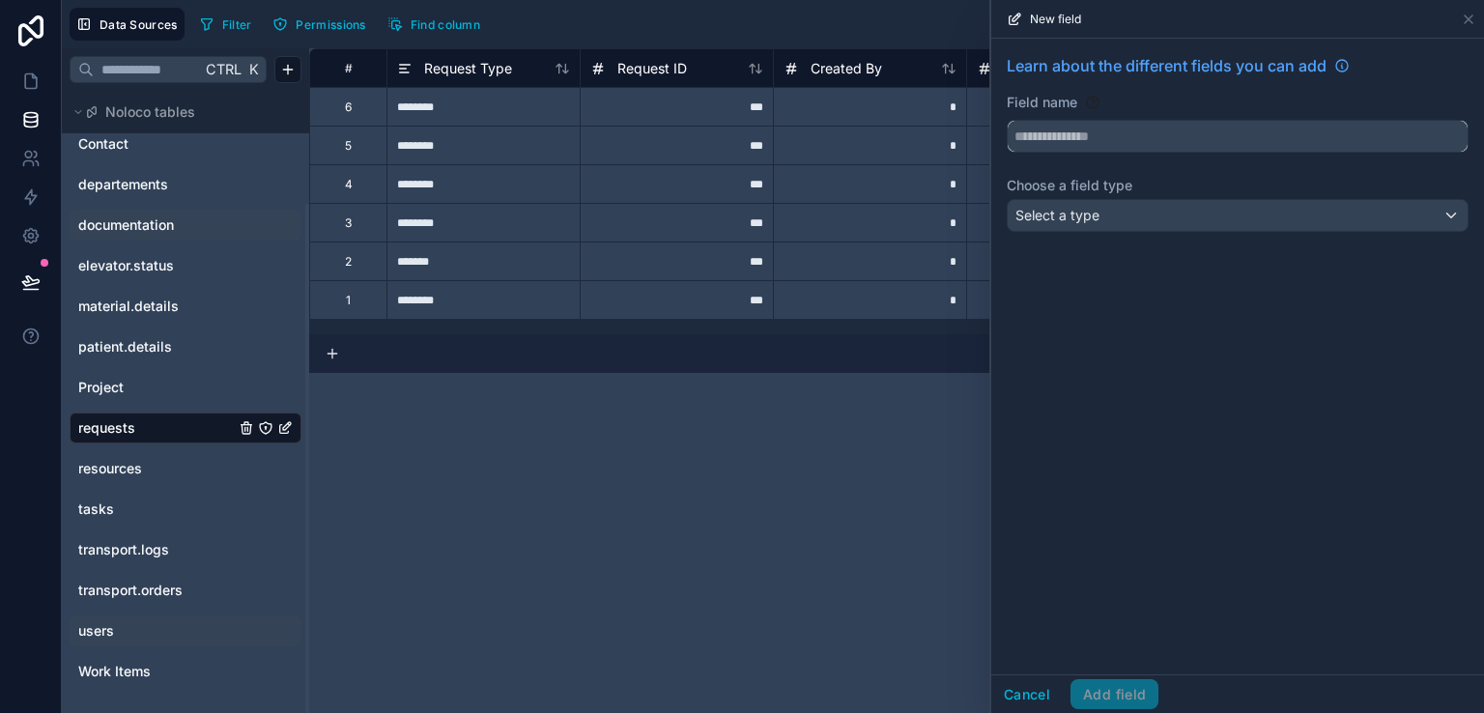
click at [1080, 137] on input "text" at bounding box center [1237, 136] width 460 height 31
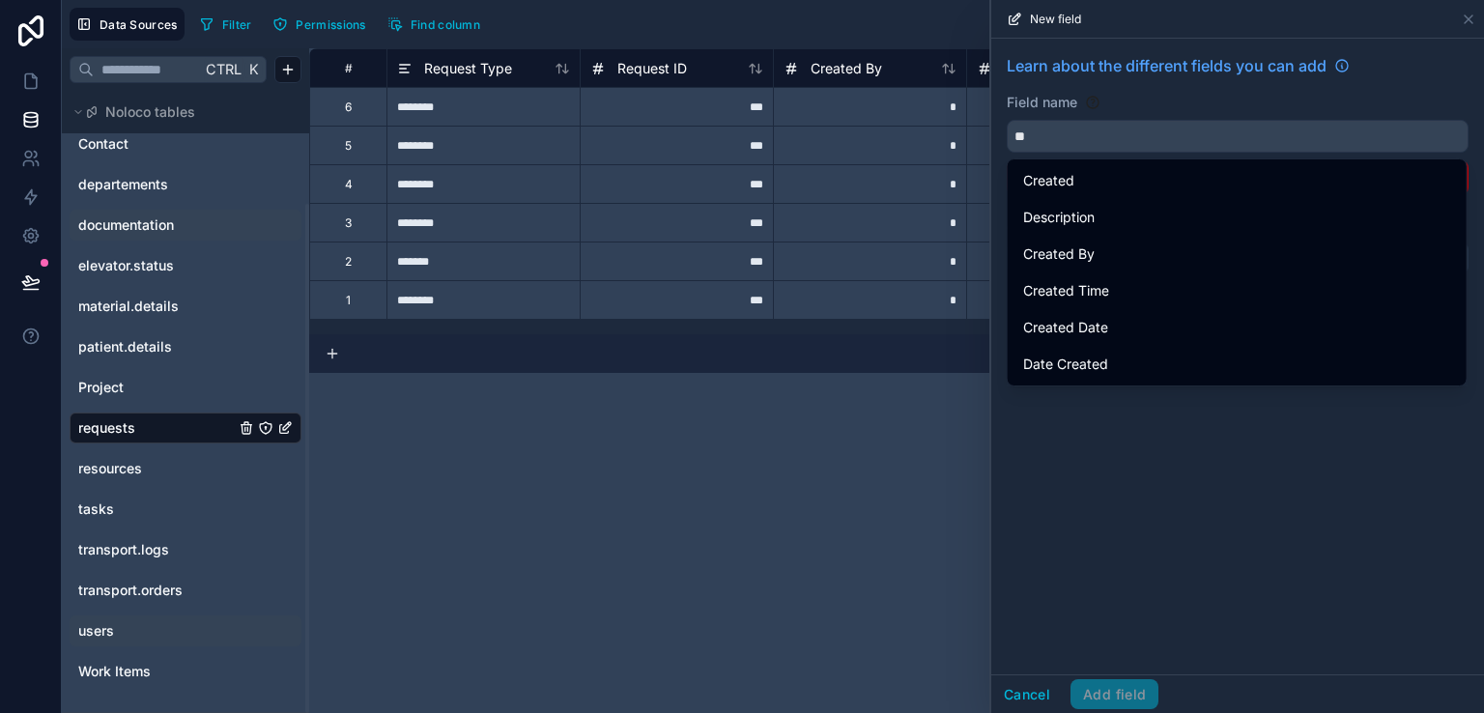
click at [1106, 261] on div "Created By" at bounding box center [1237, 253] width 428 height 23
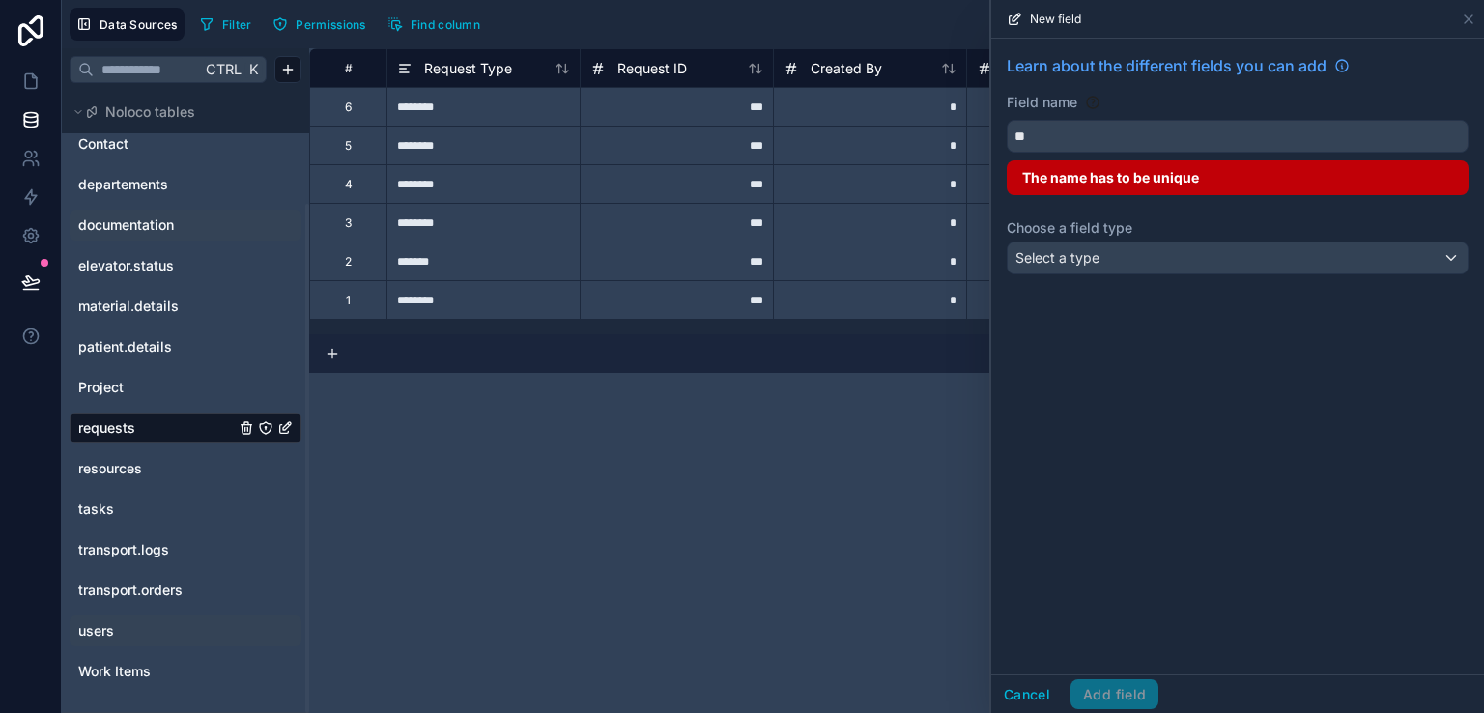
type input "**********"
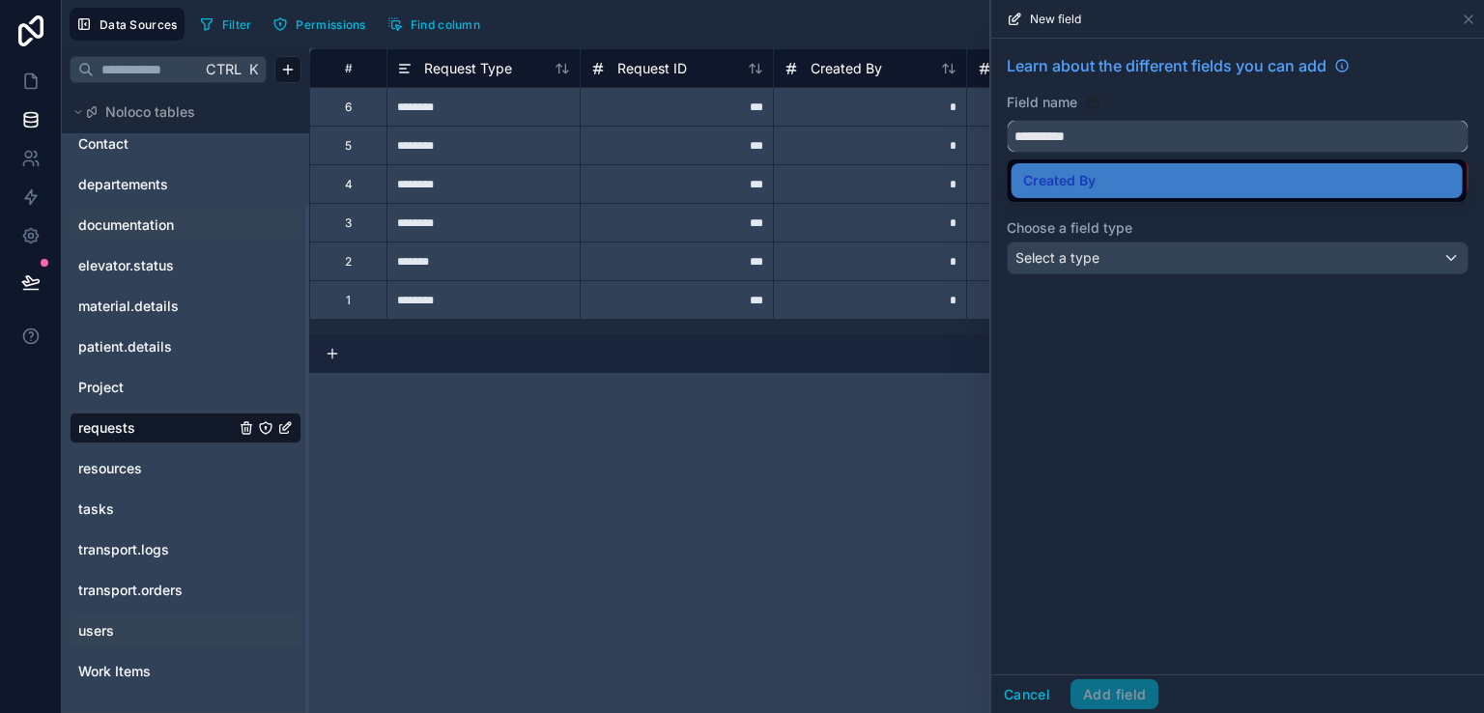
click at [1116, 130] on input "**********" at bounding box center [1237, 136] width 460 height 31
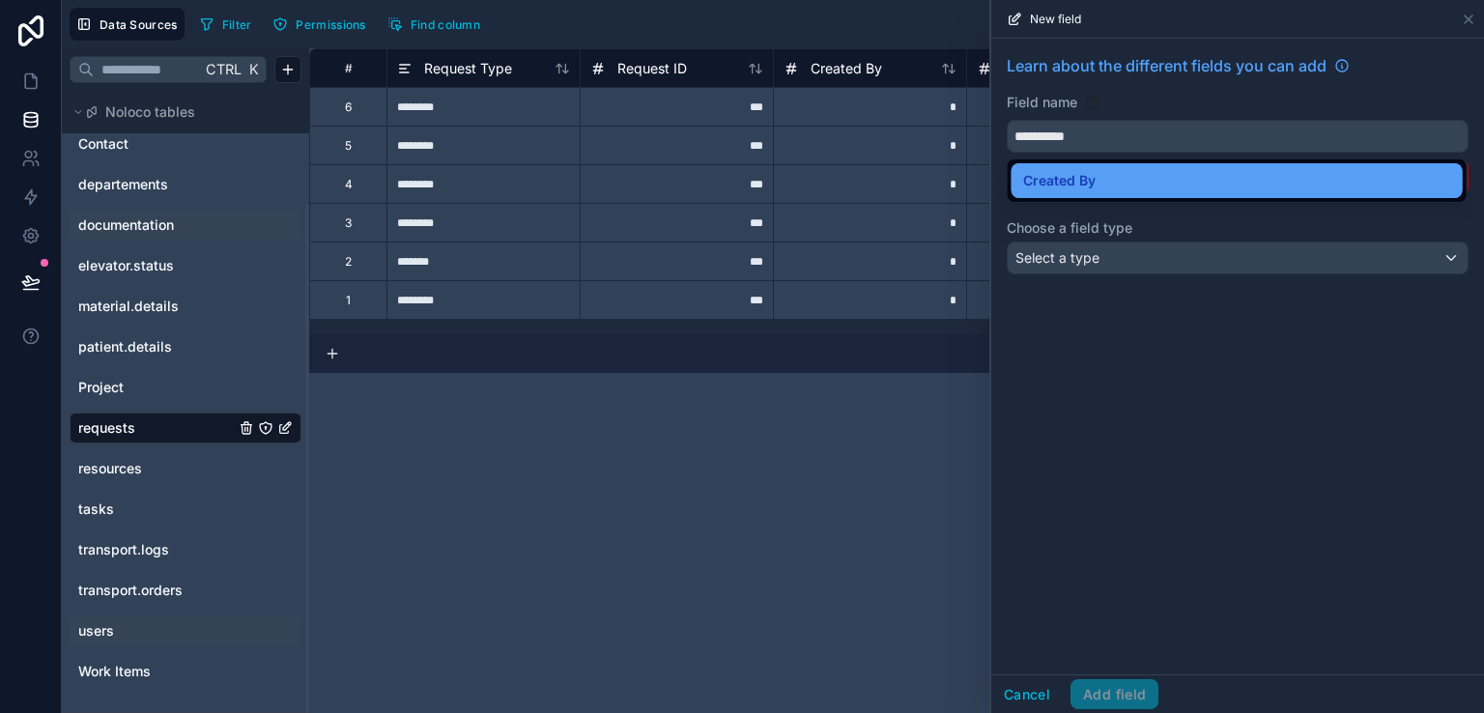
click at [1096, 183] on div "Created By" at bounding box center [1237, 180] width 428 height 23
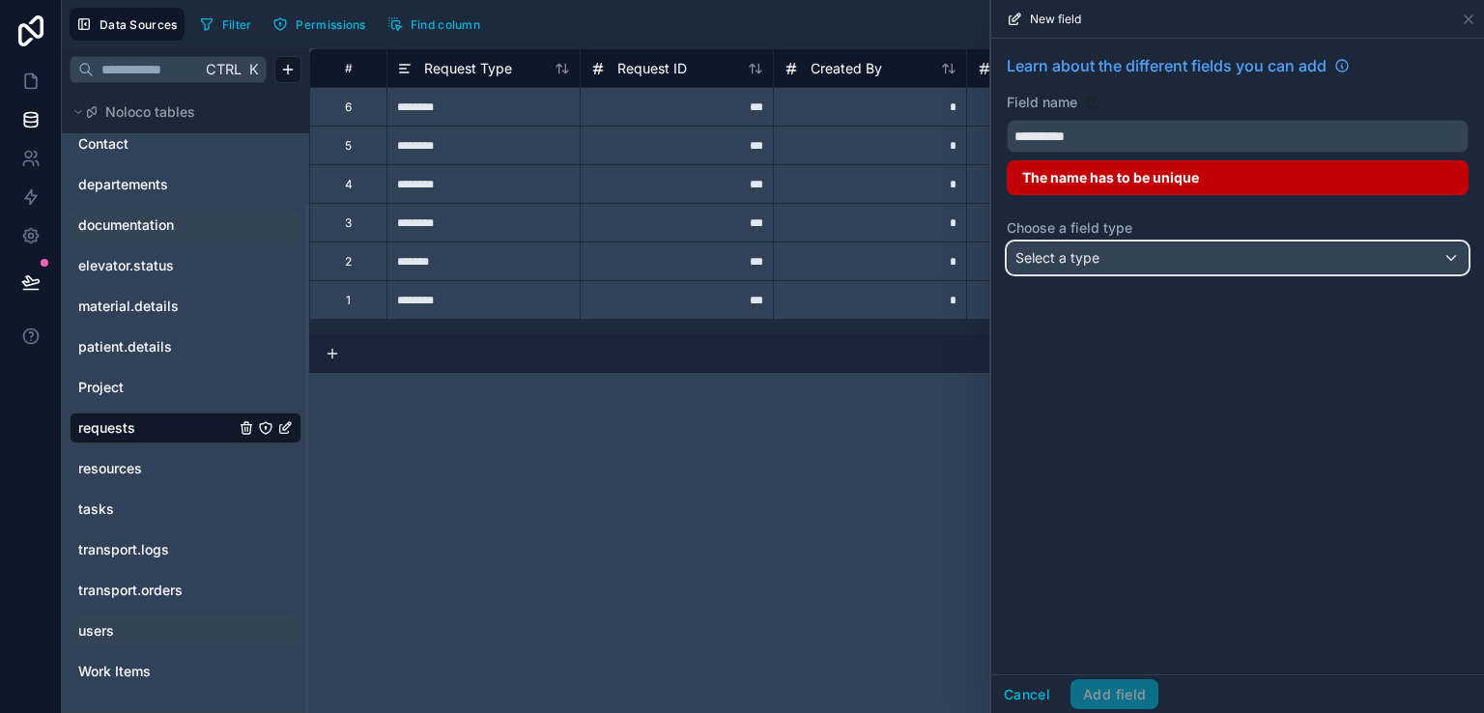
click at [1097, 252] on span "Select a type" at bounding box center [1057, 257] width 84 height 16
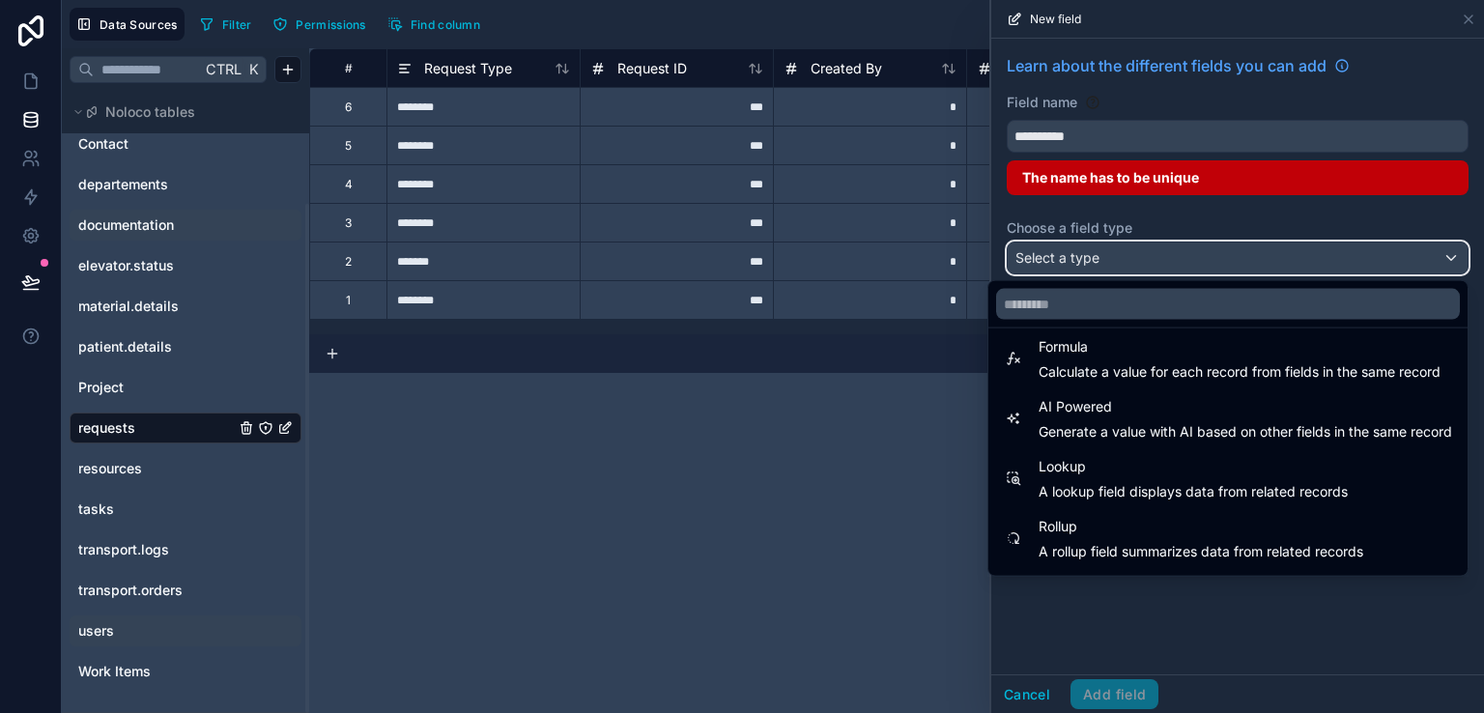
scroll to position [560, 0]
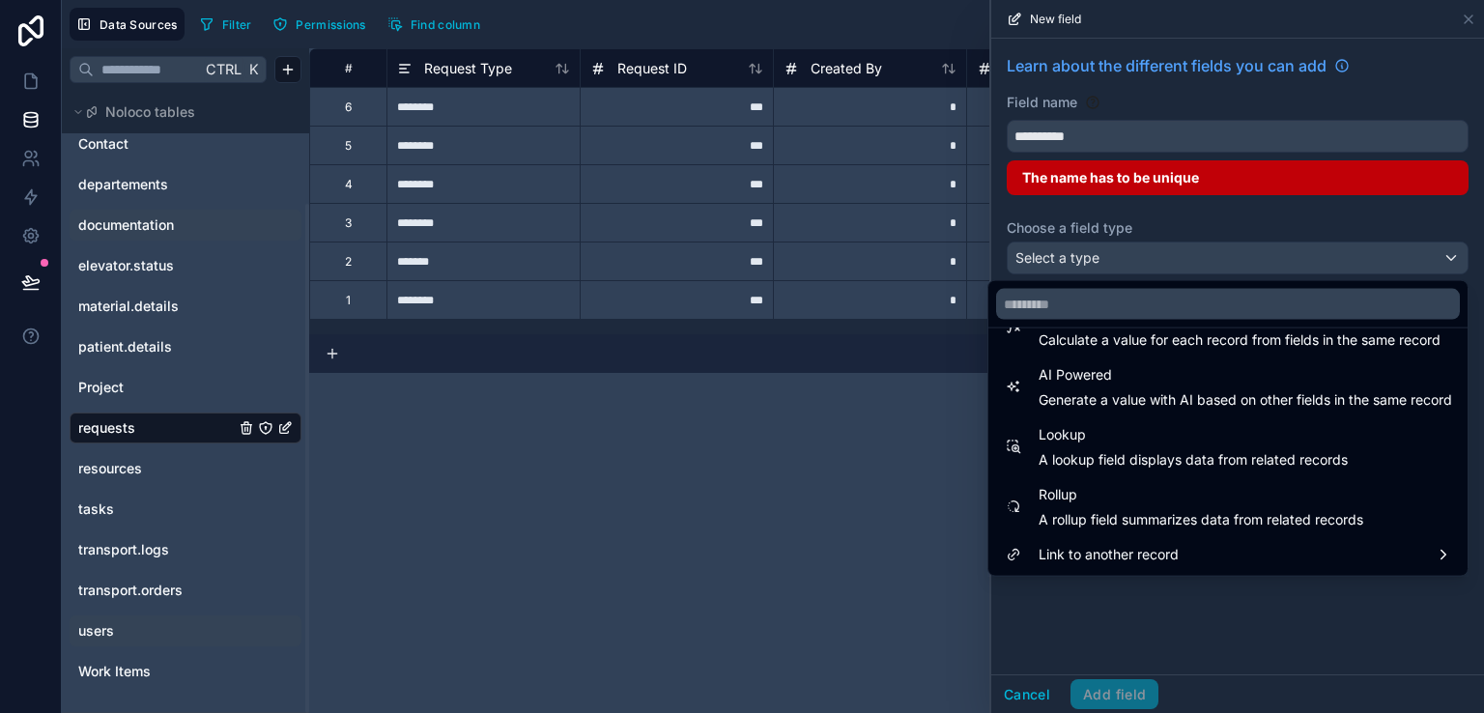
click at [820, 472] on div "**********" at bounding box center [896, 380] width 1174 height 664
click at [245, 63] on span "K" at bounding box center [253, 69] width 17 height 17
click at [206, 63] on span "Ctrl" at bounding box center [224, 69] width 40 height 24
click at [1475, 14] on div at bounding box center [1237, 356] width 493 height 713
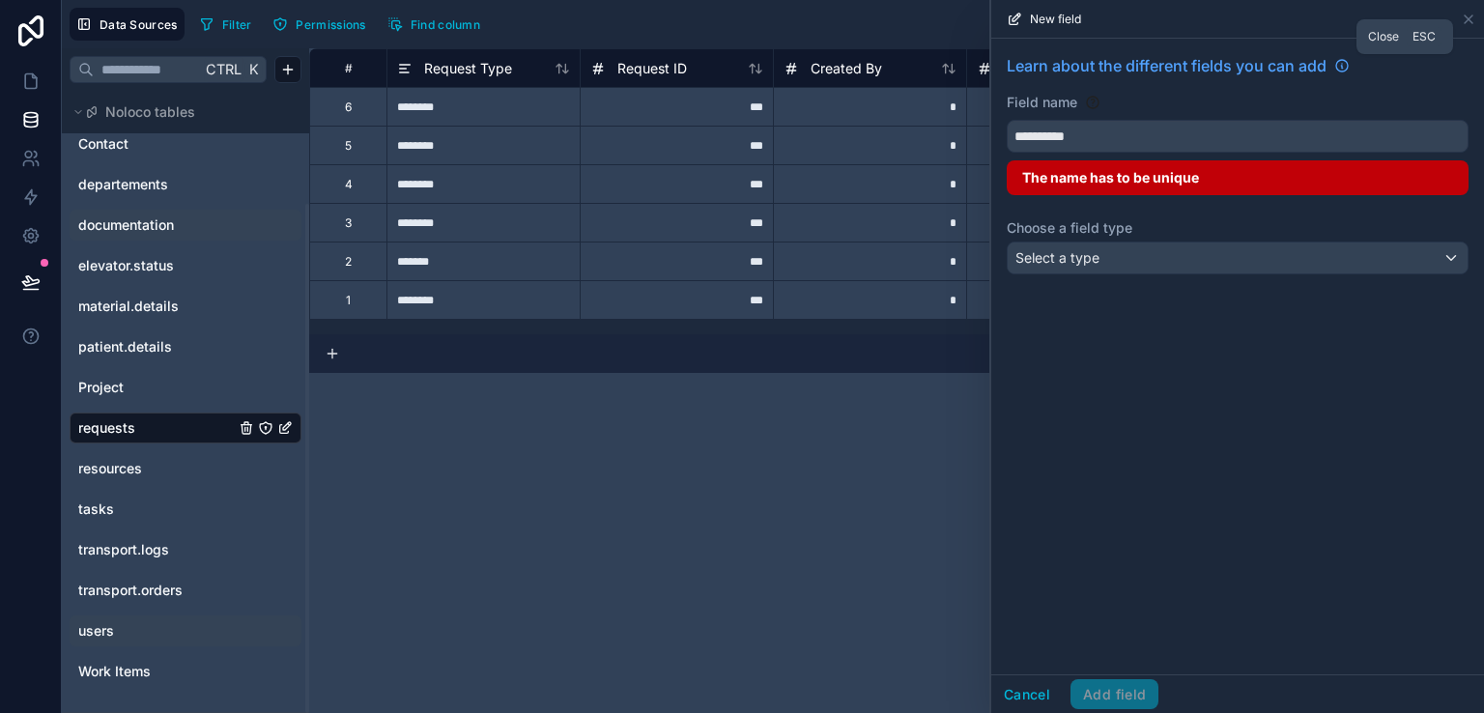
click at [1475, 14] on icon at bounding box center [1467, 19] width 15 height 15
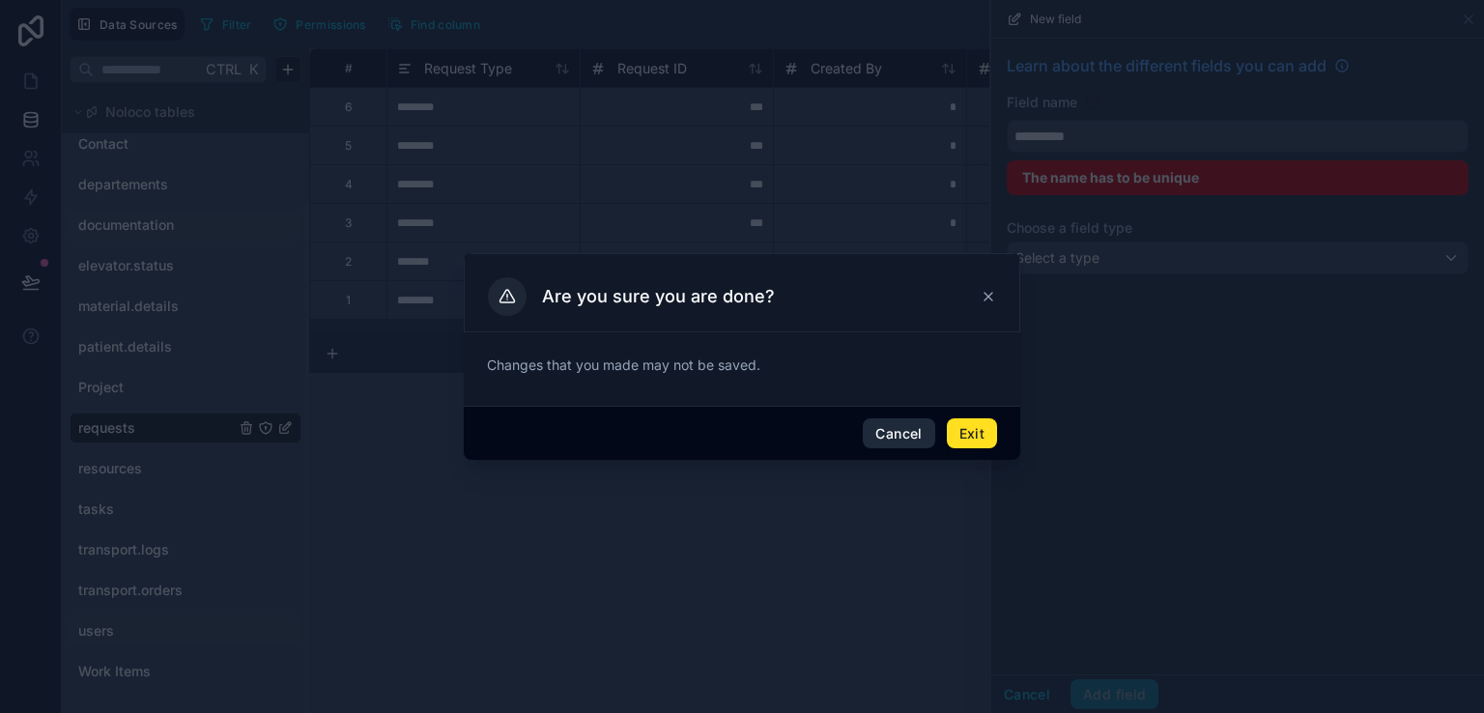
click at [896, 433] on button "Cancel" at bounding box center [897, 433] width 71 height 31
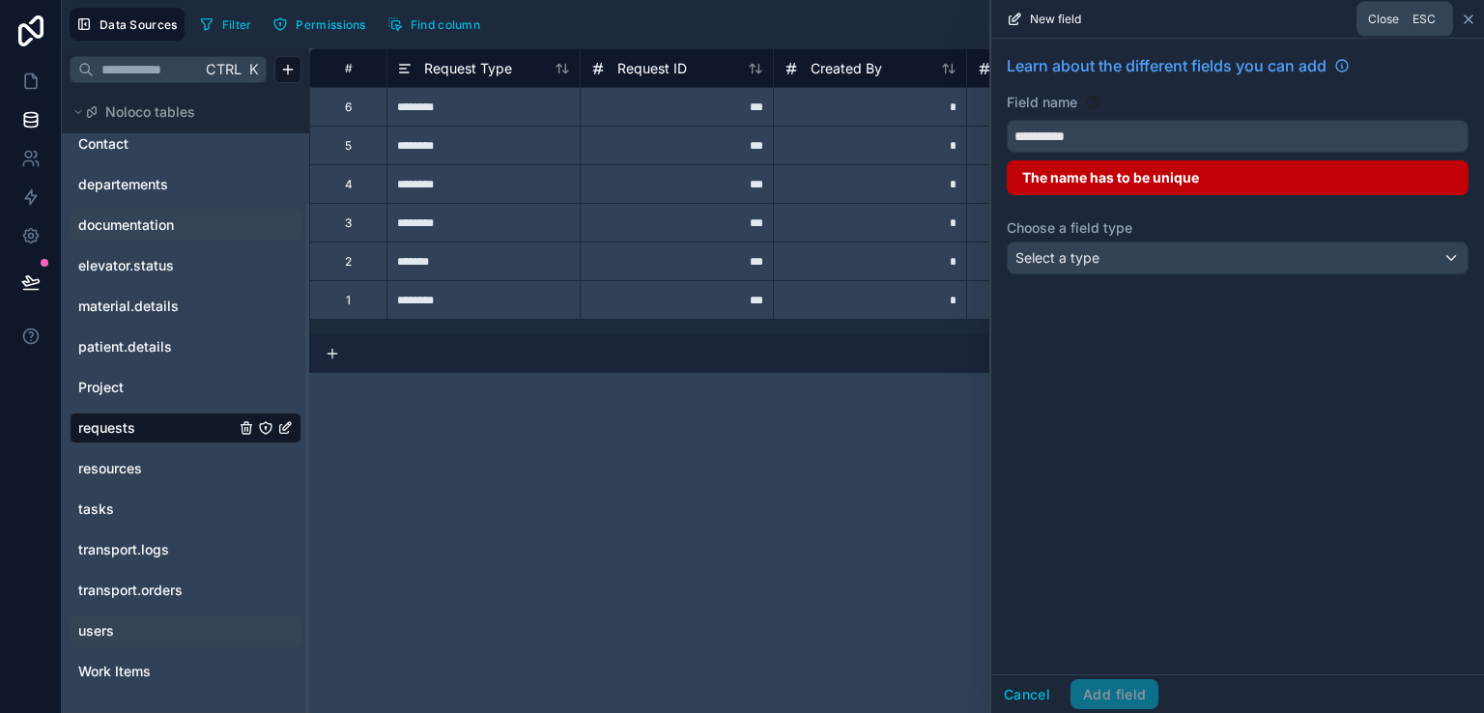
click at [1463, 21] on icon at bounding box center [1467, 19] width 15 height 15
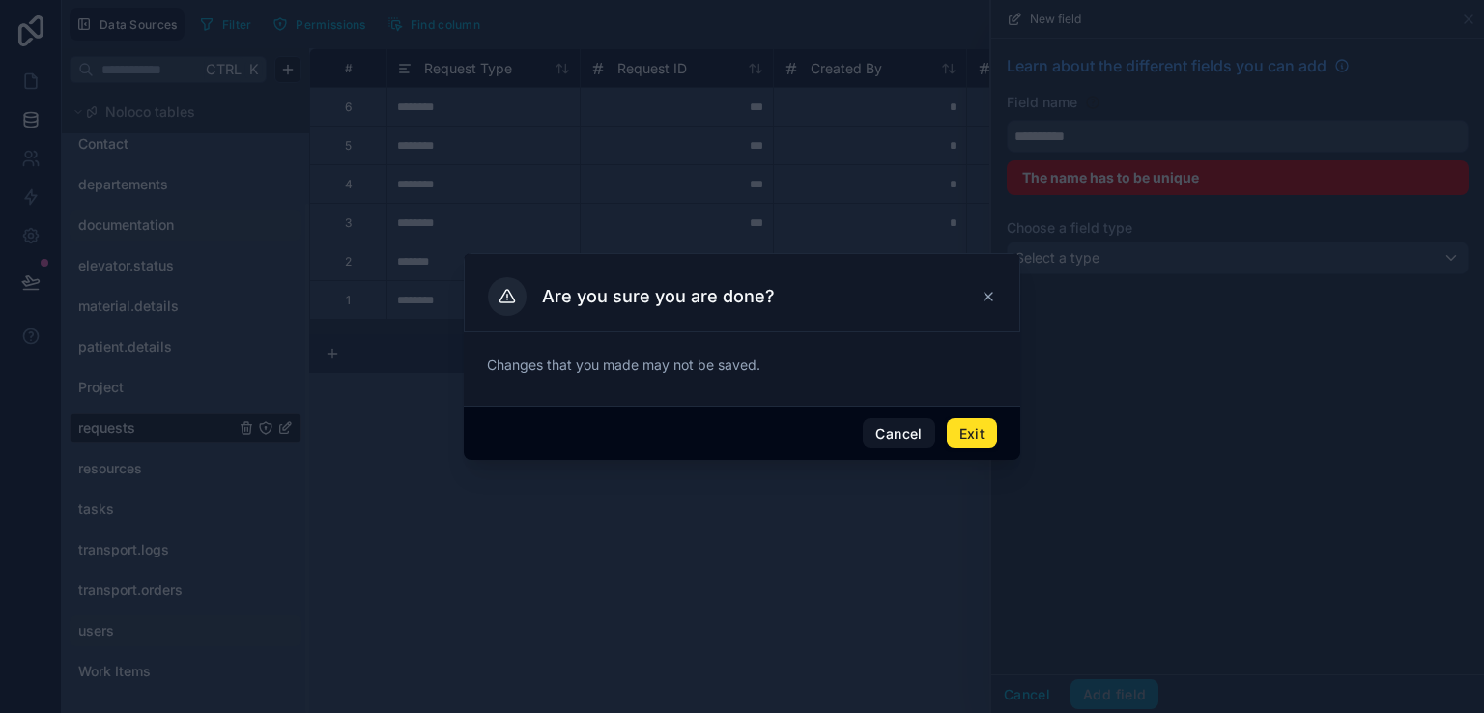
click at [966, 434] on button "Exit" at bounding box center [972, 433] width 50 height 31
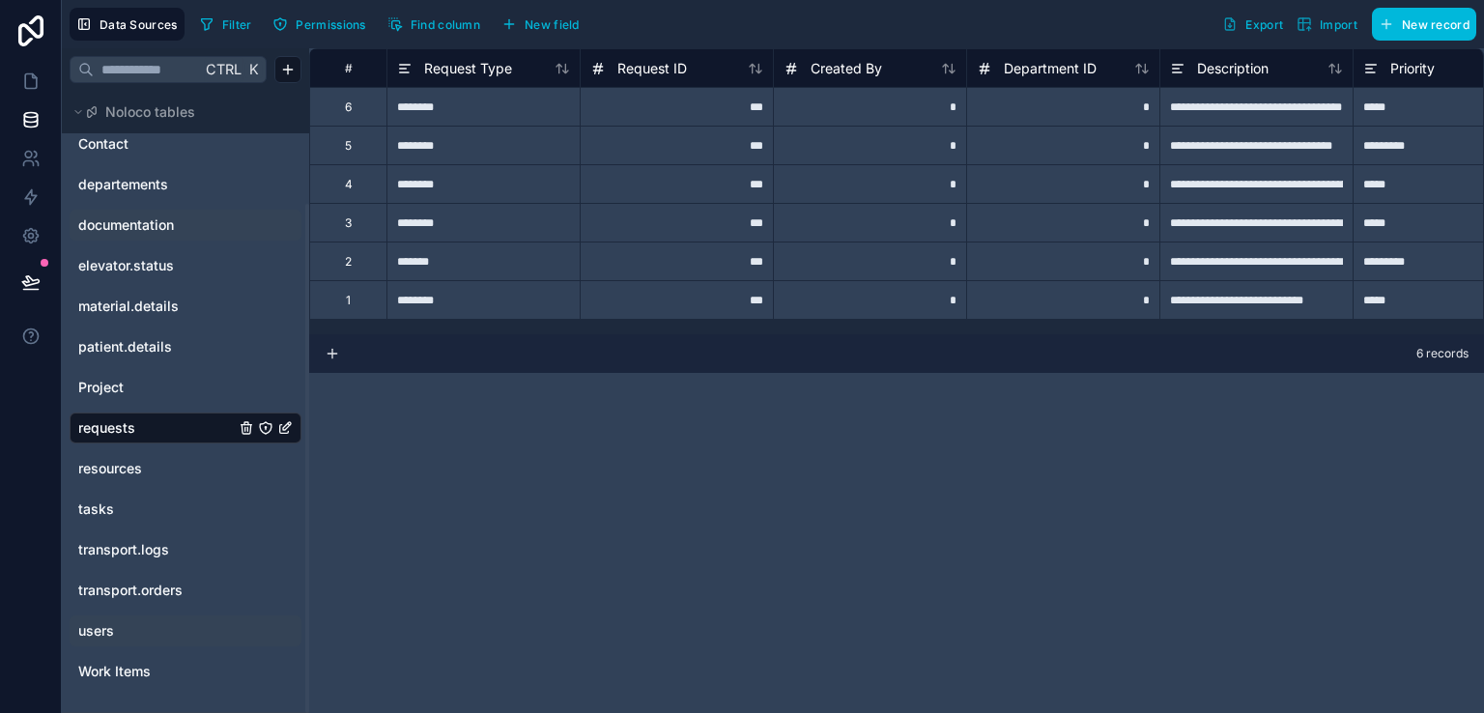
click at [246, 65] on span "K" at bounding box center [253, 70] width 14 height 14
click at [275, 64] on html "**********" at bounding box center [742, 356] width 1484 height 713
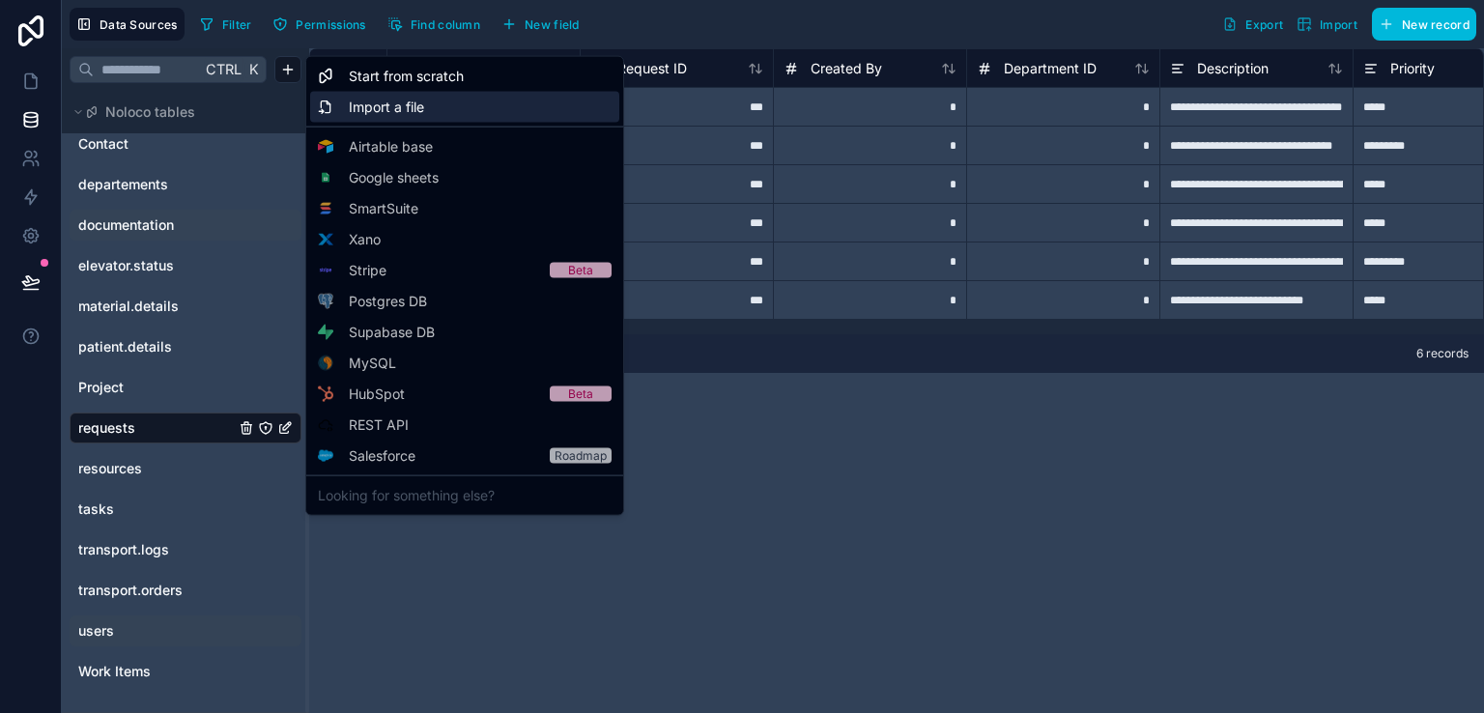
click at [352, 105] on span "Import a file" at bounding box center [386, 107] width 75 height 19
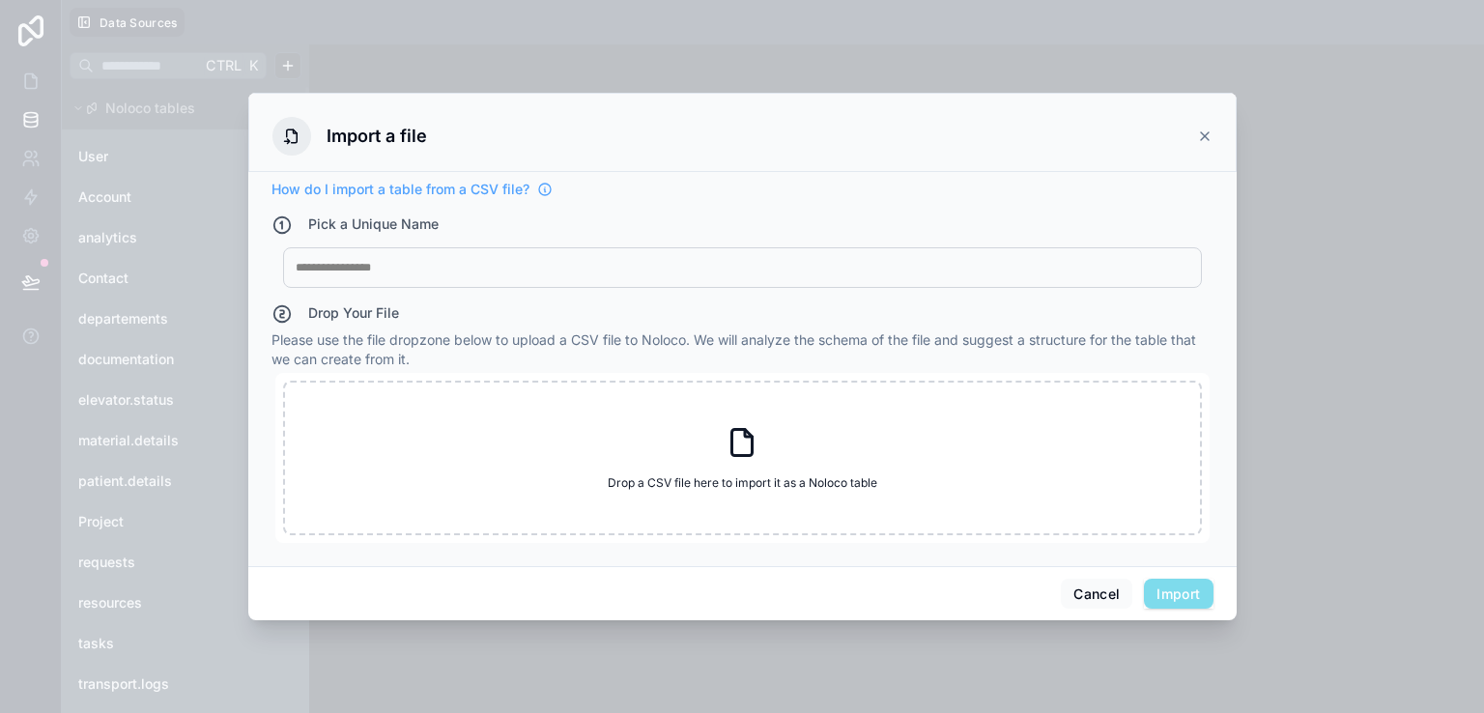
click at [1203, 140] on icon at bounding box center [1204, 135] width 15 height 15
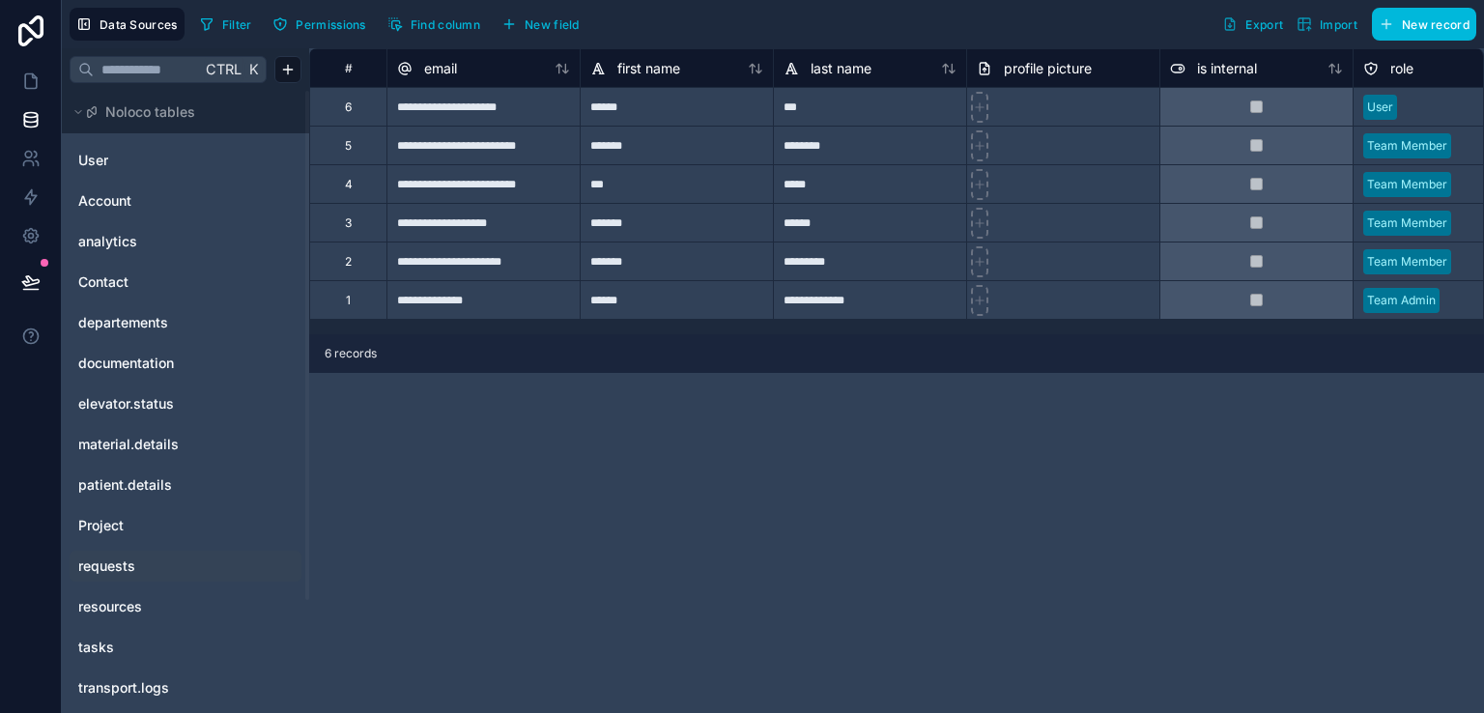
click at [145, 563] on link "requests" at bounding box center [156, 565] width 156 height 19
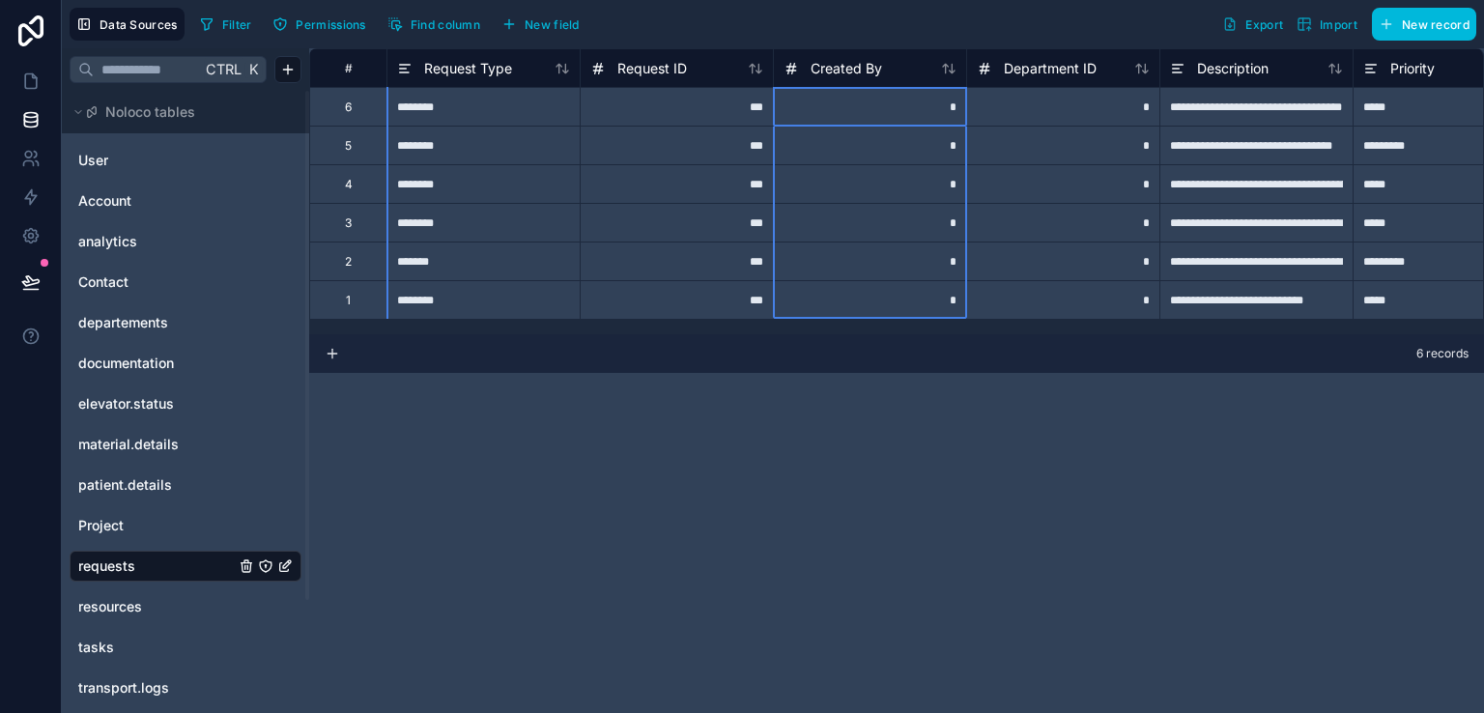
click at [860, 69] on span "Created By" at bounding box center [845, 68] width 71 height 19
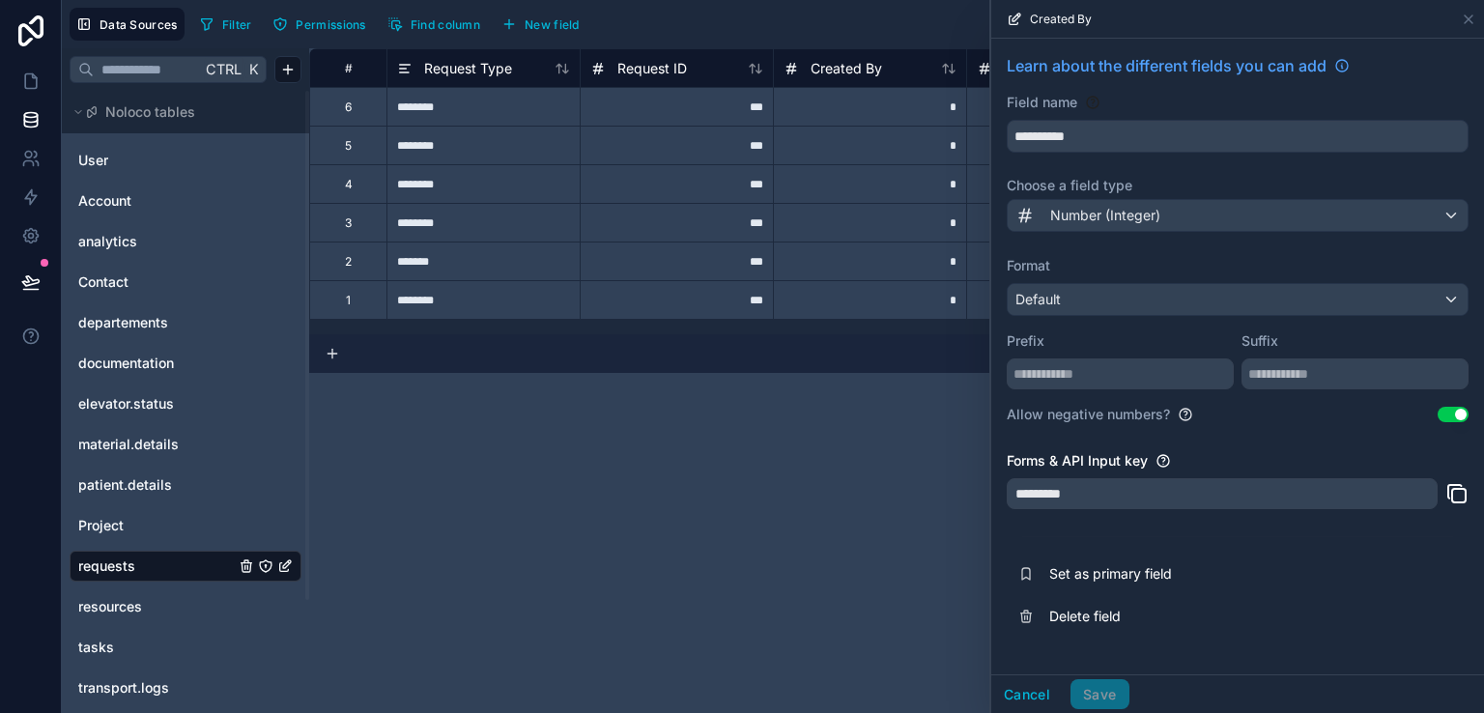
click at [567, 18] on span "New field" at bounding box center [551, 24] width 55 height 14
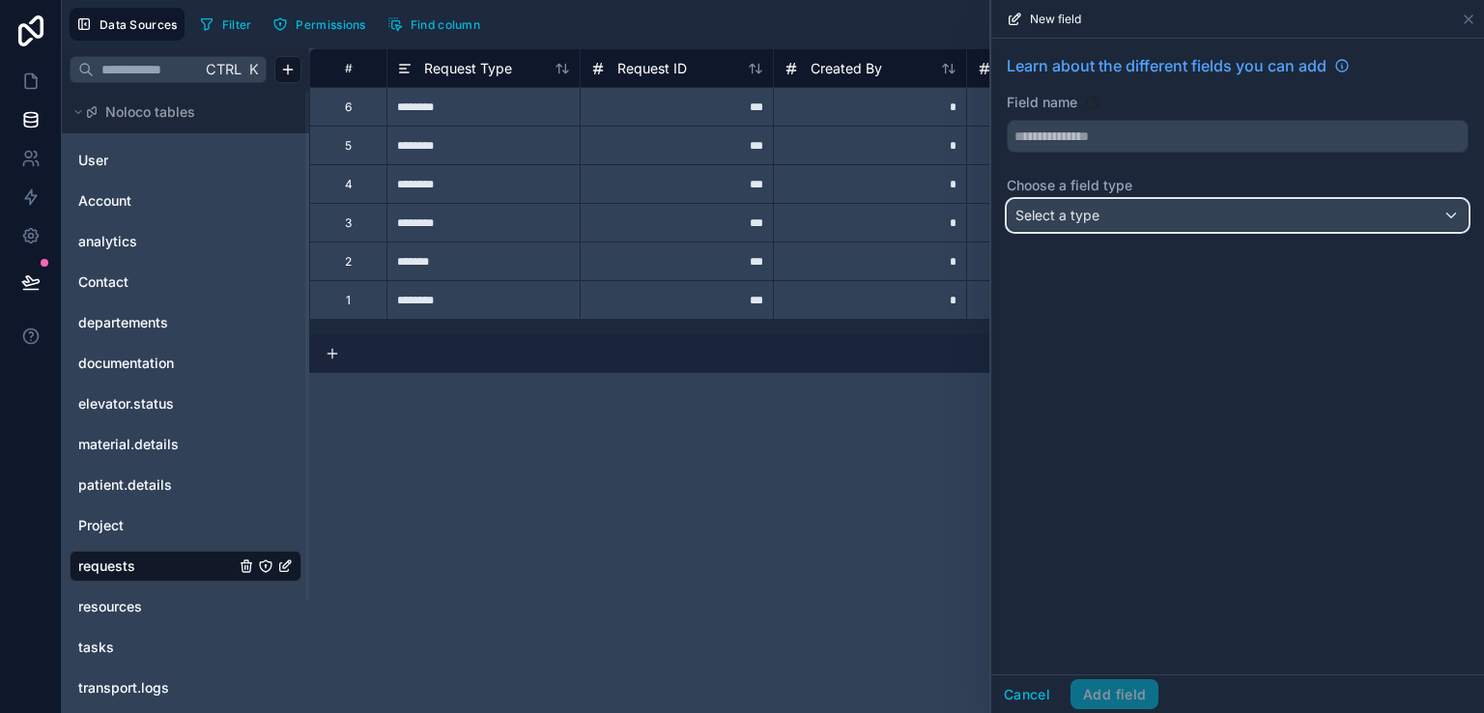
click at [1082, 212] on span "Select a type" at bounding box center [1057, 215] width 84 height 16
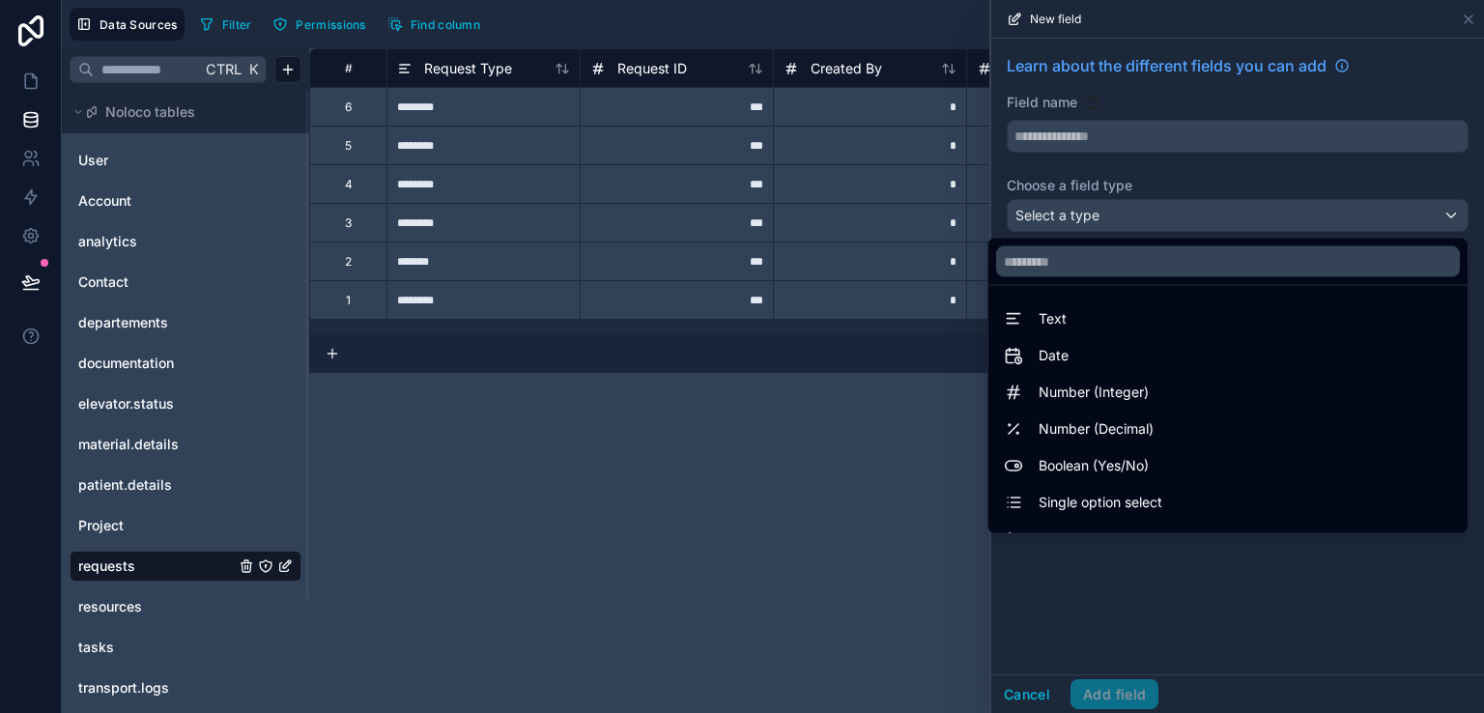
click at [1068, 217] on div at bounding box center [1237, 356] width 493 height 713
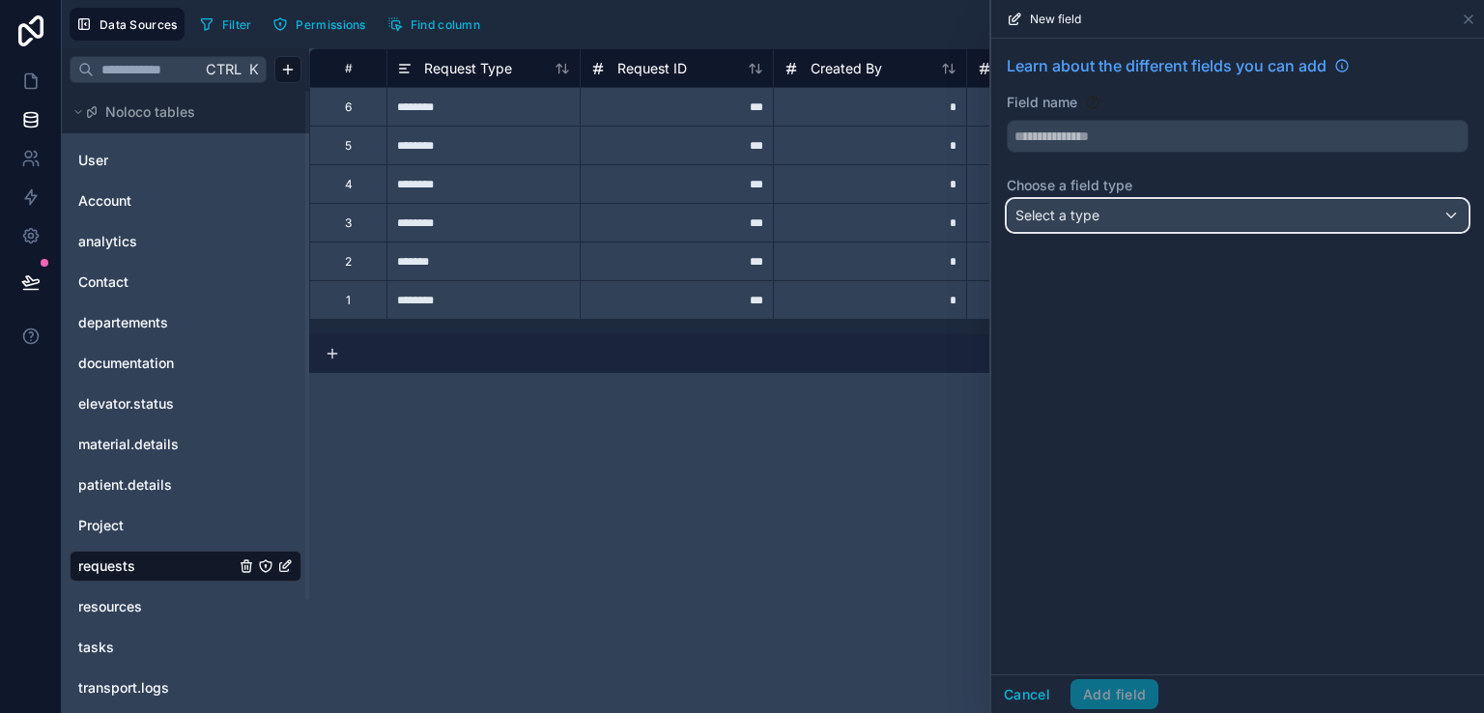
click at [1068, 217] on span "Select a type" at bounding box center [1057, 215] width 84 height 16
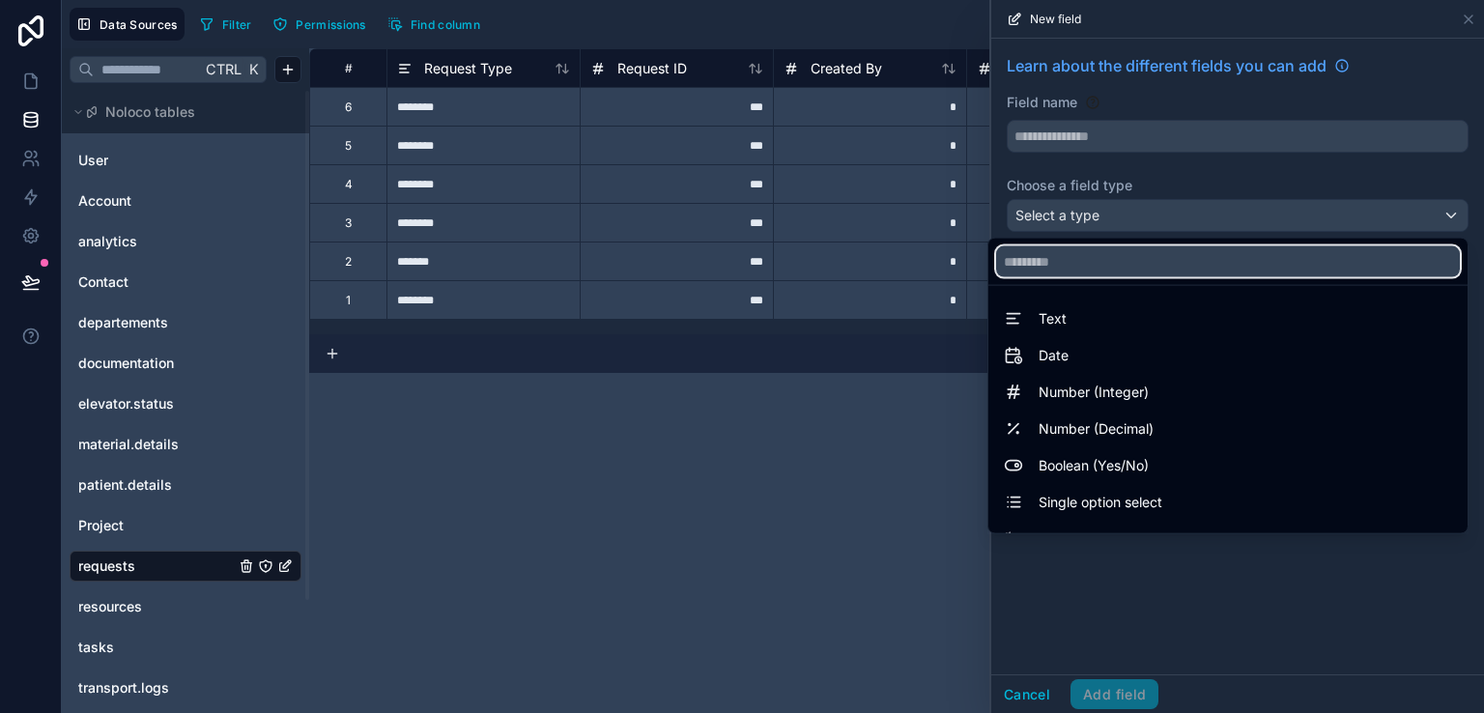
click at [1063, 252] on input "text" at bounding box center [1228, 261] width 464 height 31
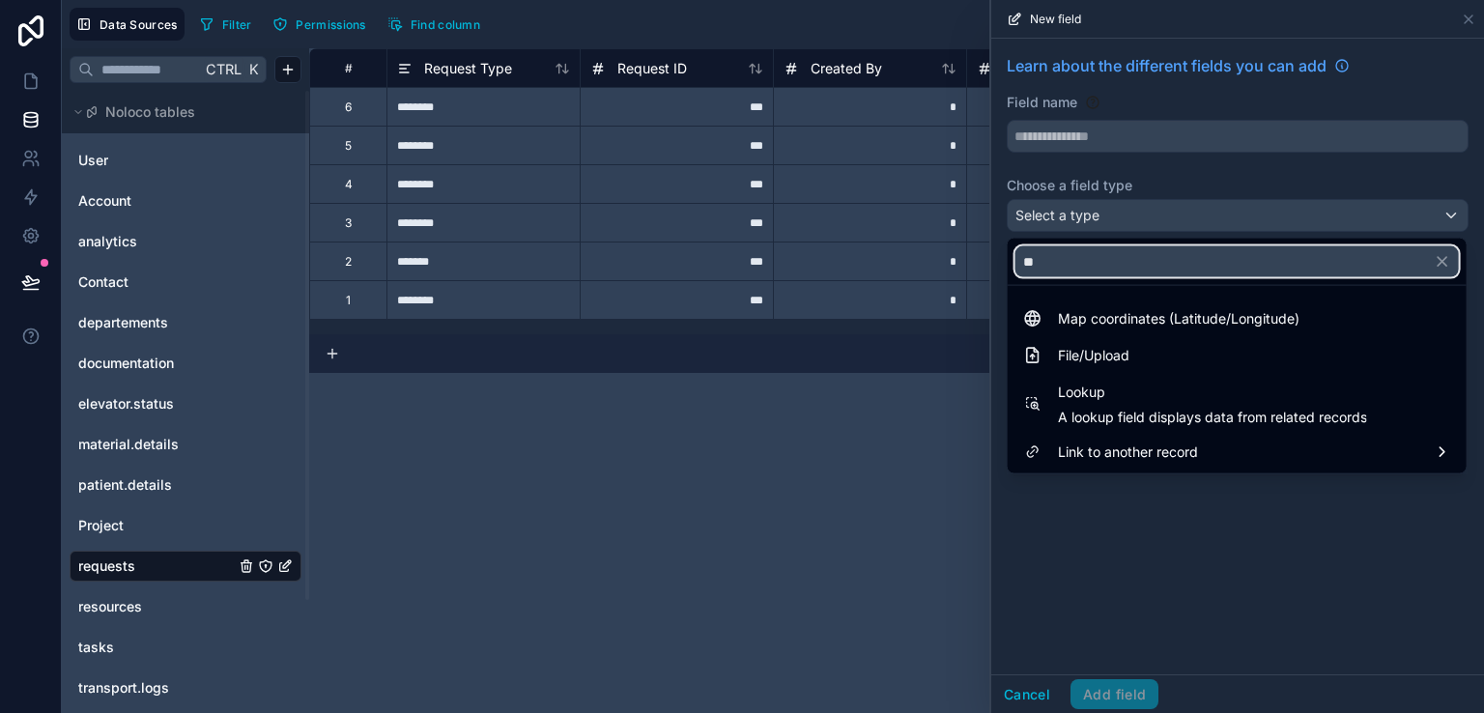
type input "*"
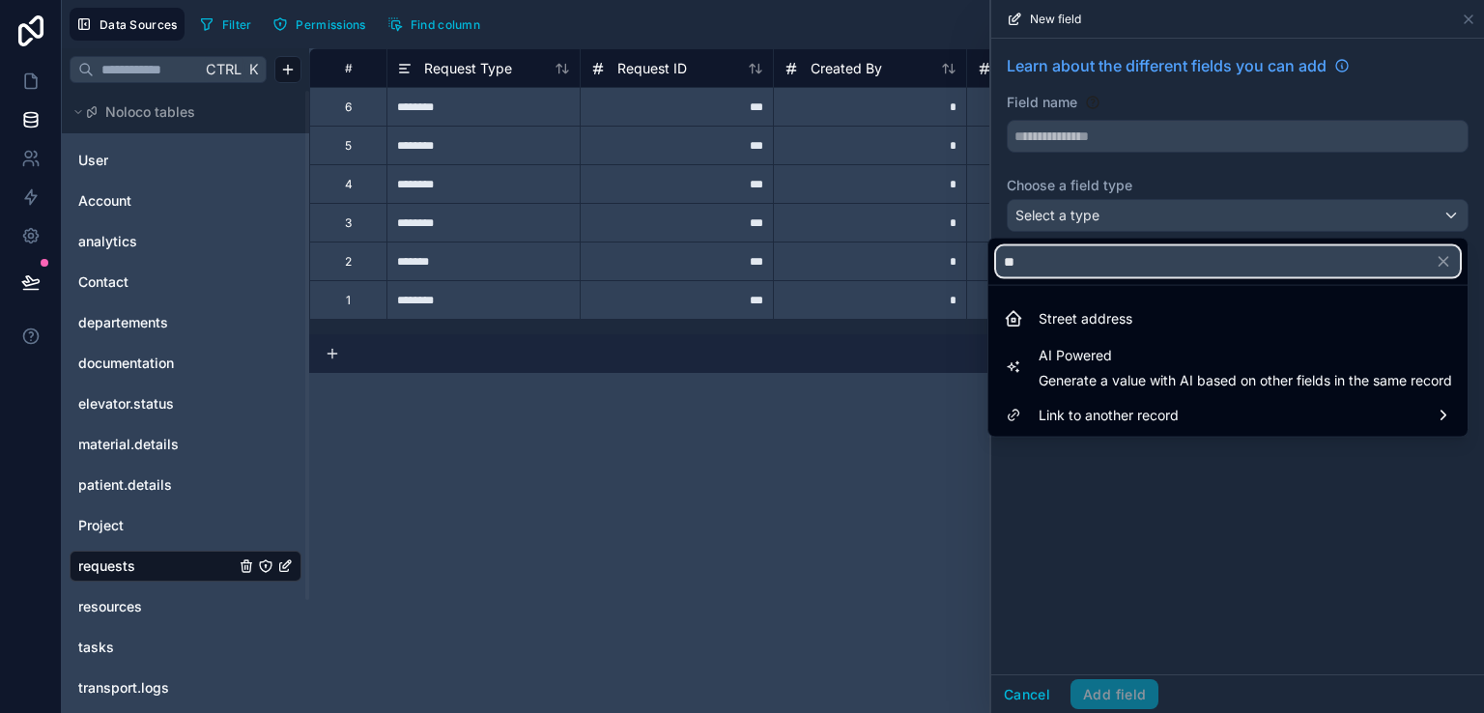
type input "*"
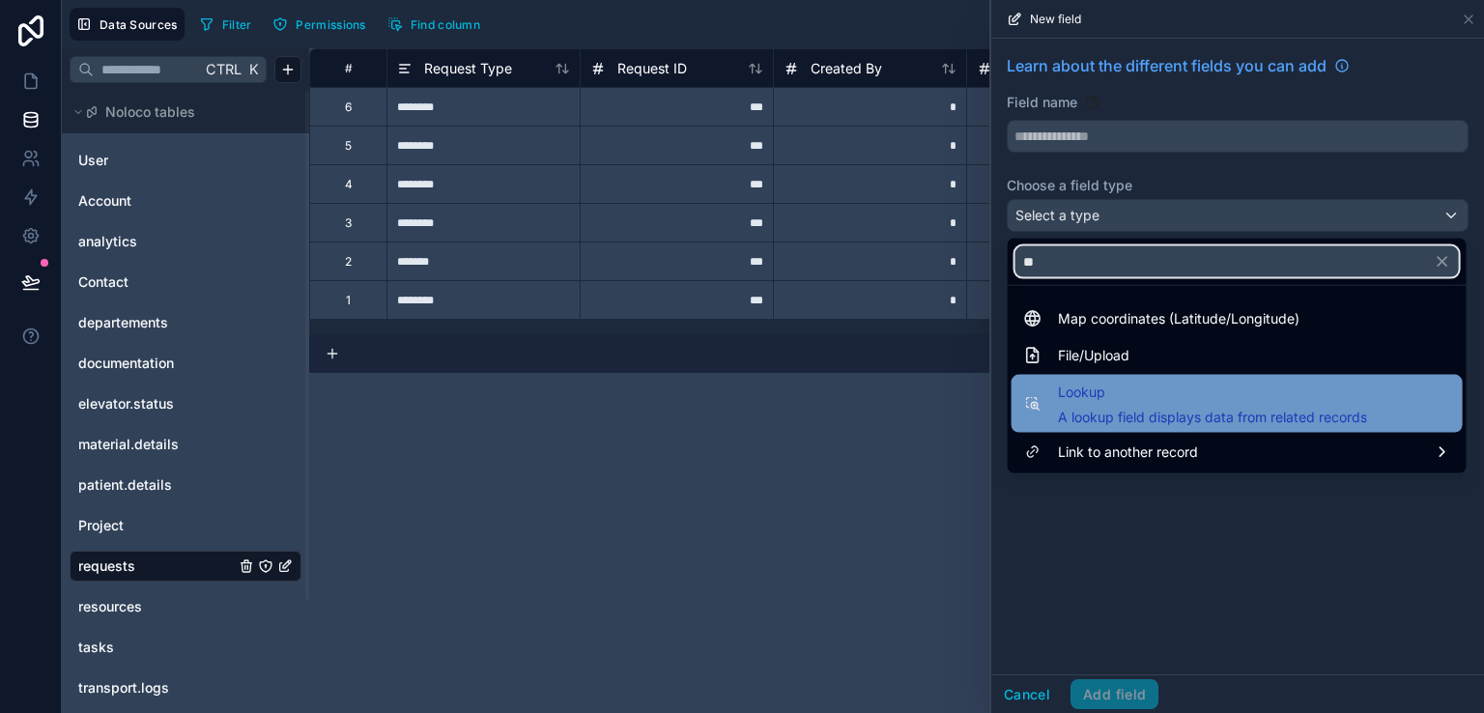
type input "**"
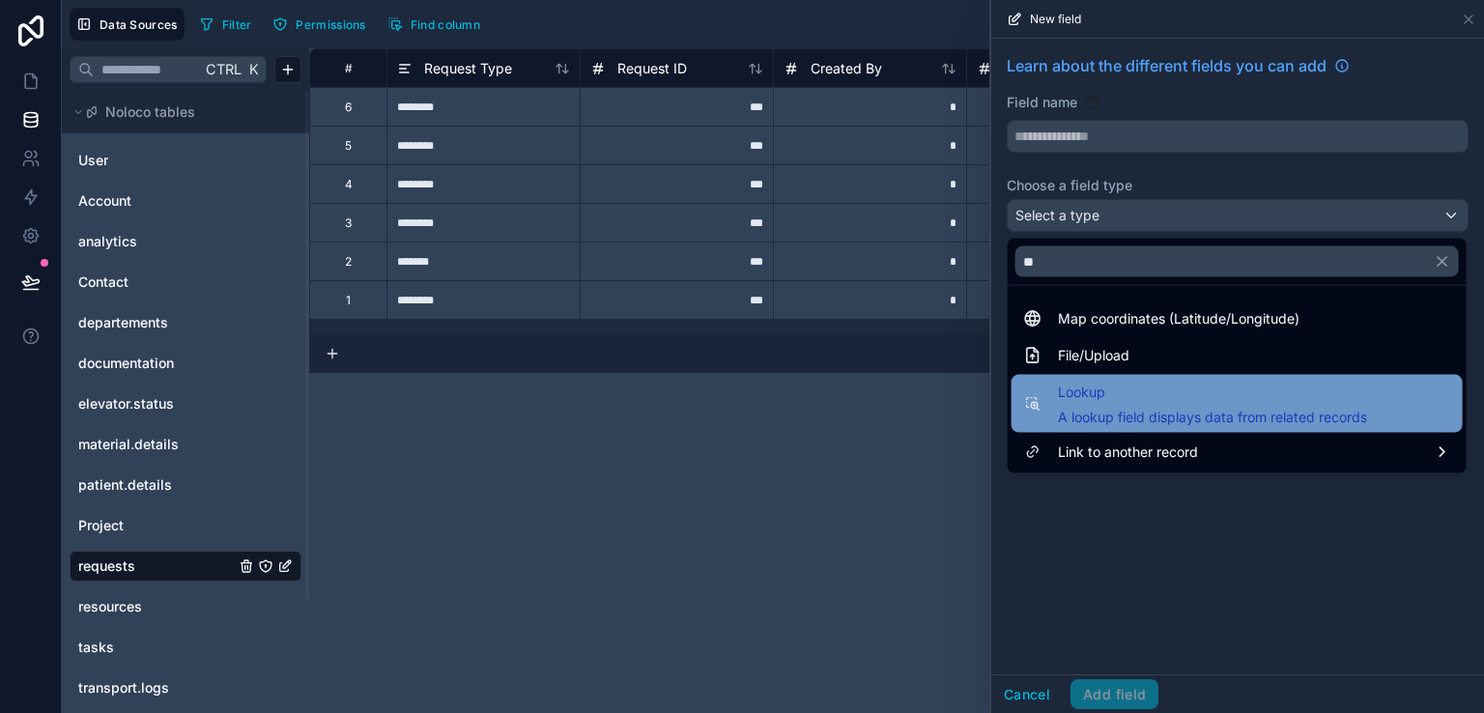
click at [1061, 401] on span "Lookup" at bounding box center [1212, 392] width 309 height 23
type input "******"
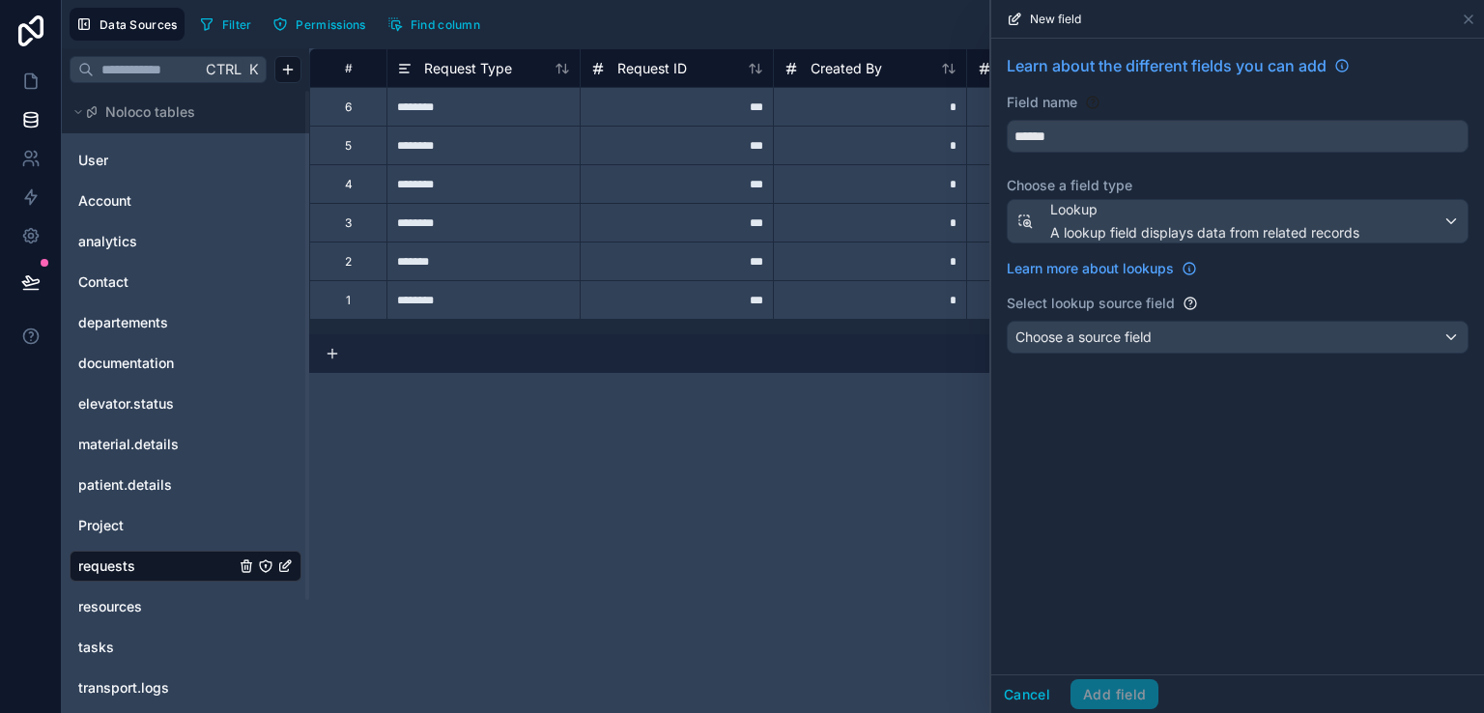
click at [875, 60] on span "Created By" at bounding box center [845, 68] width 71 height 19
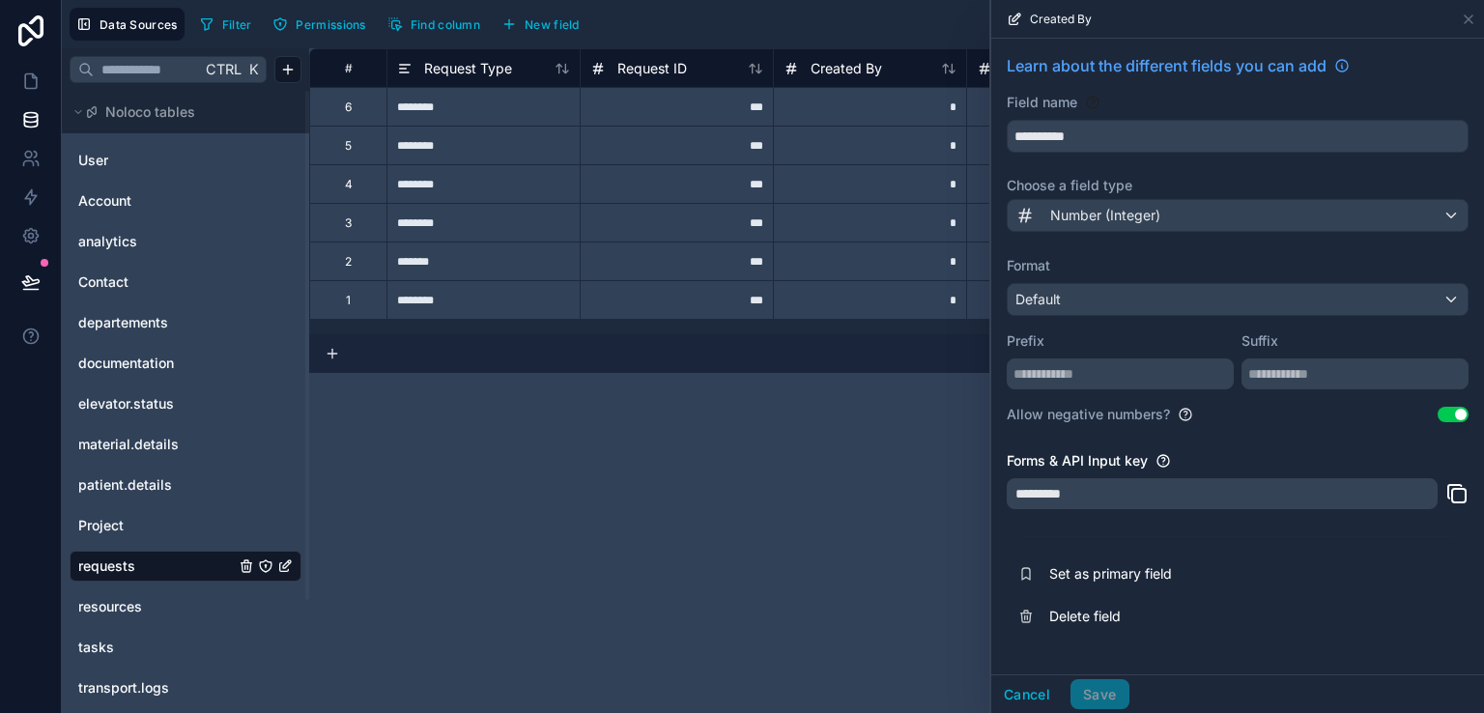
click at [560, 17] on span "New field" at bounding box center [551, 24] width 55 height 14
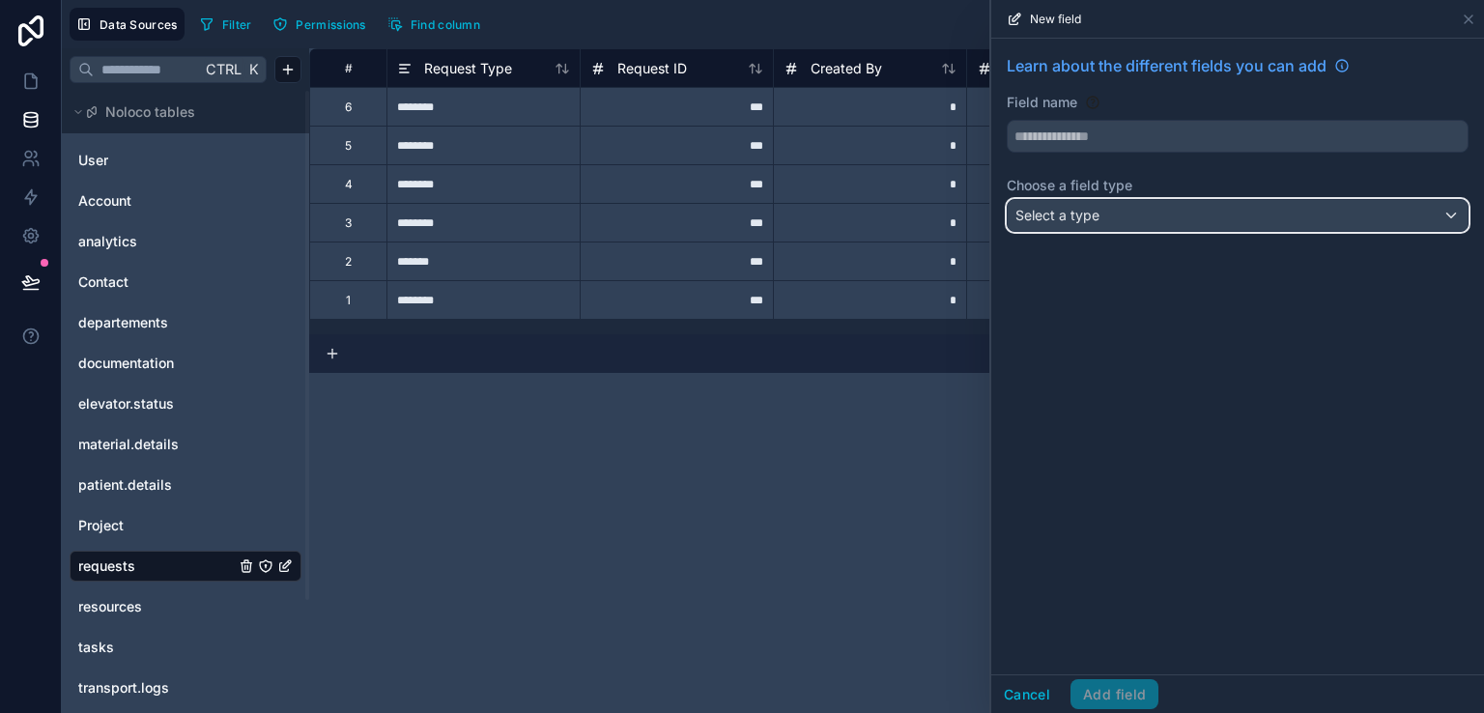
click at [1116, 220] on div "Select a type" at bounding box center [1237, 215] width 460 height 31
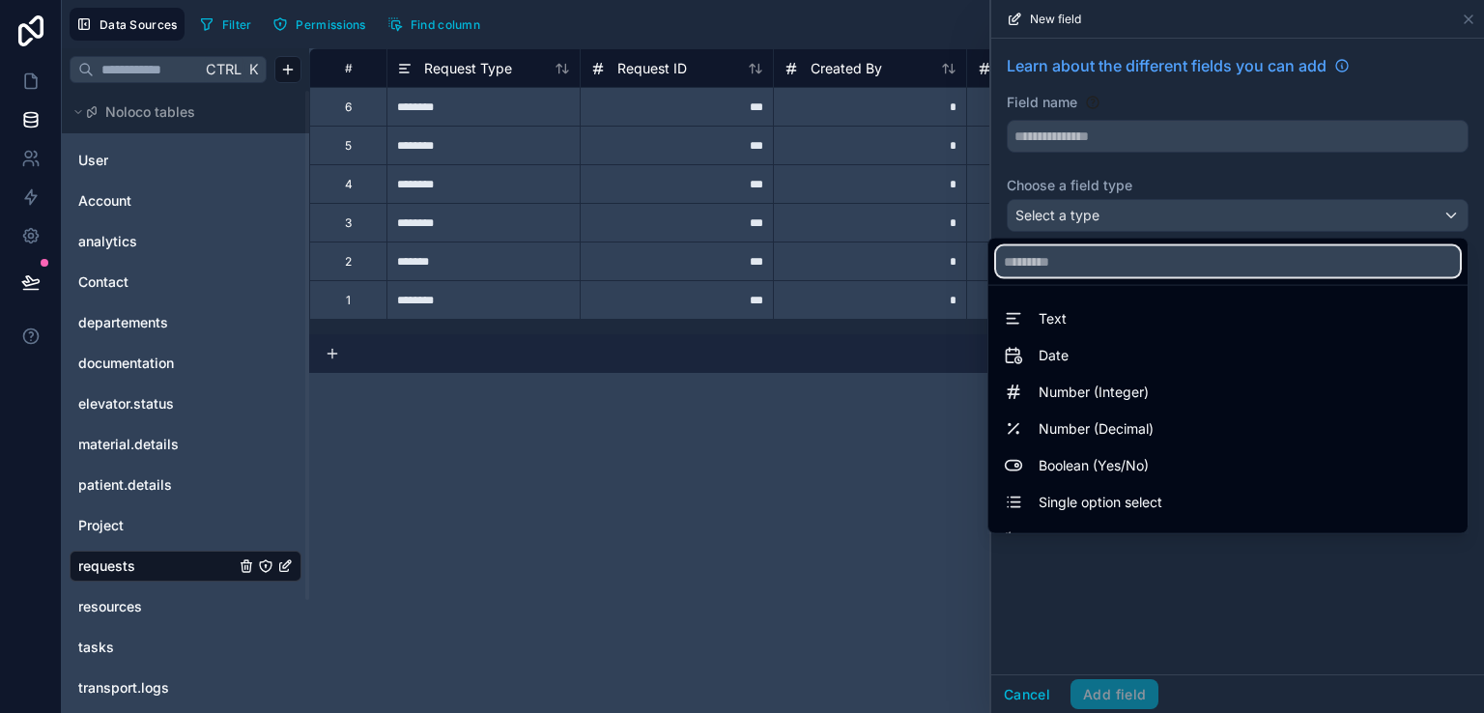
click at [1112, 257] on input "text" at bounding box center [1228, 261] width 464 height 31
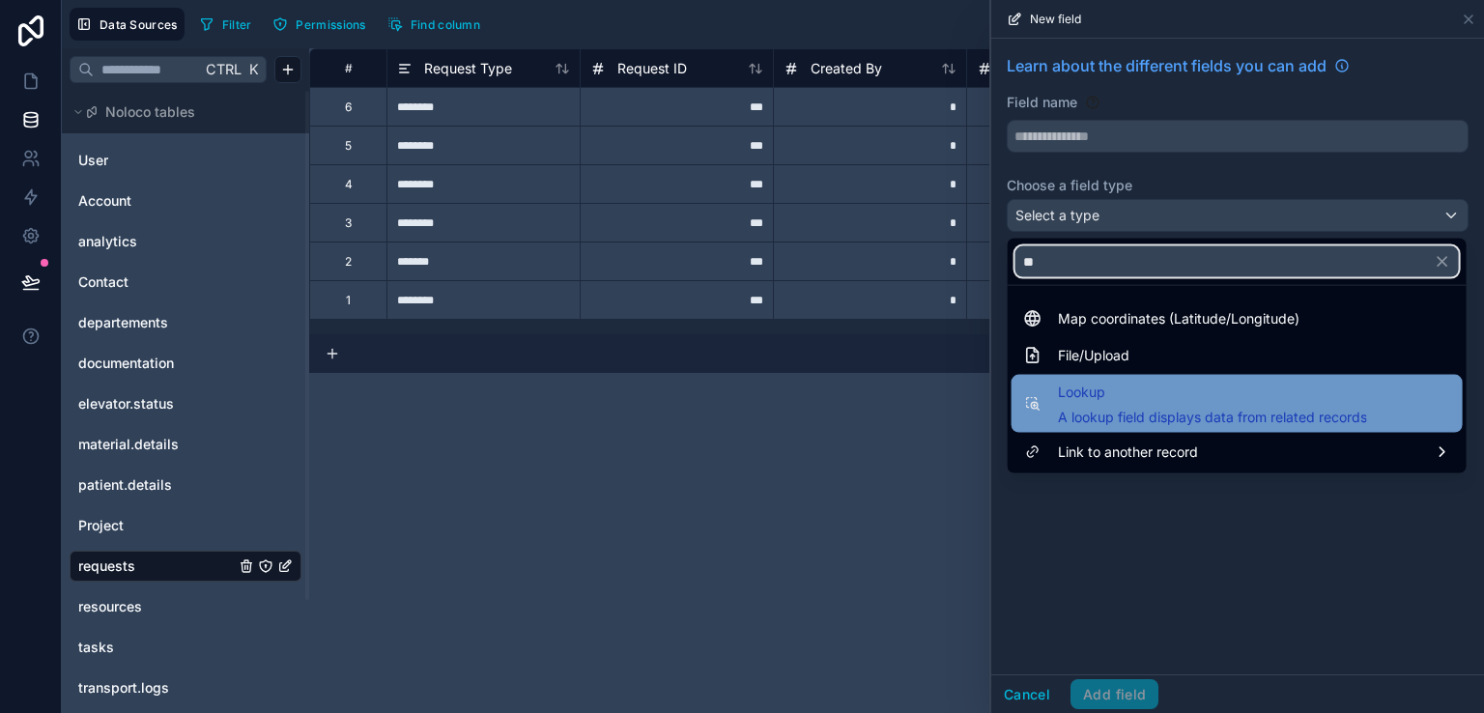
type input "**"
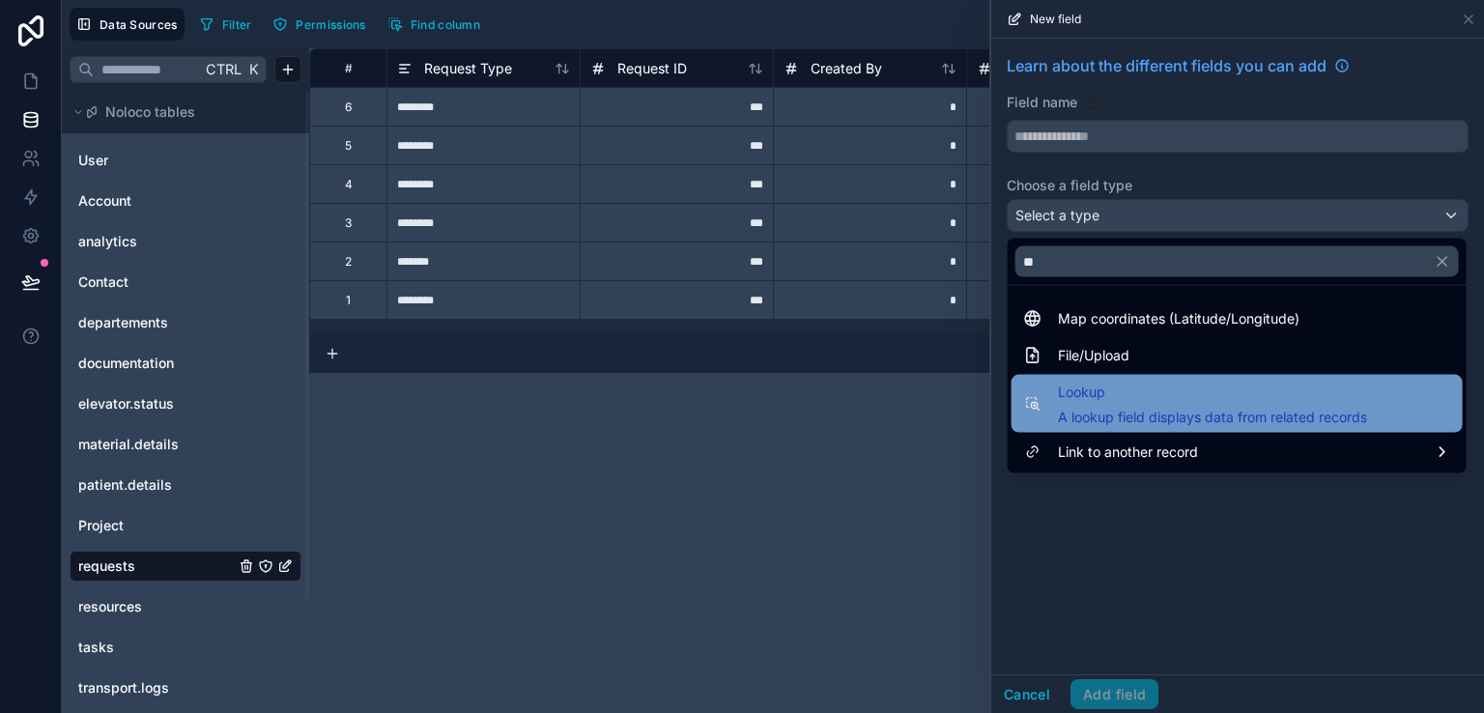
click at [1116, 393] on span "Lookup" at bounding box center [1212, 392] width 309 height 23
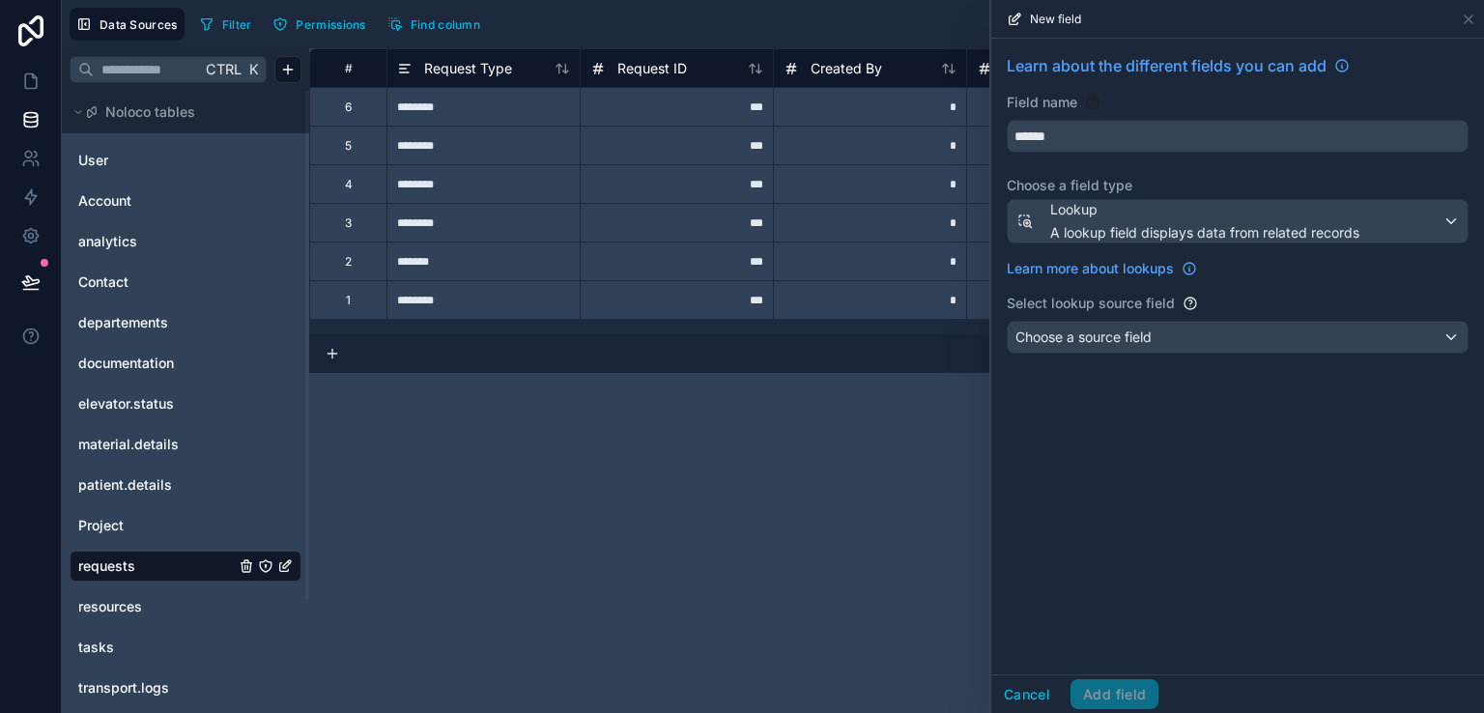
type input "******"
click at [1188, 329] on div "Choose a source field" at bounding box center [1237, 337] width 460 height 31
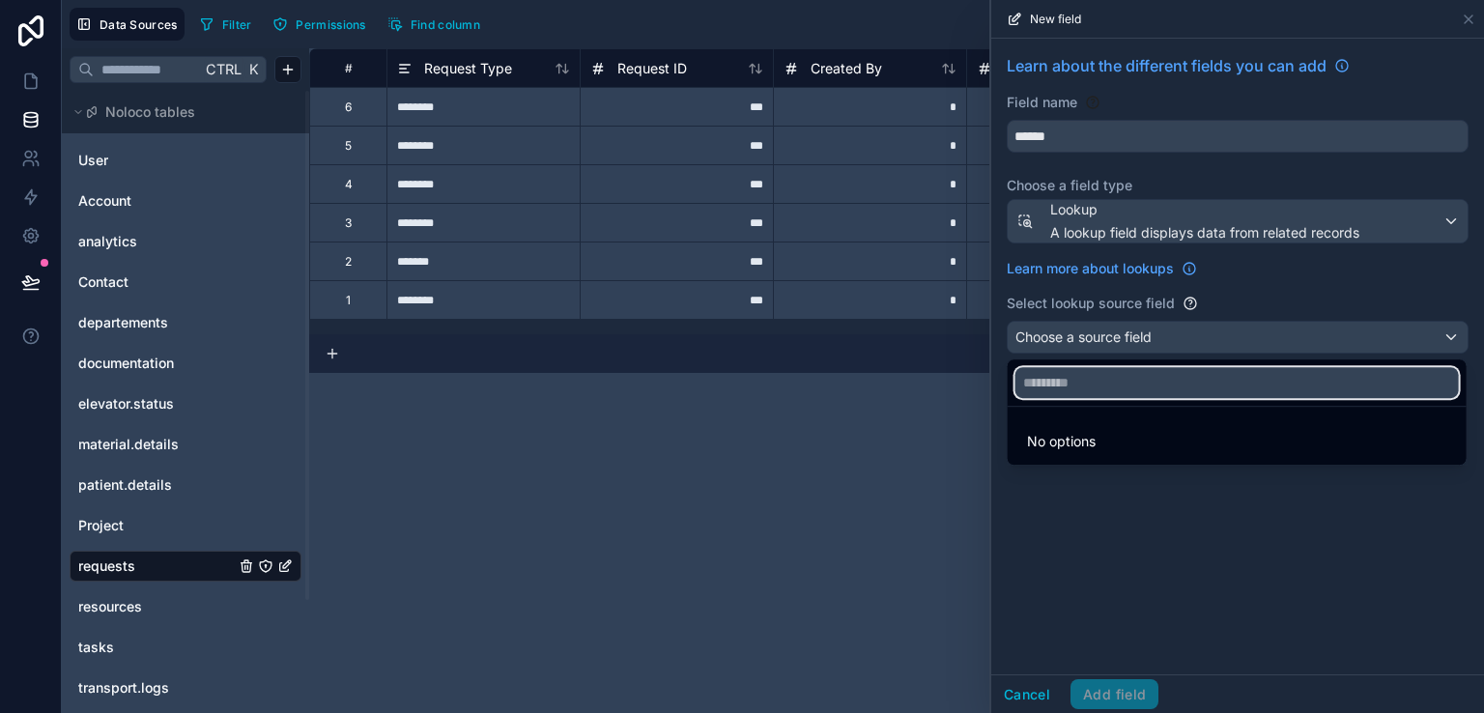
click at [1171, 382] on input "text" at bounding box center [1236, 382] width 443 height 31
type input "*******"
click at [1105, 440] on li "No options" at bounding box center [1236, 441] width 451 height 39
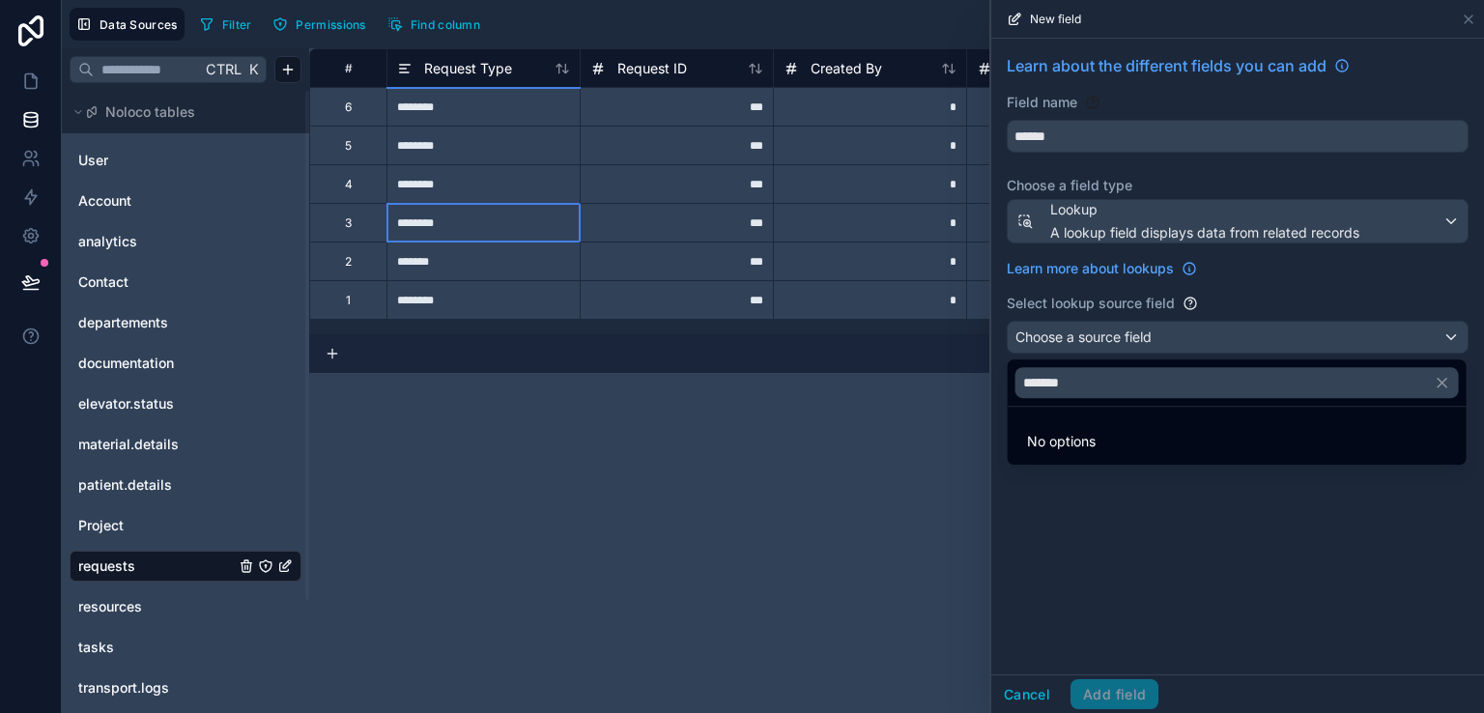
click at [506, 215] on div "********" at bounding box center [482, 222] width 193 height 39
click at [672, 475] on div "**********" at bounding box center [896, 380] width 1174 height 664
click at [1472, 13] on div at bounding box center [1237, 356] width 493 height 713
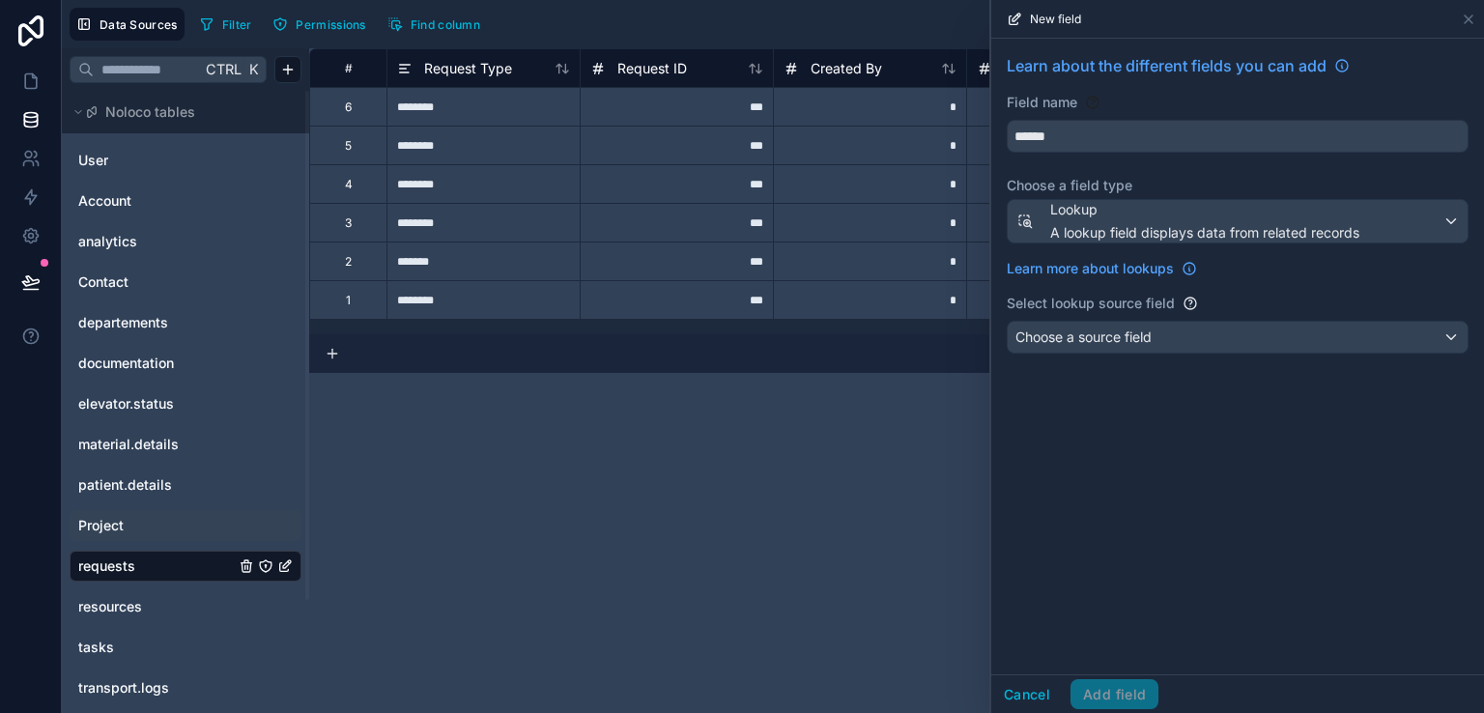
scroll to position [138, 0]
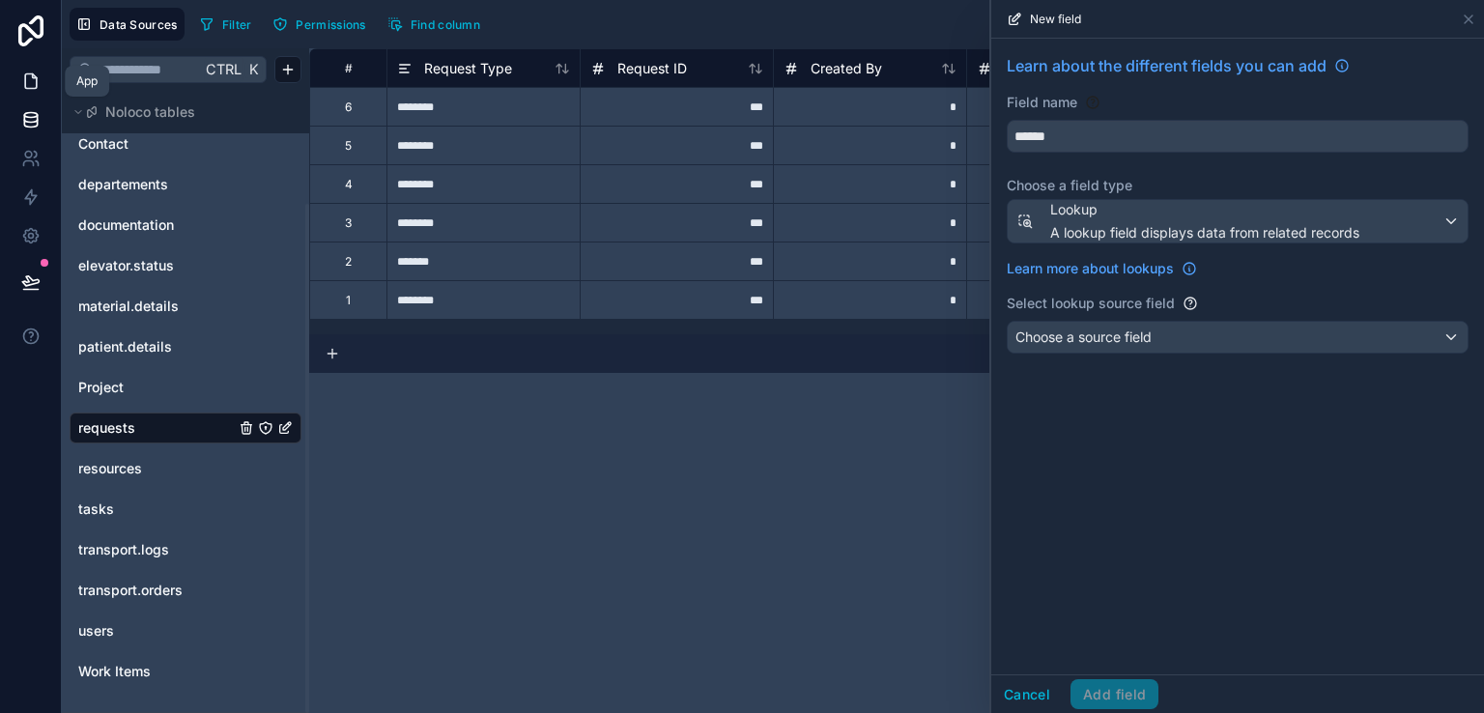
click at [31, 80] on icon at bounding box center [30, 80] width 19 height 19
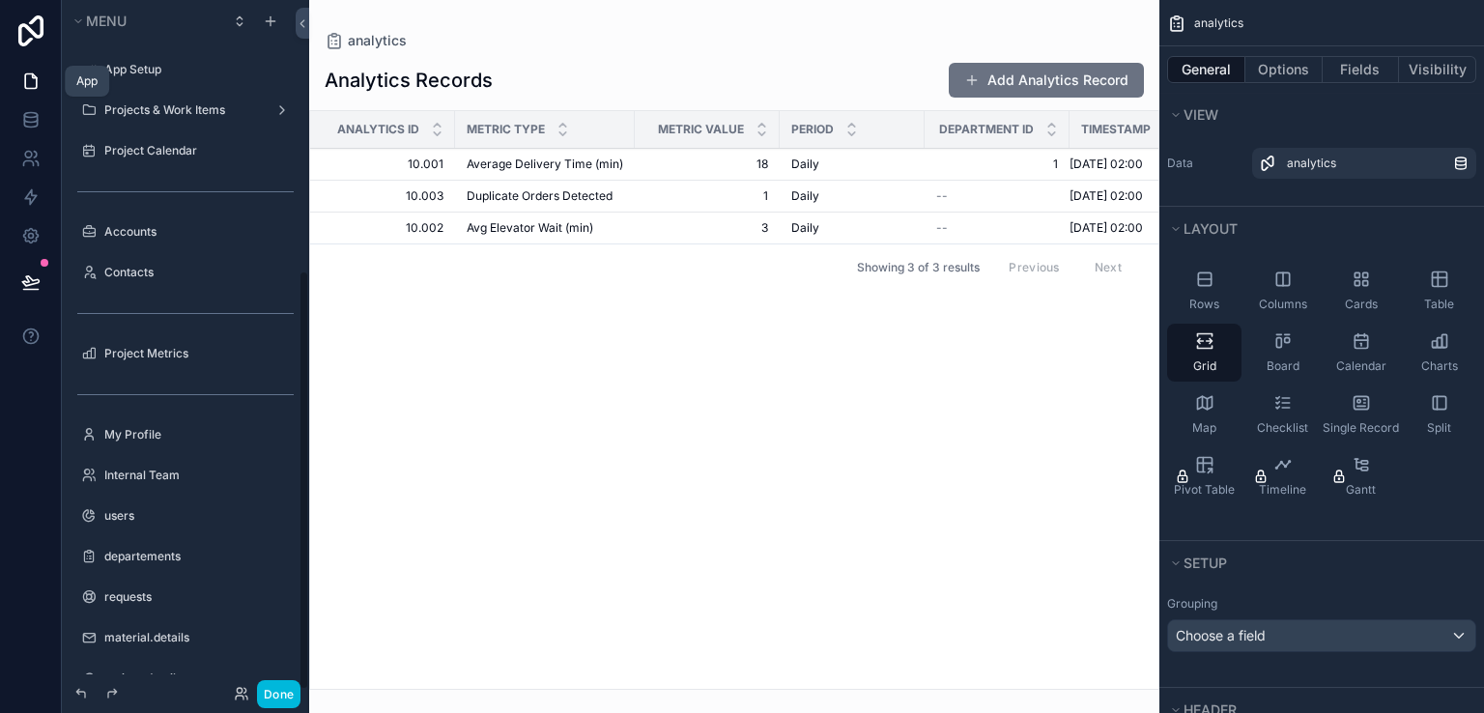
scroll to position [443, 0]
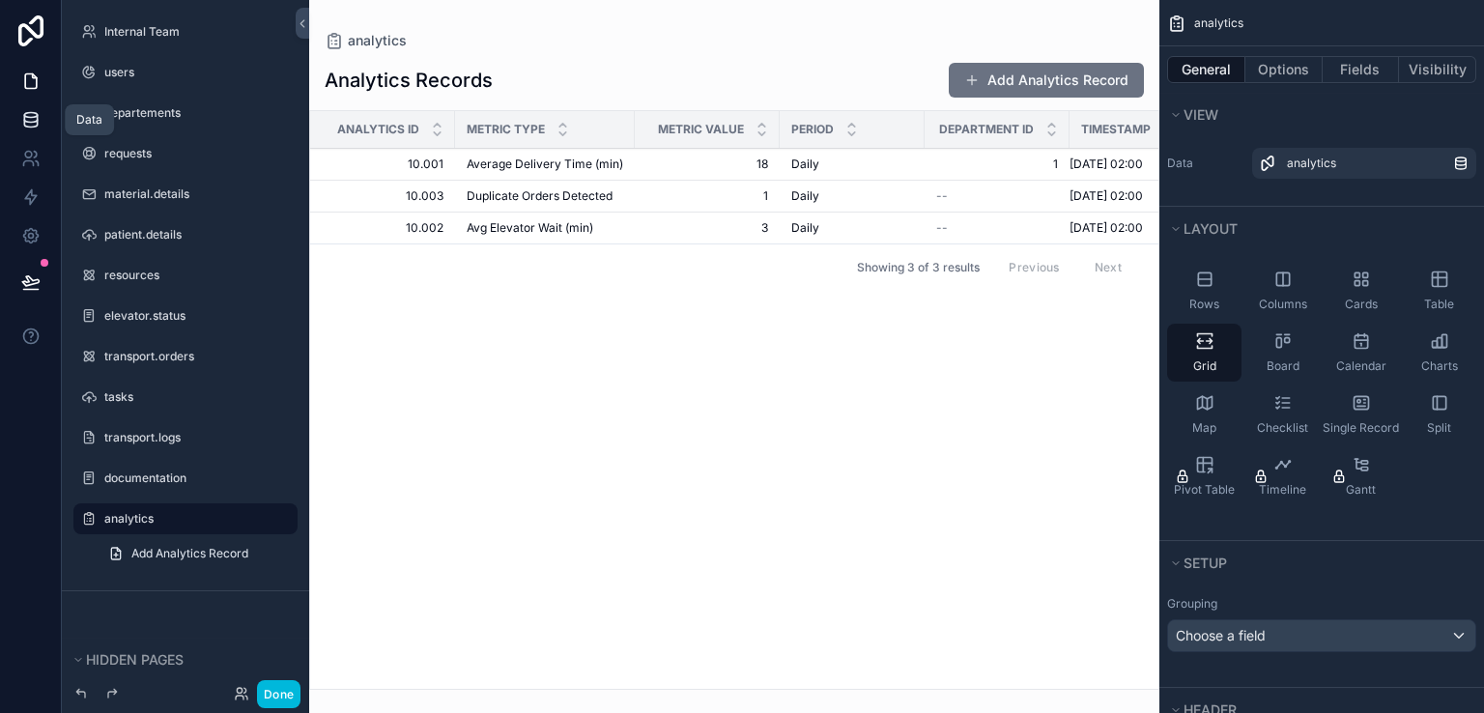
click at [30, 125] on icon at bounding box center [30, 119] width 19 height 19
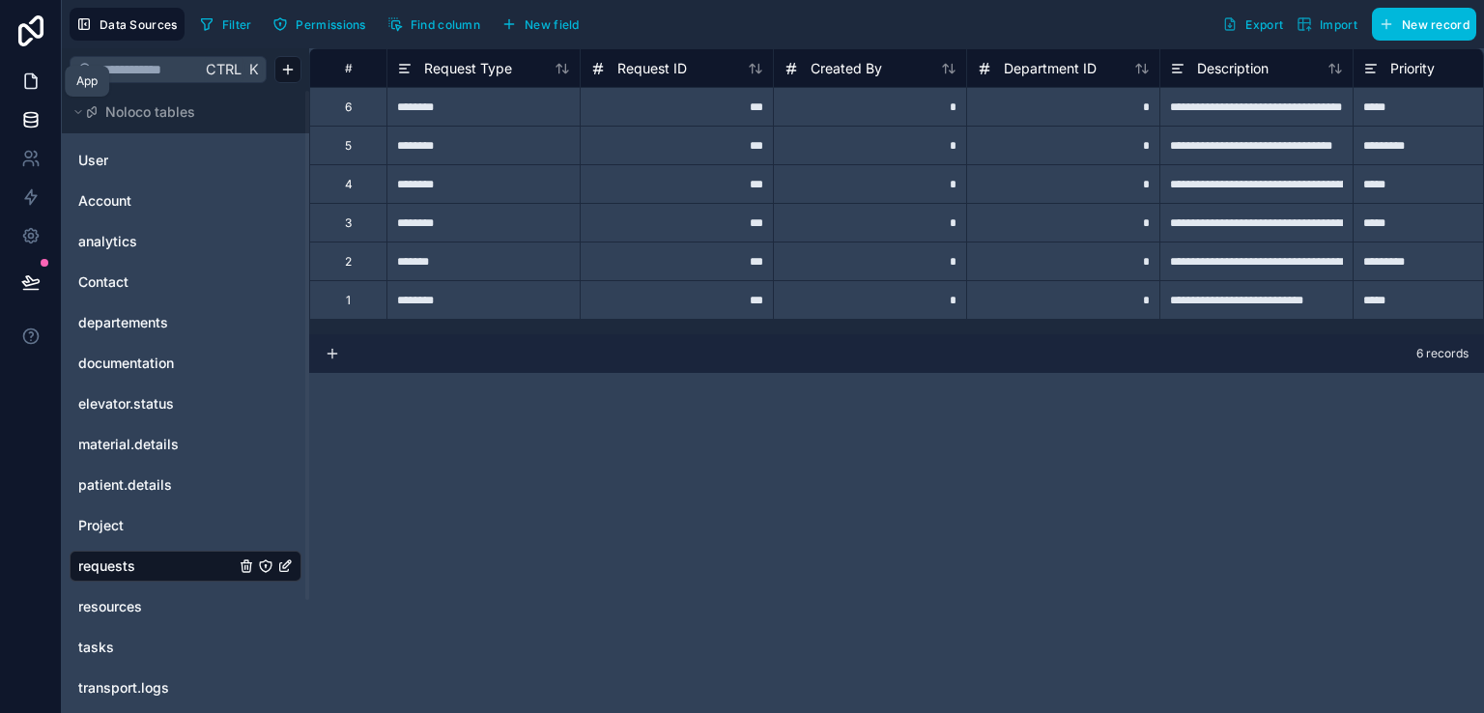
click at [27, 74] on icon at bounding box center [30, 80] width 19 height 19
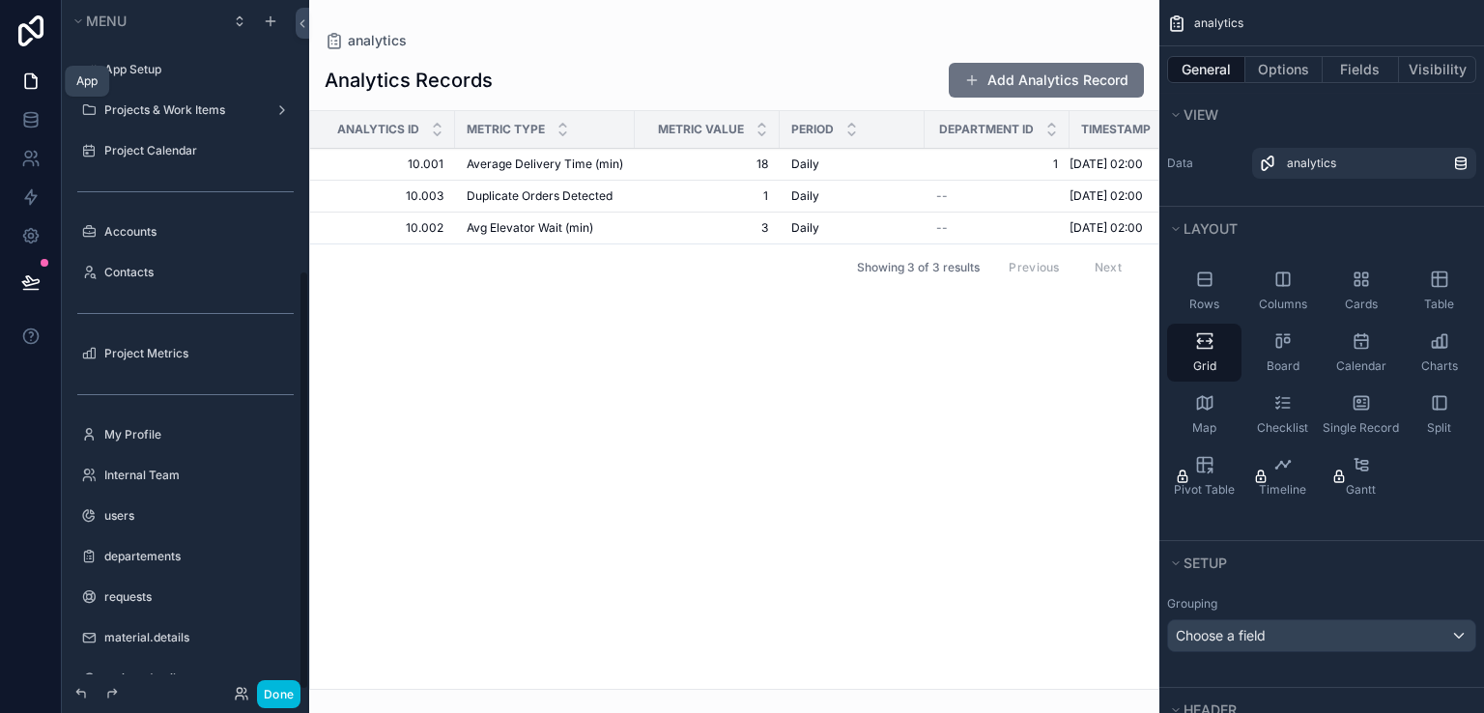
scroll to position [443, 0]
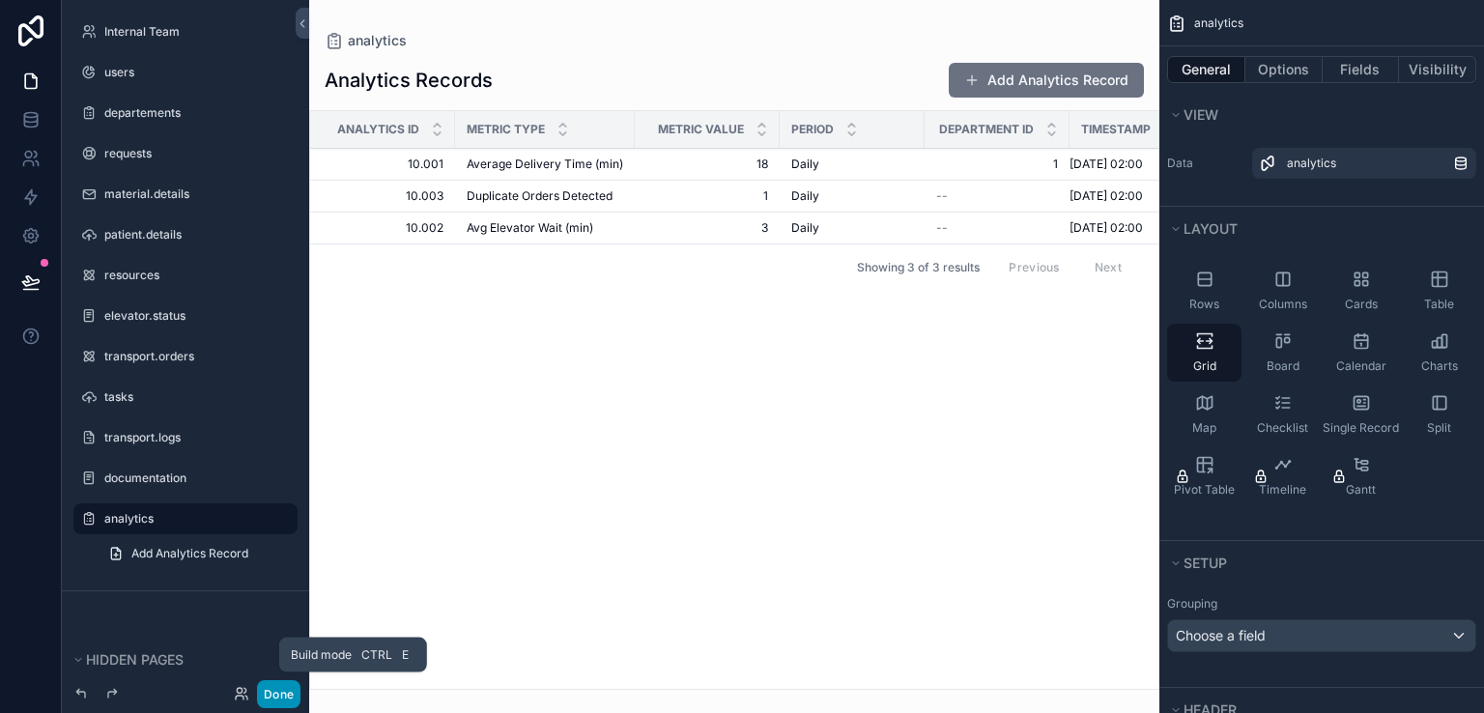
click at [282, 691] on button "Done" at bounding box center [278, 694] width 43 height 28
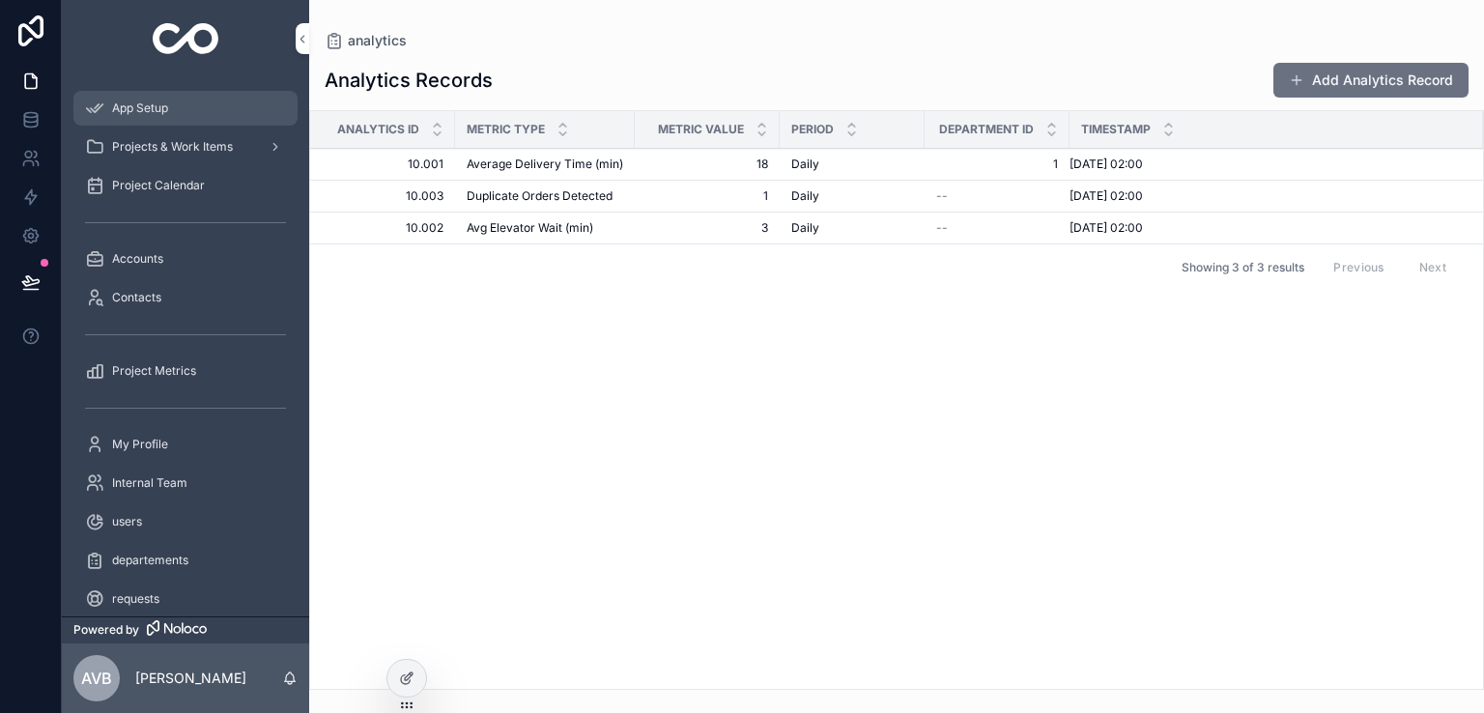
click at [181, 114] on div "App Setup" at bounding box center [185, 108] width 201 height 31
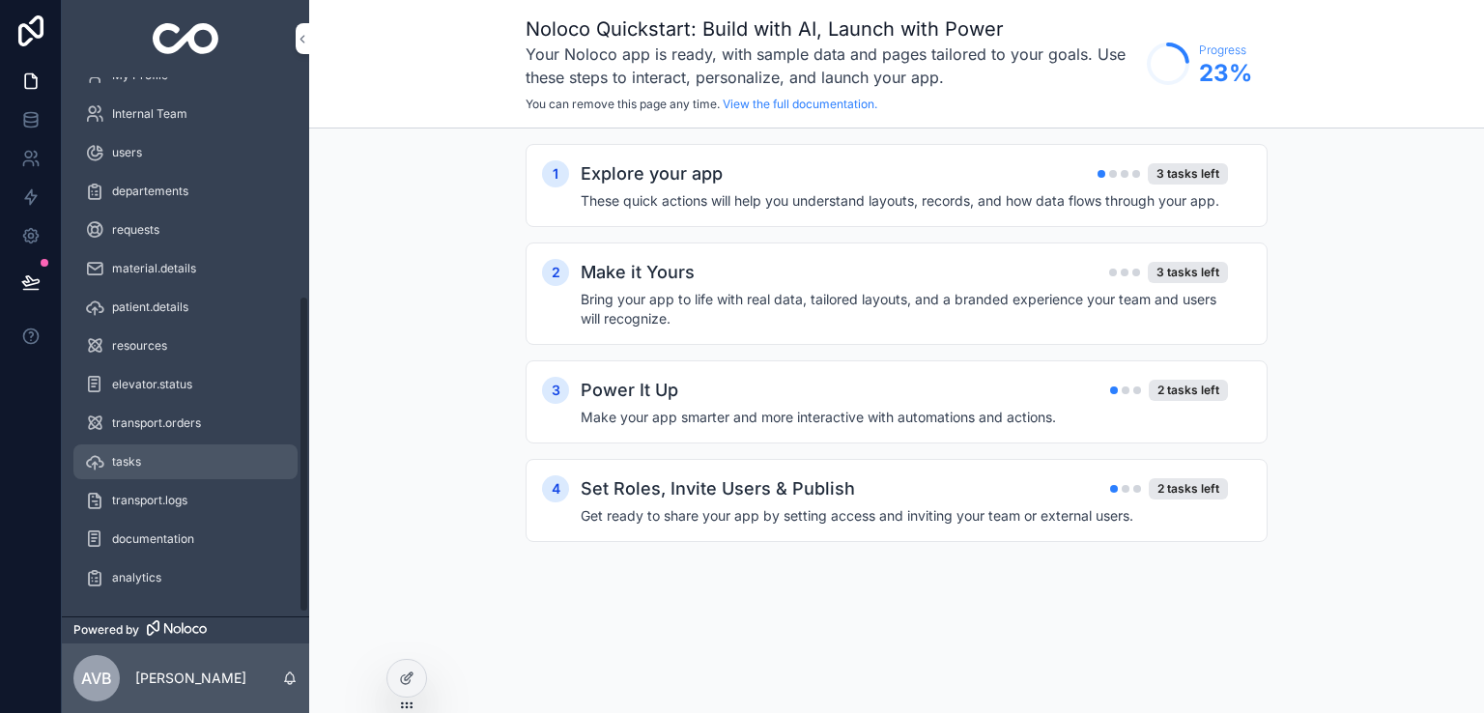
scroll to position [371, 0]
click at [162, 461] on div "tasks" at bounding box center [185, 459] width 201 height 31
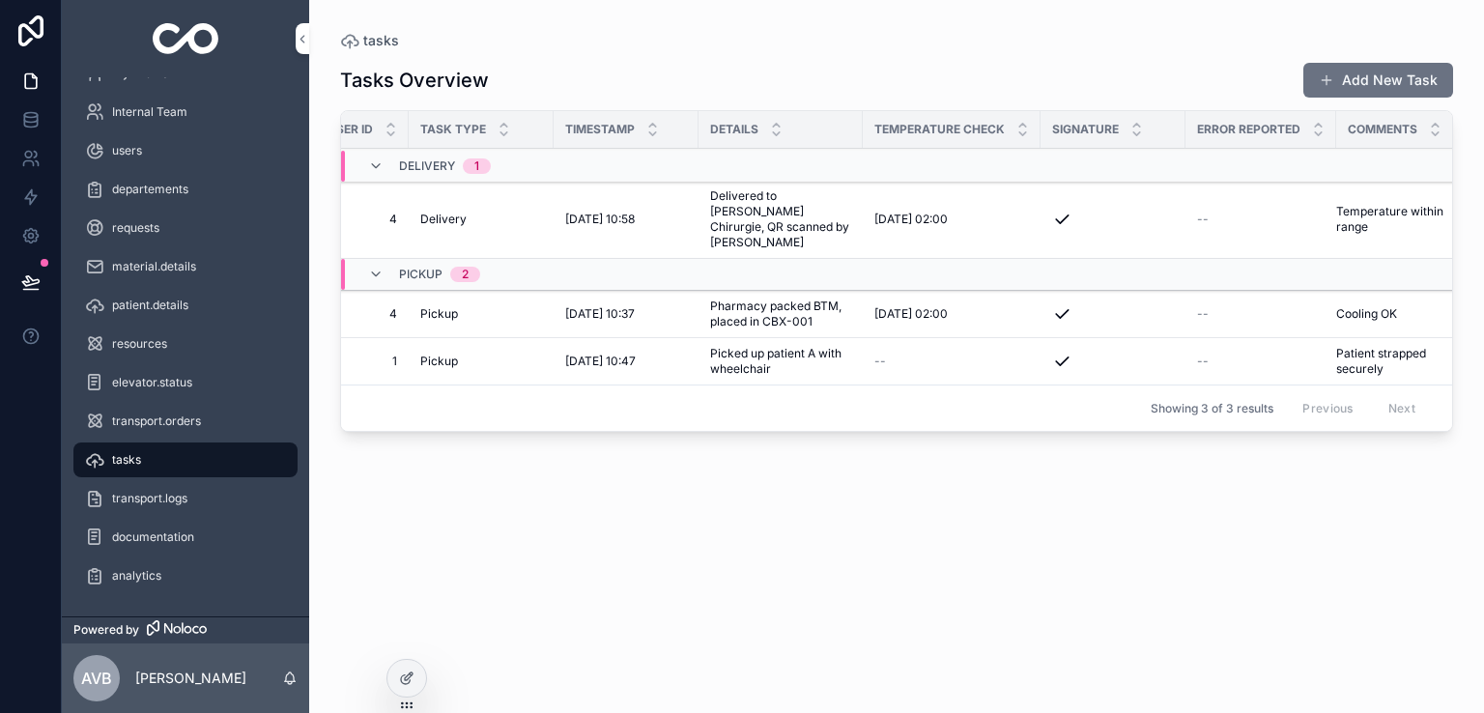
scroll to position [0, 483]
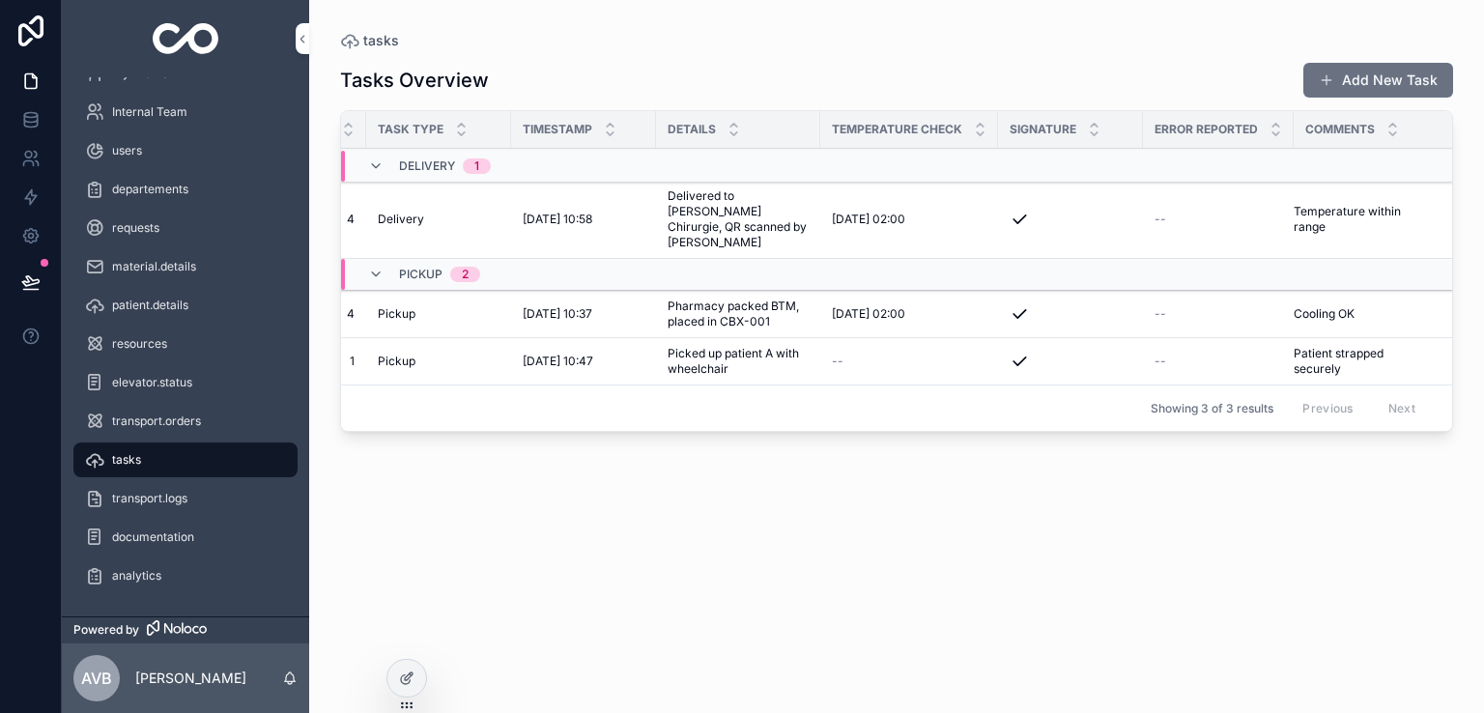
click at [1154, 212] on span "--" at bounding box center [1160, 219] width 12 height 15
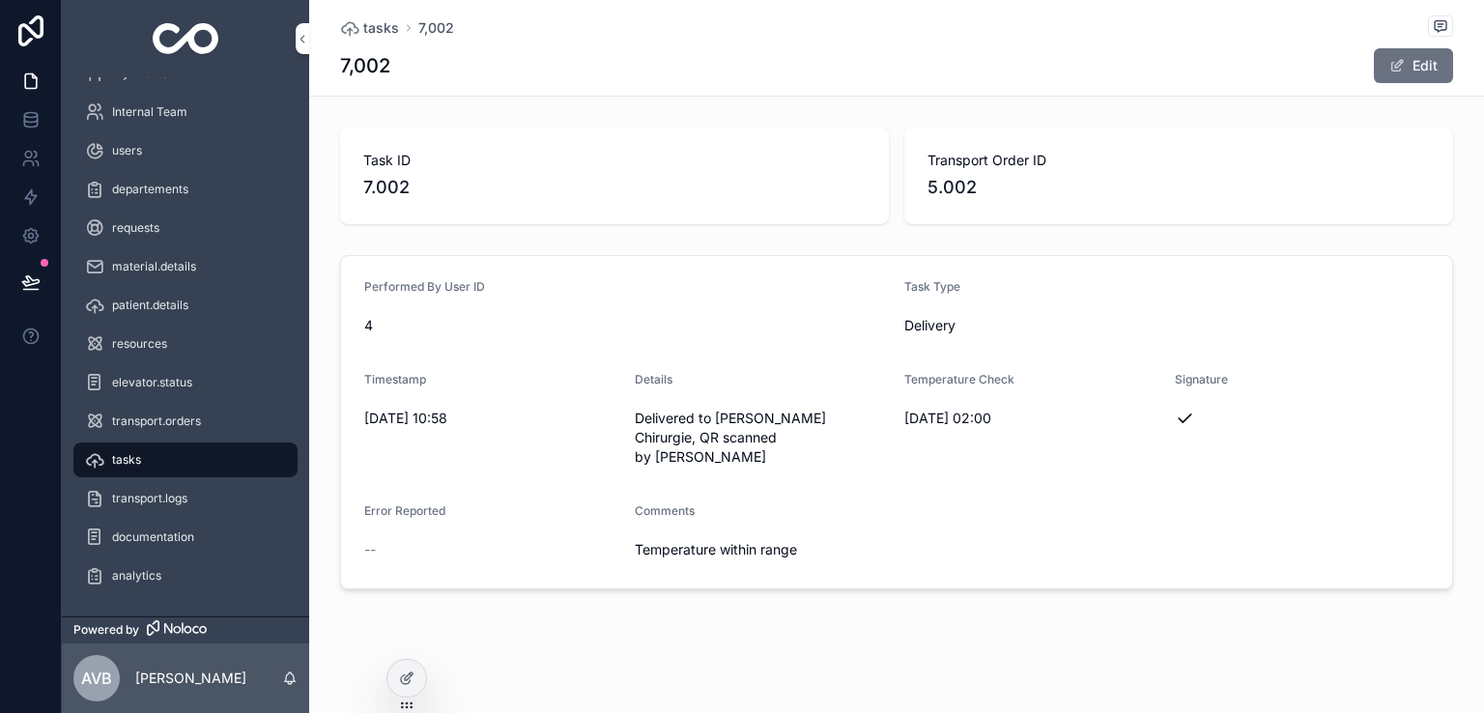
click at [1181, 414] on icon "scrollable content" at bounding box center [1183, 418] width 19 height 19
click at [307, 42] on icon "scrollable content" at bounding box center [303, 39] width 14 height 14
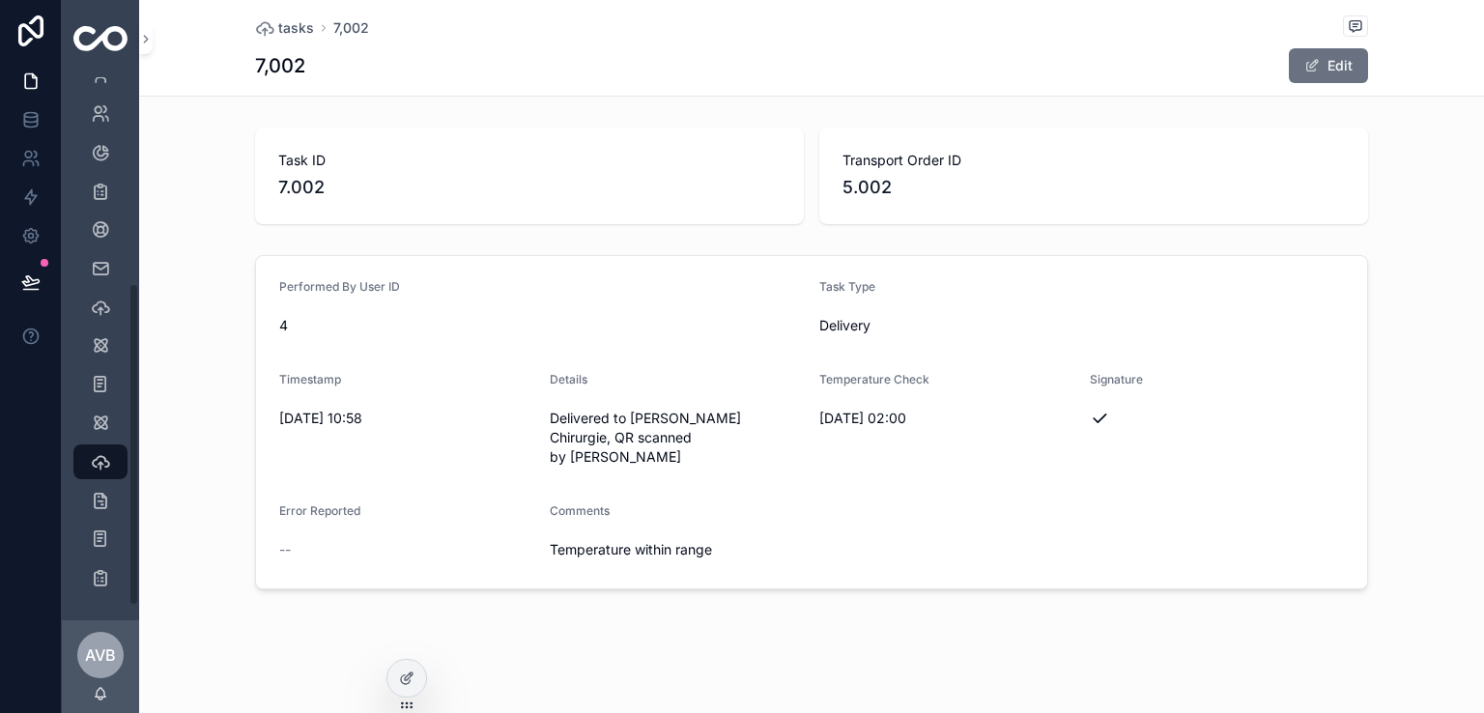
scroll to position [346, 0]
click at [146, 35] on icon "scrollable content" at bounding box center [146, 39] width 14 height 14
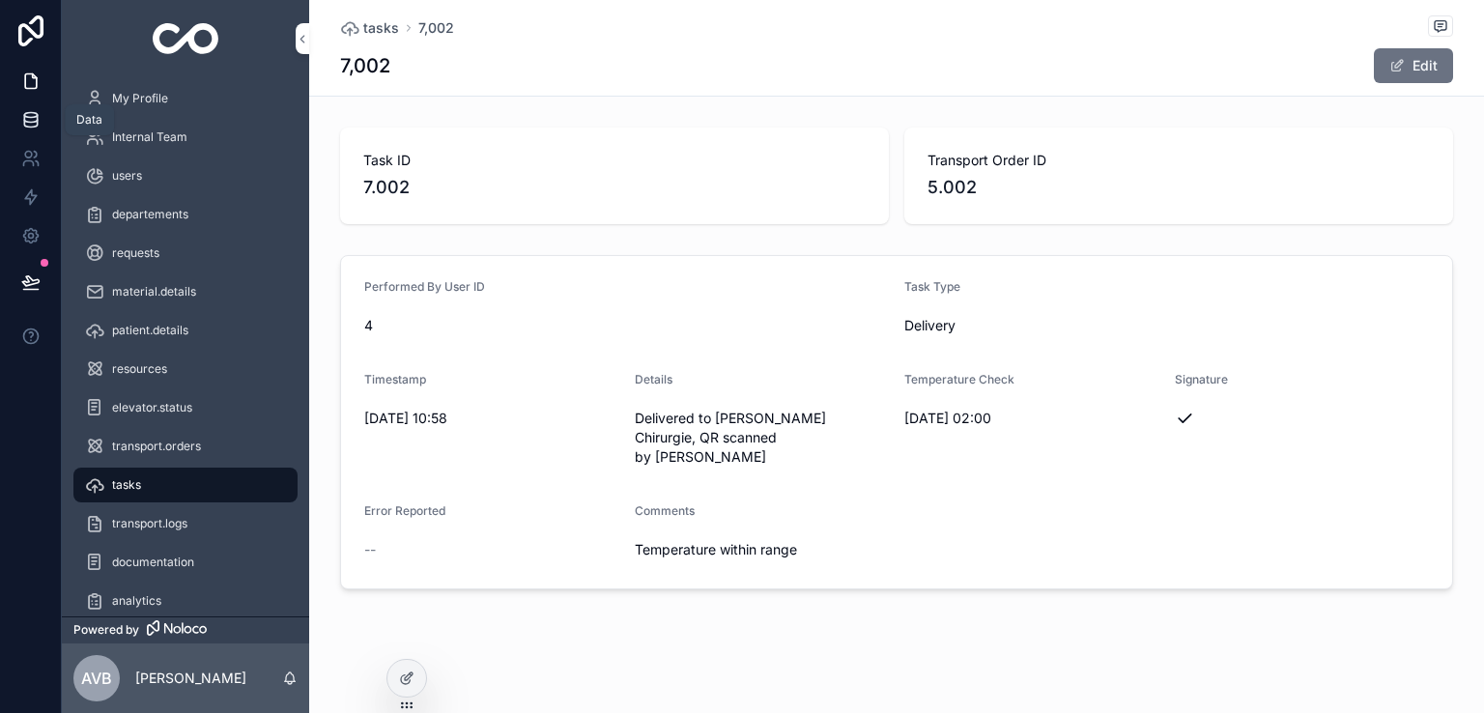
click at [42, 112] on link at bounding box center [30, 119] width 61 height 39
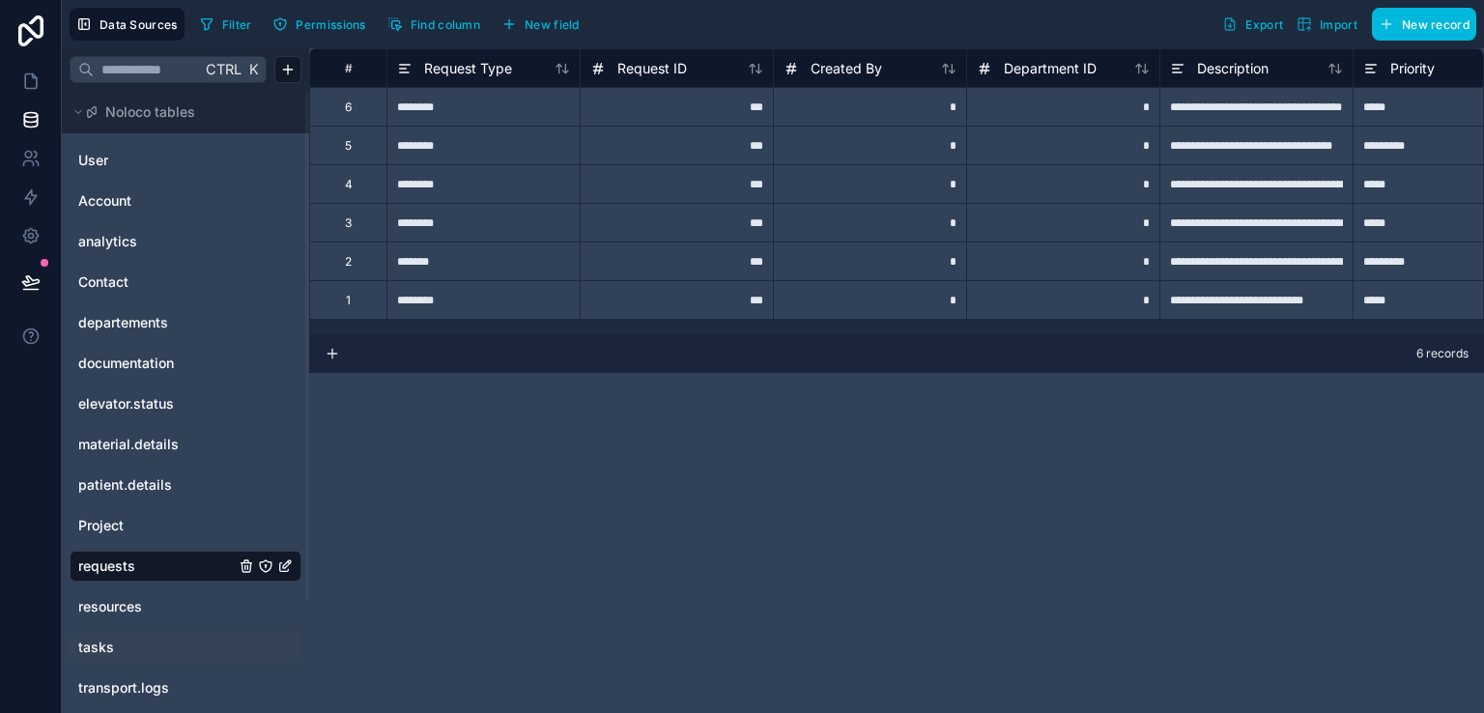
click at [156, 648] on link "tasks" at bounding box center [156, 646] width 156 height 19
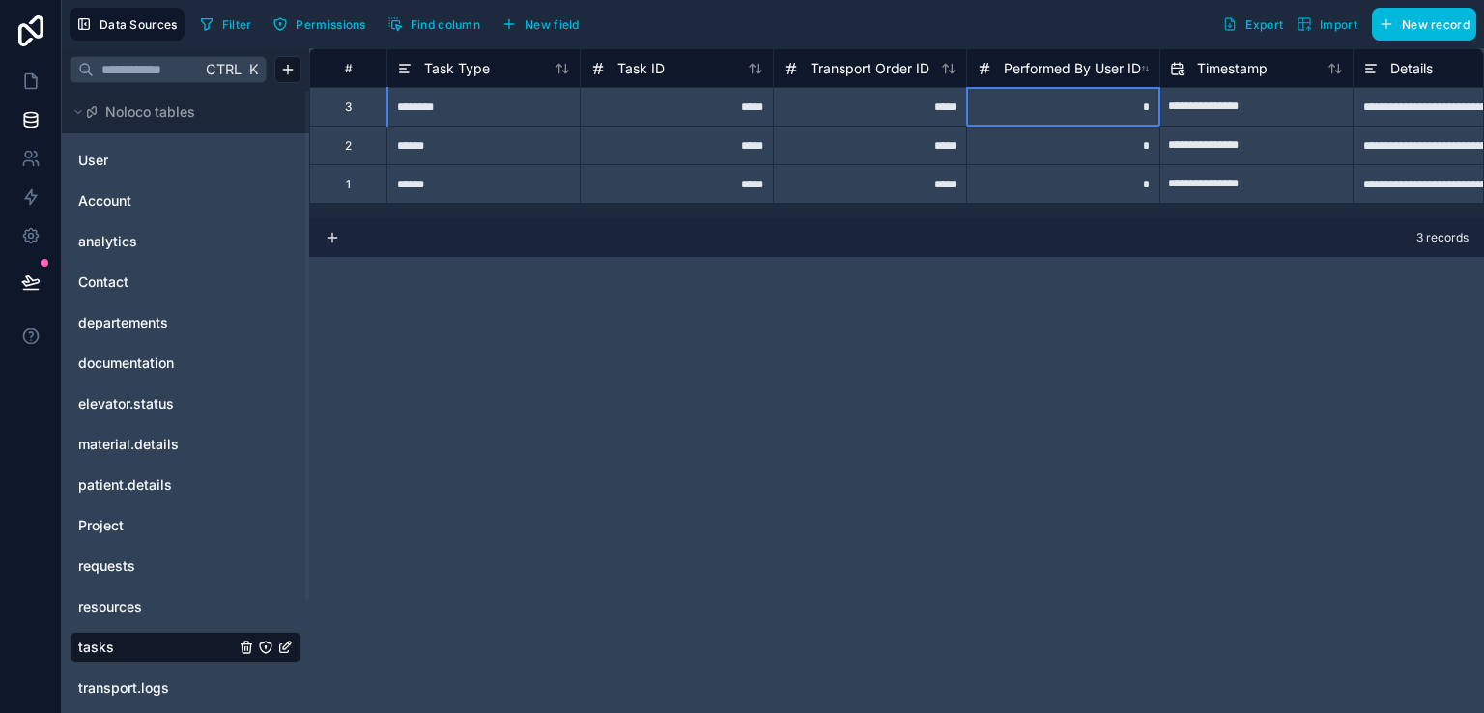
click at [1083, 110] on div "*" at bounding box center [1062, 106] width 193 height 39
click at [134, 569] on link "requests" at bounding box center [156, 565] width 156 height 19
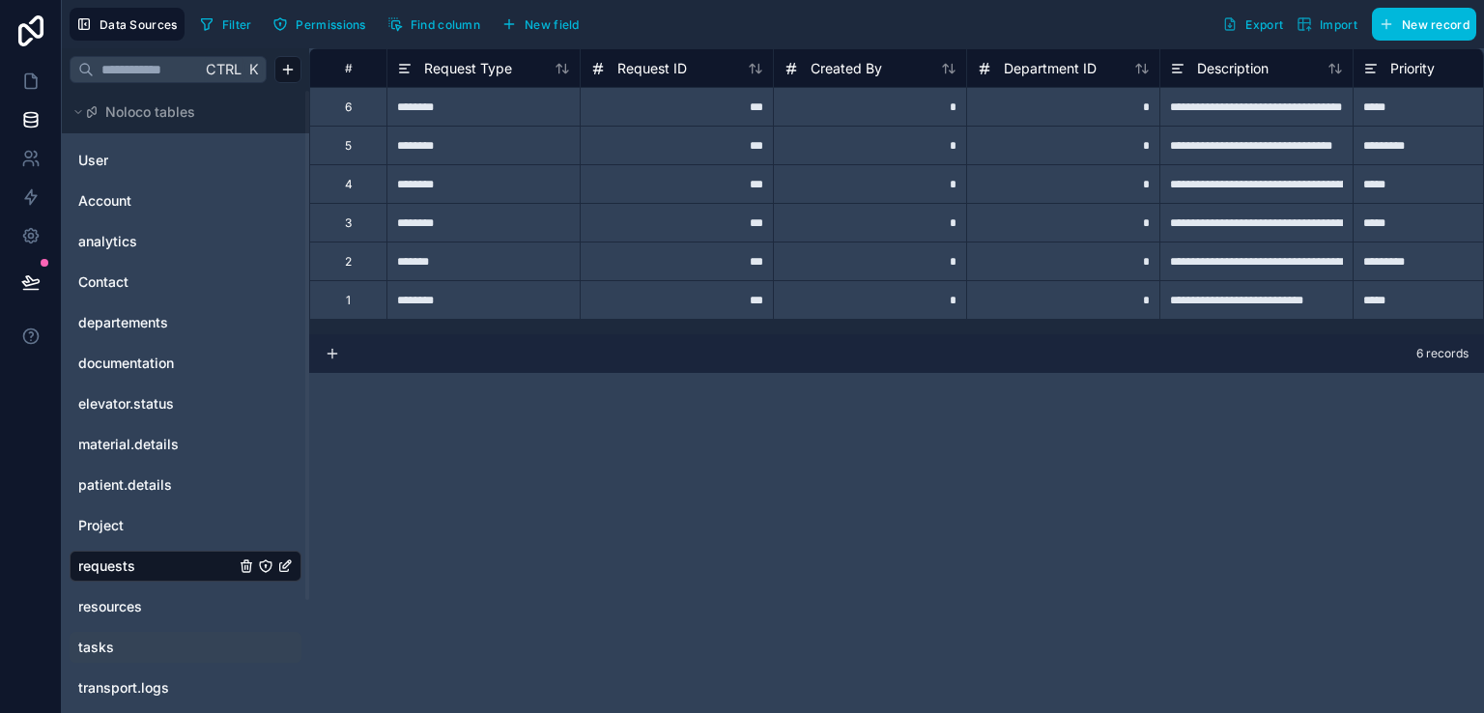
click at [886, 75] on div "Created By" at bounding box center [869, 68] width 173 height 23
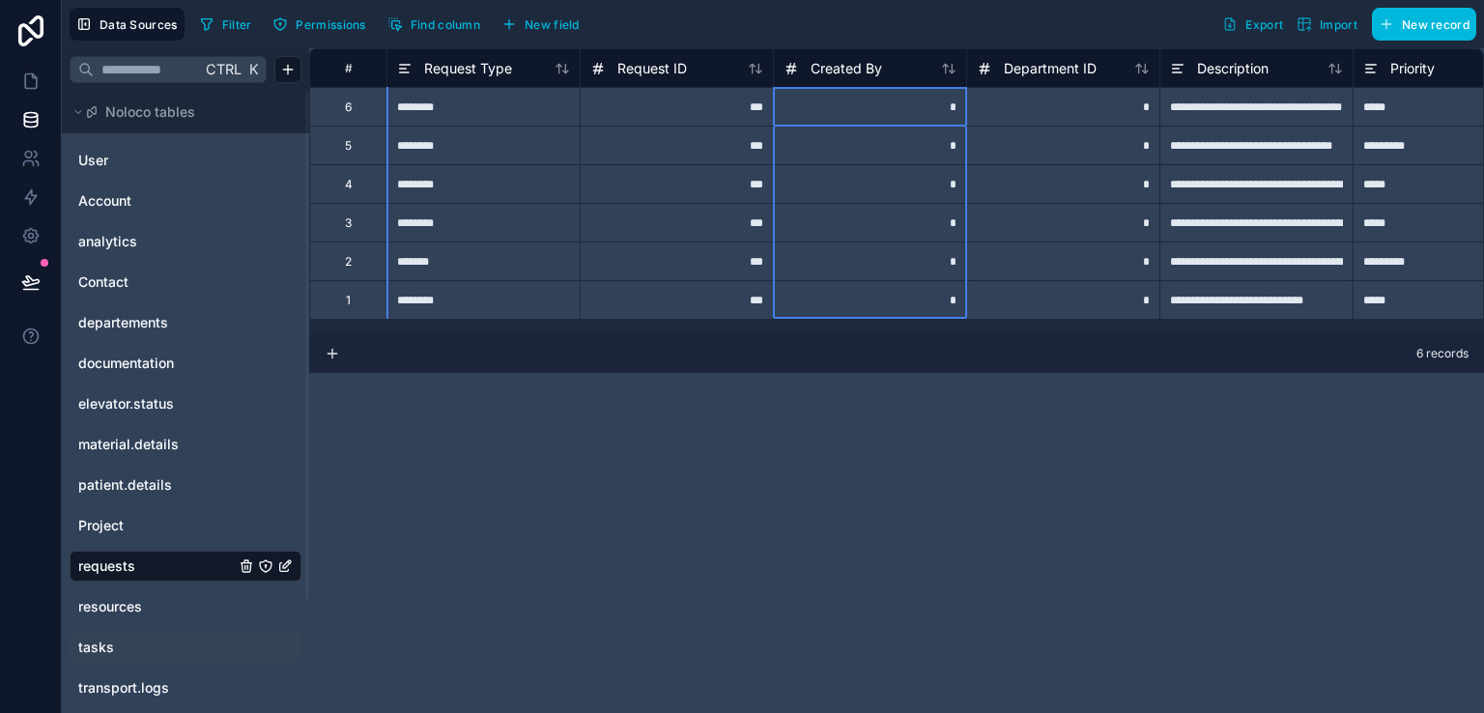
click at [886, 75] on div "Created By" at bounding box center [869, 68] width 173 height 23
click at [850, 59] on span "Created By" at bounding box center [845, 68] width 71 height 19
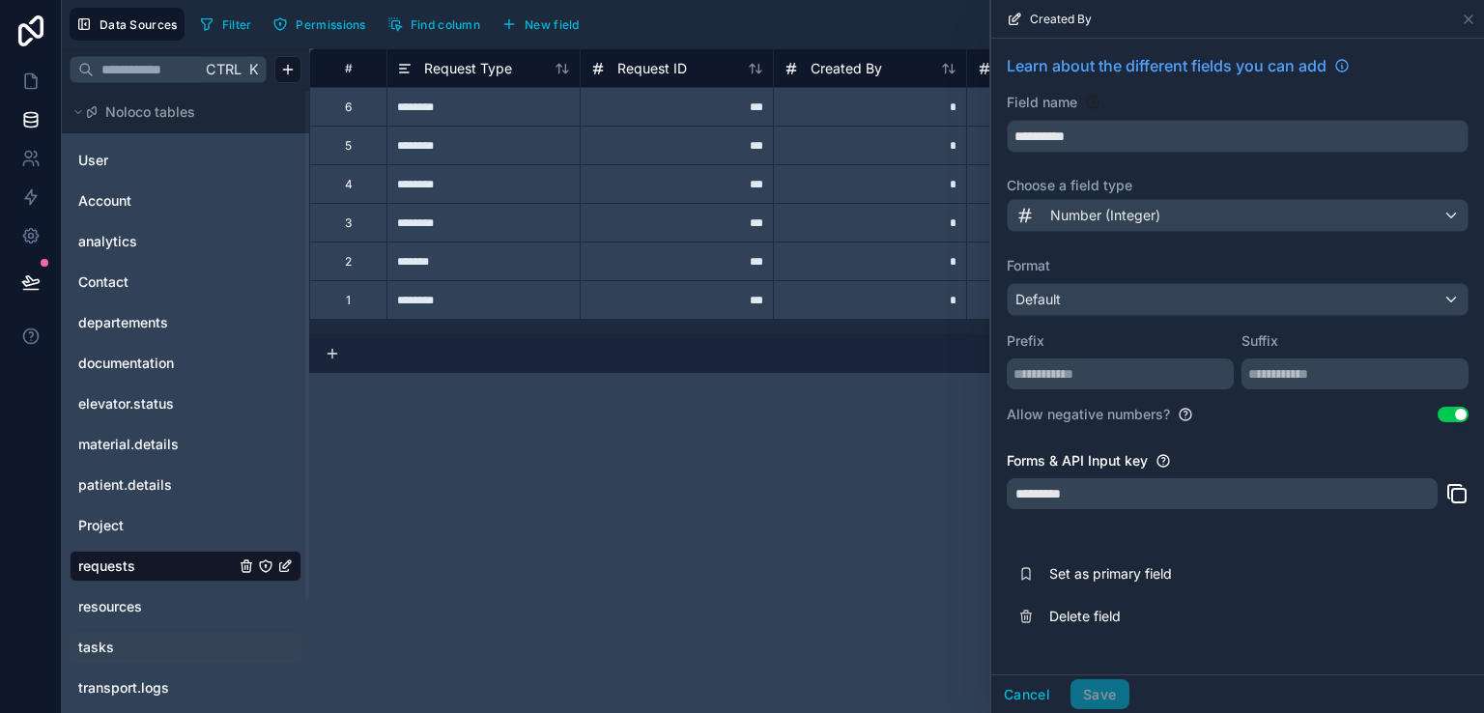
click at [552, 29] on span "New field" at bounding box center [551, 24] width 55 height 14
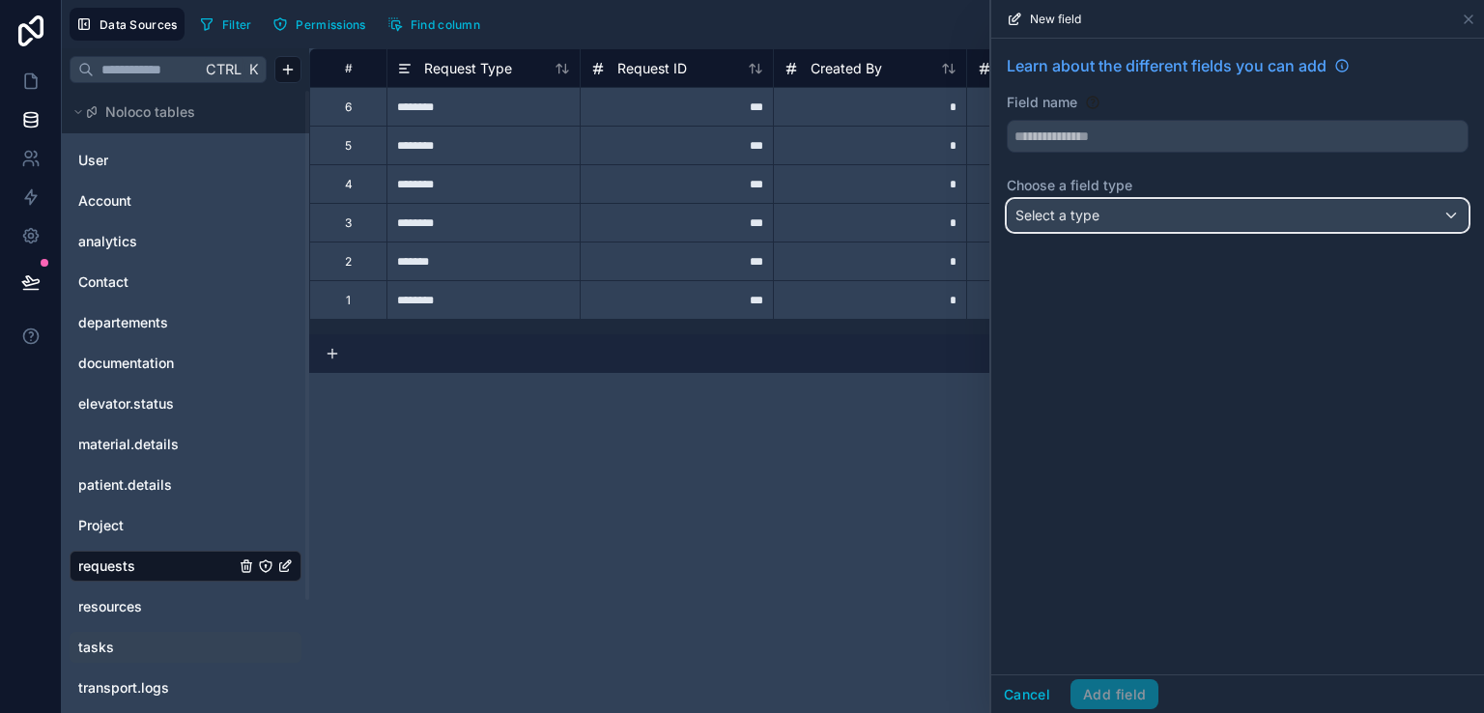
click at [1142, 212] on div "Select a type" at bounding box center [1237, 215] width 460 height 31
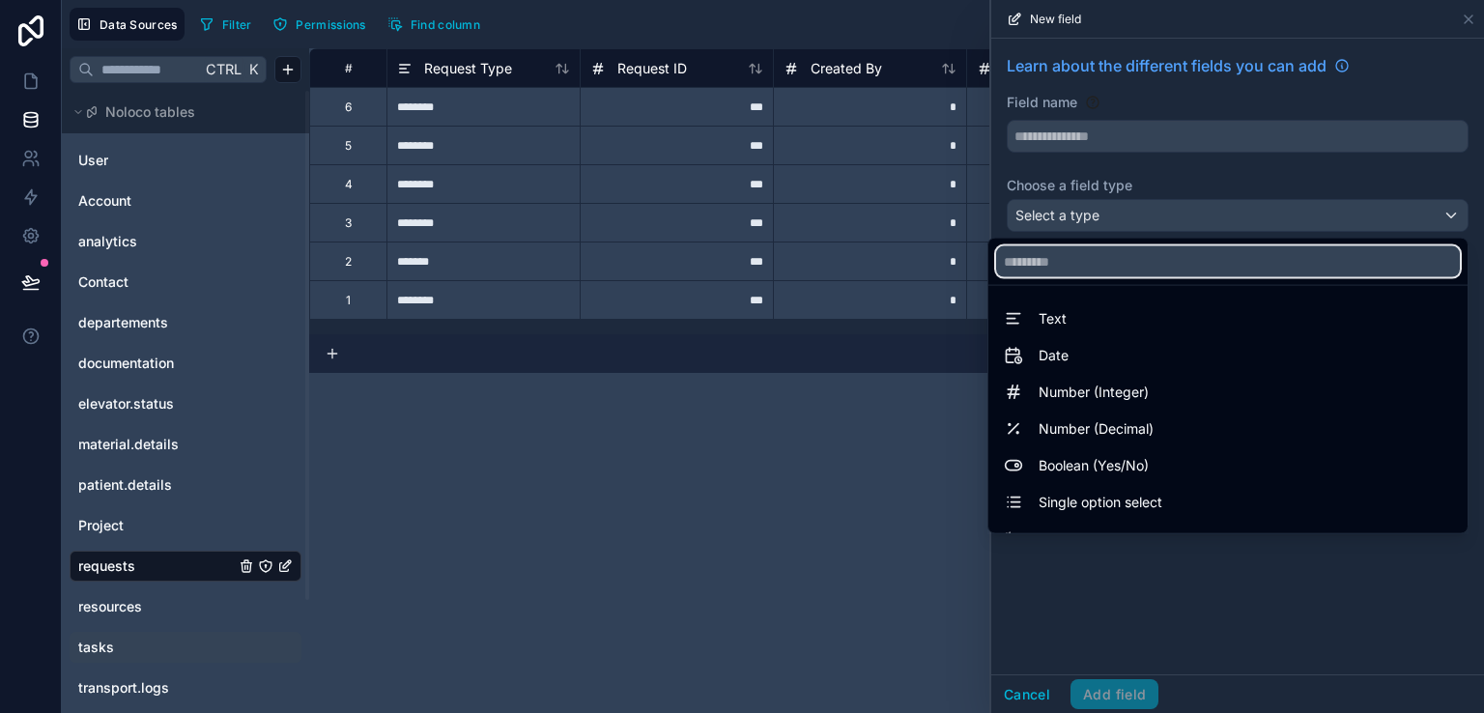
click at [1107, 266] on input "text" at bounding box center [1228, 261] width 464 height 31
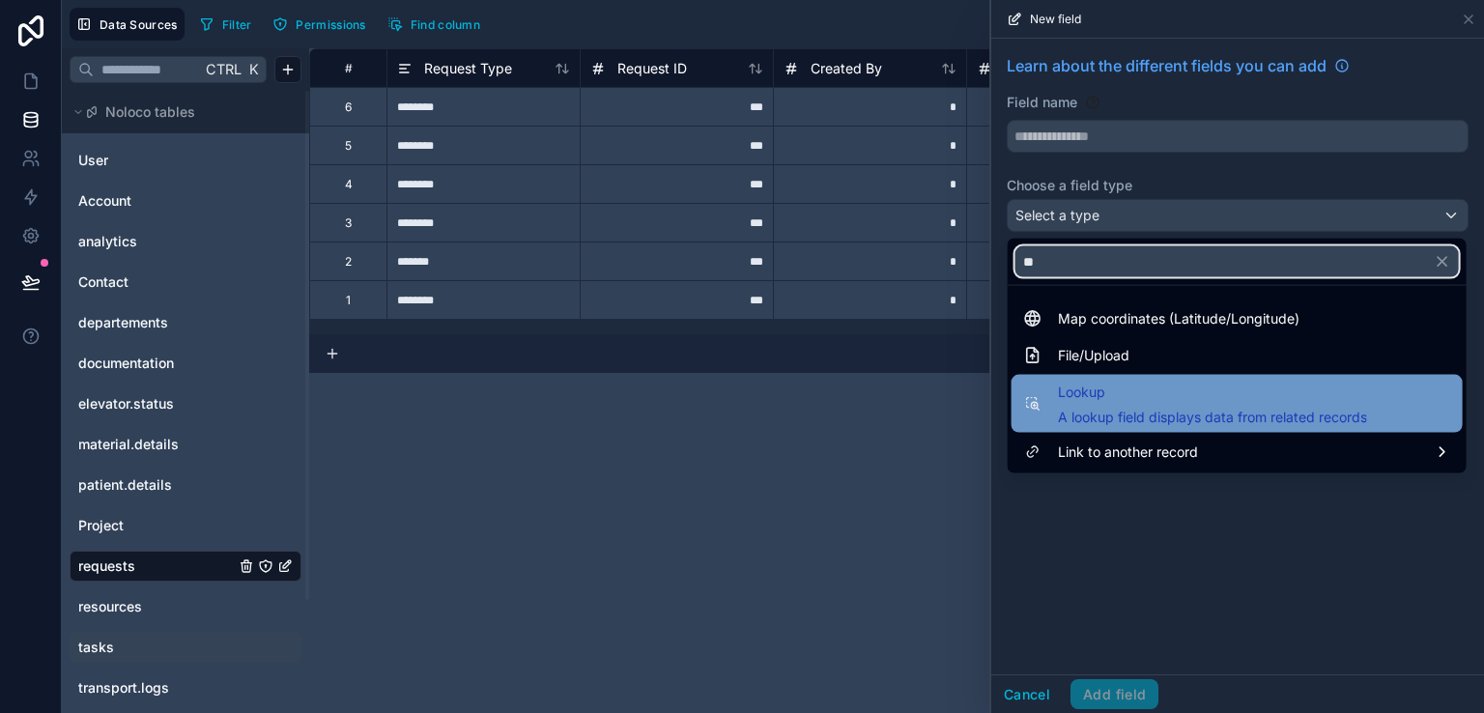
type input "**"
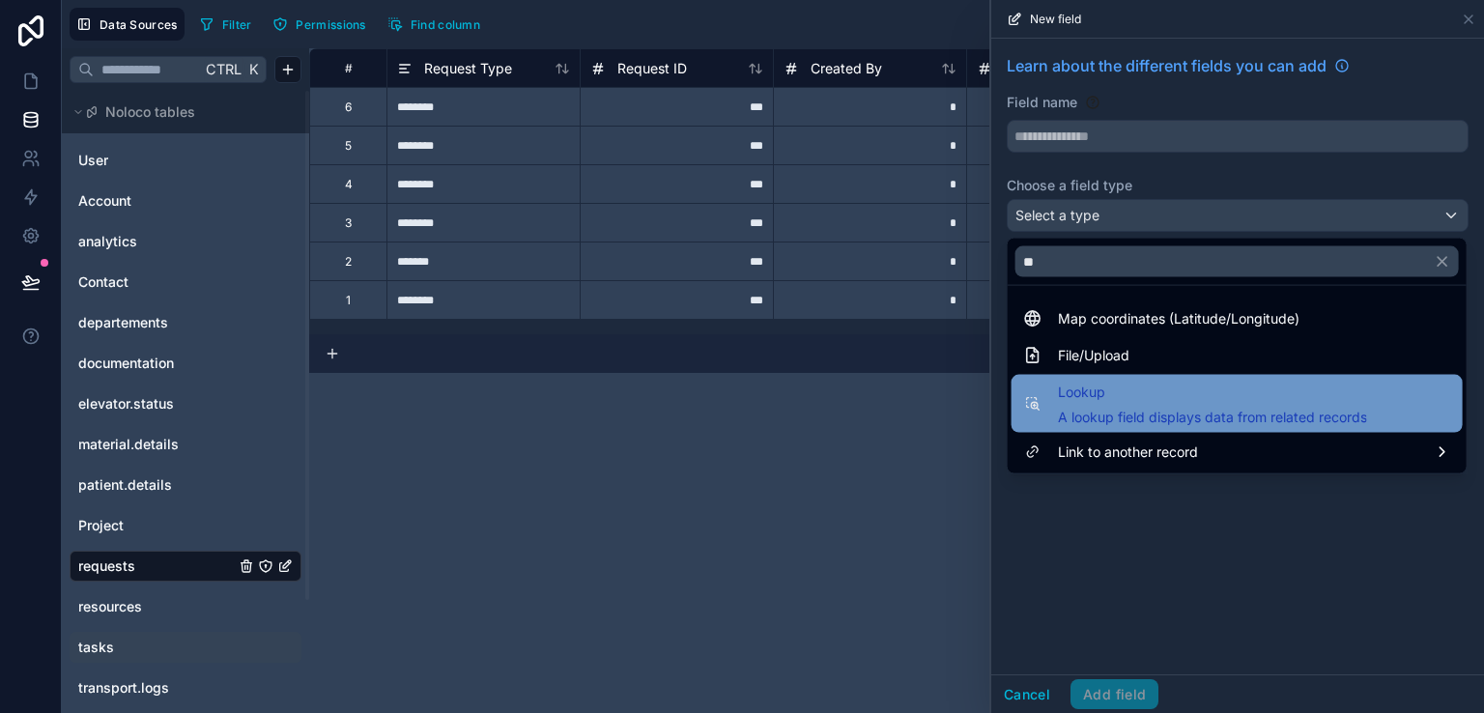
click at [1167, 393] on span "Lookup" at bounding box center [1212, 392] width 309 height 23
type input "******"
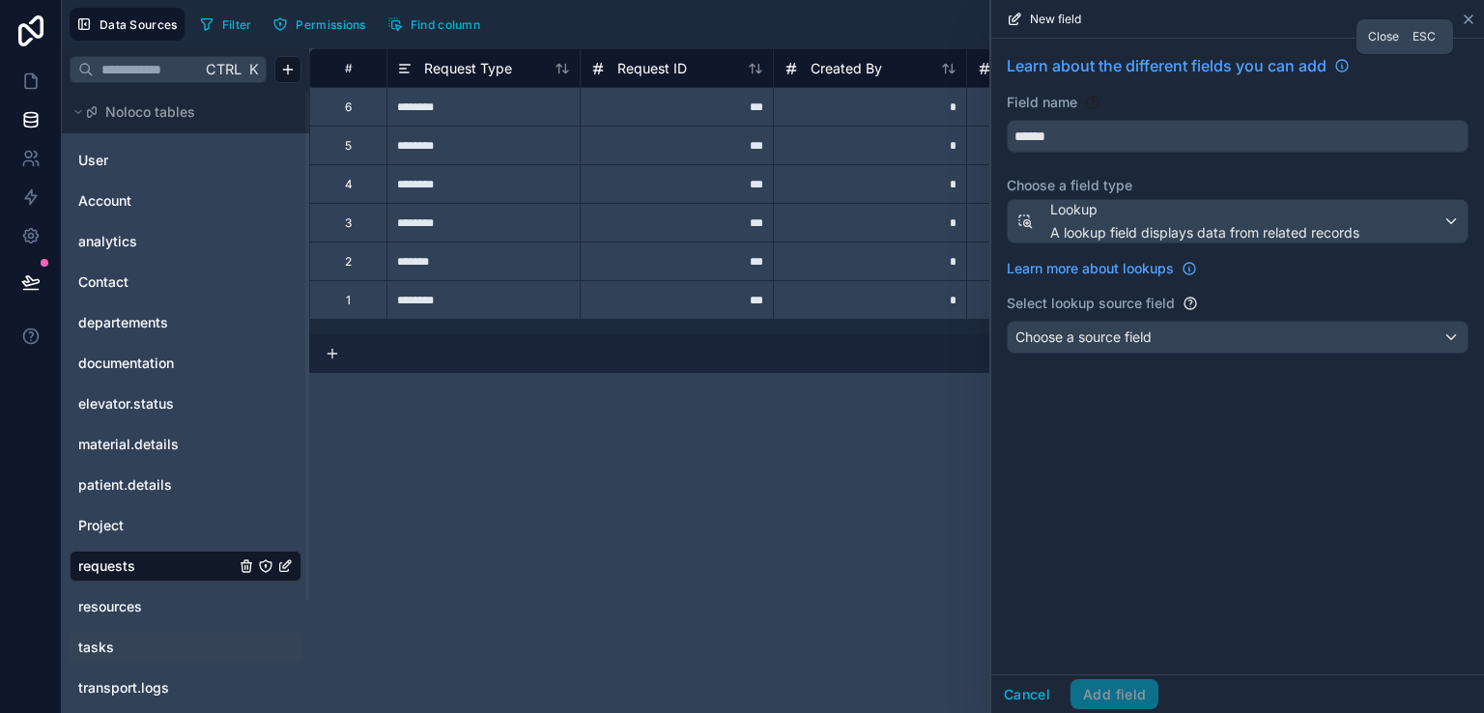
click at [1473, 20] on icon at bounding box center [1467, 19] width 15 height 15
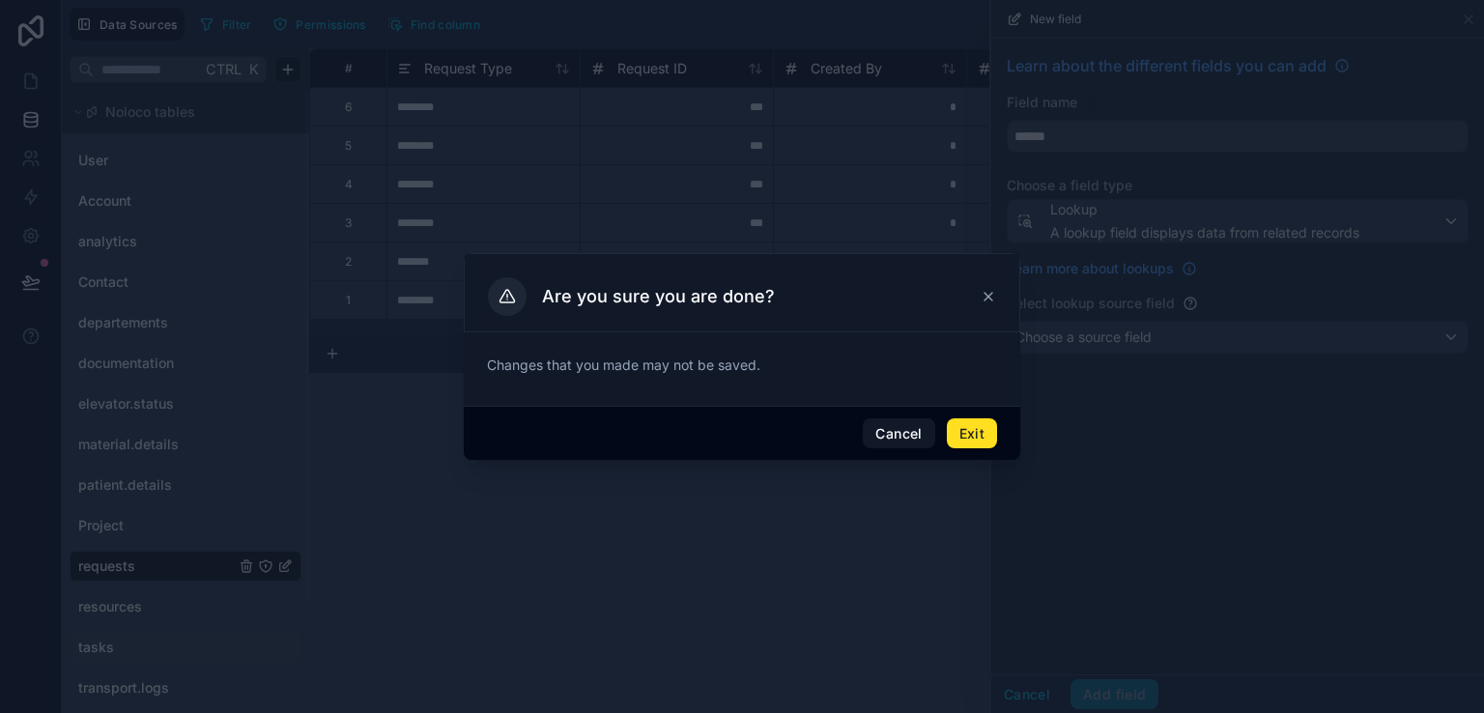
click at [973, 438] on button "Exit" at bounding box center [972, 433] width 50 height 31
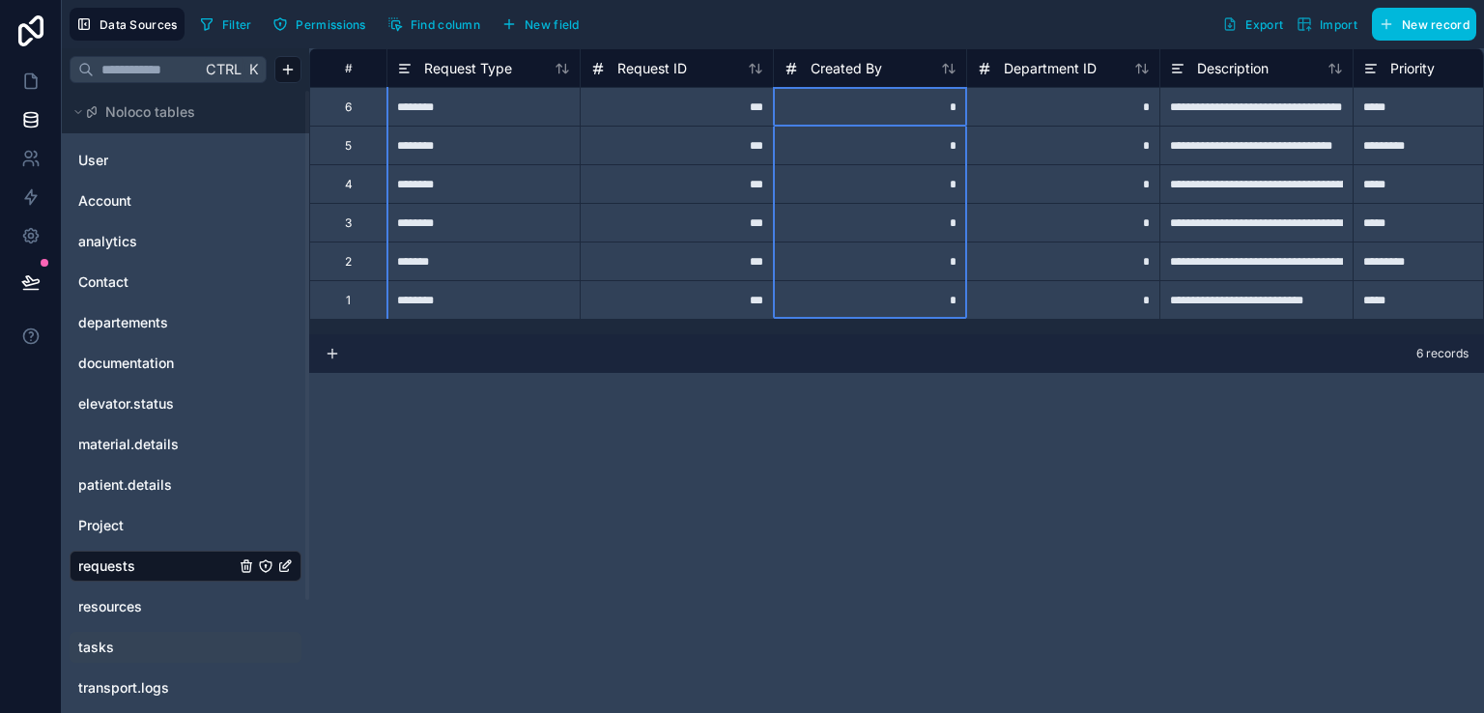
click at [881, 74] on span "Created By" at bounding box center [845, 68] width 71 height 19
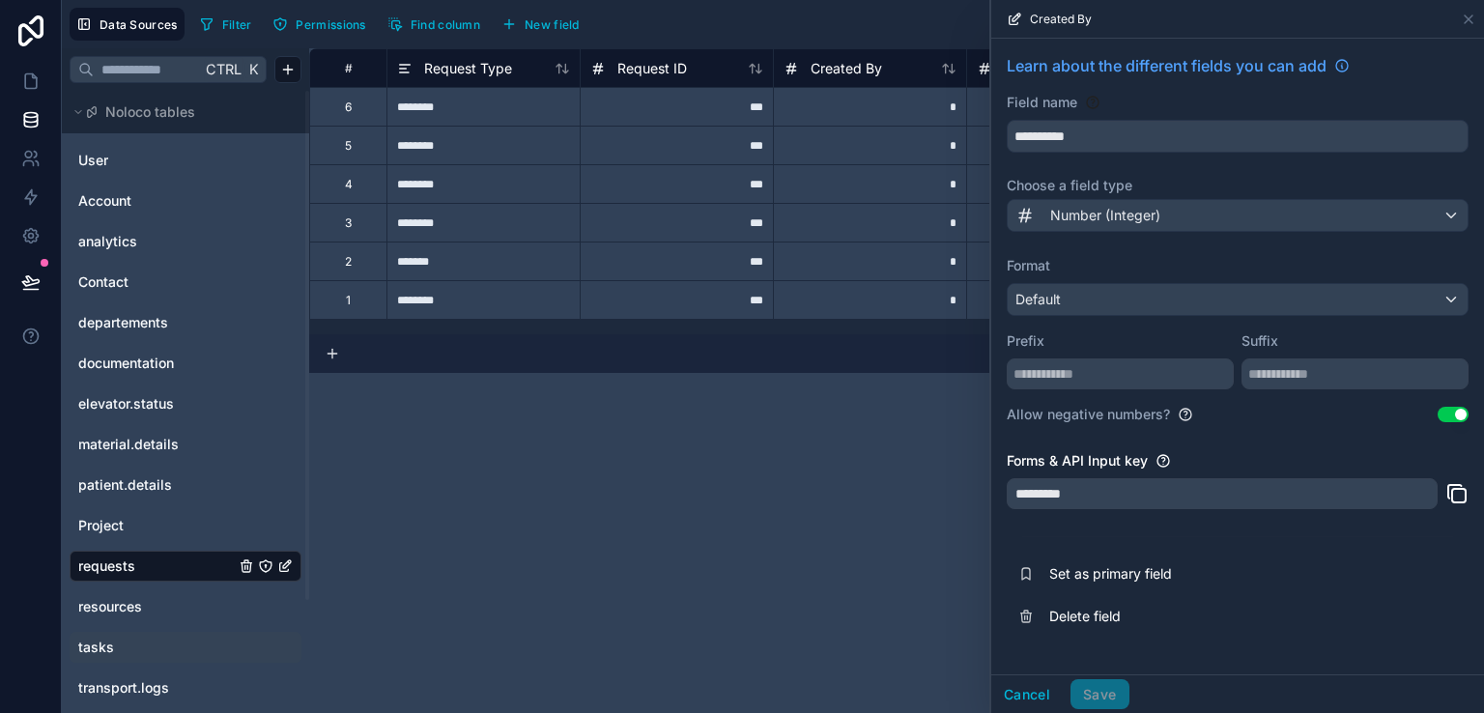
click at [1236, 489] on div "*********" at bounding box center [1221, 493] width 431 height 31
click at [1460, 16] on icon at bounding box center [1467, 19] width 15 height 15
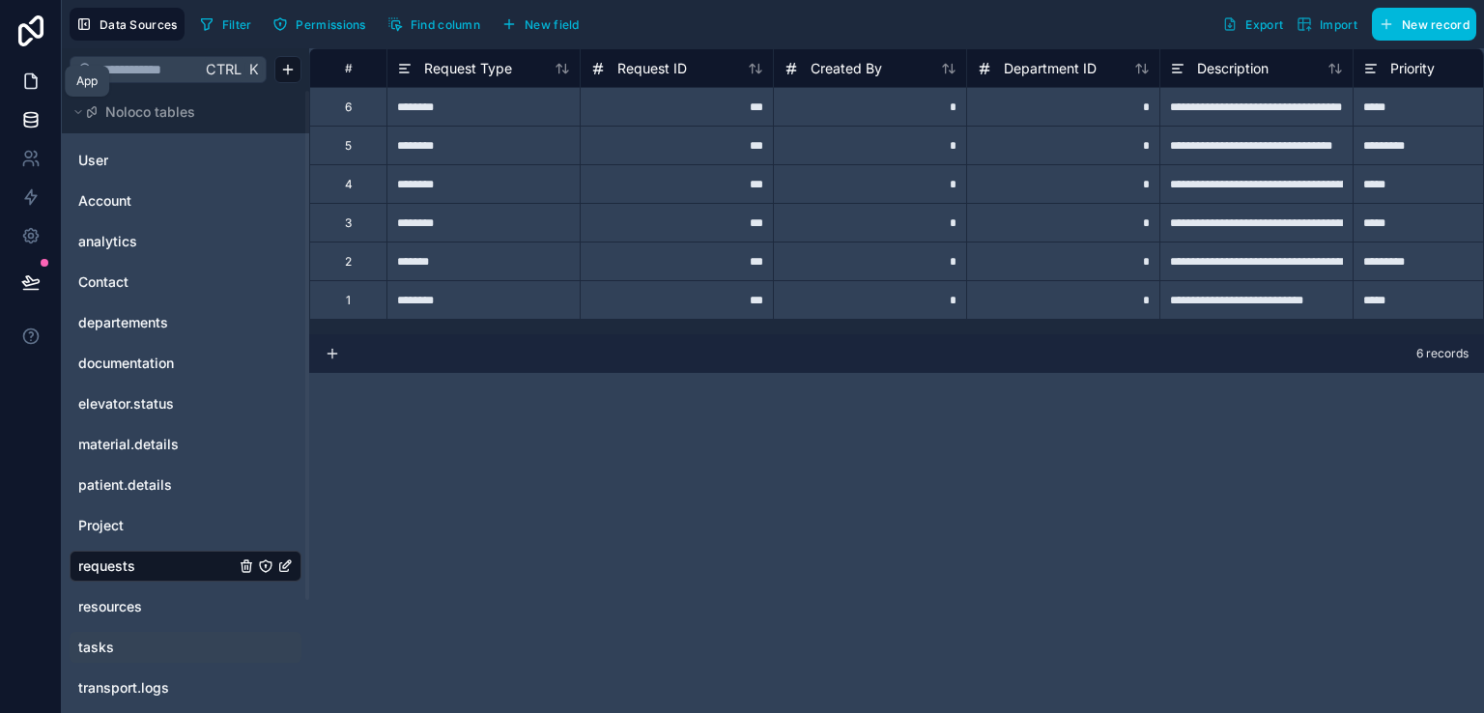
click at [42, 94] on link at bounding box center [30, 81] width 61 height 39
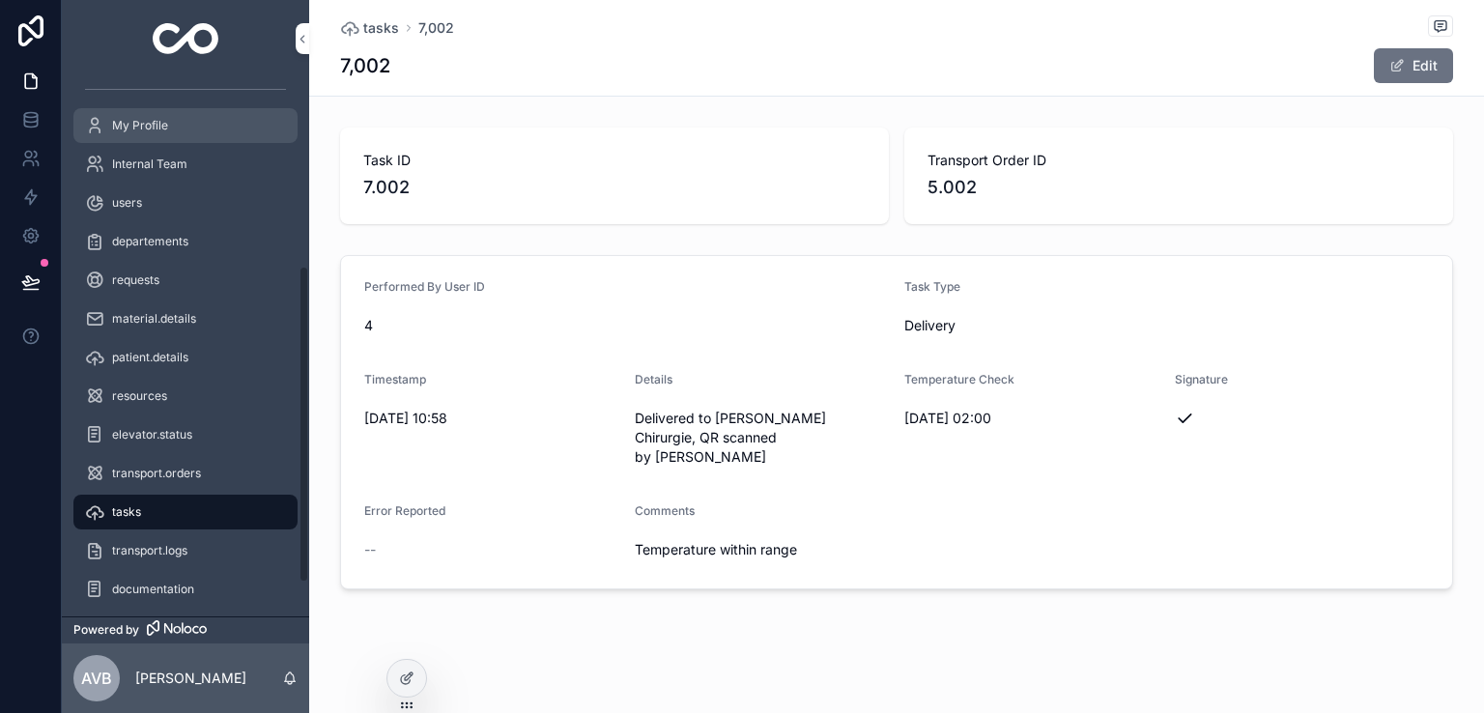
scroll to position [373, 0]
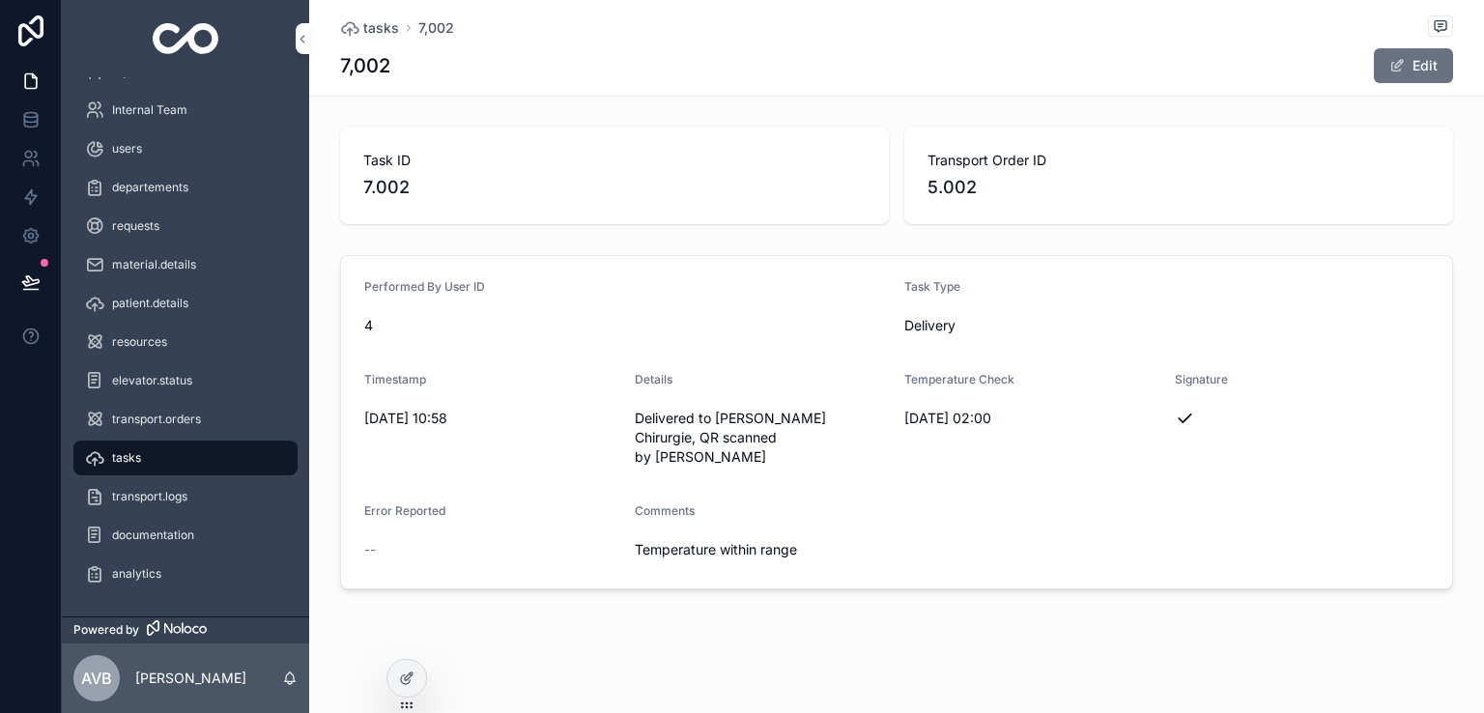
click at [200, 461] on div "tasks" at bounding box center [185, 457] width 201 height 31
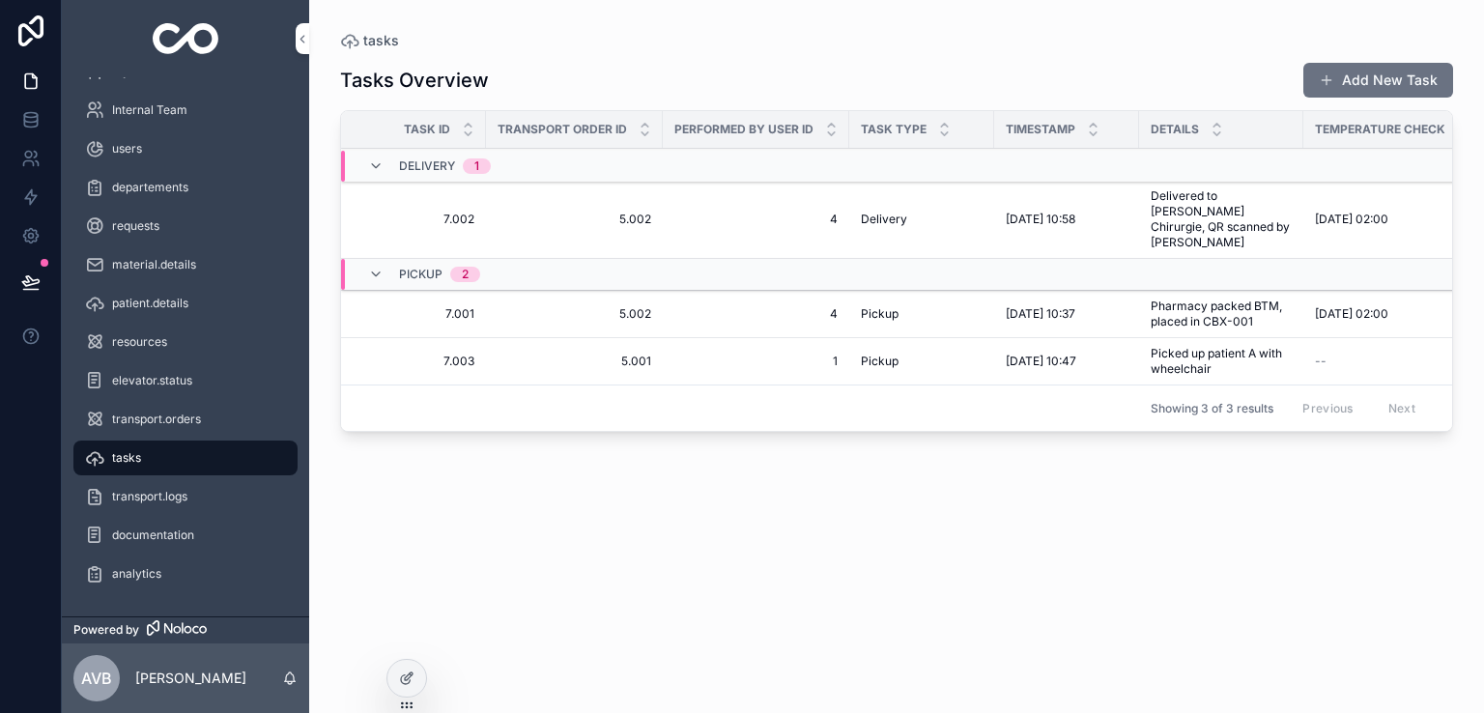
click at [447, 132] on span "Task ID" at bounding box center [427, 129] width 46 height 15
click at [535, 127] on span "Transport Order ID" at bounding box center [561, 129] width 129 height 15
click at [726, 127] on span "Performed By User ID" at bounding box center [743, 129] width 139 height 15
click at [912, 136] on div "Task Type" at bounding box center [921, 129] width 145 height 37
click at [1035, 127] on span "Timestamp" at bounding box center [1040, 129] width 70 height 15
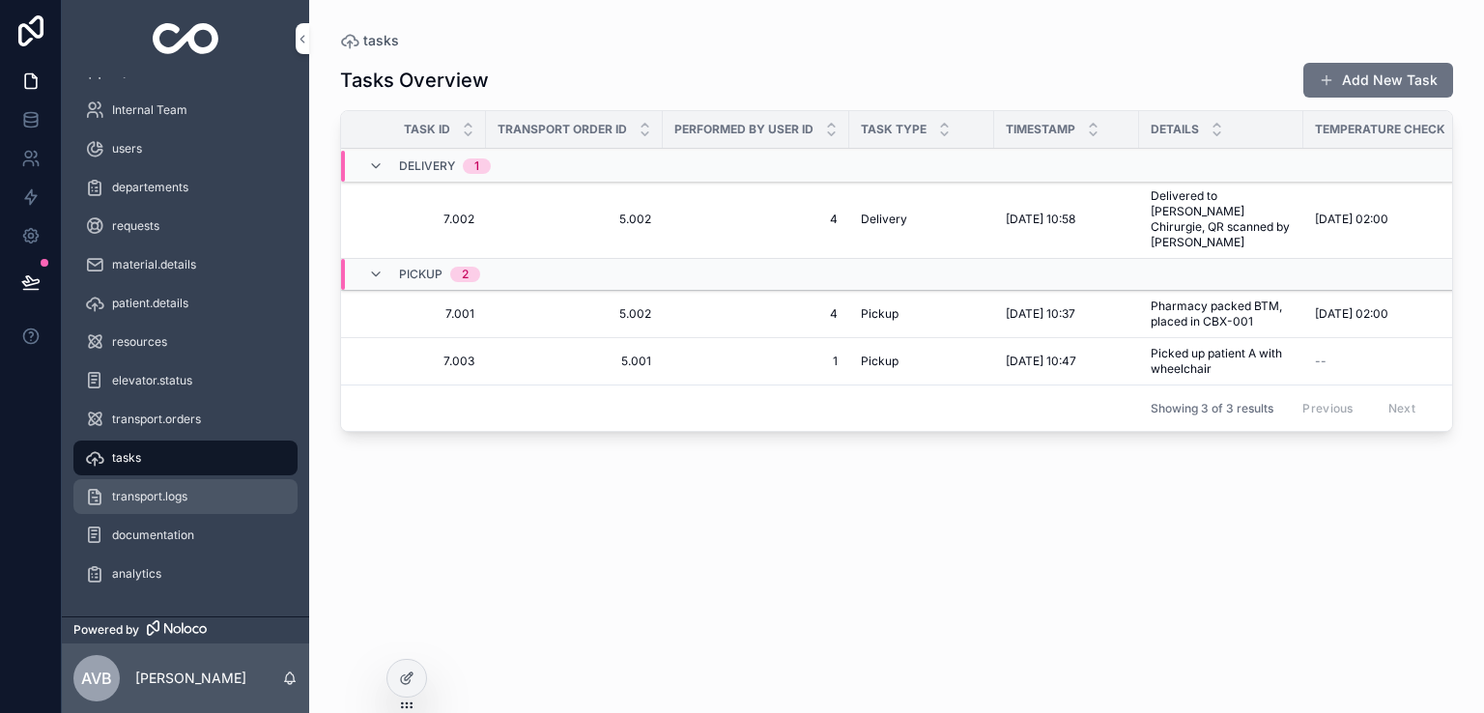
click at [166, 512] on link "transport.logs" at bounding box center [185, 496] width 224 height 35
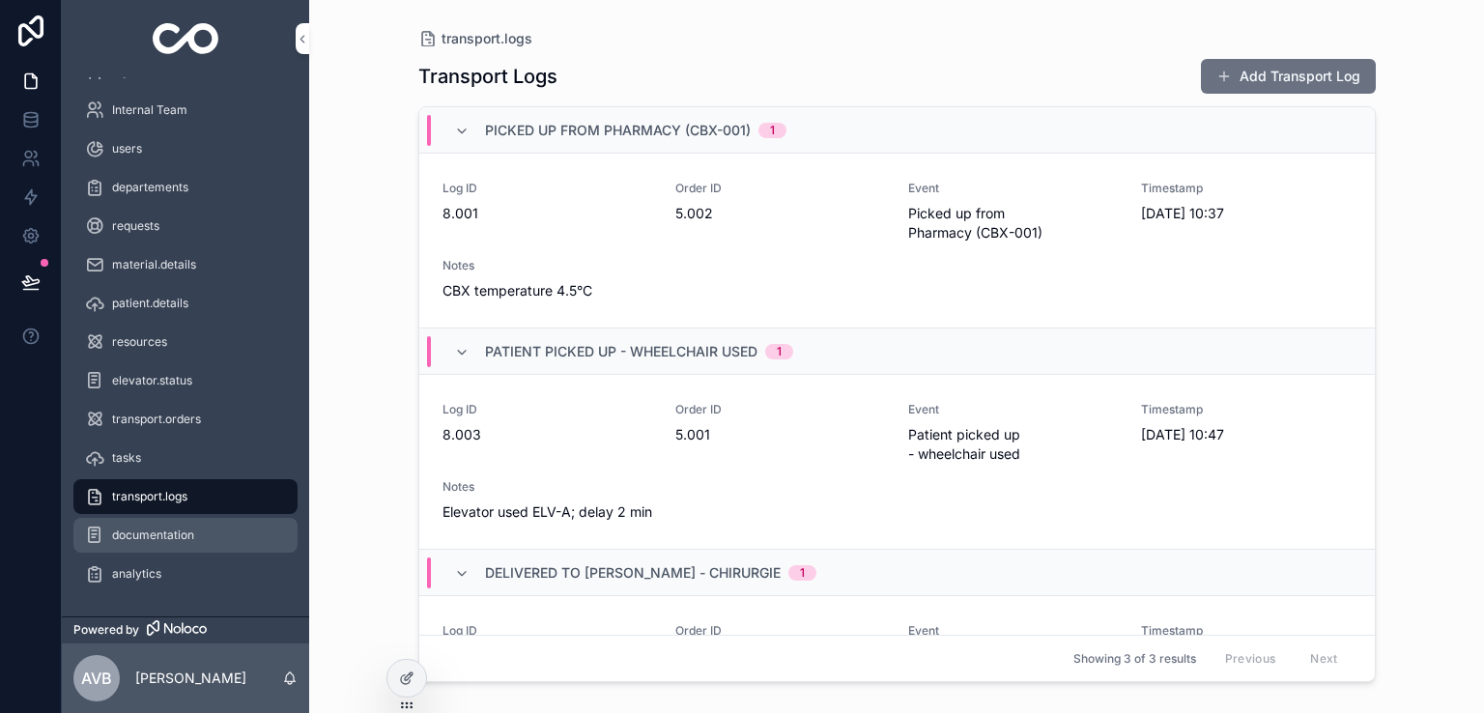
click at [179, 545] on div "documentation" at bounding box center [185, 535] width 201 height 31
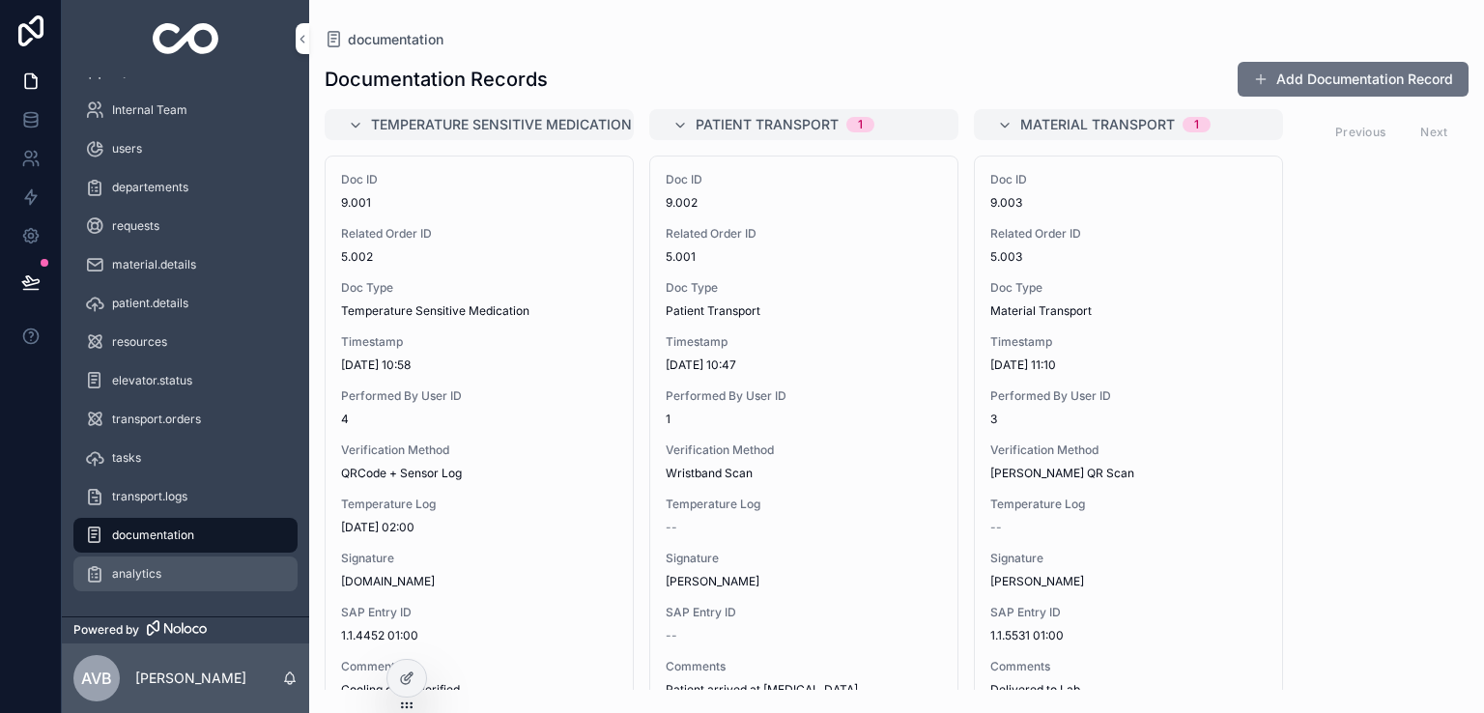
click at [181, 561] on div "analytics" at bounding box center [185, 573] width 201 height 31
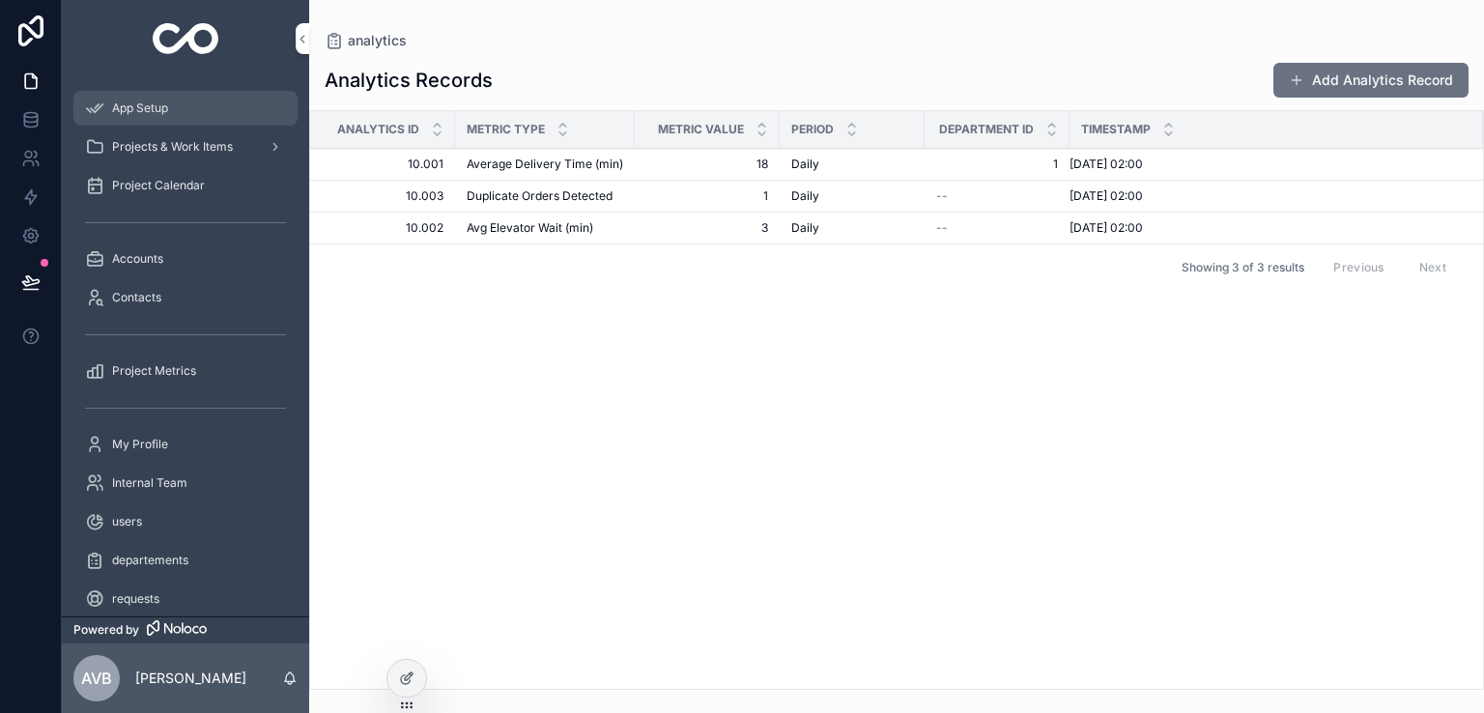
click at [193, 101] on div "App Setup" at bounding box center [185, 108] width 201 height 31
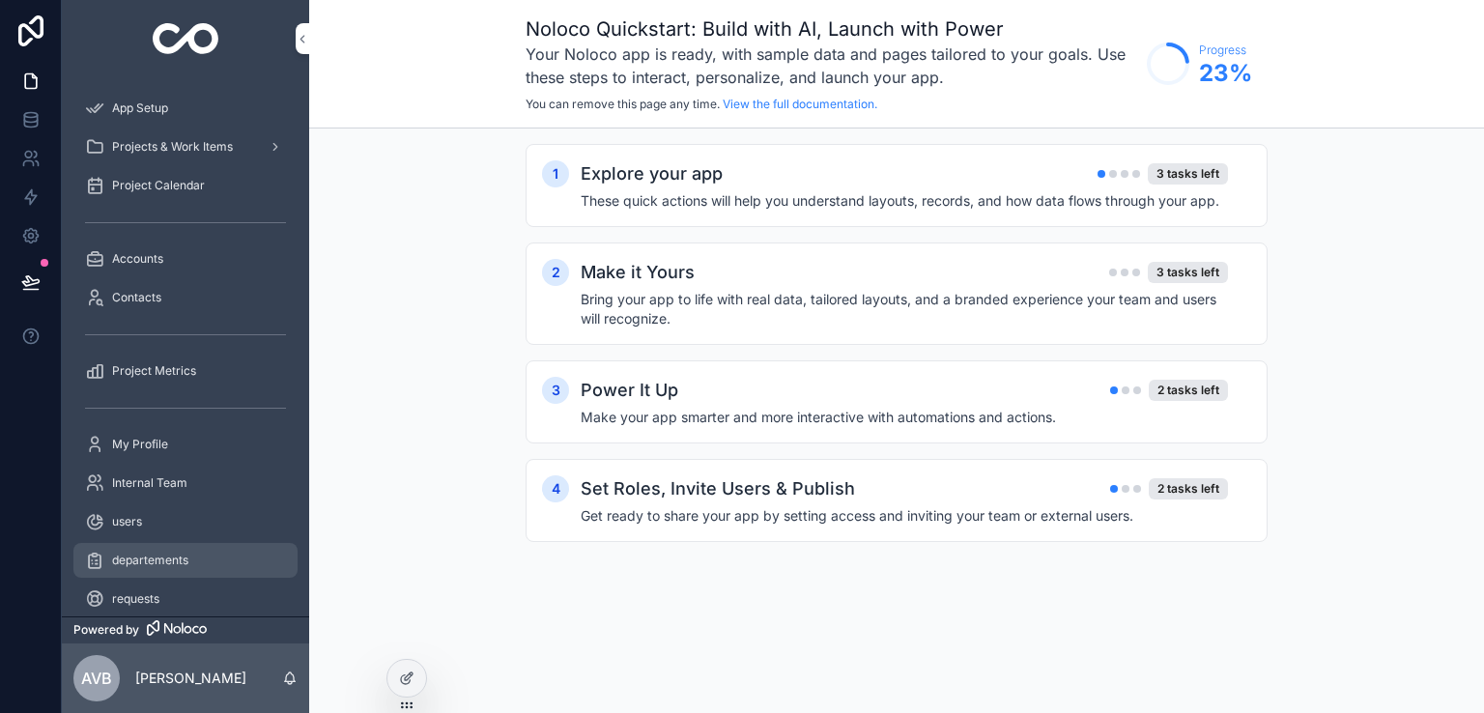
click at [178, 558] on span "departements" at bounding box center [150, 559] width 76 height 15
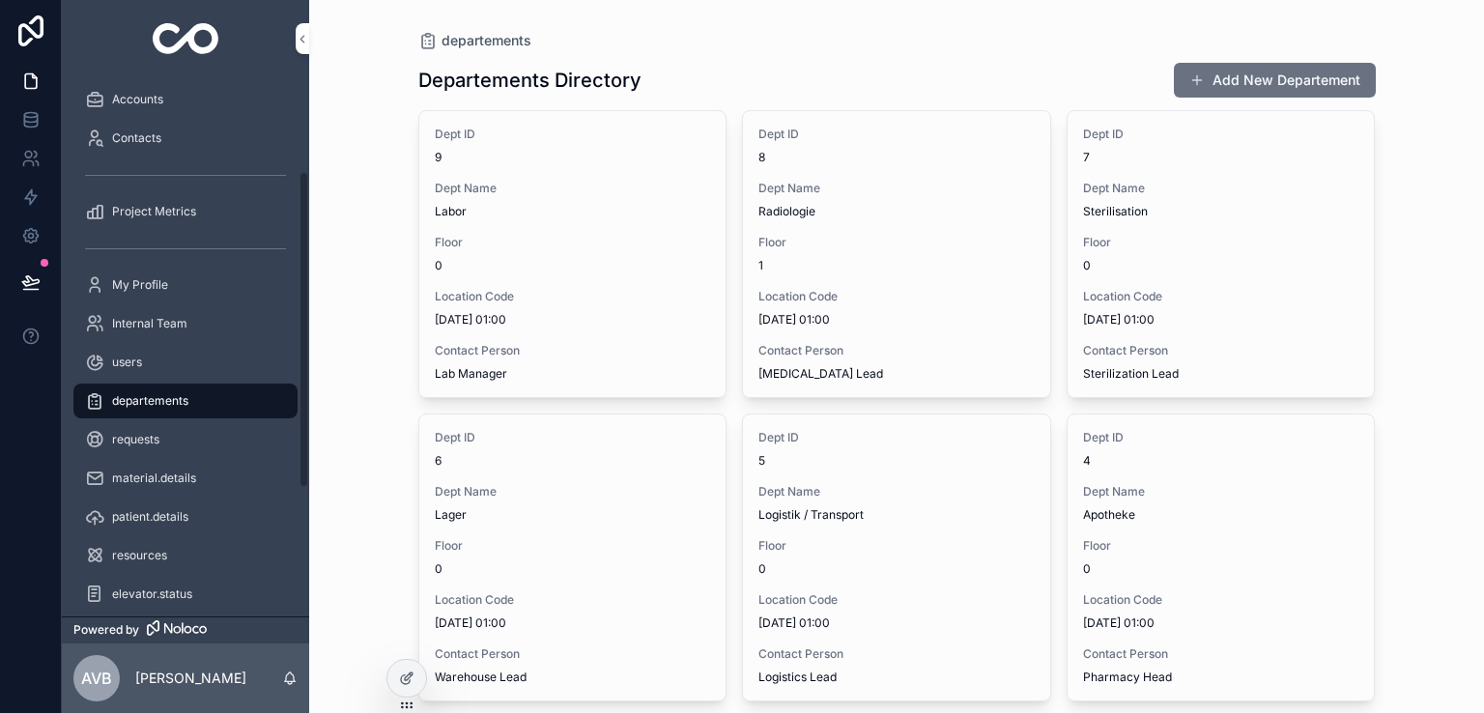
scroll to position [164, 0]
click at [186, 267] on div "My Profile" at bounding box center [185, 280] width 201 height 31
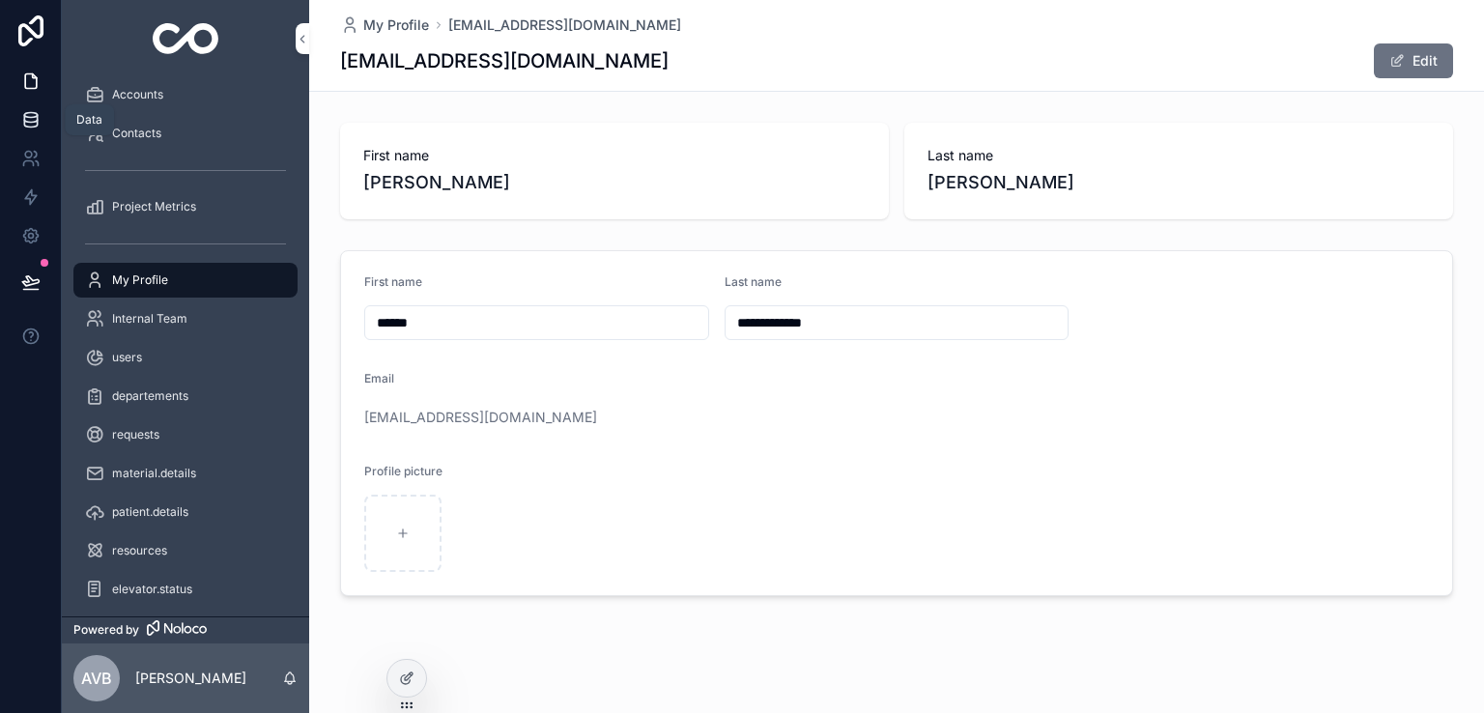
click at [39, 122] on icon at bounding box center [30, 119] width 19 height 19
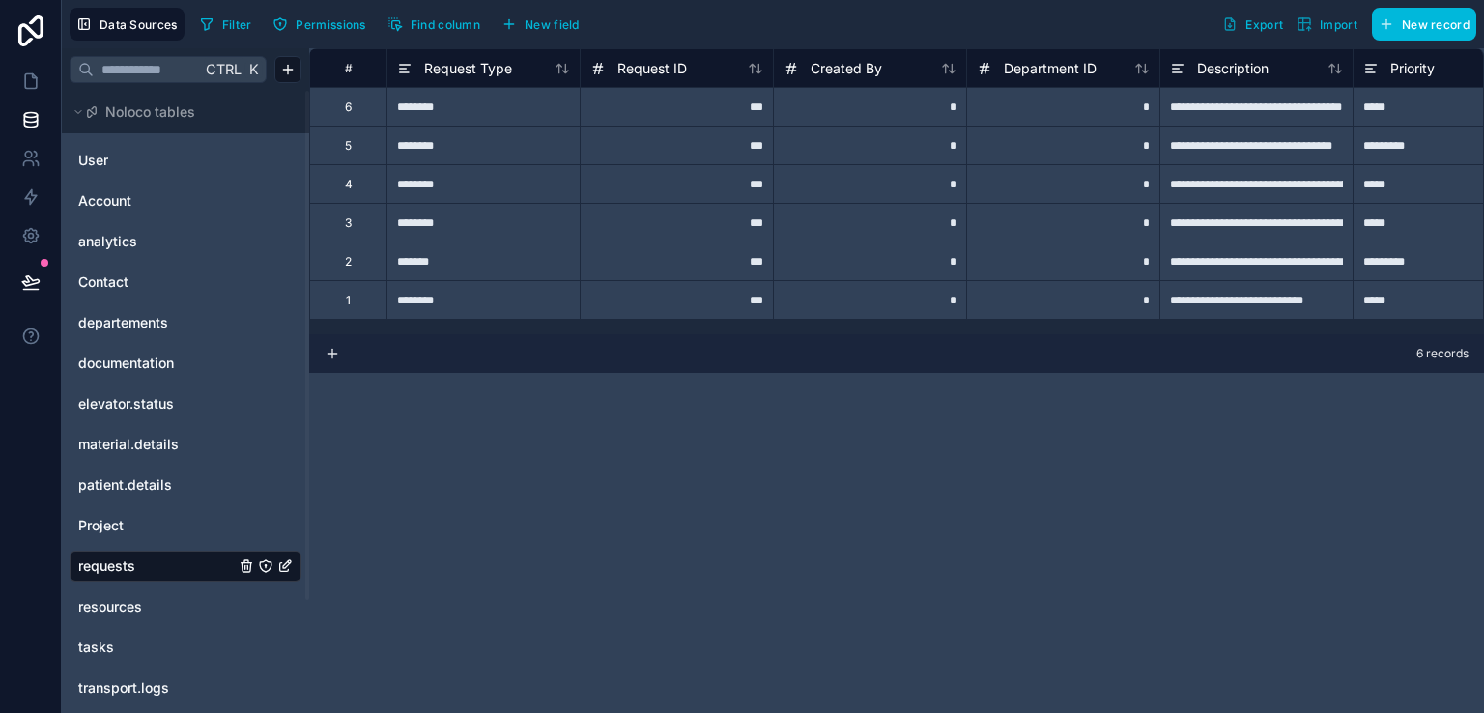
click at [558, 19] on span "New field" at bounding box center [551, 24] width 55 height 14
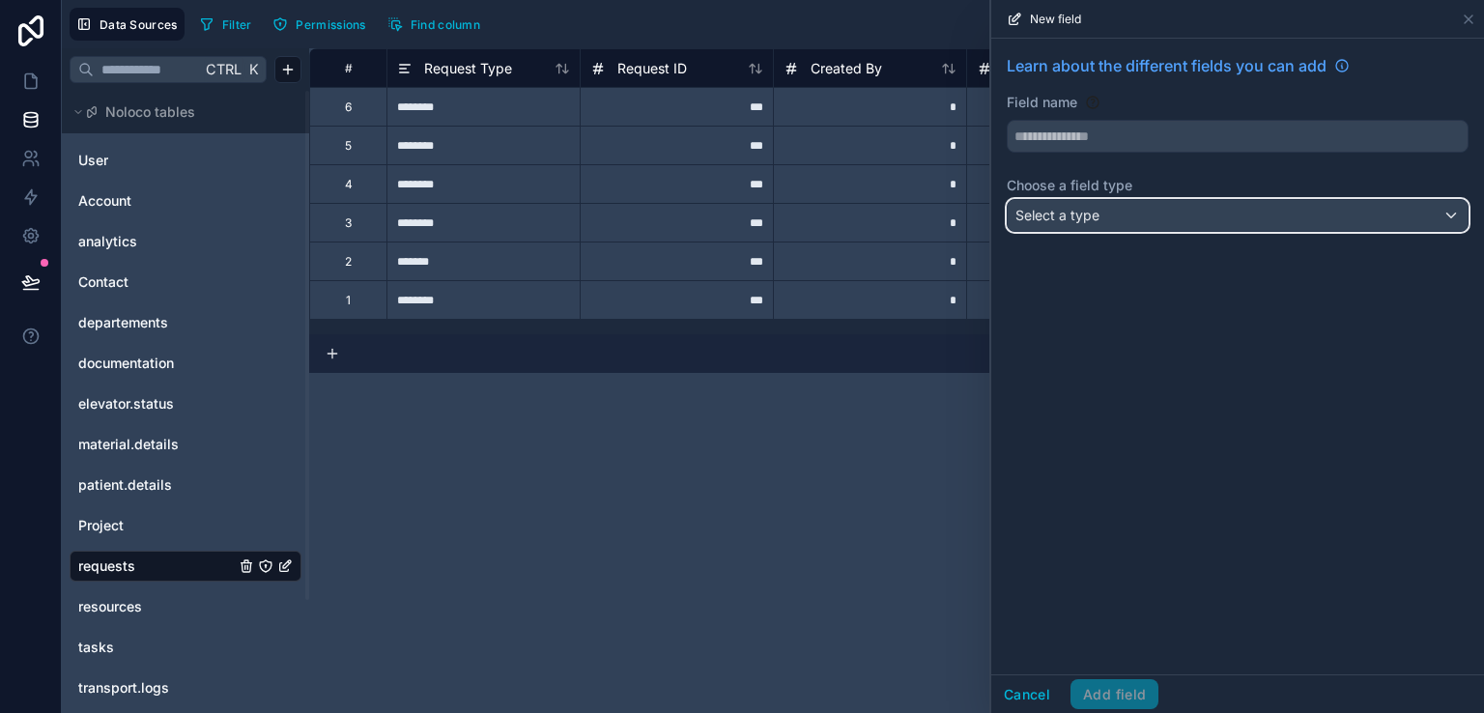
click at [1126, 206] on div "Select a type" at bounding box center [1237, 215] width 460 height 31
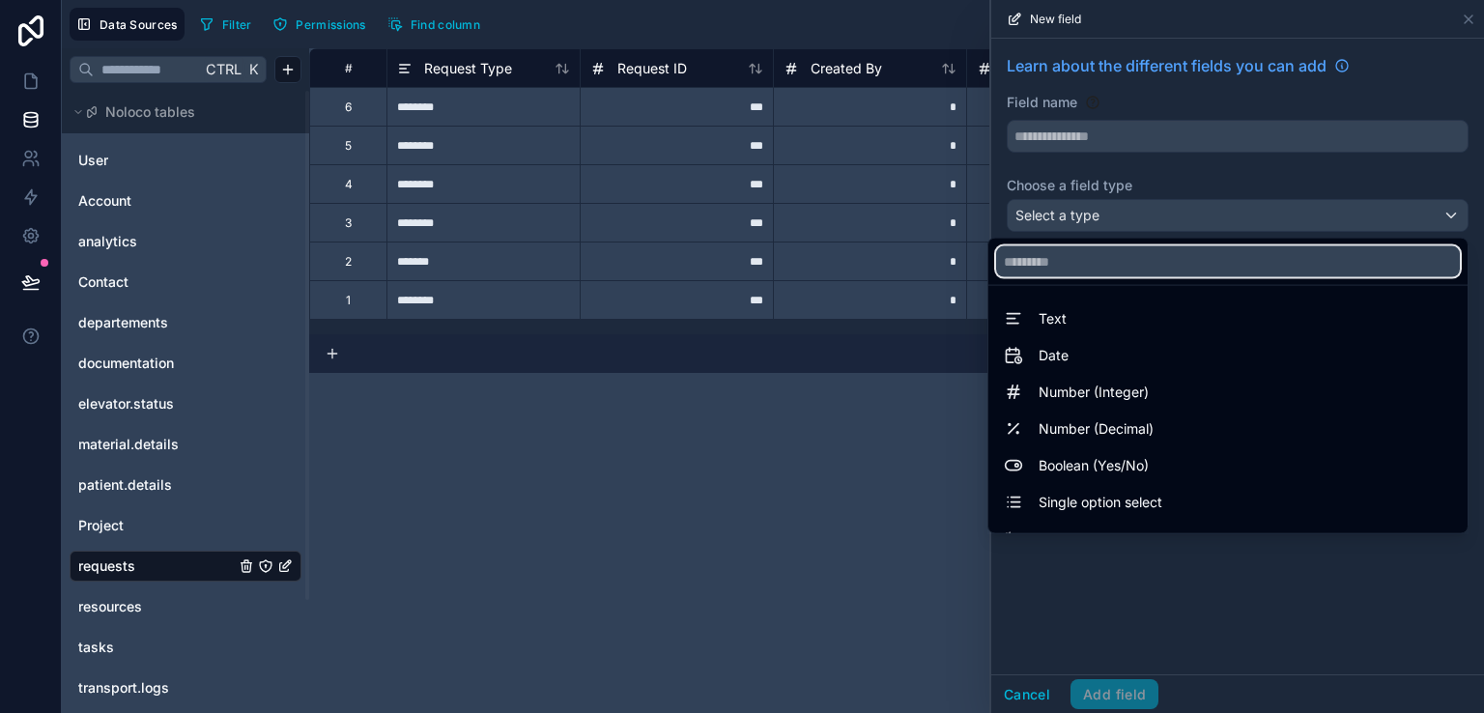
click at [1092, 260] on input "text" at bounding box center [1228, 261] width 464 height 31
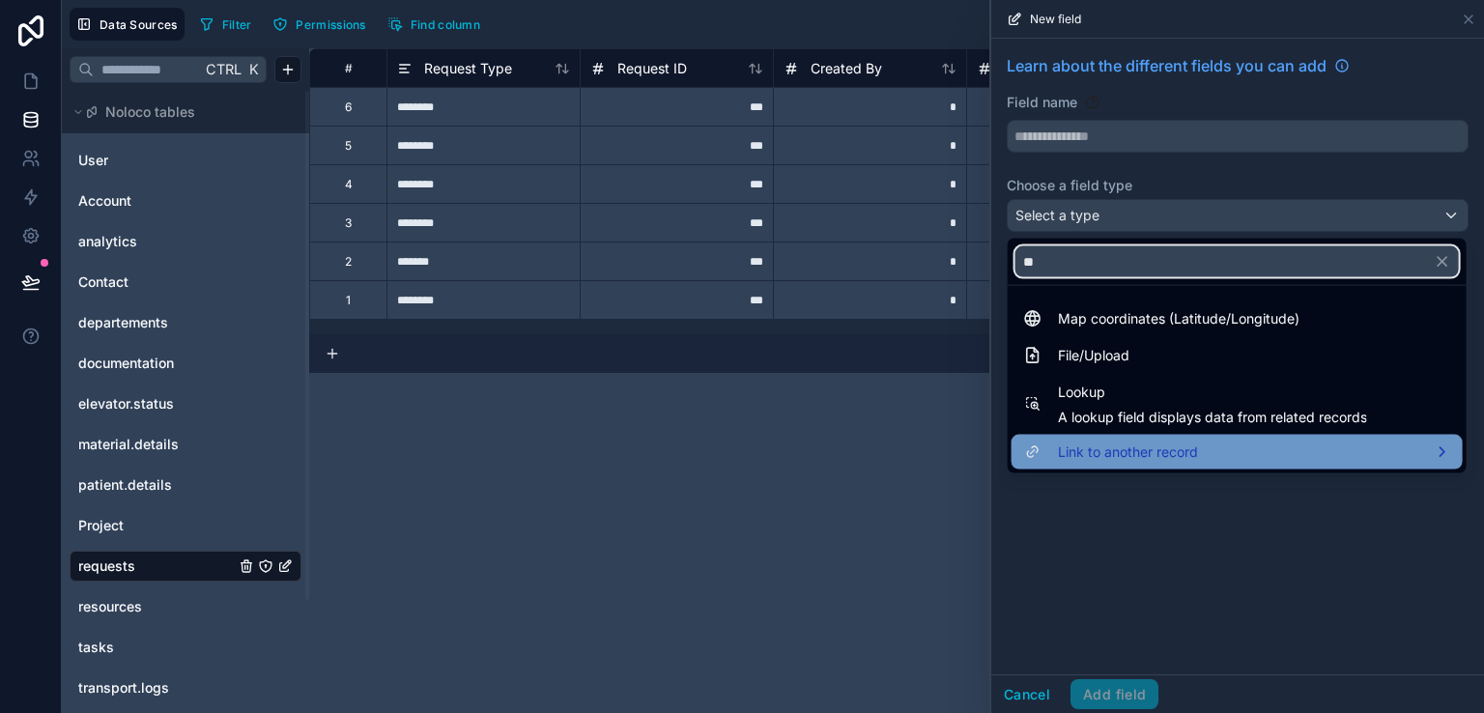
type input "**"
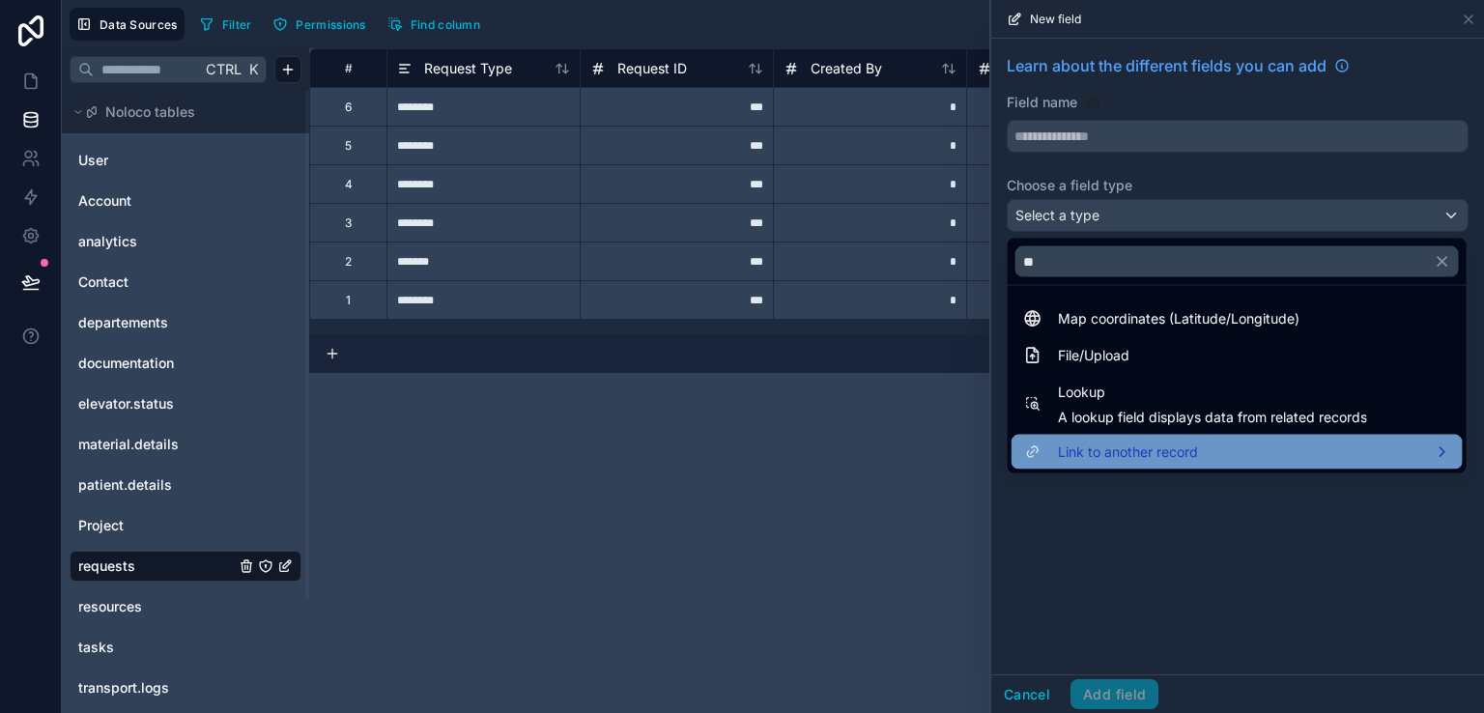
click at [1089, 453] on span "Link to another record" at bounding box center [1128, 451] width 140 height 23
click at [1101, 453] on span "Link to another record" at bounding box center [1128, 451] width 140 height 23
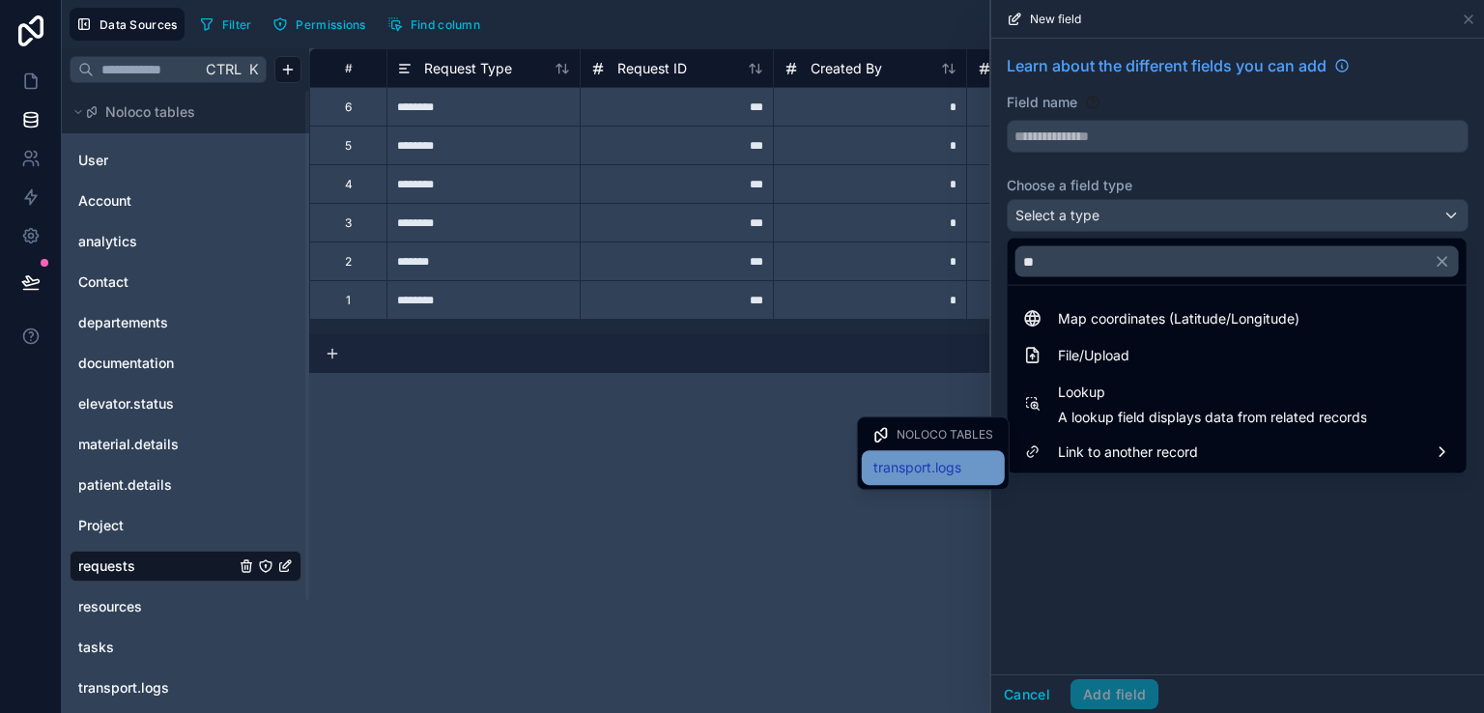
click at [912, 468] on span "transport.logs" at bounding box center [917, 467] width 88 height 23
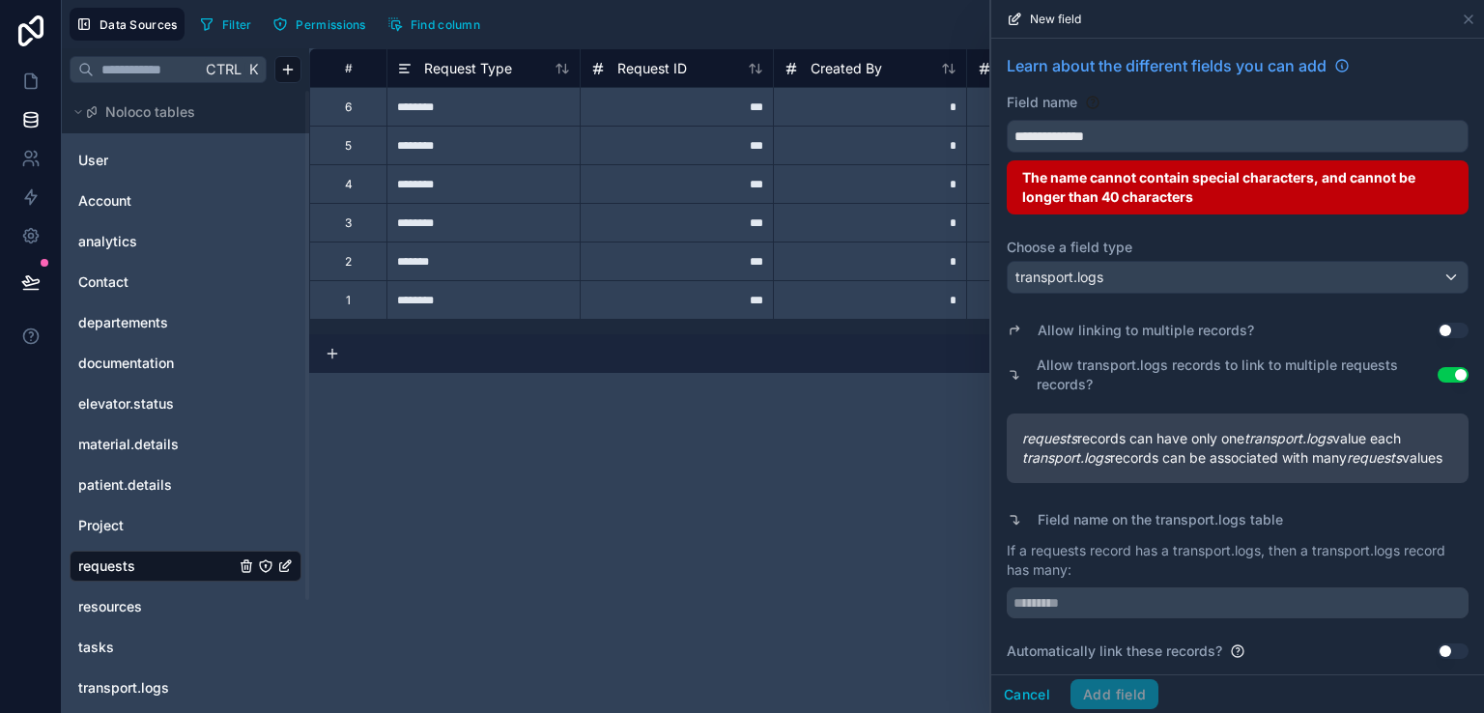
scroll to position [19, 0]
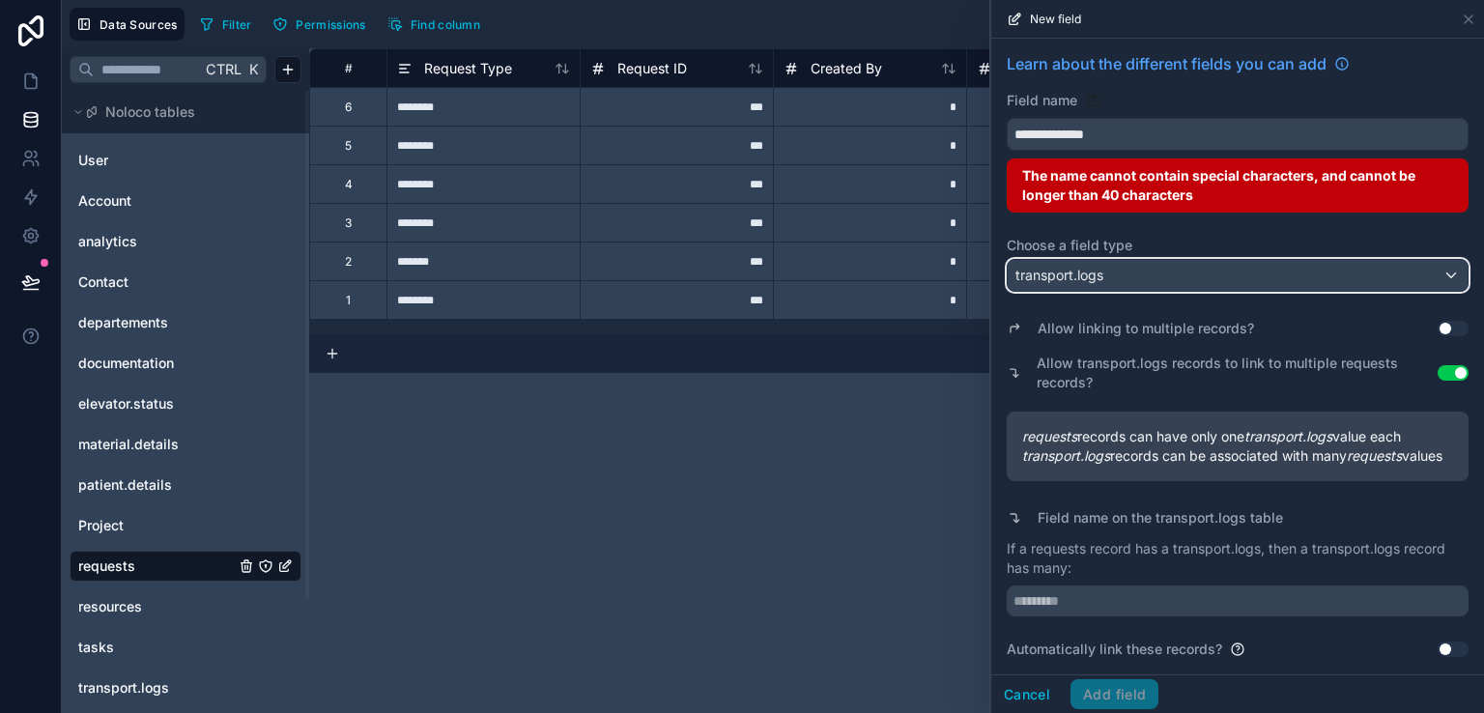
click at [1155, 261] on div "transport.logs" at bounding box center [1237, 275] width 460 height 31
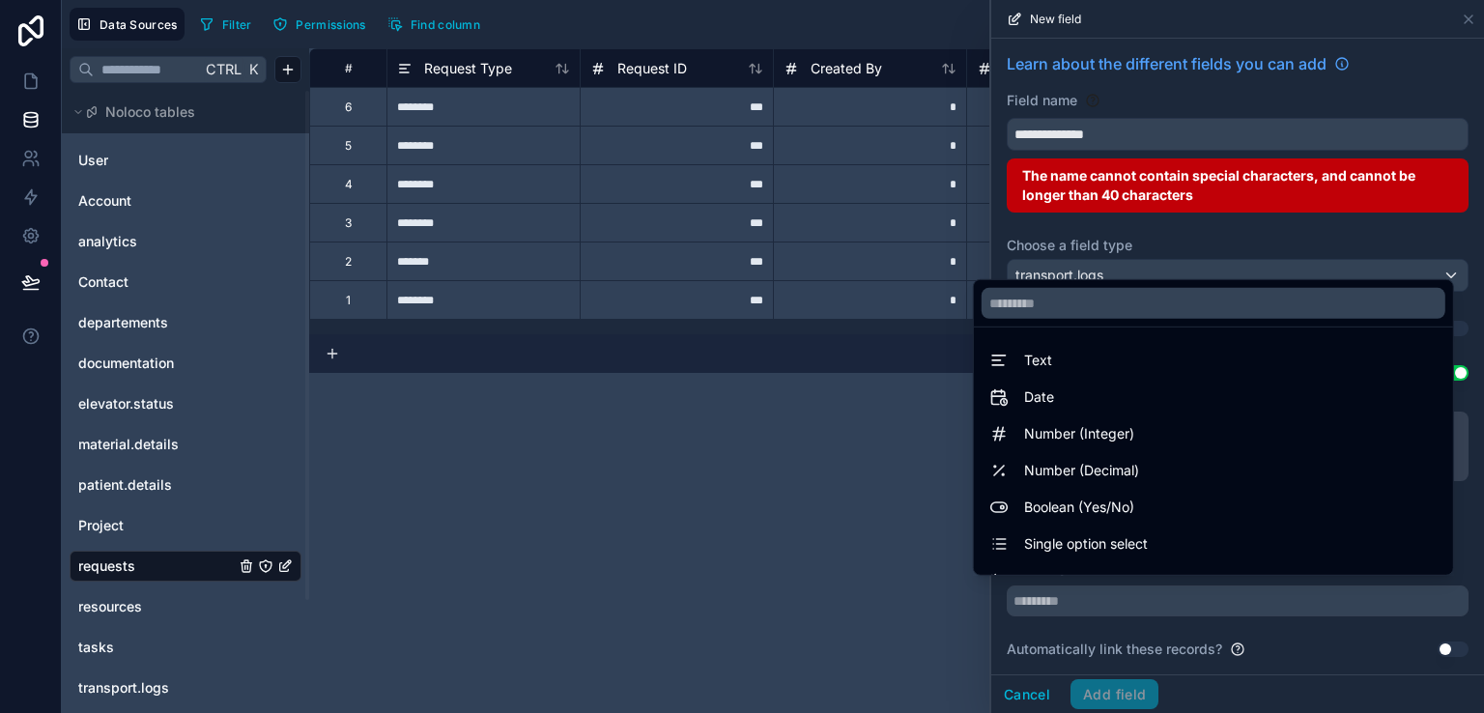
click at [1160, 216] on div at bounding box center [1237, 356] width 493 height 713
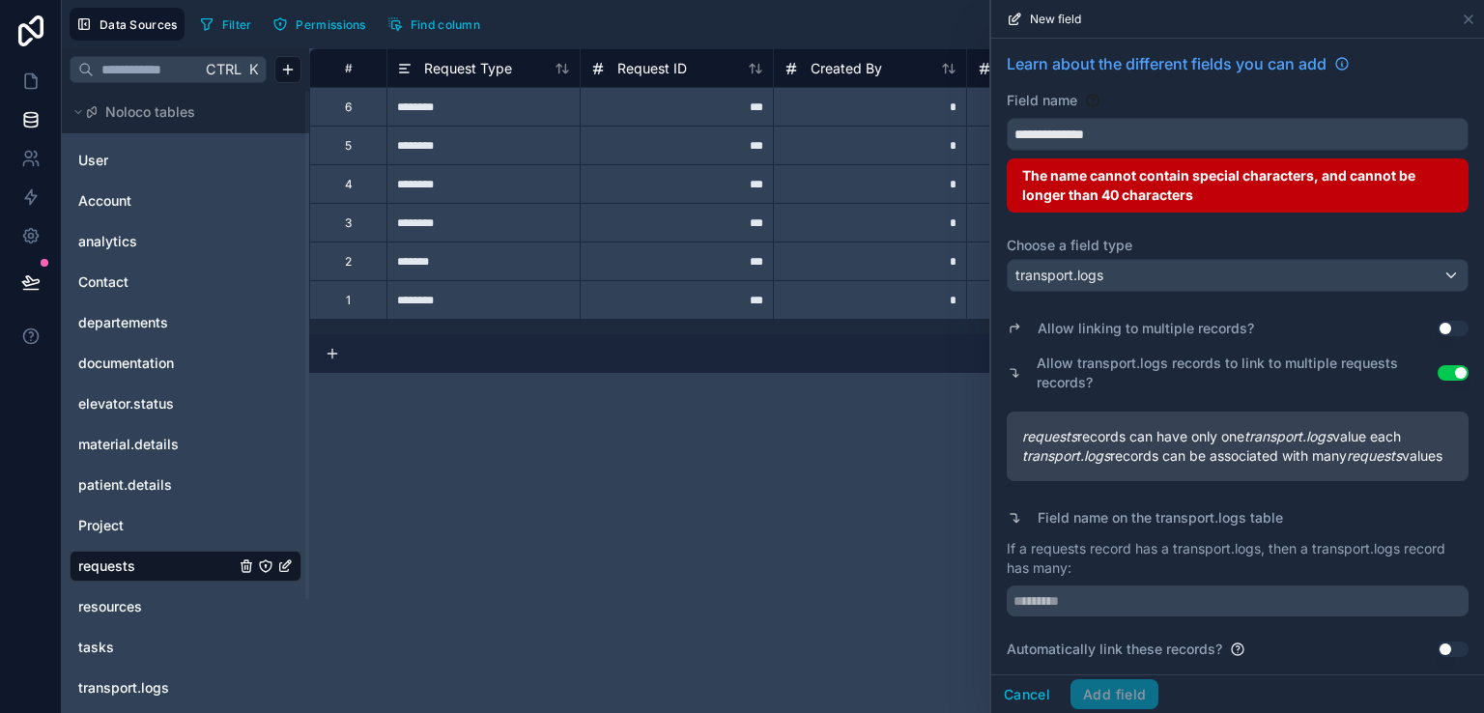
click at [1437, 365] on button "Use setting" at bounding box center [1452, 372] width 31 height 15
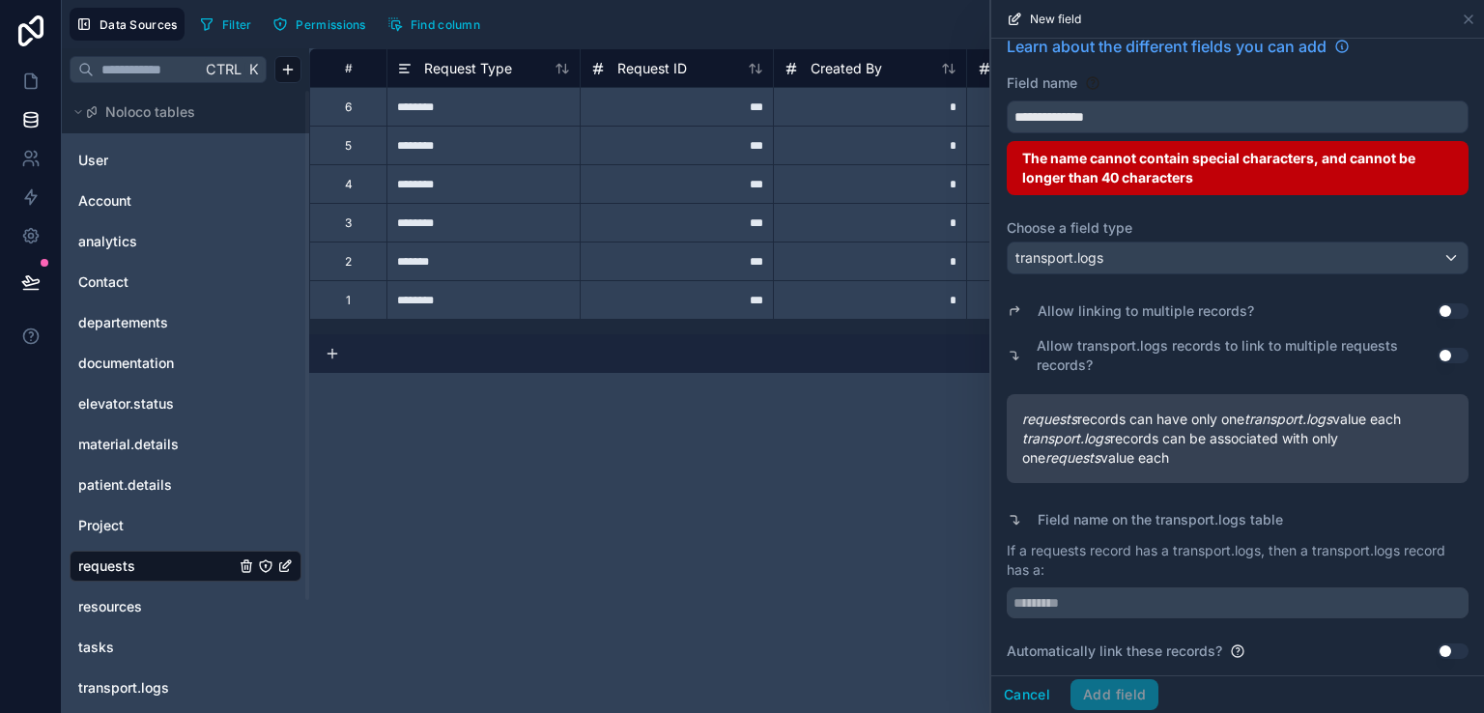
click at [1437, 351] on button "Use setting" at bounding box center [1452, 355] width 31 height 15
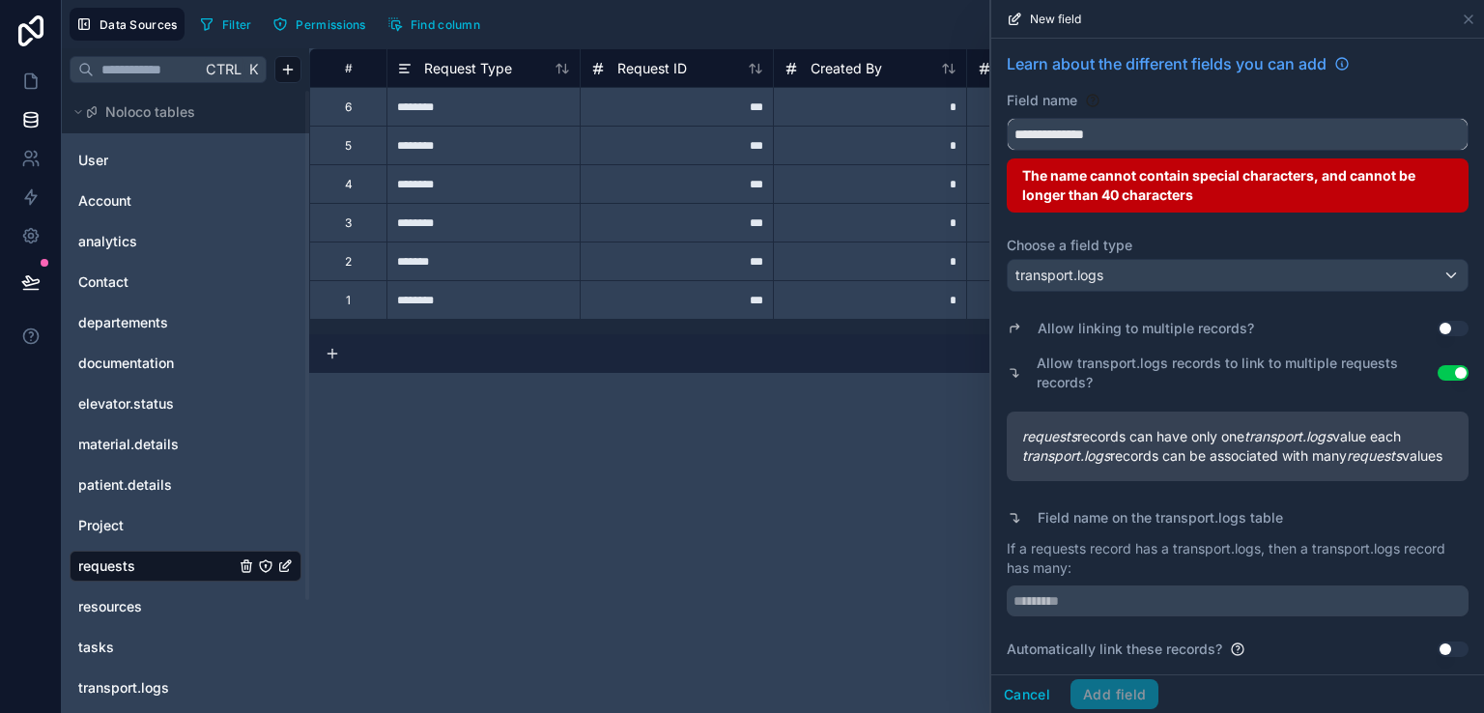
click at [1174, 119] on input "**********" at bounding box center [1237, 134] width 460 height 31
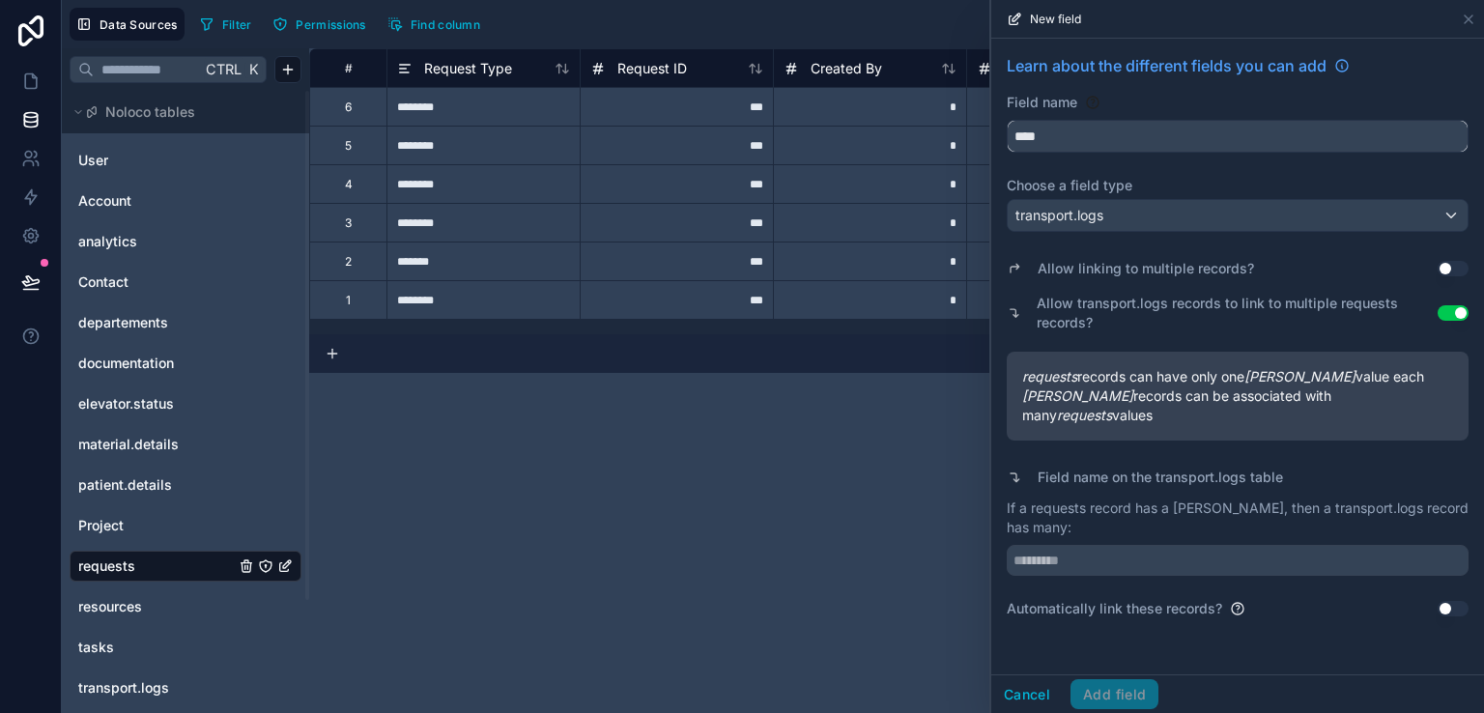
scroll to position [0, 0]
type input "*"
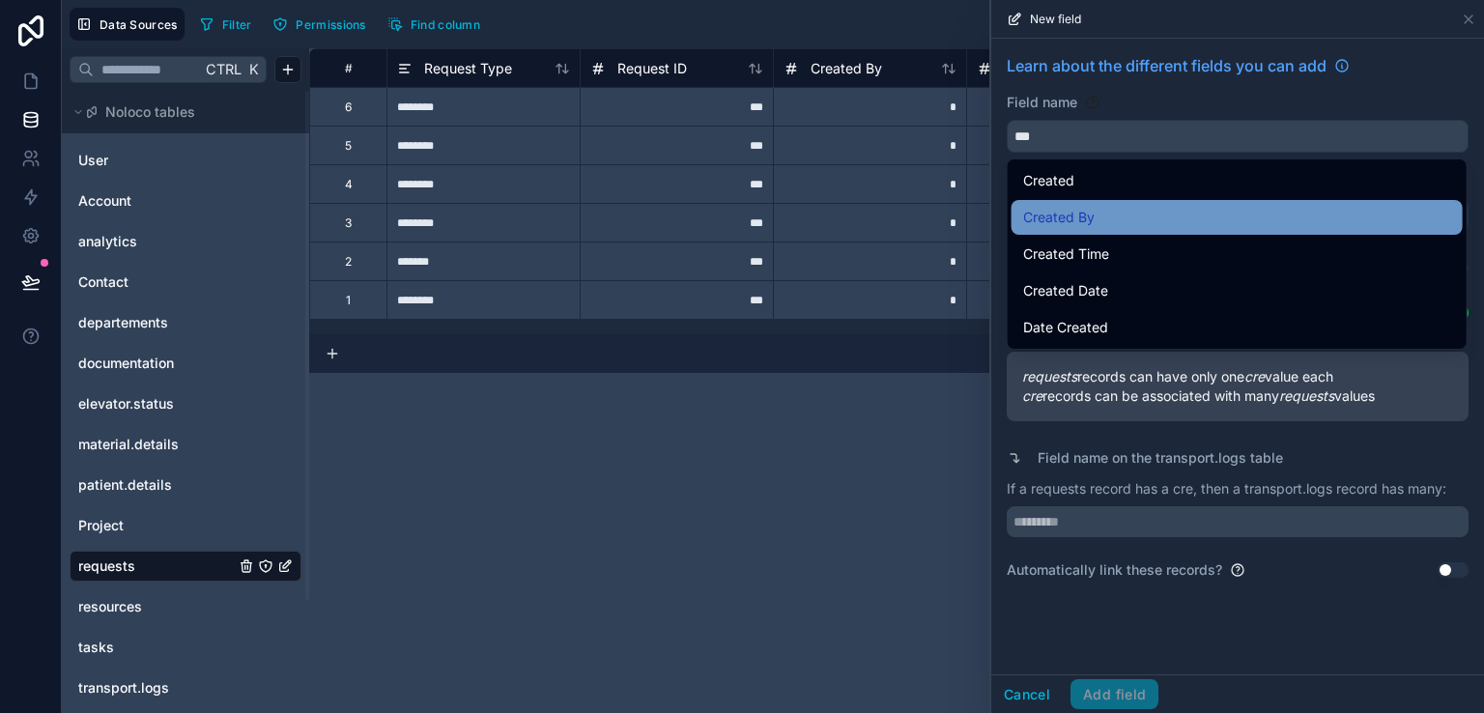
click at [1084, 215] on span "Created By" at bounding box center [1058, 217] width 71 height 23
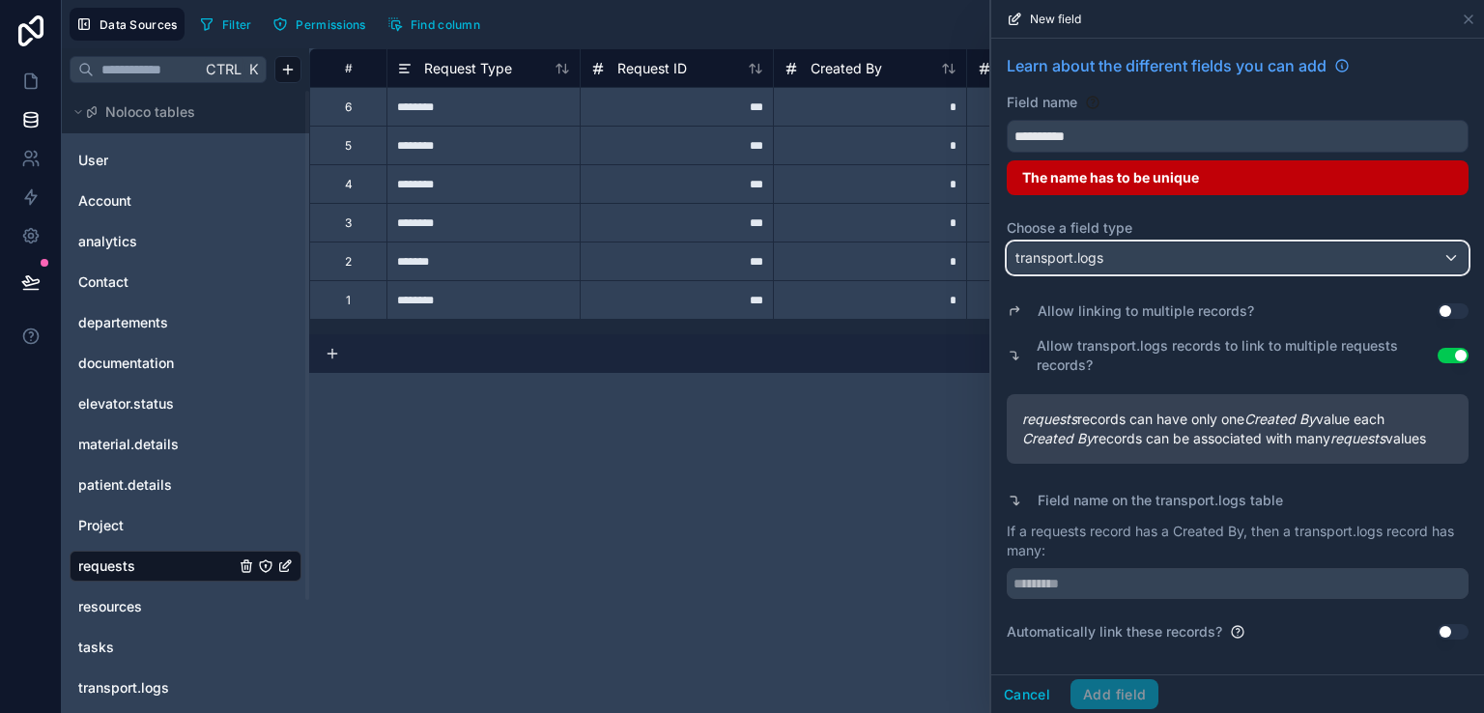
click at [1104, 256] on div "transport.logs" at bounding box center [1237, 257] width 460 height 31
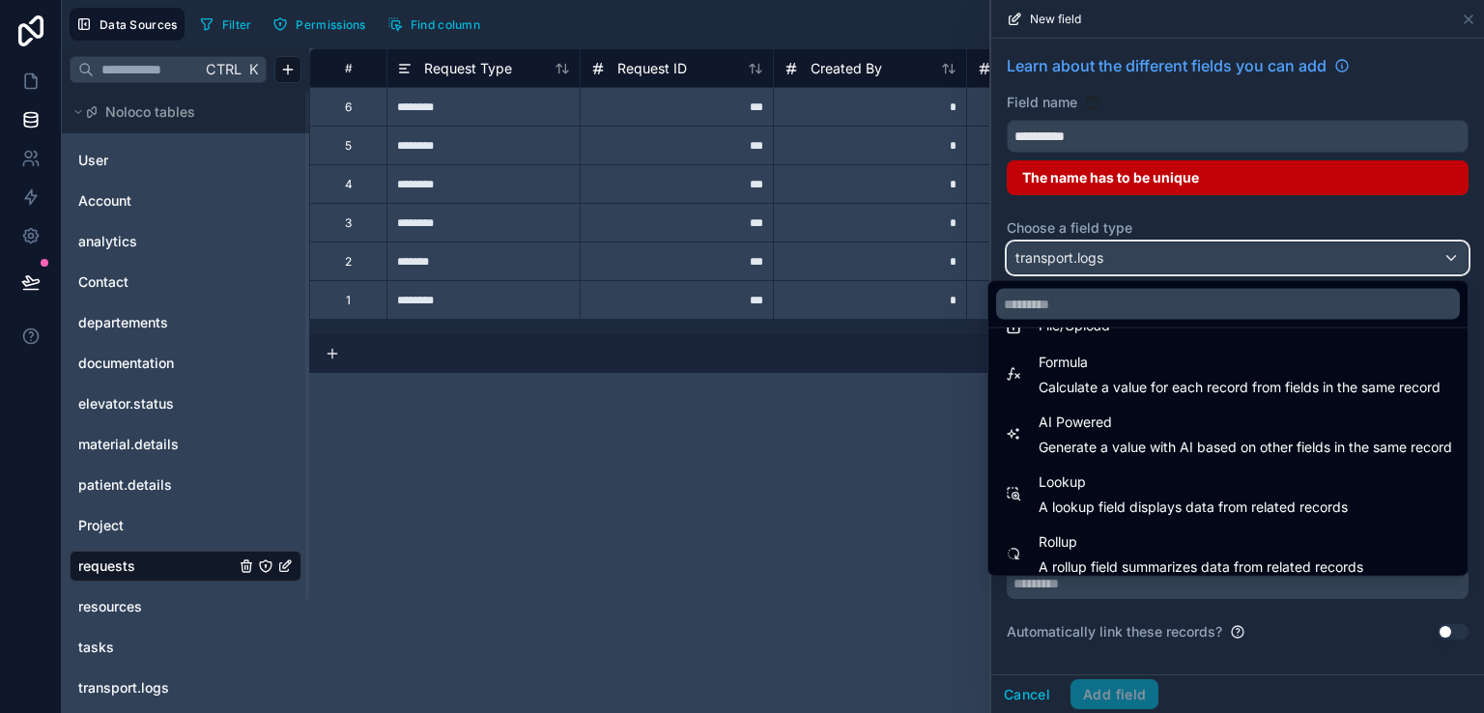
scroll to position [560, 0]
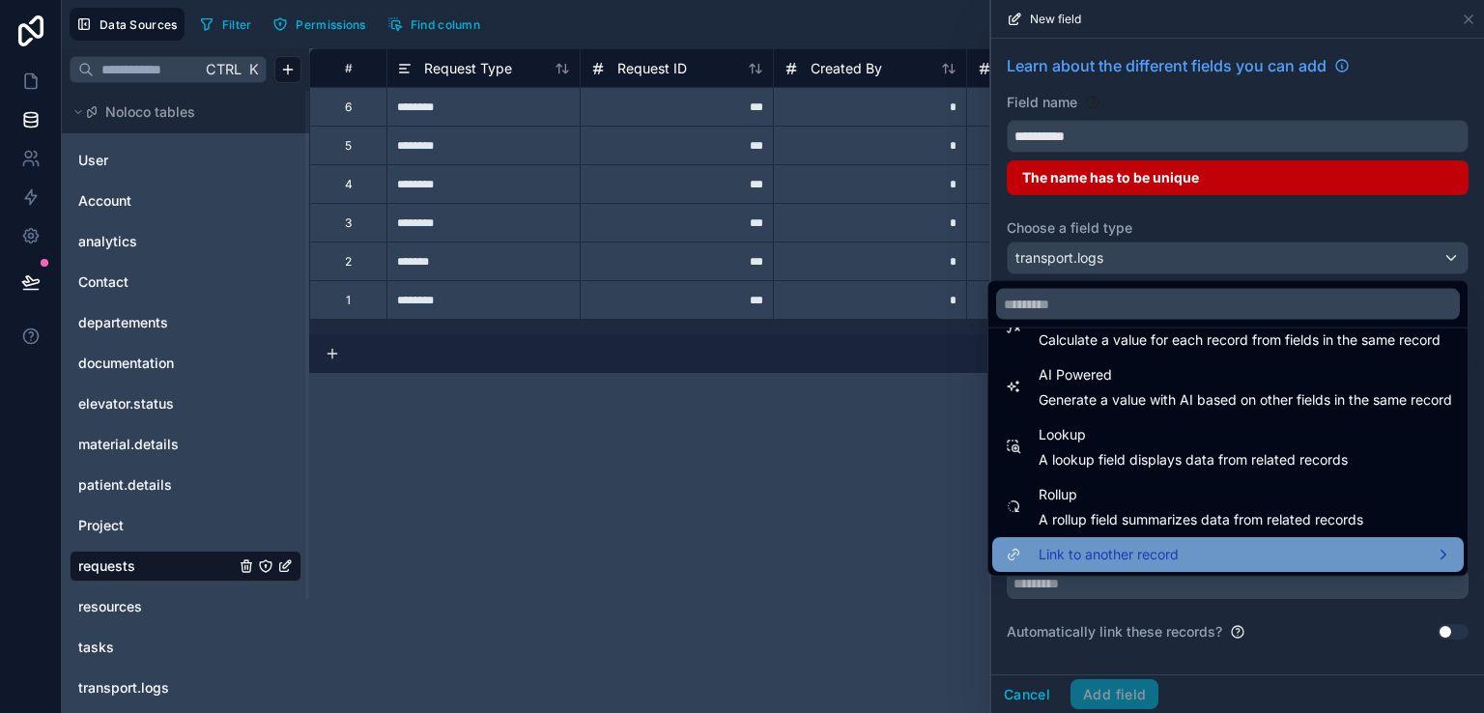
click at [1069, 553] on span "Link to another record" at bounding box center [1108, 554] width 140 height 23
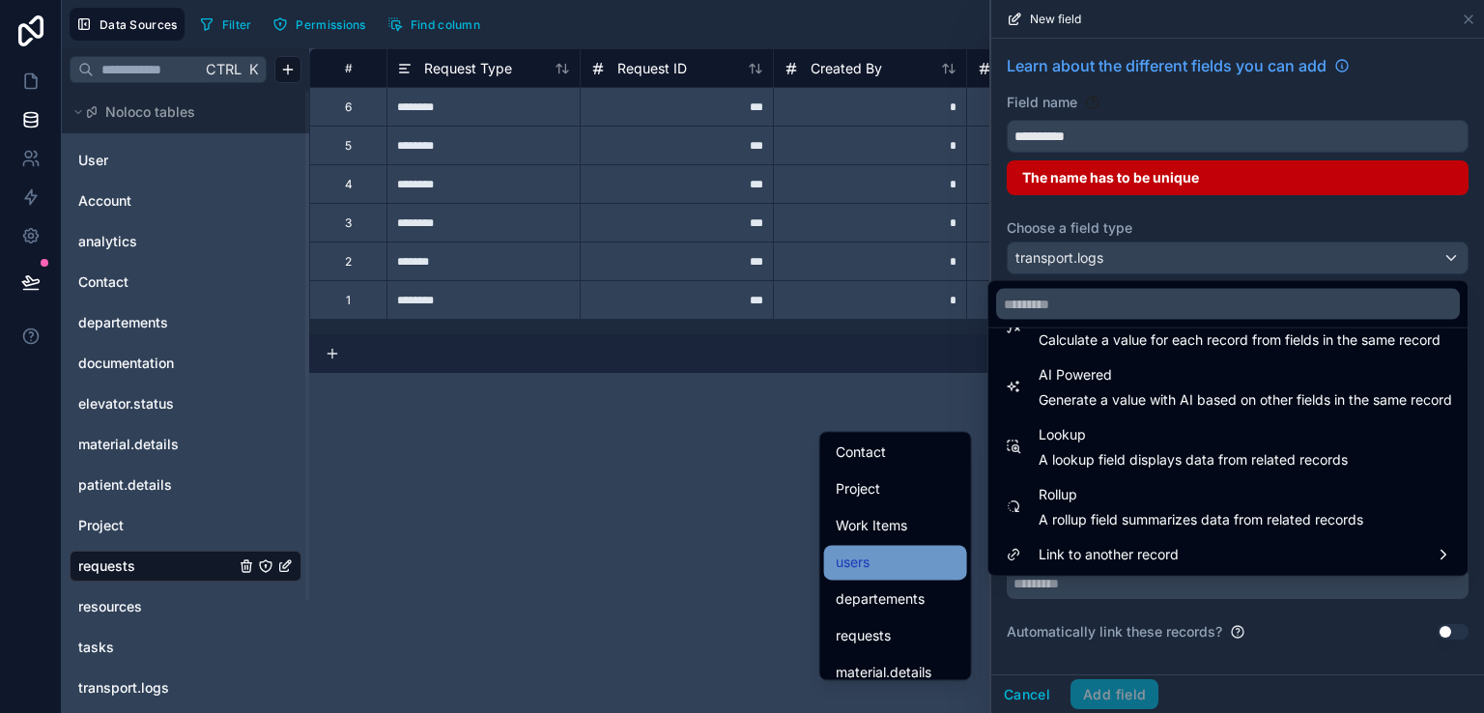
scroll to position [102, 0]
click at [882, 574] on div "users" at bounding box center [895, 562] width 120 height 23
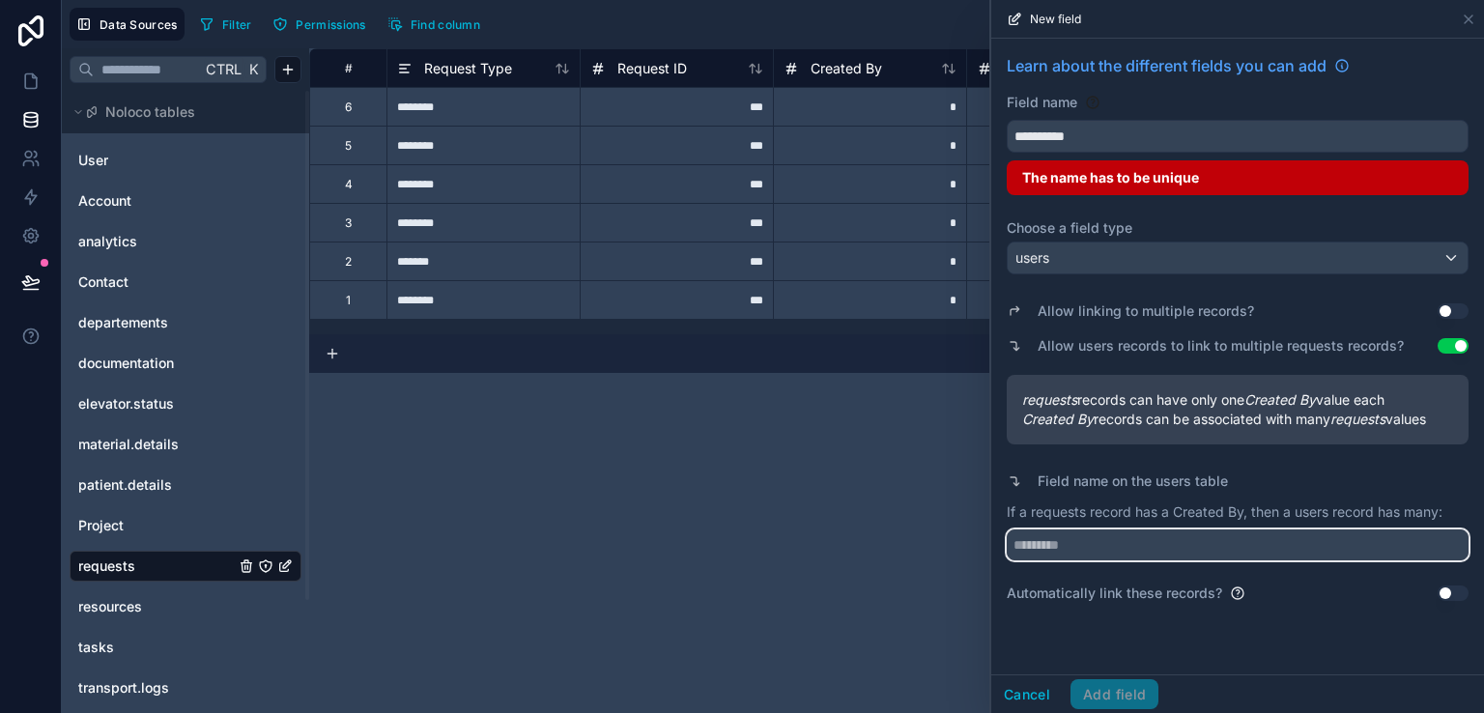
click at [1108, 546] on input "text" at bounding box center [1237, 544] width 462 height 31
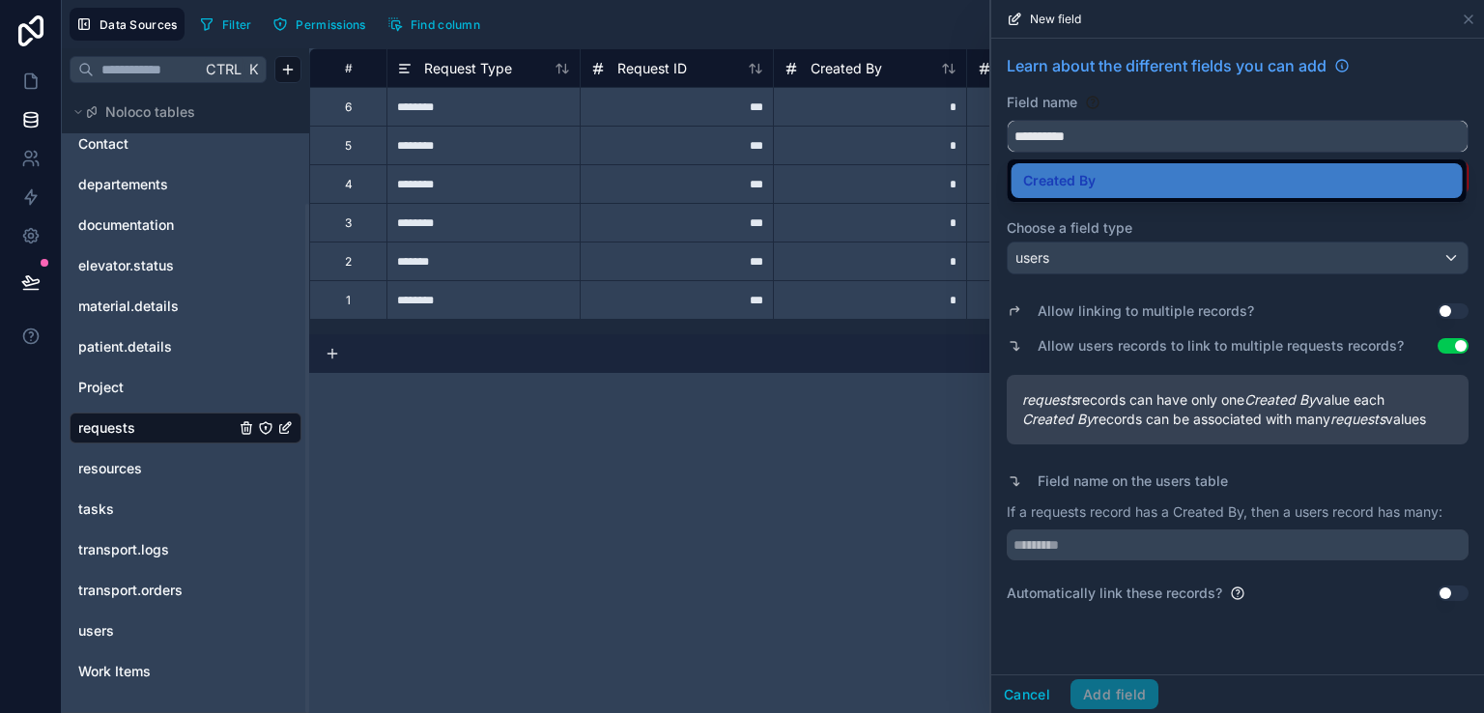
click at [1016, 125] on input "**********" at bounding box center [1237, 136] width 460 height 31
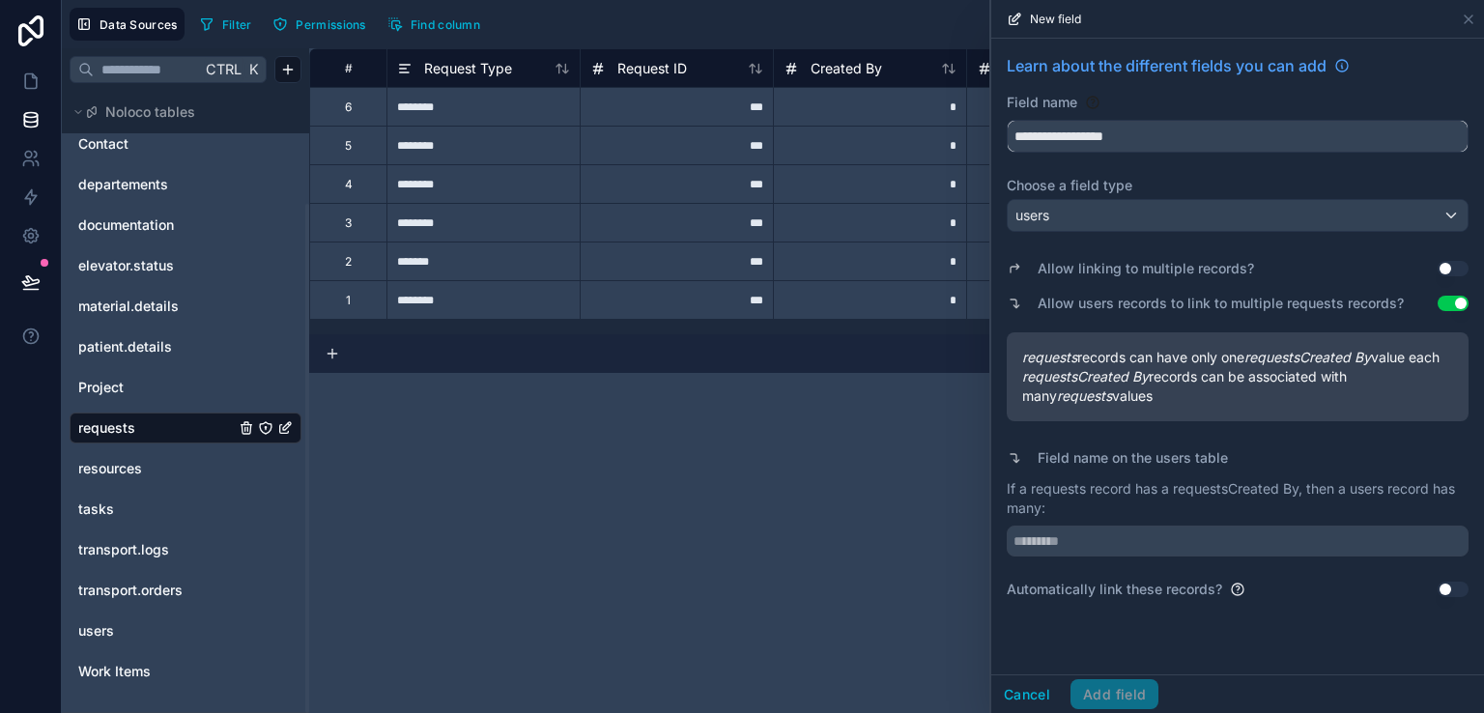
type input "**********"
click at [1037, 212] on span "users" at bounding box center [1032, 215] width 34 height 19
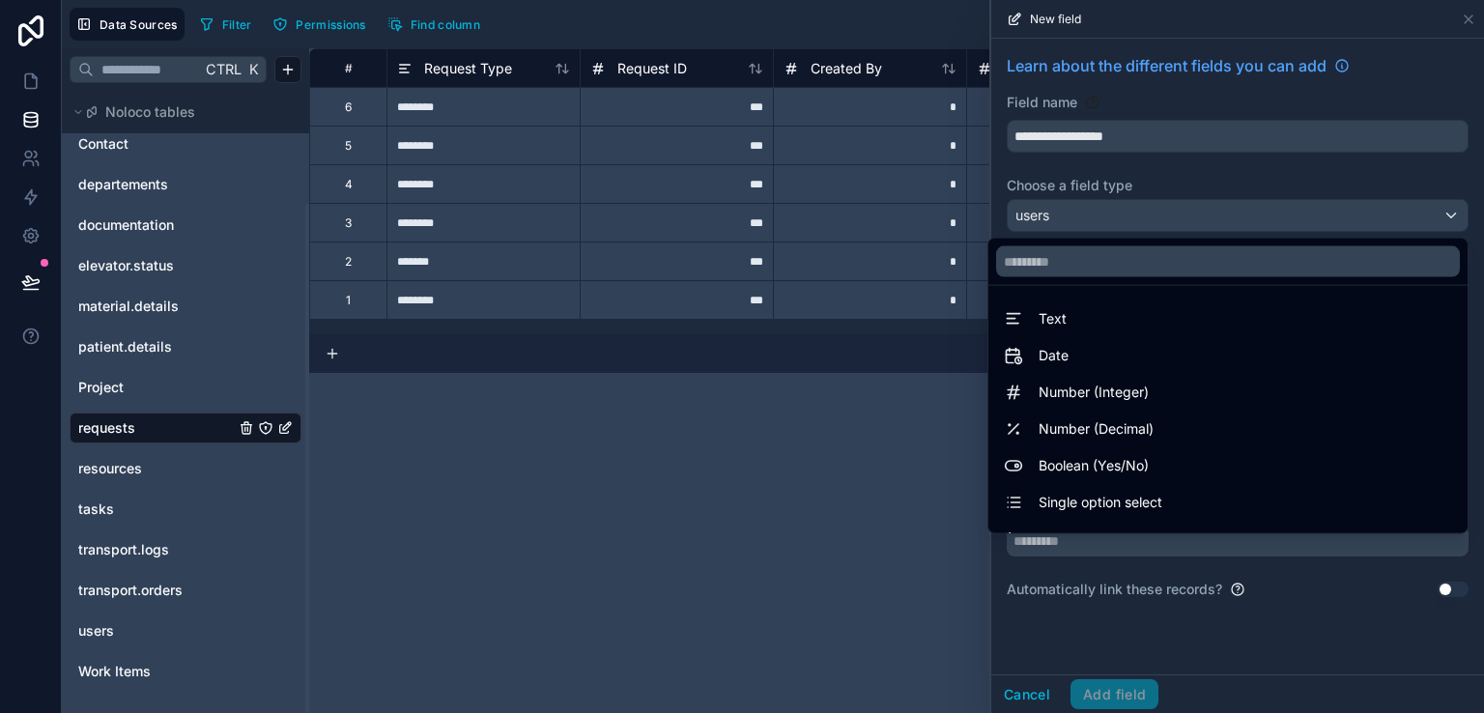
click at [1076, 217] on div at bounding box center [1237, 356] width 493 height 713
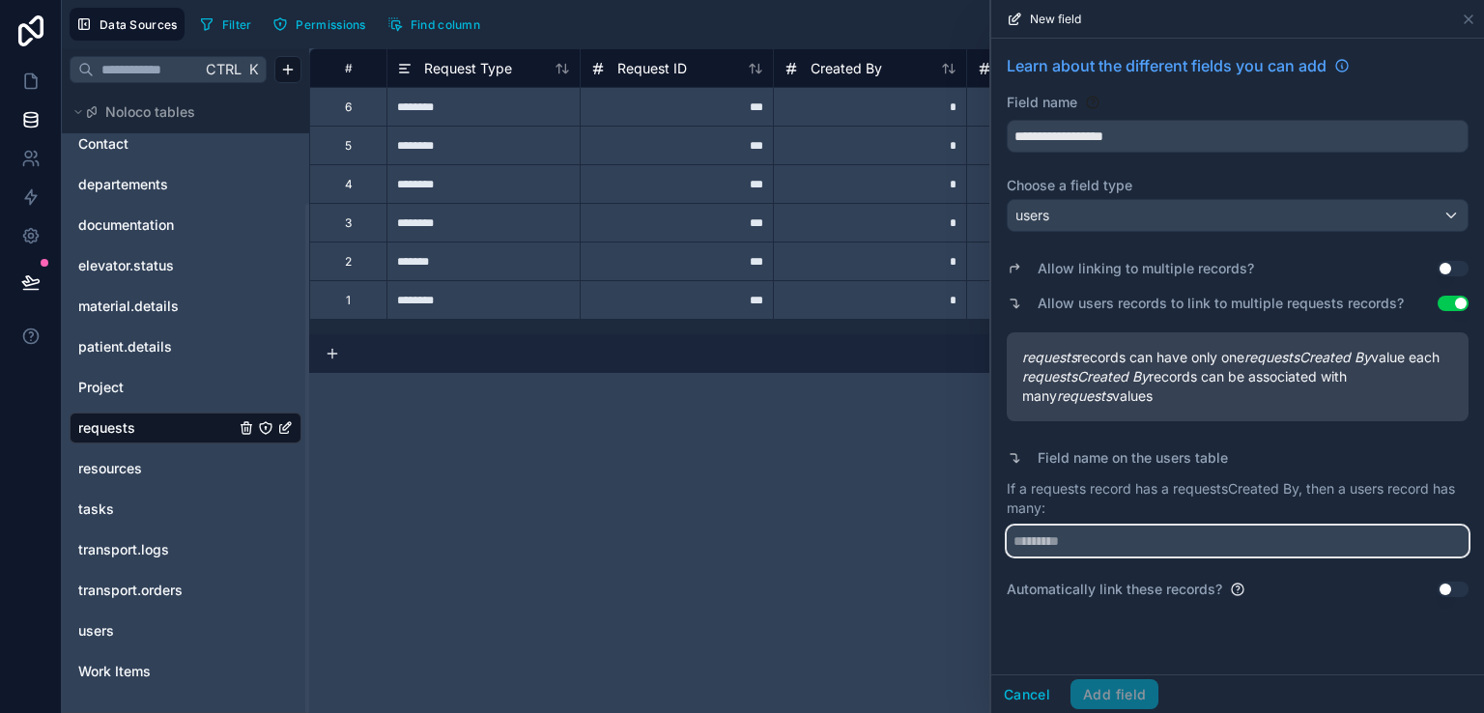
click at [1073, 556] on input "text" at bounding box center [1237, 540] width 462 height 31
type input "**********"
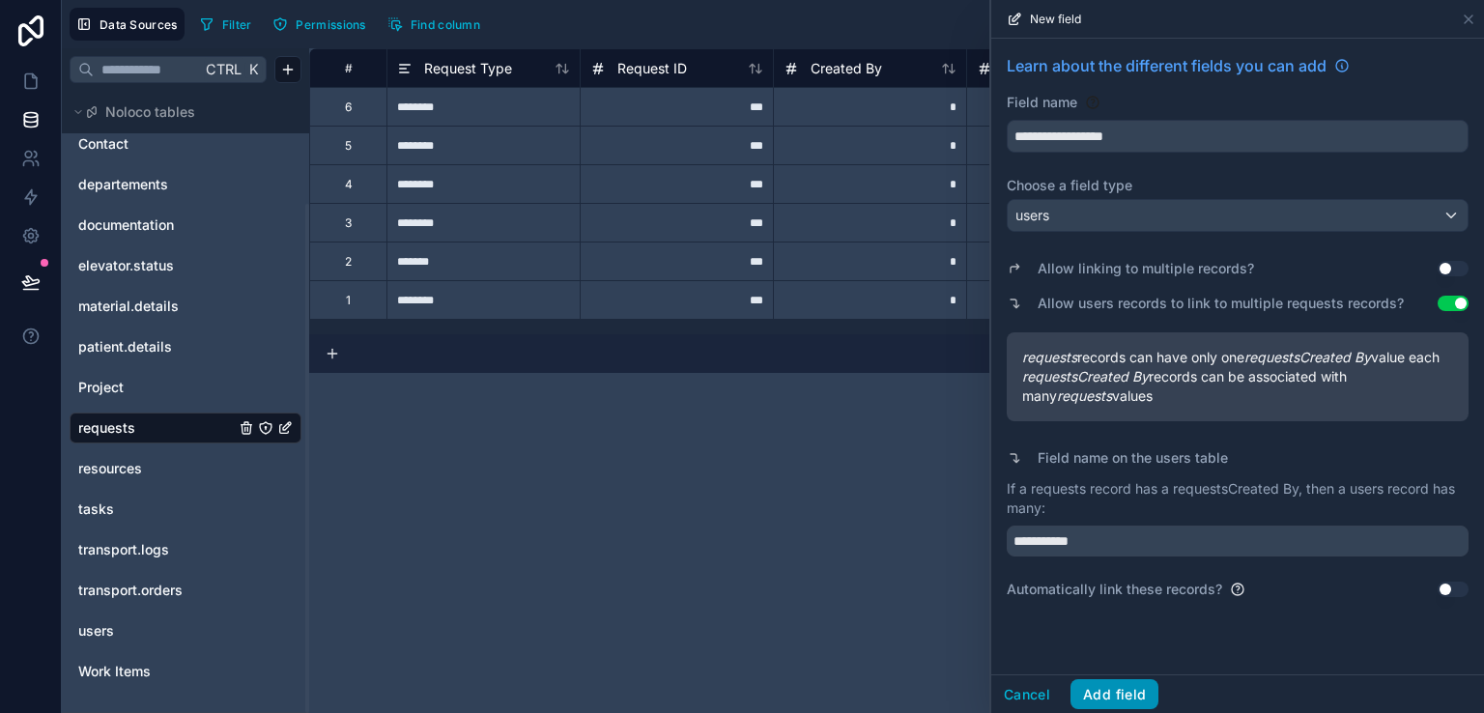
click at [1130, 685] on button "Add field" at bounding box center [1114, 694] width 88 height 31
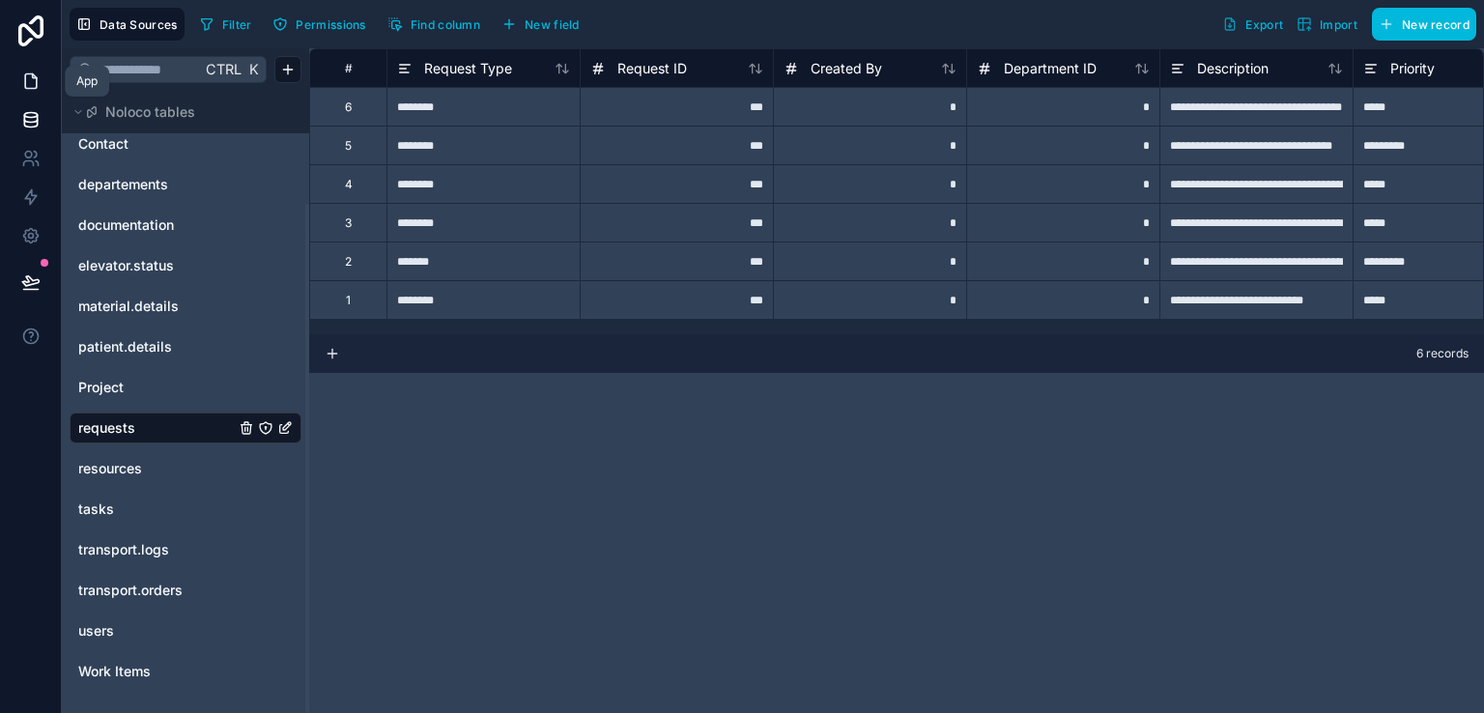
click at [42, 78] on link at bounding box center [30, 81] width 61 height 39
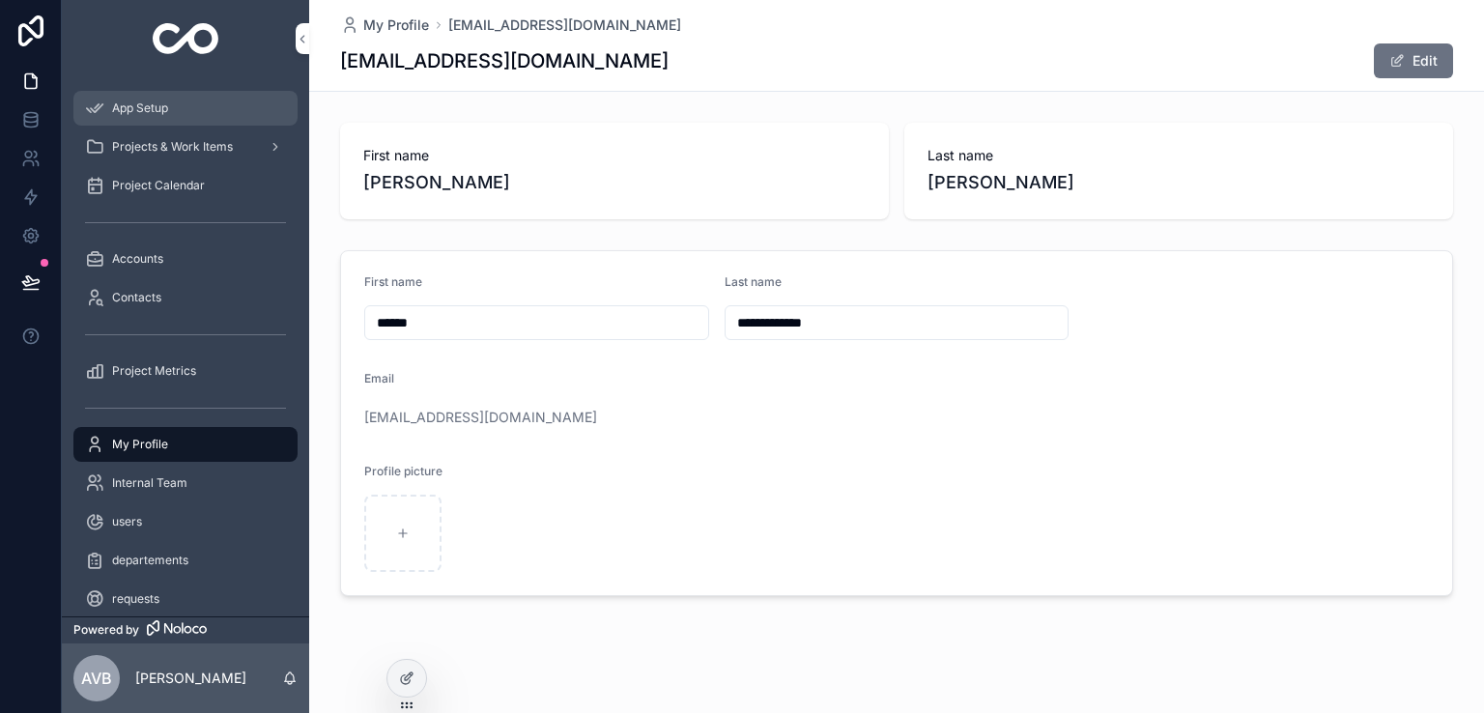
click at [145, 111] on span "App Setup" at bounding box center [140, 107] width 56 height 15
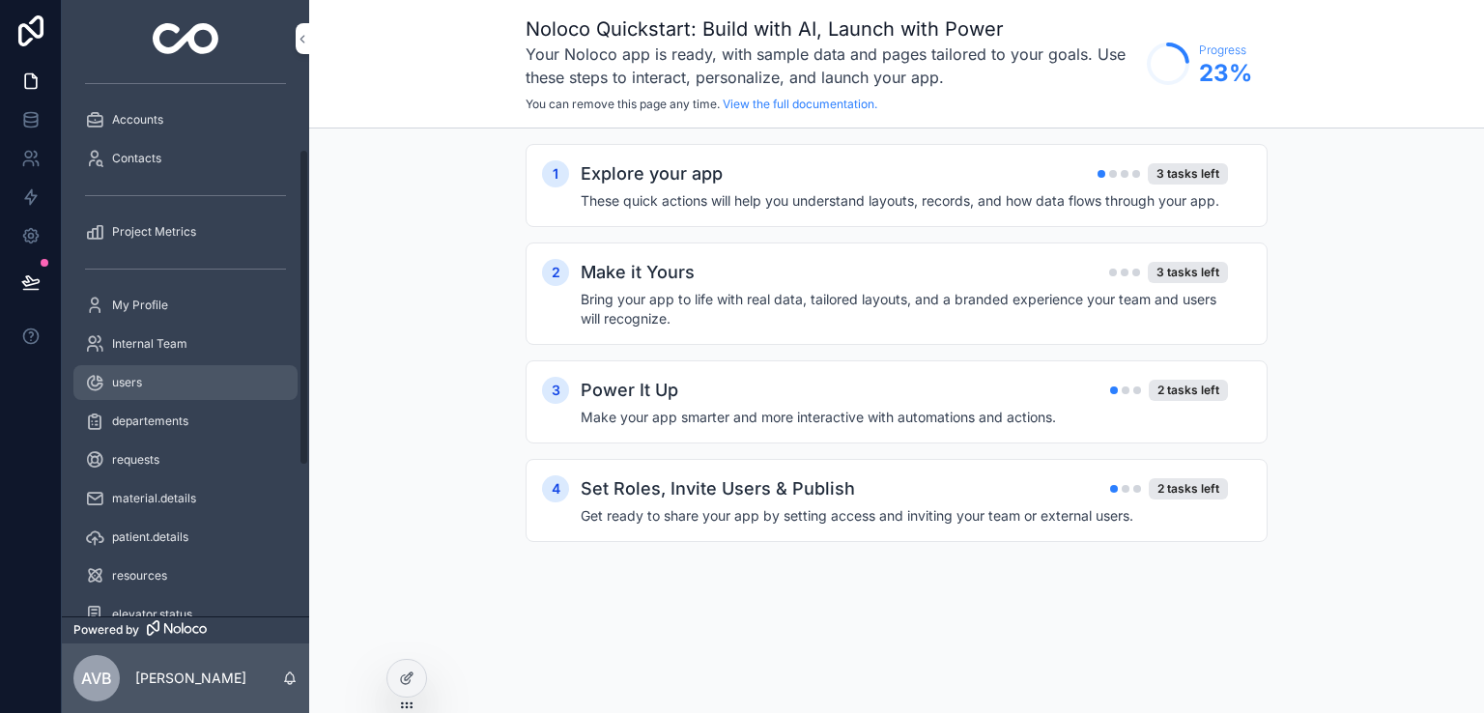
scroll to position [151, 0]
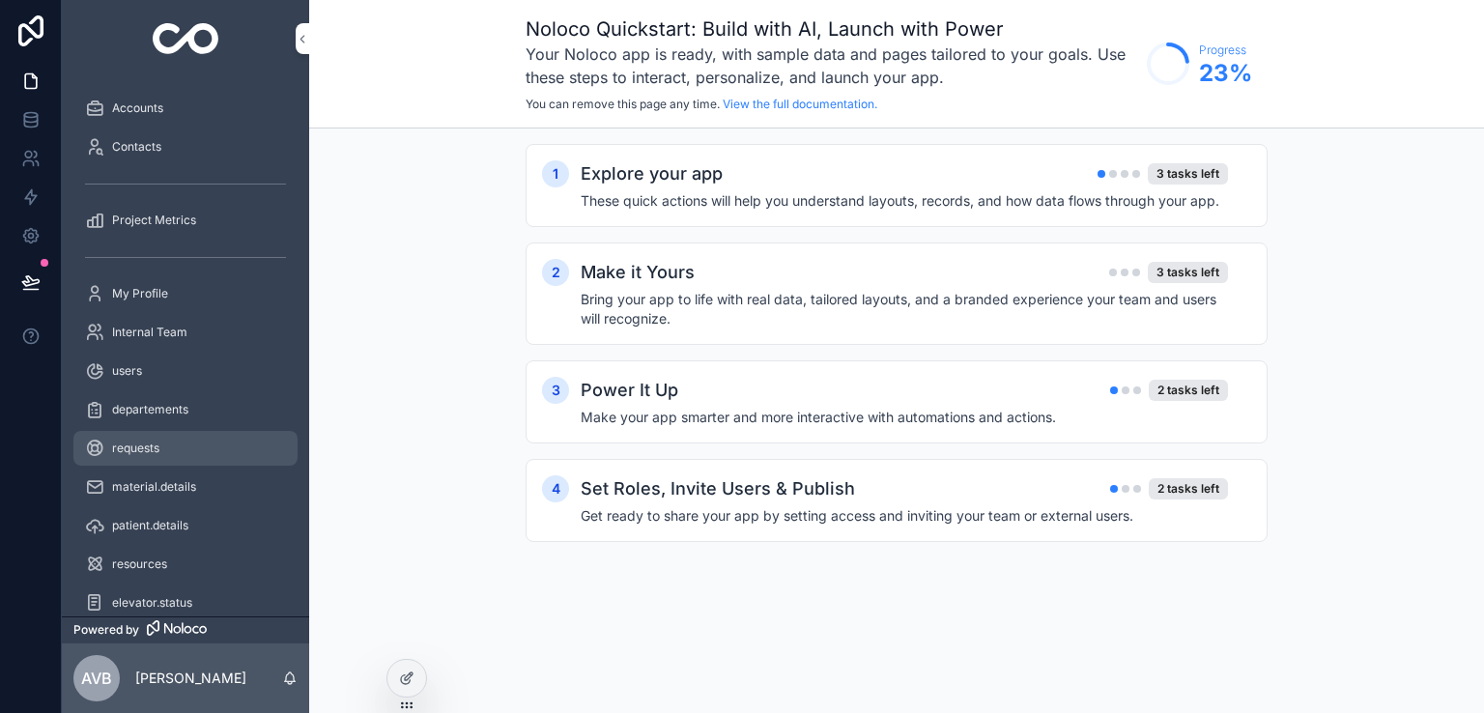
click at [163, 433] on div "requests" at bounding box center [185, 448] width 201 height 31
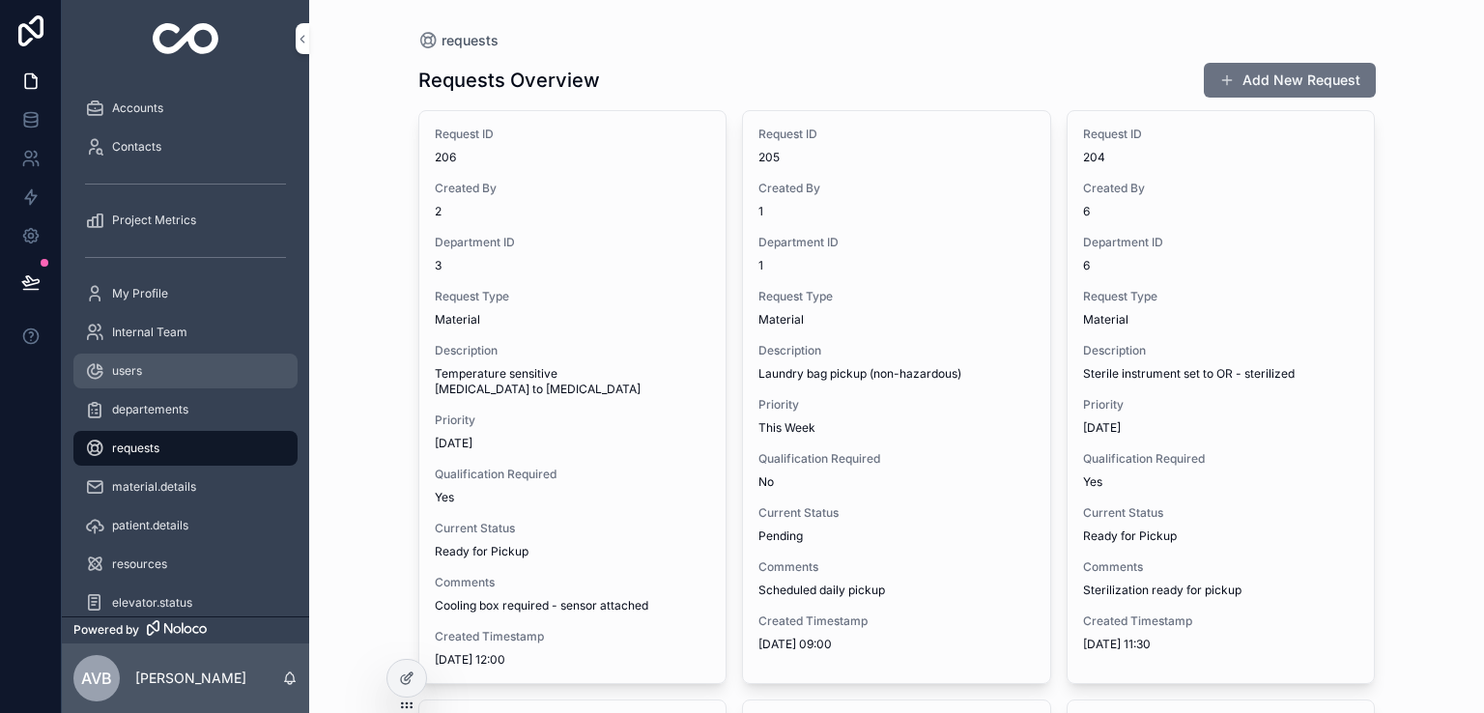
click at [185, 380] on div "users" at bounding box center [185, 370] width 201 height 31
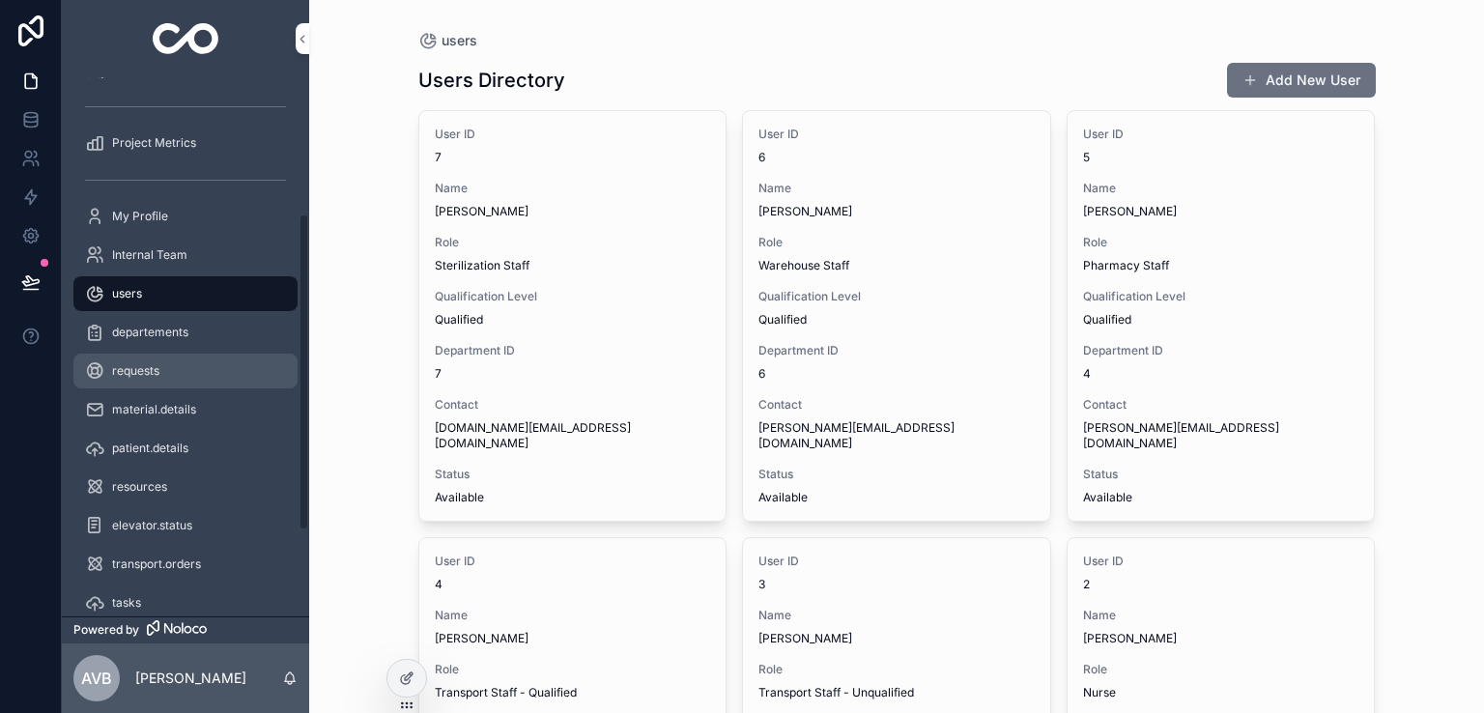
scroll to position [232, 0]
click at [35, 228] on icon at bounding box center [30, 235] width 19 height 19
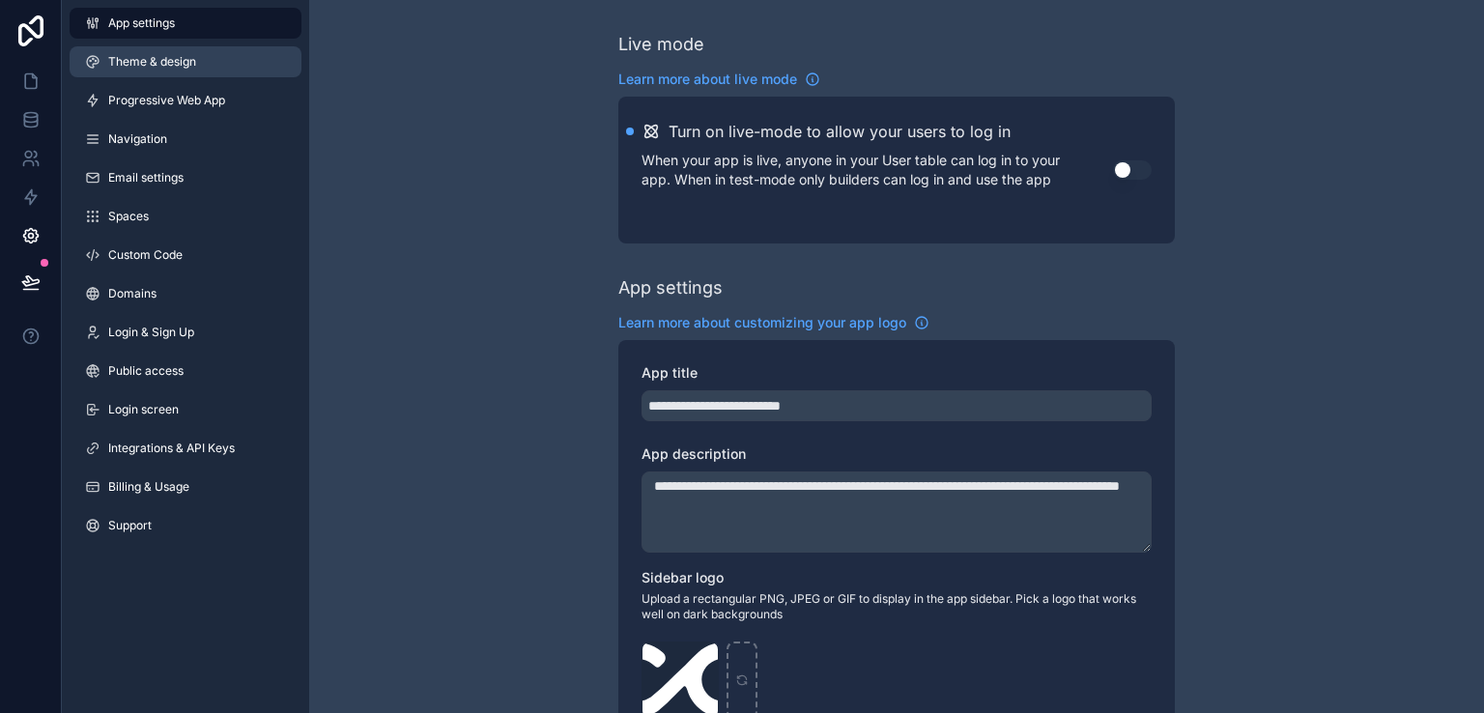
click at [167, 72] on link "Theme & design" at bounding box center [186, 61] width 232 height 31
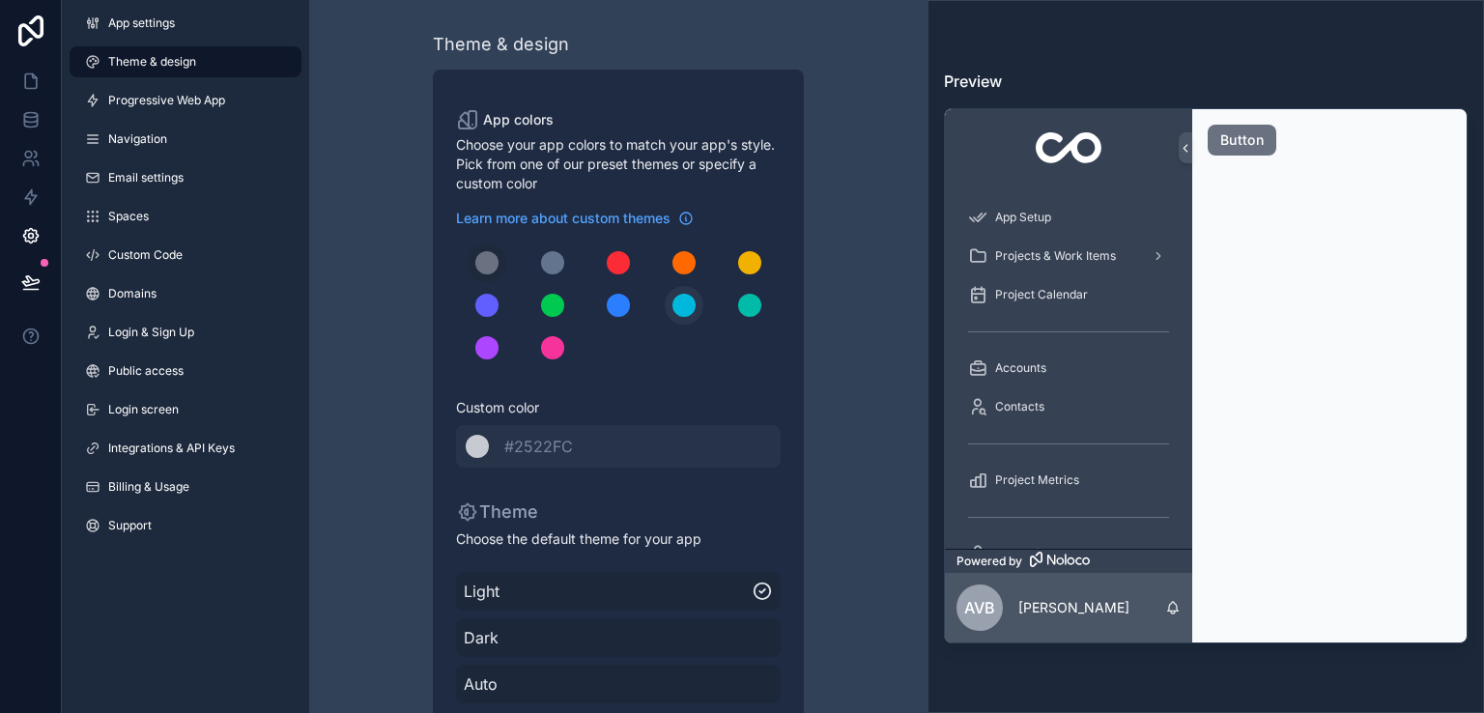
click at [688, 307] on div "scrollable content" at bounding box center [683, 305] width 23 height 23
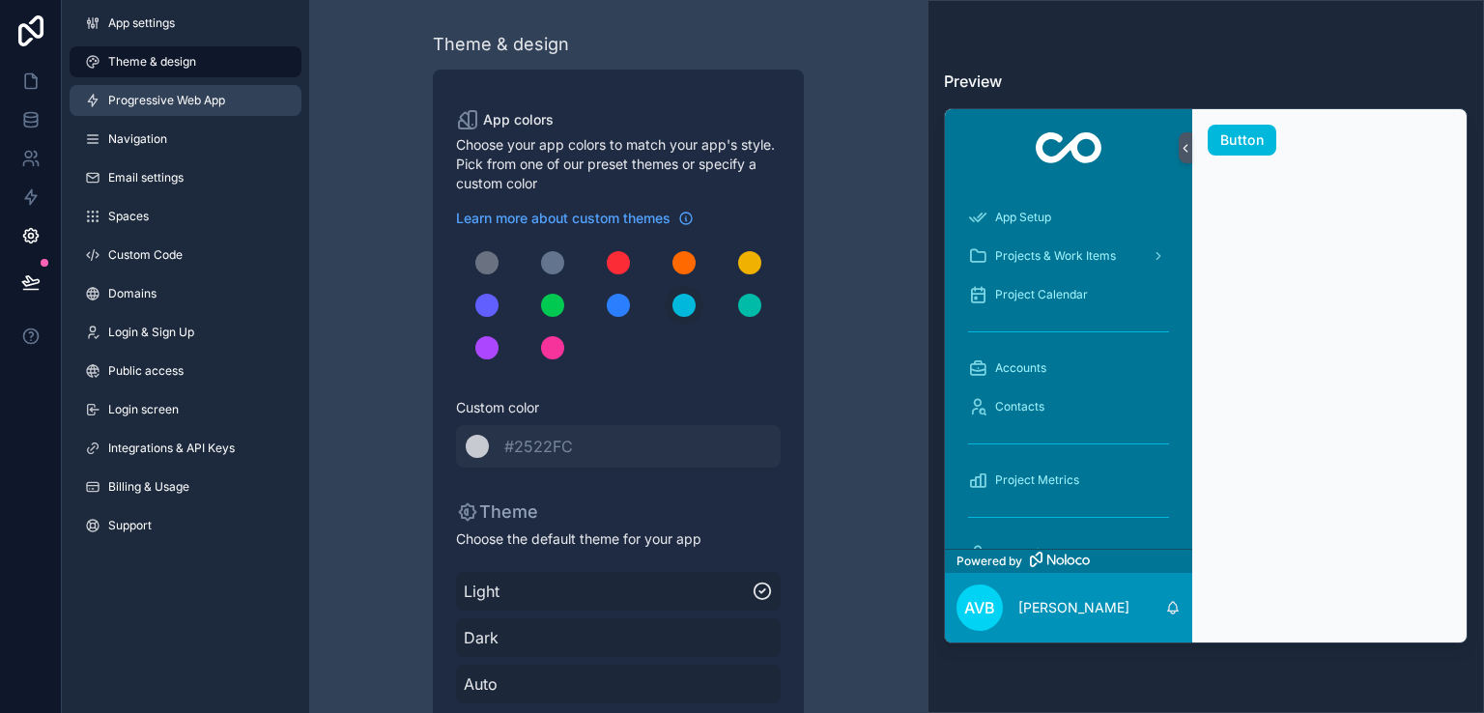
click at [189, 93] on span "Progressive Web App" at bounding box center [166, 100] width 117 height 15
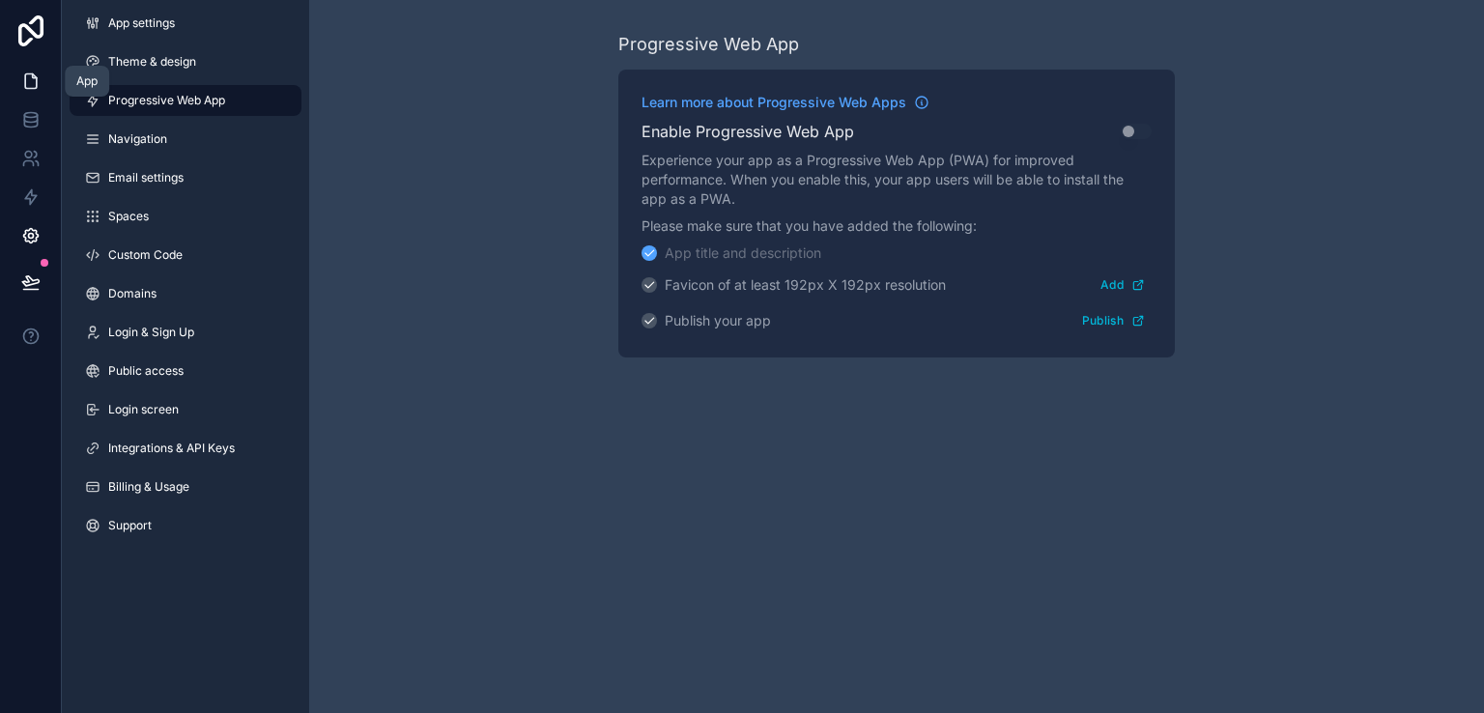
click at [25, 96] on link at bounding box center [30, 81] width 61 height 39
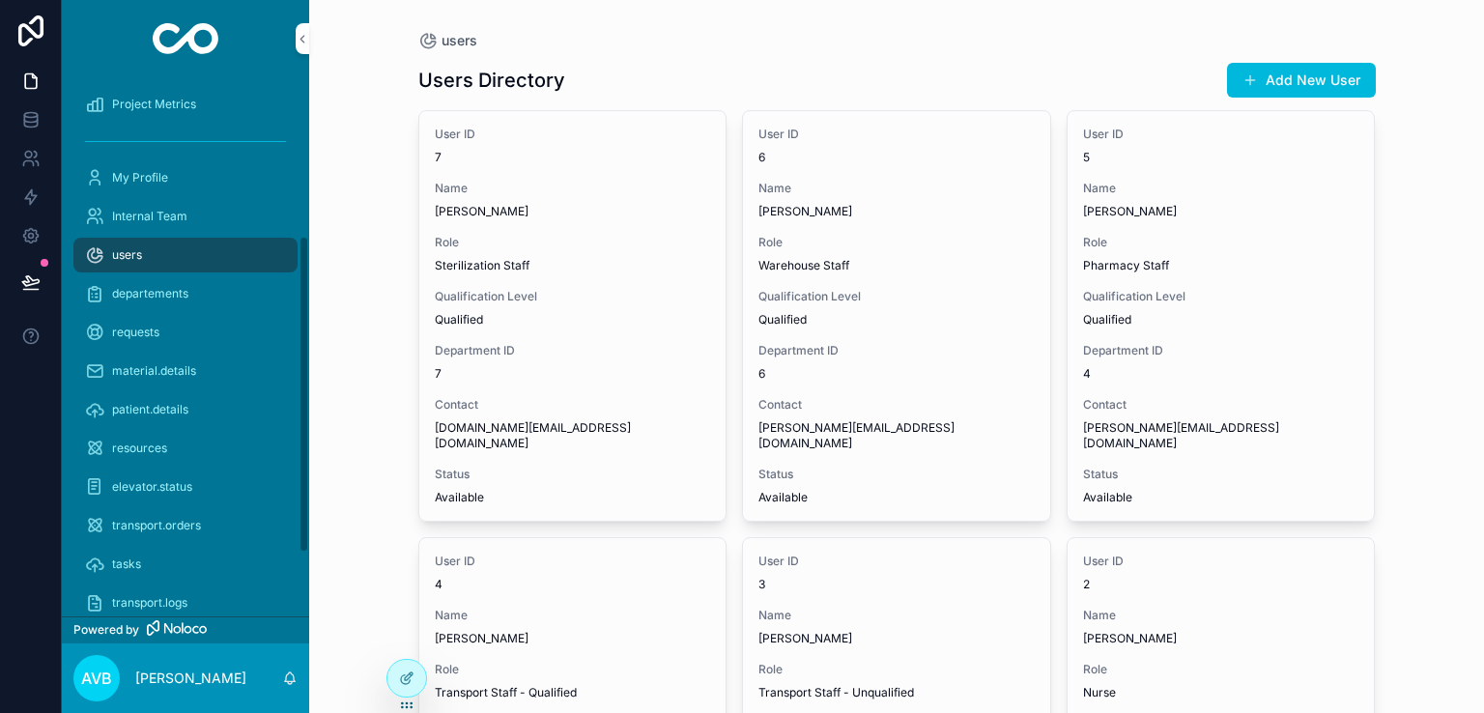
scroll to position [269, 0]
click at [172, 400] on span "patient.details" at bounding box center [150, 407] width 76 height 15
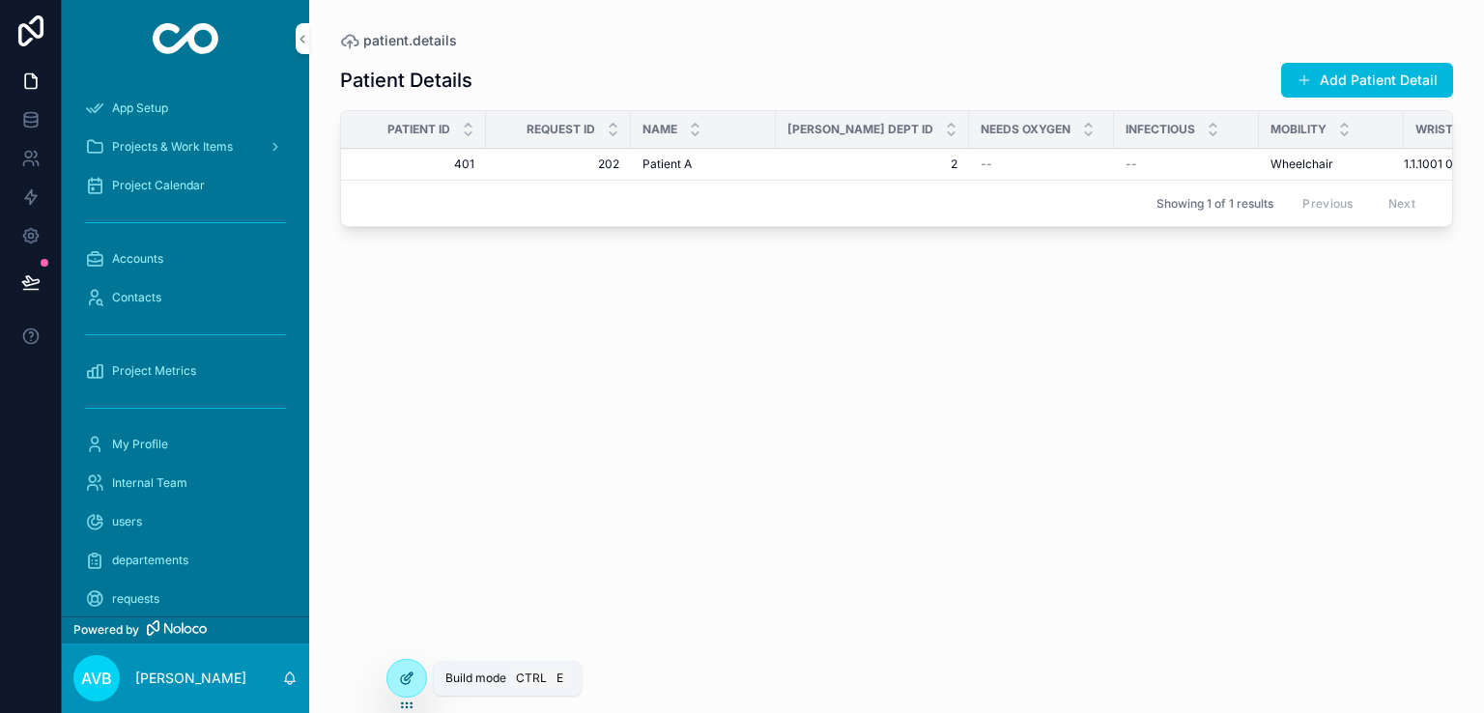
click at [414, 685] on div at bounding box center [406, 678] width 39 height 37
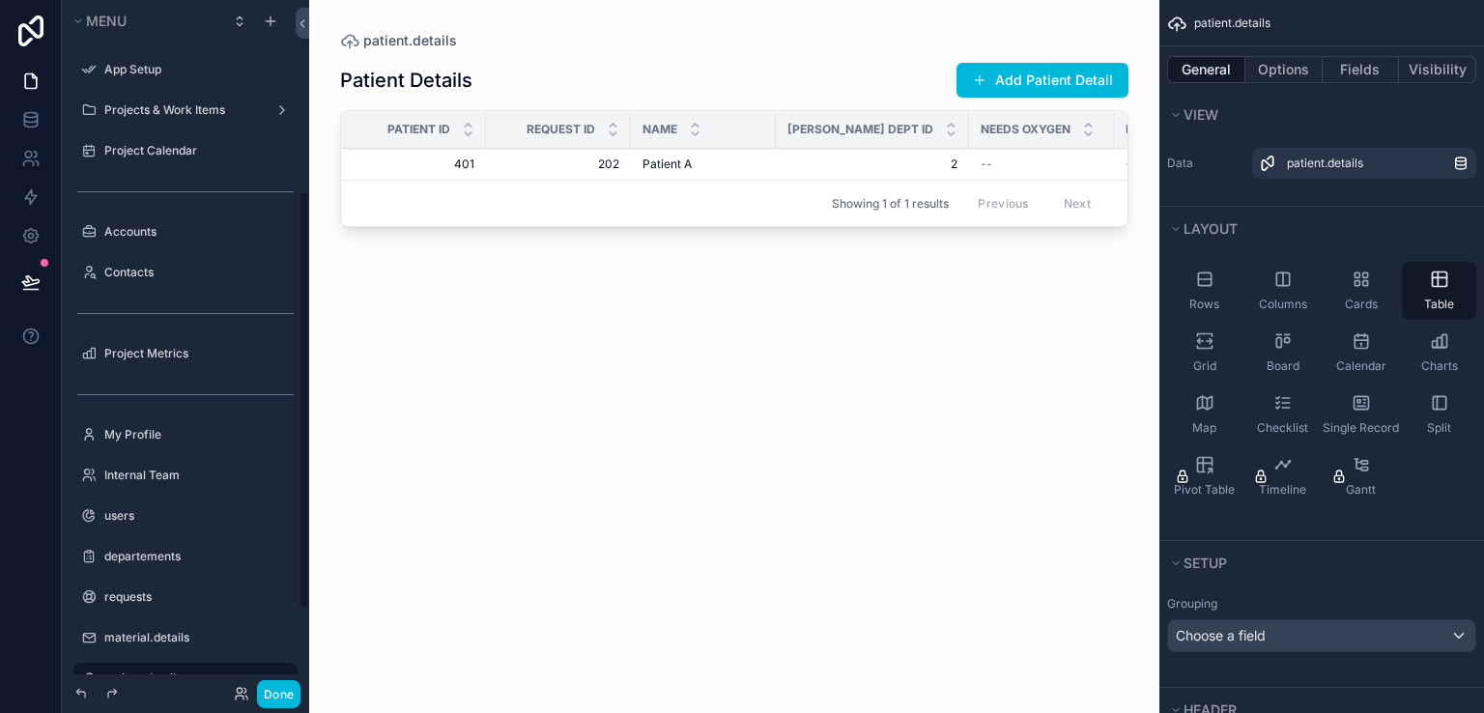
scroll to position [312, 0]
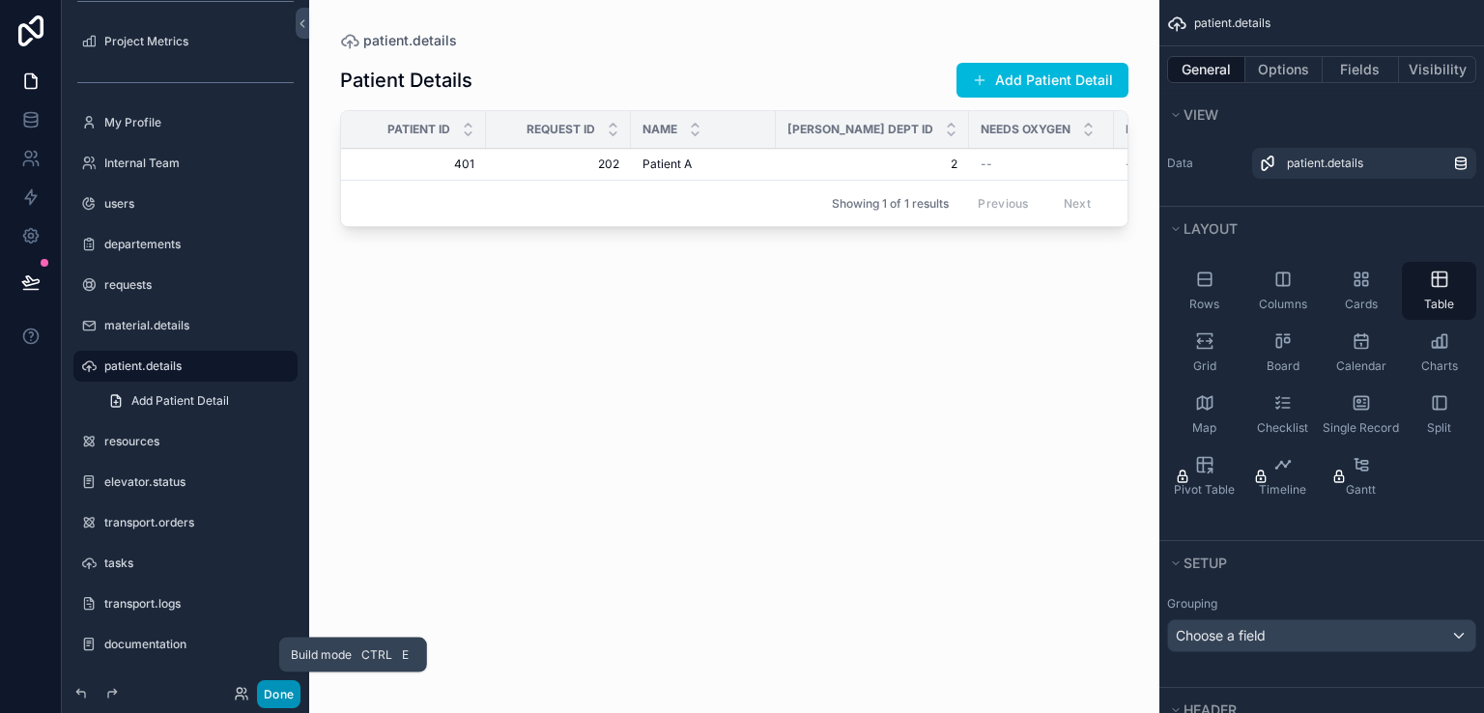
click at [274, 688] on button "Done" at bounding box center [278, 694] width 43 height 28
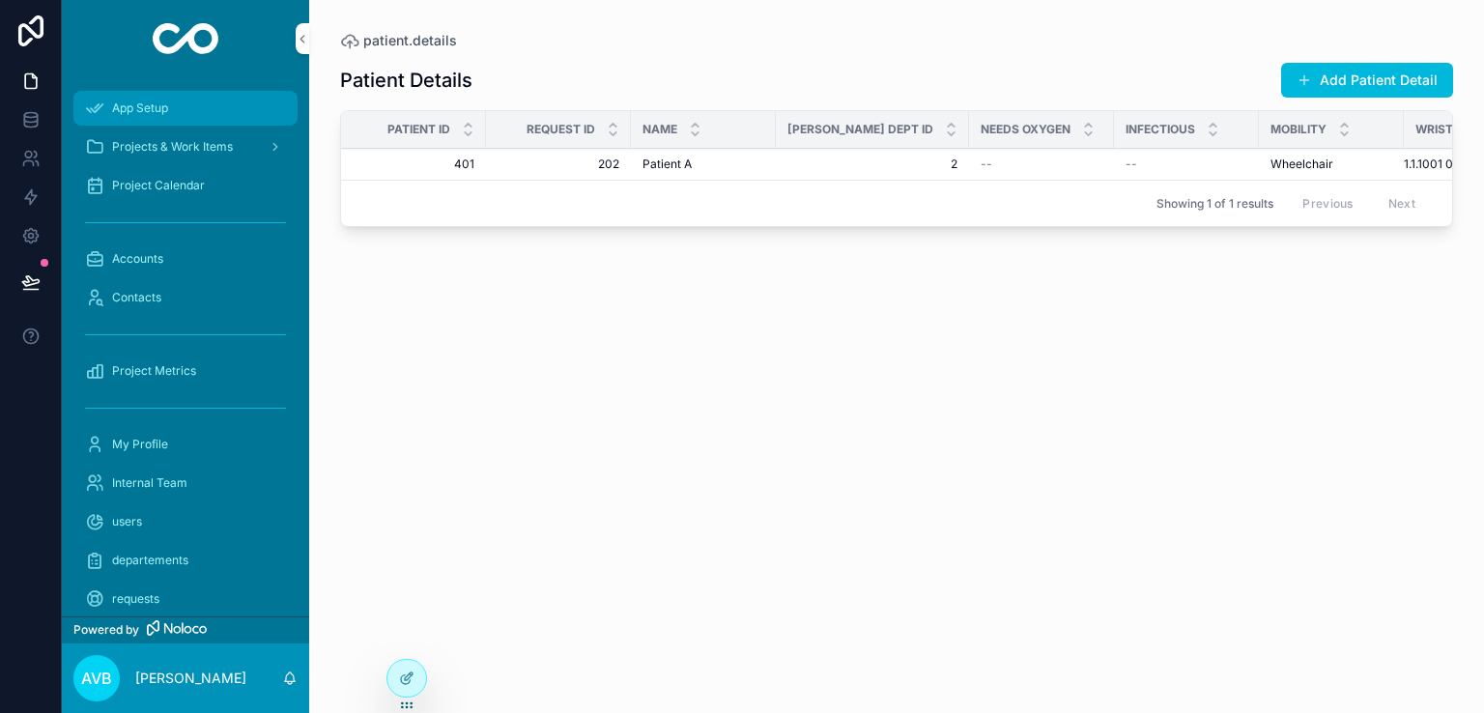
click at [175, 109] on div "App Setup" at bounding box center [185, 108] width 201 height 31
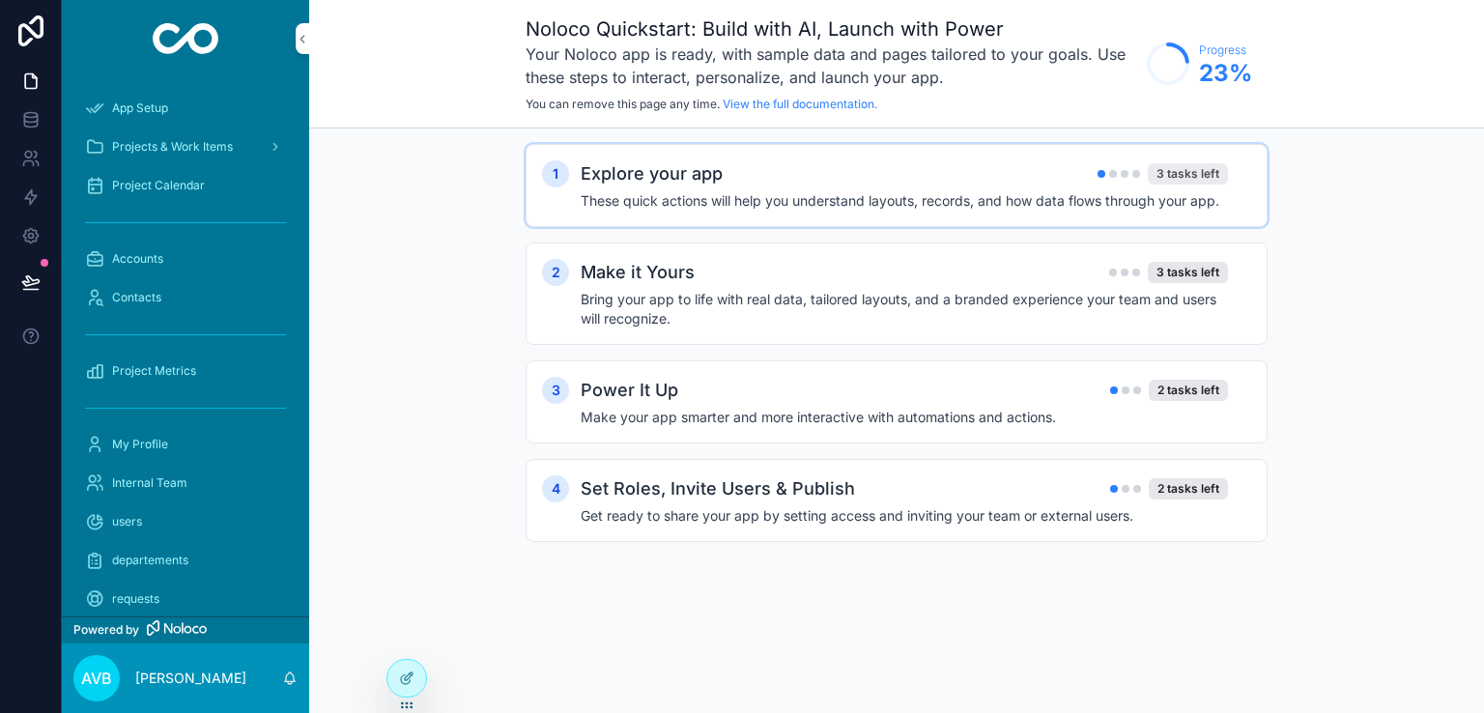
click at [1186, 174] on div "3 tasks left" at bounding box center [1187, 173] width 80 height 21
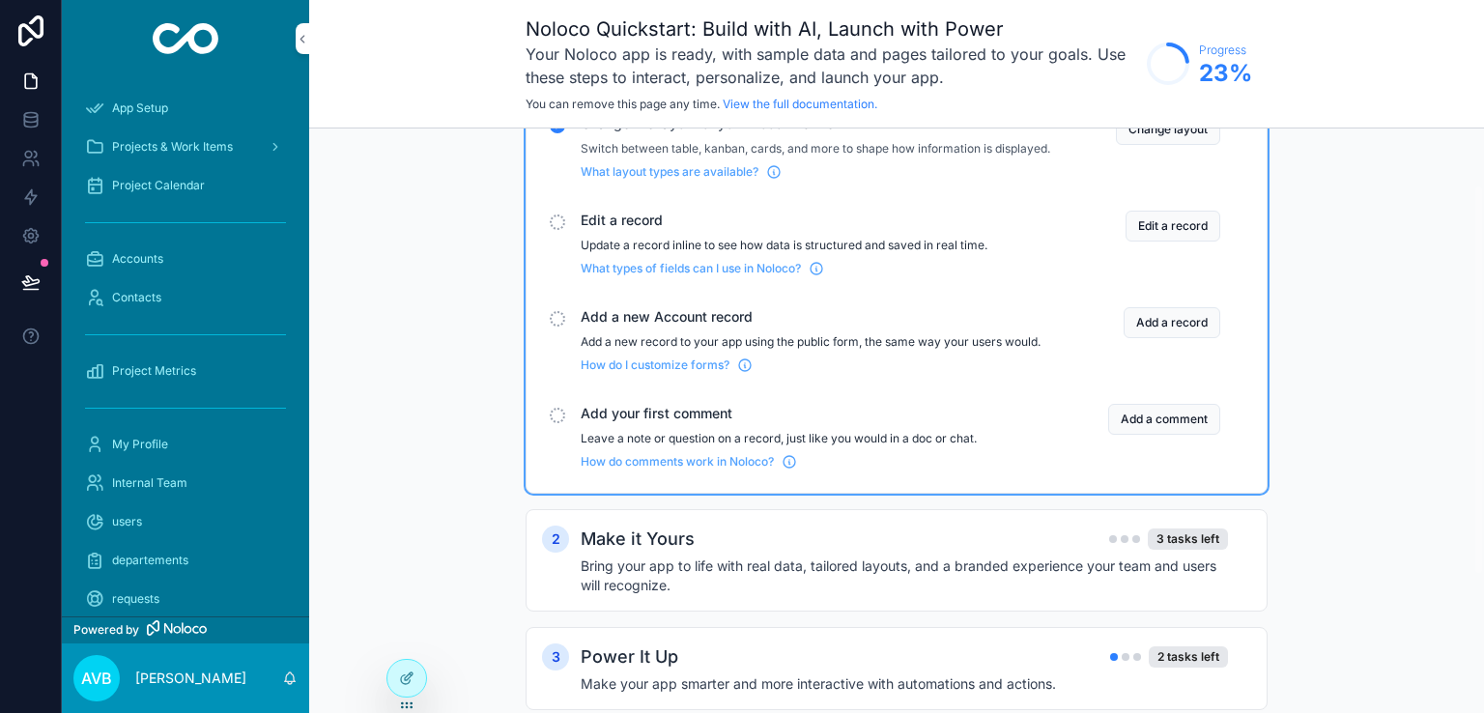
scroll to position [85, 0]
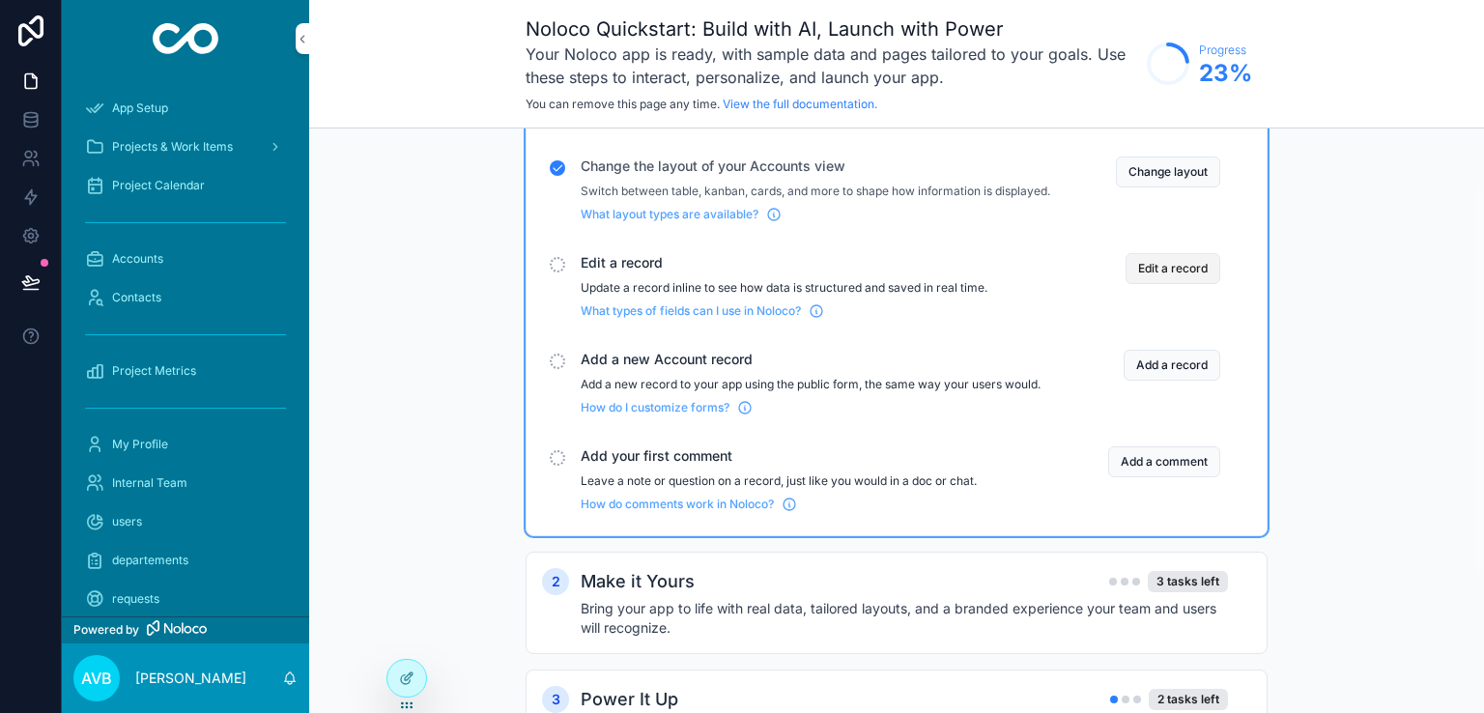
click at [1143, 283] on button "Edit a record" at bounding box center [1172, 268] width 95 height 31
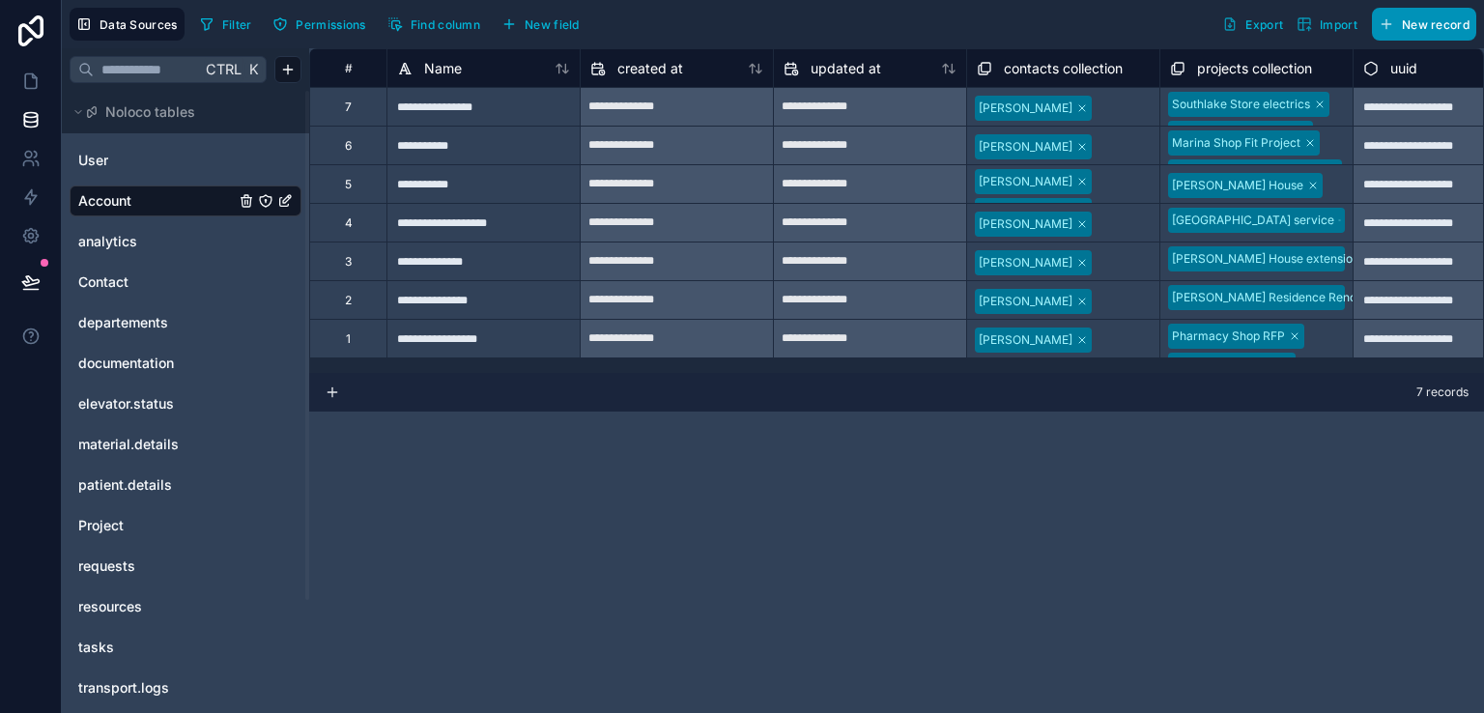
click at [1427, 14] on button "New record" at bounding box center [1423, 24] width 104 height 33
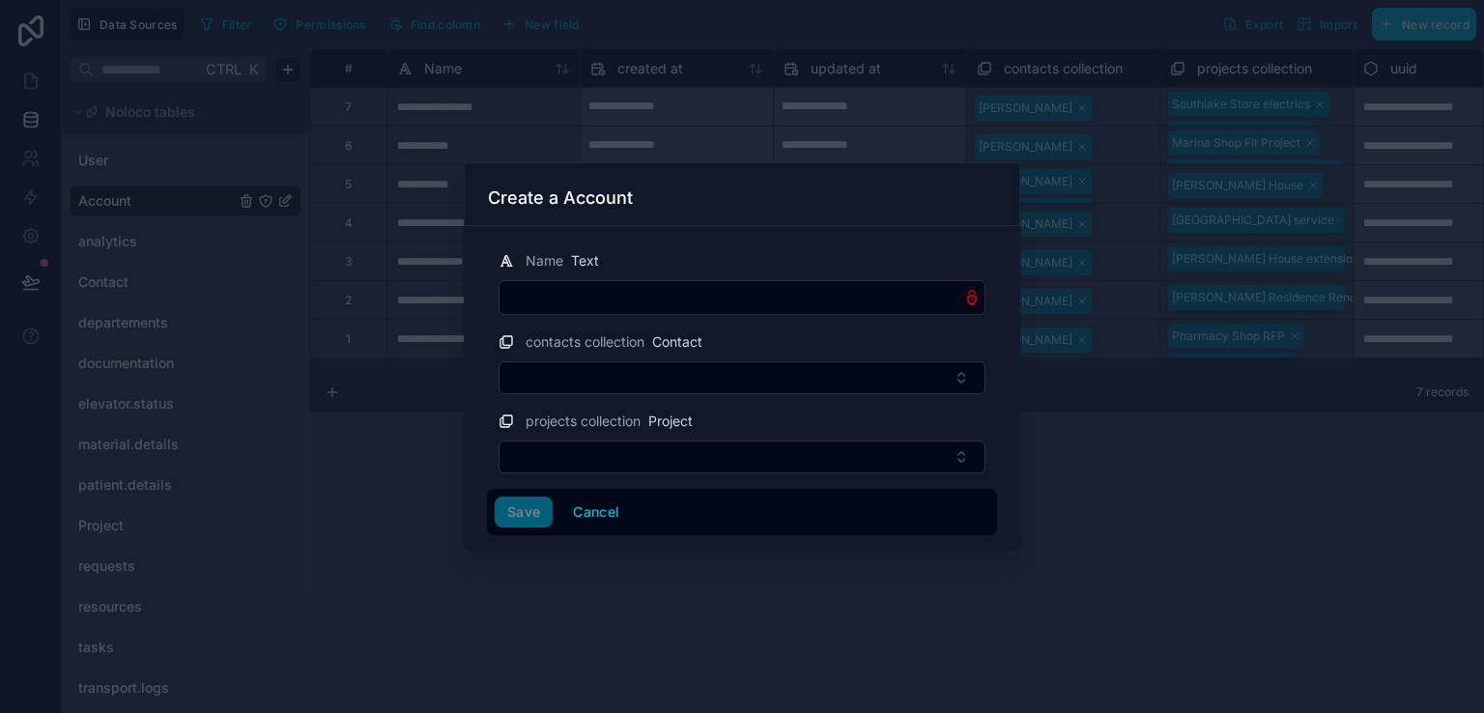
click at [777, 306] on input "text" at bounding box center [741, 297] width 485 height 27
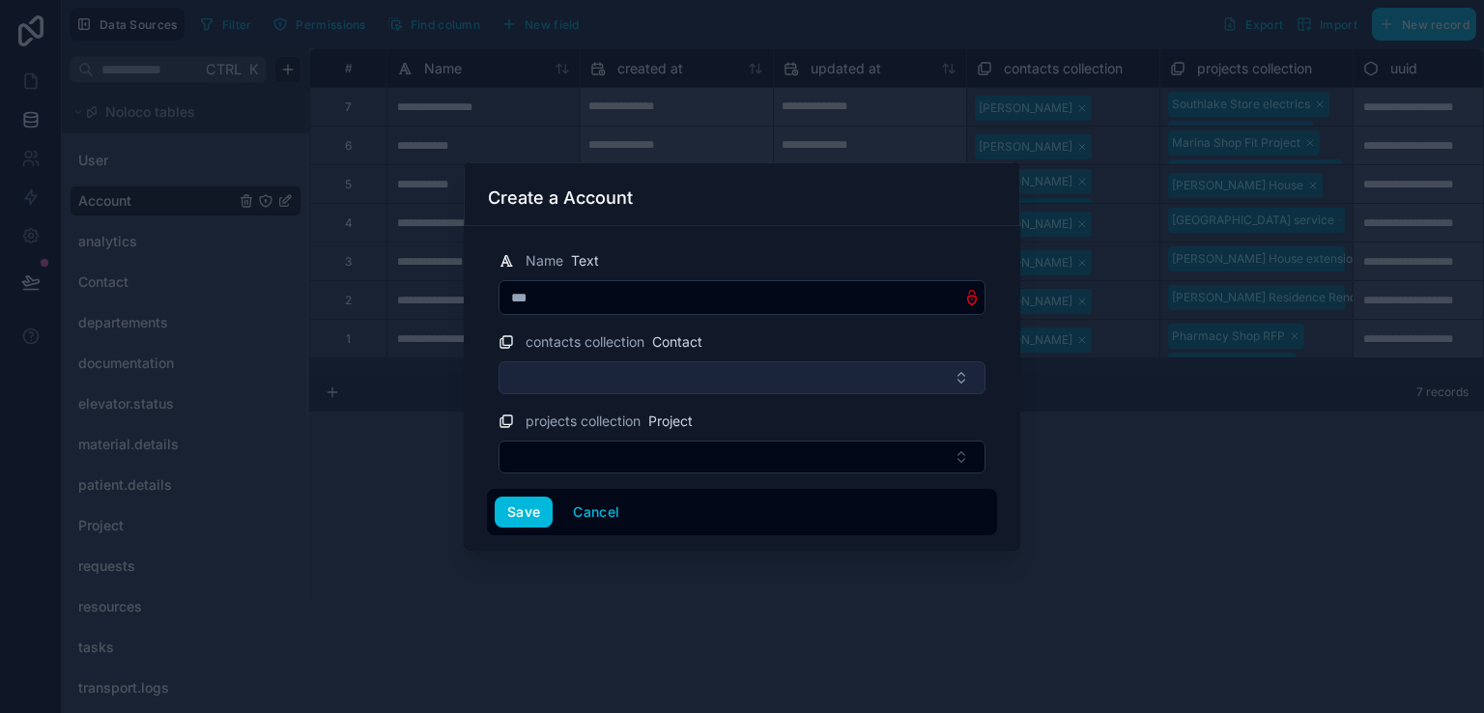
type input "***"
click at [659, 383] on button "Select Button" at bounding box center [741, 377] width 487 height 33
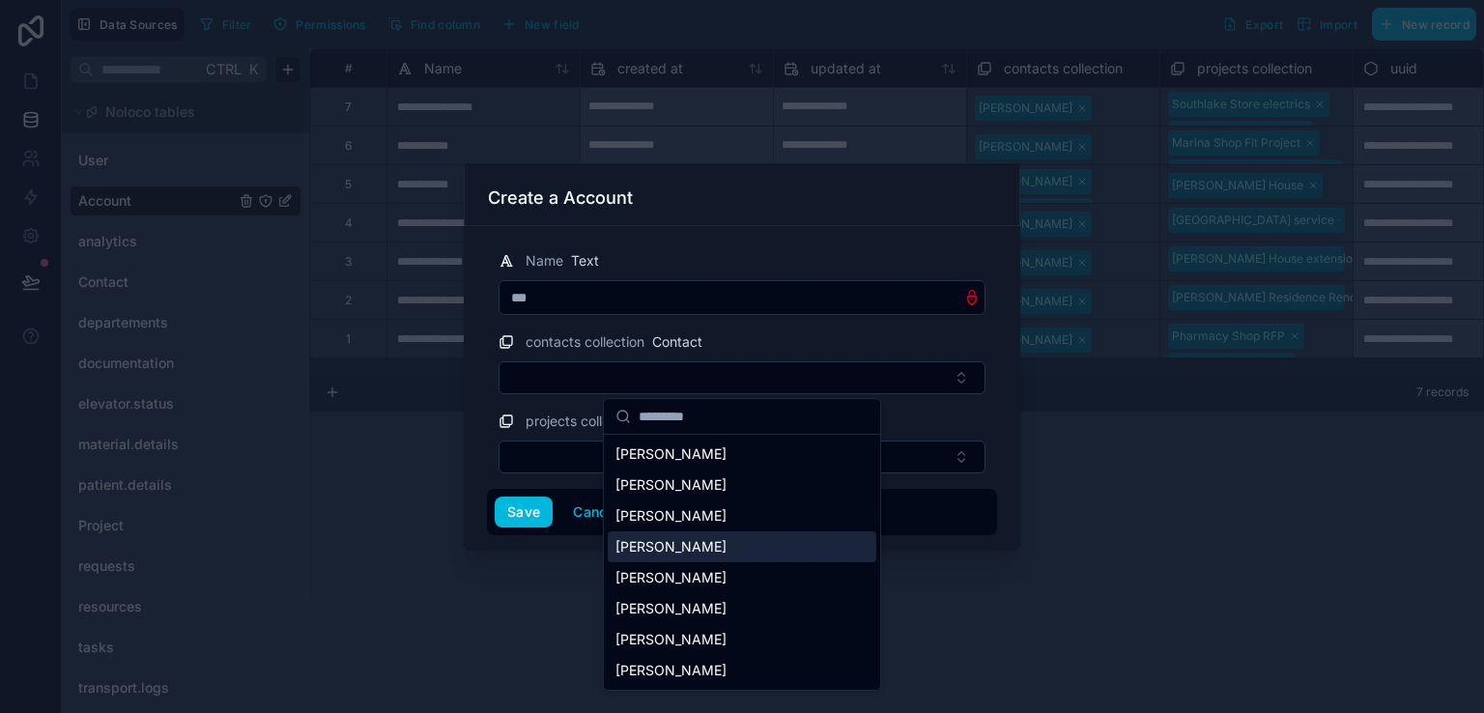
click at [666, 551] on span "Jane Peterson" at bounding box center [670, 546] width 111 height 19
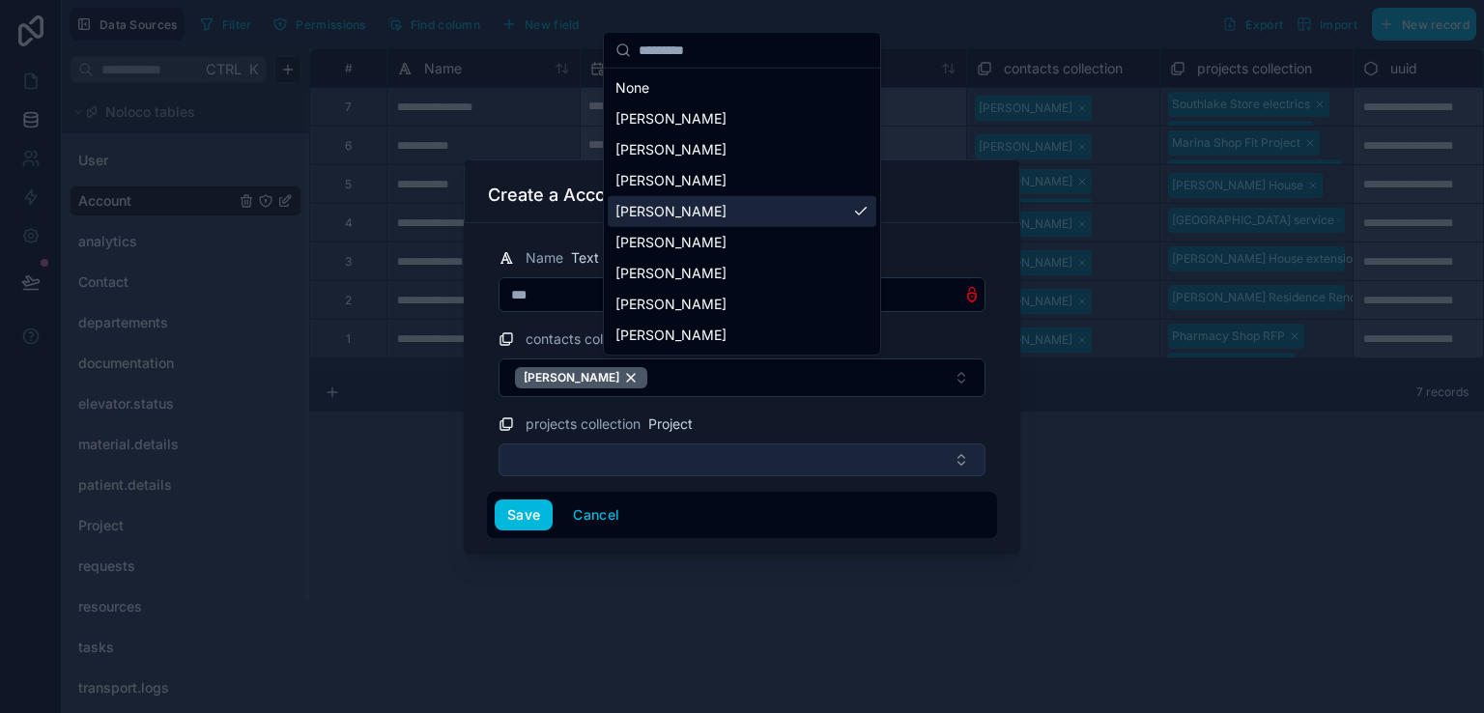
click at [645, 465] on div "**********" at bounding box center [773, 356] width 1422 height 713
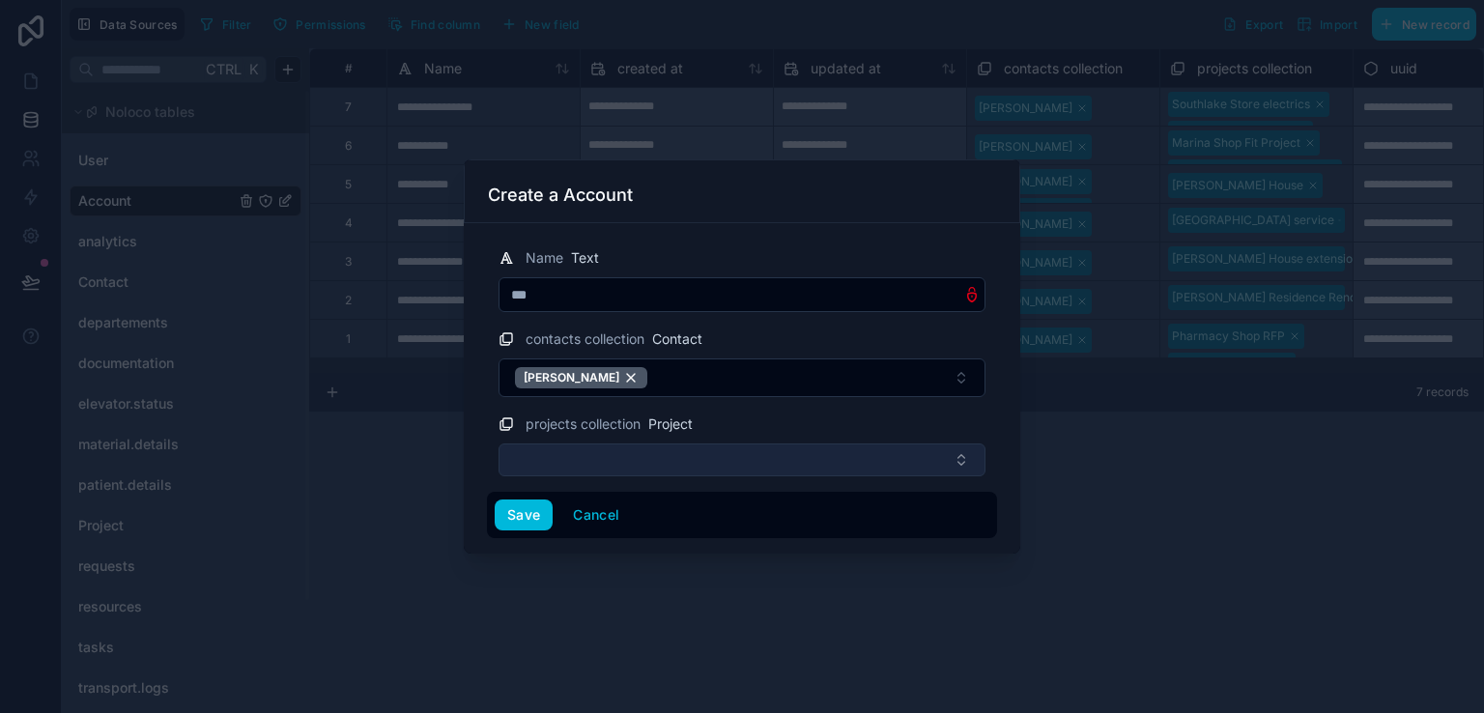
click at [645, 465] on button "Select Button" at bounding box center [741, 459] width 487 height 33
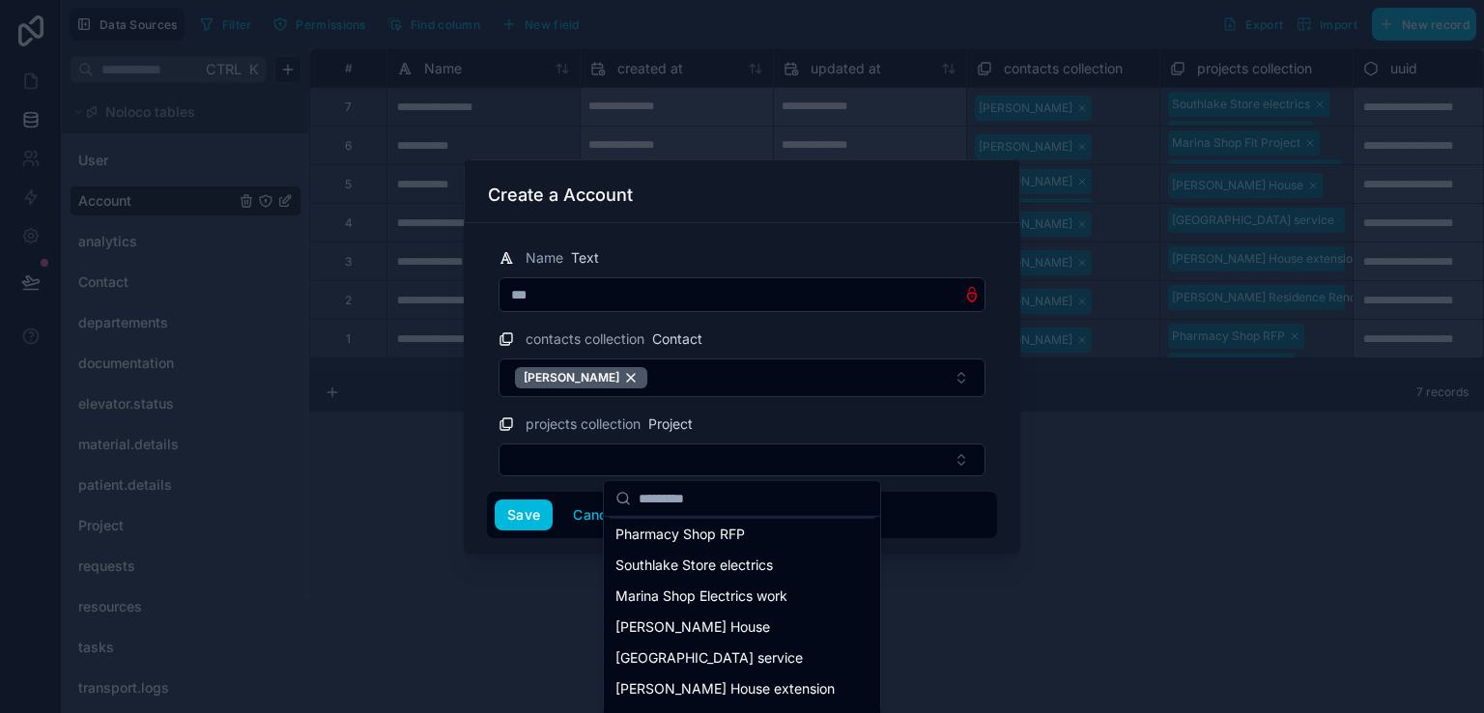
scroll to position [46, 0]
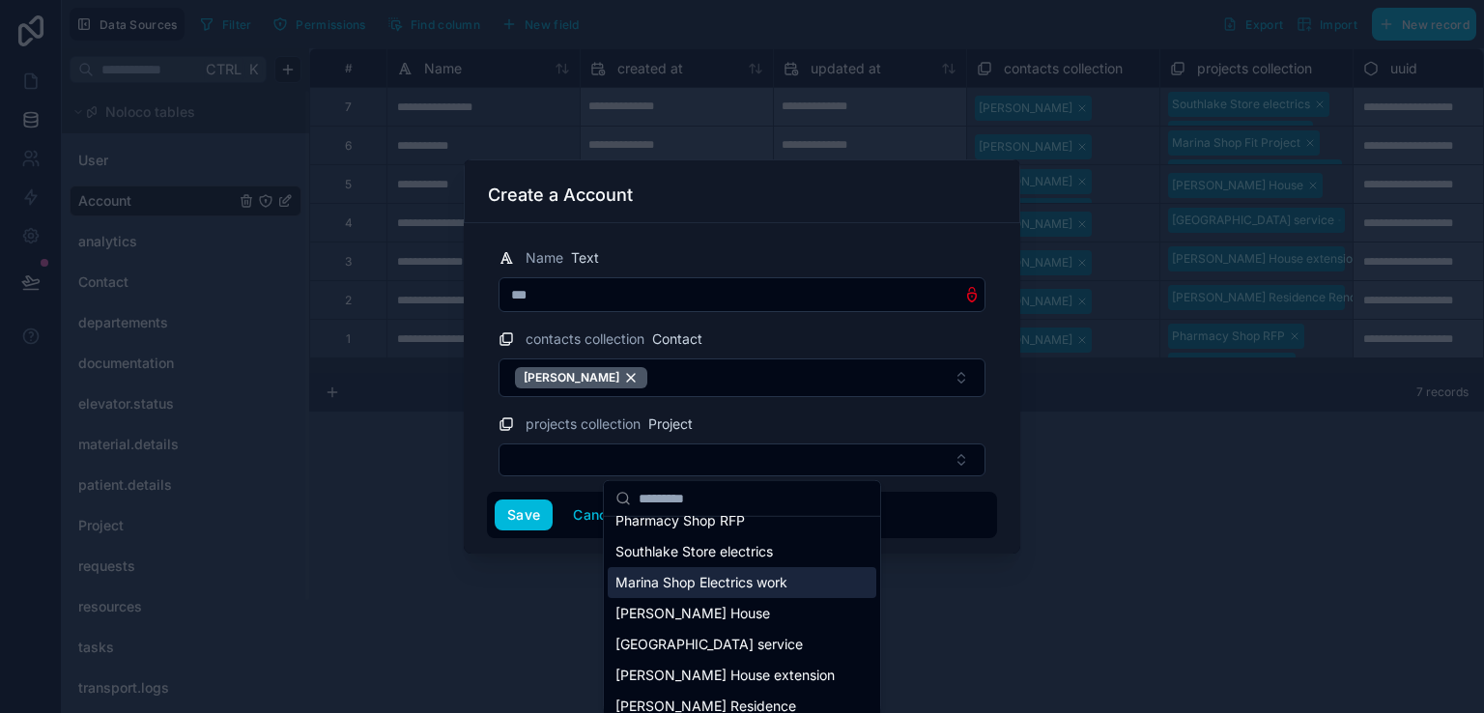
click at [689, 589] on span "Marina Shop Electrics work" at bounding box center [701, 582] width 172 height 19
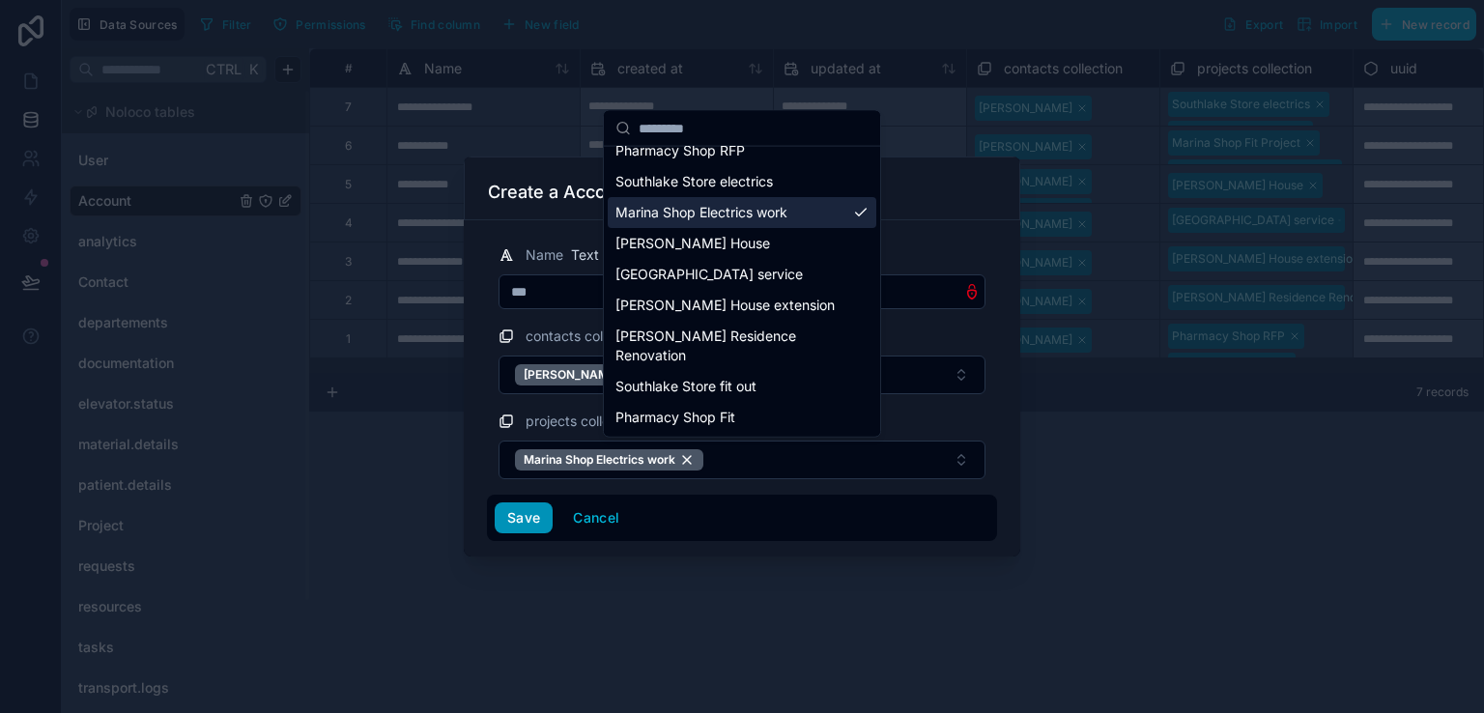
scroll to position [0, 0]
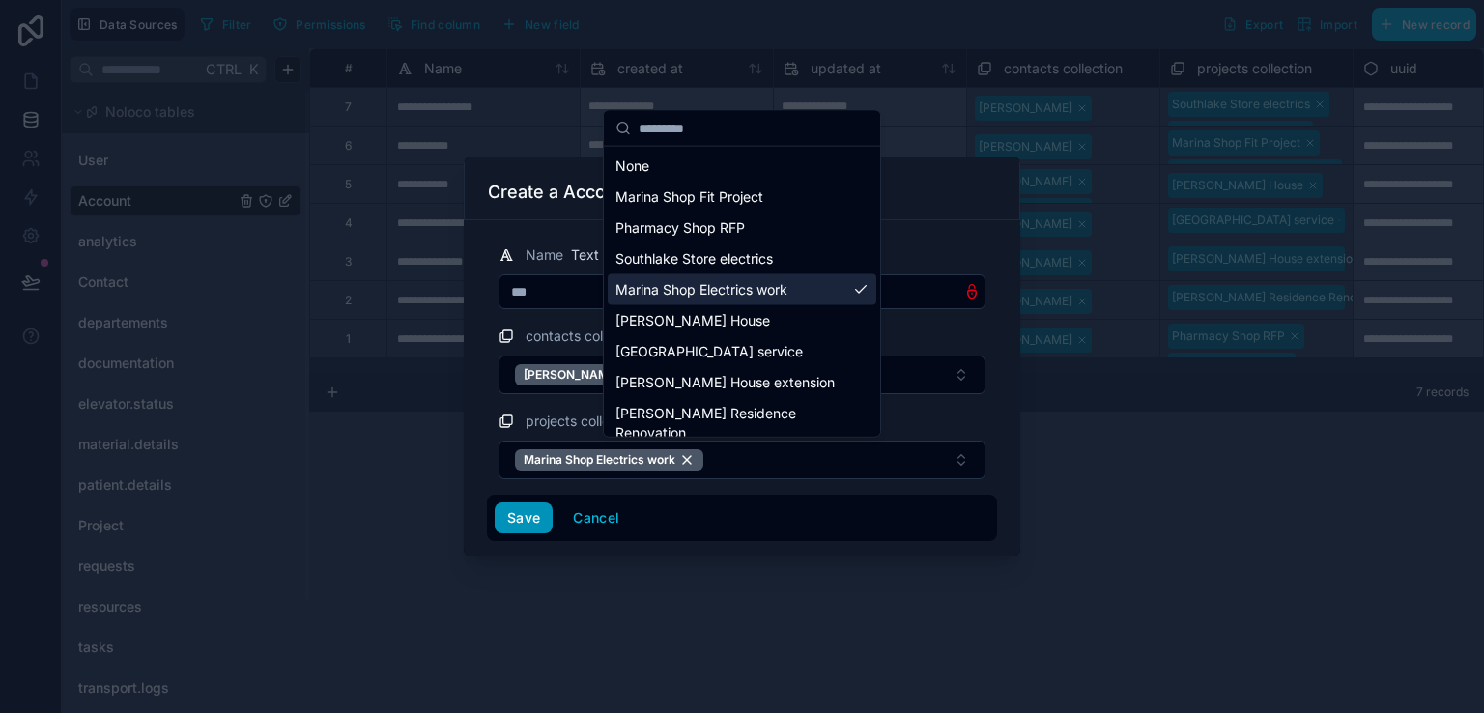
click at [541, 521] on button "Save" at bounding box center [524, 517] width 58 height 31
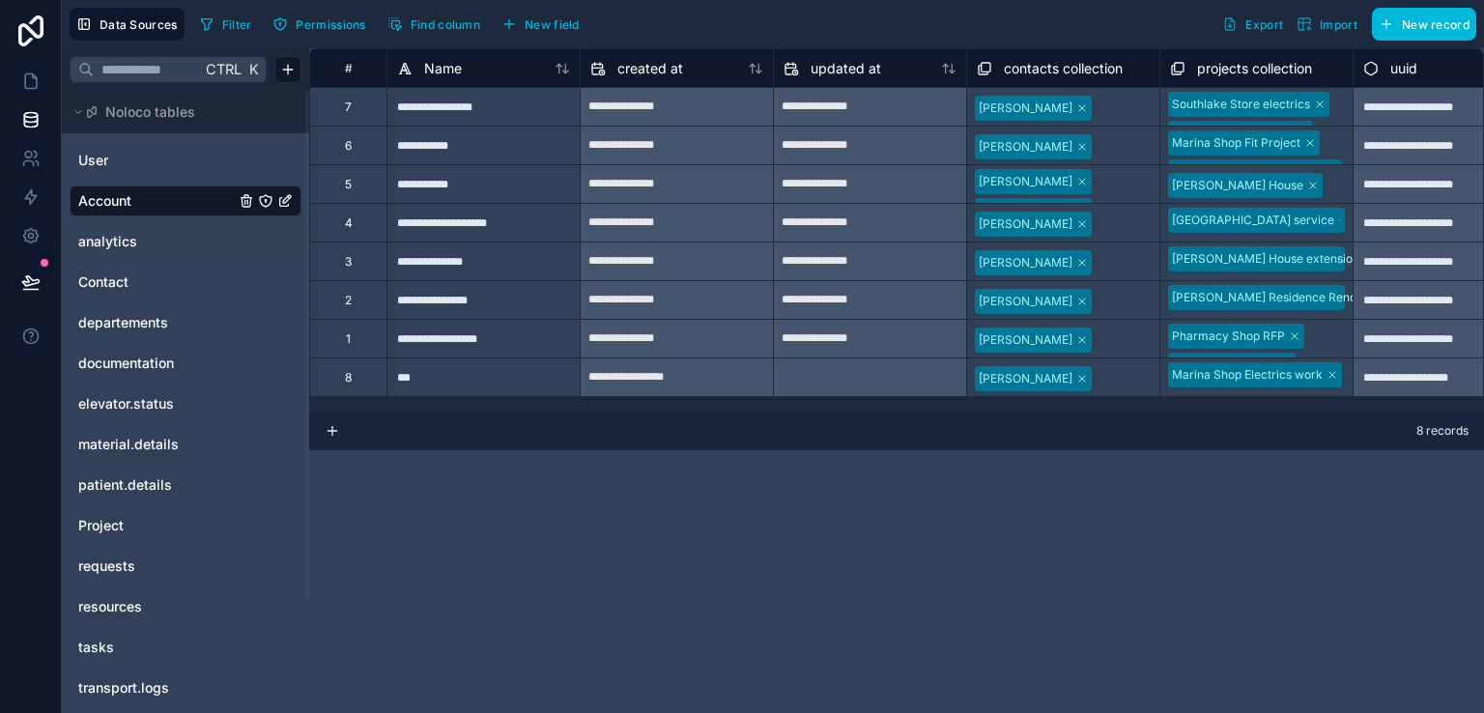
click at [130, 243] on span "analytics" at bounding box center [107, 241] width 59 height 19
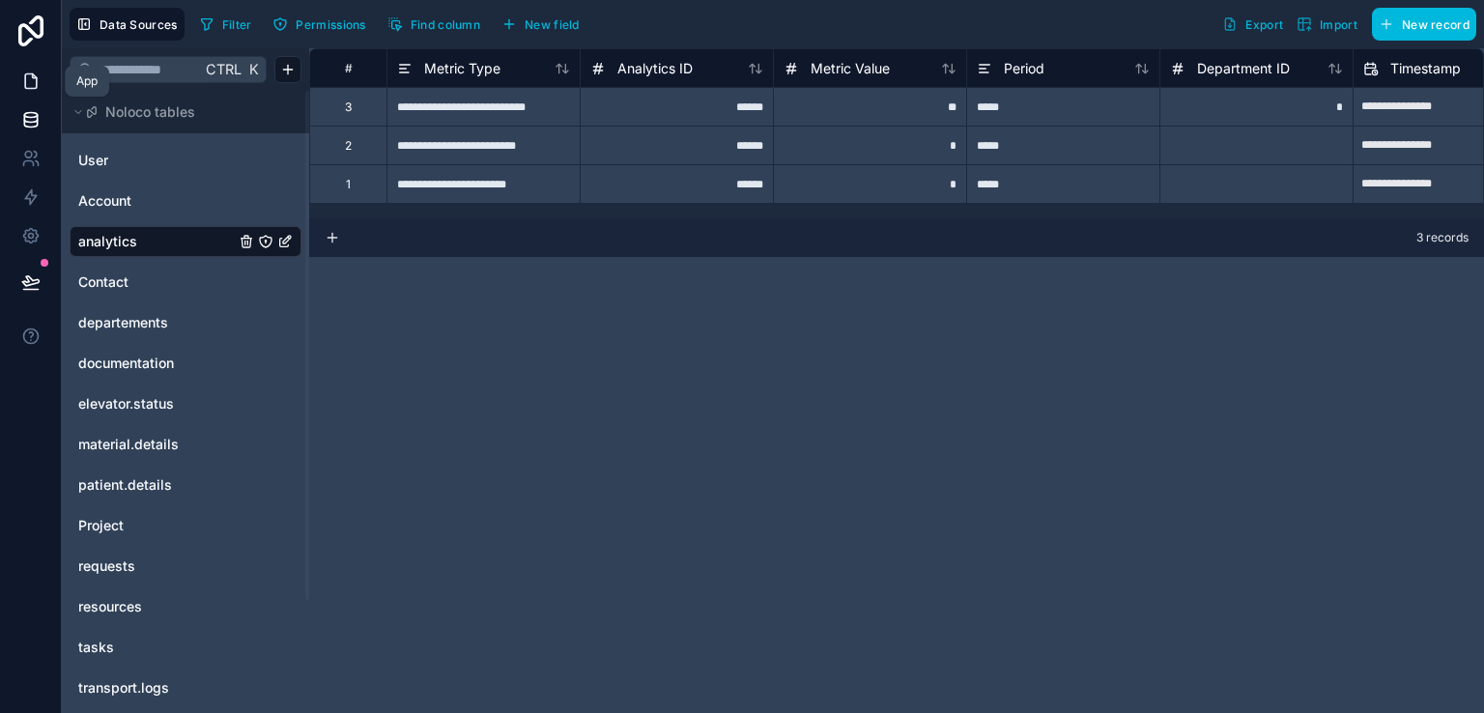
click at [36, 91] on link at bounding box center [30, 81] width 61 height 39
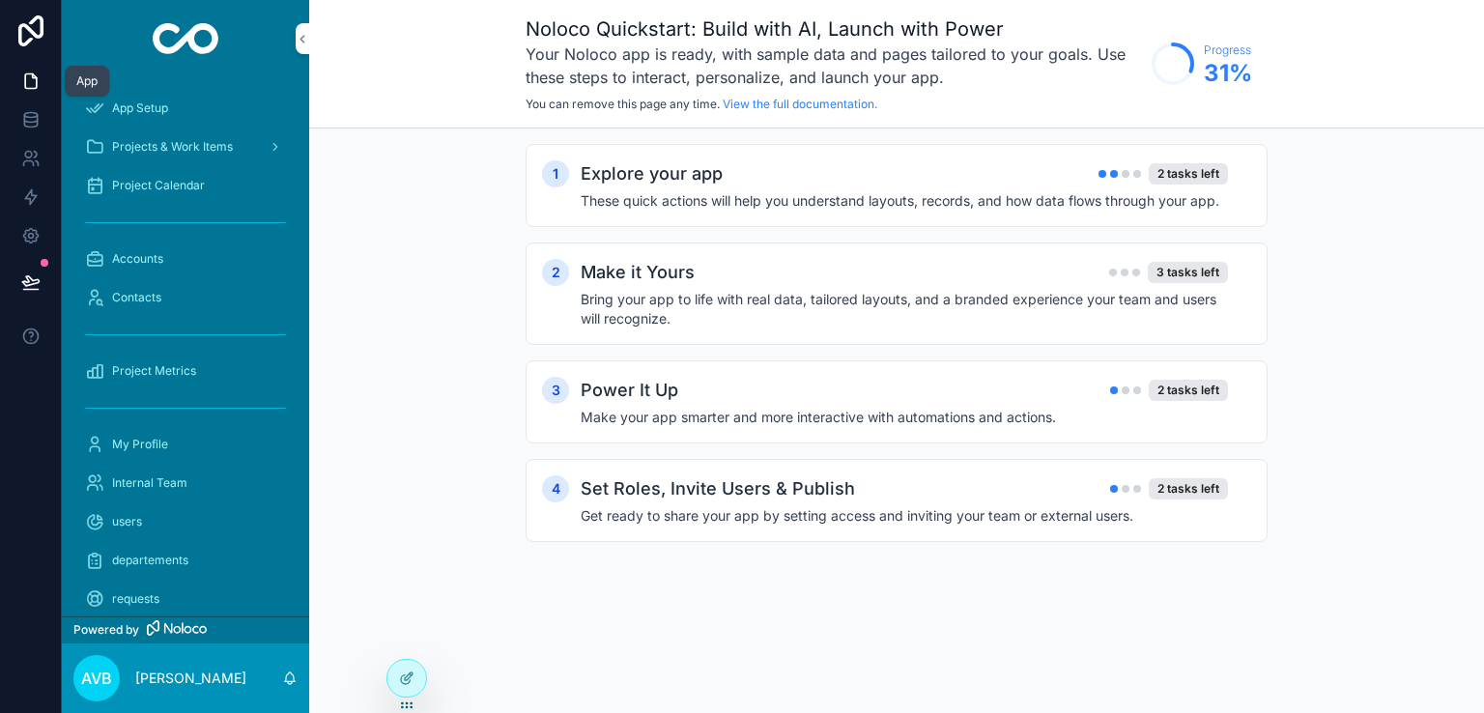
click at [26, 86] on icon at bounding box center [30, 80] width 19 height 19
click at [28, 124] on icon at bounding box center [30, 119] width 19 height 19
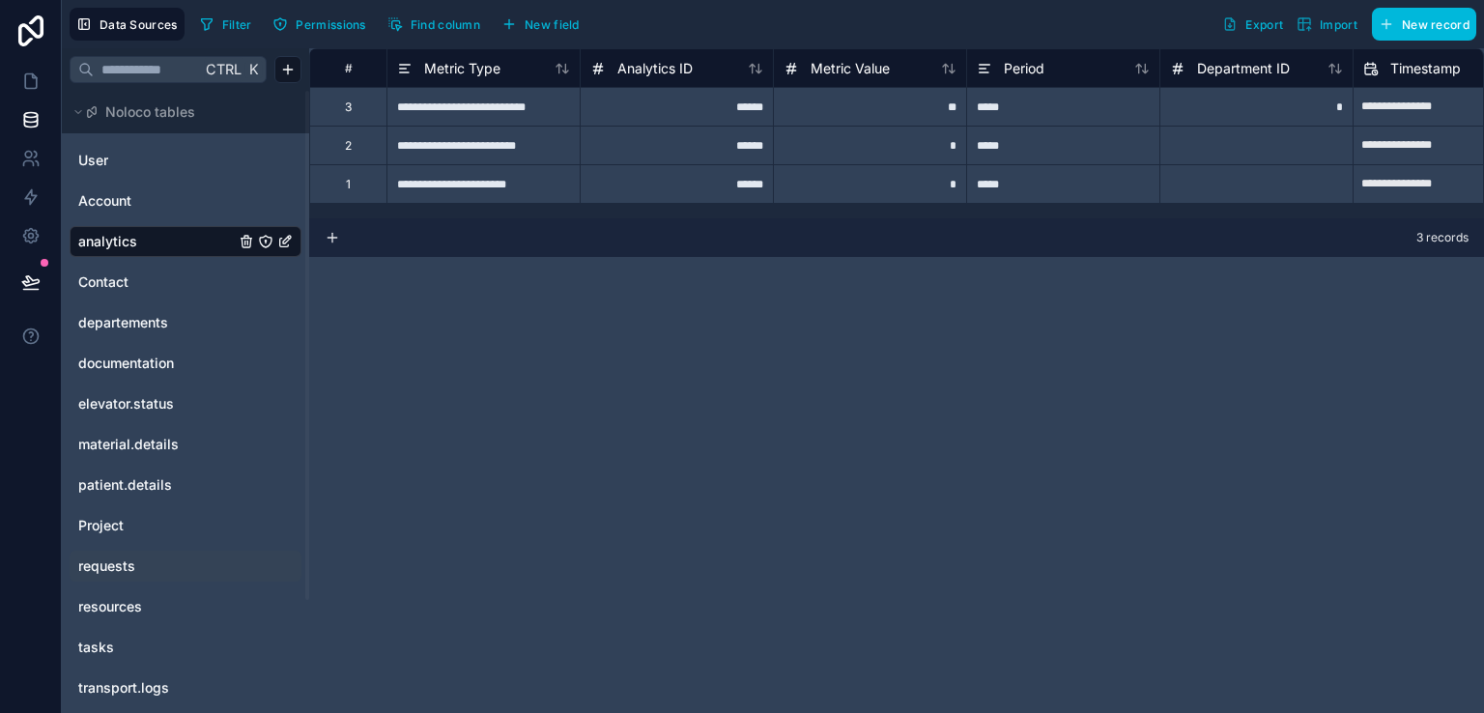
click at [143, 562] on link "requests" at bounding box center [156, 565] width 156 height 19
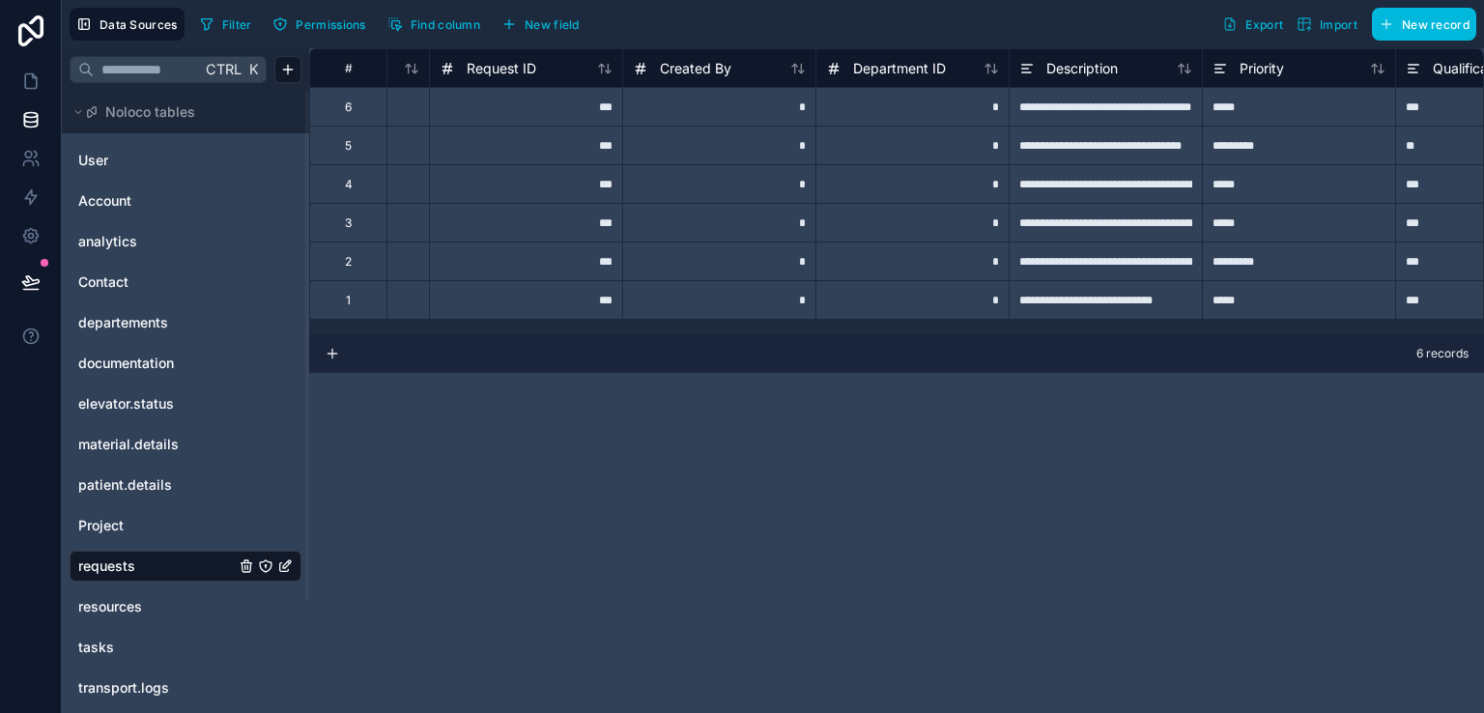
scroll to position [0, 155]
click at [736, 173] on div "*" at bounding box center [714, 183] width 193 height 39
click at [736, 148] on div "*" at bounding box center [714, 145] width 193 height 39
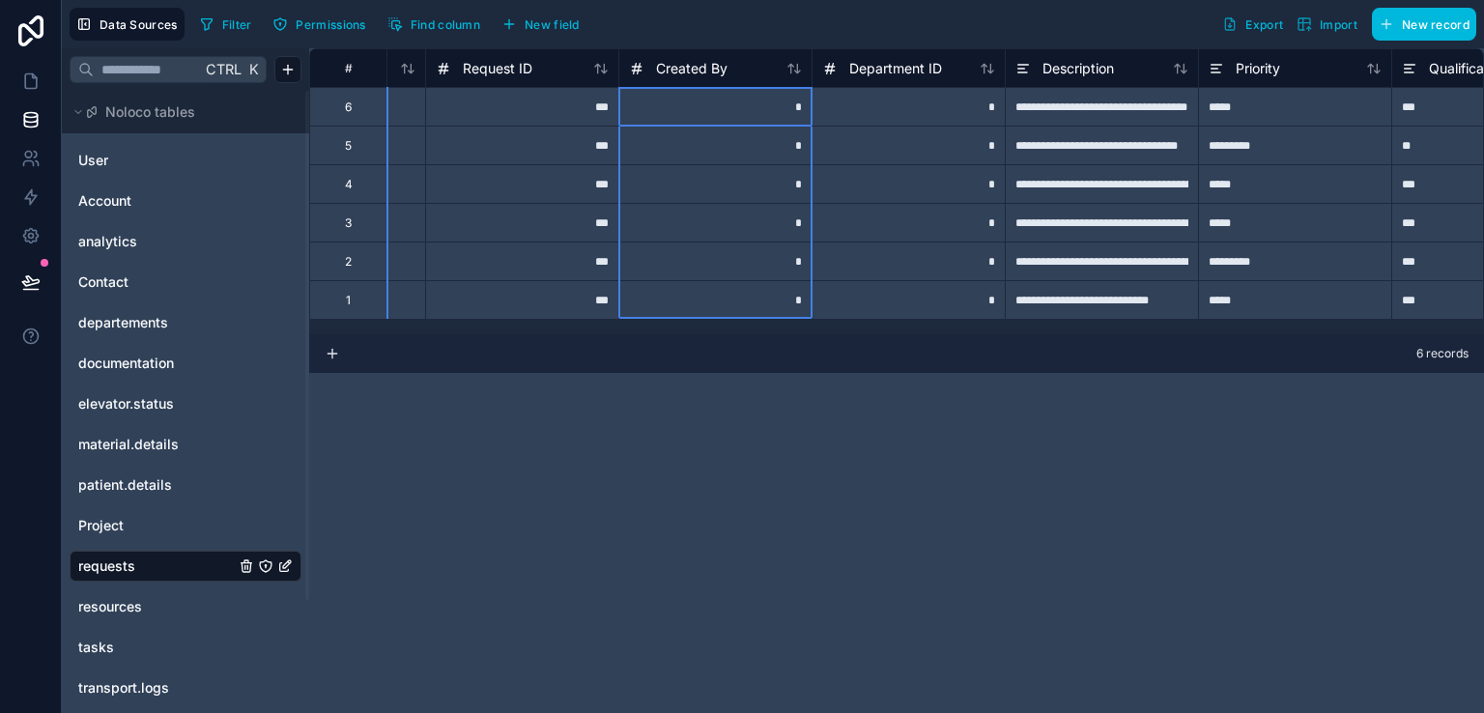
click at [761, 66] on div "Created By" at bounding box center [715, 68] width 173 height 23
click at [735, 157] on div "*" at bounding box center [714, 145] width 193 height 39
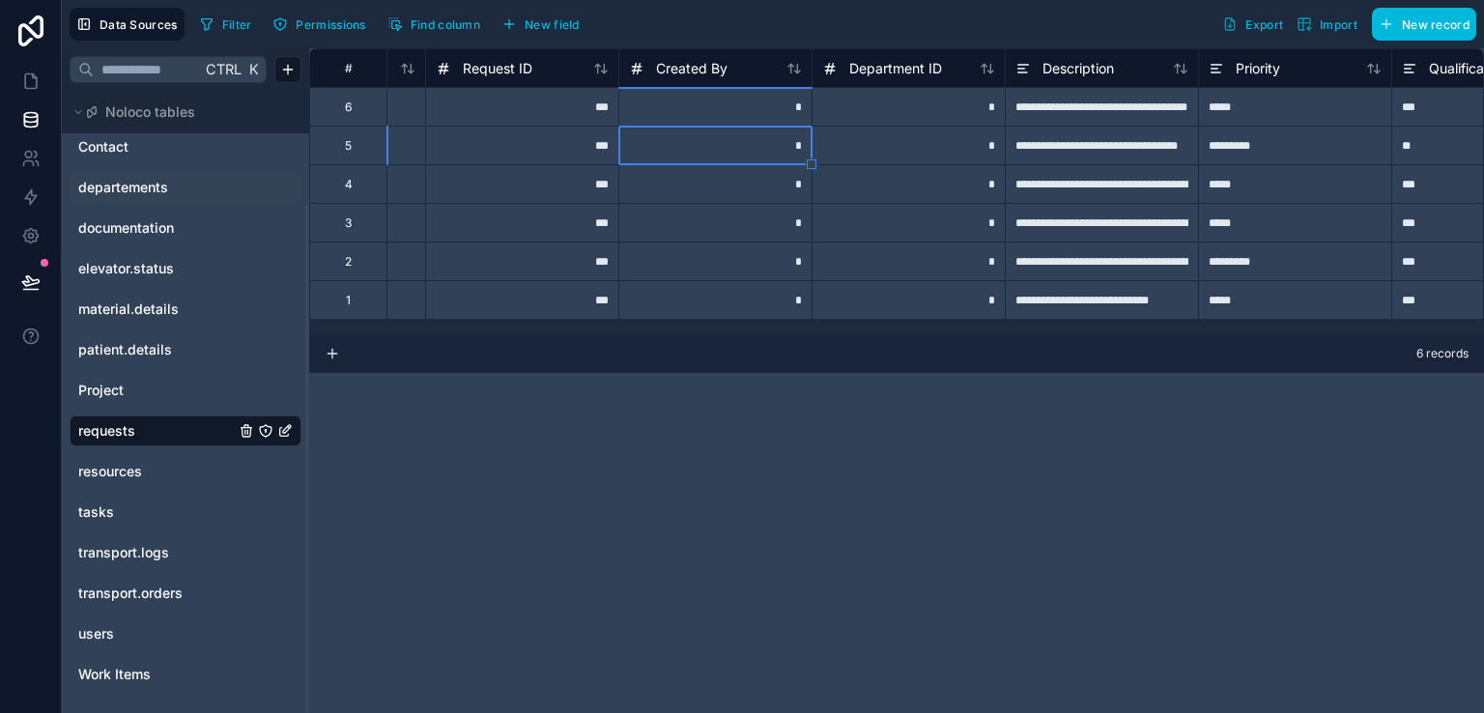
scroll to position [138, 0]
click at [117, 635] on link "users" at bounding box center [156, 630] width 156 height 19
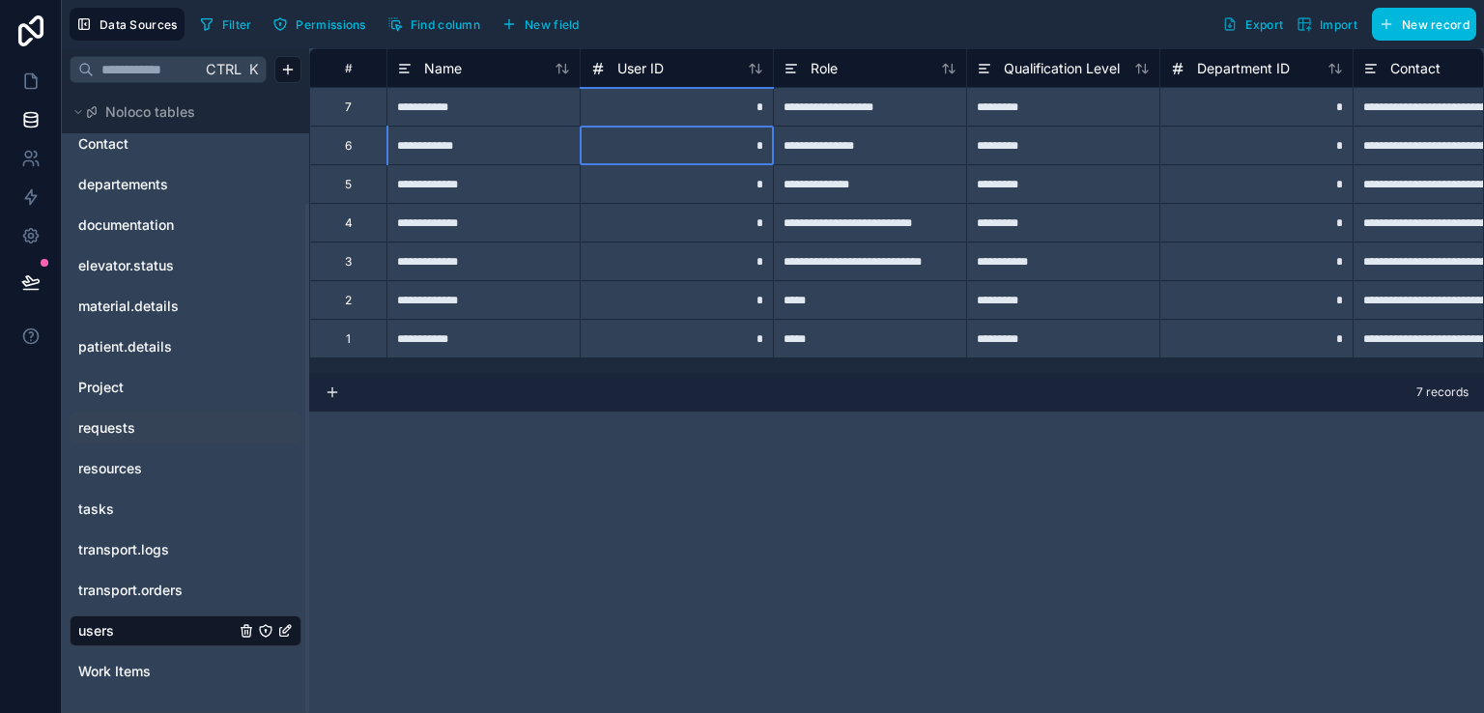
click at [624, 143] on div "*" at bounding box center [675, 145] width 193 height 39
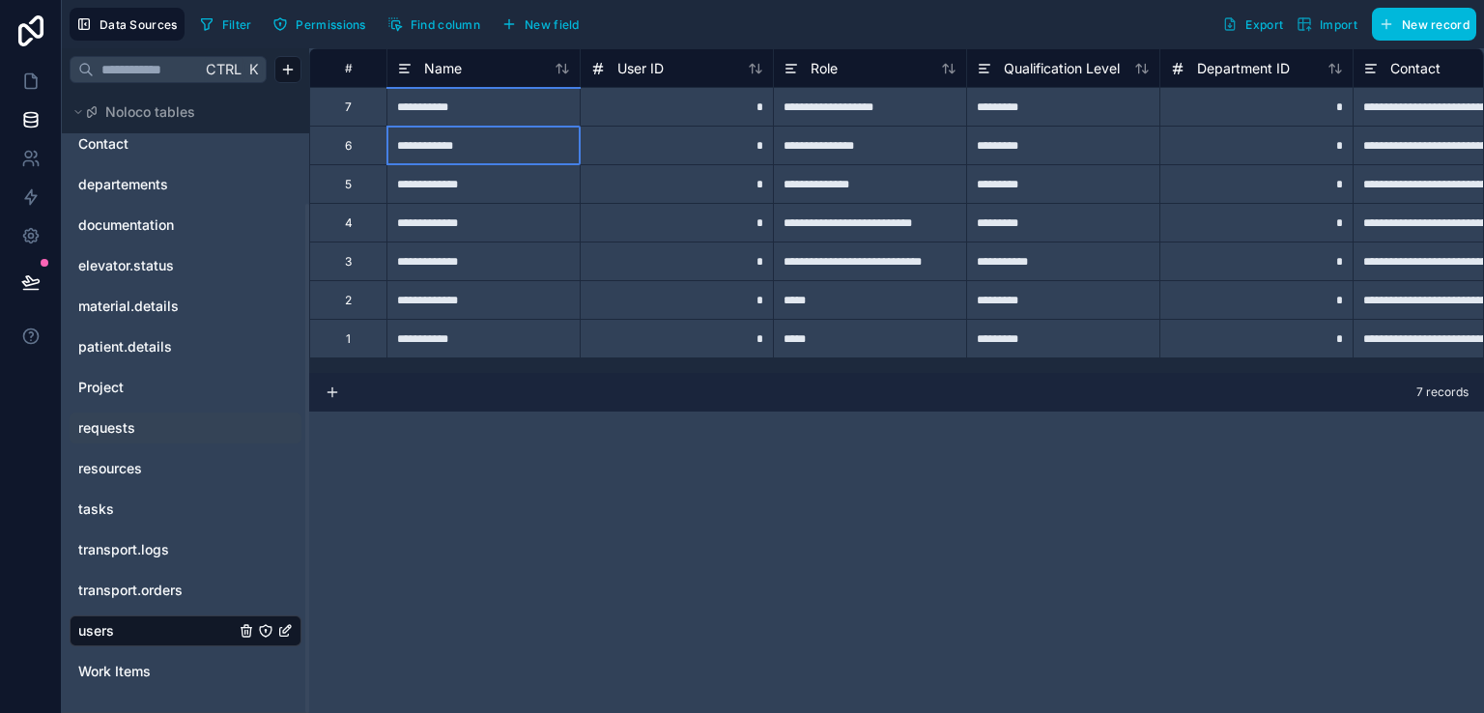
click at [470, 144] on div "**********" at bounding box center [482, 145] width 193 height 39
click at [471, 189] on div "**********" at bounding box center [482, 183] width 193 height 39
click at [471, 189] on input "**********" at bounding box center [483, 184] width 192 height 38
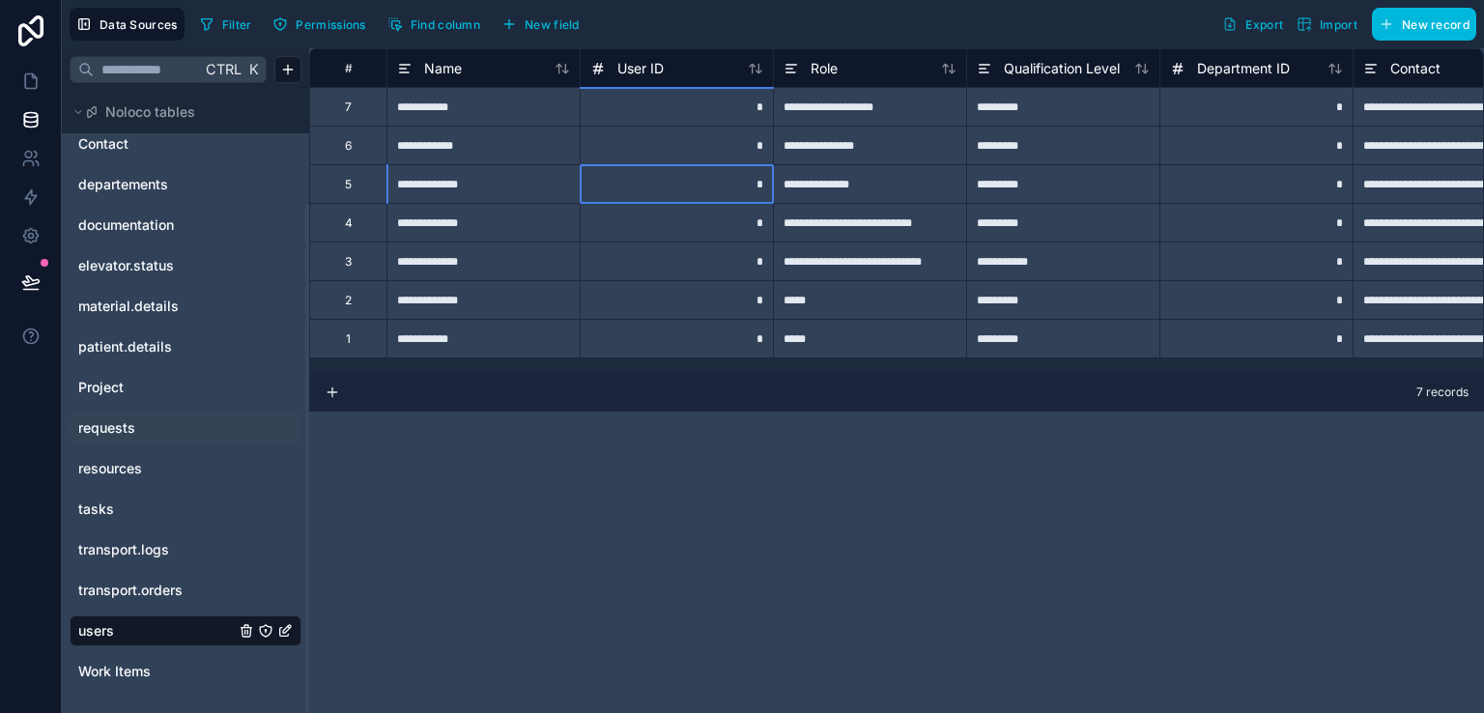
click at [620, 180] on div "*" at bounding box center [675, 183] width 193 height 39
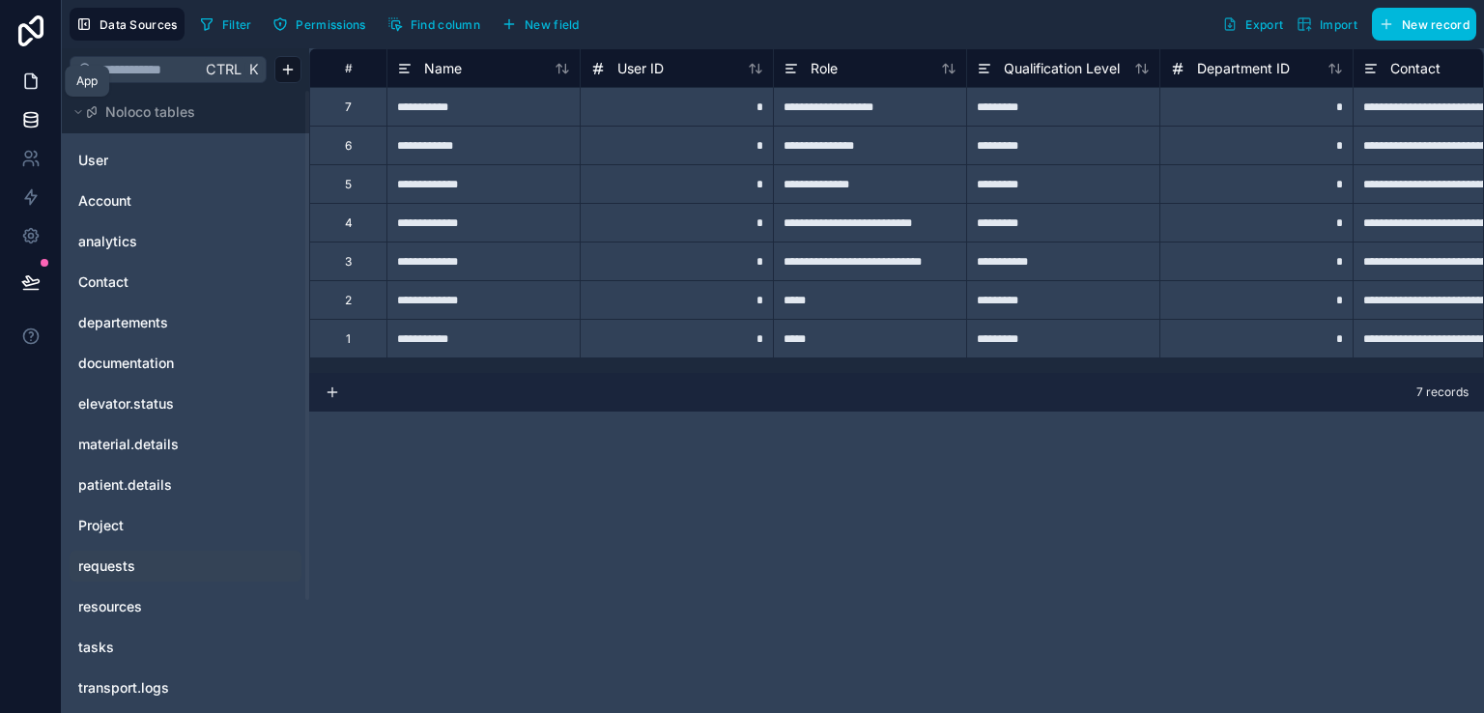
click at [35, 70] on link at bounding box center [30, 81] width 61 height 39
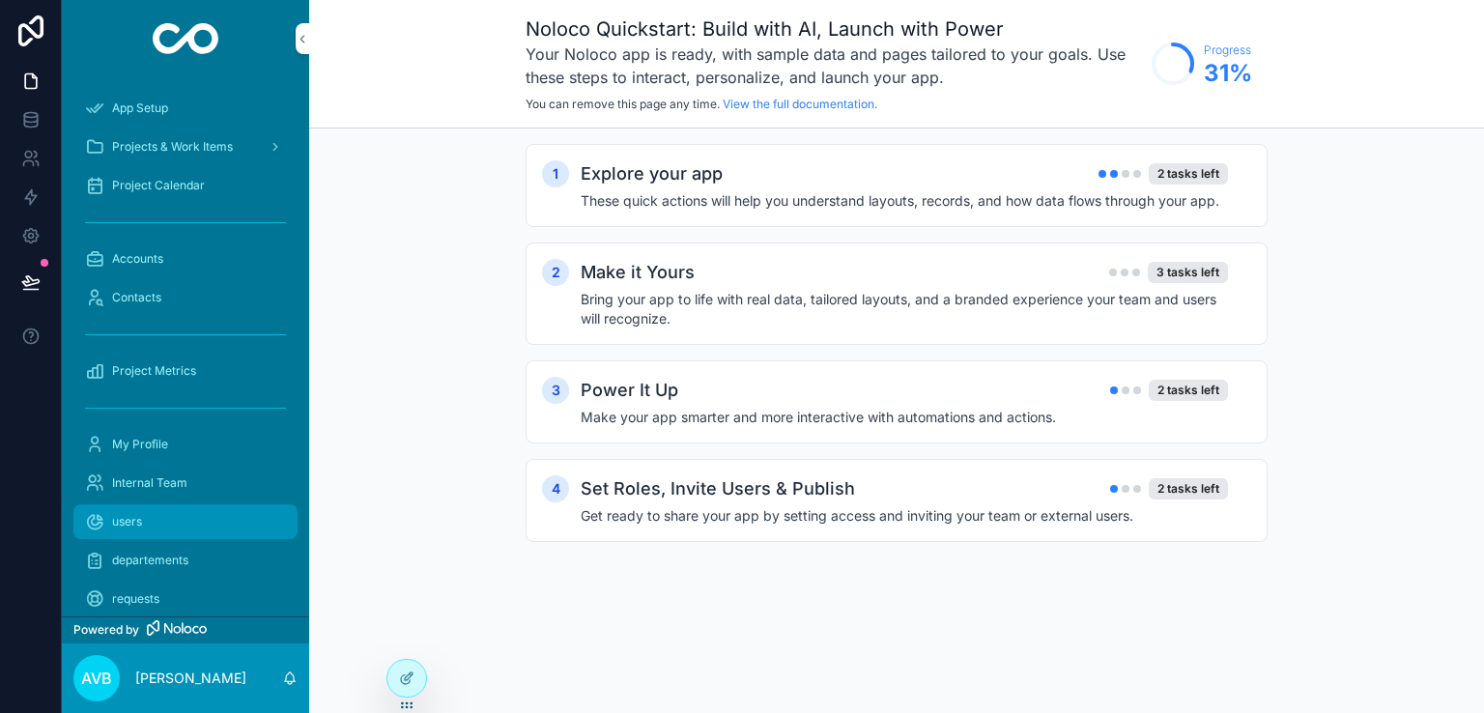
click at [201, 526] on div "users" at bounding box center [185, 521] width 201 height 31
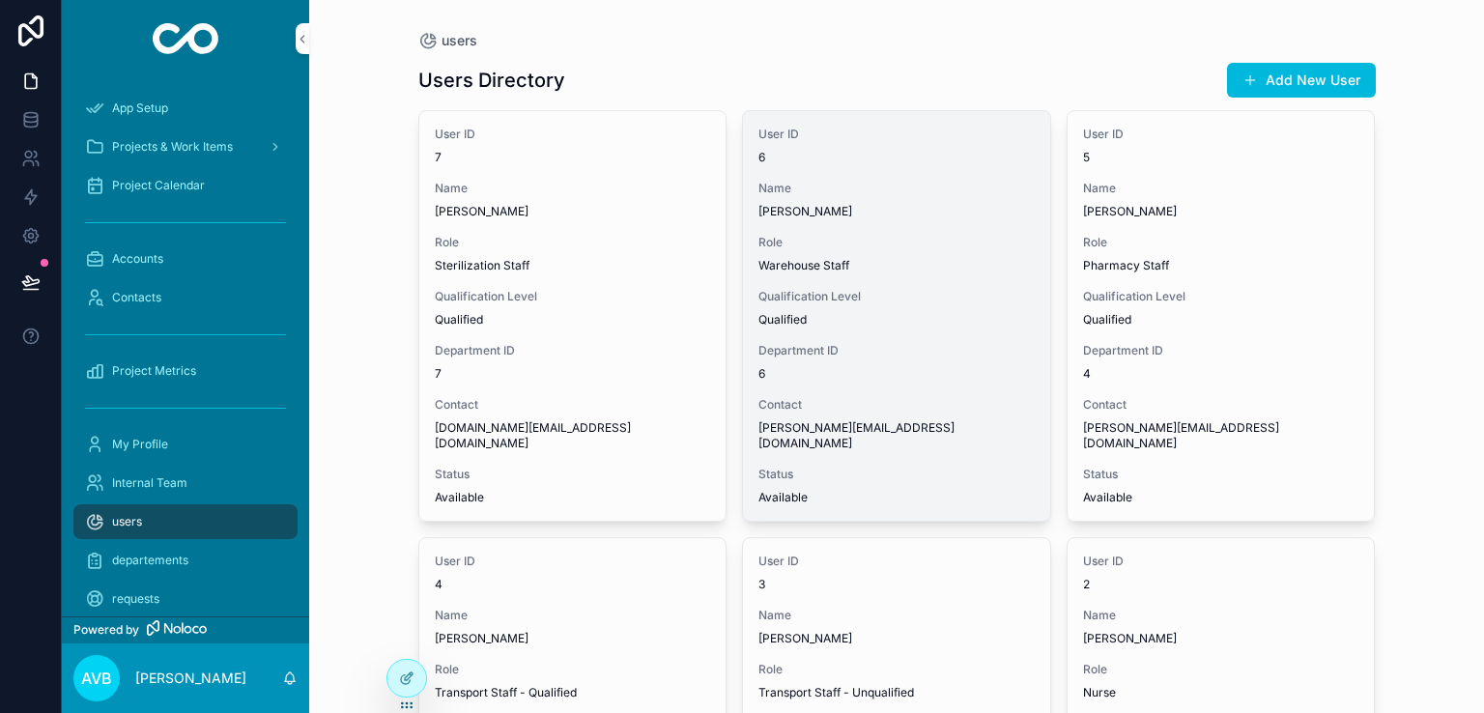
click at [818, 275] on div "User ID 6 Name Markus Klein Role Warehouse Staff Qualification Level Qualified …" at bounding box center [896, 316] width 307 height 410
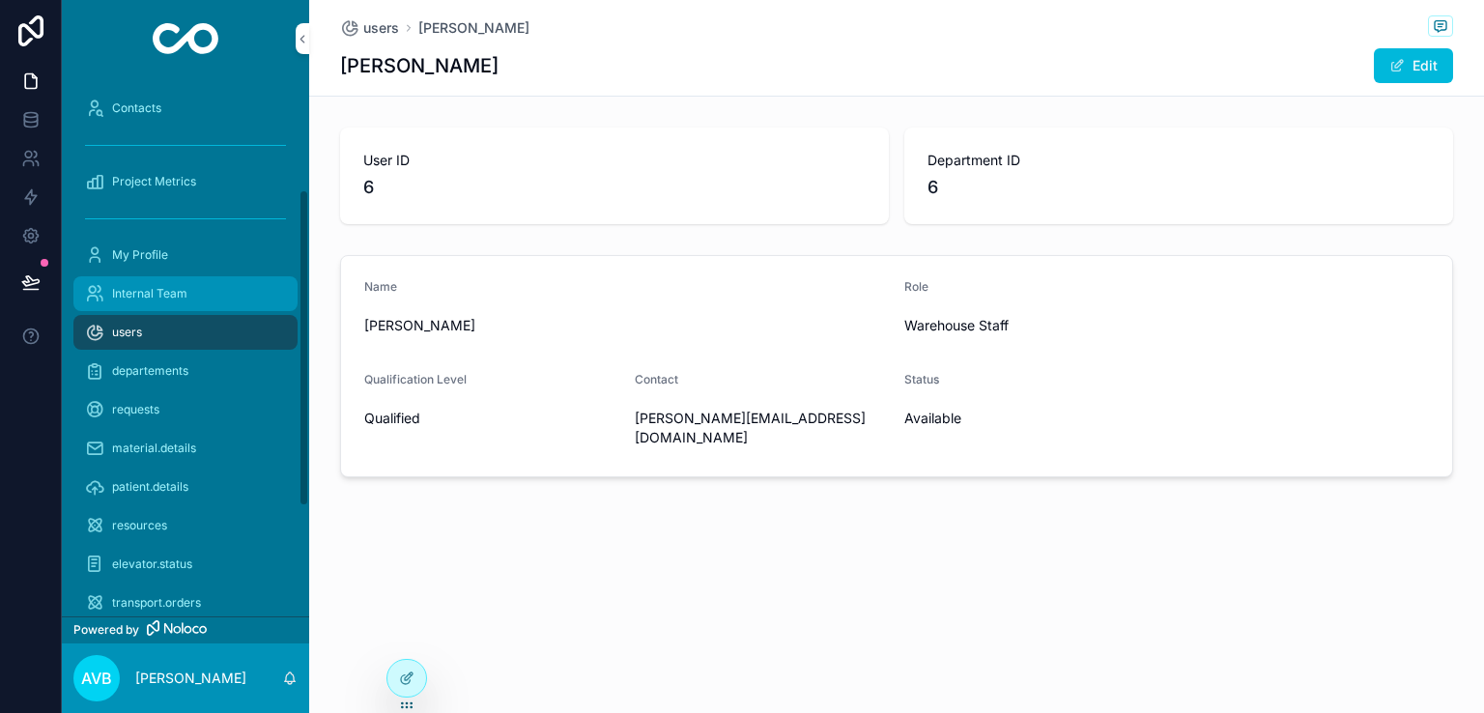
scroll to position [193, 0]
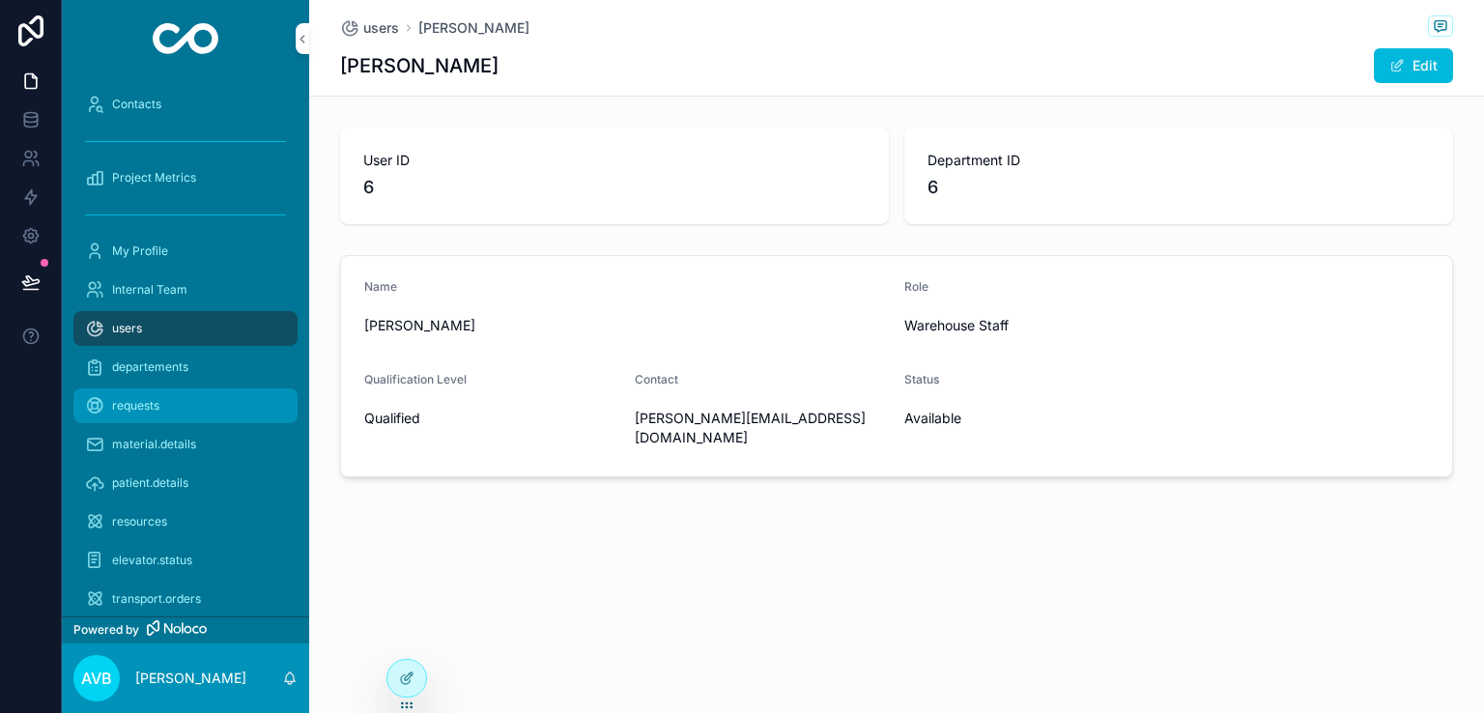
click at [178, 410] on div "requests" at bounding box center [185, 405] width 201 height 31
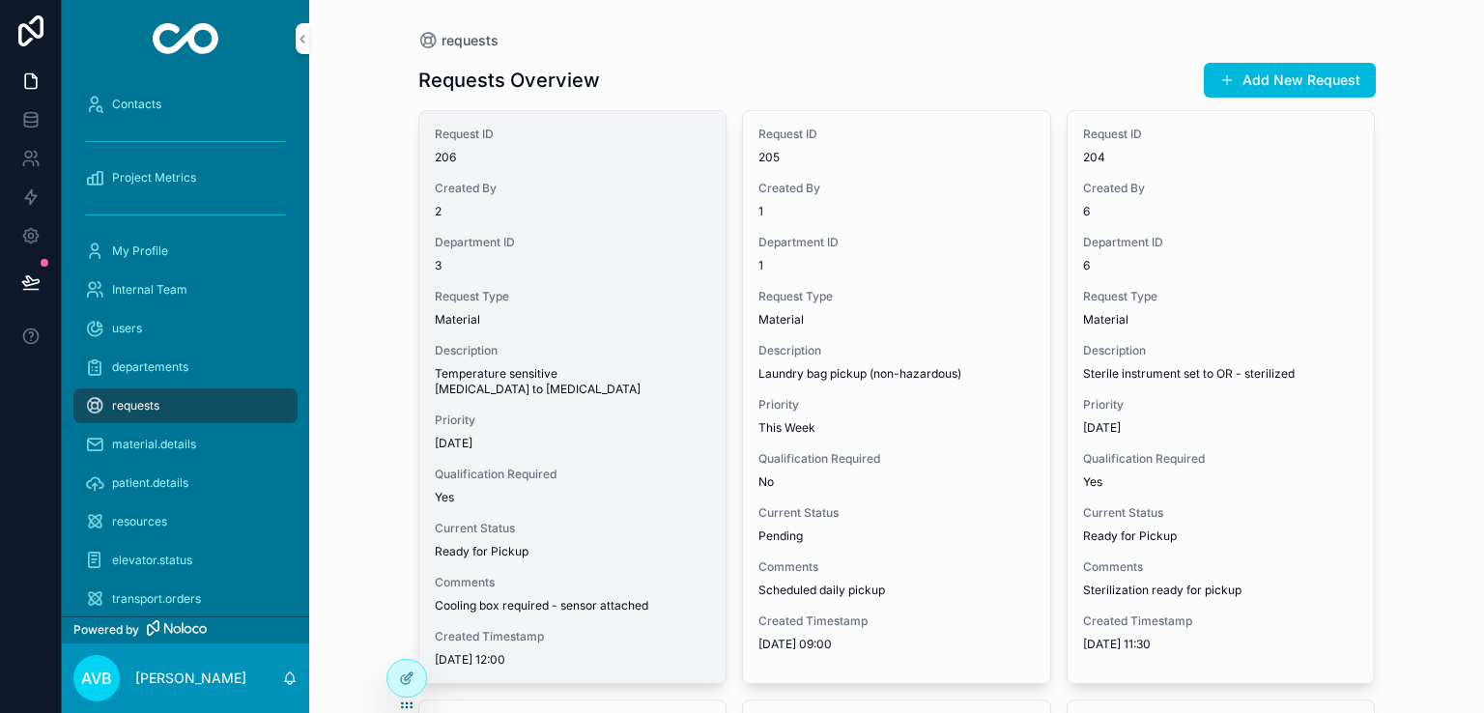
click at [680, 440] on div "Request ID 206 Created By 2 Department ID 3 Request Type Material Description T…" at bounding box center [572, 397] width 307 height 572
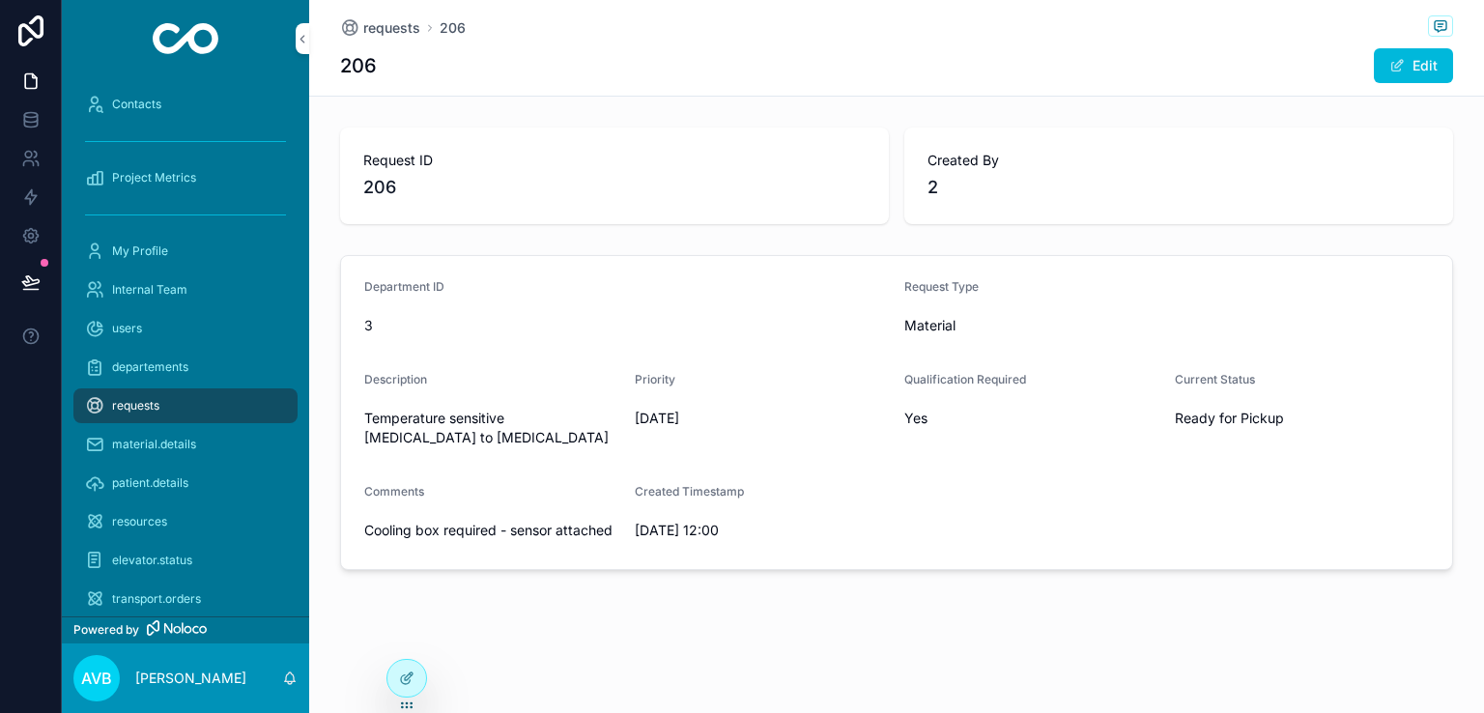
click at [972, 174] on span "2" at bounding box center [1178, 187] width 502 height 27
click at [927, 189] on span "2" at bounding box center [1178, 187] width 502 height 27
click at [175, 332] on div "users" at bounding box center [185, 328] width 201 height 31
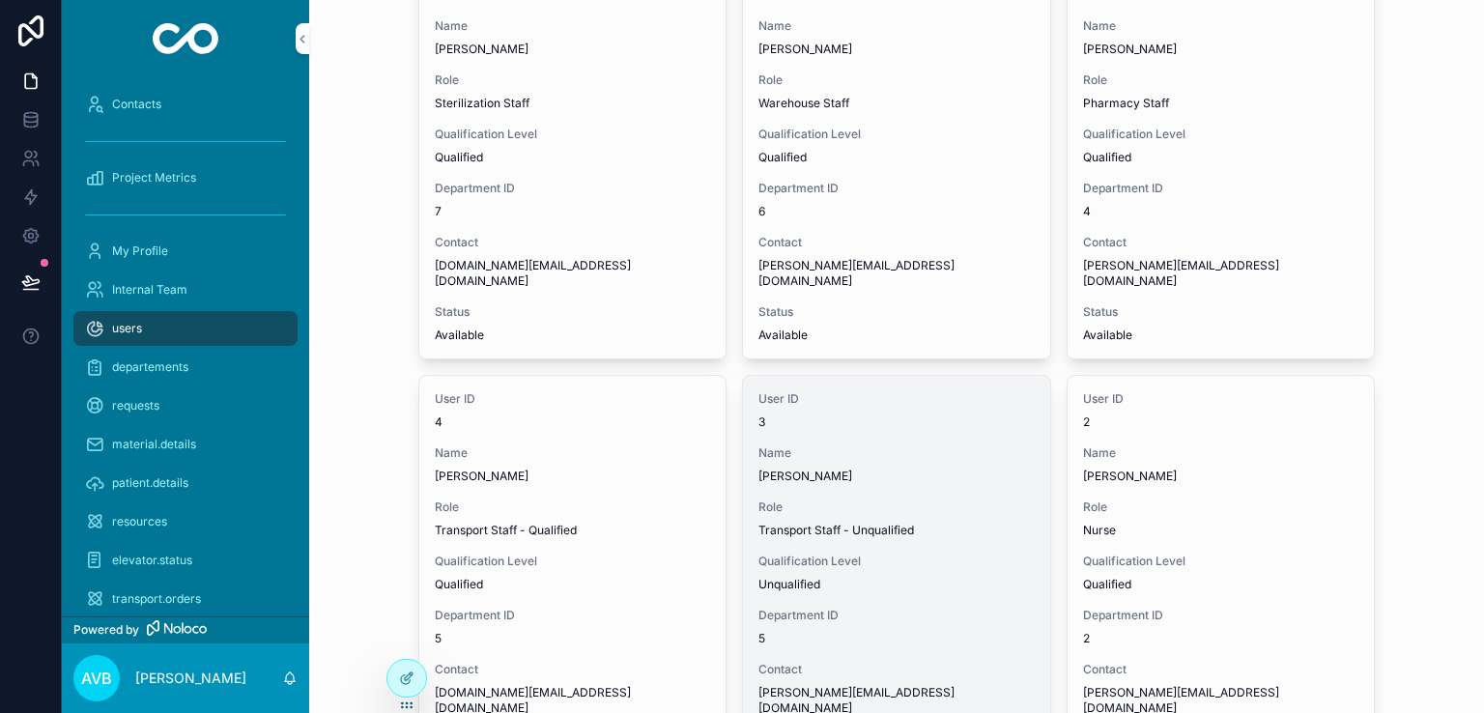
scroll to position [168, 0]
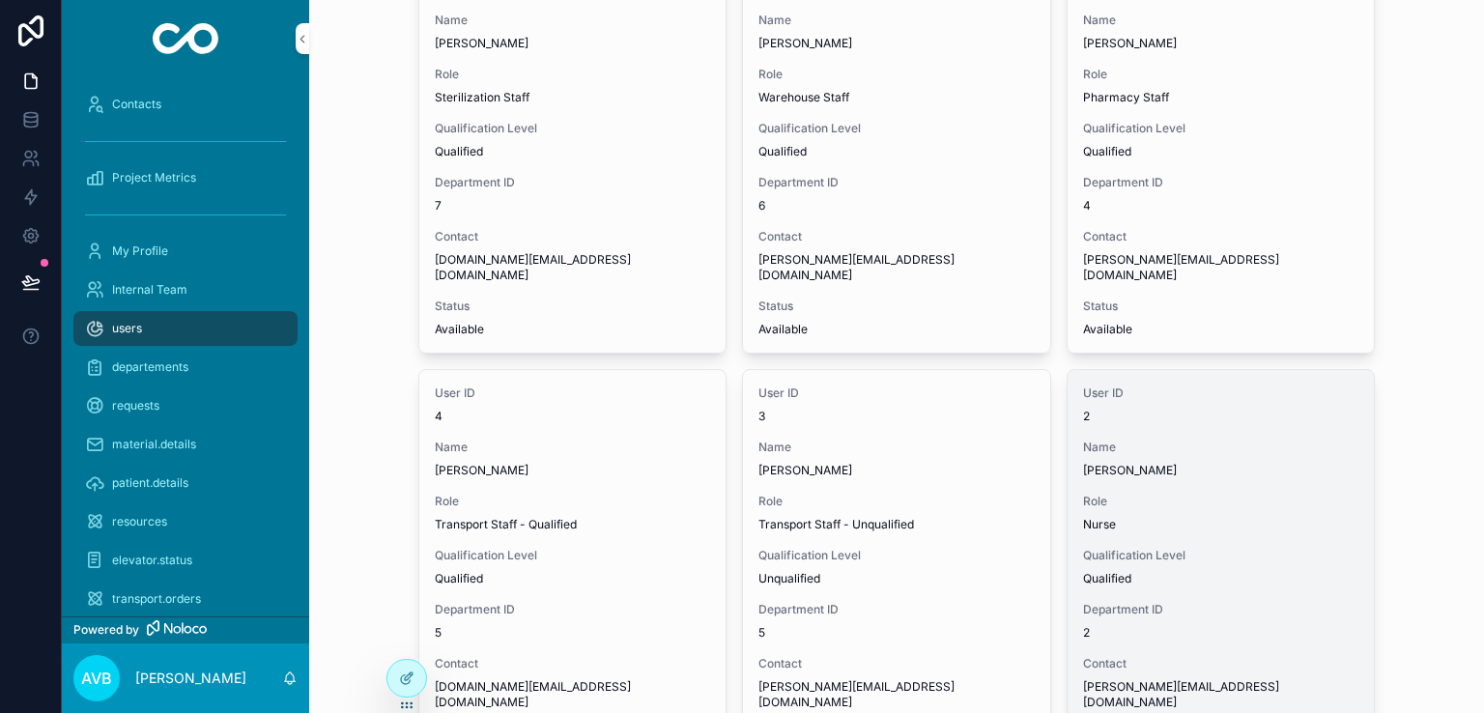
click at [1101, 571] on span "Qualified" at bounding box center [1221, 578] width 276 height 15
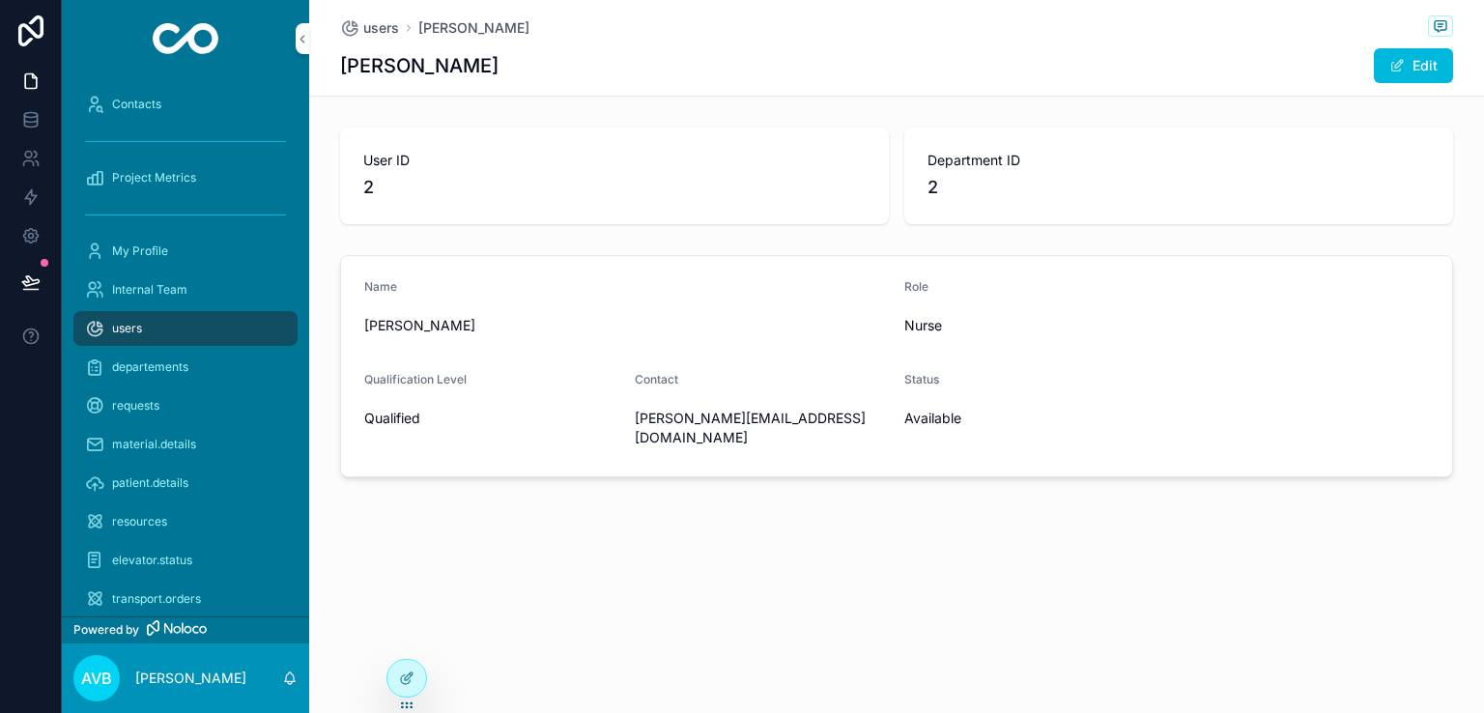
click at [1002, 200] on span "2" at bounding box center [1178, 187] width 502 height 27
click at [699, 147] on div "User ID 2" at bounding box center [614, 175] width 549 height 97
click at [229, 328] on div "users" at bounding box center [185, 328] width 201 height 31
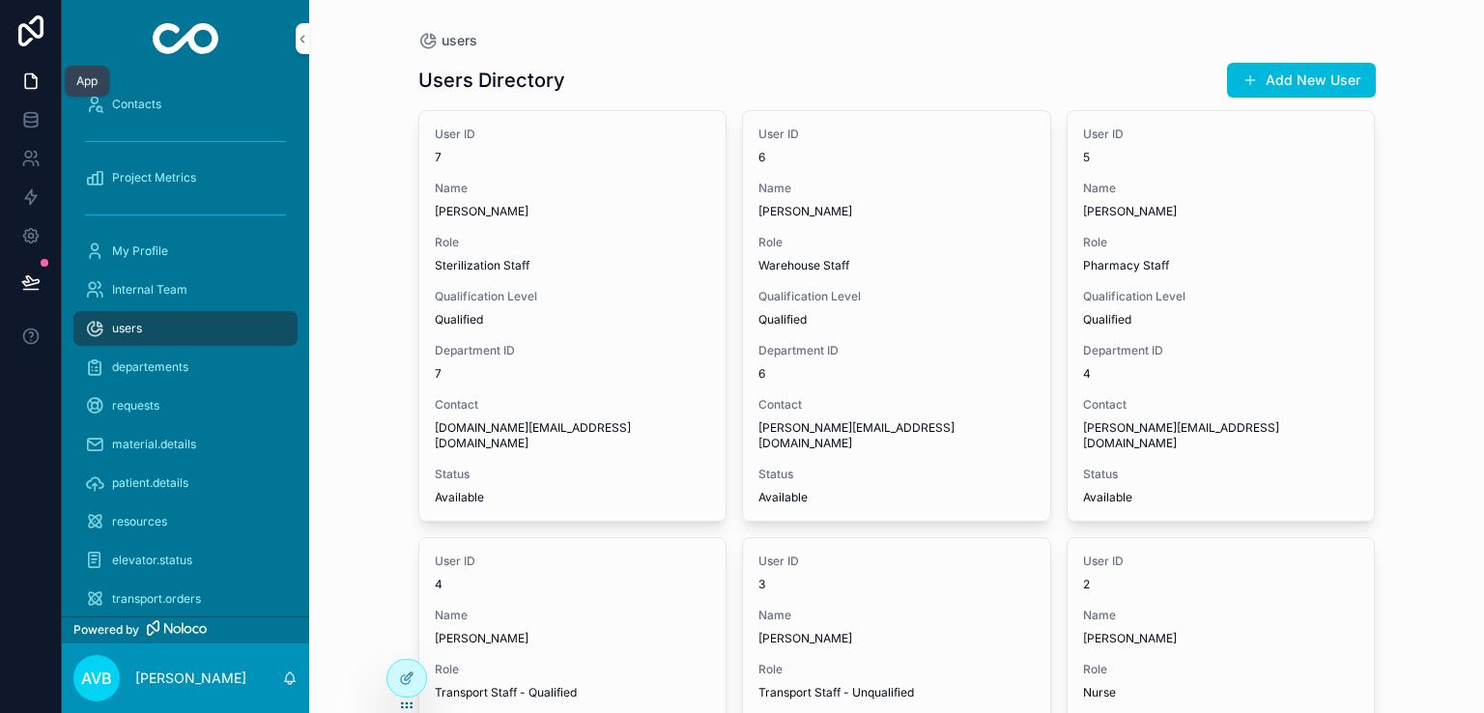
click at [31, 79] on icon at bounding box center [30, 80] width 19 height 19
click at [39, 122] on icon at bounding box center [30, 119] width 19 height 19
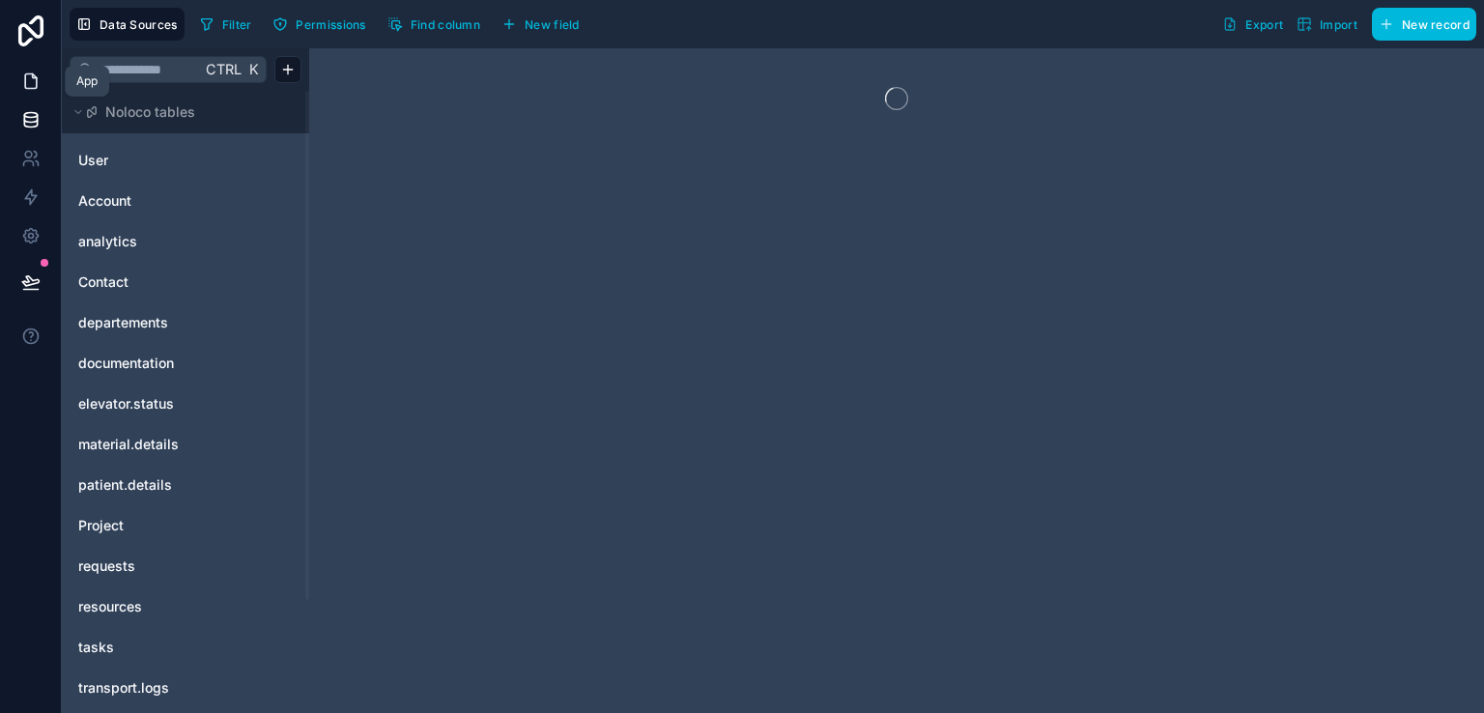
click at [36, 82] on icon at bounding box center [31, 81] width 12 height 14
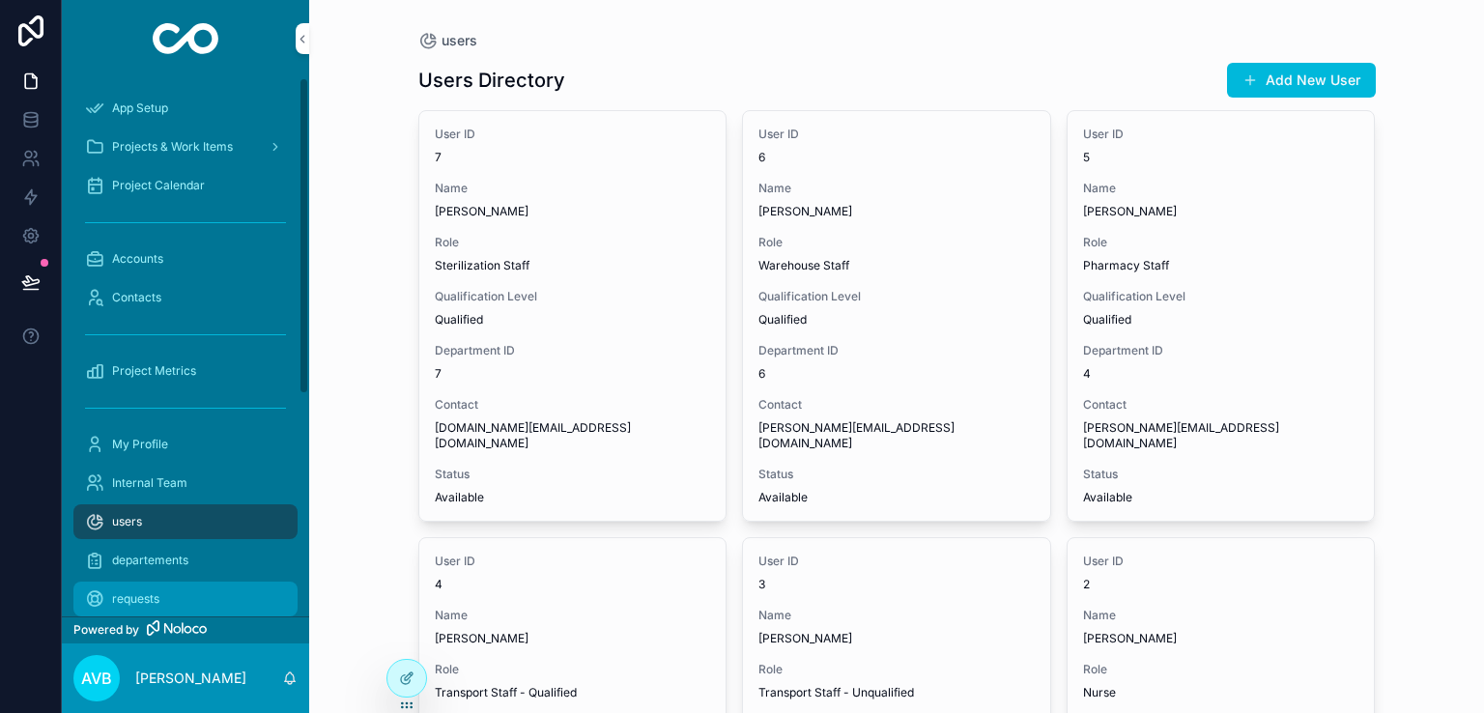
click at [189, 585] on div "requests" at bounding box center [185, 598] width 201 height 31
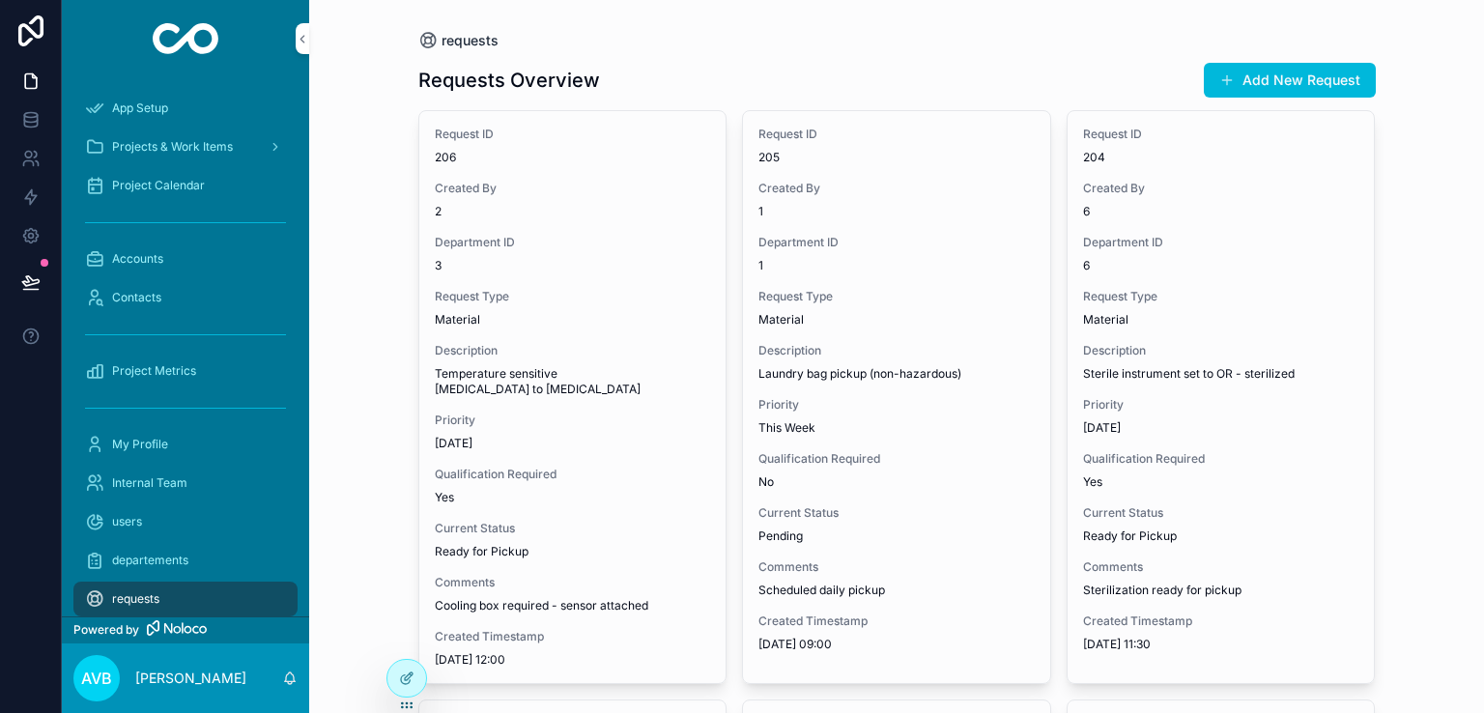
click at [425, 40] on icon "scrollable content" at bounding box center [427, 40] width 19 height 19
click at [457, 35] on span "requests" at bounding box center [469, 40] width 57 height 19
click at [28, 127] on icon at bounding box center [30, 124] width 13 height 8
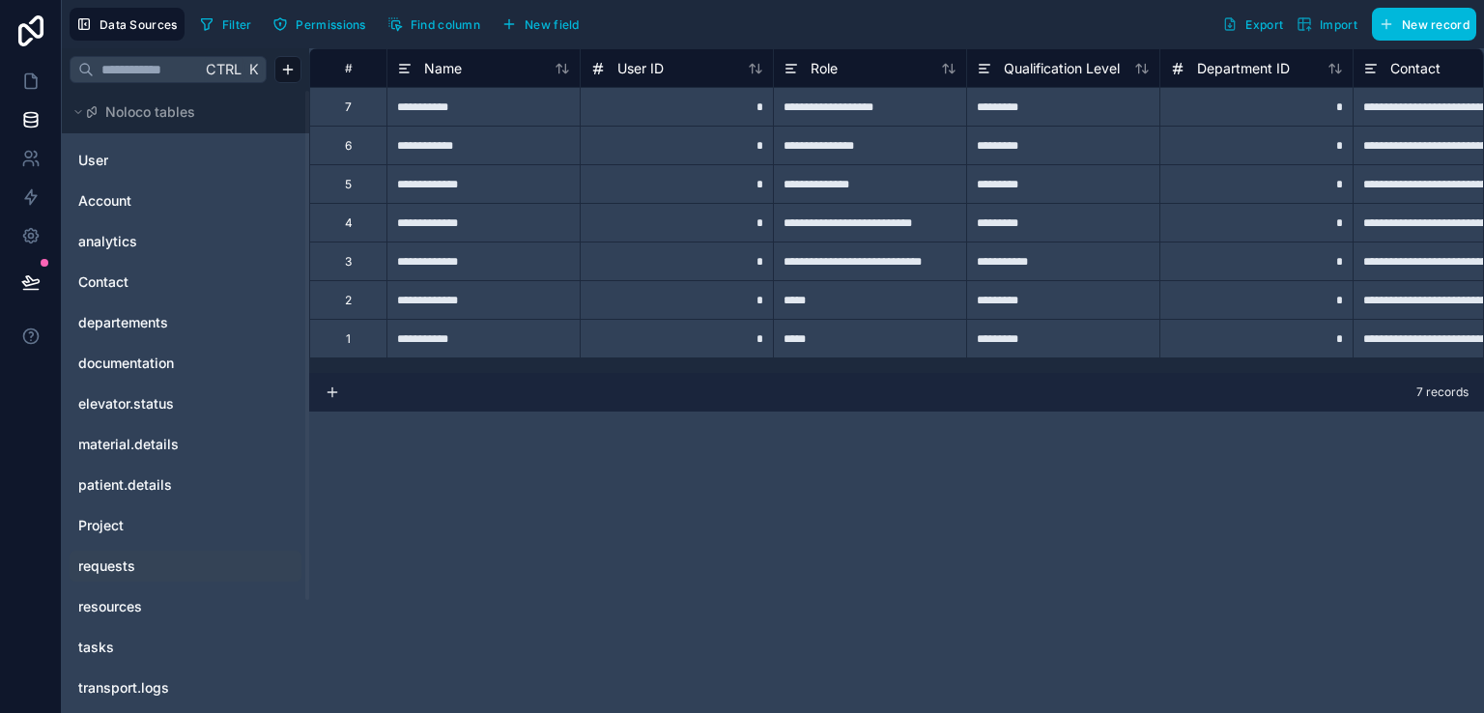
click at [142, 569] on link "requests" at bounding box center [156, 565] width 156 height 19
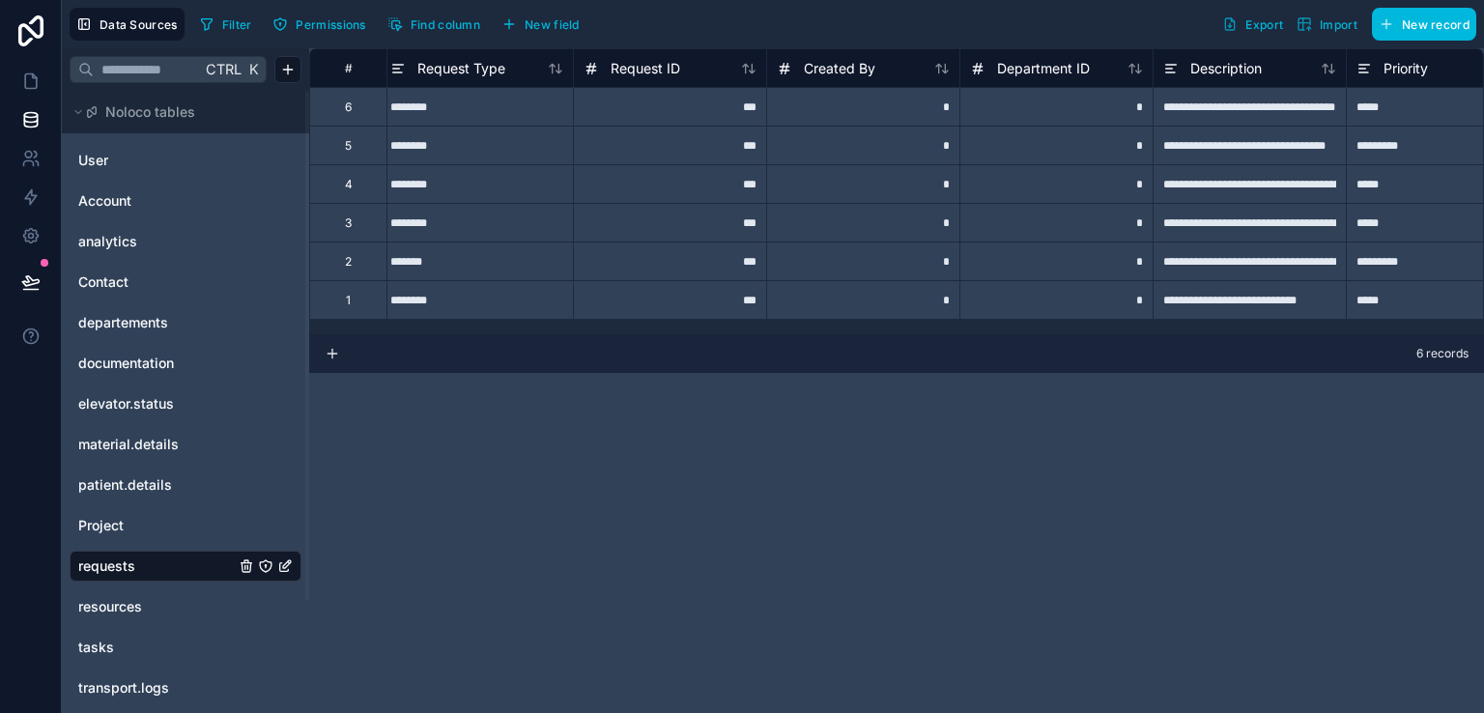
scroll to position [0, 4]
click at [267, 565] on icon "requests" at bounding box center [265, 565] width 15 height 15
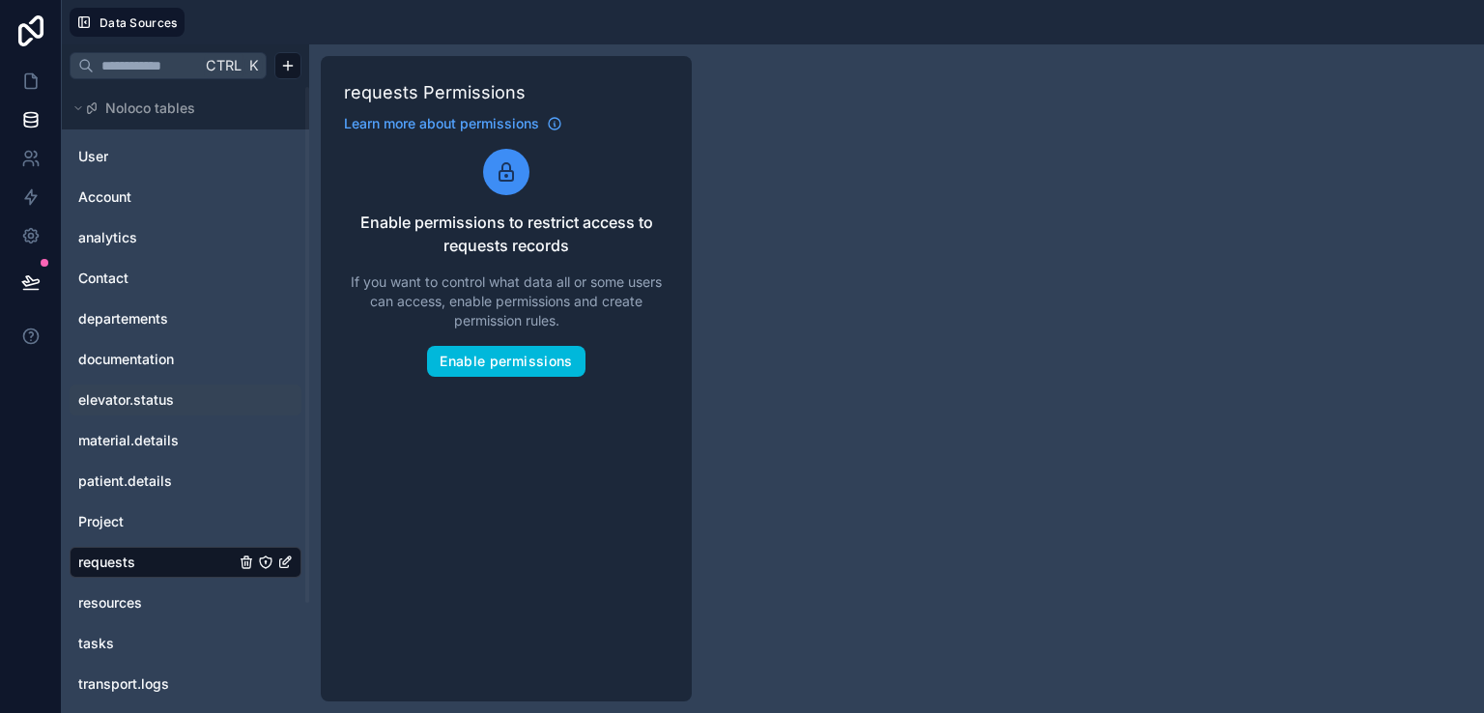
click at [203, 412] on div "elevator.status" at bounding box center [186, 399] width 232 height 31
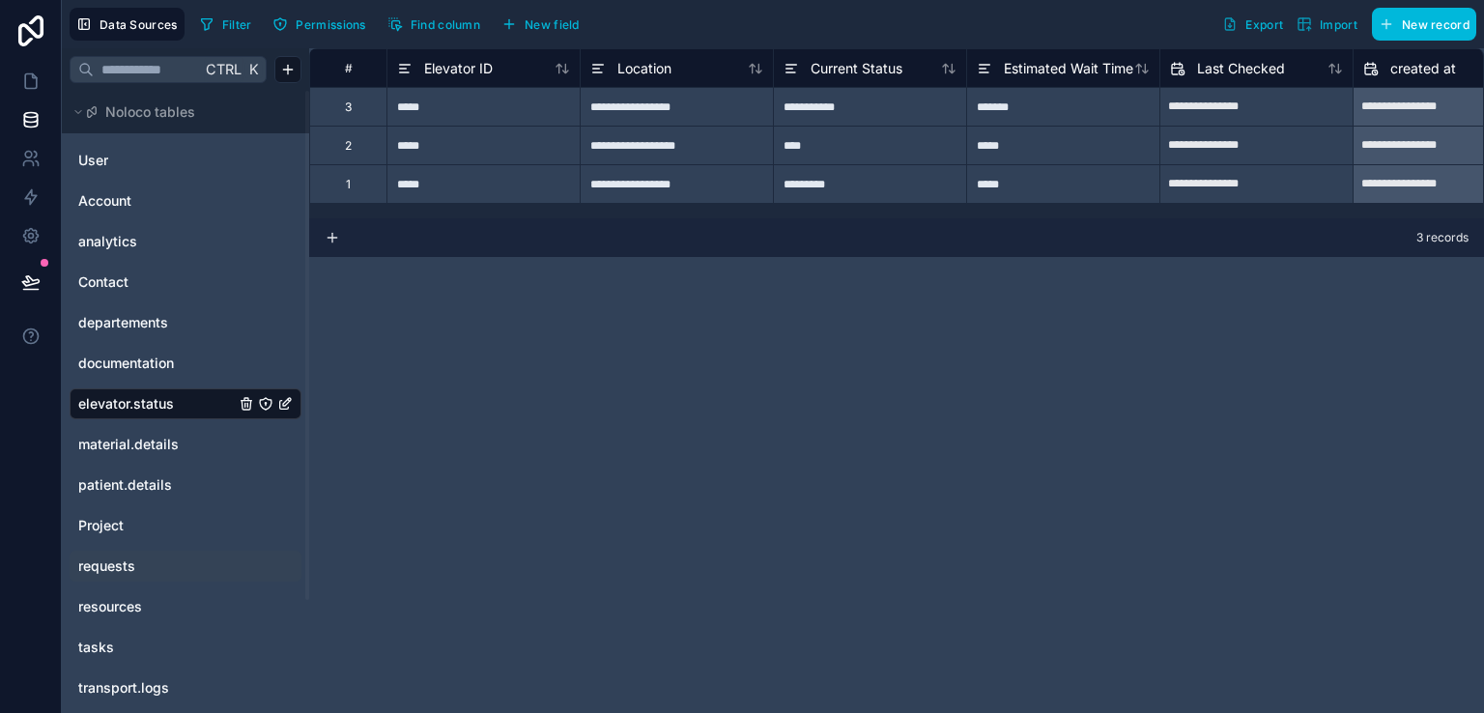
click at [158, 566] on link "requests" at bounding box center [156, 565] width 156 height 19
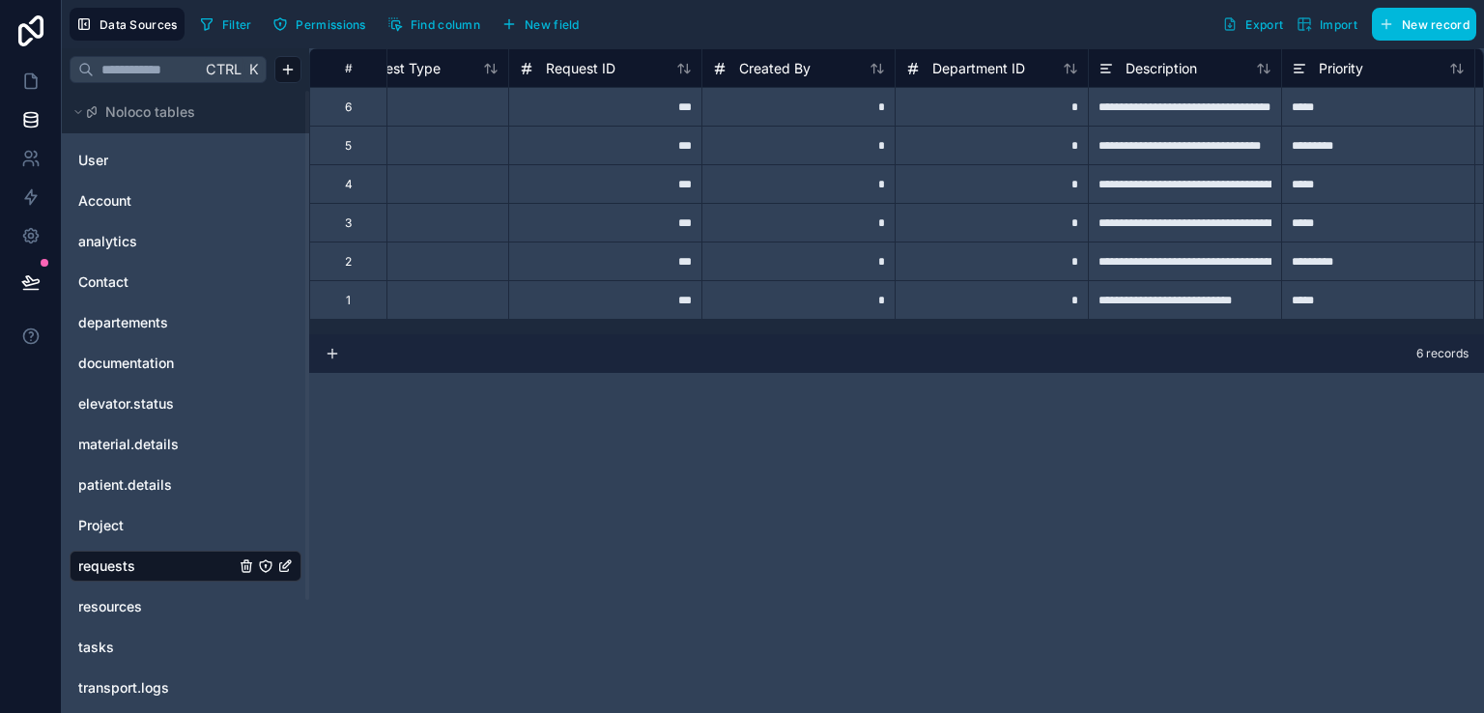
scroll to position [0, 70]
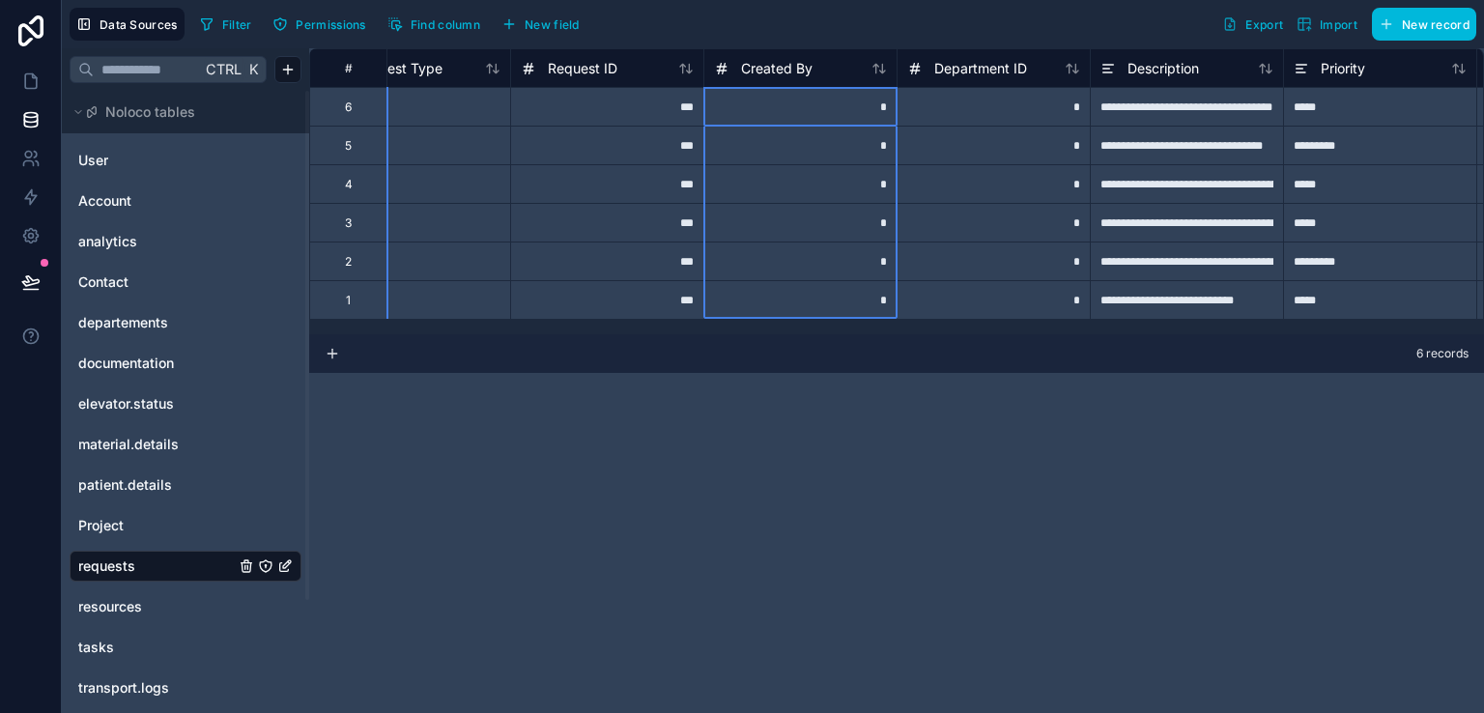
click at [807, 79] on div "Created By" at bounding box center [799, 67] width 193 height 39
click at [794, 66] on span "Created By" at bounding box center [776, 68] width 71 height 19
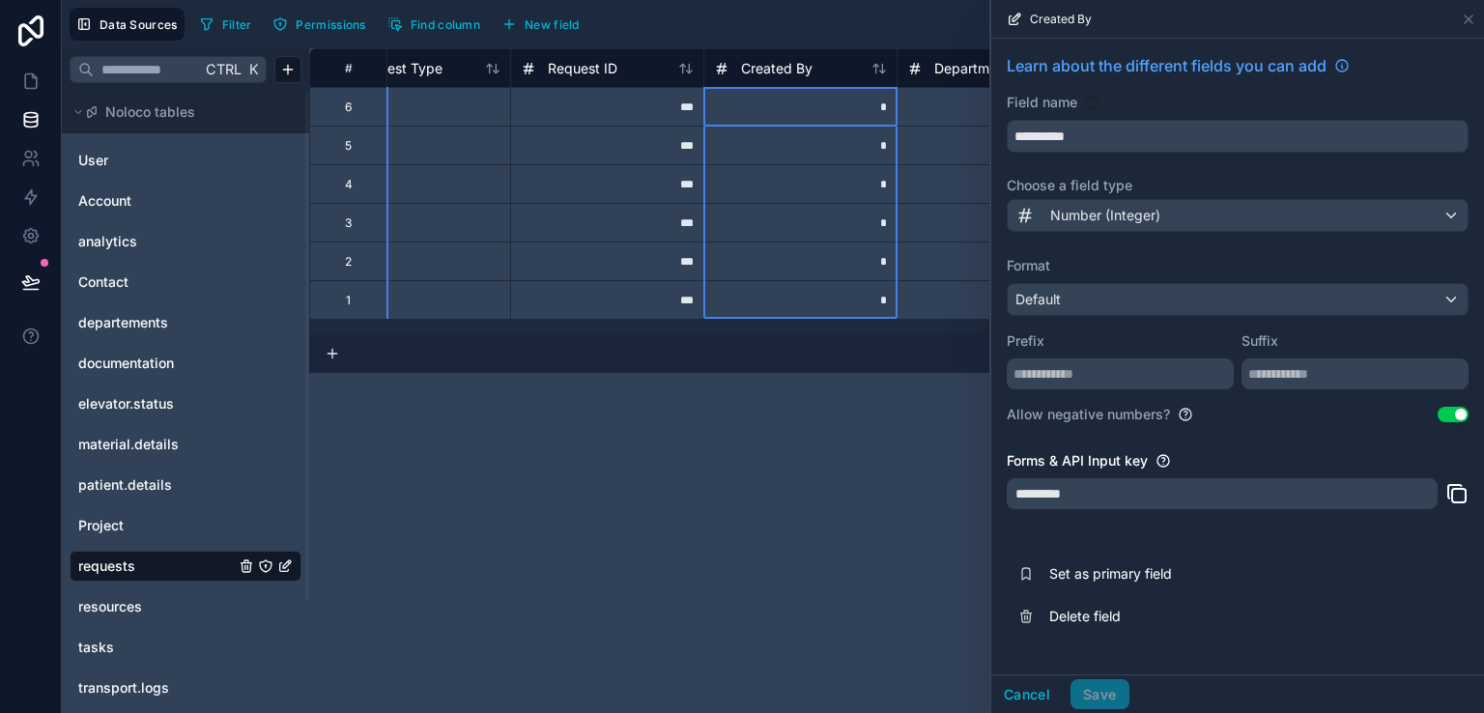
click at [907, 592] on div "**********" at bounding box center [896, 380] width 1174 height 664
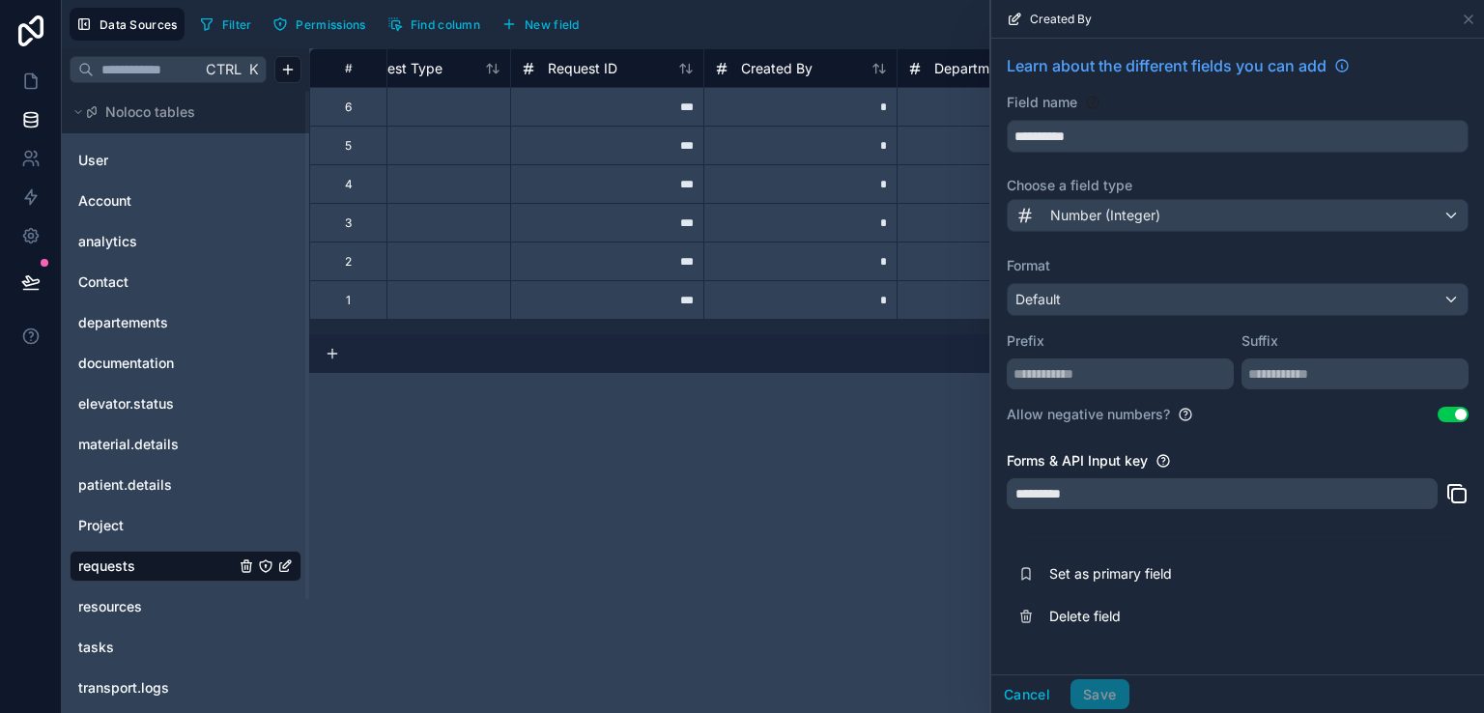
click at [575, 24] on span "New field" at bounding box center [551, 24] width 55 height 14
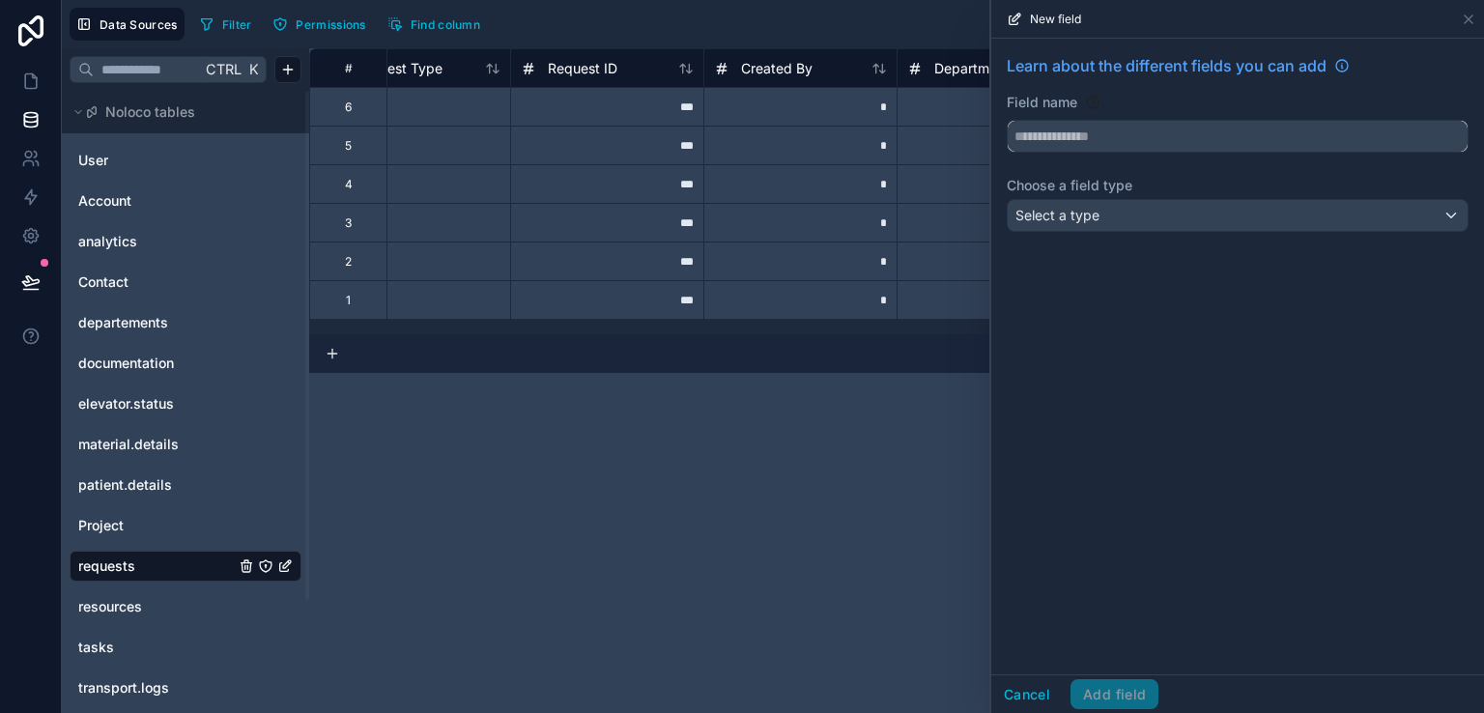
click at [1114, 122] on input "text" at bounding box center [1237, 136] width 460 height 31
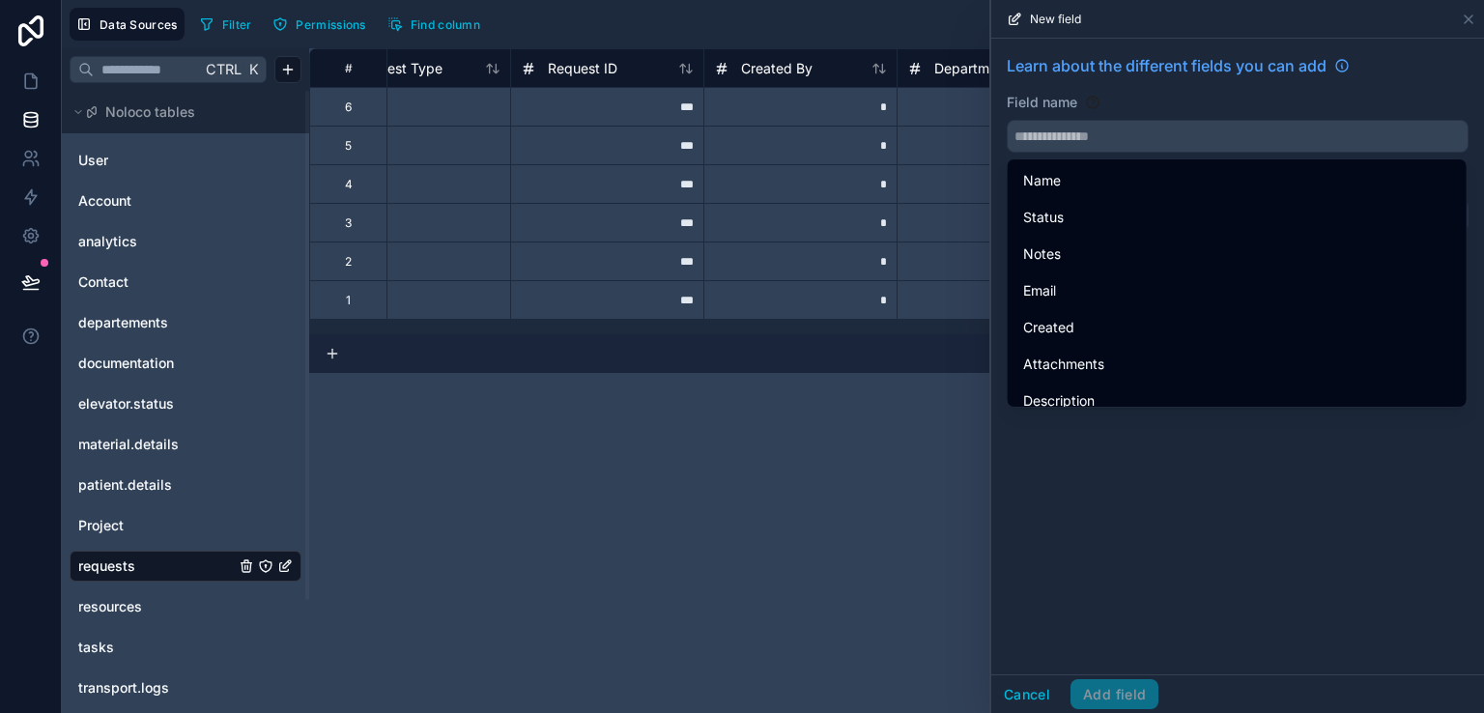
click at [955, 498] on div "**********" at bounding box center [896, 380] width 1174 height 664
click at [948, 536] on div "**********" at bounding box center [896, 380] width 1174 height 664
click at [919, 541] on div "**********" at bounding box center [896, 380] width 1174 height 664
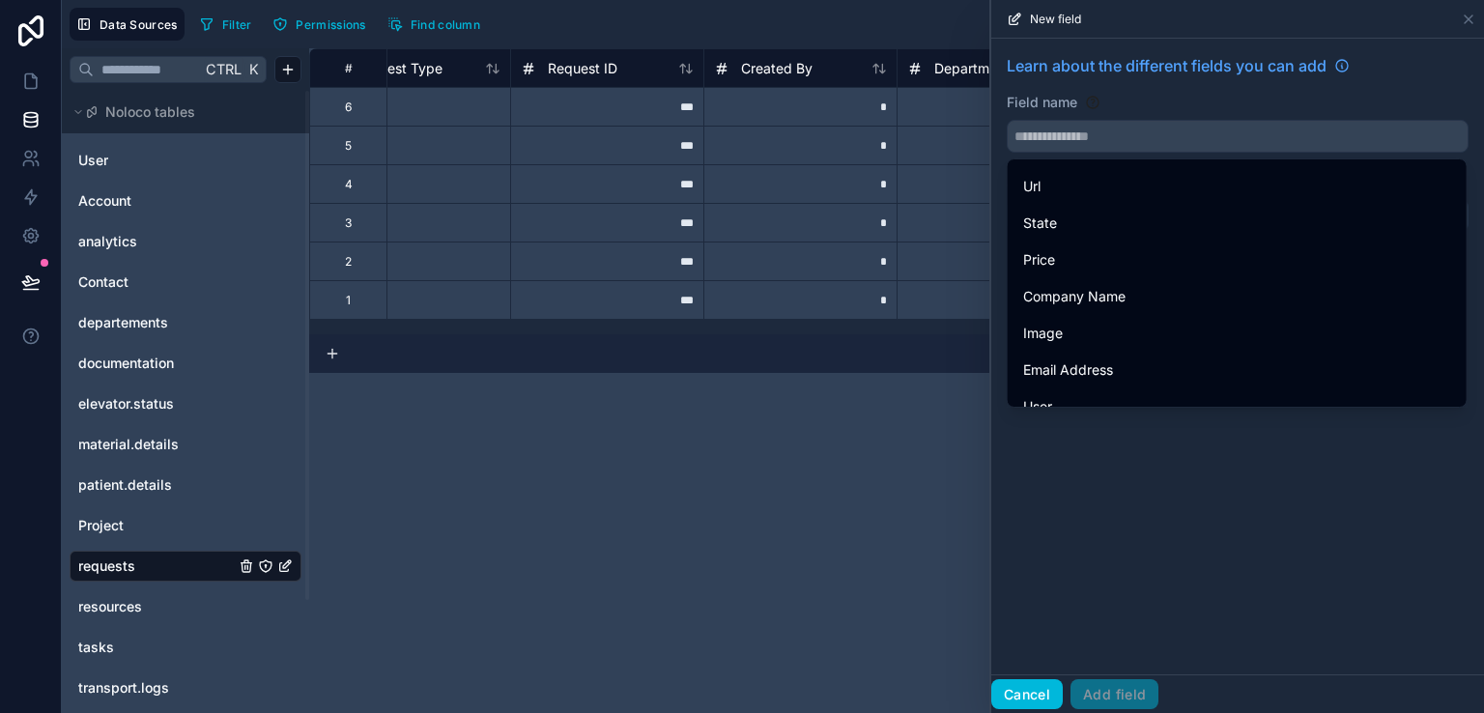
click at [1021, 694] on button "Cancel" at bounding box center [1026, 694] width 71 height 31
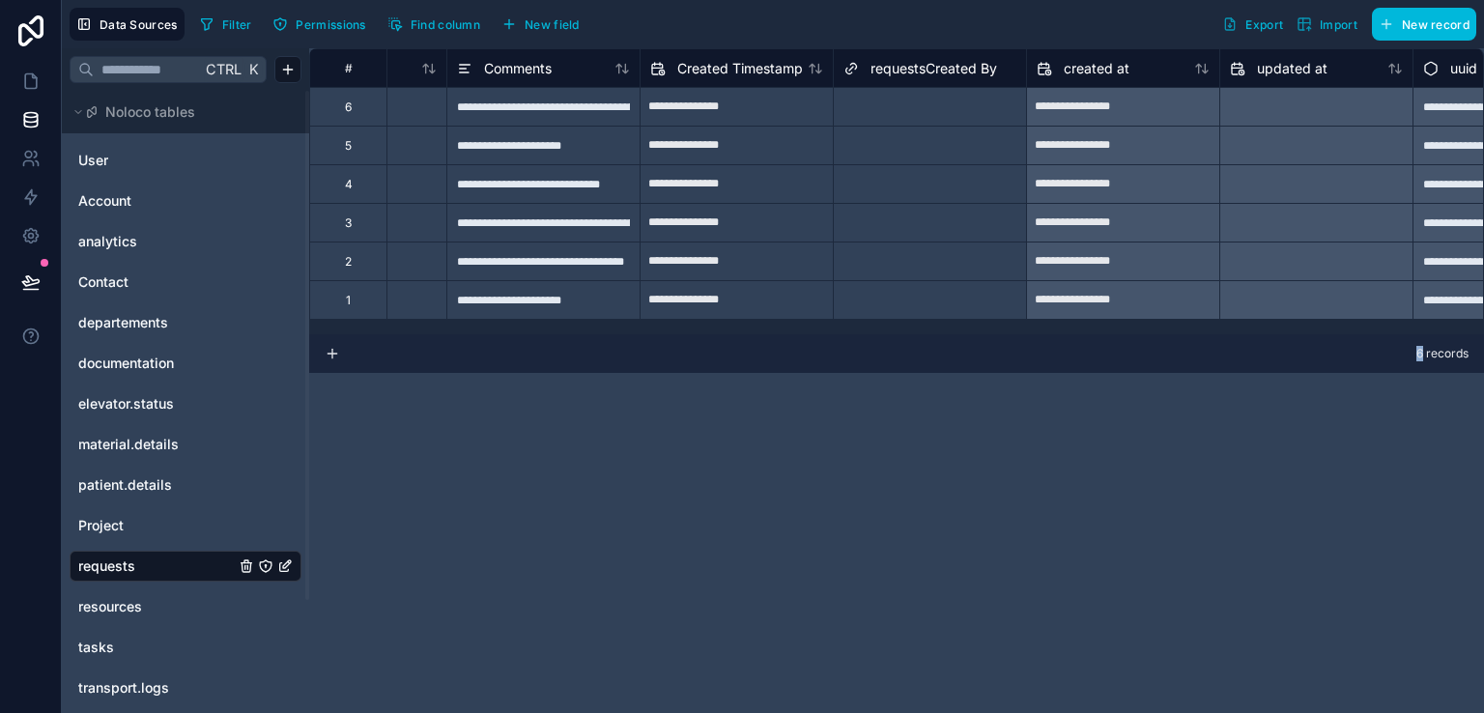
scroll to position [0, 1607]
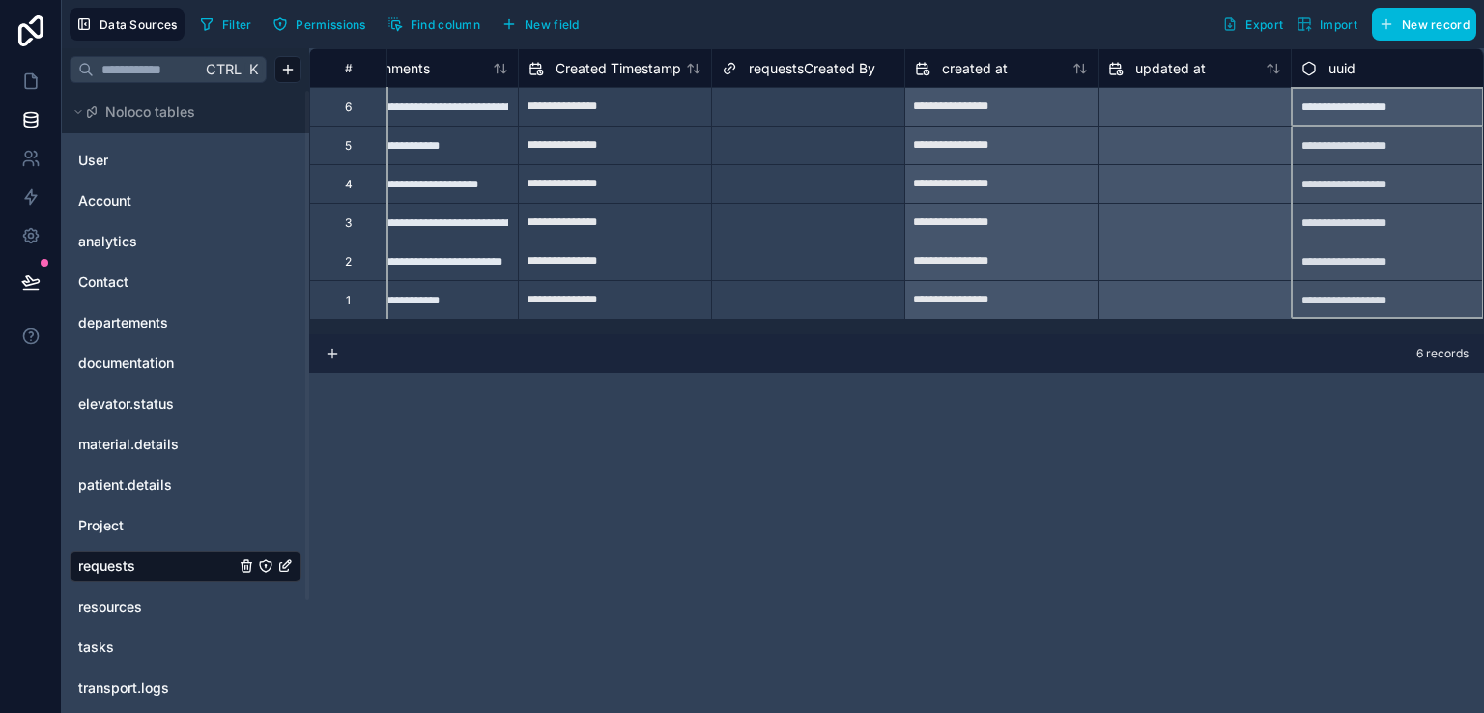
click at [1344, 73] on span "uuid" at bounding box center [1341, 68] width 27 height 19
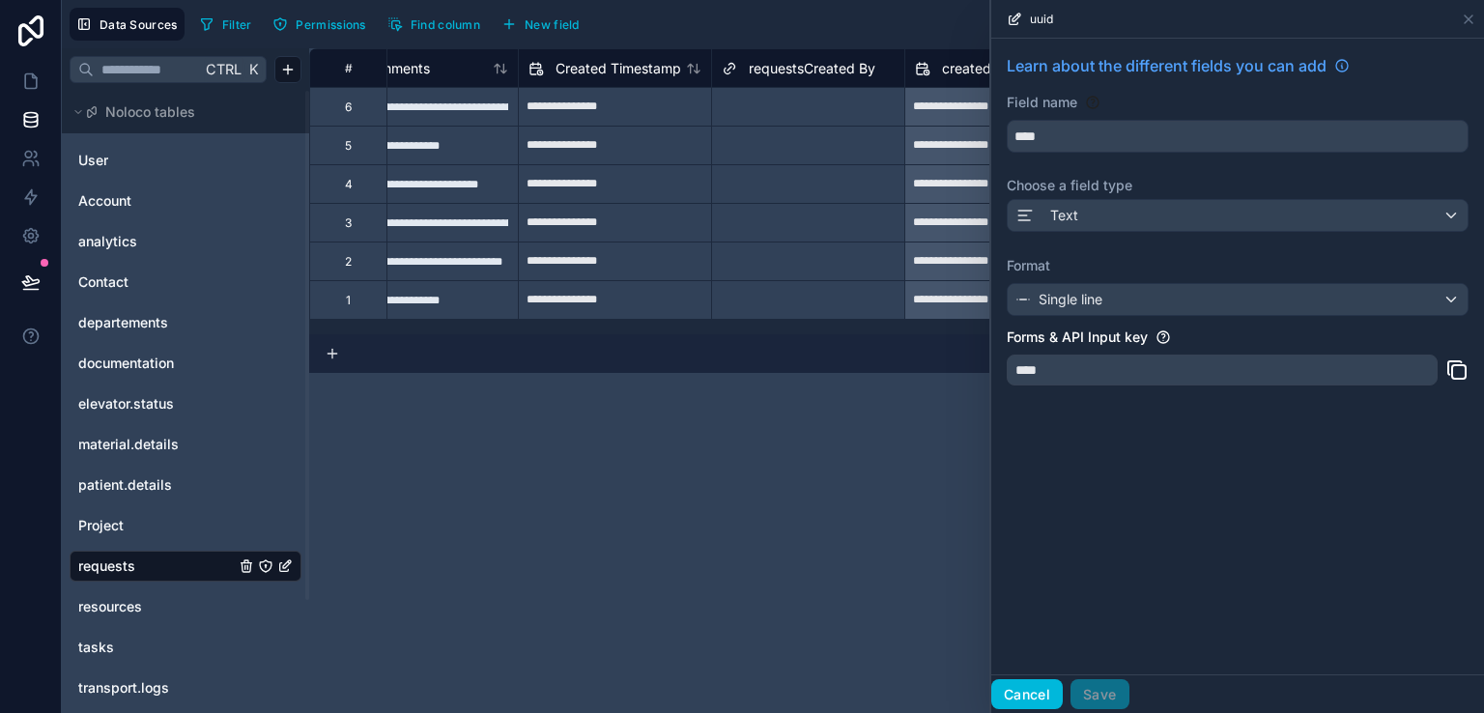
click at [1021, 682] on button "Cancel" at bounding box center [1026, 694] width 71 height 31
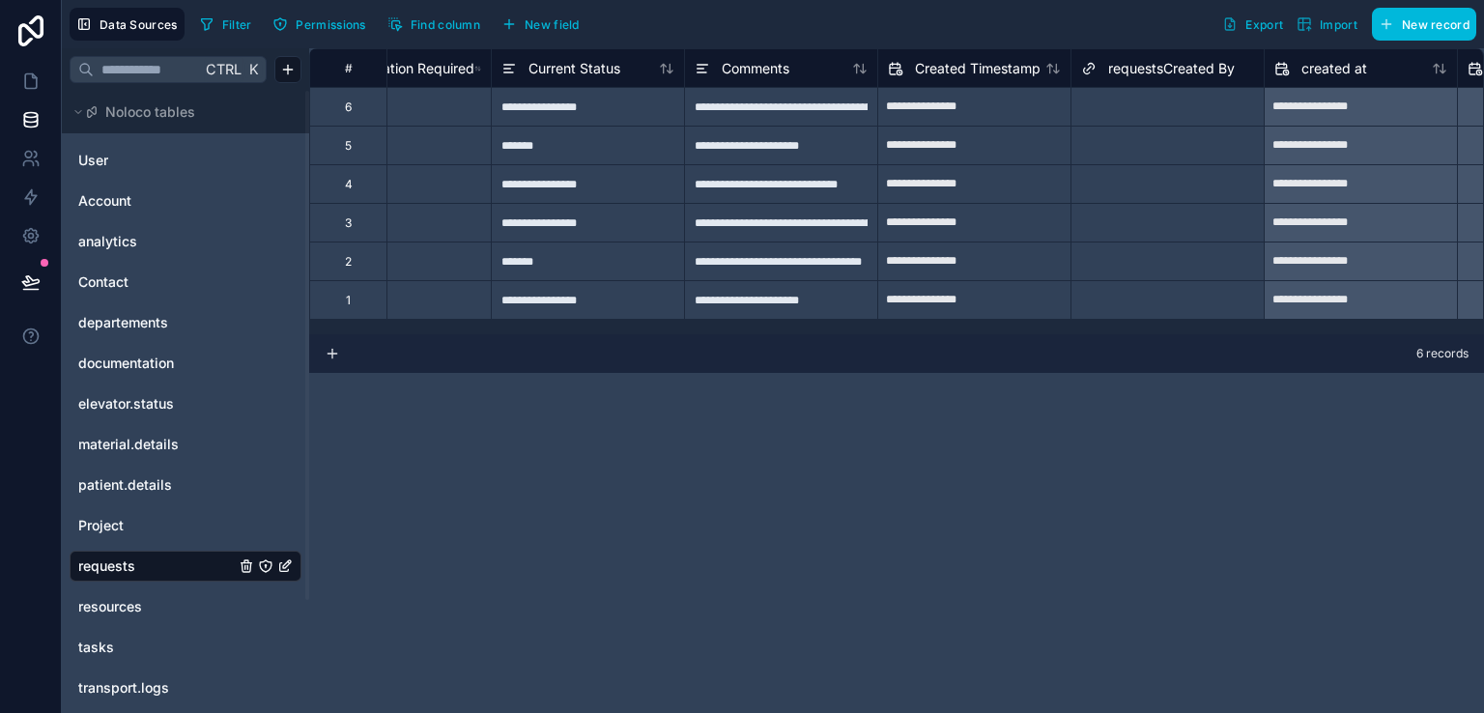
scroll to position [0, 1248]
click at [947, 272] on input "**********" at bounding box center [974, 261] width 192 height 31
select select "****"
select select "*"
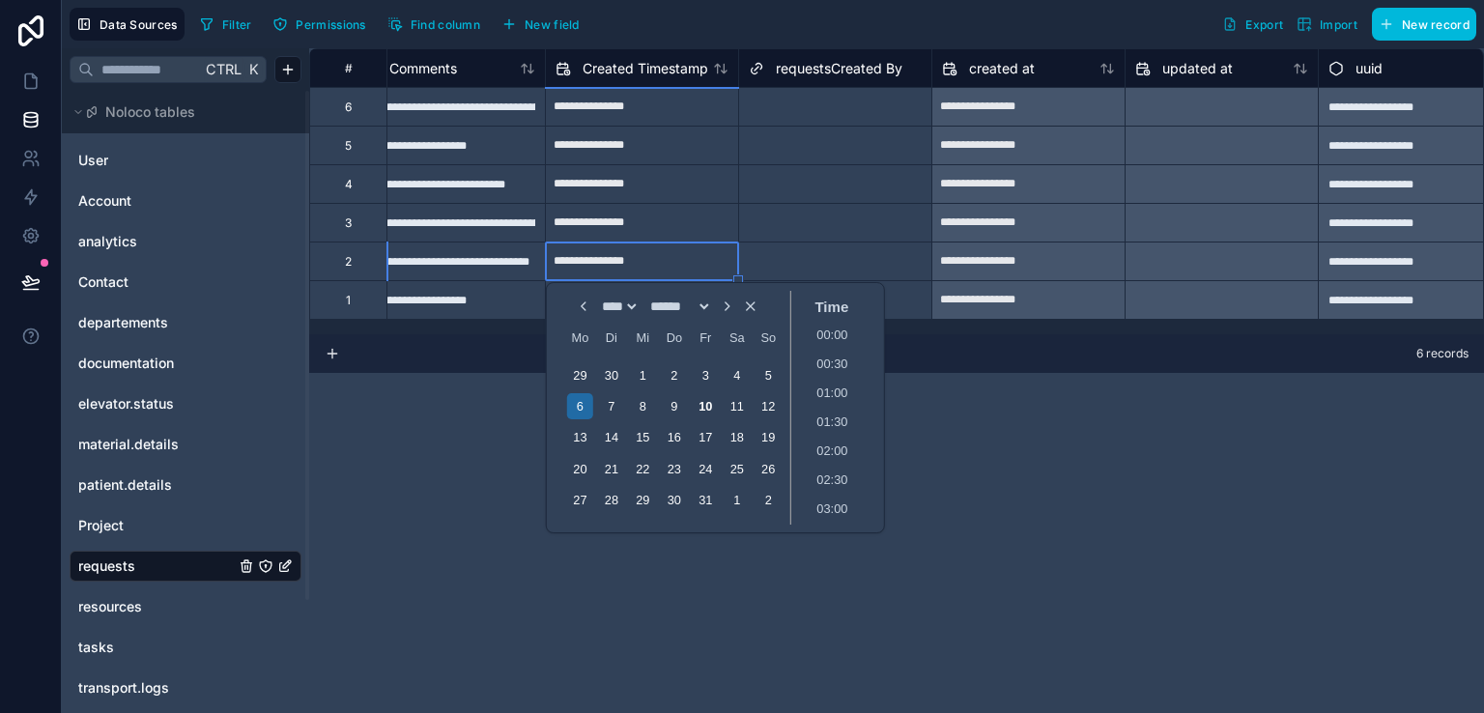
scroll to position [0, 1607]
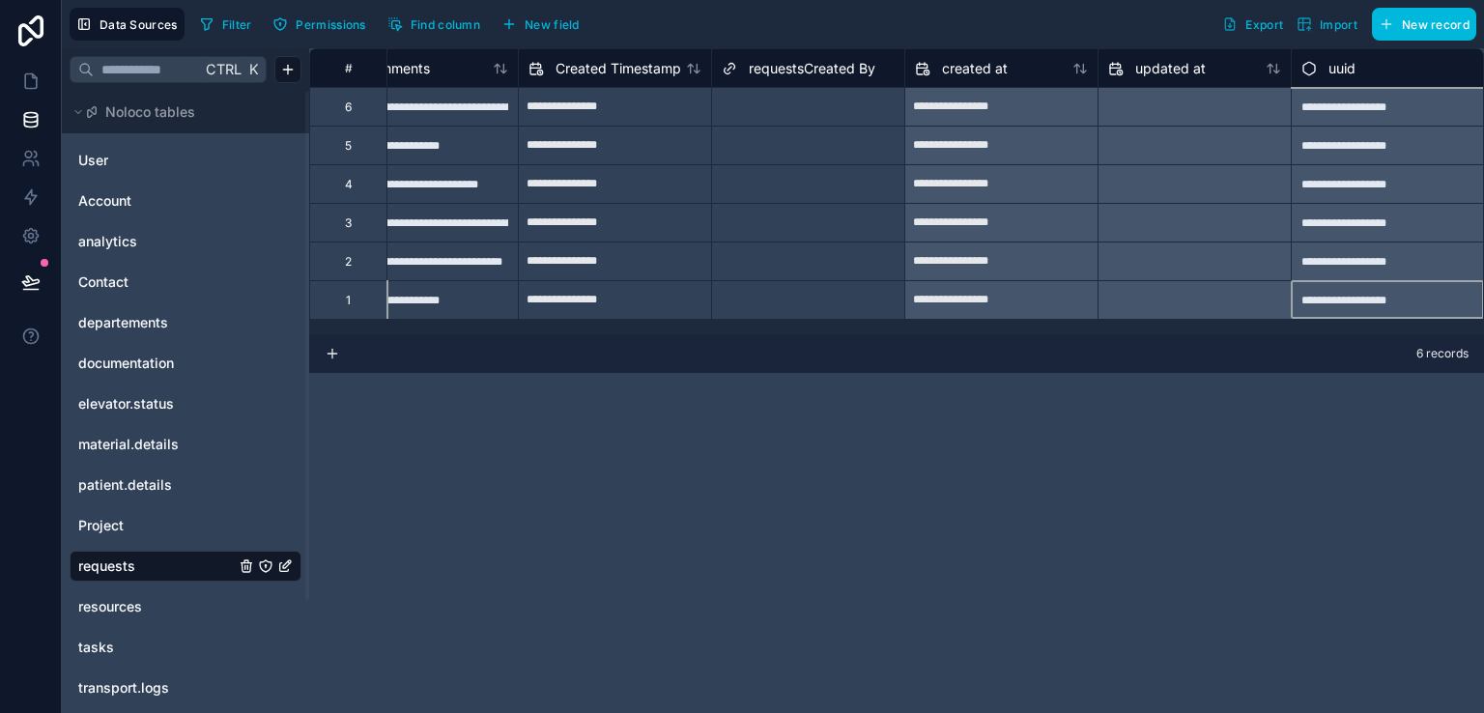
click at [1344, 248] on div "**********" at bounding box center [1386, 260] width 193 height 39
click at [1349, 278] on div "**********" at bounding box center [1386, 260] width 193 height 39
click at [1332, 66] on span "uuid" at bounding box center [1341, 68] width 27 height 19
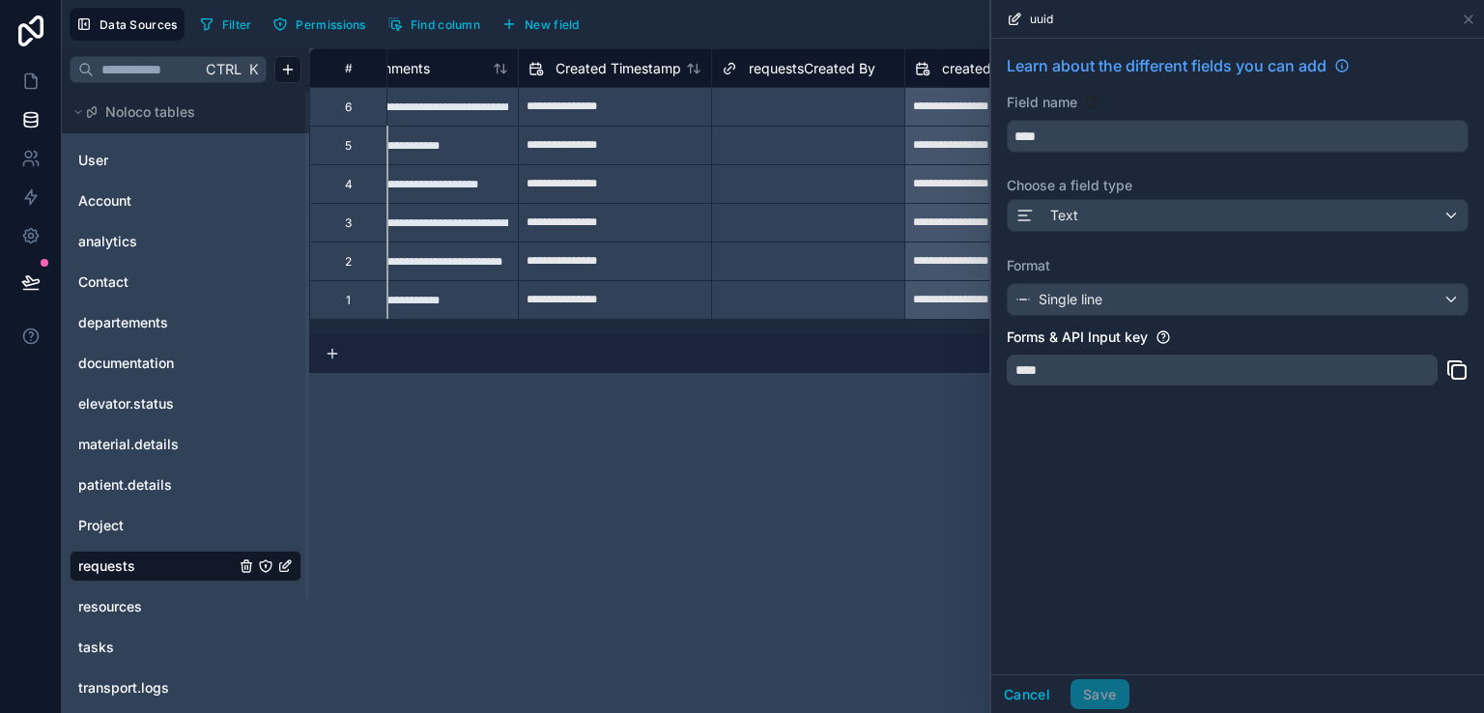
click at [1173, 382] on div "****" at bounding box center [1221, 369] width 431 height 31
click at [793, 475] on div "**********" at bounding box center [896, 380] width 1174 height 664
click at [1457, 14] on div "uuid" at bounding box center [1237, 19] width 477 height 38
click at [1461, 16] on icon at bounding box center [1467, 19] width 15 height 15
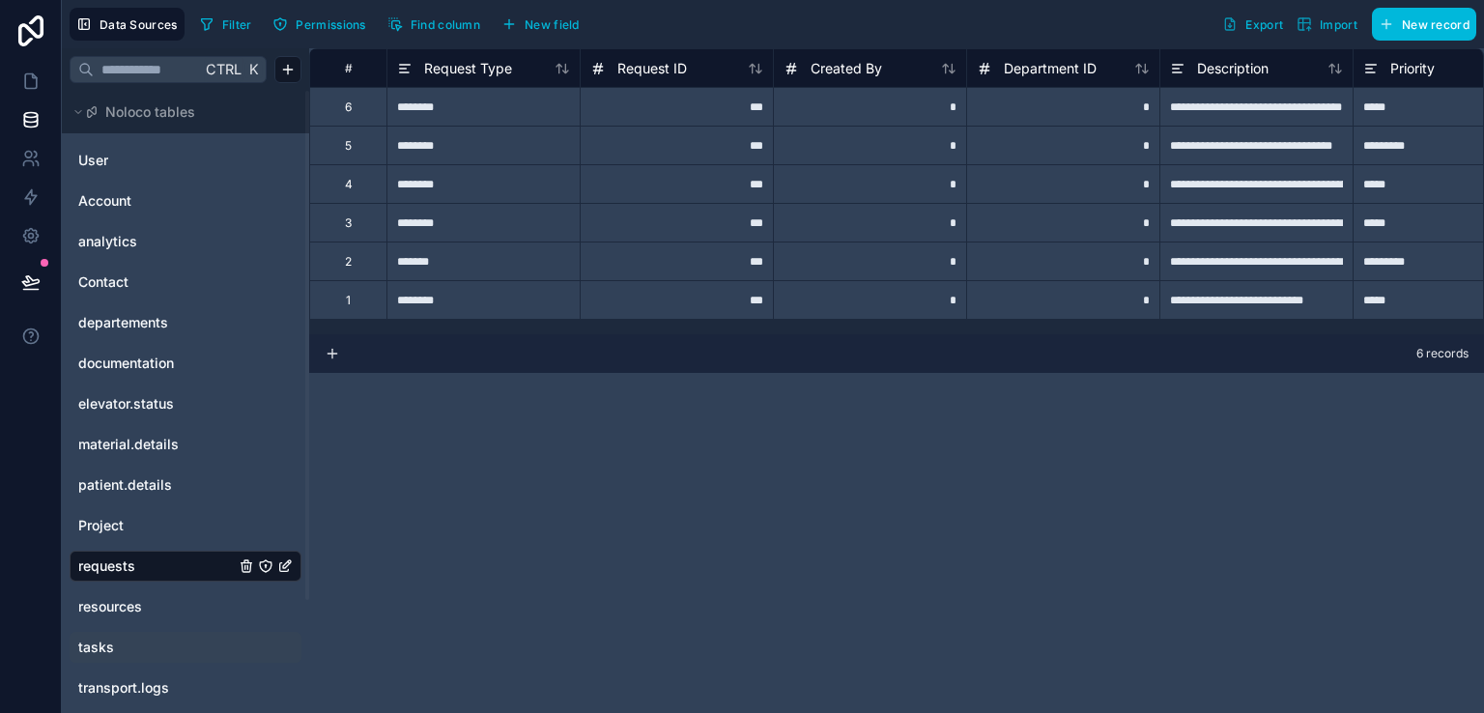
click at [112, 634] on div "tasks" at bounding box center [186, 647] width 232 height 31
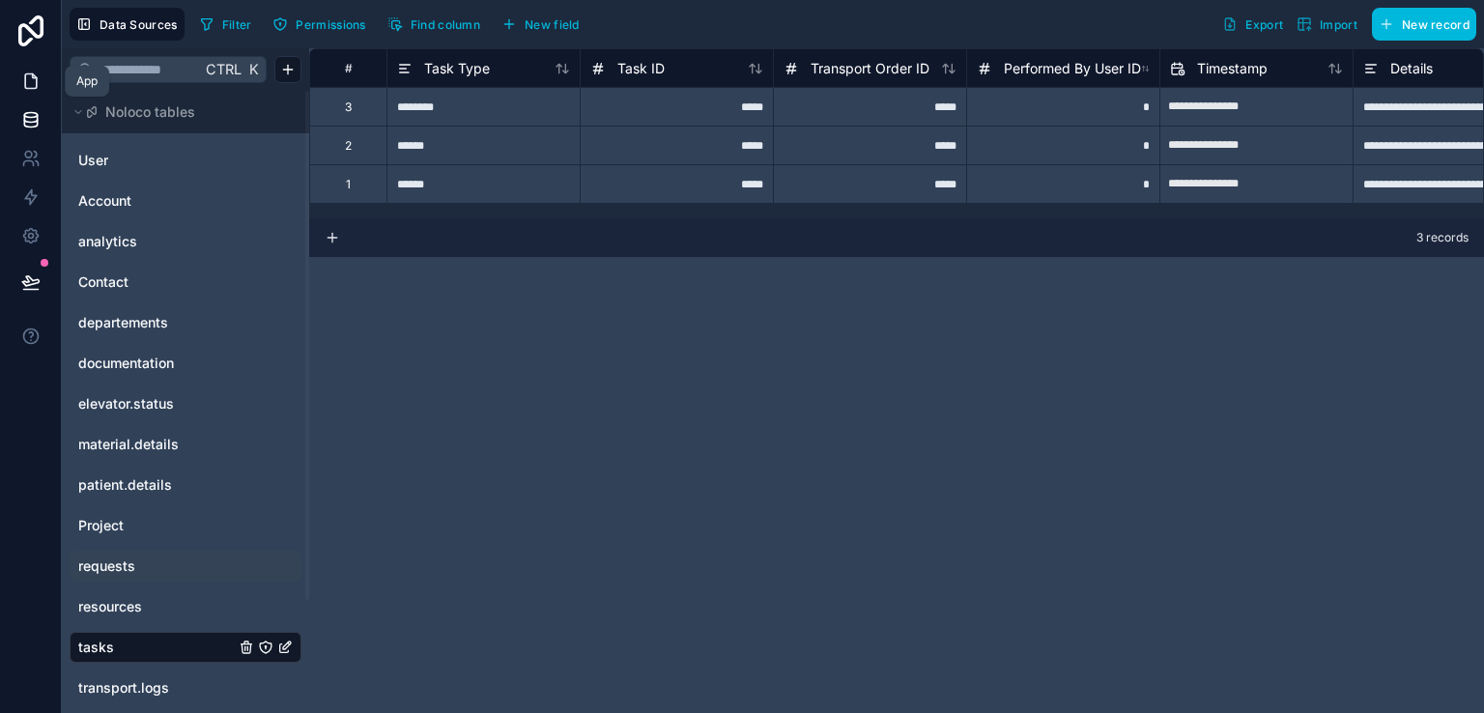
click at [42, 90] on link at bounding box center [30, 81] width 61 height 39
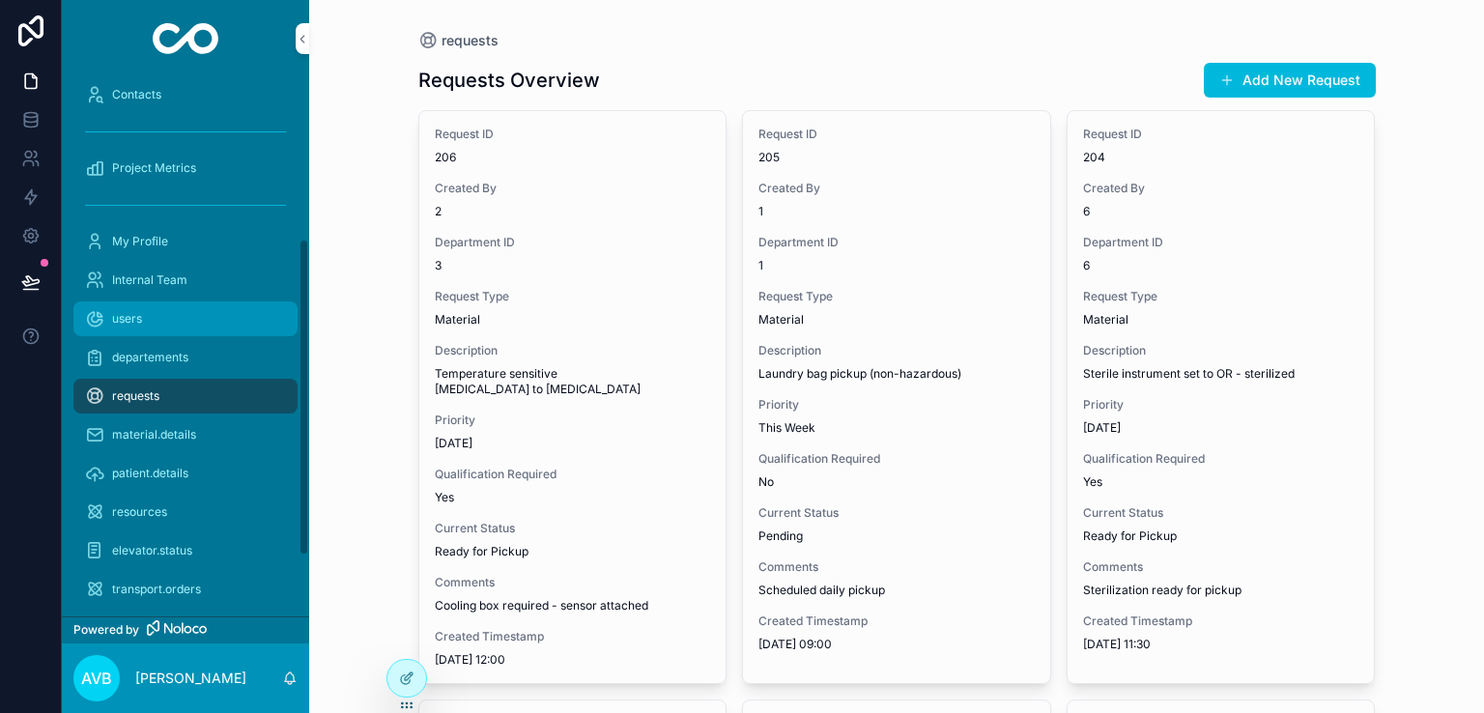
scroll to position [373, 0]
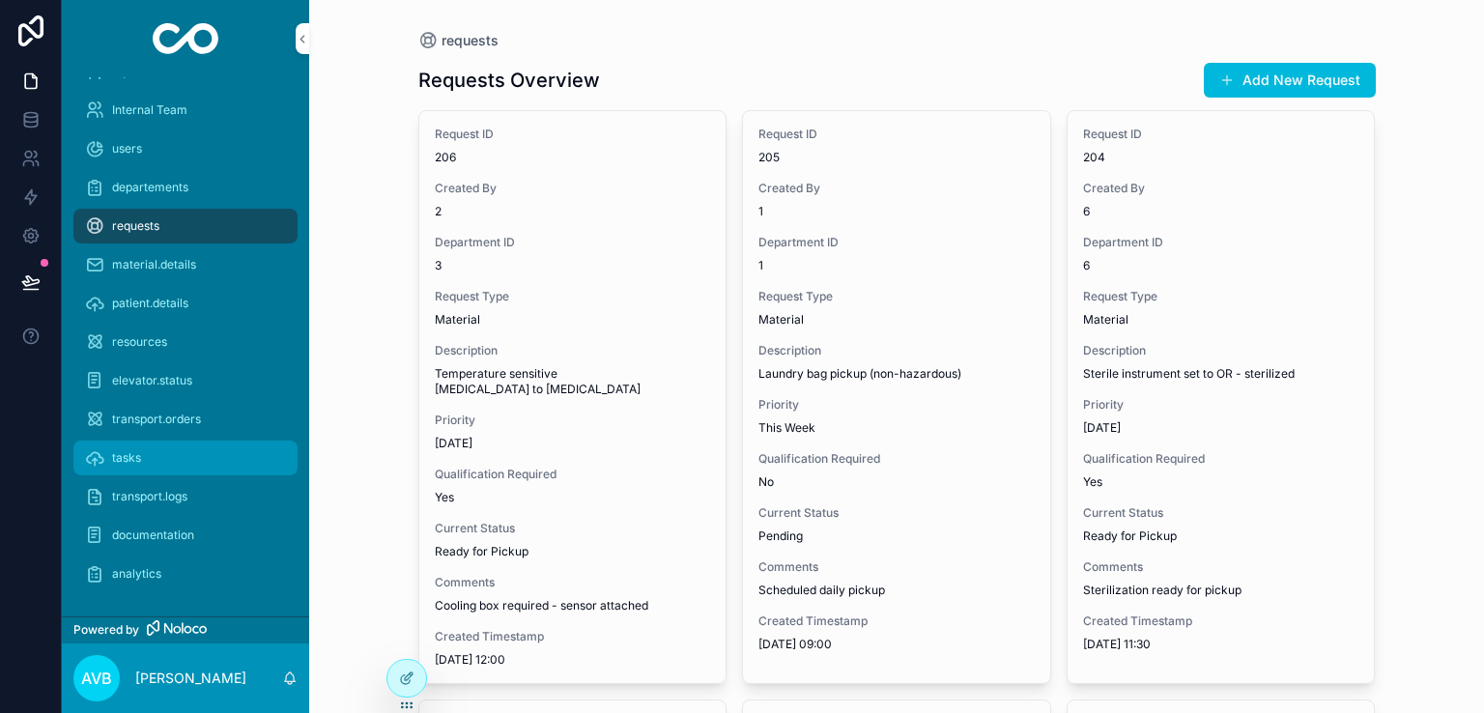
click at [176, 458] on div "tasks" at bounding box center [185, 457] width 201 height 31
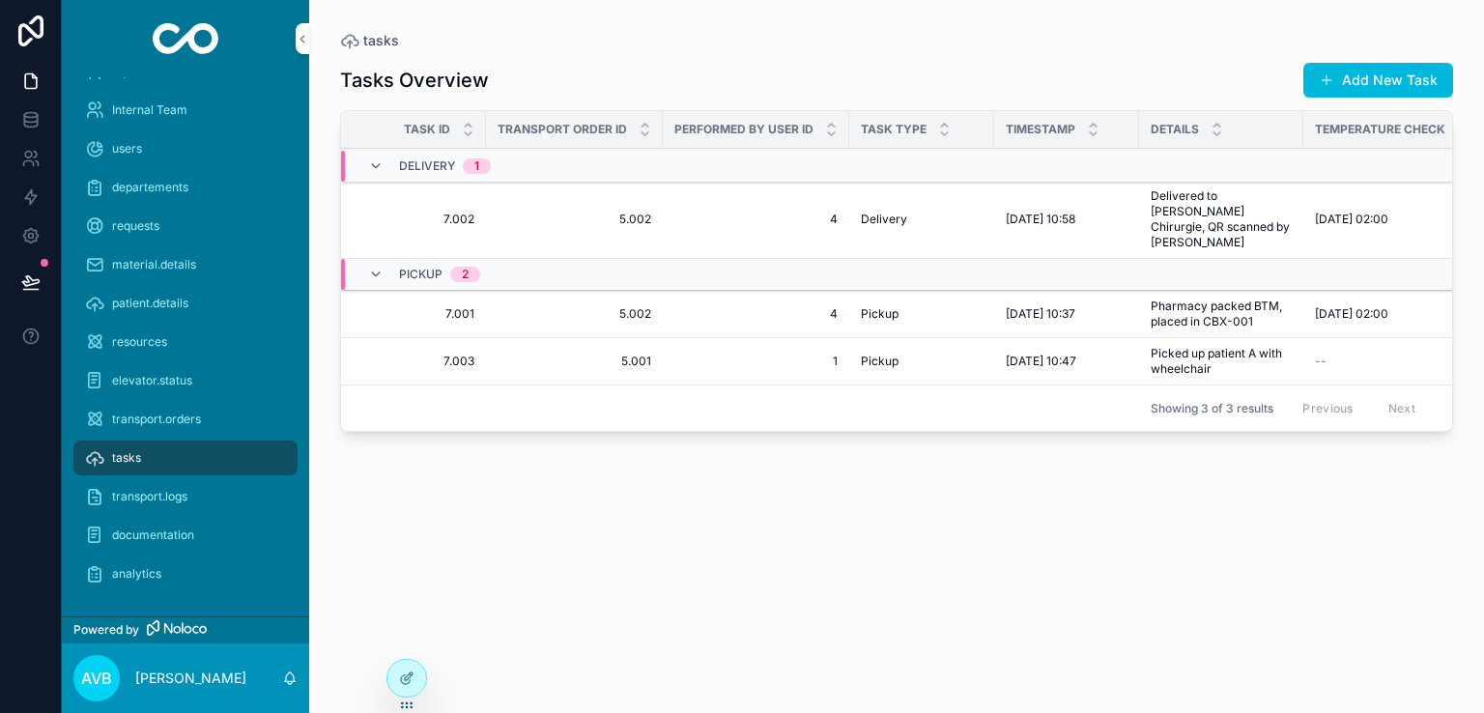
click at [528, 213] on span "5.002" at bounding box center [574, 219] width 154 height 15
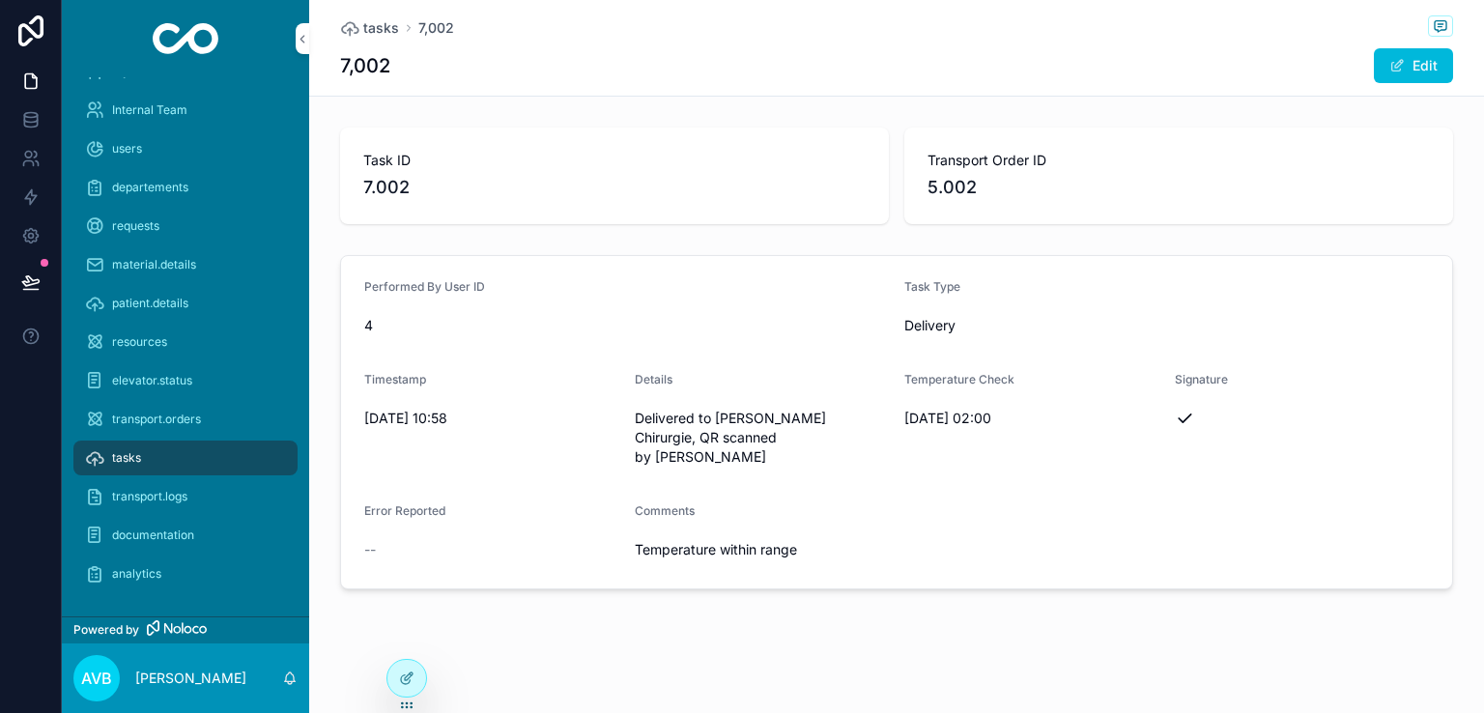
click at [1182, 416] on icon "scrollable content" at bounding box center [1183, 418] width 19 height 19
click at [601, 481] on form "Performed By User ID 4 Task Type Delivery Timestamp 6.10.2025 10:58 Details Del…" at bounding box center [896, 422] width 1111 height 332
click at [664, 540] on span "Temperature within range" at bounding box center [762, 549] width 255 height 19
click at [1382, 65] on button "Edit" at bounding box center [1412, 65] width 79 height 35
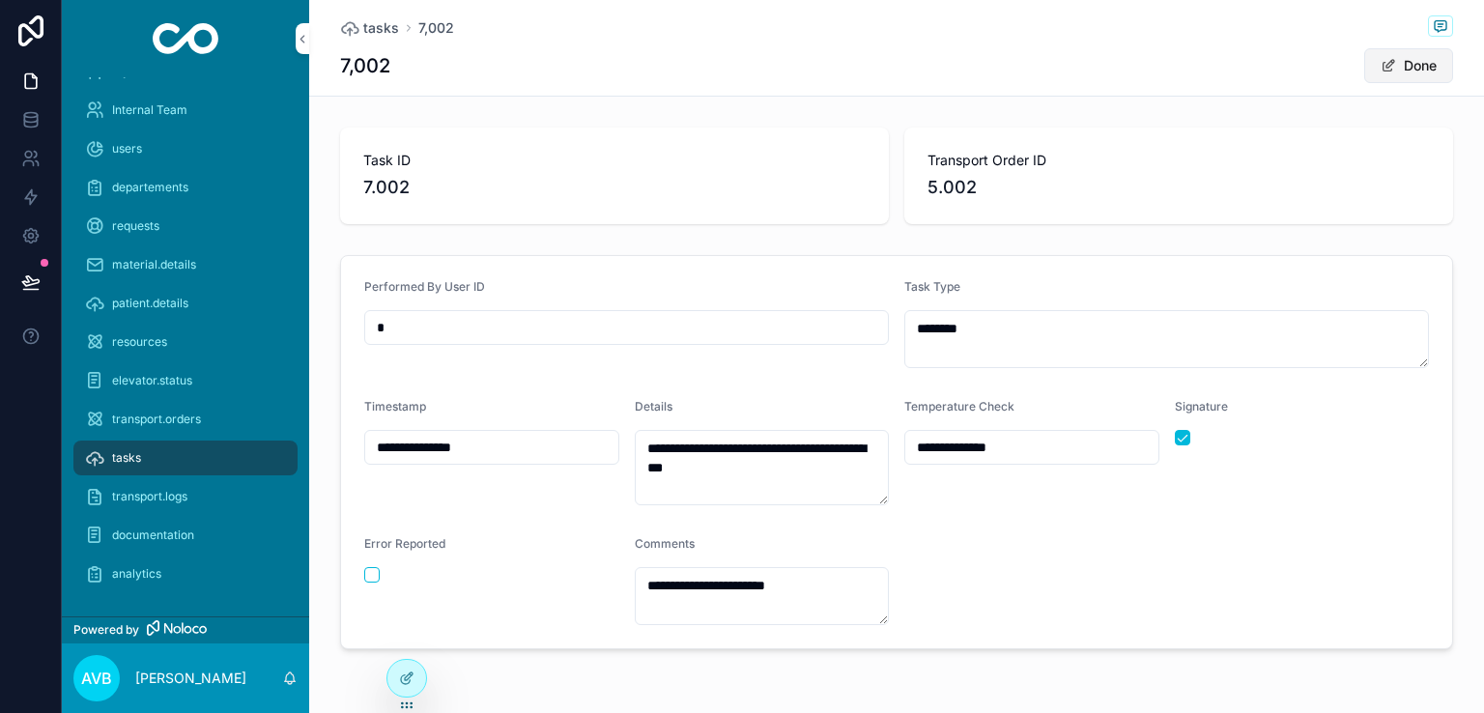
click at [1382, 65] on span "scrollable content" at bounding box center [1387, 65] width 15 height 15
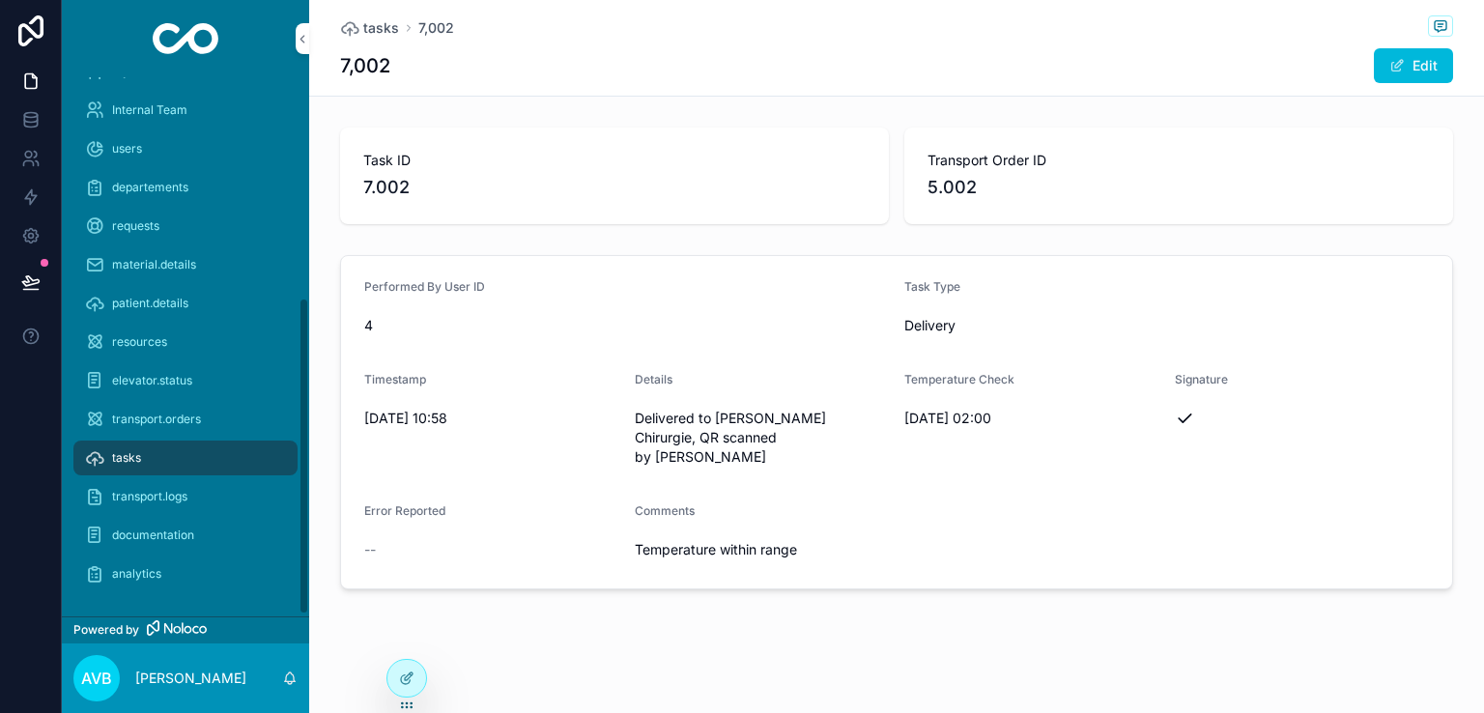
click at [242, 451] on div "tasks" at bounding box center [185, 457] width 201 height 31
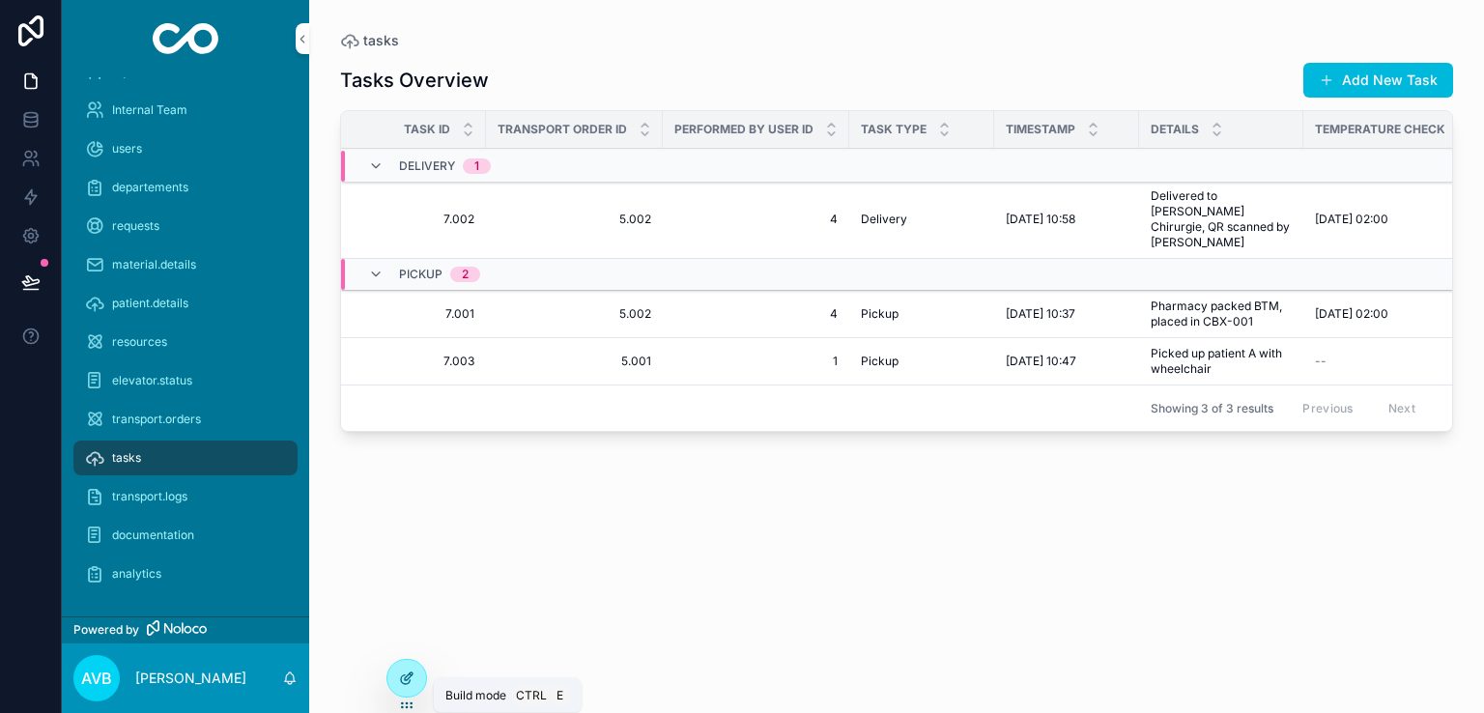
click at [410, 684] on icon at bounding box center [406, 677] width 15 height 15
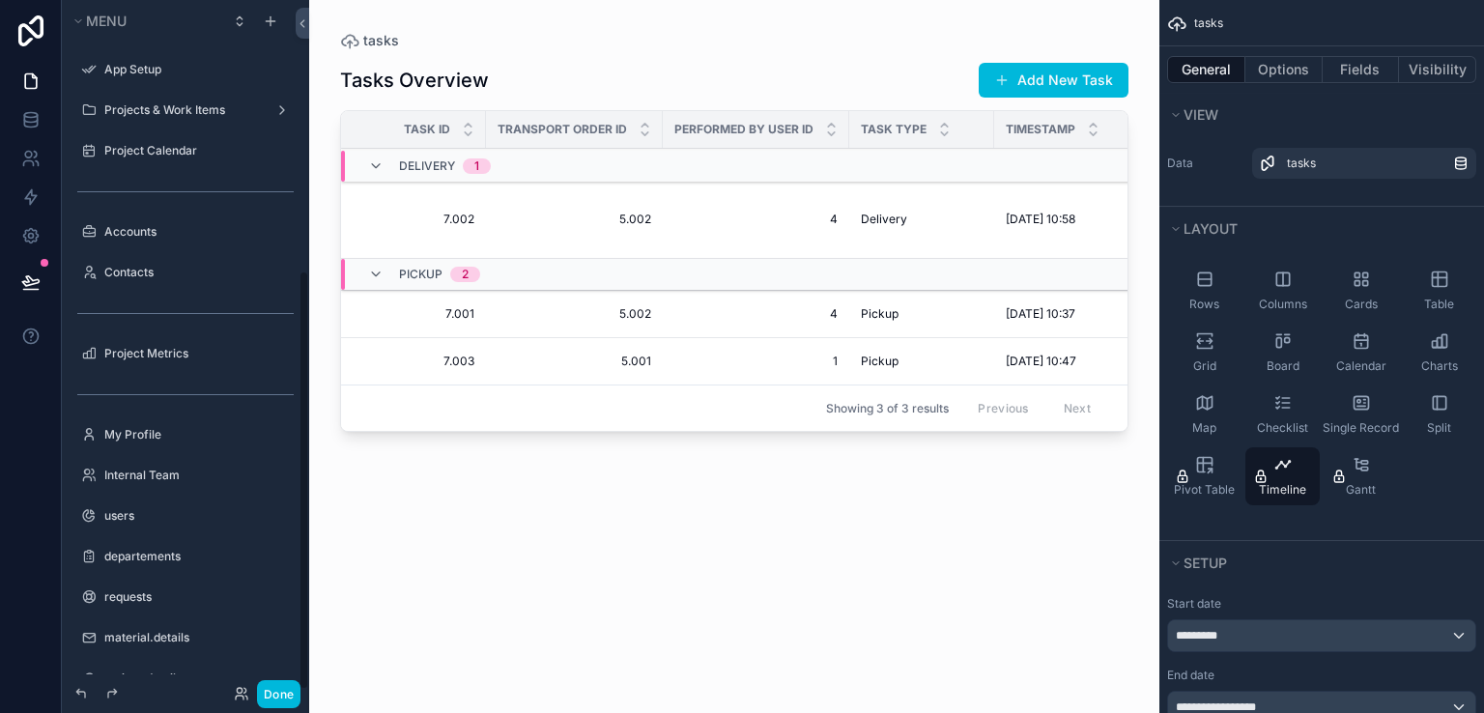
scroll to position [443, 0]
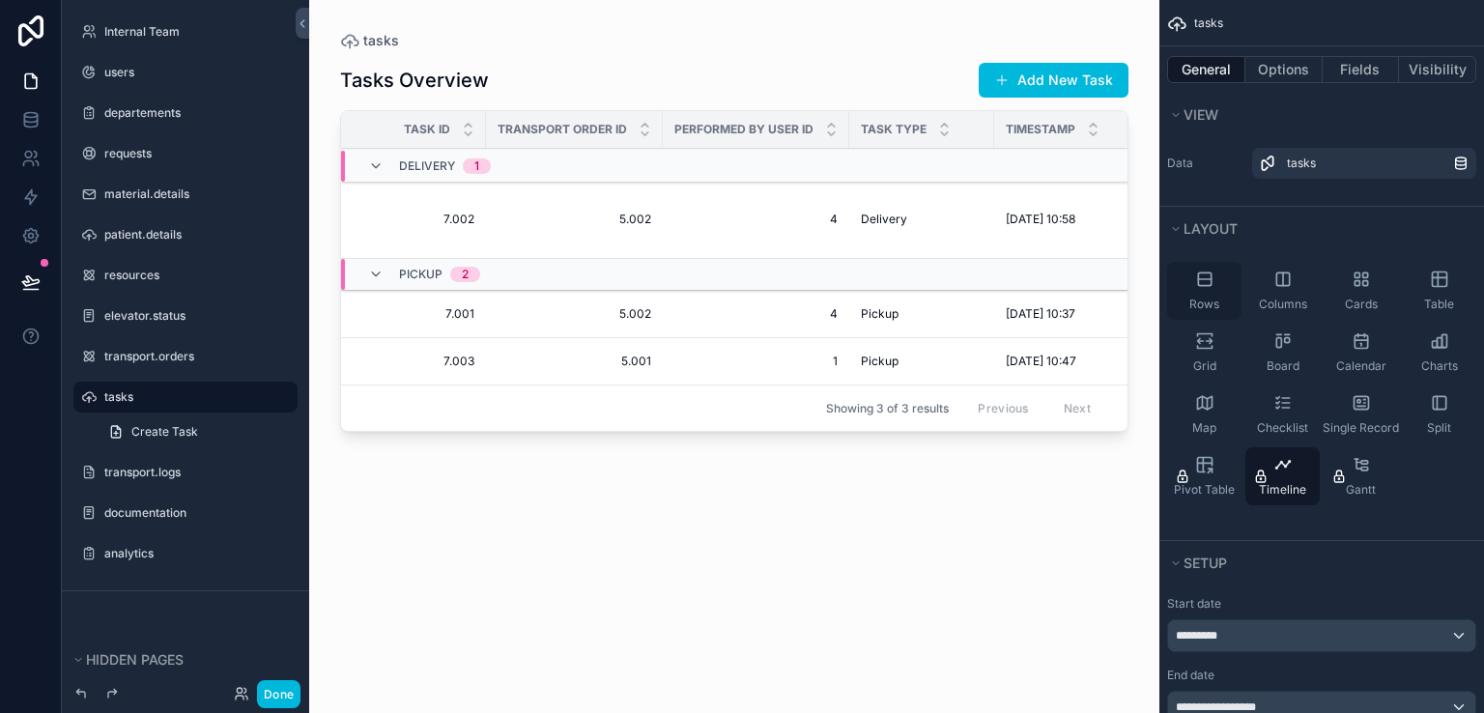
click at [1209, 284] on icon "scrollable content" at bounding box center [1204, 278] width 13 height 13
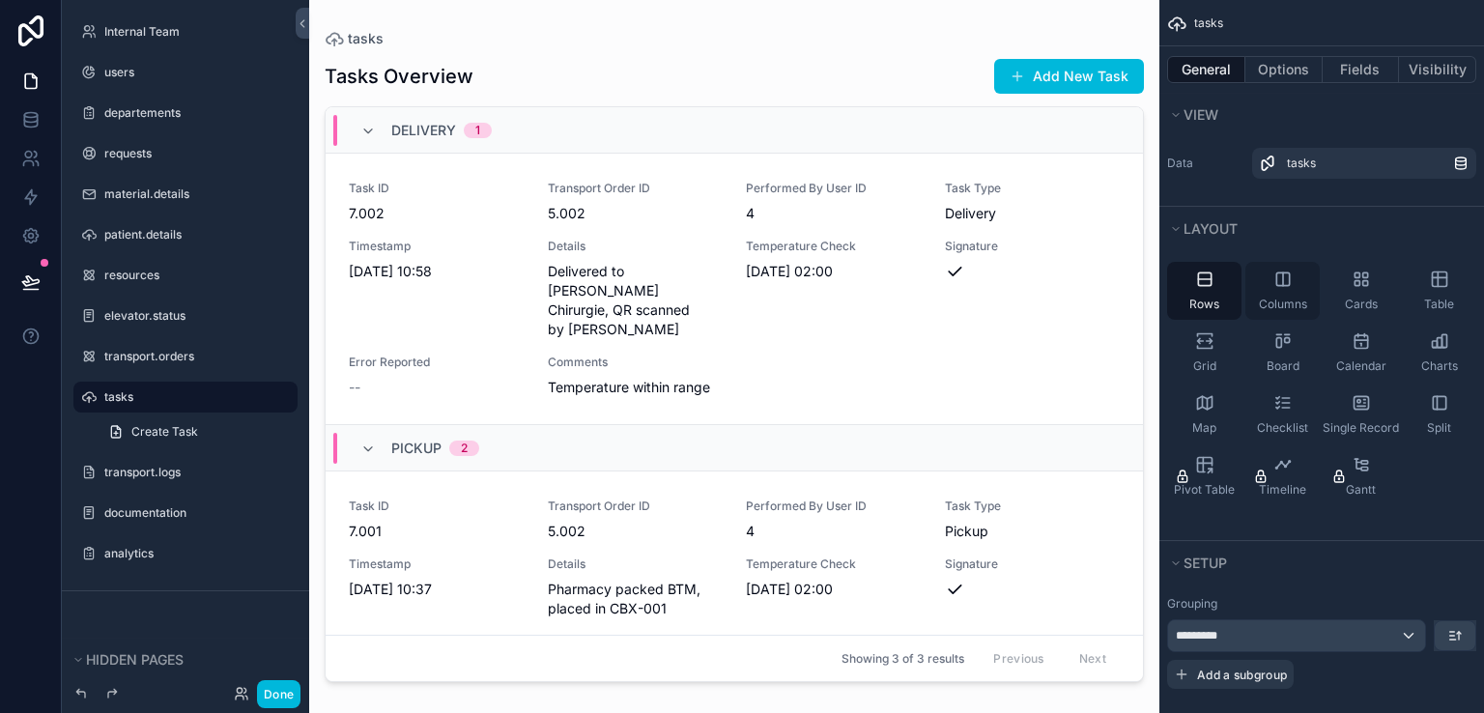
click at [1286, 295] on div "Columns" at bounding box center [1282, 291] width 74 height 58
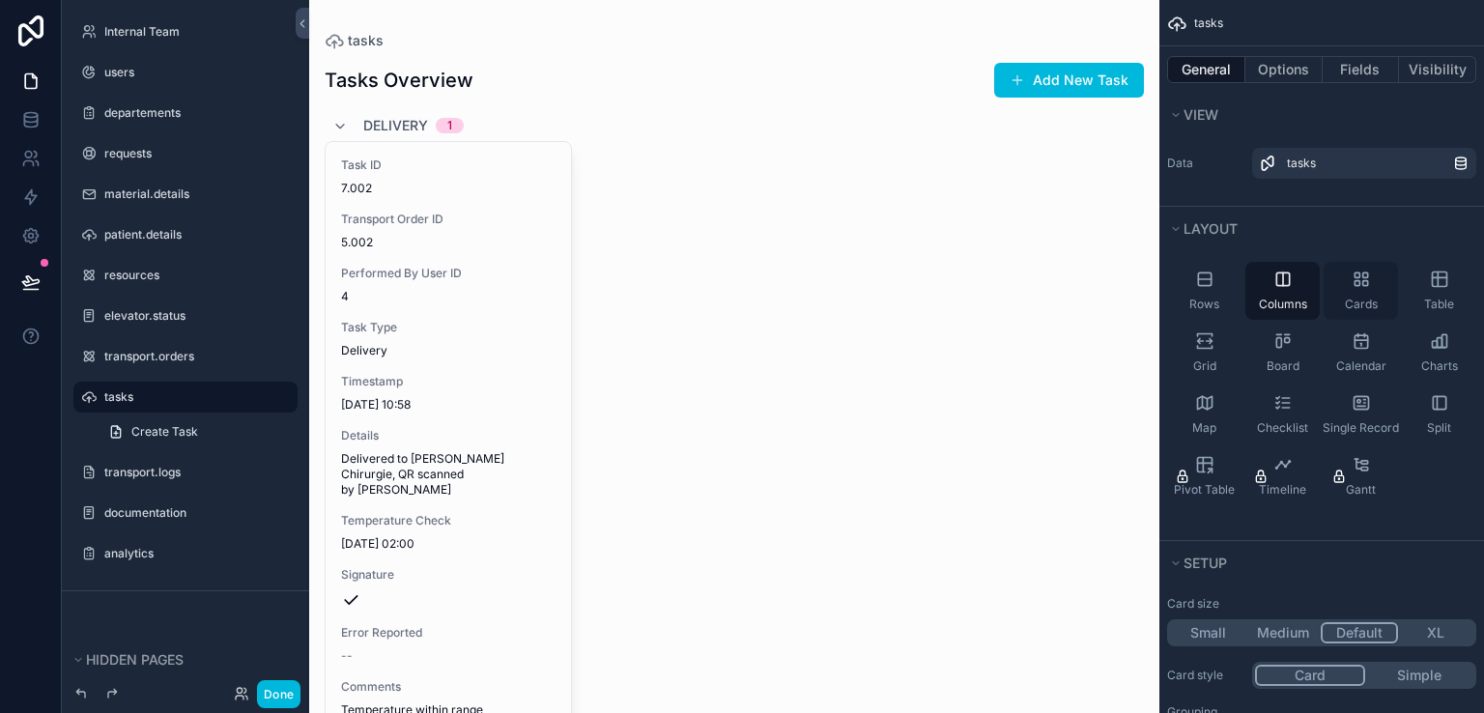
click at [1375, 291] on div "Cards" at bounding box center [1360, 291] width 74 height 58
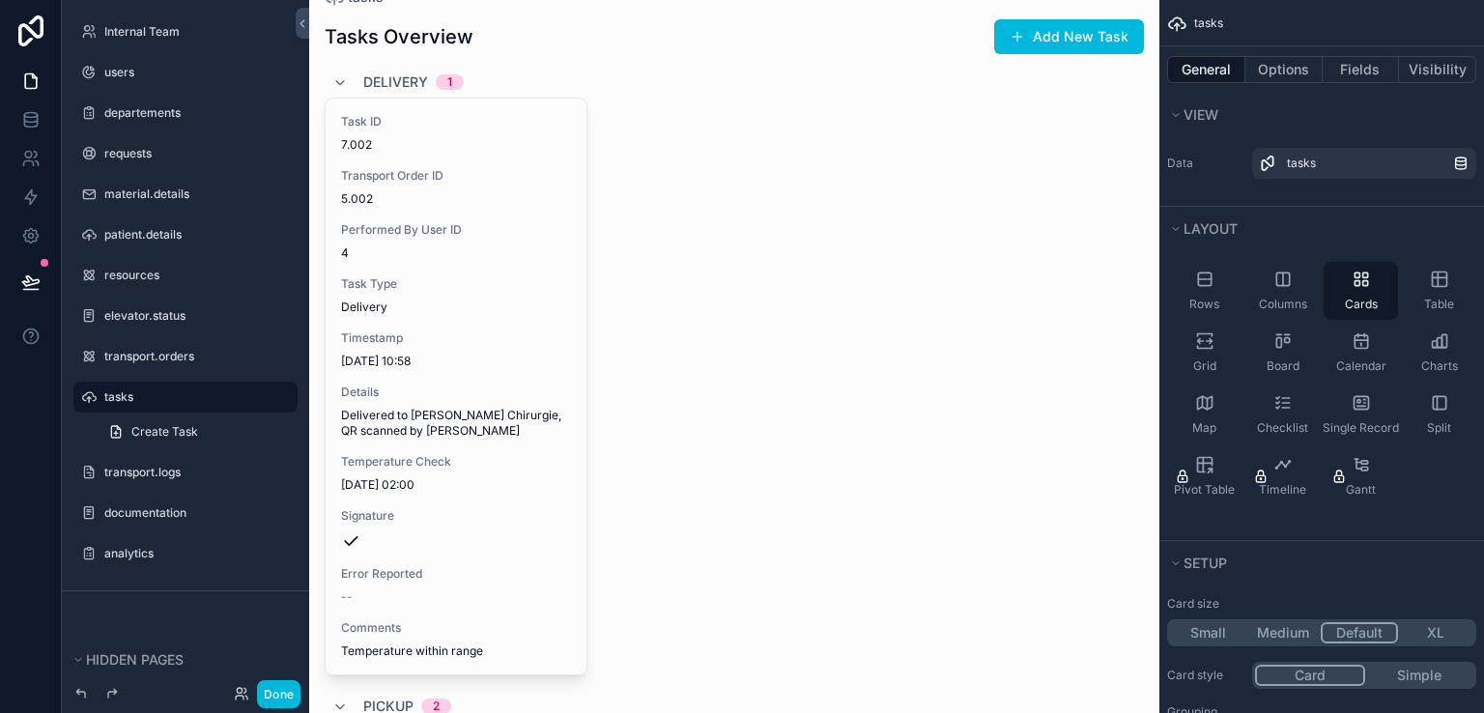
scroll to position [0, 0]
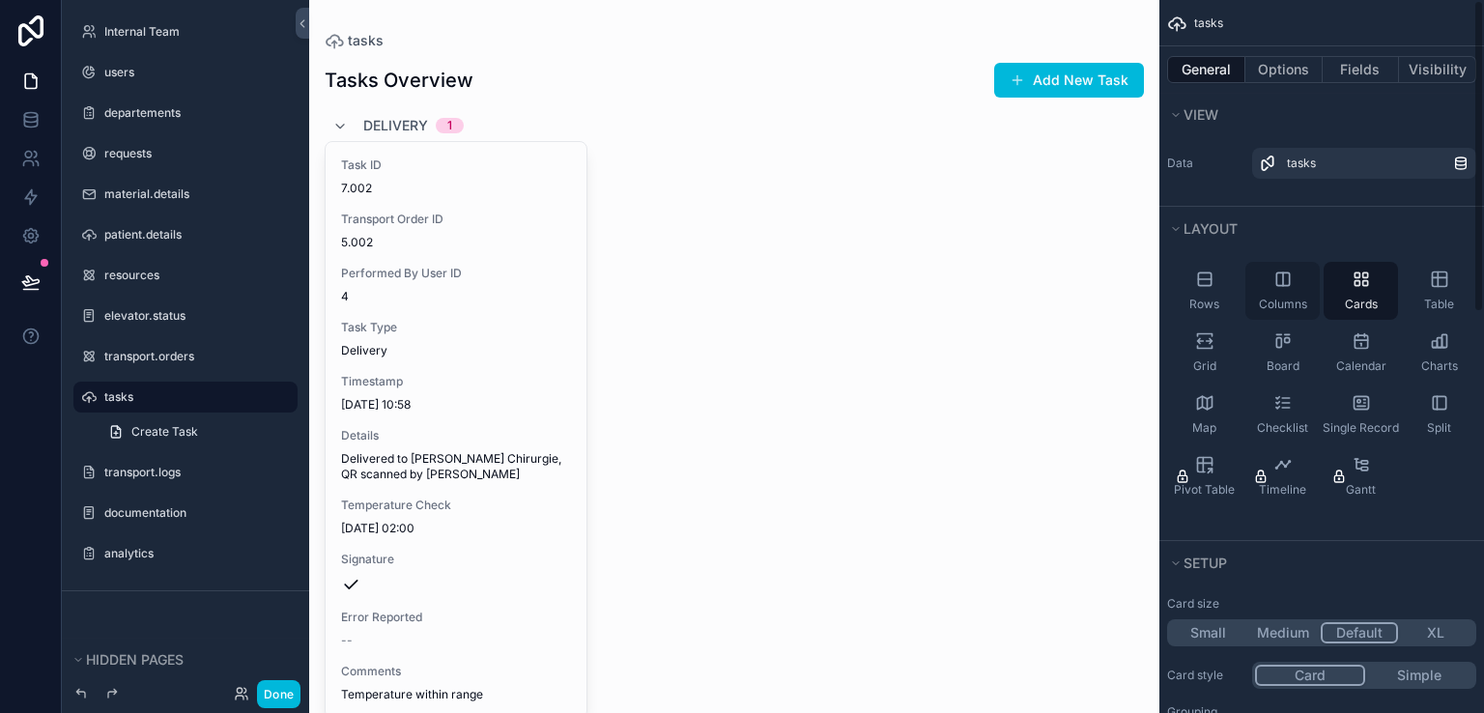
click at [1283, 284] on icon "scrollable content" at bounding box center [1282, 278] width 13 height 13
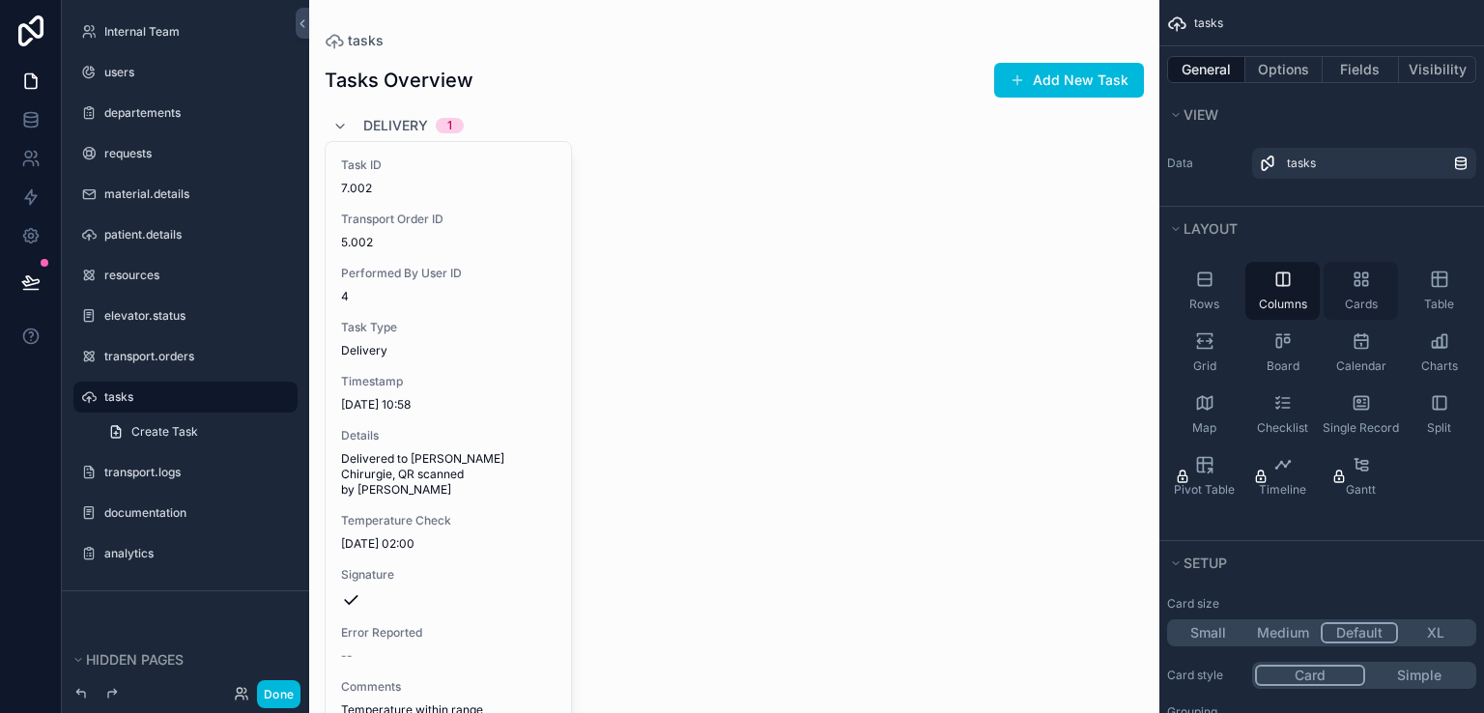
click at [1352, 277] on icon "scrollable content" at bounding box center [1360, 278] width 19 height 19
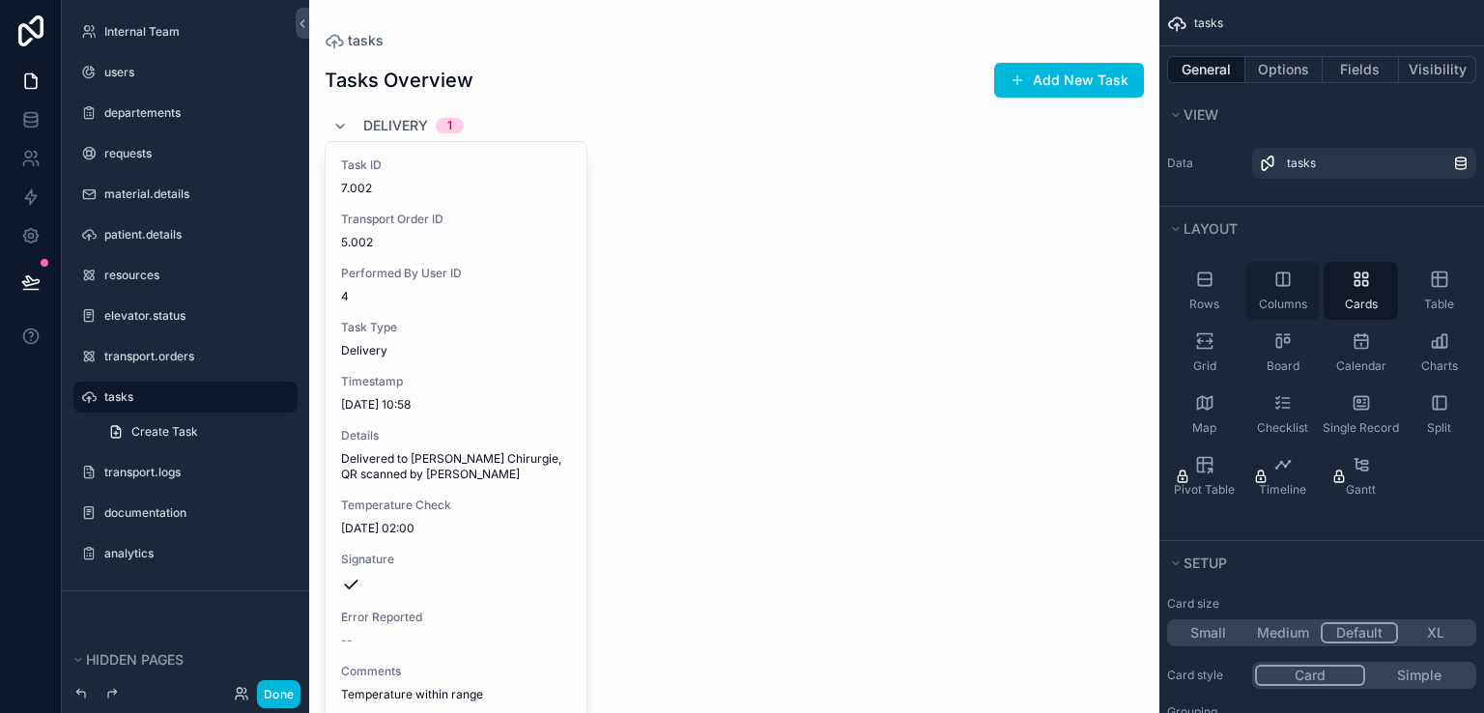
click at [1308, 291] on div "Columns" at bounding box center [1282, 291] width 74 height 58
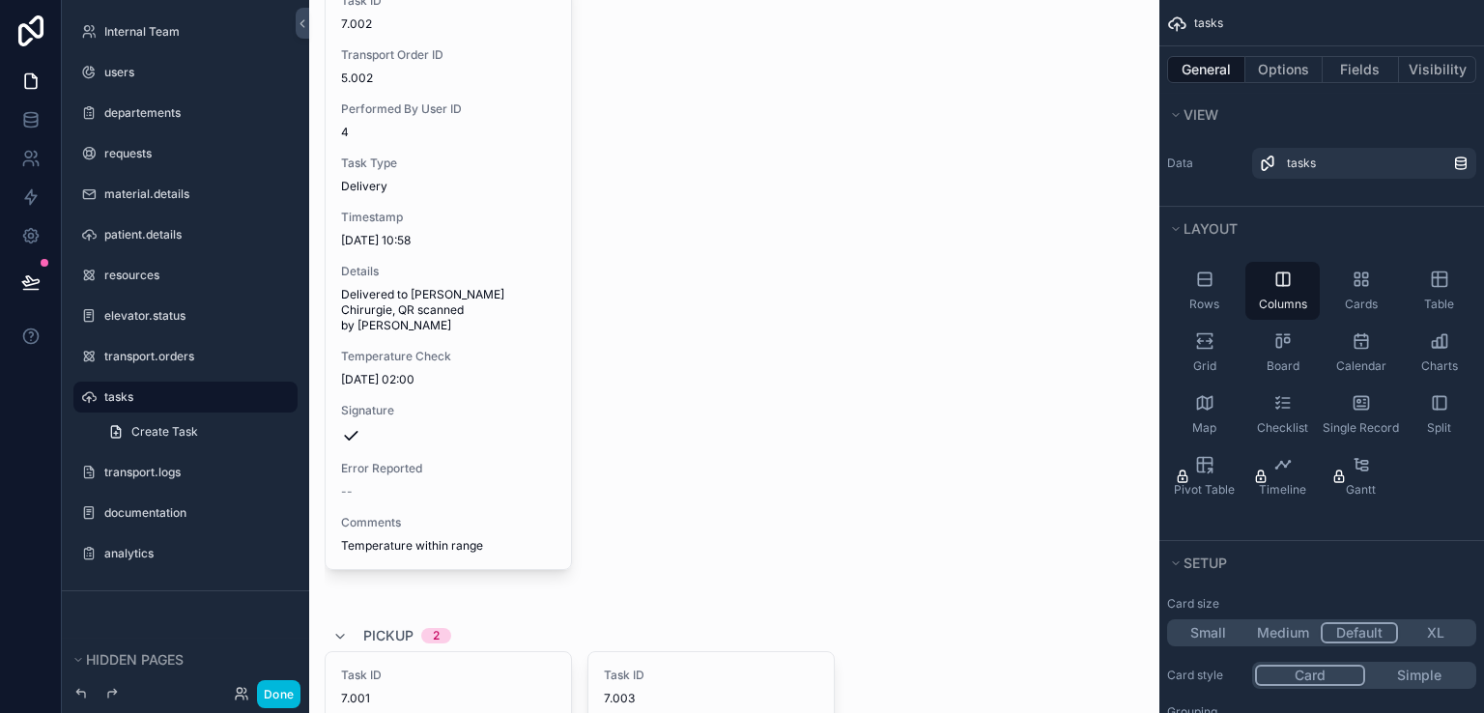
scroll to position [160, 0]
click at [1344, 290] on div "Cards" at bounding box center [1360, 291] width 74 height 58
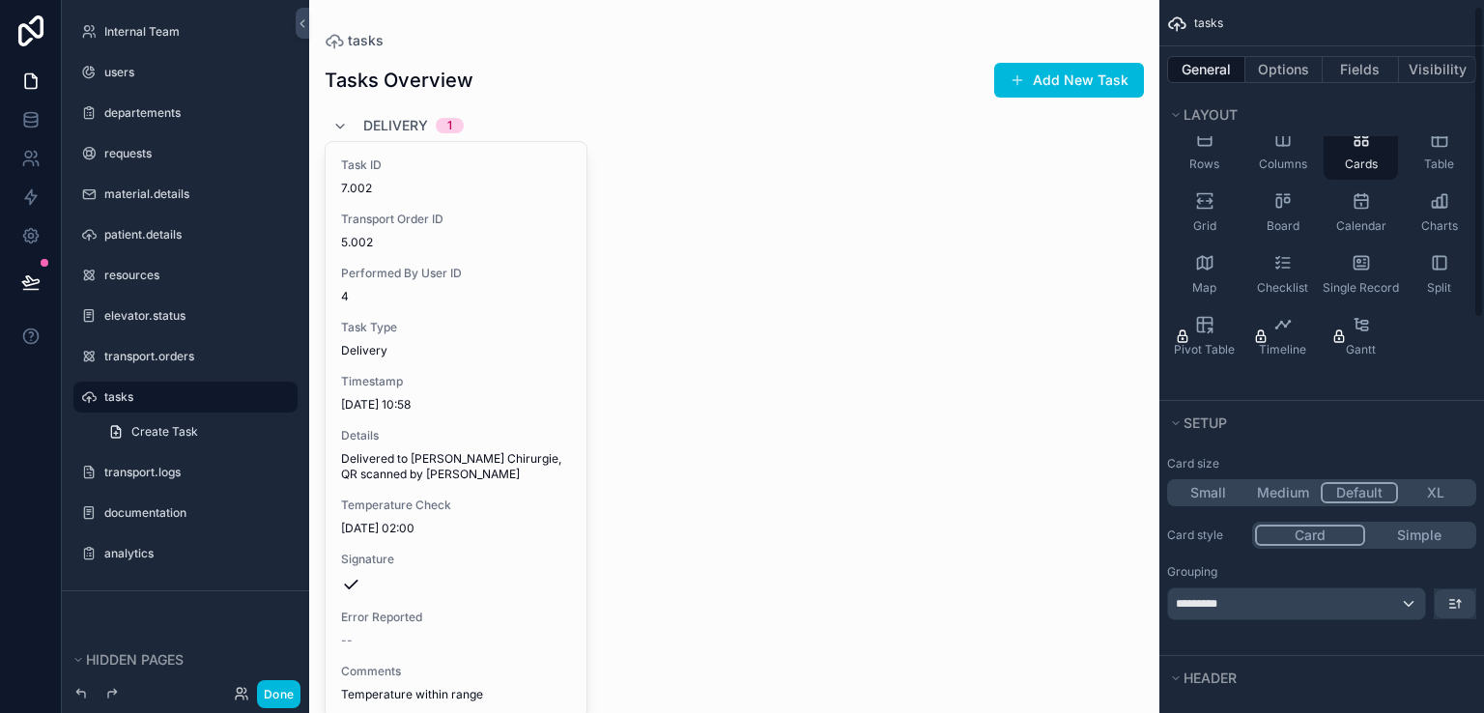
scroll to position [0, 0]
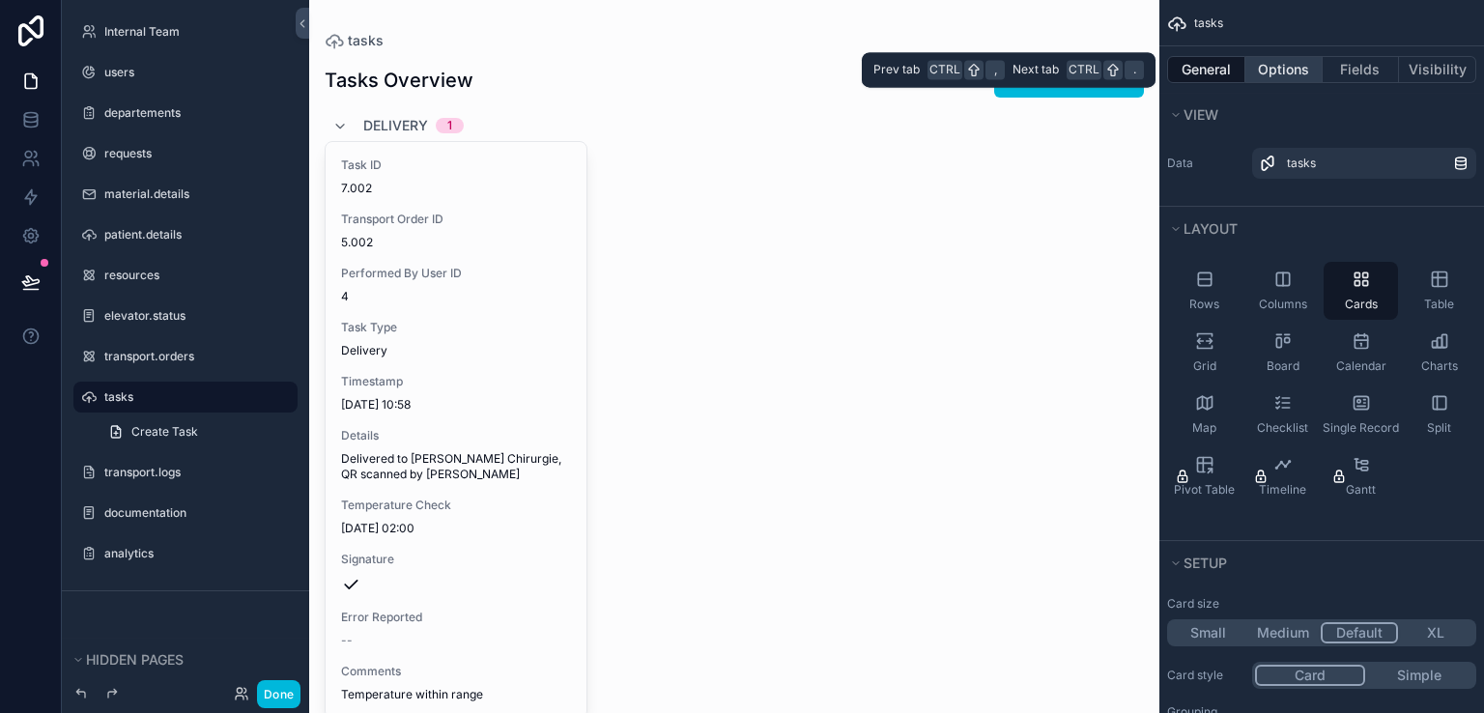
click at [1266, 70] on button "Options" at bounding box center [1283, 69] width 77 height 27
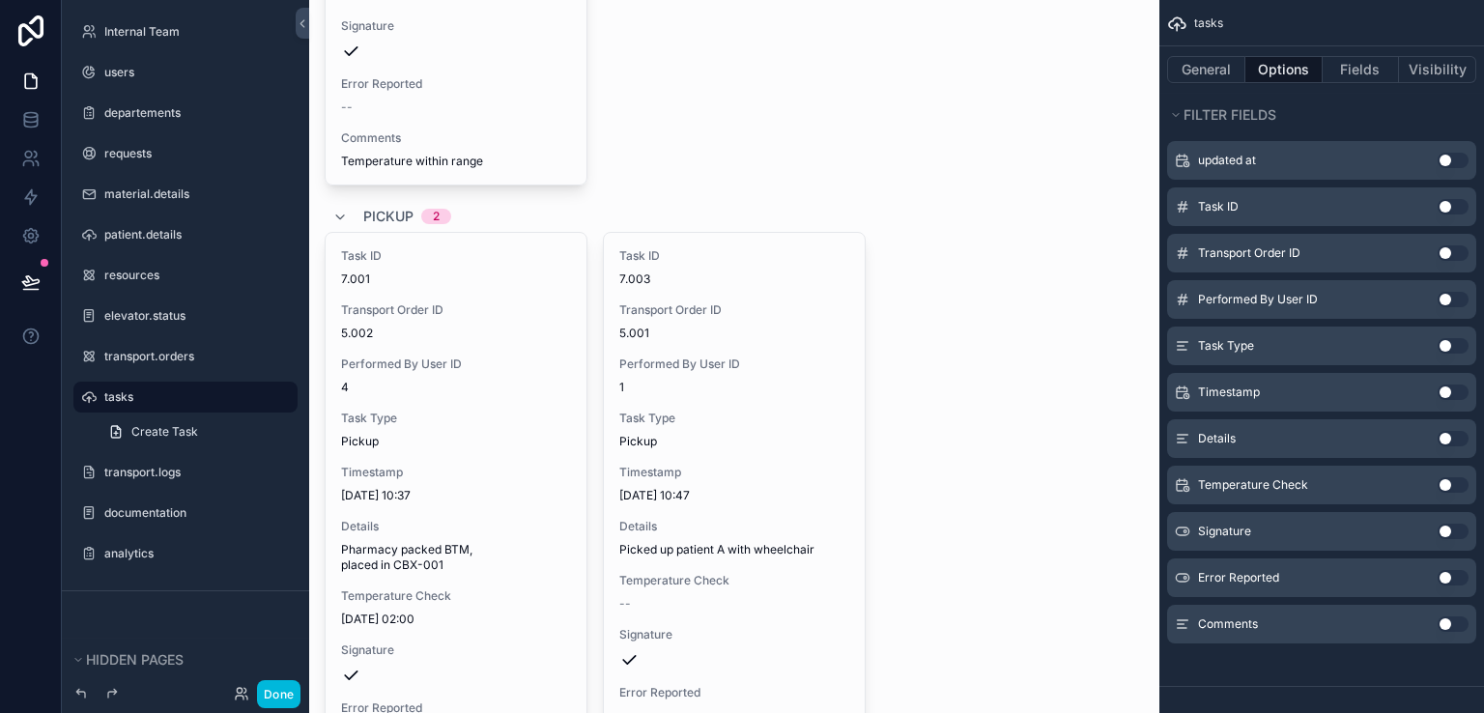
scroll to position [533, 0]
click at [1456, 616] on button "Use setting" at bounding box center [1452, 623] width 31 height 15
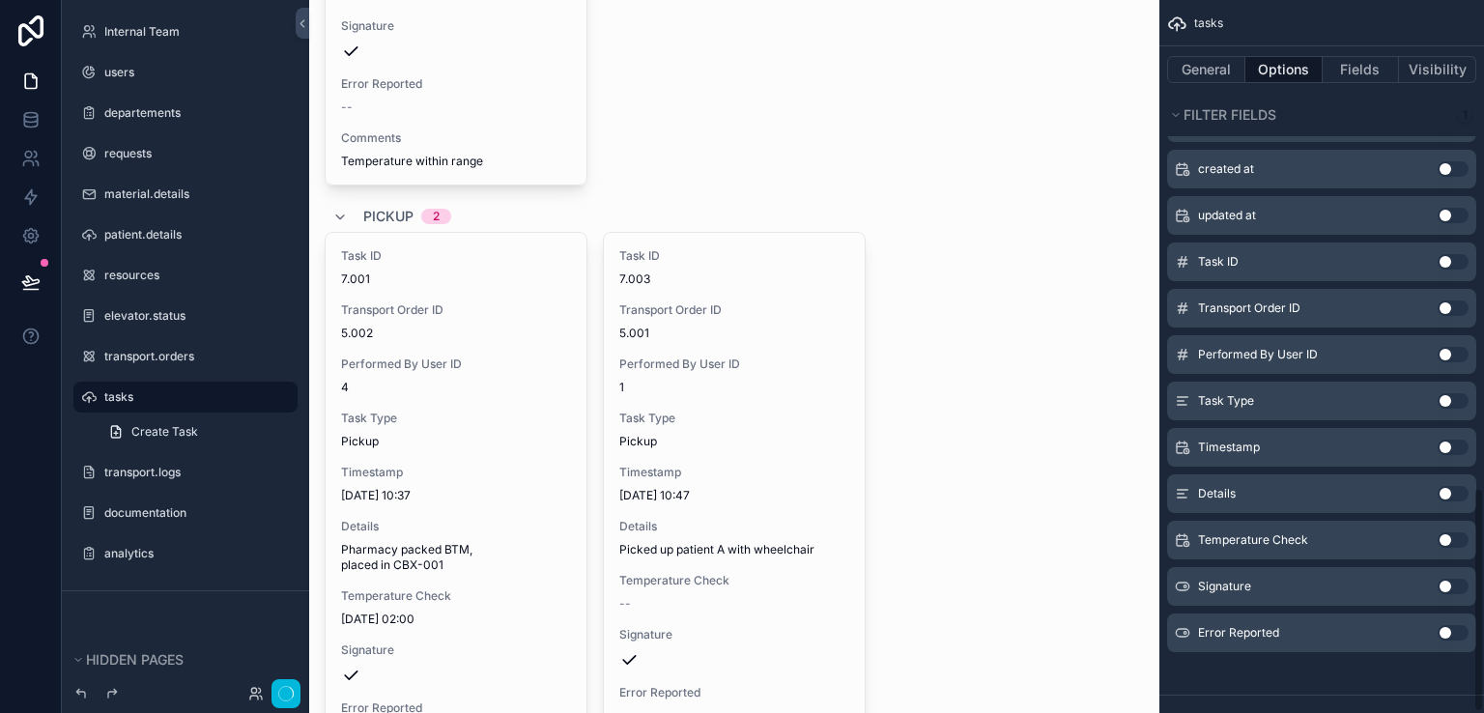
scroll to position [1554, 0]
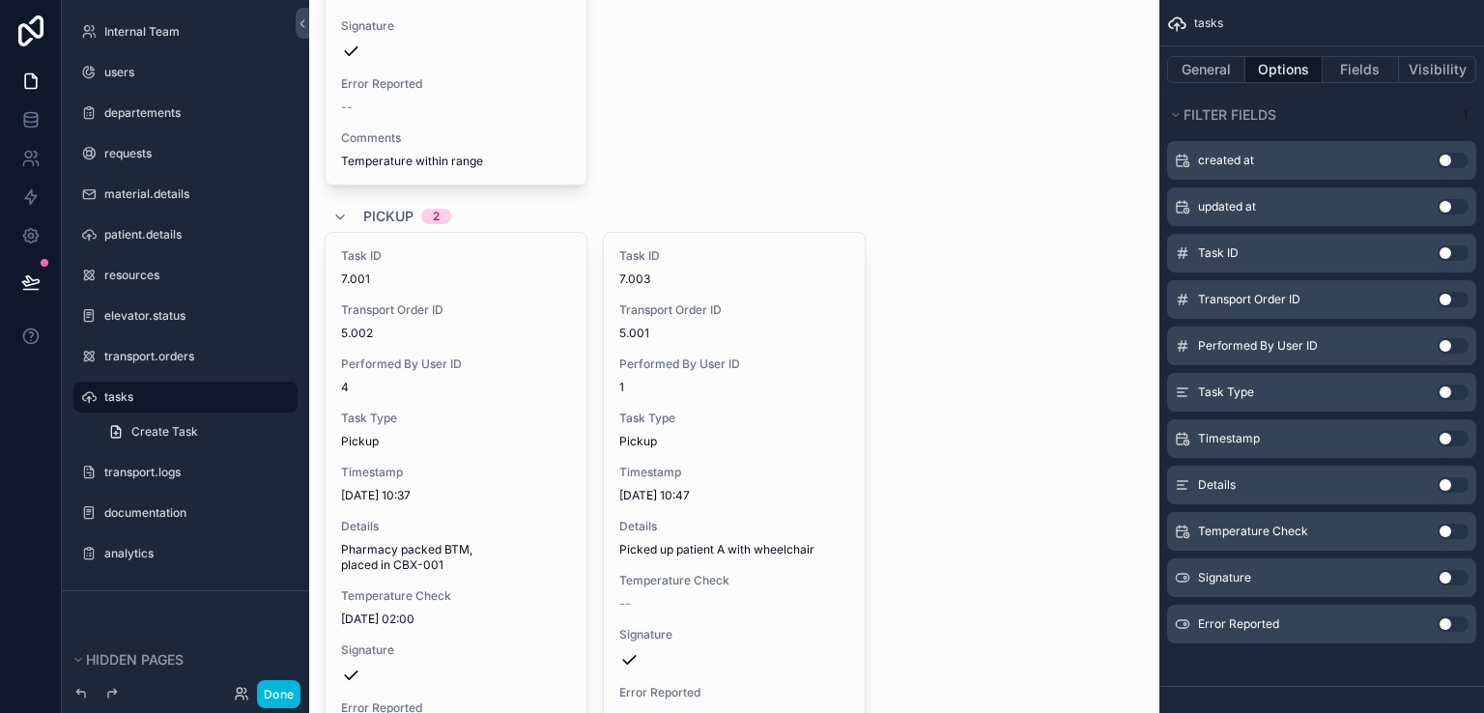
click at [1460, 616] on button "Use setting" at bounding box center [1452, 623] width 31 height 15
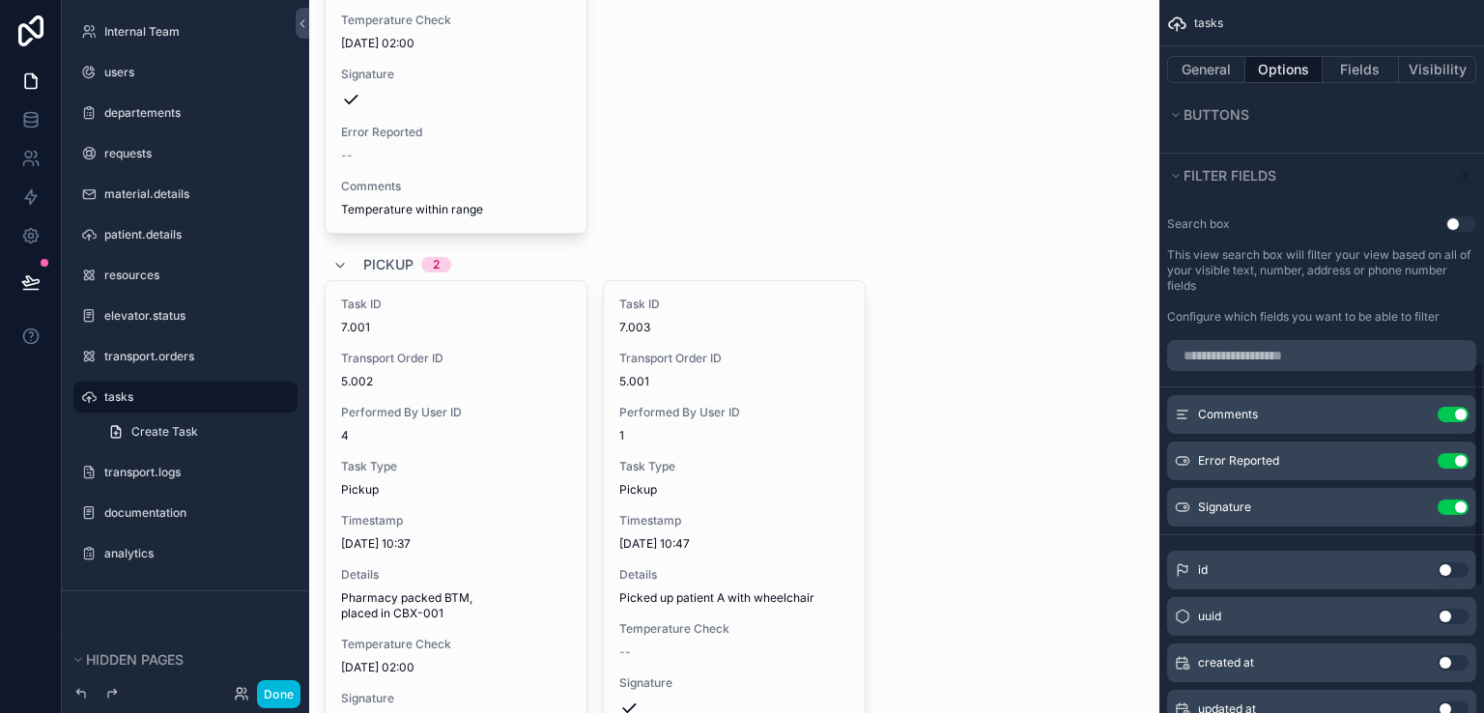
scroll to position [1144, 0]
click at [1455, 501] on button "Use setting" at bounding box center [1452, 507] width 31 height 15
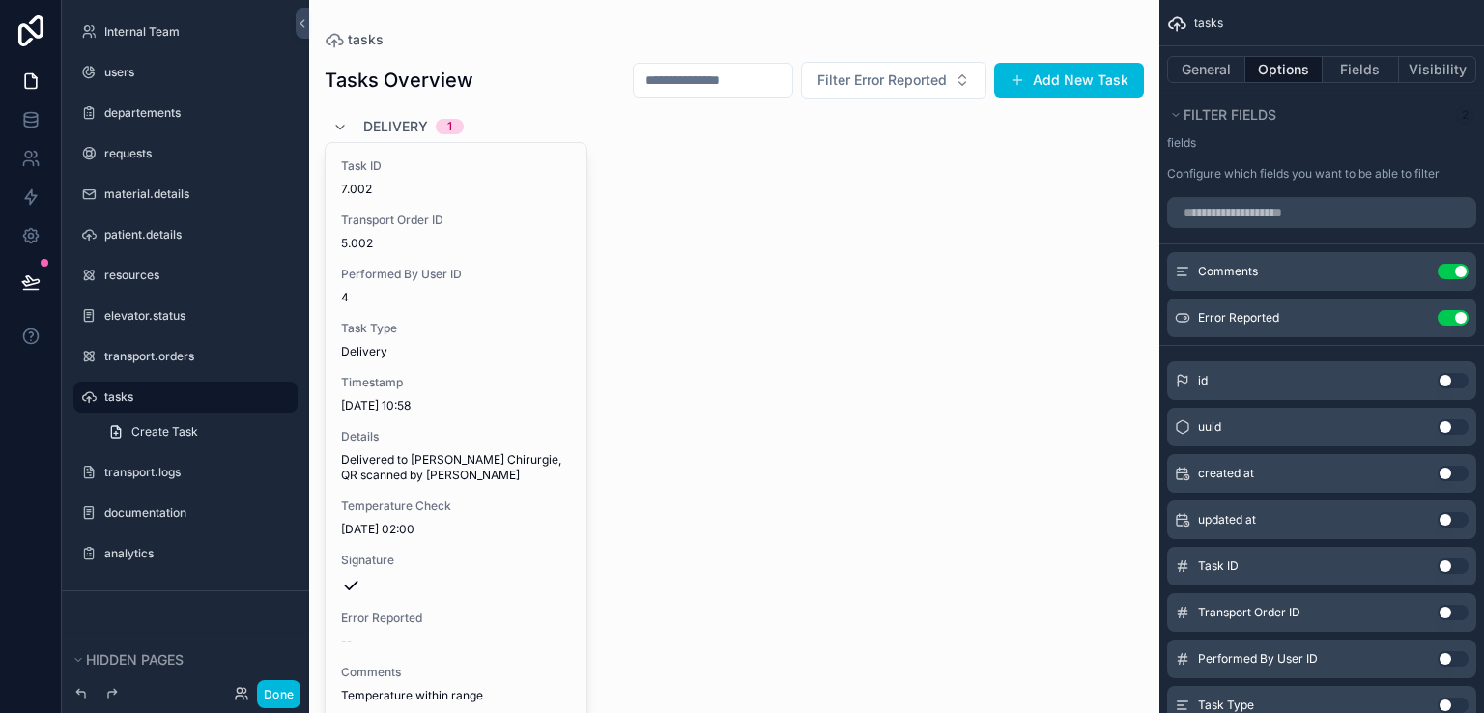
scroll to position [0, 0]
click at [1444, 310] on button "Use setting" at bounding box center [1452, 317] width 31 height 15
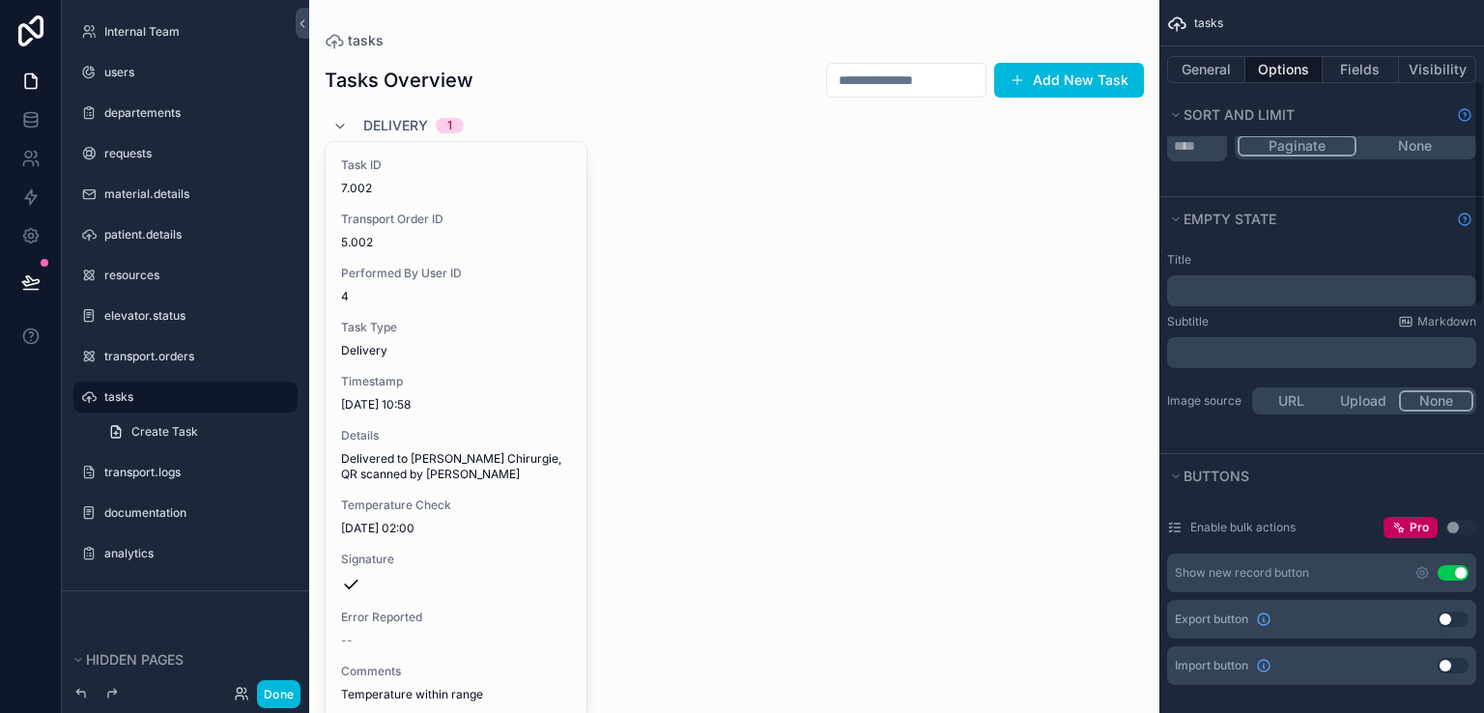
scroll to position [245, 0]
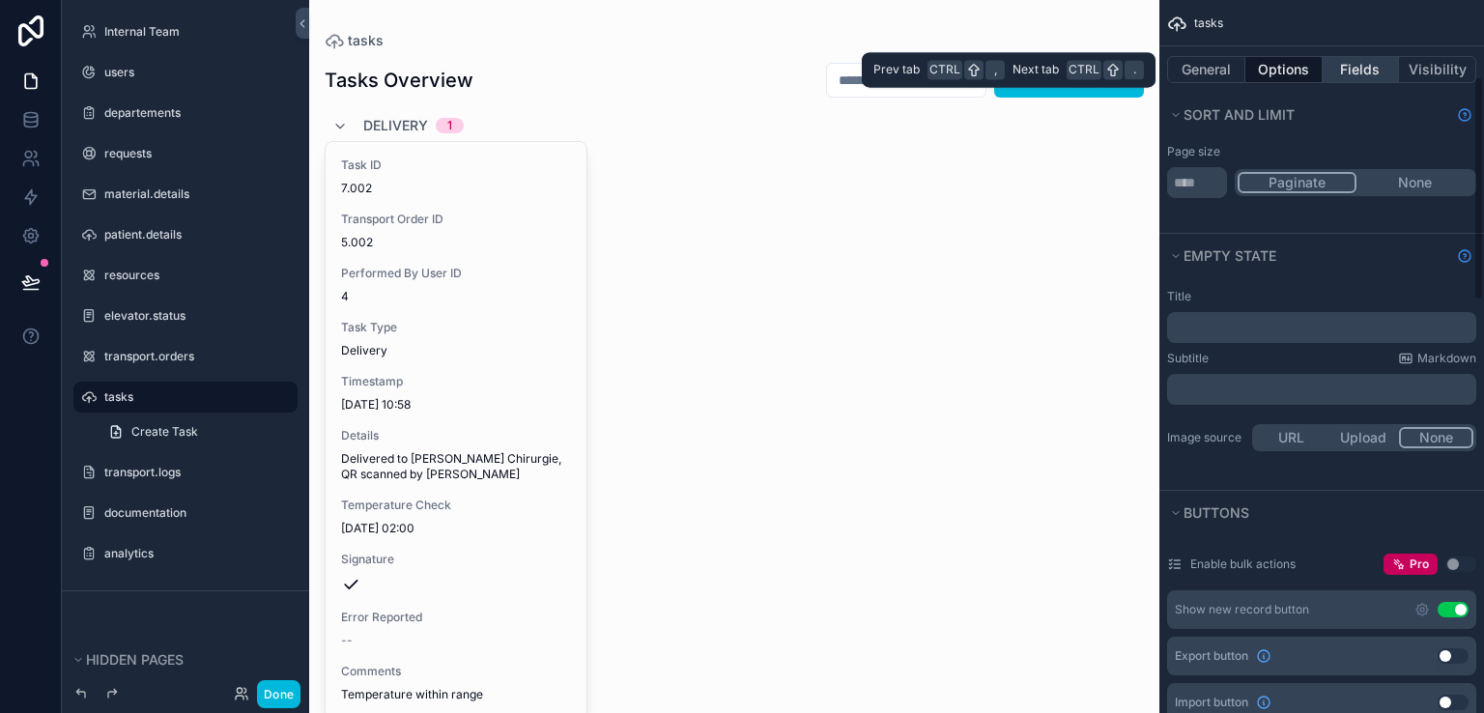
click at [1357, 74] on button "Fields" at bounding box center [1360, 69] width 77 height 27
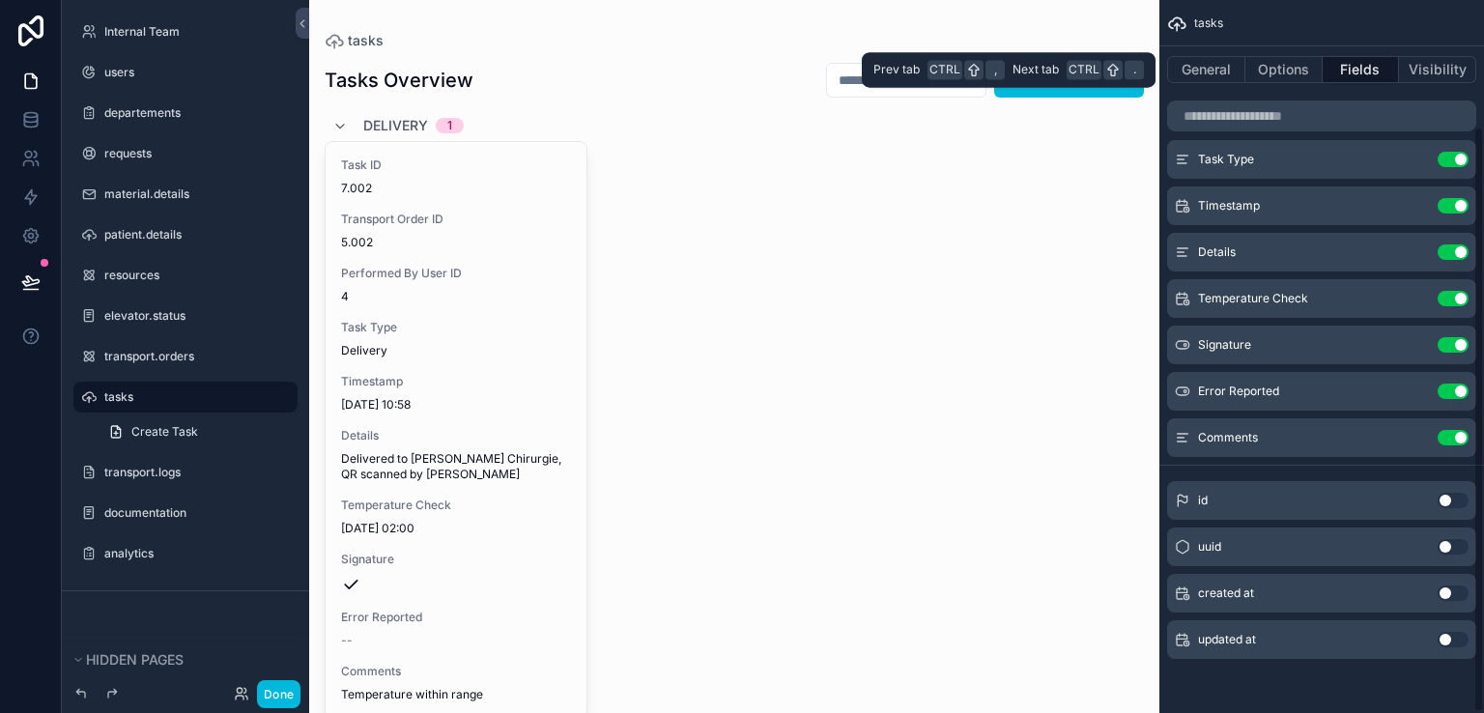
scroll to position [155, 0]
click at [1426, 73] on button "Visibility" at bounding box center [1437, 69] width 77 height 27
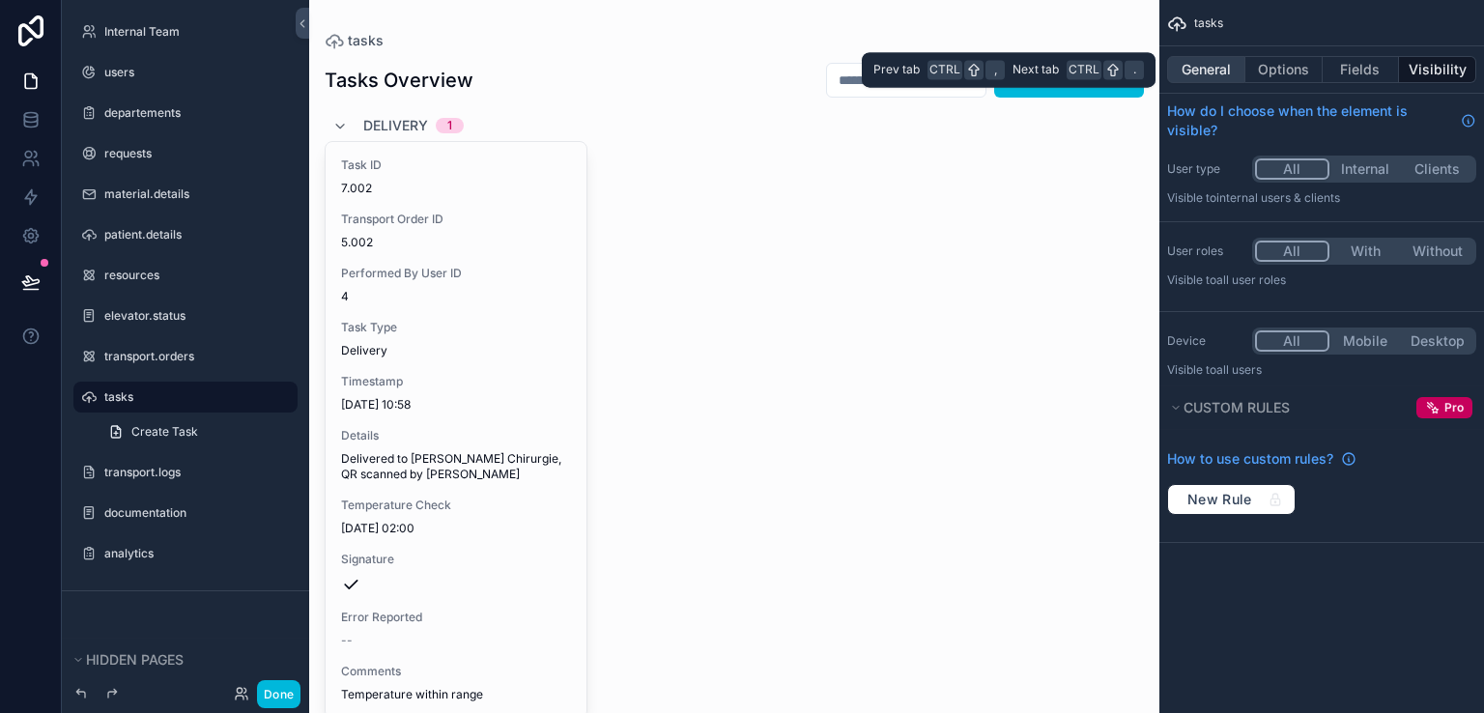
click at [1213, 64] on button "General" at bounding box center [1206, 69] width 78 height 27
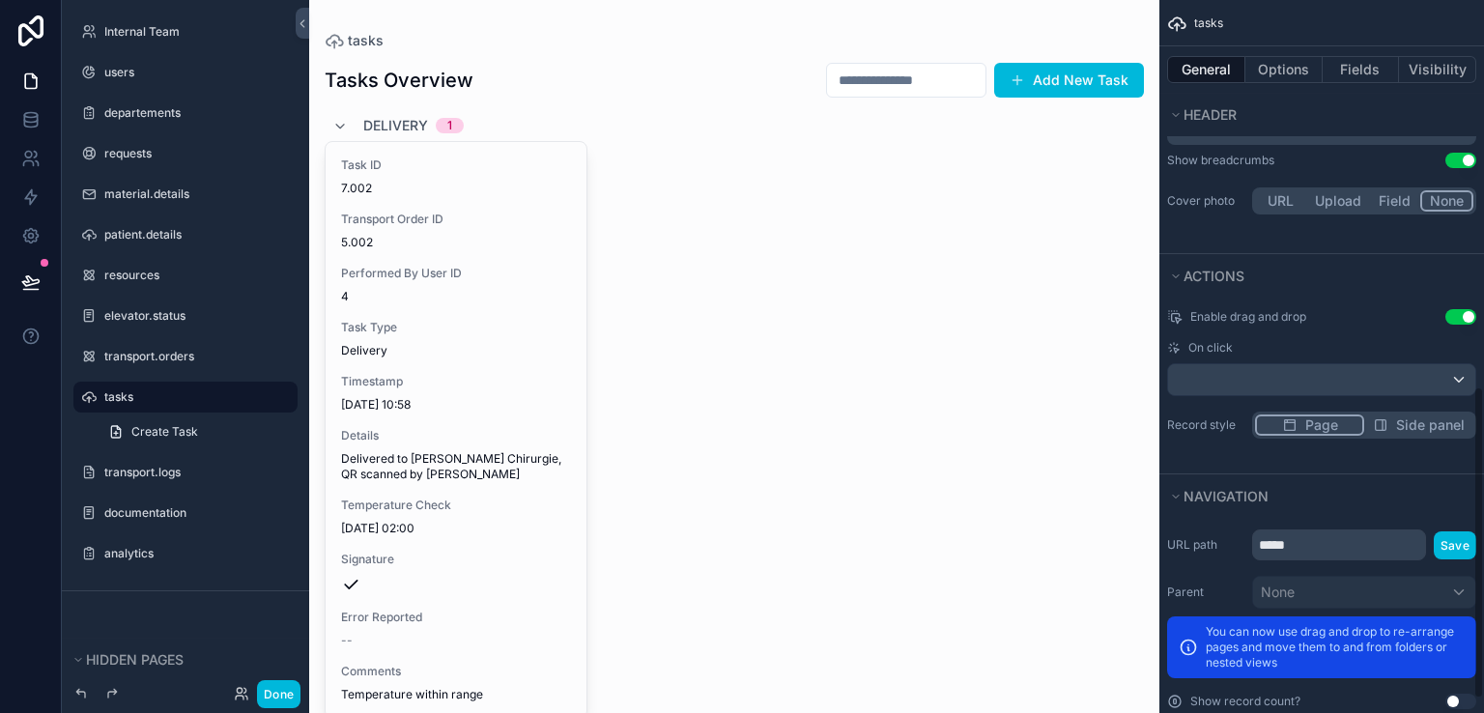
scroll to position [912, 0]
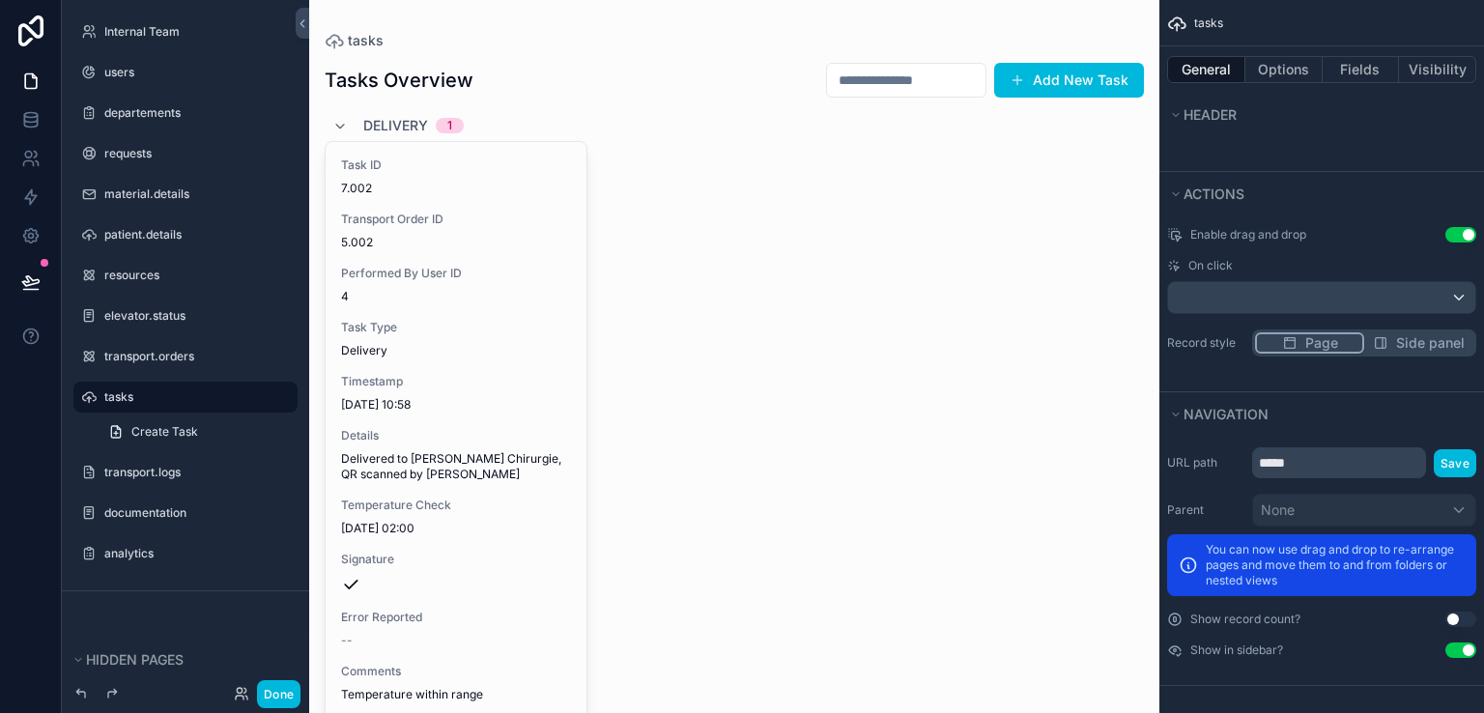
click at [1045, 446] on div "Task ID 7.002 Transport Order ID 5.002 Performed By User ID 4 Task Type Deliver…" at bounding box center [734, 430] width 819 height 578
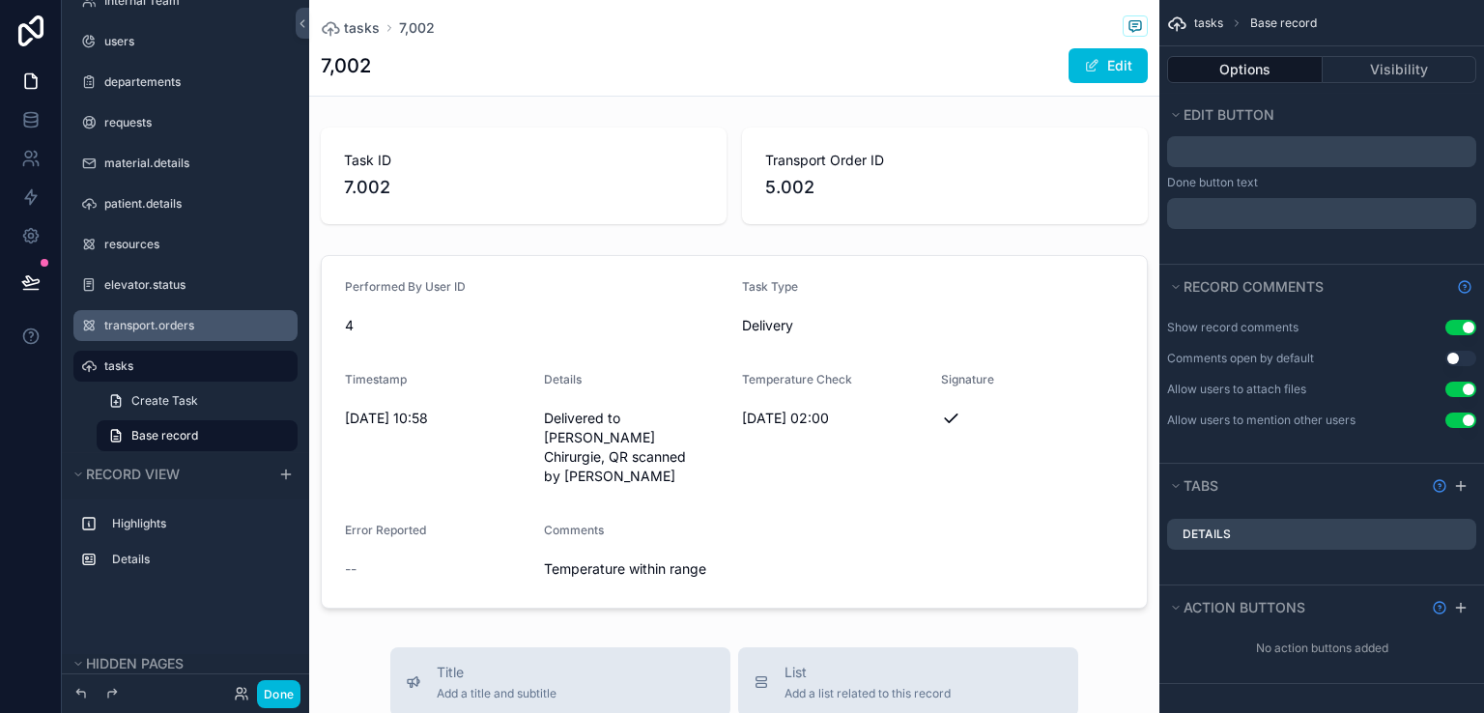
click at [155, 325] on label "transport.orders" at bounding box center [195, 325] width 182 height 15
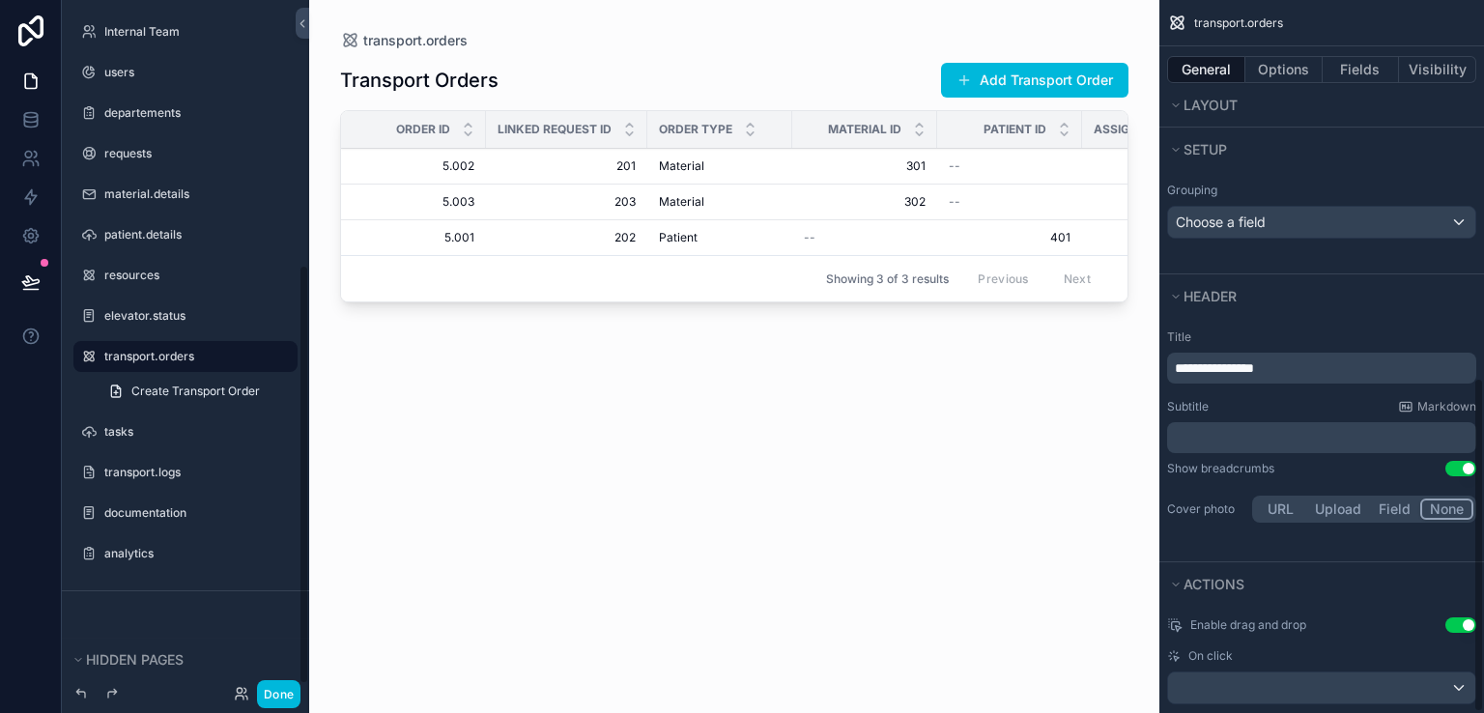
scroll to position [804, 0]
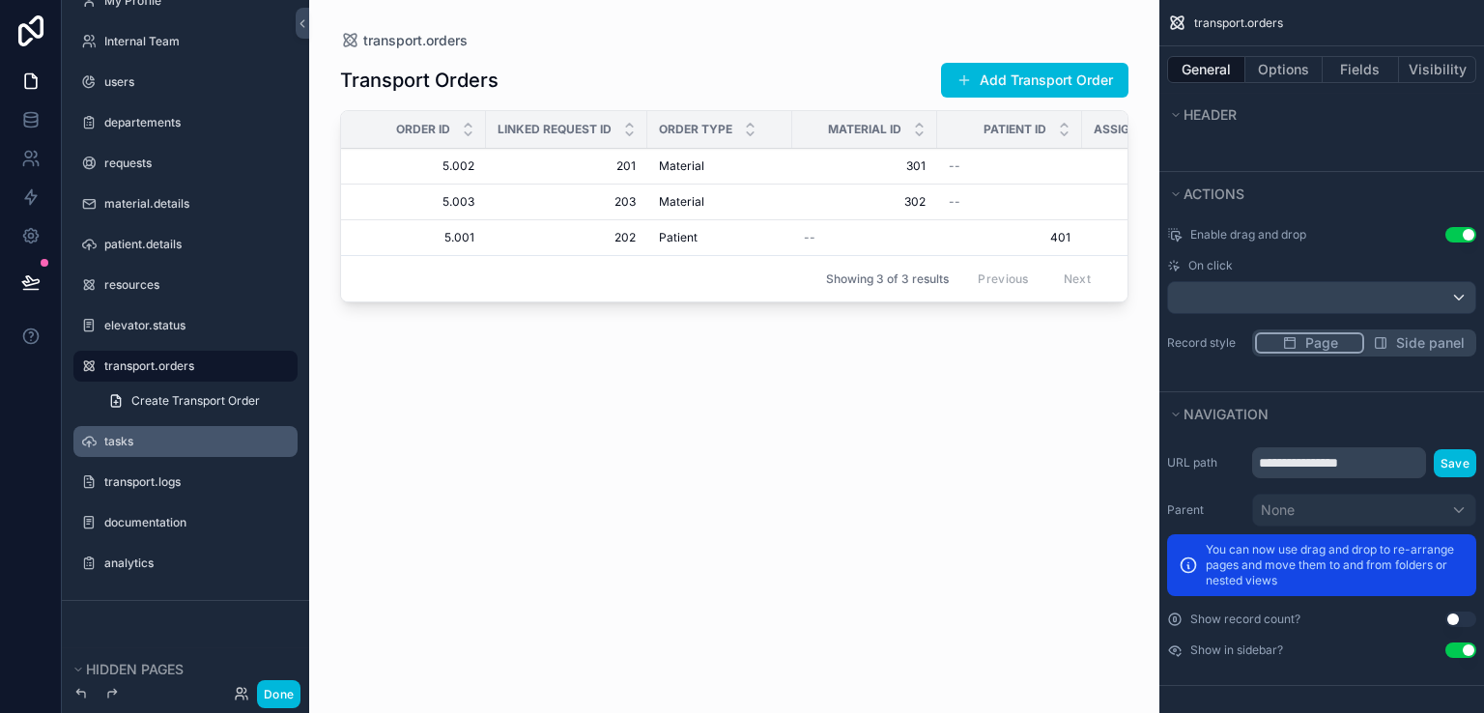
click at [155, 445] on label "tasks" at bounding box center [195, 441] width 182 height 15
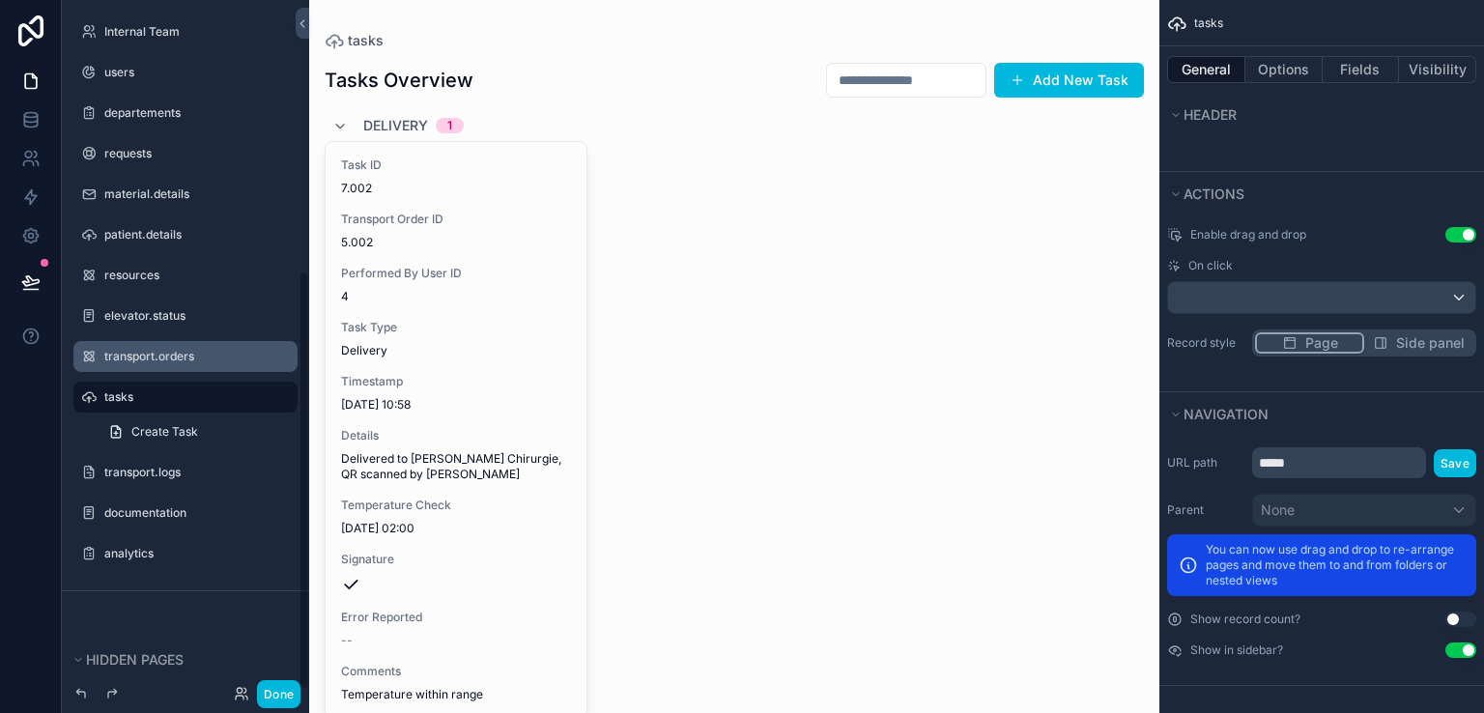
click at [201, 349] on label "transport.orders" at bounding box center [195, 356] width 182 height 15
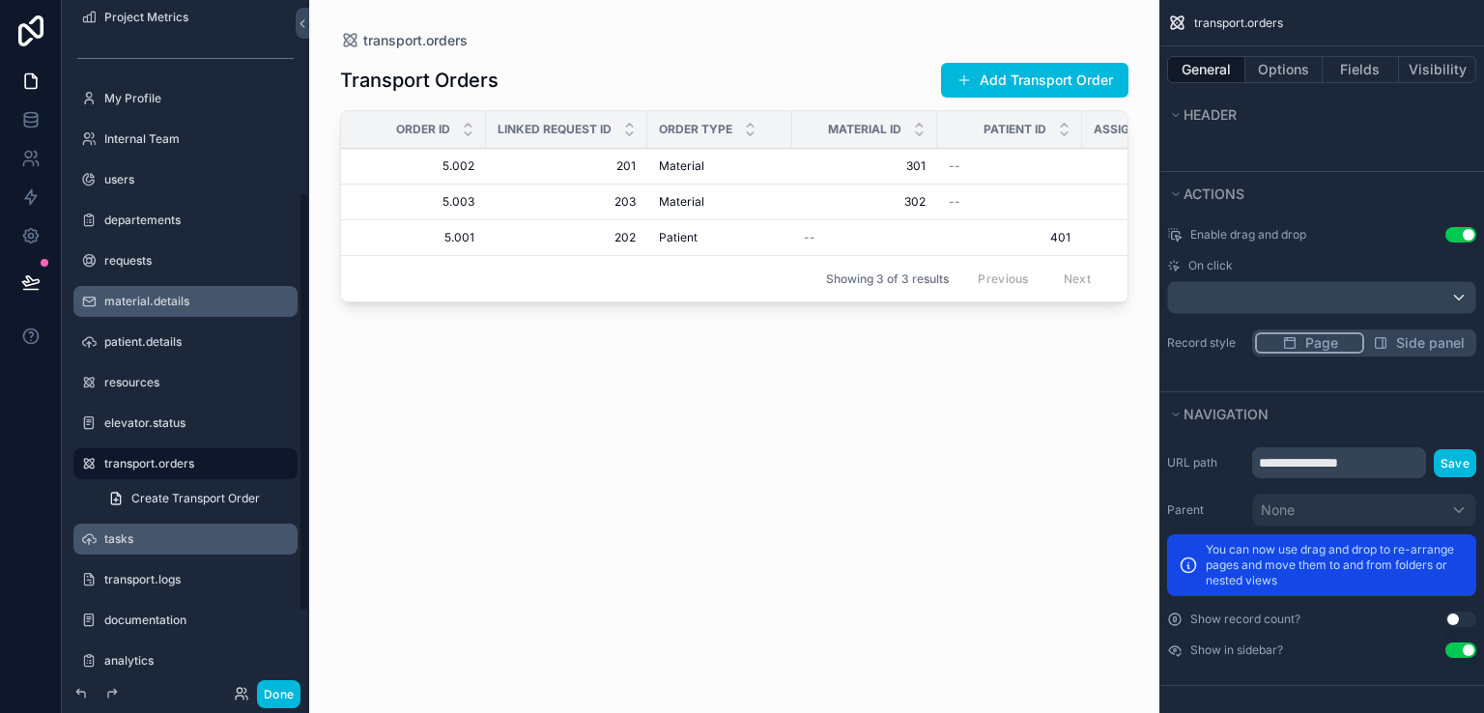
scroll to position [339, 0]
click at [133, 534] on label "tasks" at bounding box center [195, 535] width 182 height 15
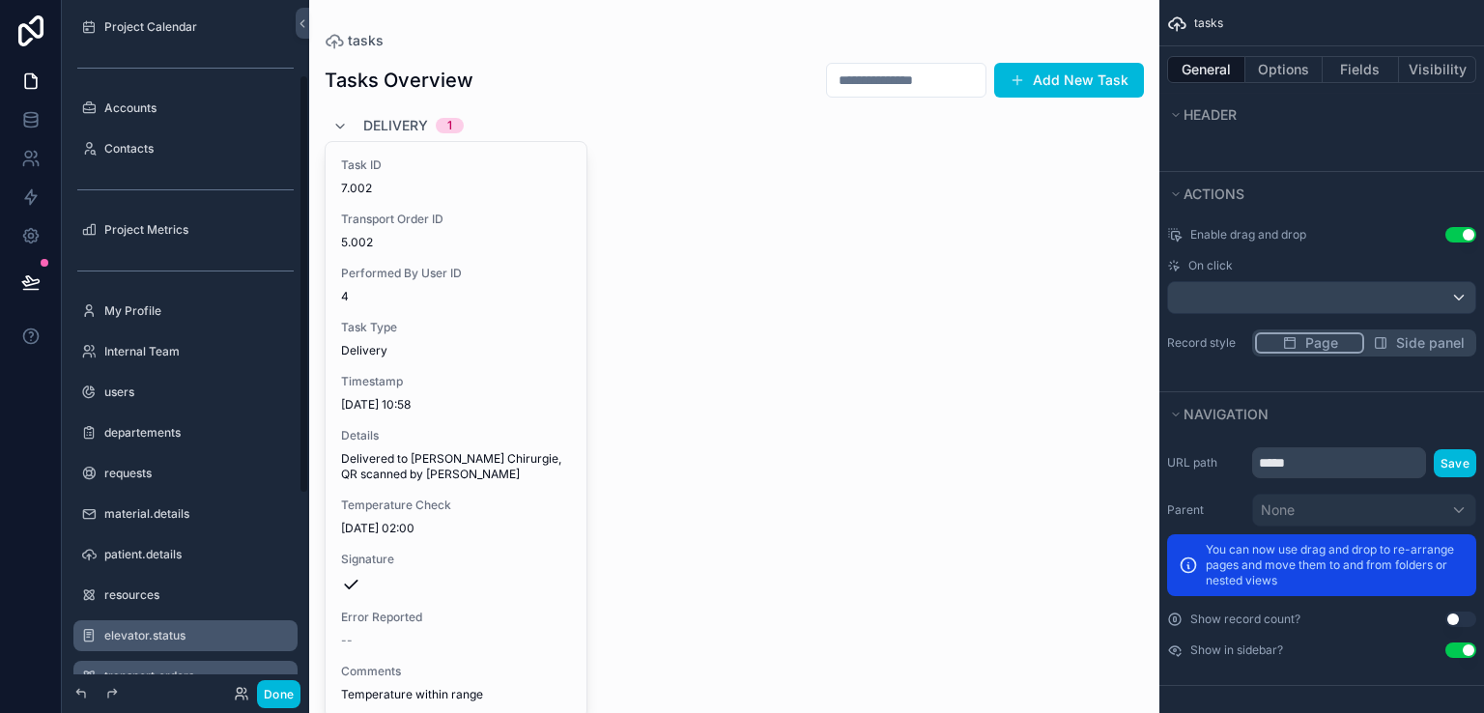
scroll to position [123, 0]
click at [14, 24] on icon at bounding box center [31, 30] width 39 height 31
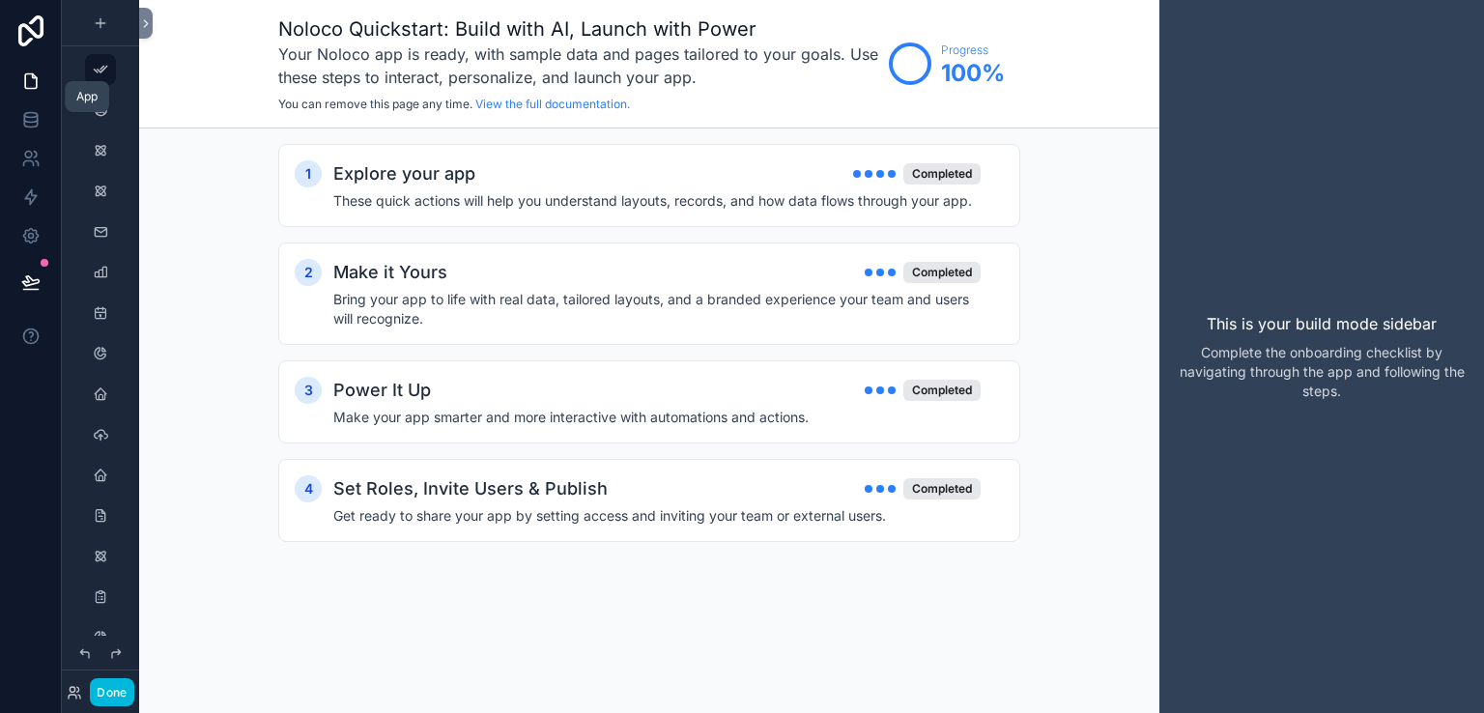
click at [35, 88] on icon at bounding box center [31, 81] width 12 height 14
click at [118, 681] on button "Done" at bounding box center [111, 692] width 43 height 28
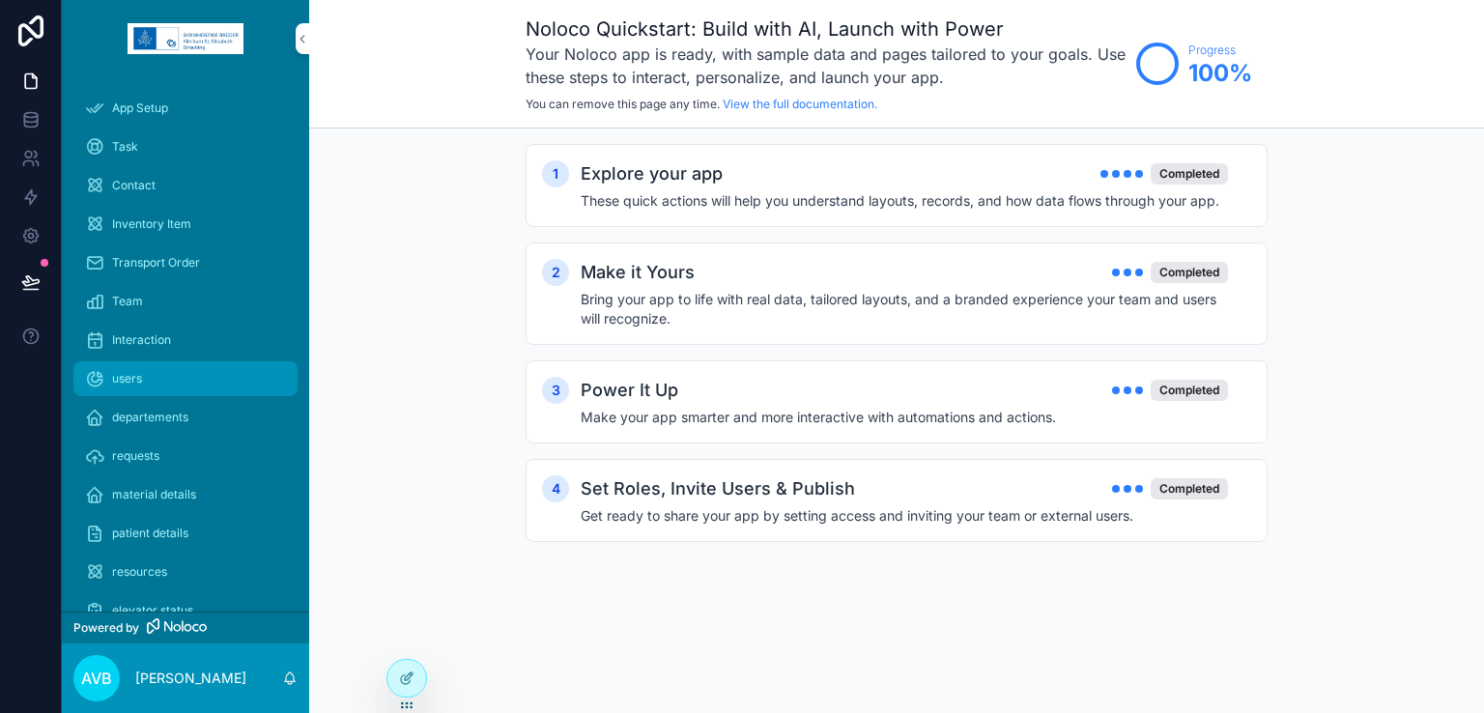
click at [168, 386] on div "users" at bounding box center [185, 378] width 201 height 31
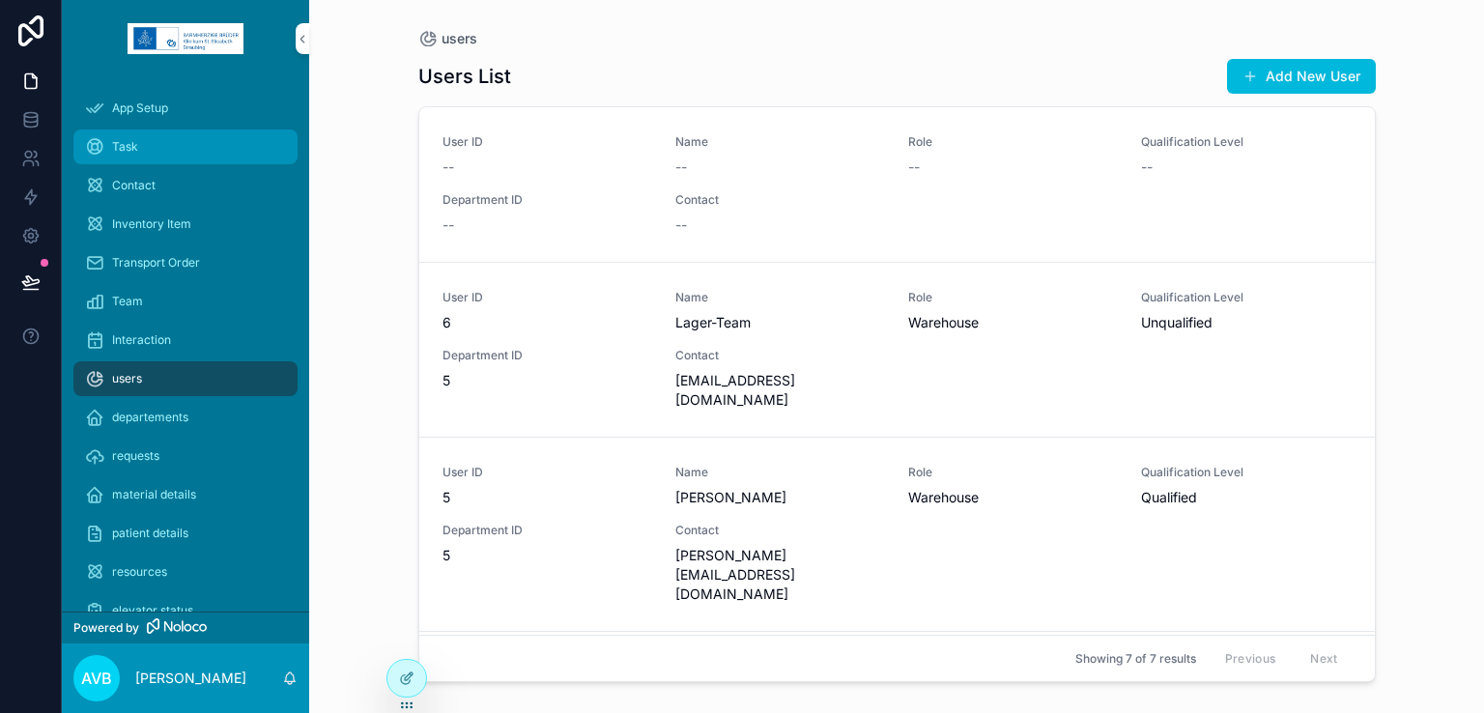
click at [166, 142] on div "Task" at bounding box center [185, 146] width 201 height 31
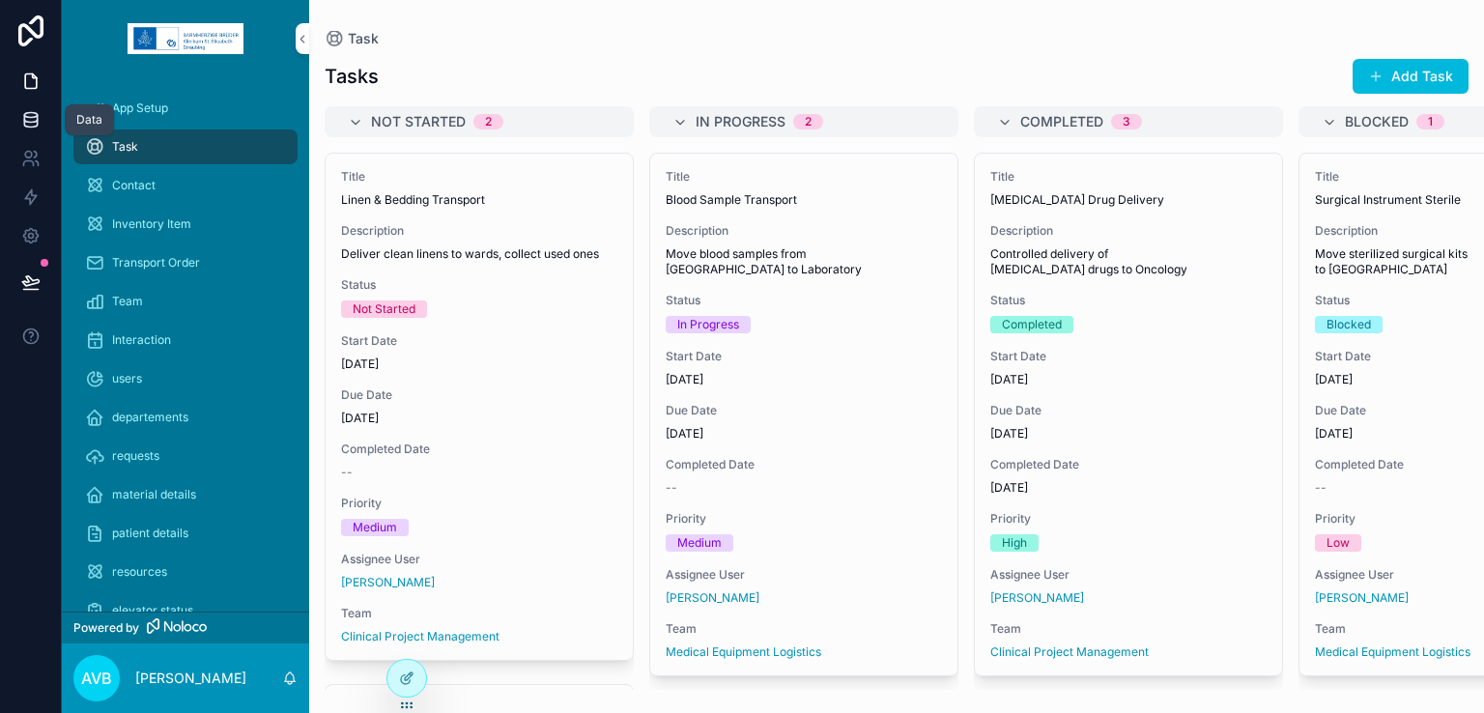
click at [27, 113] on icon at bounding box center [30, 115] width 13 height 5
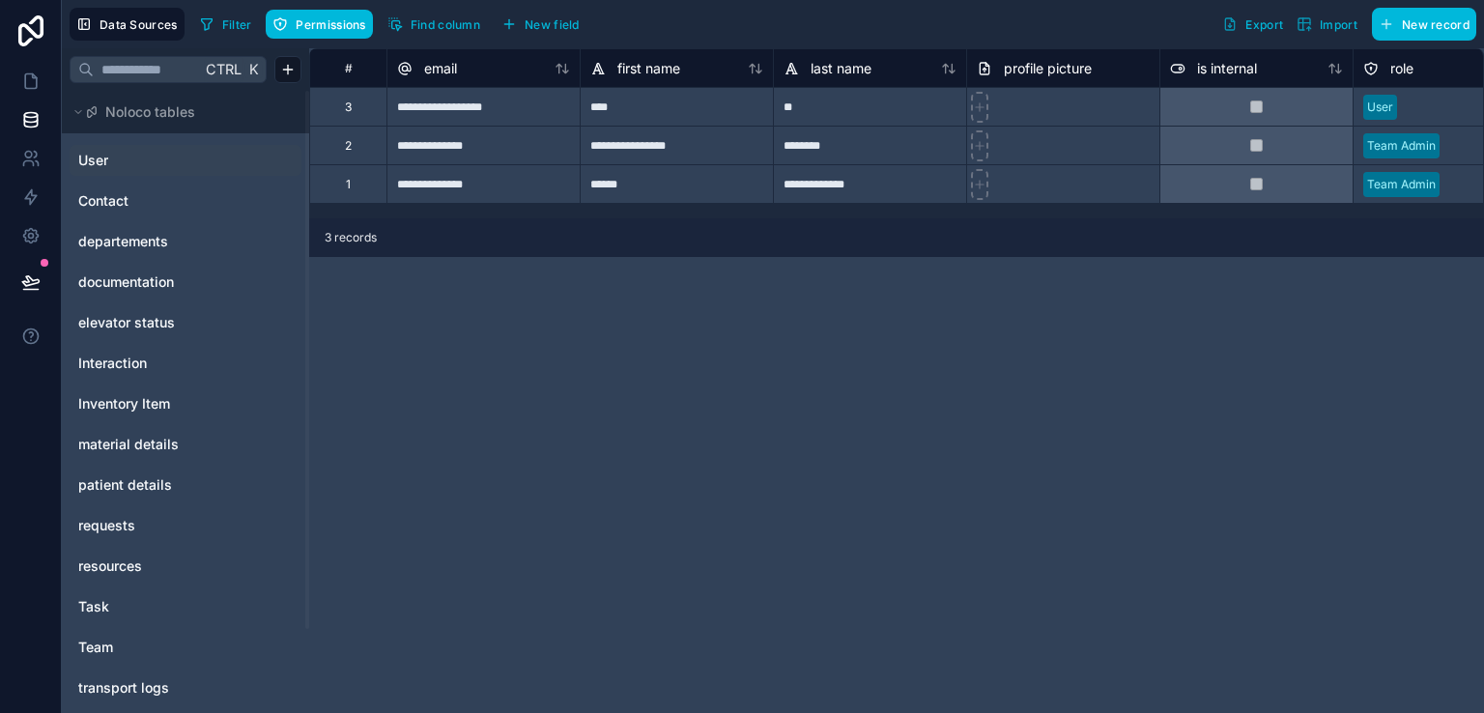
click at [126, 169] on link "User" at bounding box center [156, 160] width 156 height 19
click at [165, 441] on span "material details" at bounding box center [128, 444] width 100 height 19
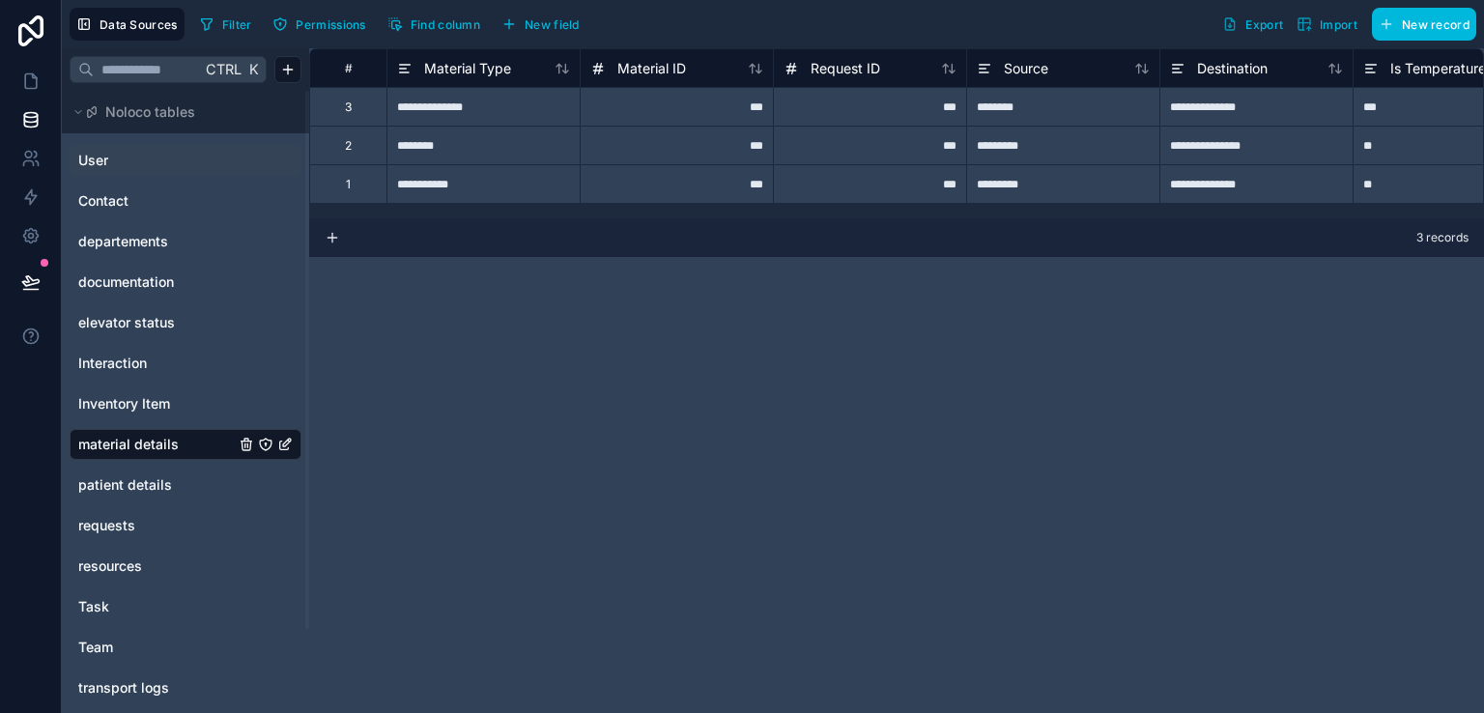
click at [134, 156] on link "User" at bounding box center [156, 160] width 156 height 19
